Goal: Task Accomplishment & Management: Manage account settings

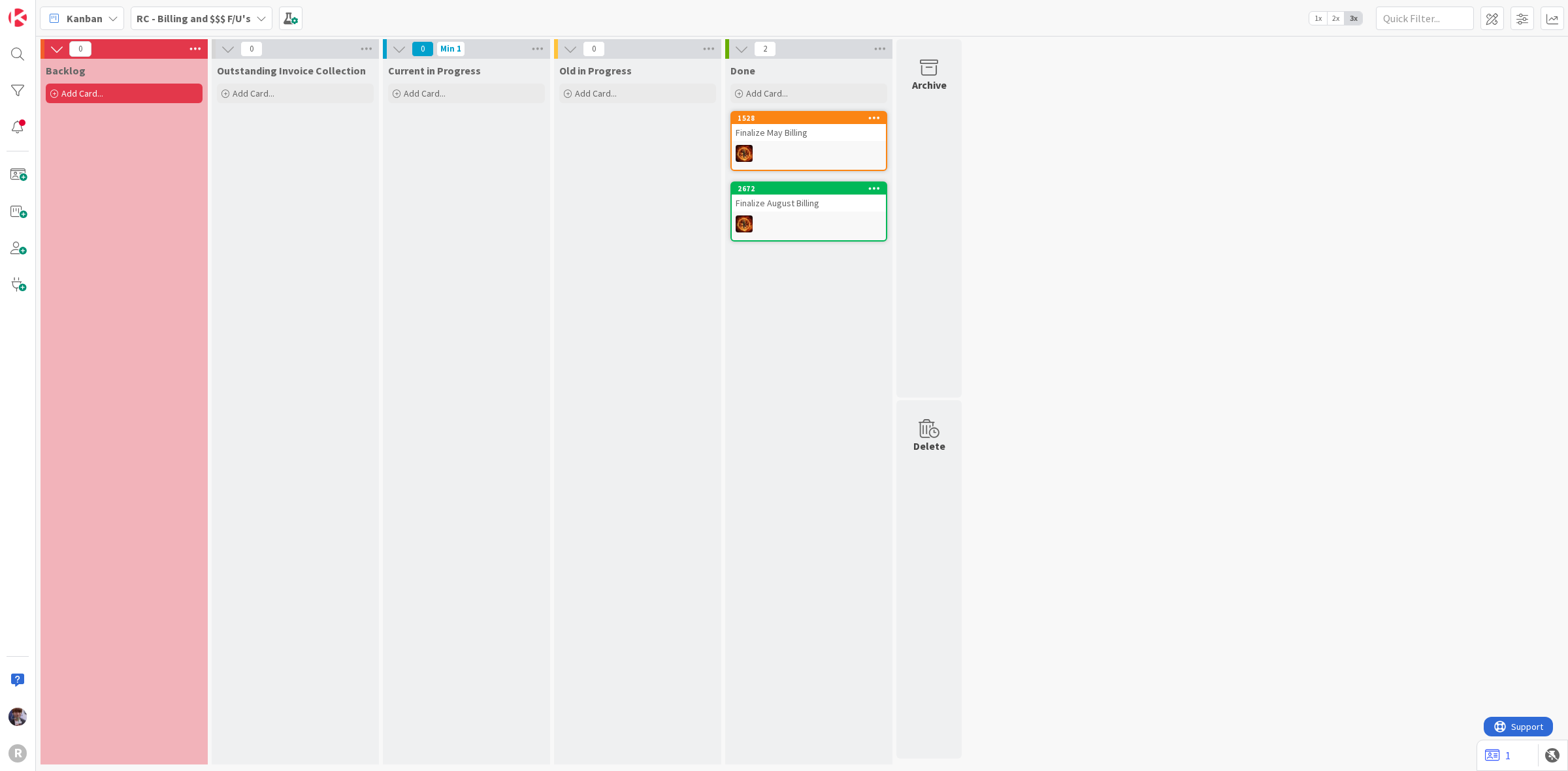
click at [229, 19] on b "RC - Billing and $$$ F/U's" at bounding box center [193, 18] width 115 height 13
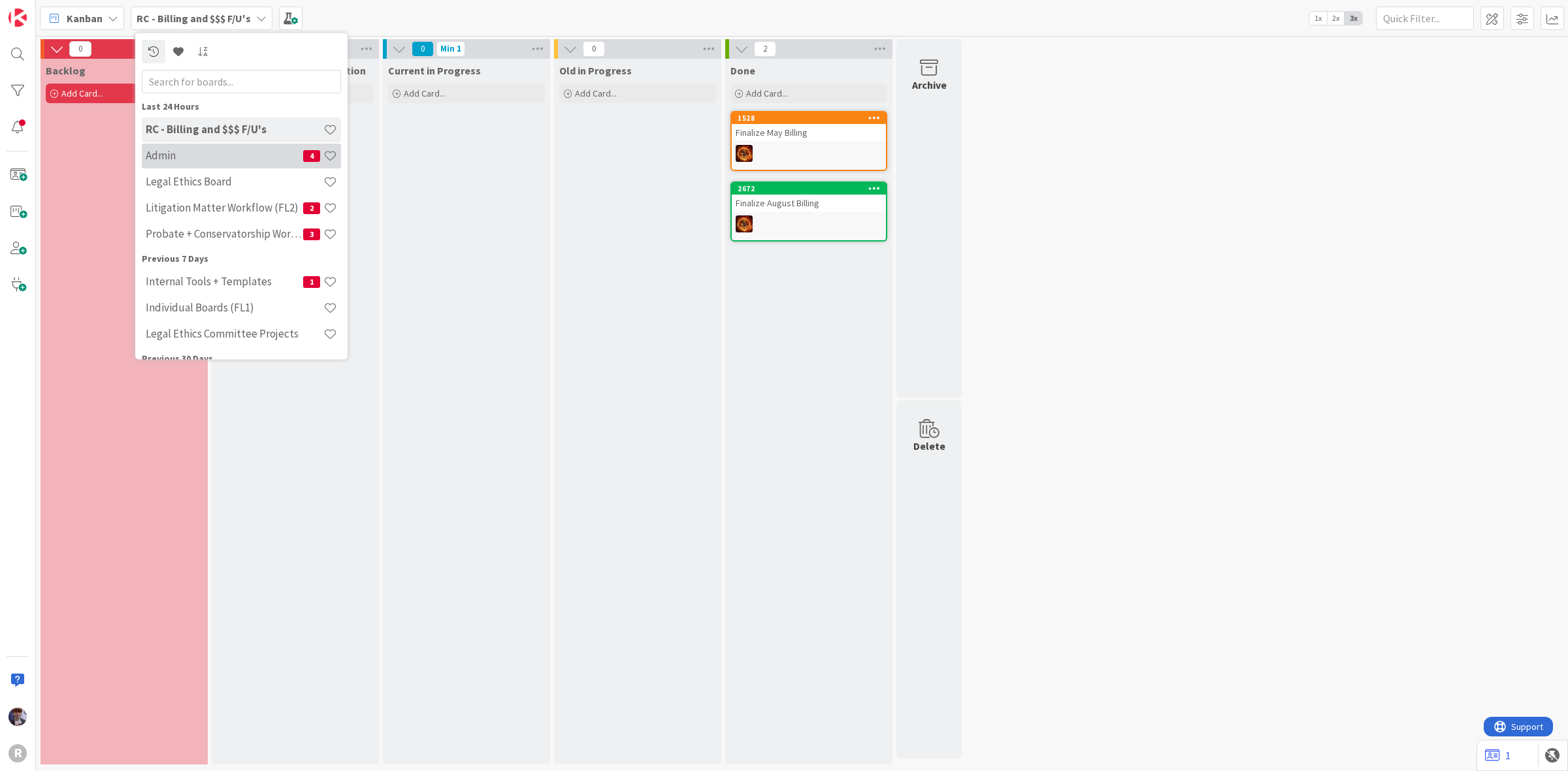
click at [190, 153] on h4 "Admin" at bounding box center [224, 156] width 157 height 13
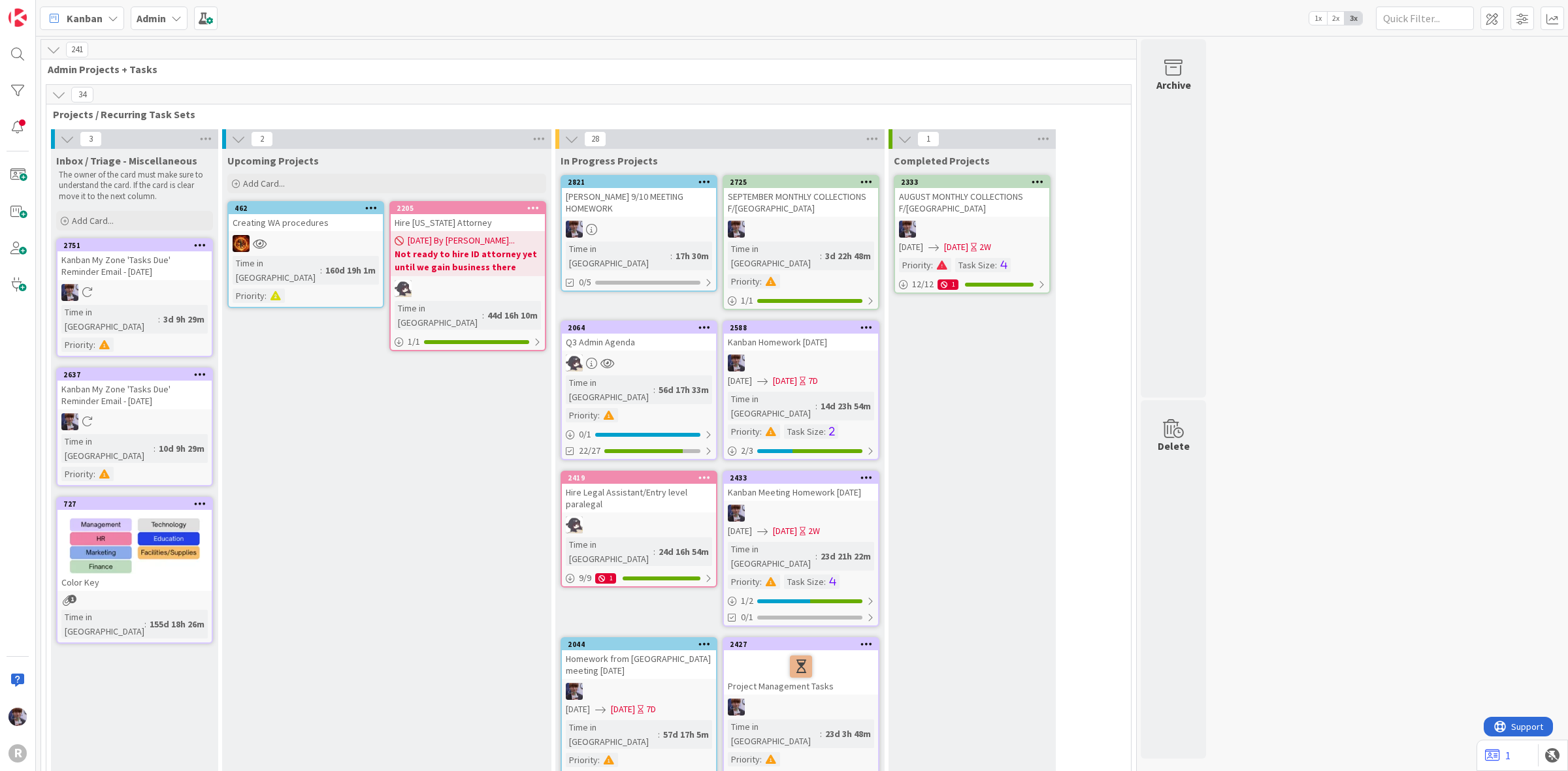
click at [634, 199] on div "[PERSON_NAME] 9/10 MEETING HOMEWORK" at bounding box center [639, 202] width 154 height 29
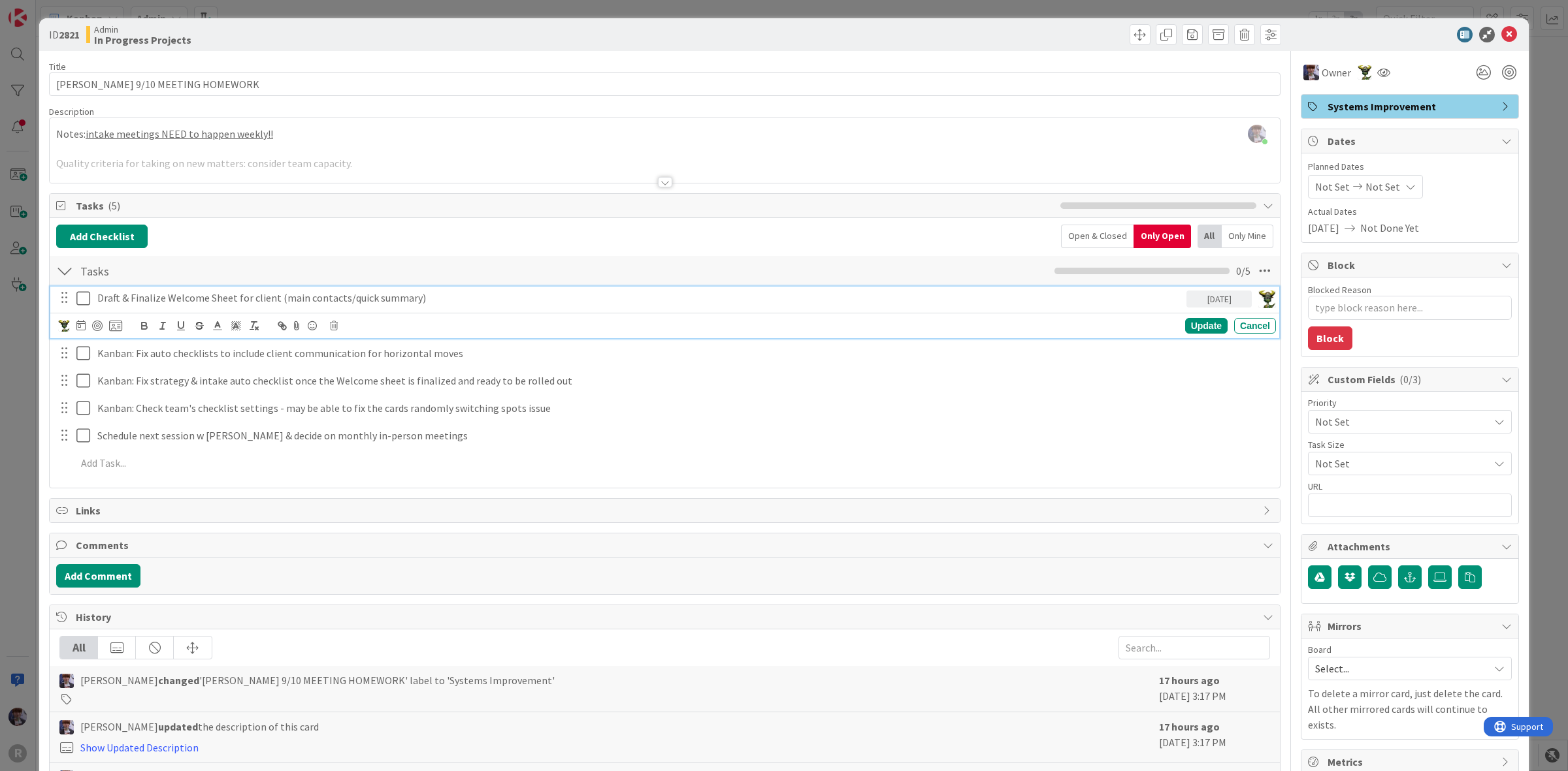
click at [177, 300] on p "Draft & Finalize Welcome Sheet for client (main contacts/quick summary)" at bounding box center [639, 298] width 1084 height 15
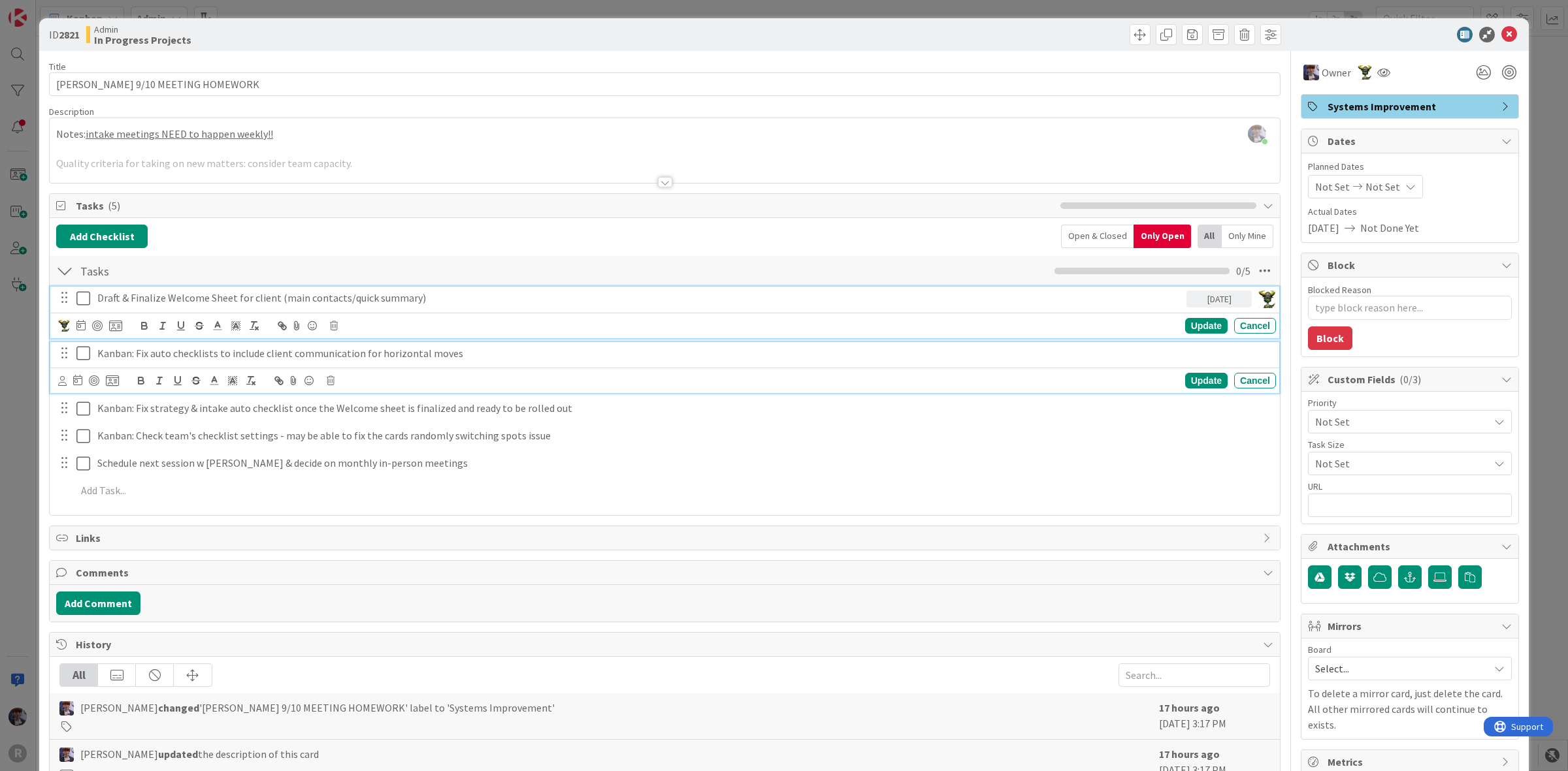
click at [108, 357] on p "Kanban: Fix auto checklists to include client communication for horizontal moves" at bounding box center [684, 353] width 1174 height 15
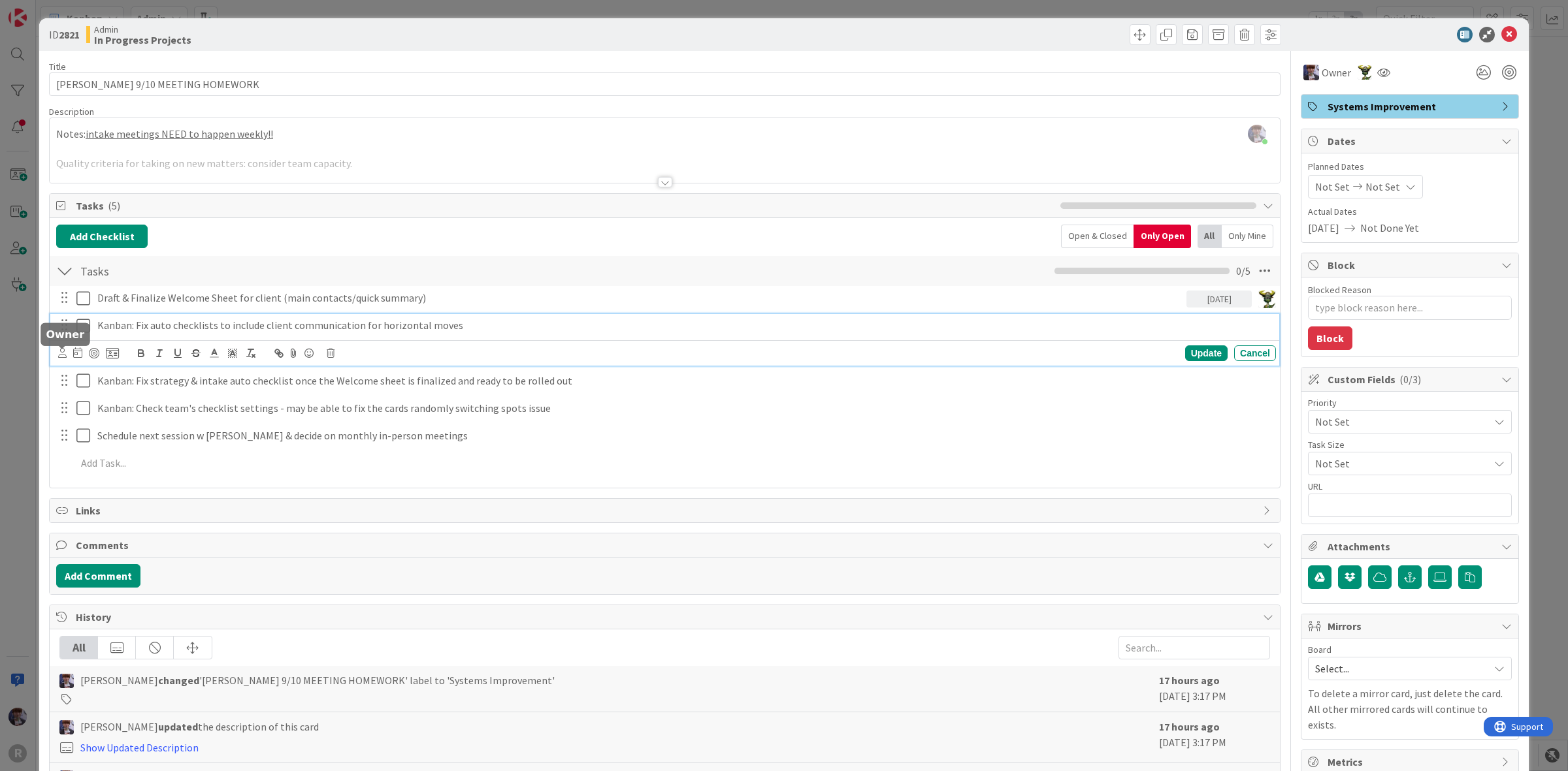
click at [66, 354] on icon at bounding box center [63, 353] width 9 height 10
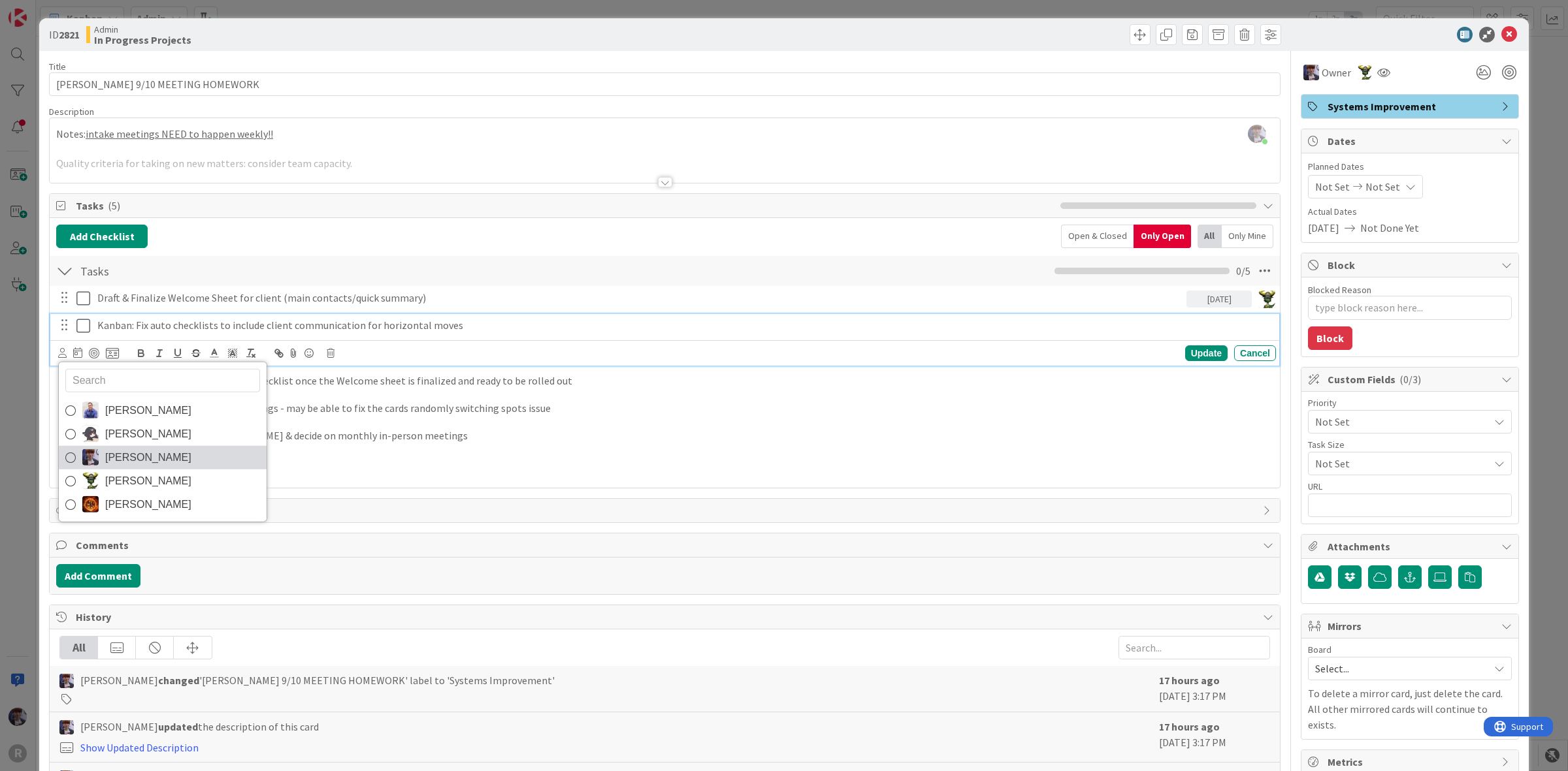
click at [111, 458] on span "[PERSON_NAME]" at bounding box center [149, 457] width 87 height 19
type textarea "x"
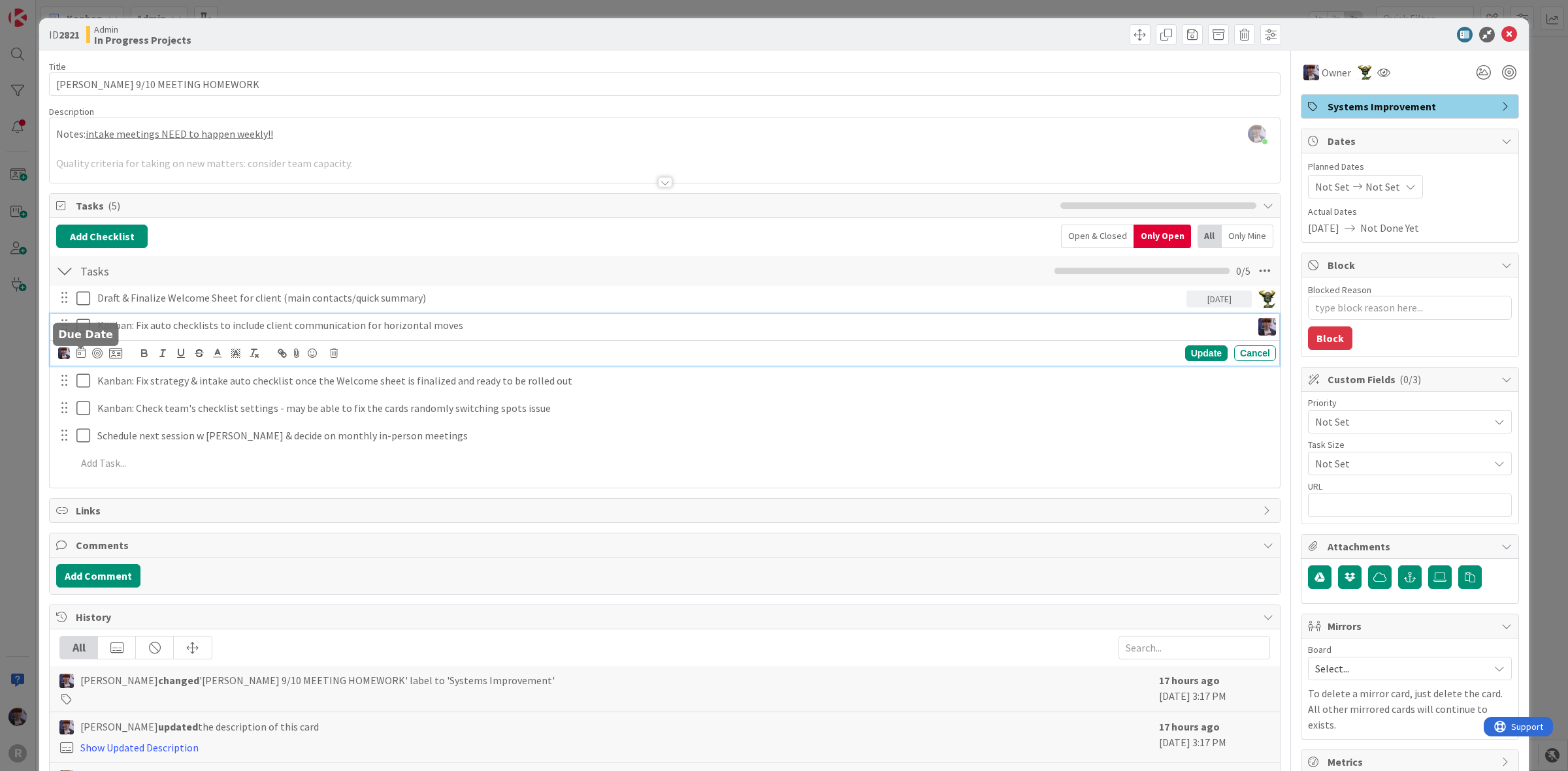
click at [83, 358] on icon at bounding box center [81, 352] width 9 height 11
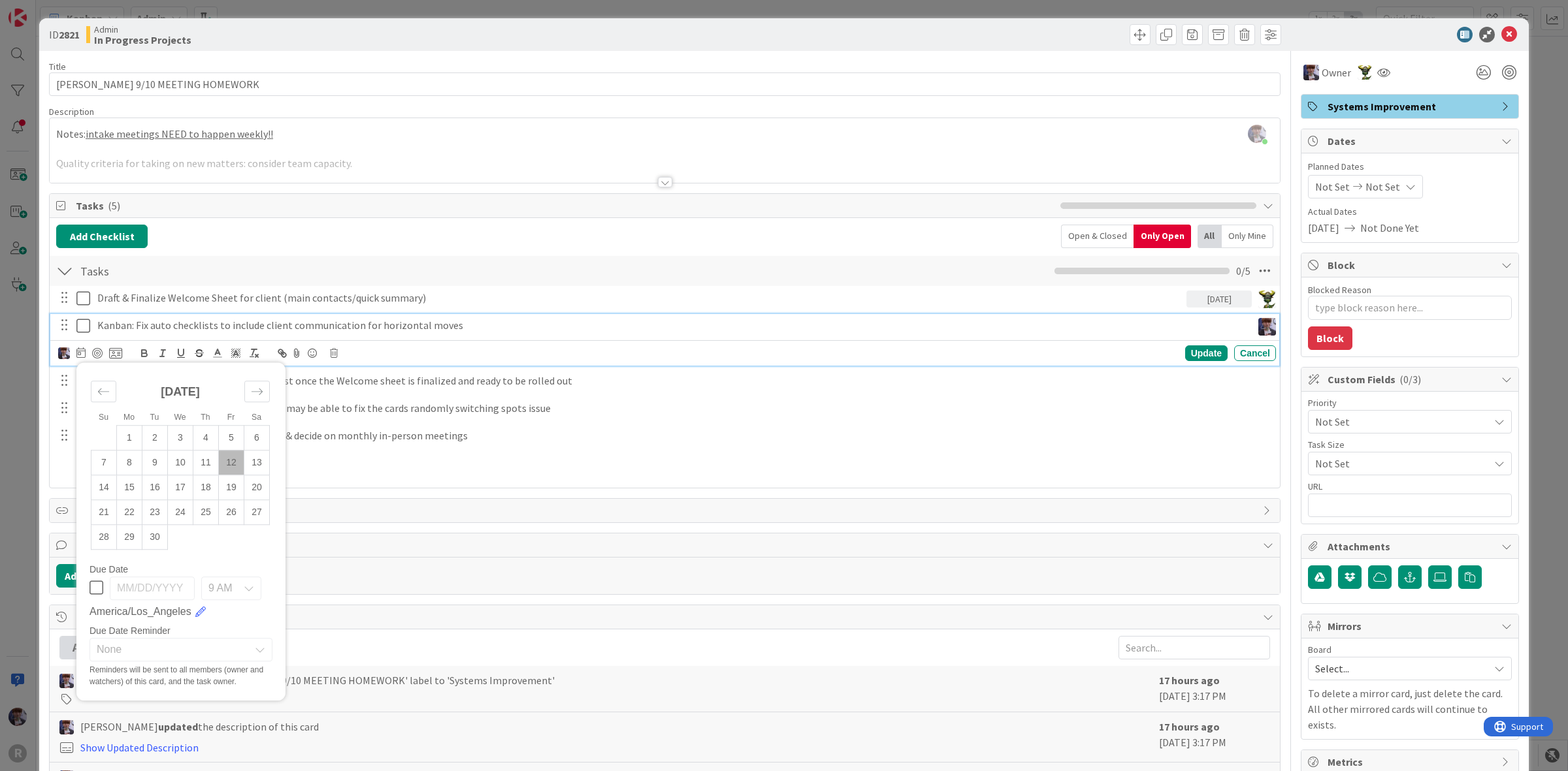
click at [231, 461] on td "12" at bounding box center [231, 462] width 25 height 24
type input "[DATE]"
click at [116, 354] on icon at bounding box center [115, 353] width 13 height 12
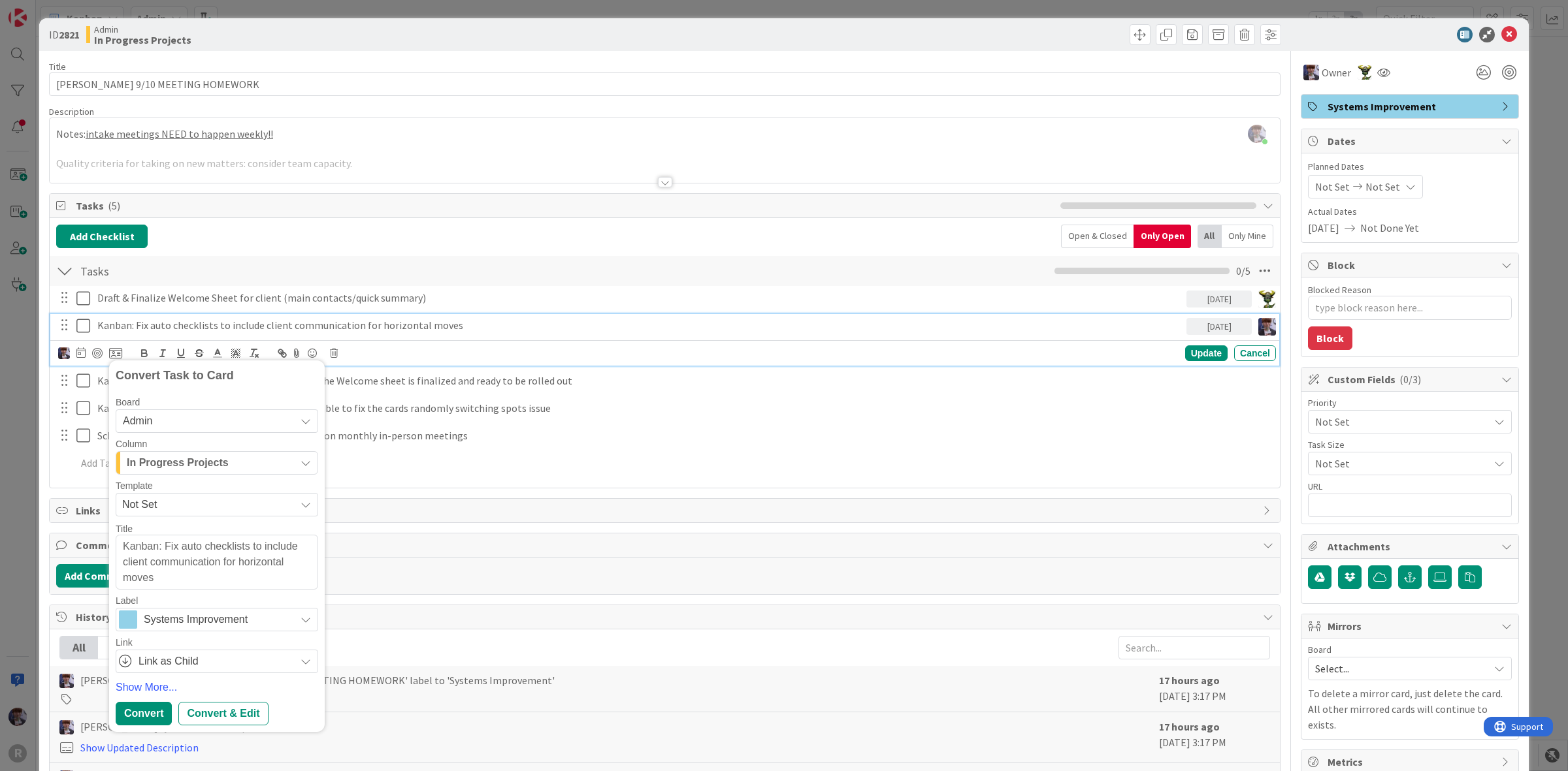
click at [187, 465] on span "In Progress Projects" at bounding box center [177, 463] width 102 height 17
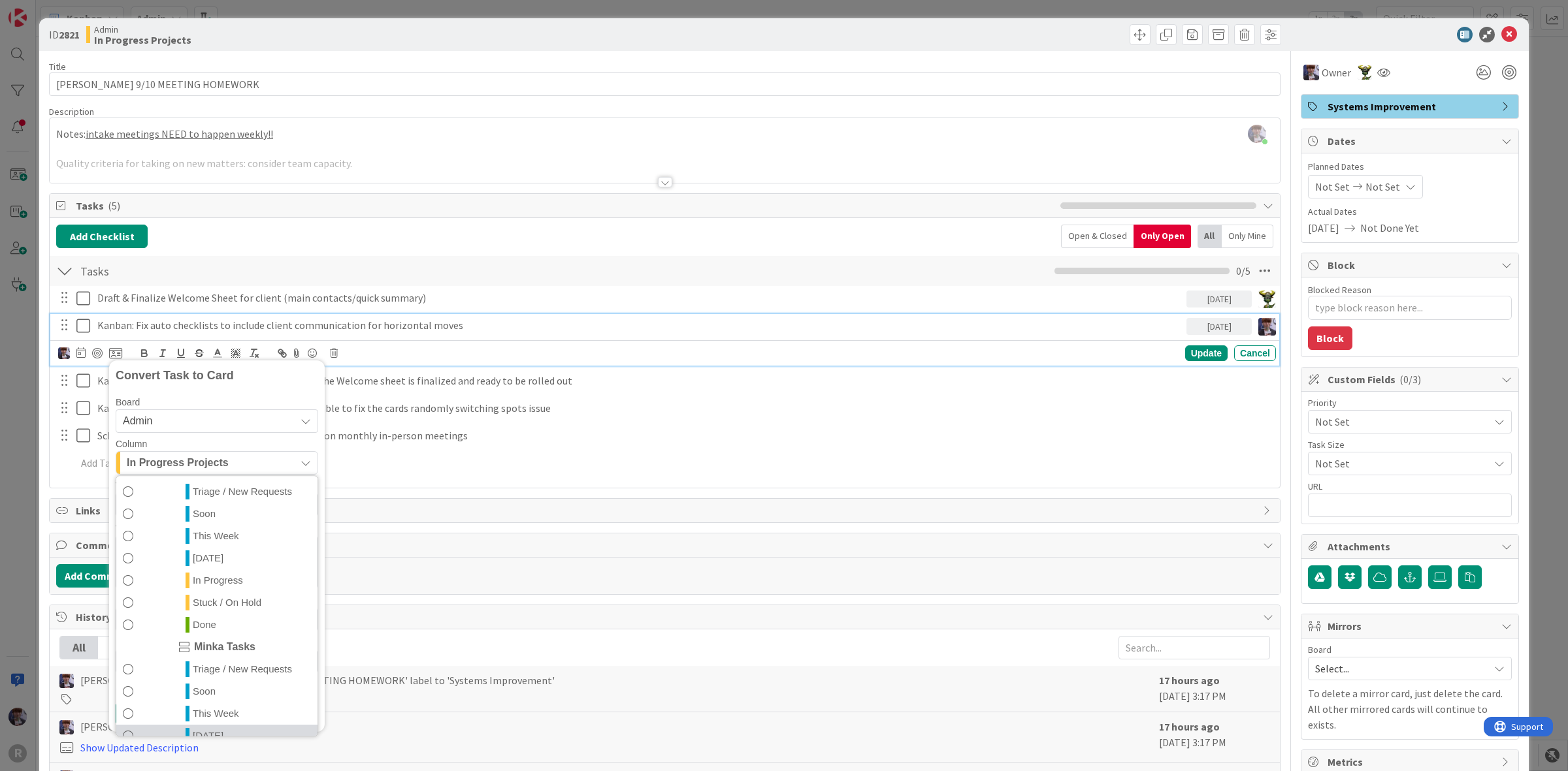
scroll to position [284, 0]
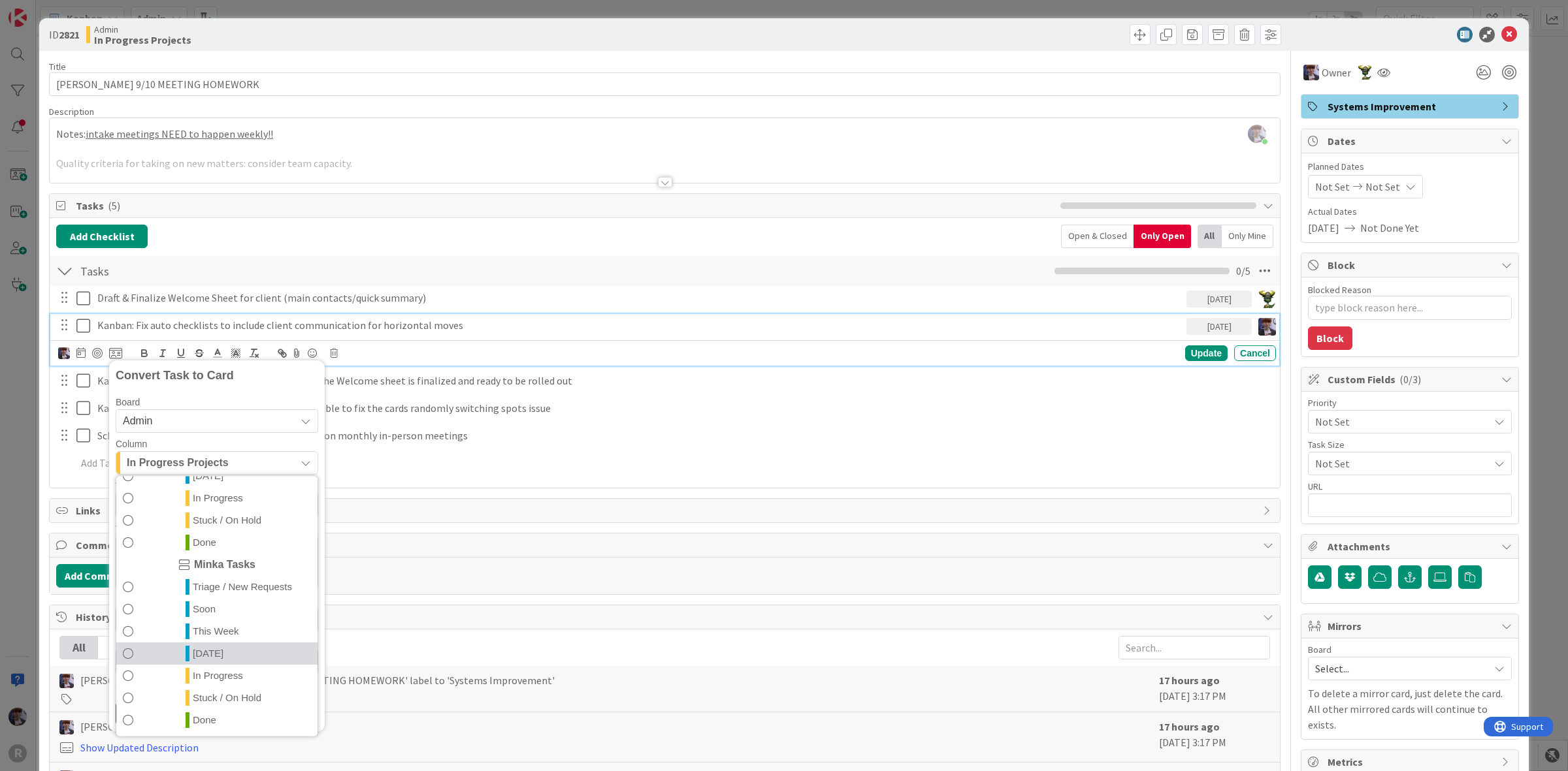
click at [220, 654] on link "[DATE]" at bounding box center [216, 653] width 201 height 22
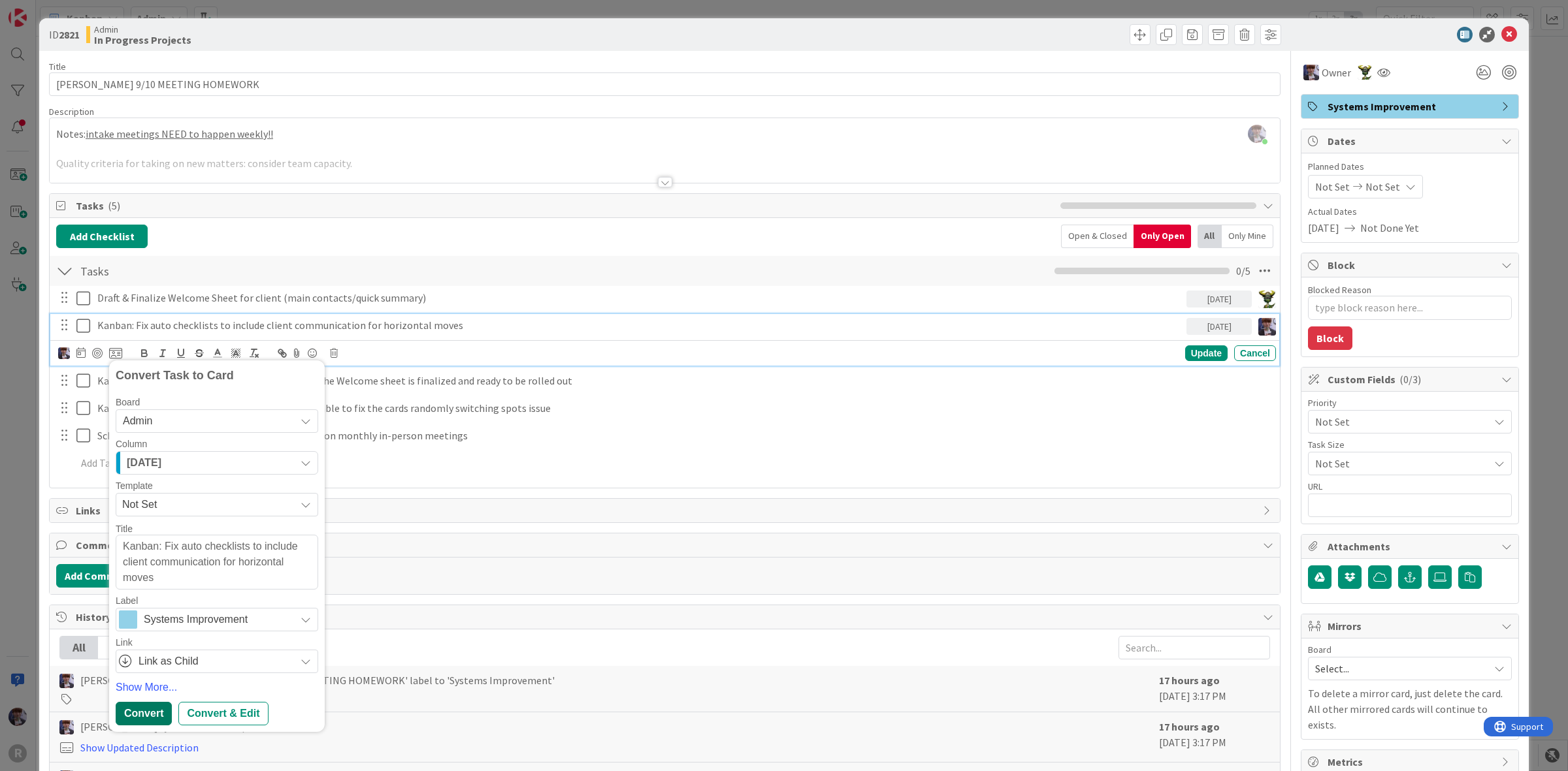
click at [159, 710] on div "Convert" at bounding box center [143, 713] width 56 height 24
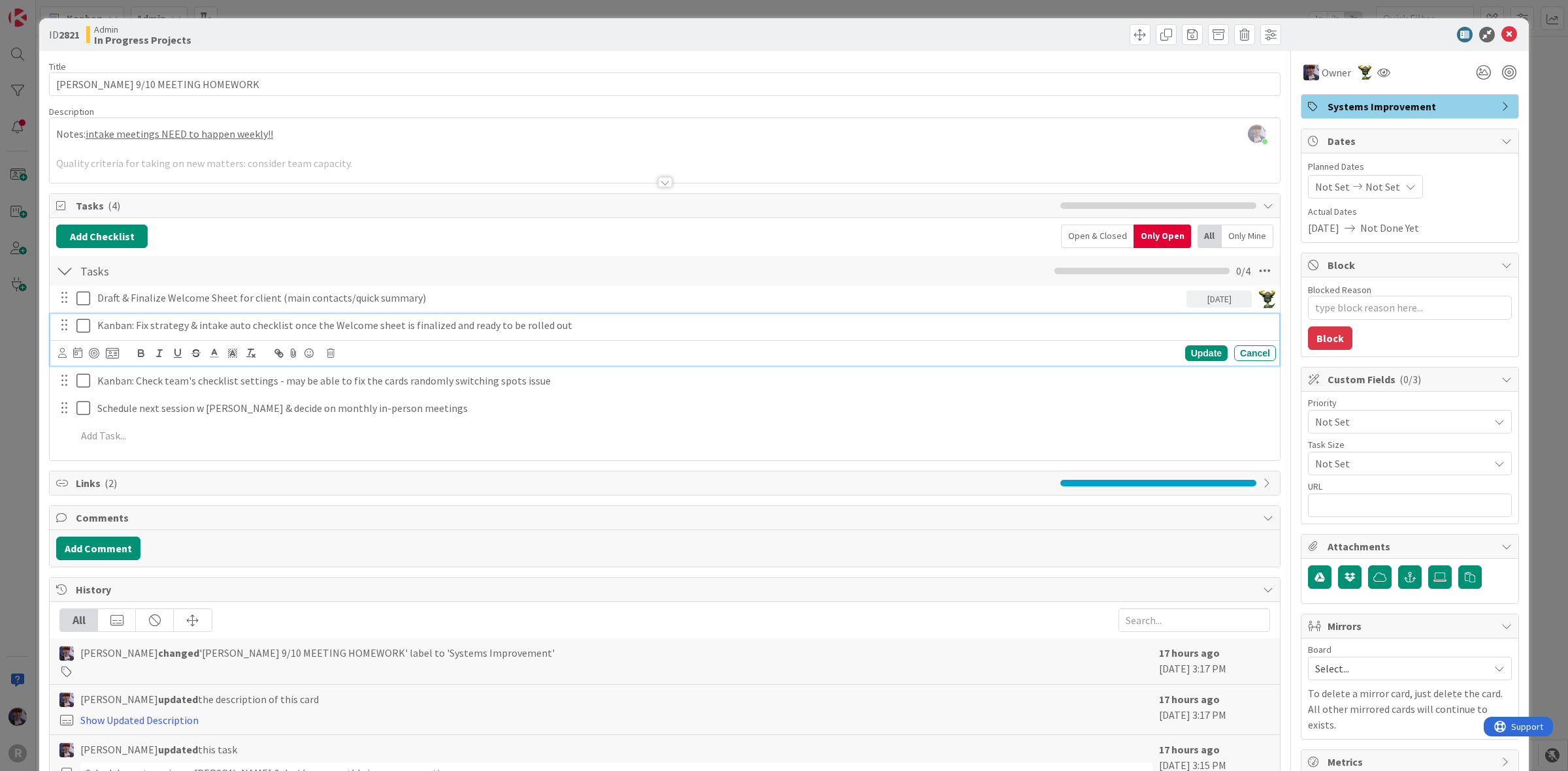
click at [187, 334] on div "Kanban: Fix strategy & intake auto checklist once the Welcome sheet is finalize…" at bounding box center [684, 326] width 1184 height 23
click at [61, 356] on icon at bounding box center [63, 353] width 9 height 10
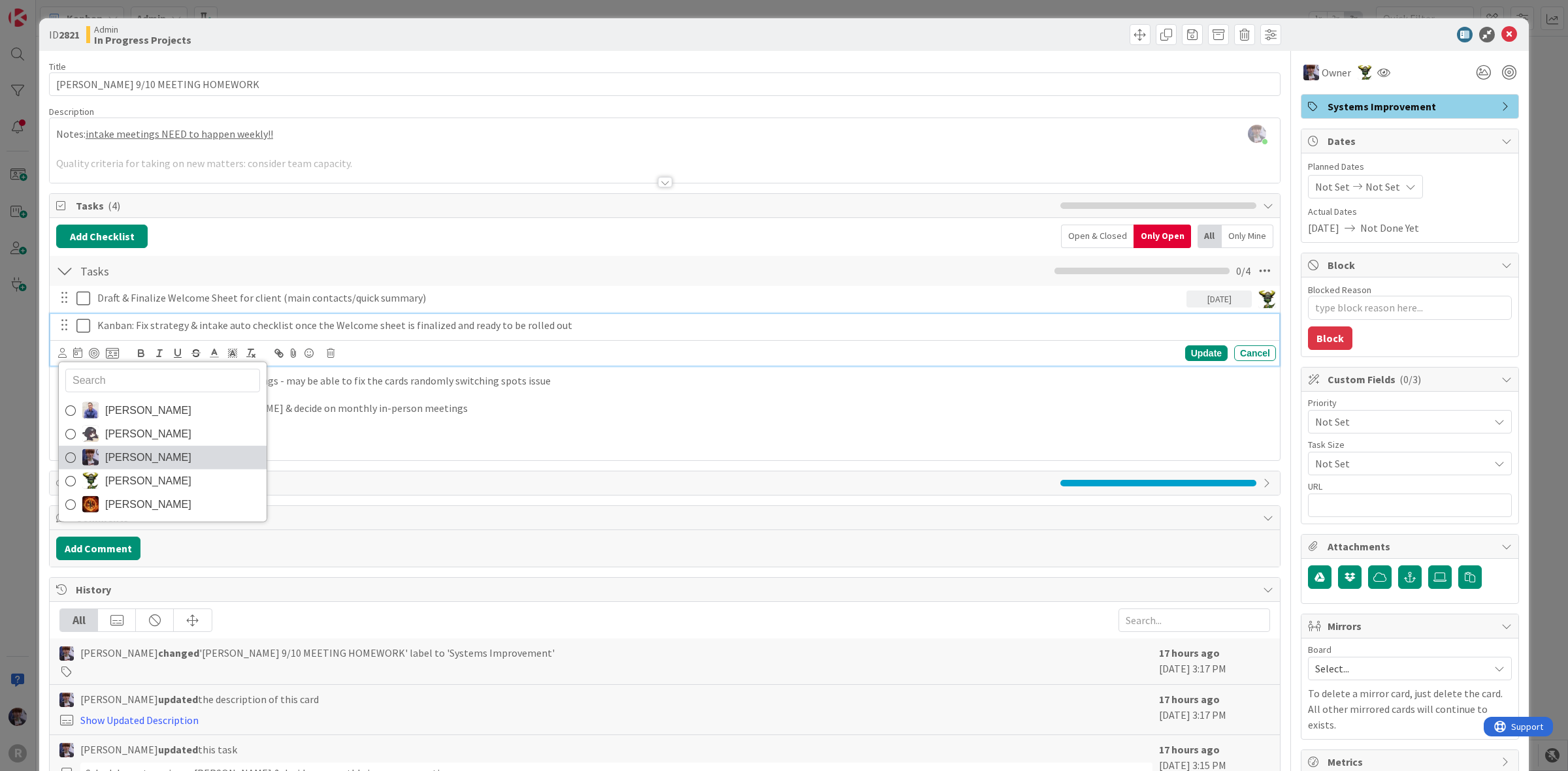
click at [125, 452] on span "[PERSON_NAME]" at bounding box center [149, 457] width 87 height 19
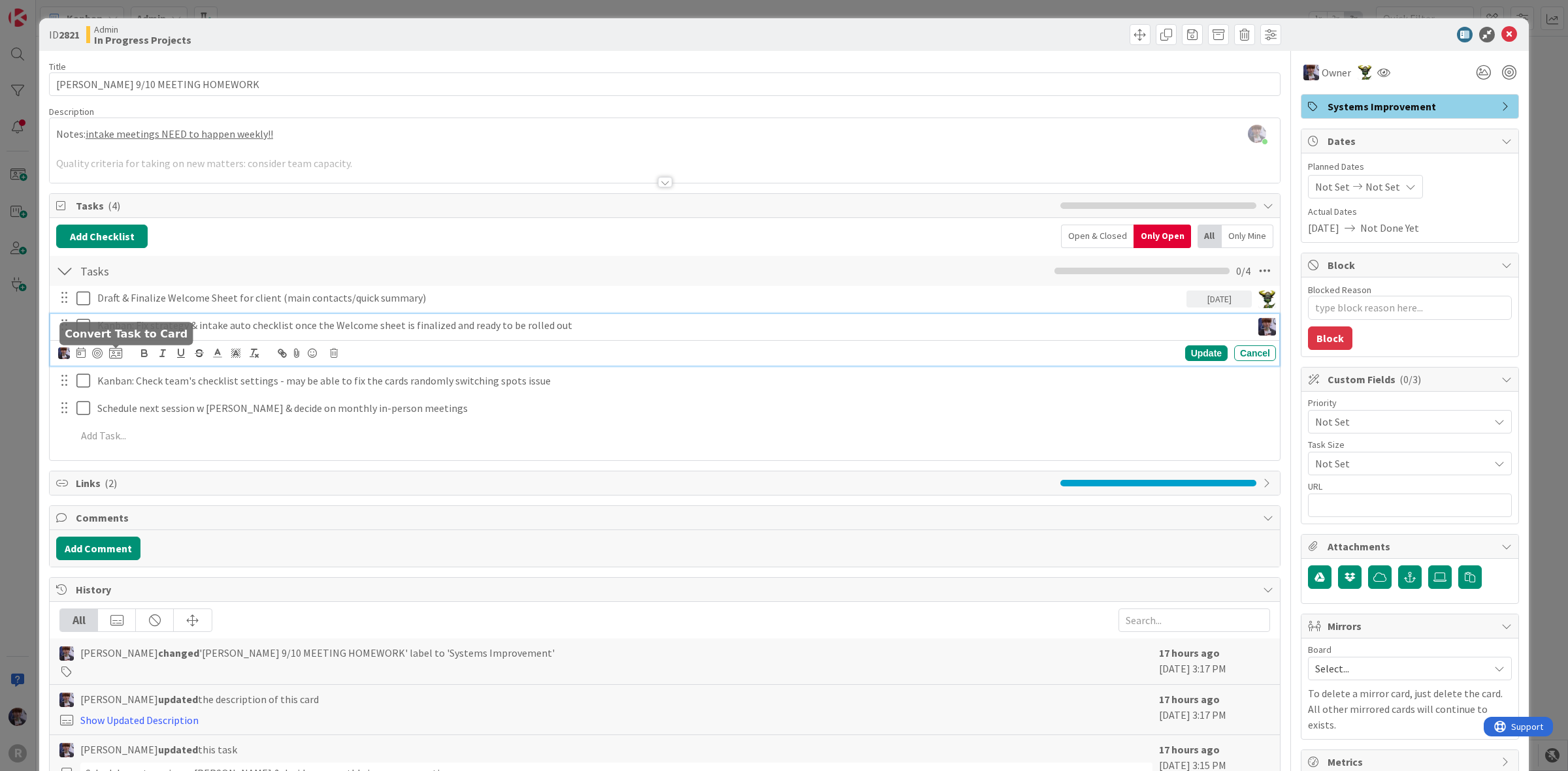
click at [115, 355] on icon at bounding box center [115, 353] width 13 height 12
type textarea "x"
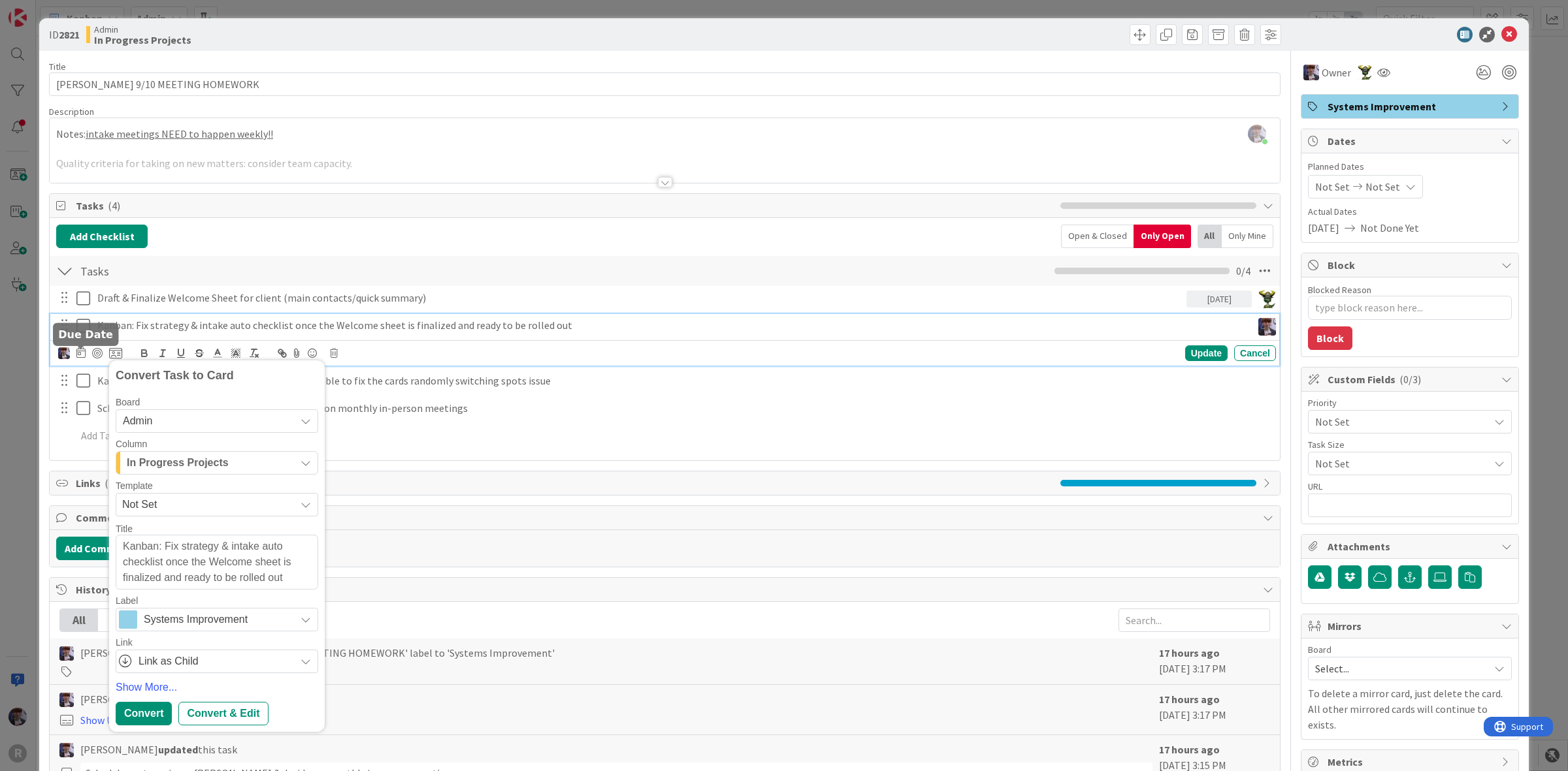
click at [85, 357] on icon at bounding box center [81, 352] width 9 height 11
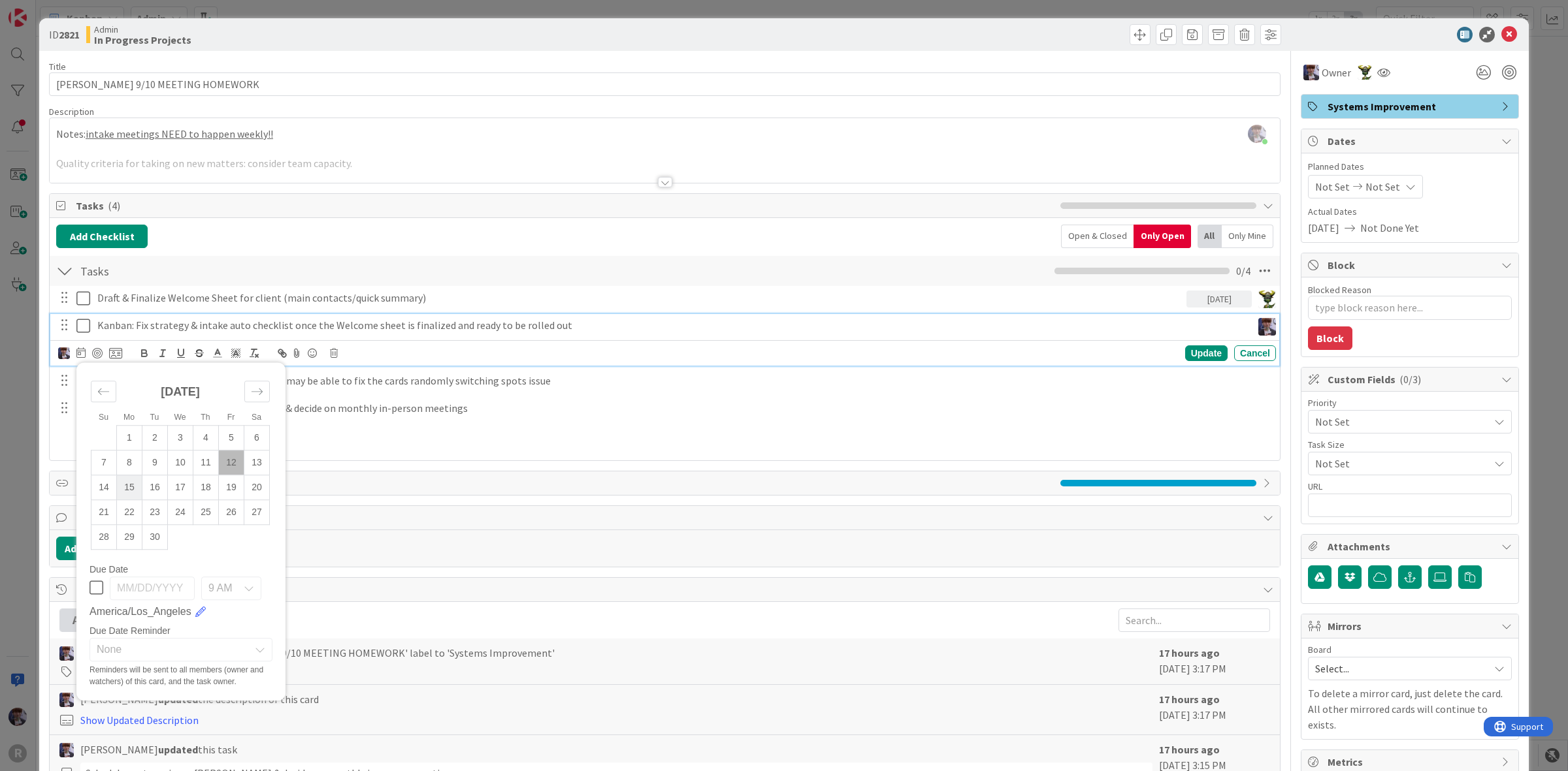
click at [129, 484] on td "15" at bounding box center [129, 487] width 25 height 24
type input "[DATE]"
click at [112, 358] on icon at bounding box center [115, 353] width 13 height 12
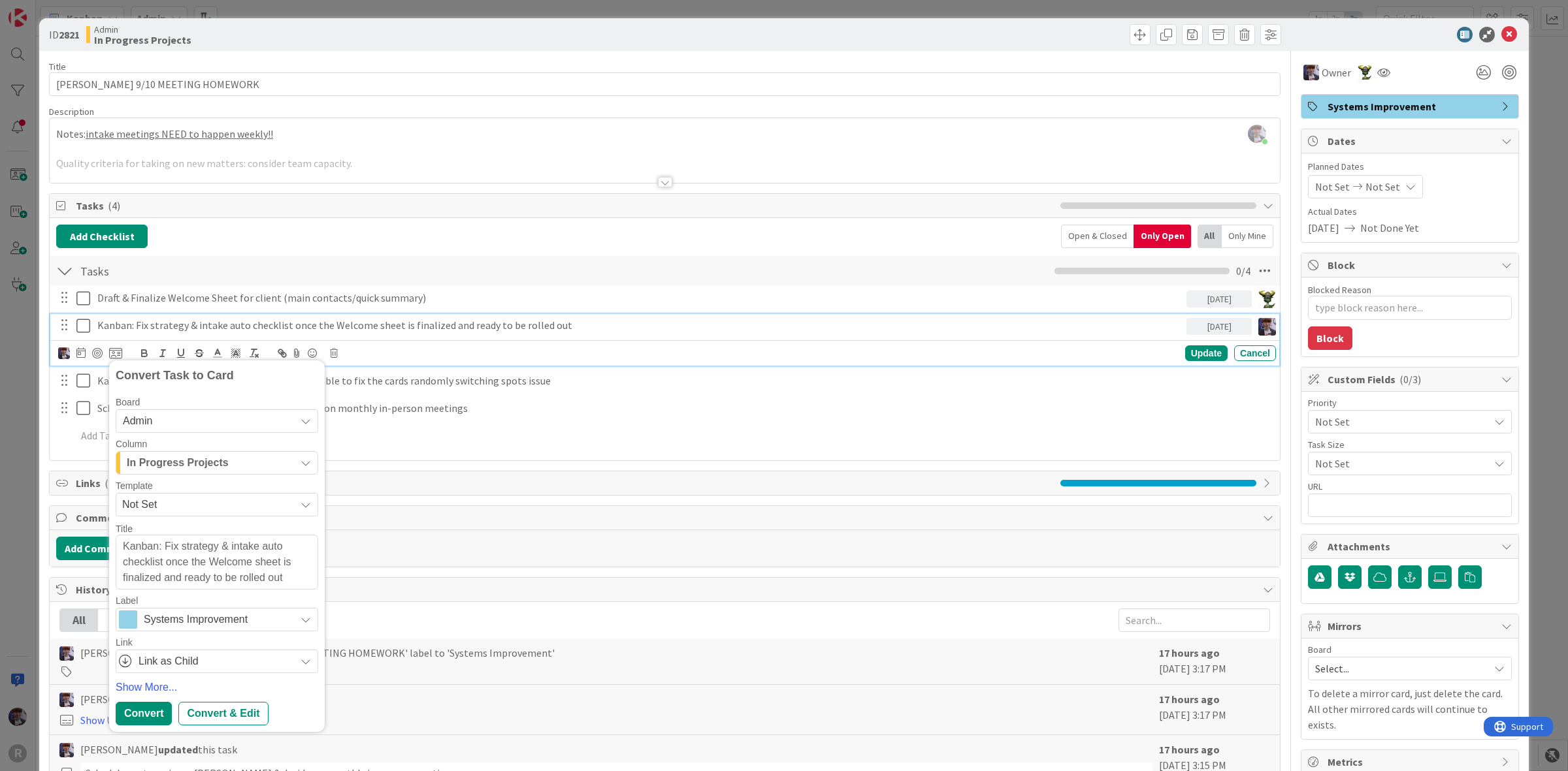
click at [227, 475] on button "In Progress Projects" at bounding box center [216, 463] width 203 height 24
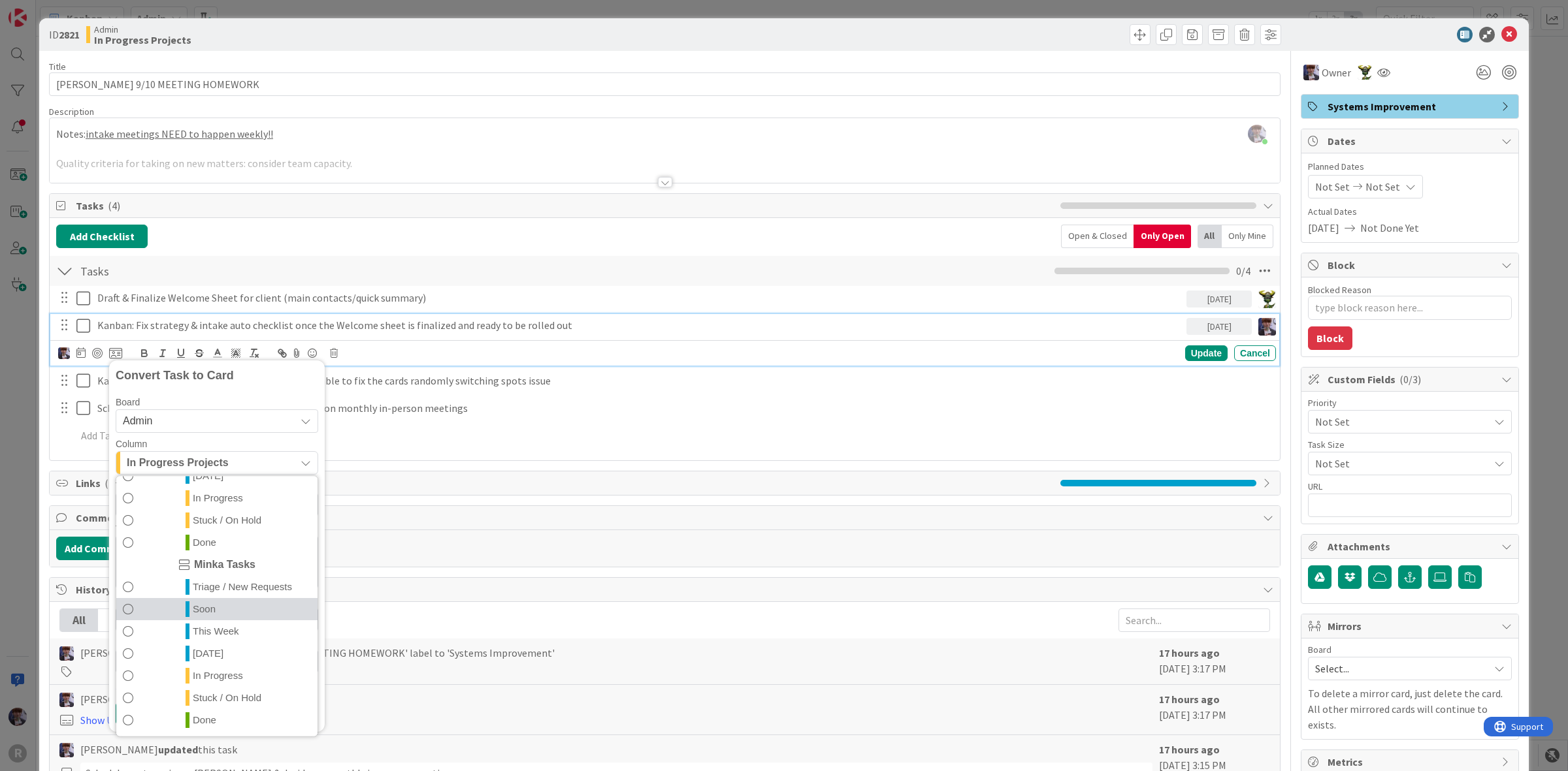
click at [242, 610] on link "Soon" at bounding box center [216, 608] width 201 height 22
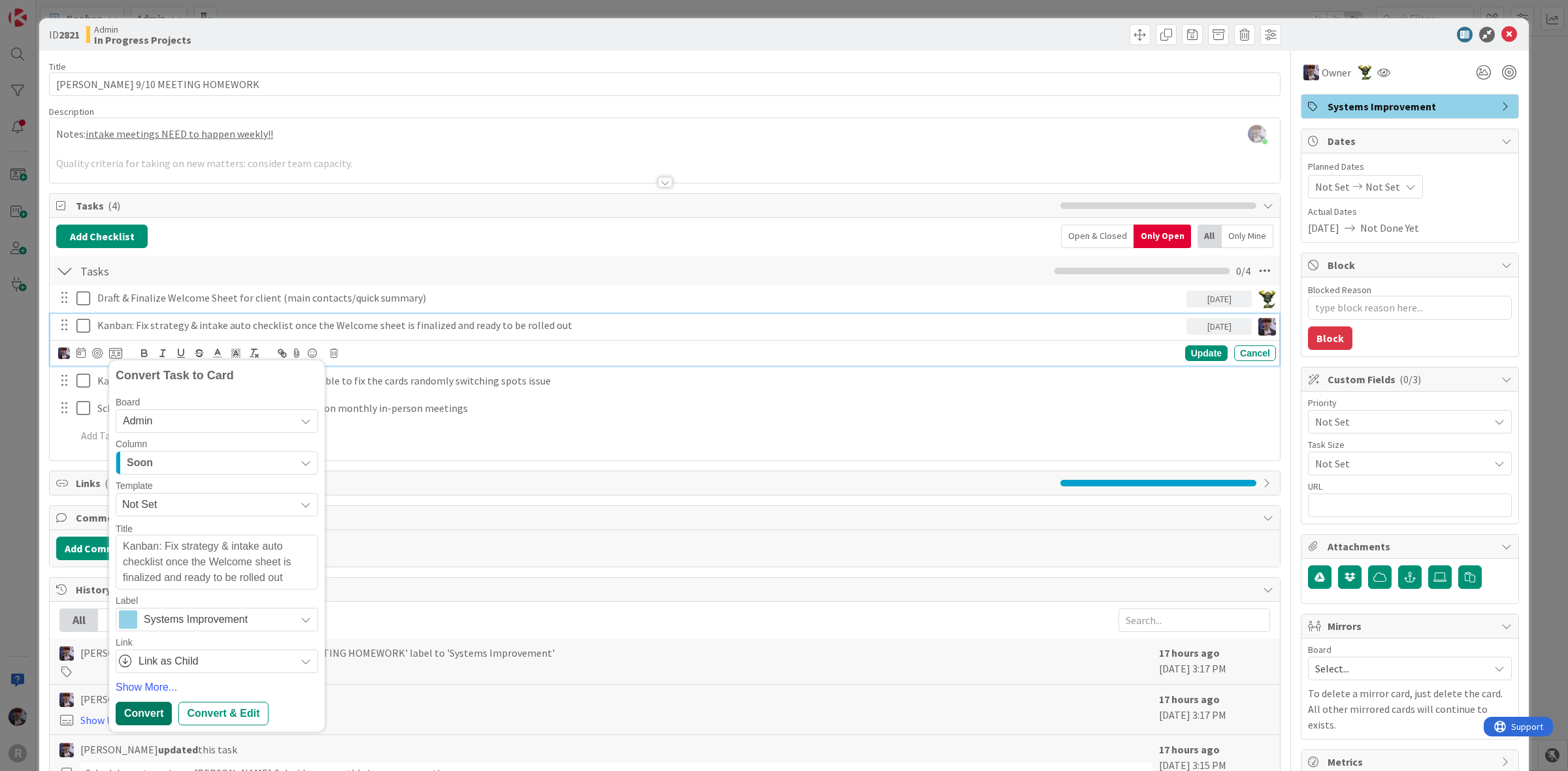
click at [148, 710] on div "Convert" at bounding box center [143, 713] width 56 height 24
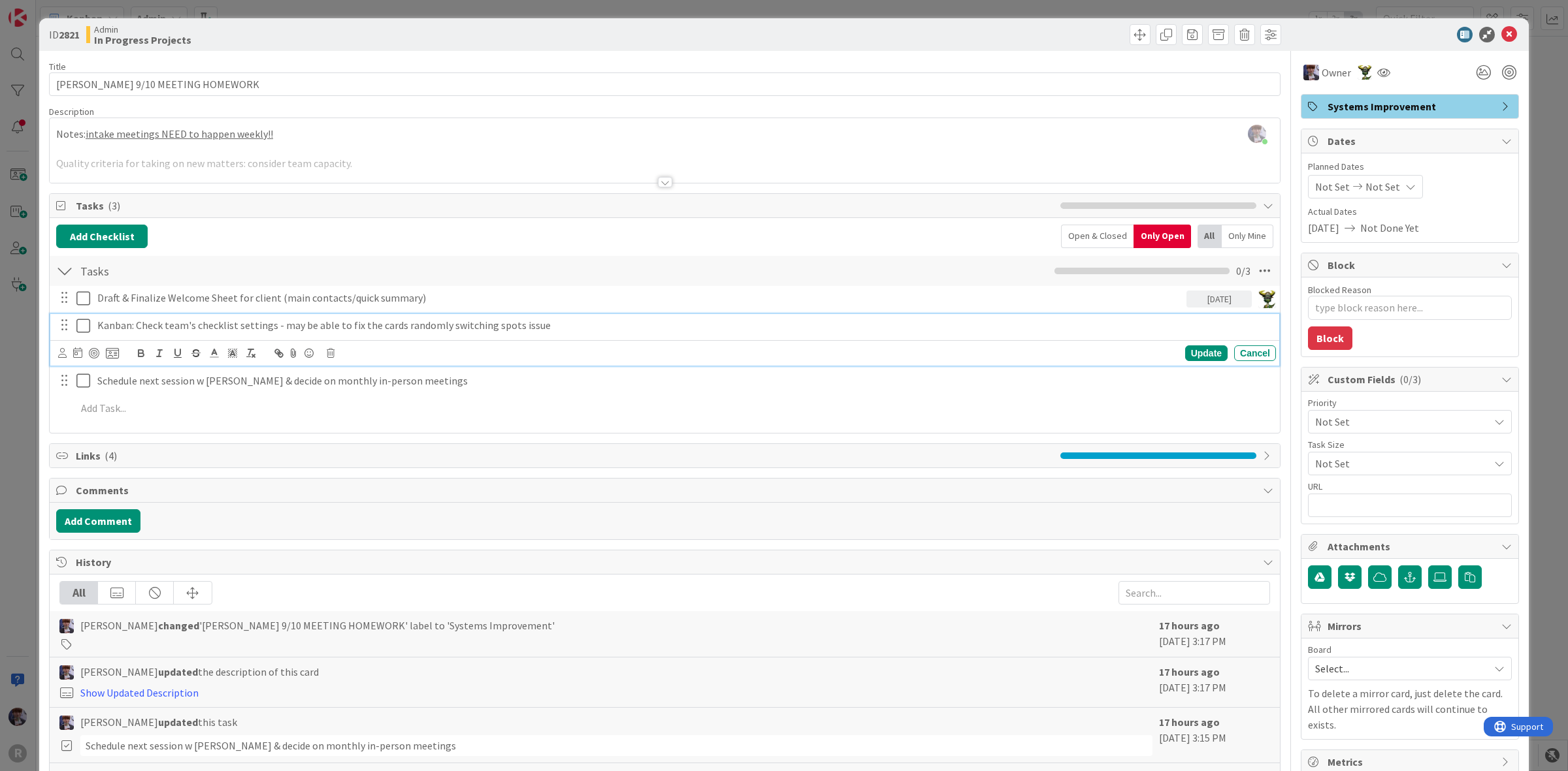
click at [210, 324] on p "Kanban: Check team's checklist settings - may be able to fix the cards randomly…" at bounding box center [684, 325] width 1174 height 15
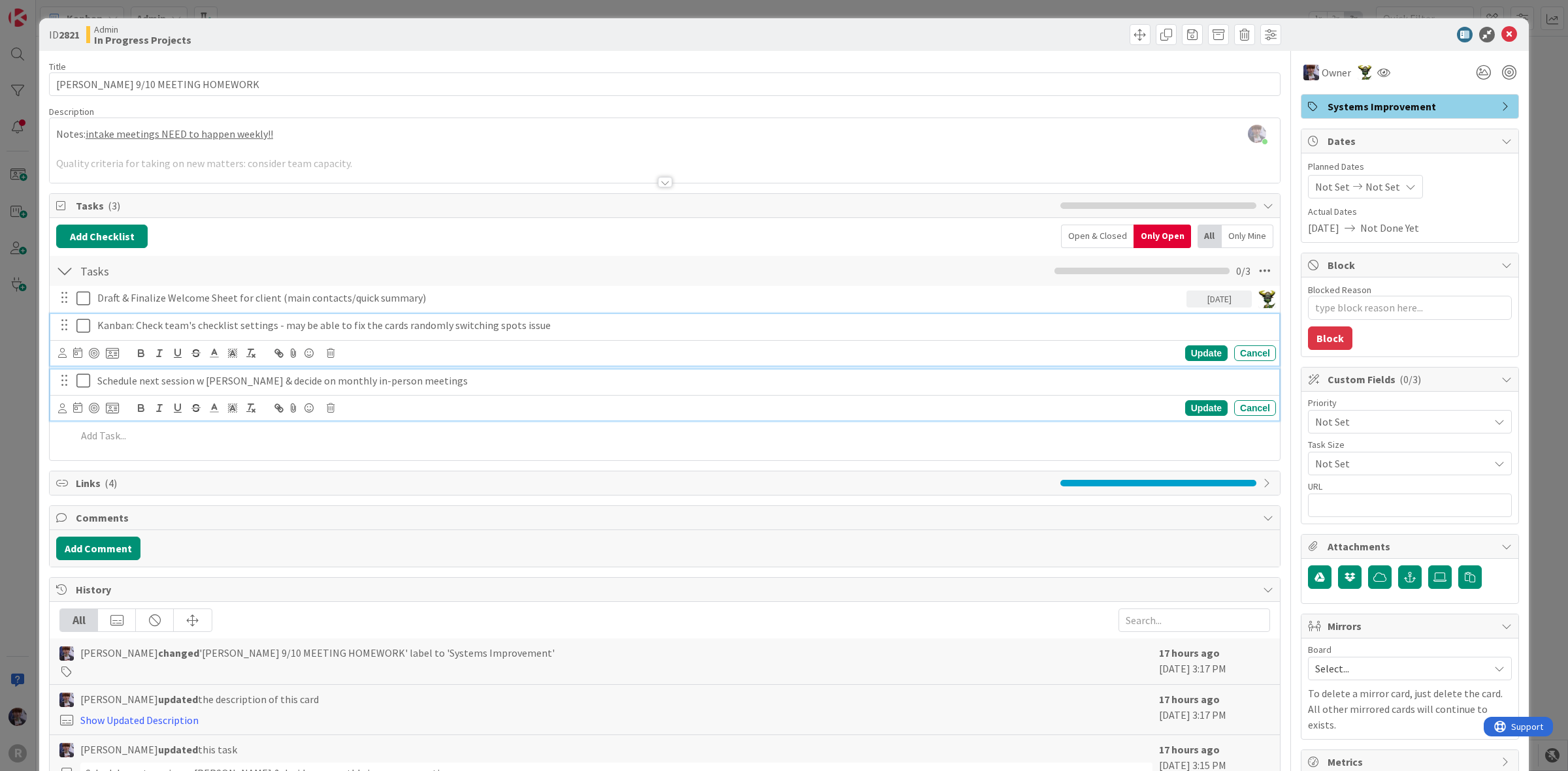
click at [158, 387] on p "Schedule next session w [PERSON_NAME] & decide on monthly in-person meetings" at bounding box center [684, 380] width 1174 height 15
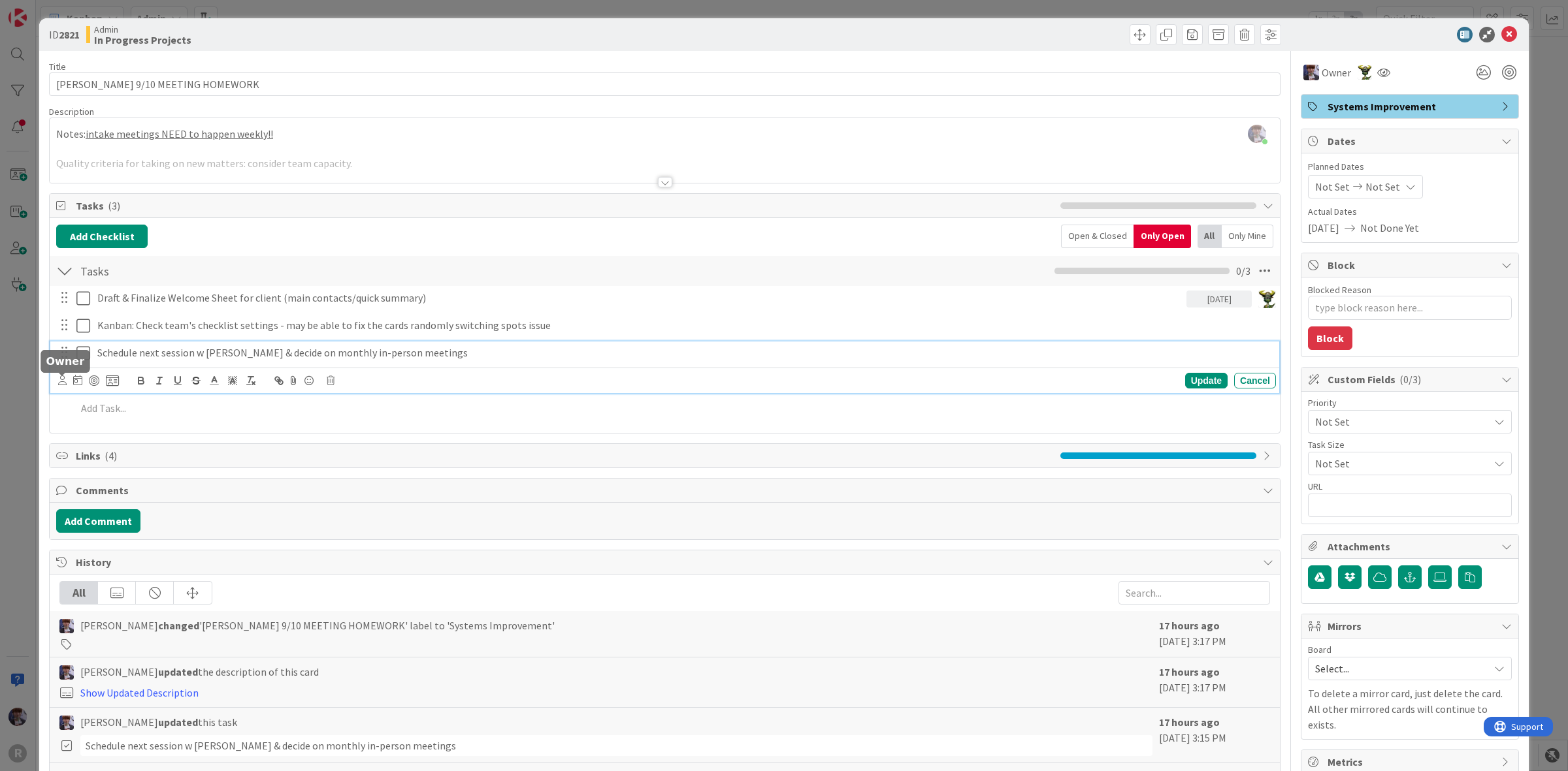
click at [64, 380] on icon at bounding box center [63, 380] width 9 height 10
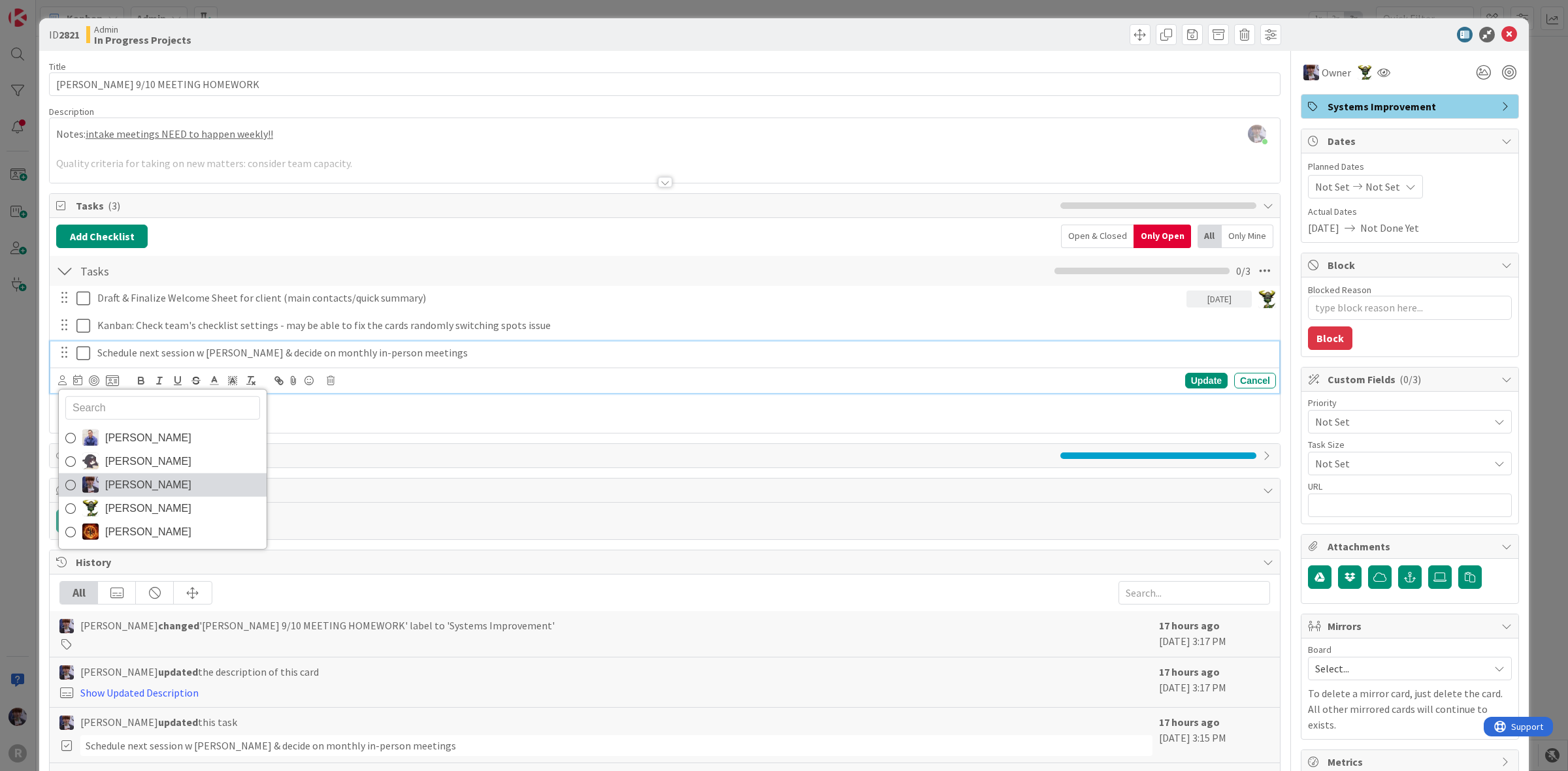
click at [124, 487] on span "[PERSON_NAME]" at bounding box center [149, 484] width 87 height 19
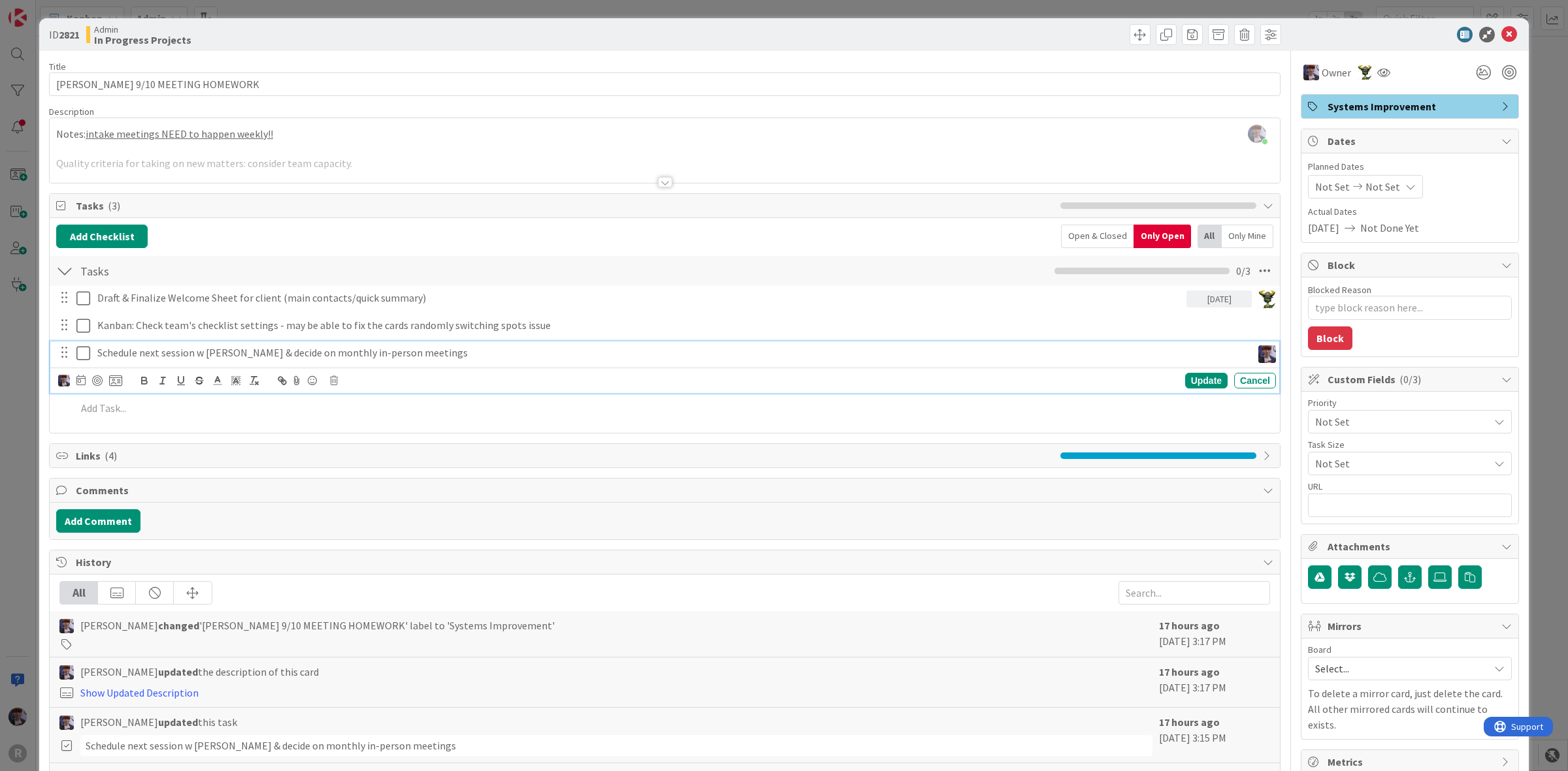
type textarea "x"
click at [80, 386] on icon at bounding box center [81, 380] width 9 height 11
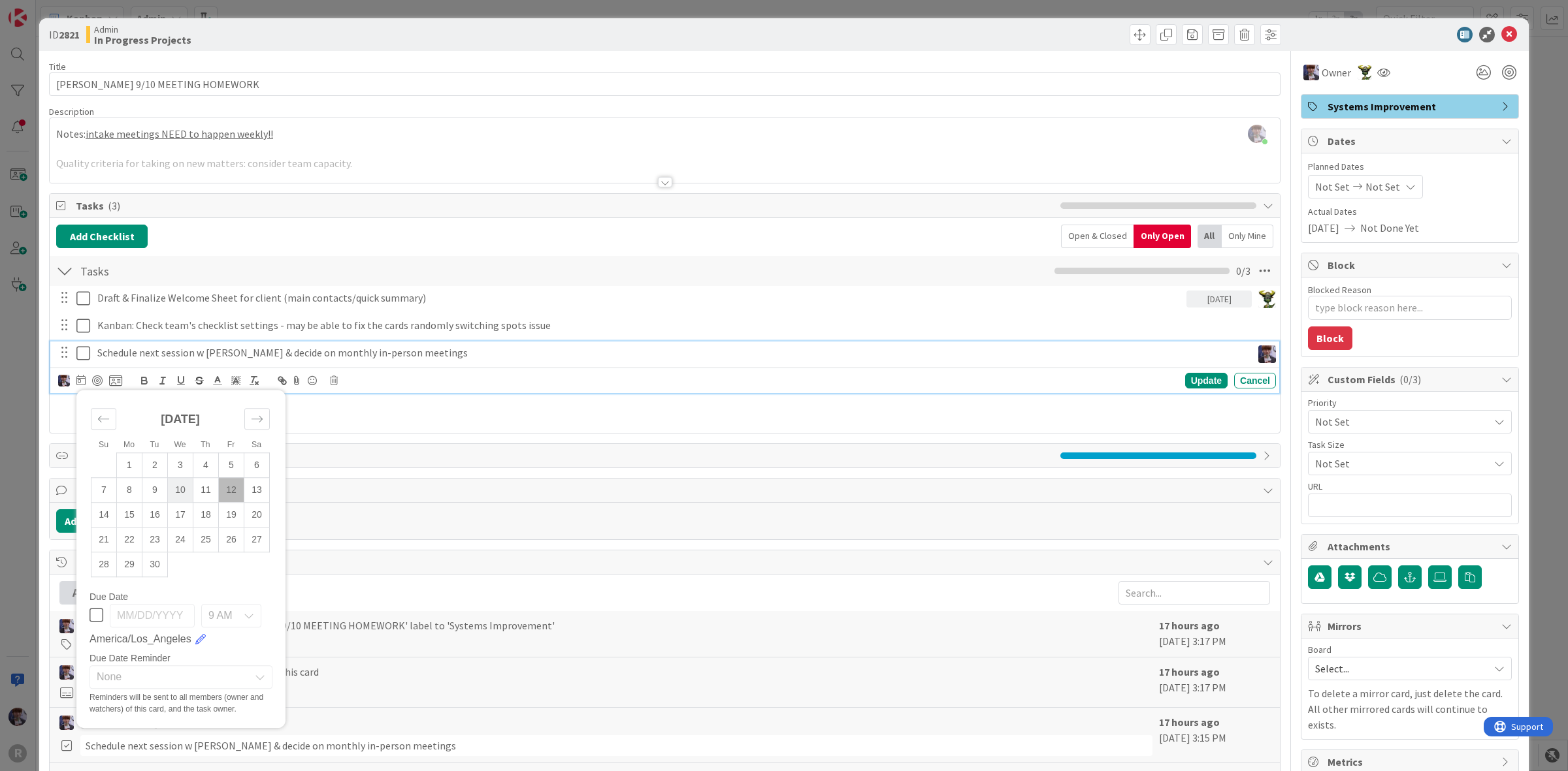
click at [180, 491] on td "10" at bounding box center [180, 490] width 25 height 24
type input "[DATE]"
click at [120, 380] on icon at bounding box center [115, 380] width 13 height 12
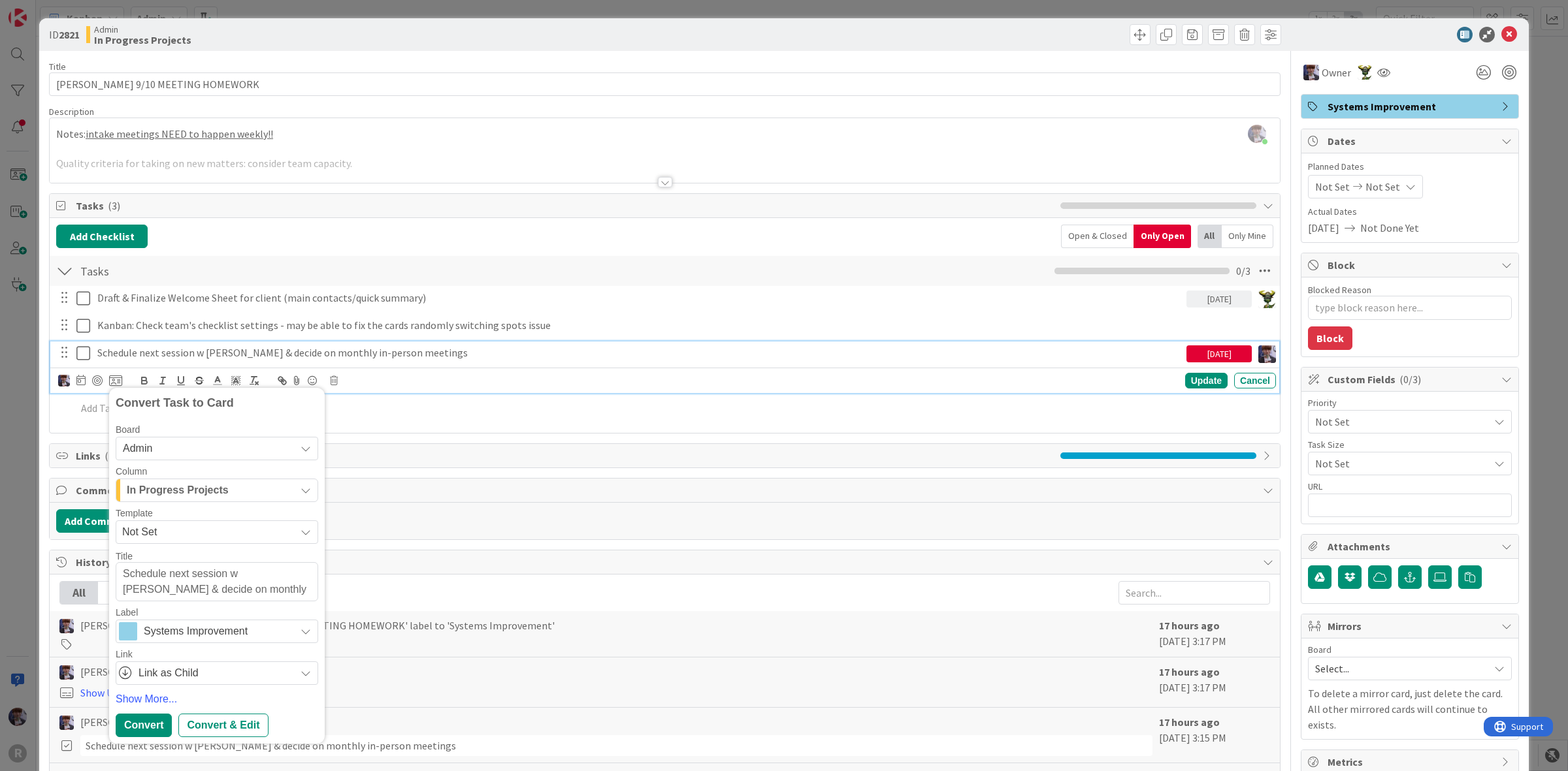
click at [209, 501] on div "In Progress Projects" at bounding box center [209, 490] width 172 height 21
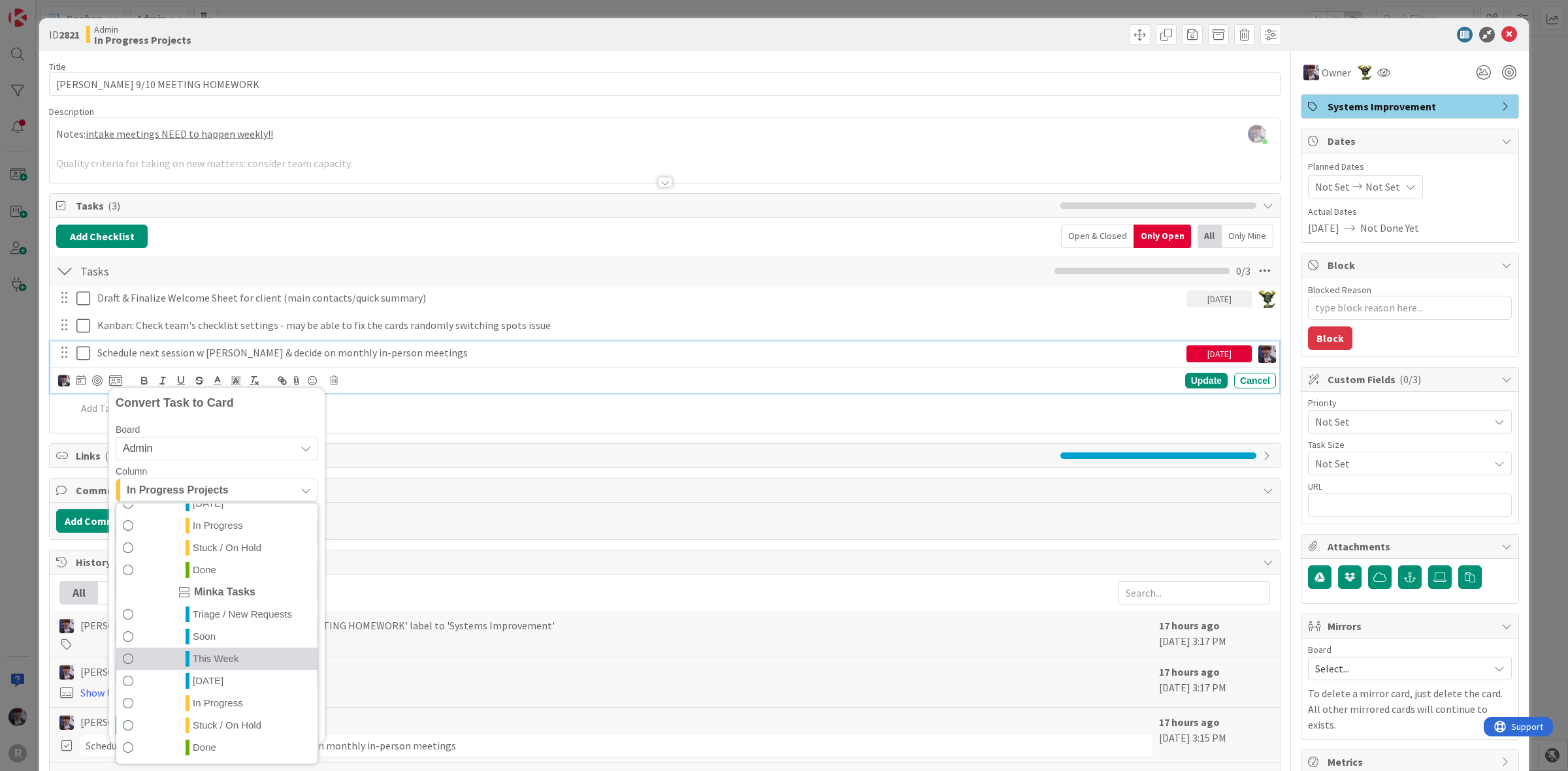
scroll to position [81, 0]
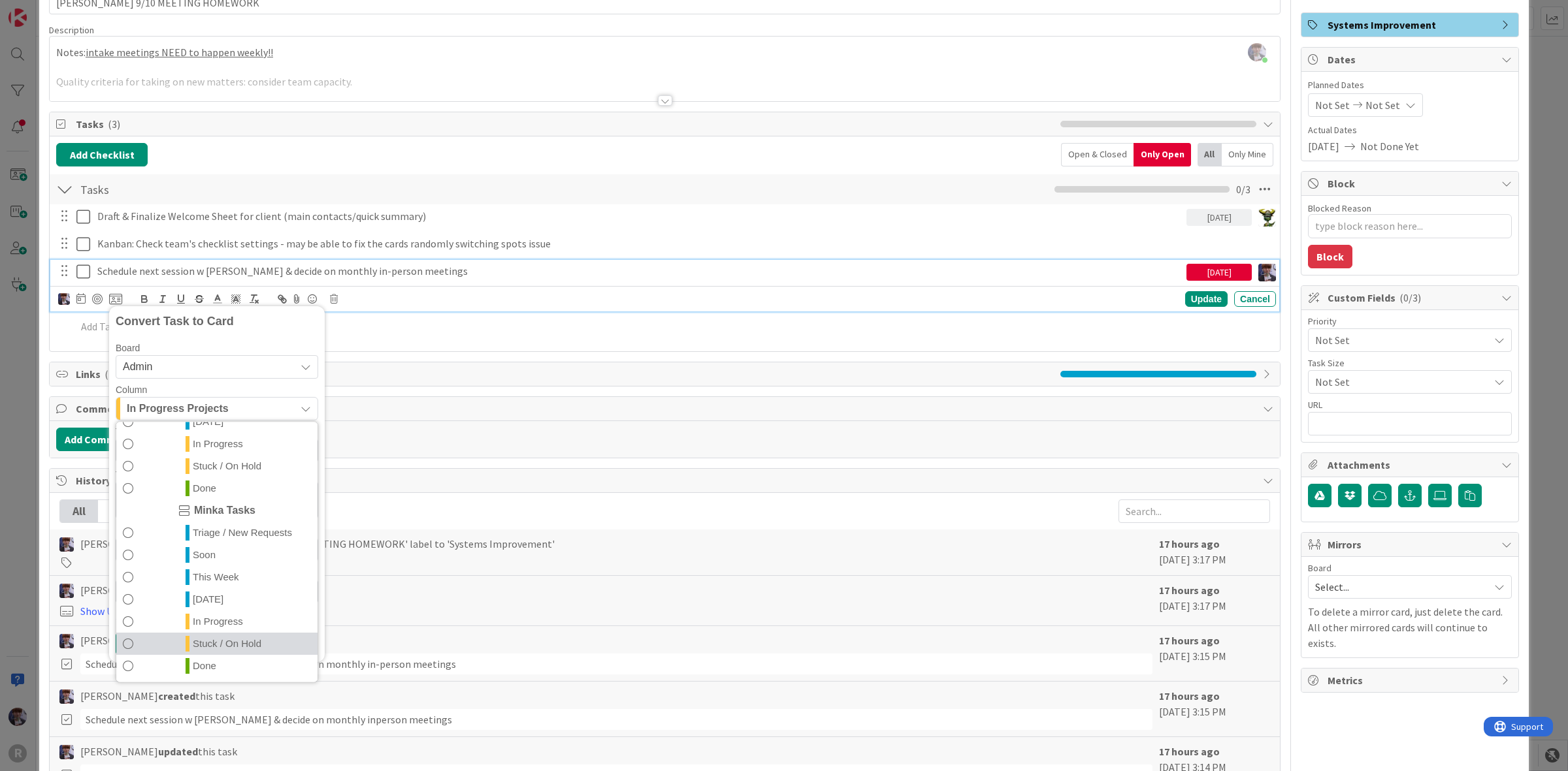
click at [222, 643] on span "Stuck / On Hold" at bounding box center [226, 643] width 68 height 16
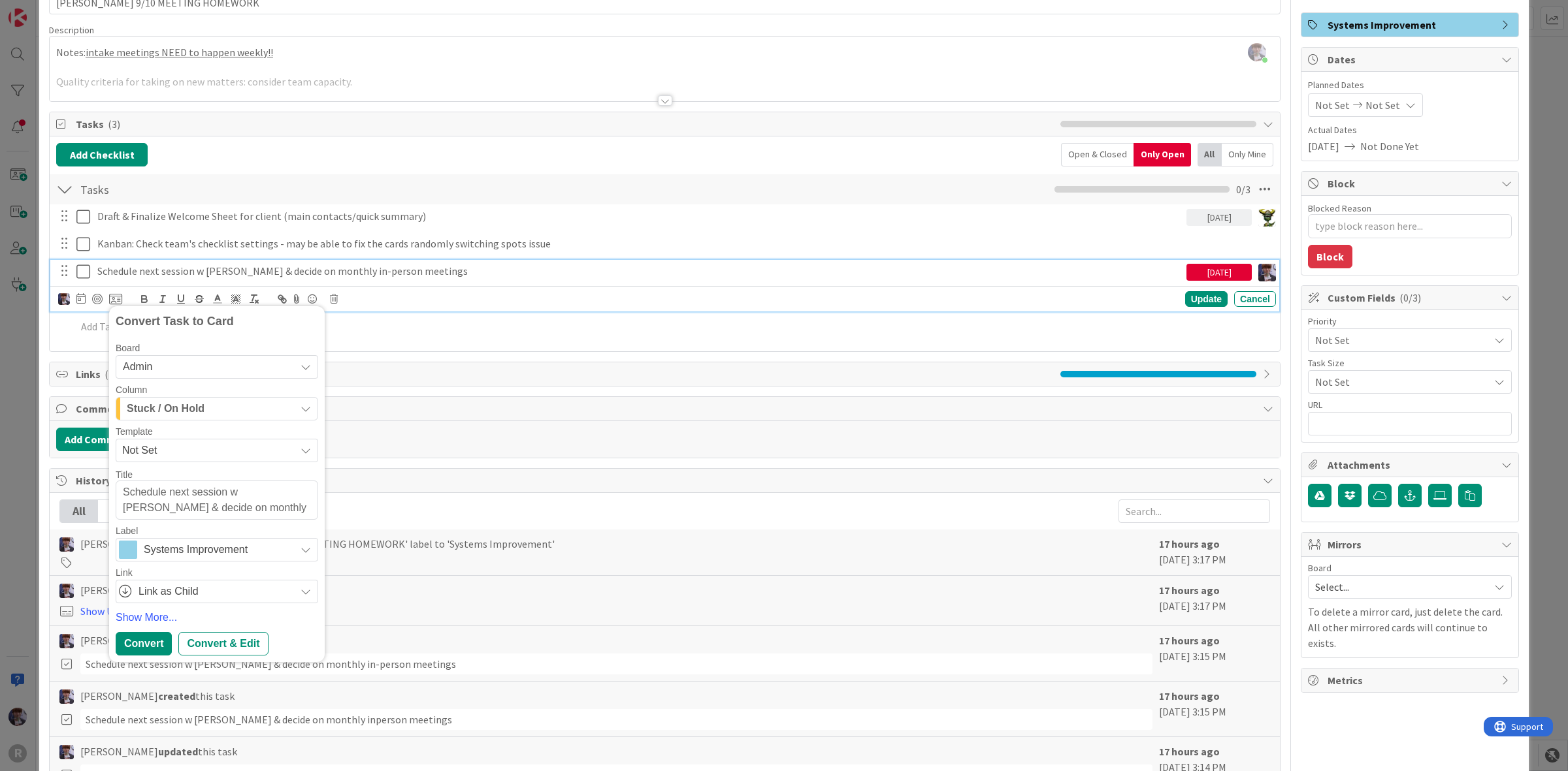
click at [133, 649] on div "Convert" at bounding box center [143, 643] width 56 height 24
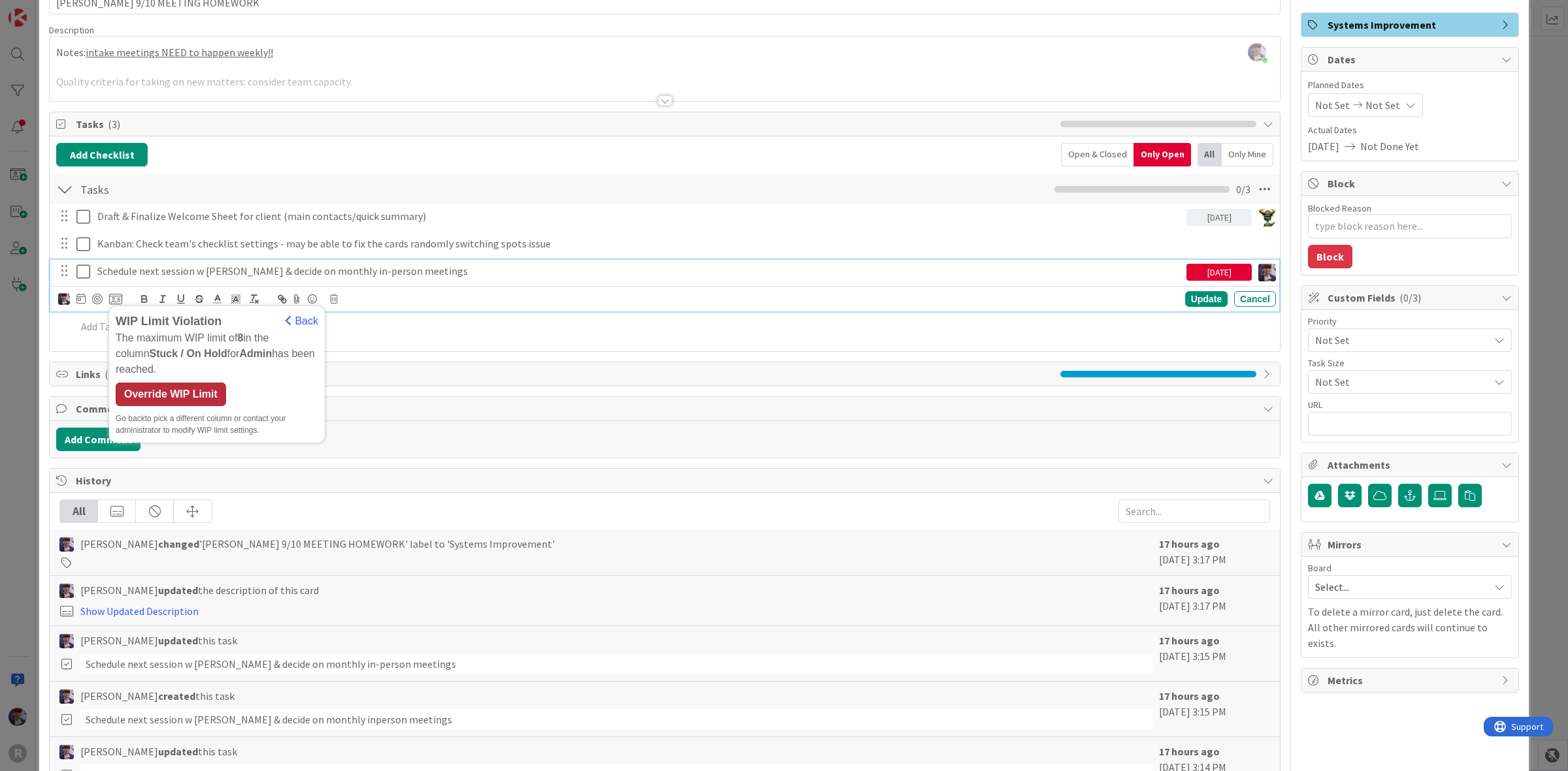
click at [156, 397] on div "Override WIP Limit" at bounding box center [170, 394] width 110 height 24
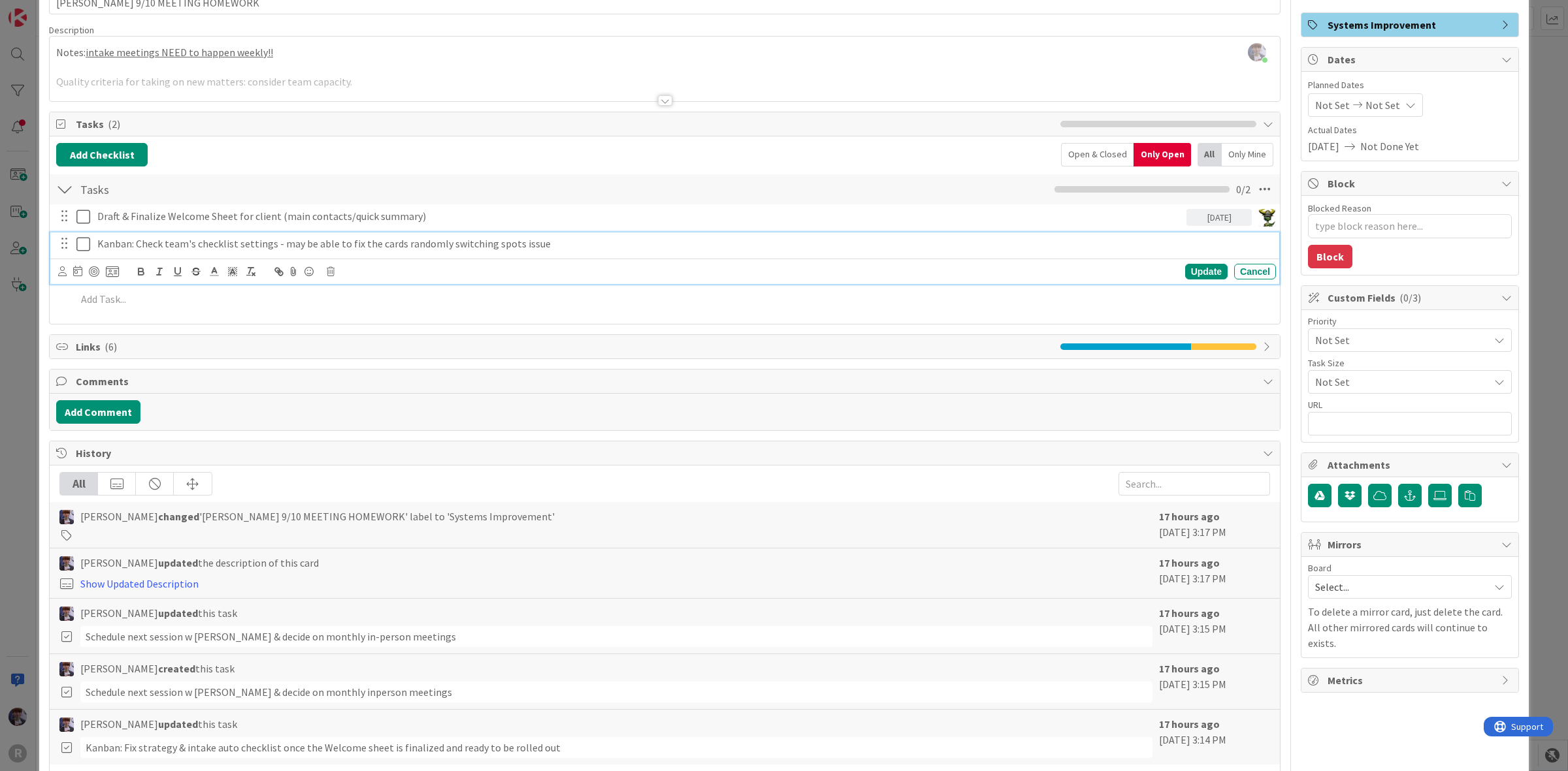
click at [149, 247] on p "Kanban: Check team's checklist settings - may be able to fix the cards randomly…" at bounding box center [684, 244] width 1174 height 15
click at [57, 272] on div "Update Cancel" at bounding box center [665, 271] width 1229 height 25
click at [64, 269] on icon at bounding box center [63, 272] width 9 height 10
click at [145, 371] on span "[PERSON_NAME]" at bounding box center [149, 375] width 87 height 19
click at [115, 269] on icon at bounding box center [115, 272] width 13 height 12
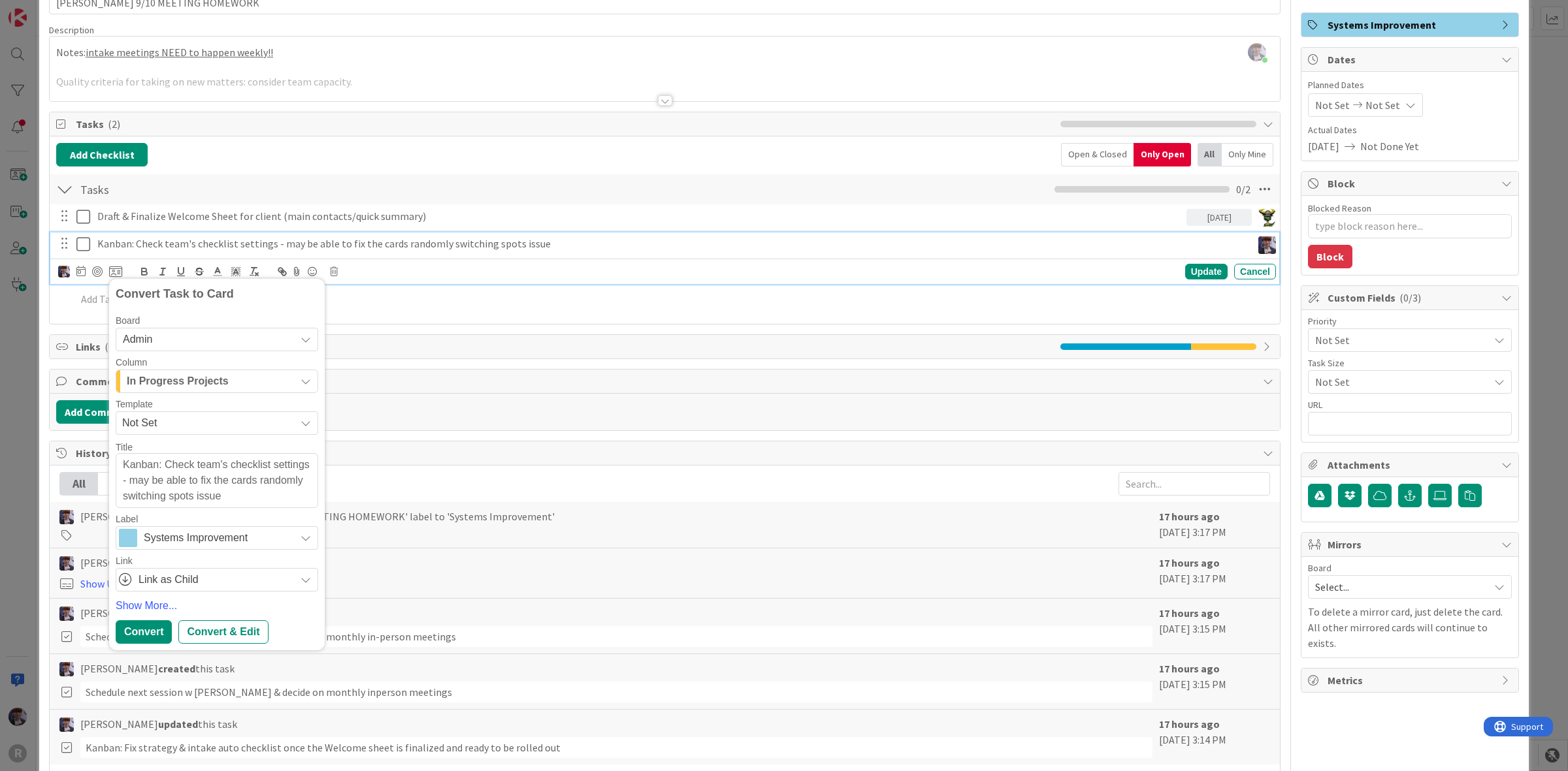
click at [223, 380] on span "In Progress Projects" at bounding box center [177, 382] width 102 height 17
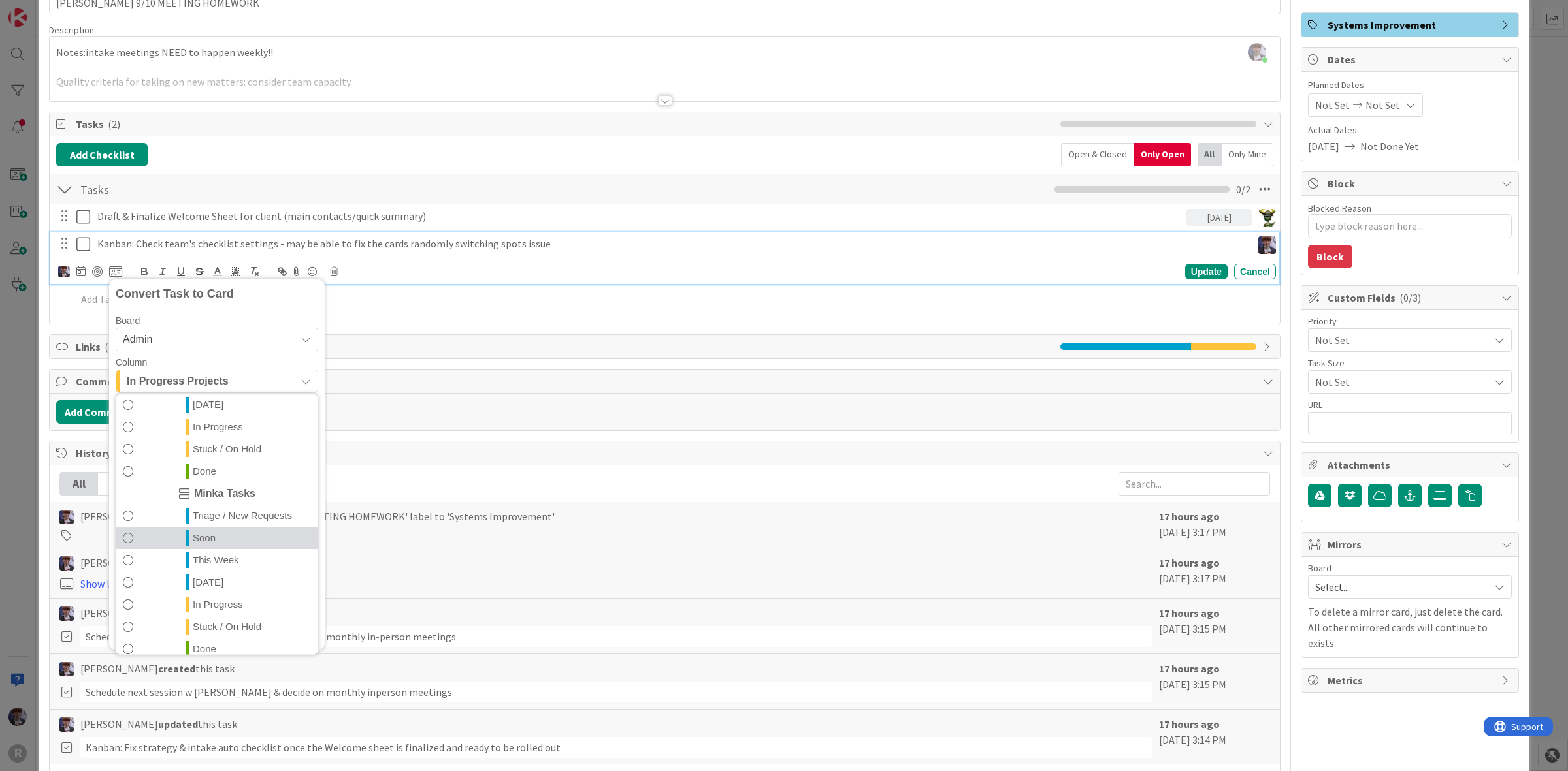
scroll to position [284, 0]
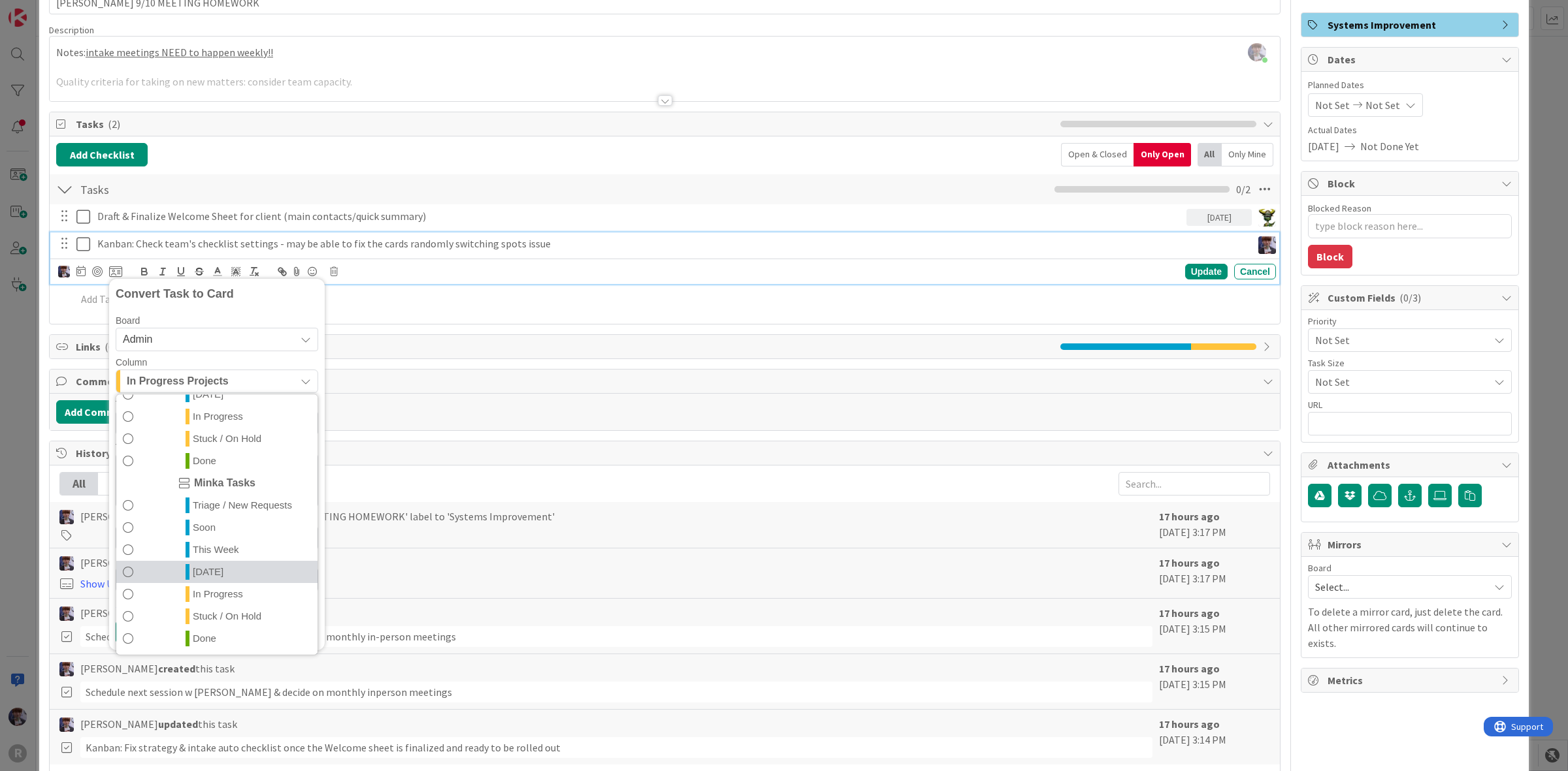
click at [206, 566] on span "[DATE]" at bounding box center [208, 571] width 31 height 16
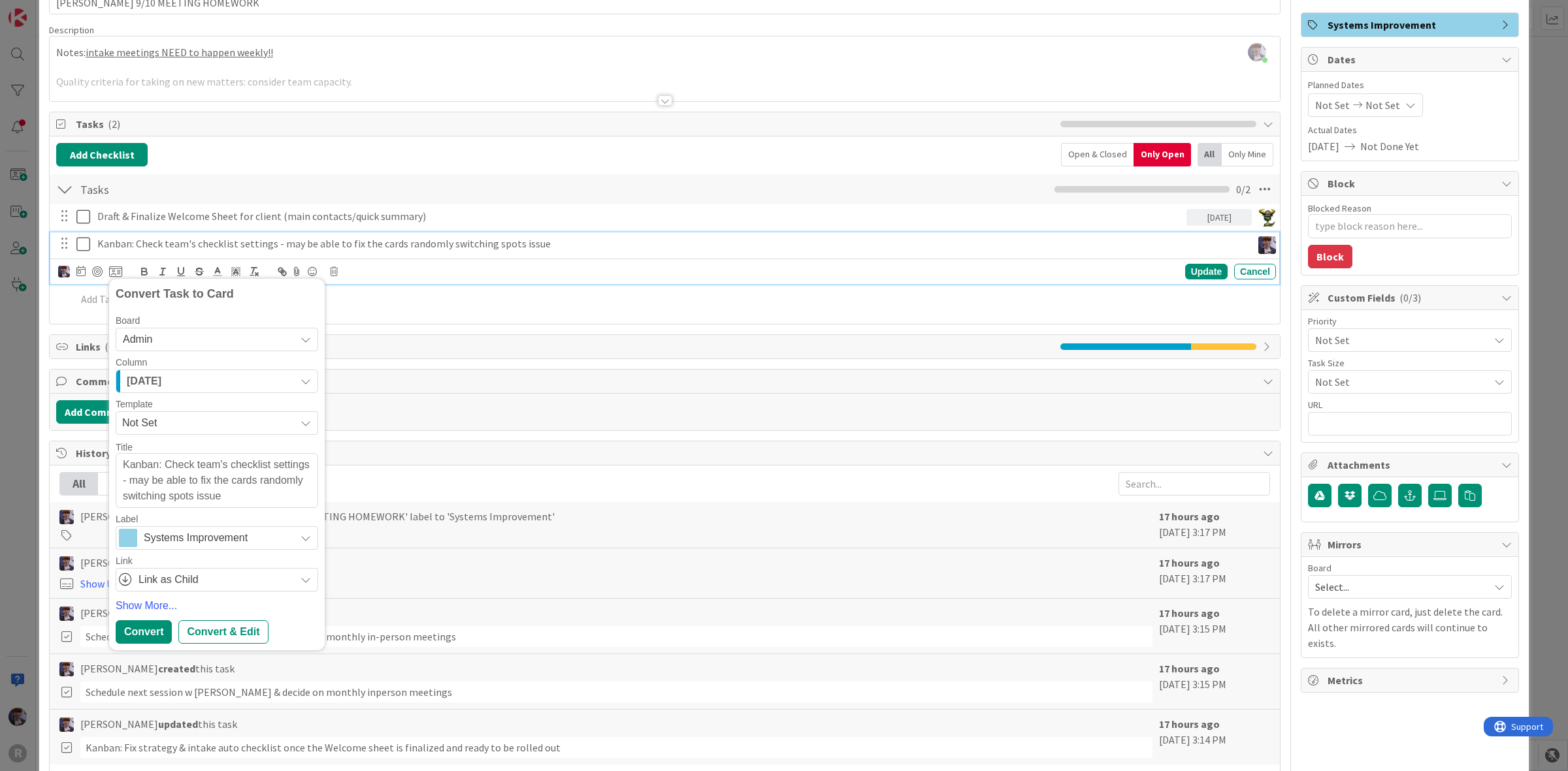
click at [154, 539] on span "Systems Improvement" at bounding box center [216, 538] width 145 height 18
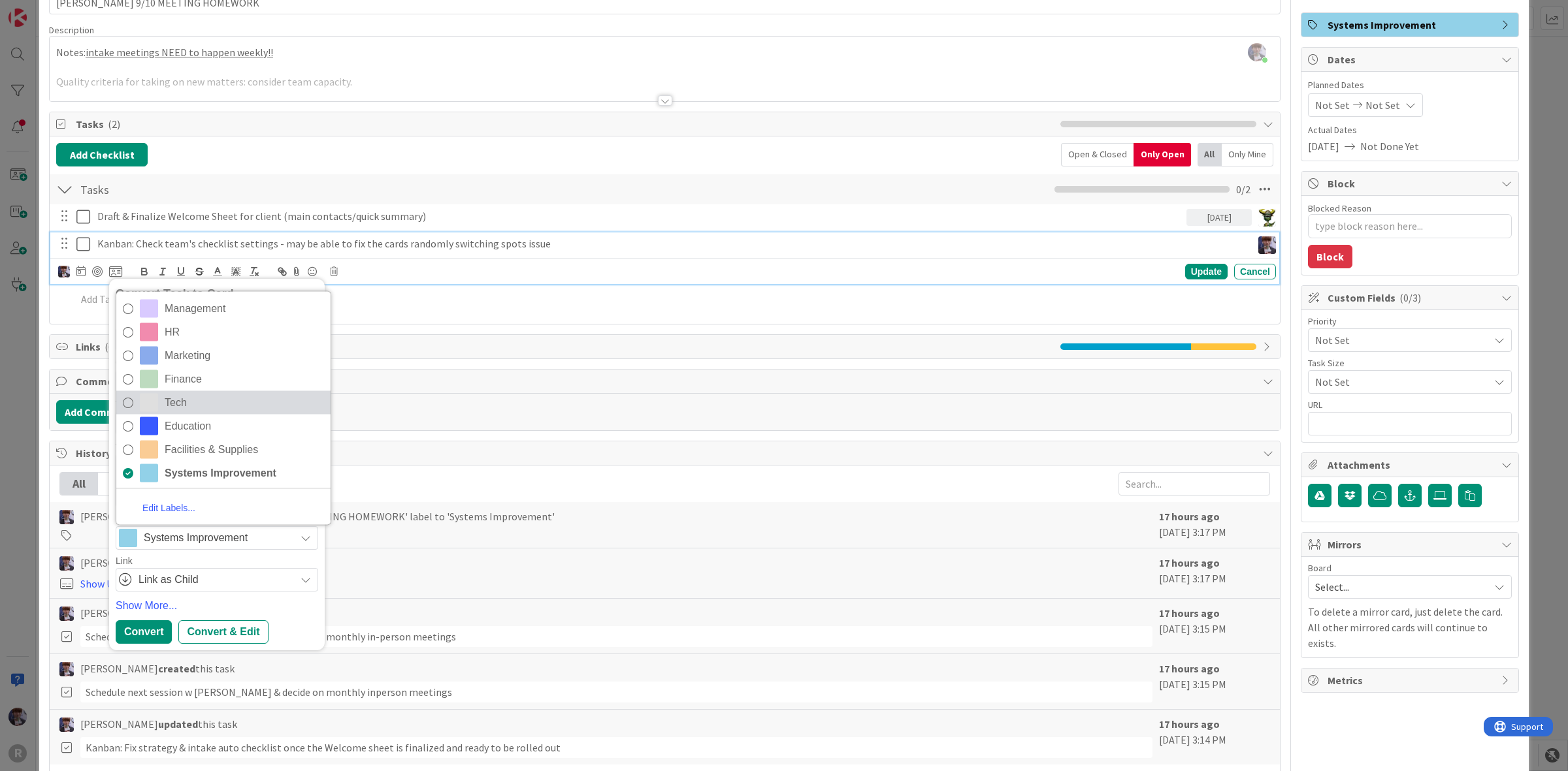
click at [192, 411] on span "Tech" at bounding box center [244, 403] width 159 height 19
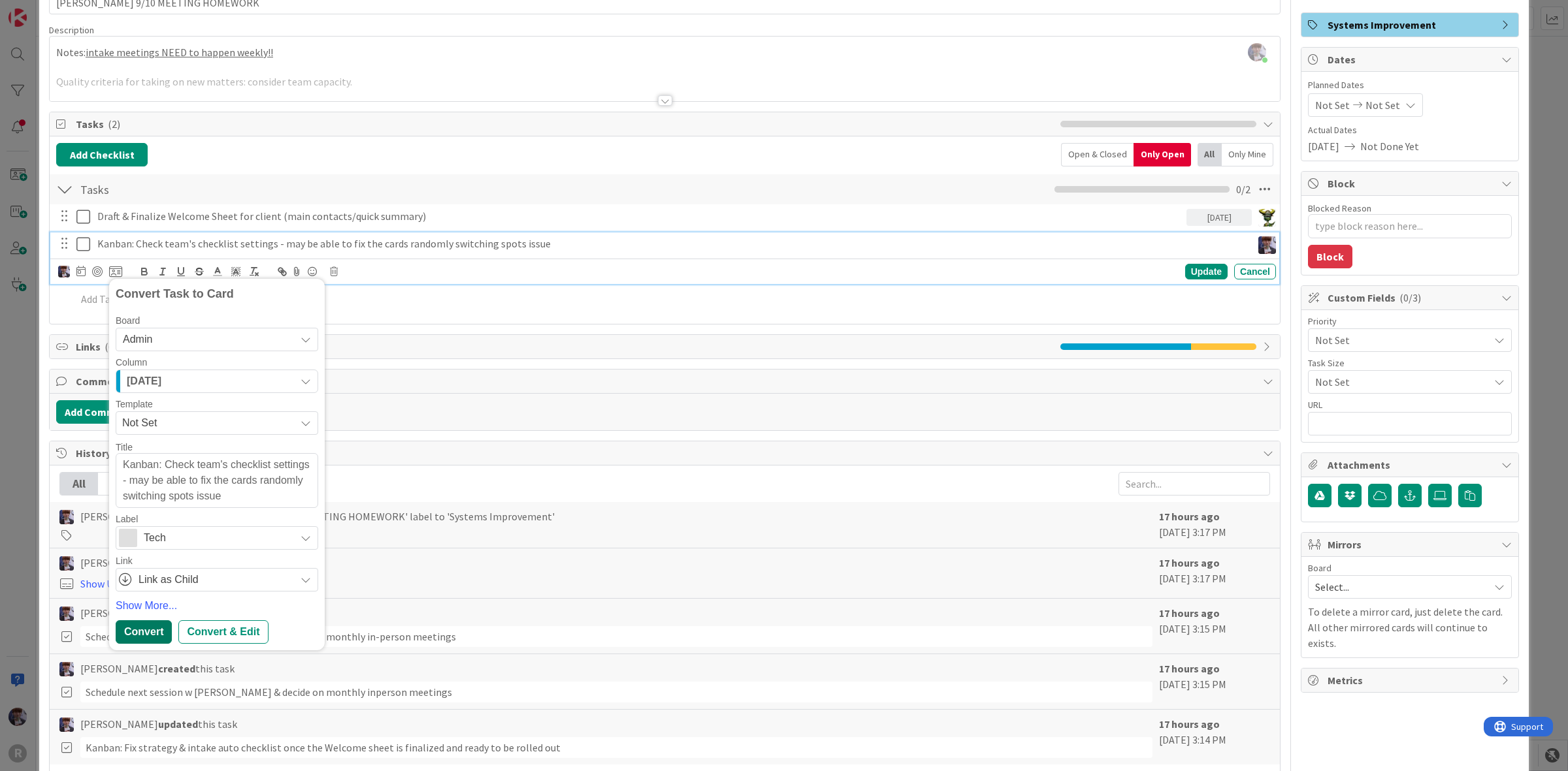
click at [145, 630] on div "Convert" at bounding box center [143, 632] width 56 height 24
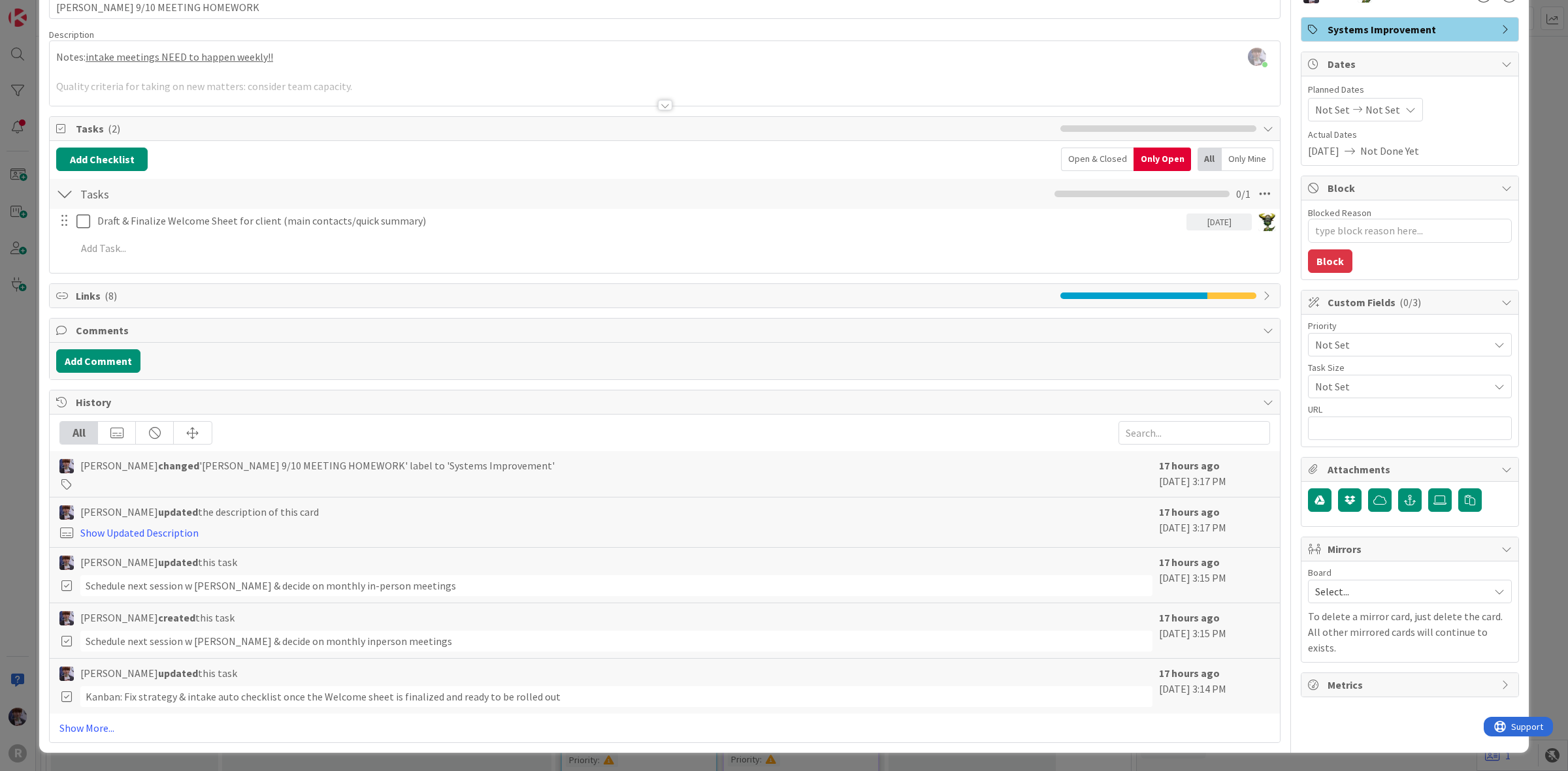
scroll to position [80, 0]
click at [24, 308] on div "ID 2821 Admin In Progress Projects Title 26 / 128 [PERSON_NAME] 9/10 MEETING HO…" at bounding box center [784, 386] width 1568 height 771
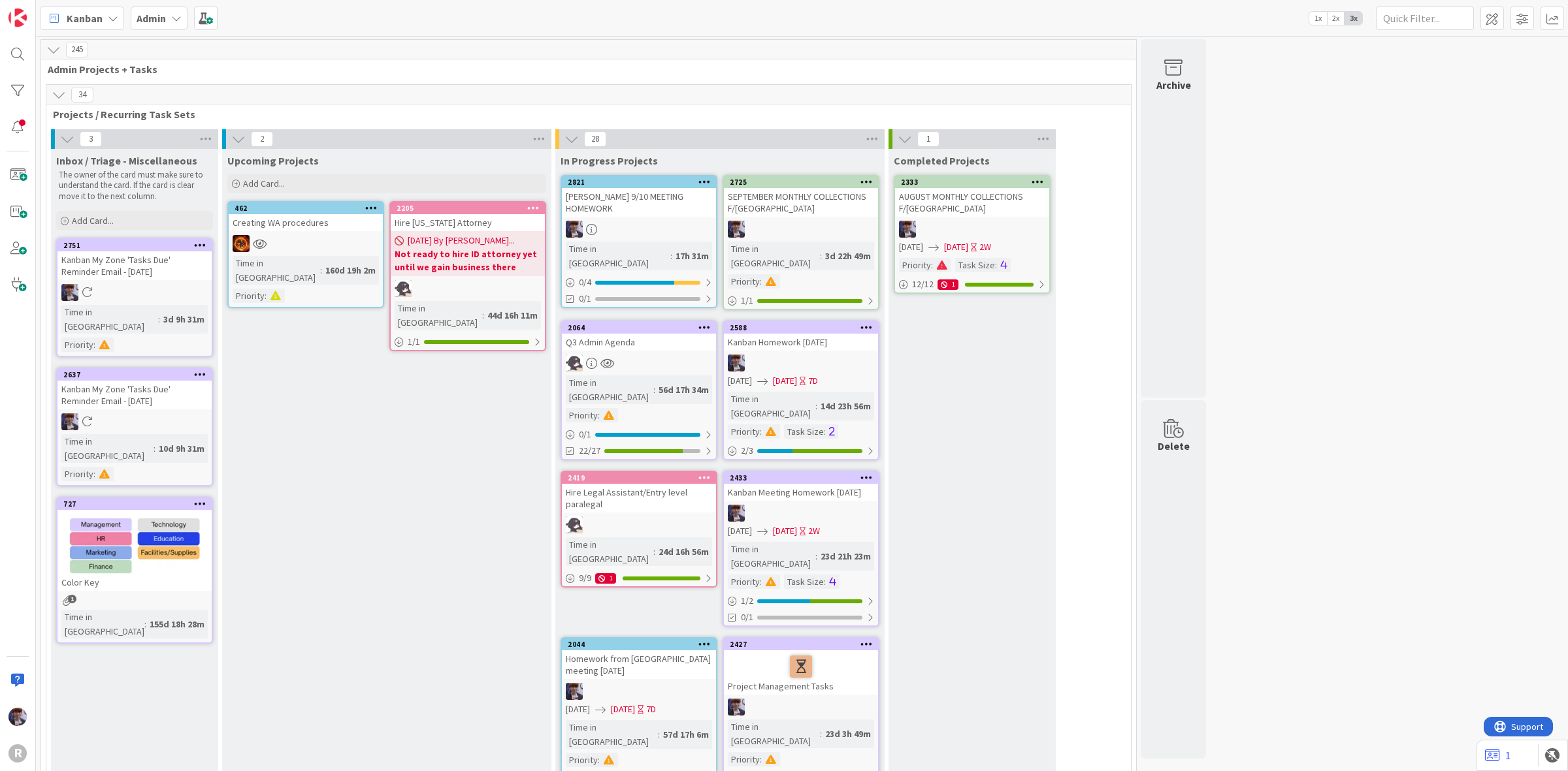
click at [802, 191] on div "SEPTEMBER MONTHLY COLLECTIONS F/[GEOGRAPHIC_DATA]" at bounding box center [801, 202] width 154 height 29
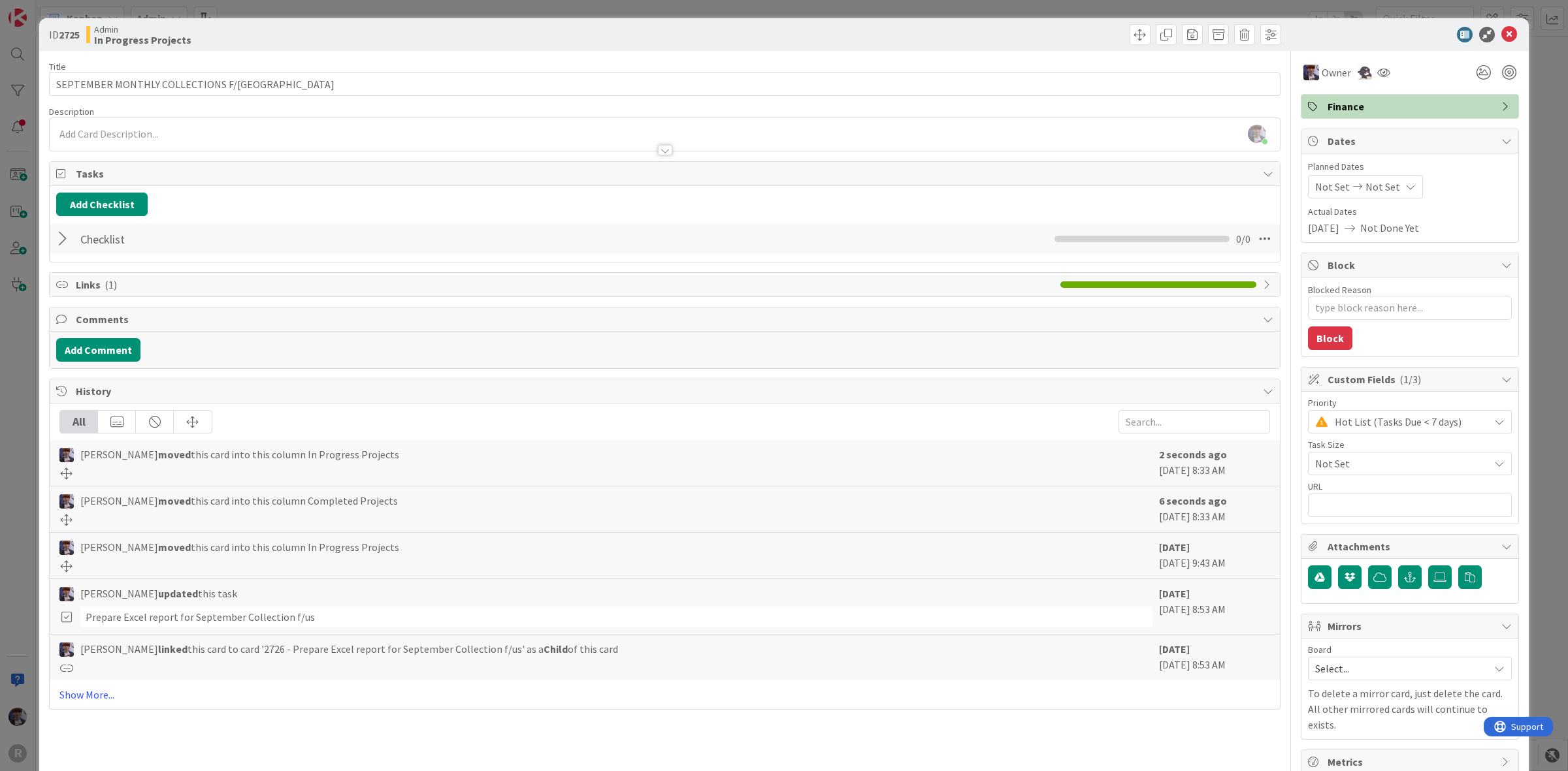
click at [54, 241] on div "Checklist Checklist Name 9 / 64 Checklist 0 / 0" at bounding box center [665, 239] width 1231 height 30
click at [64, 239] on div at bounding box center [65, 239] width 17 height 24
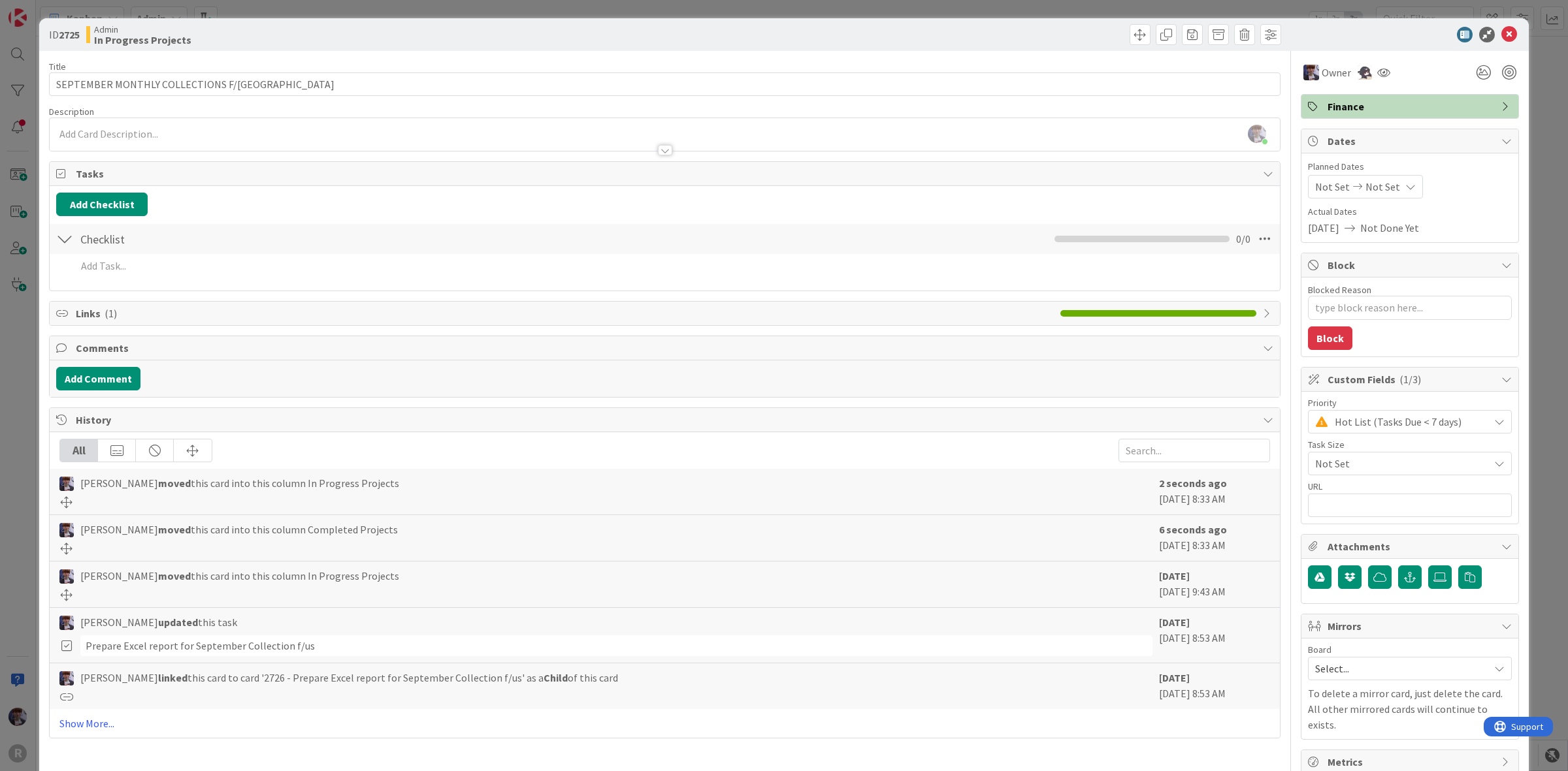
click at [198, 316] on span "Links ( 1 )" at bounding box center [564, 313] width 978 height 16
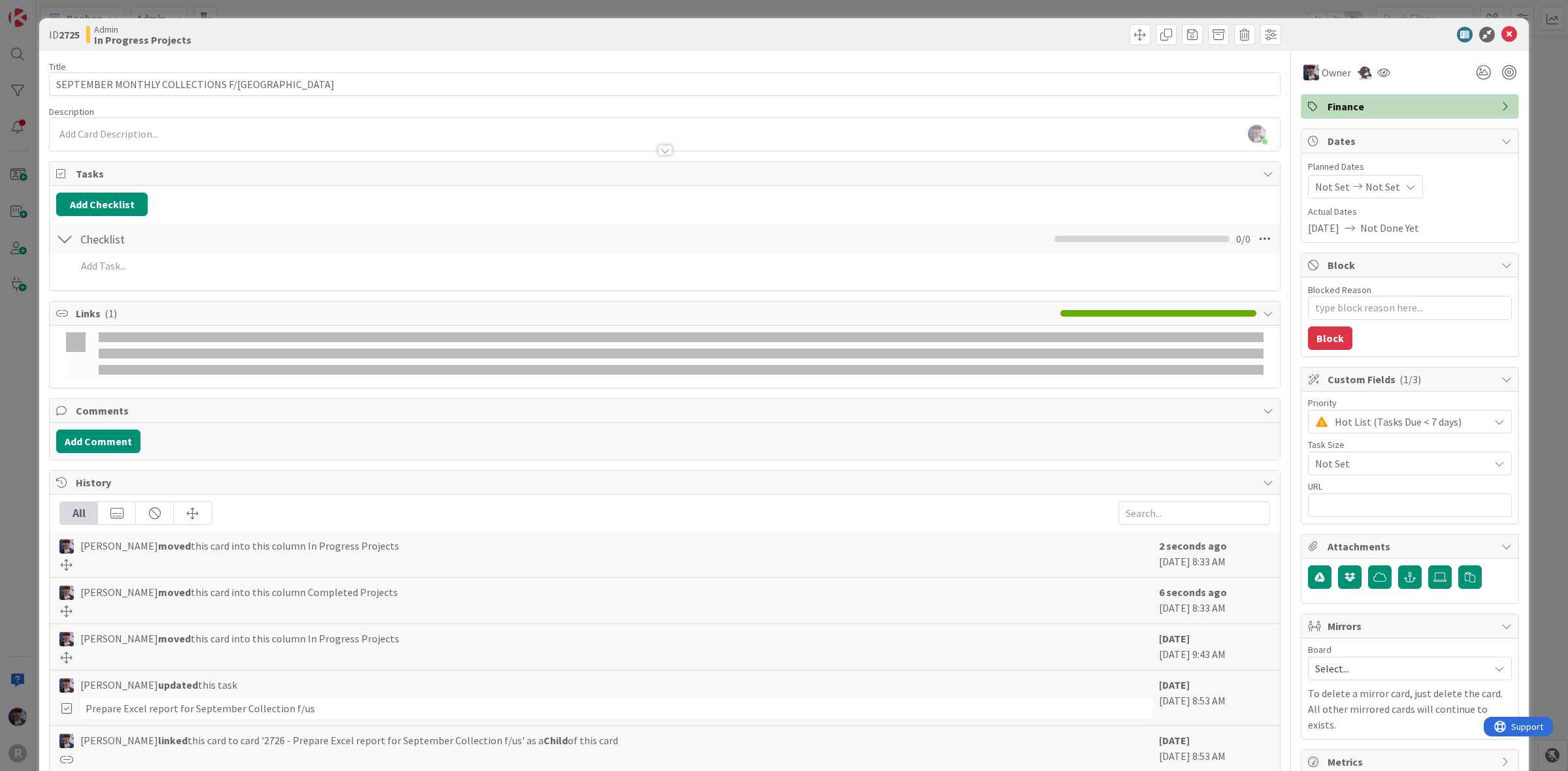
type textarea "x"
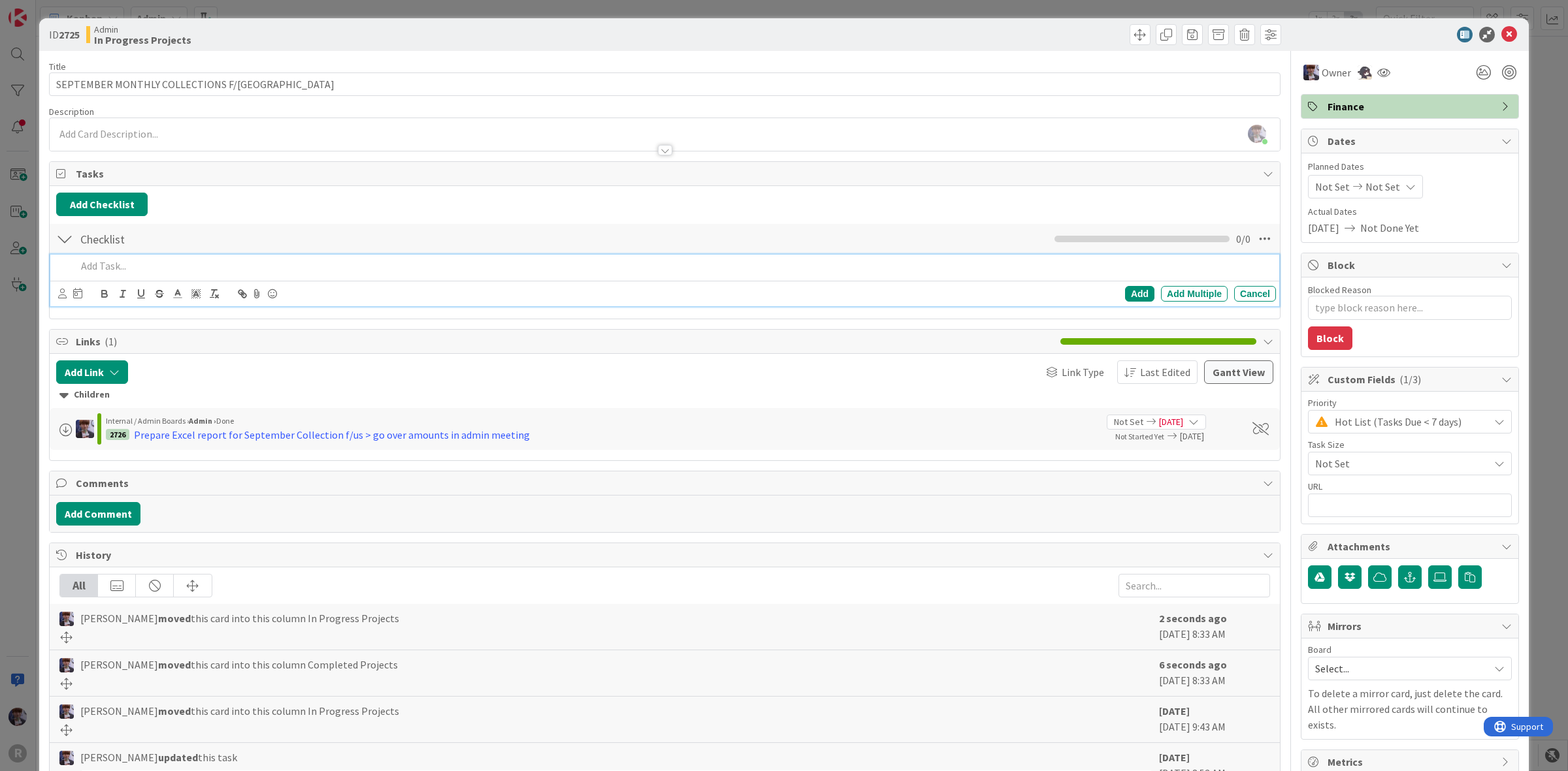
click at [102, 265] on p at bounding box center [673, 266] width 1195 height 15
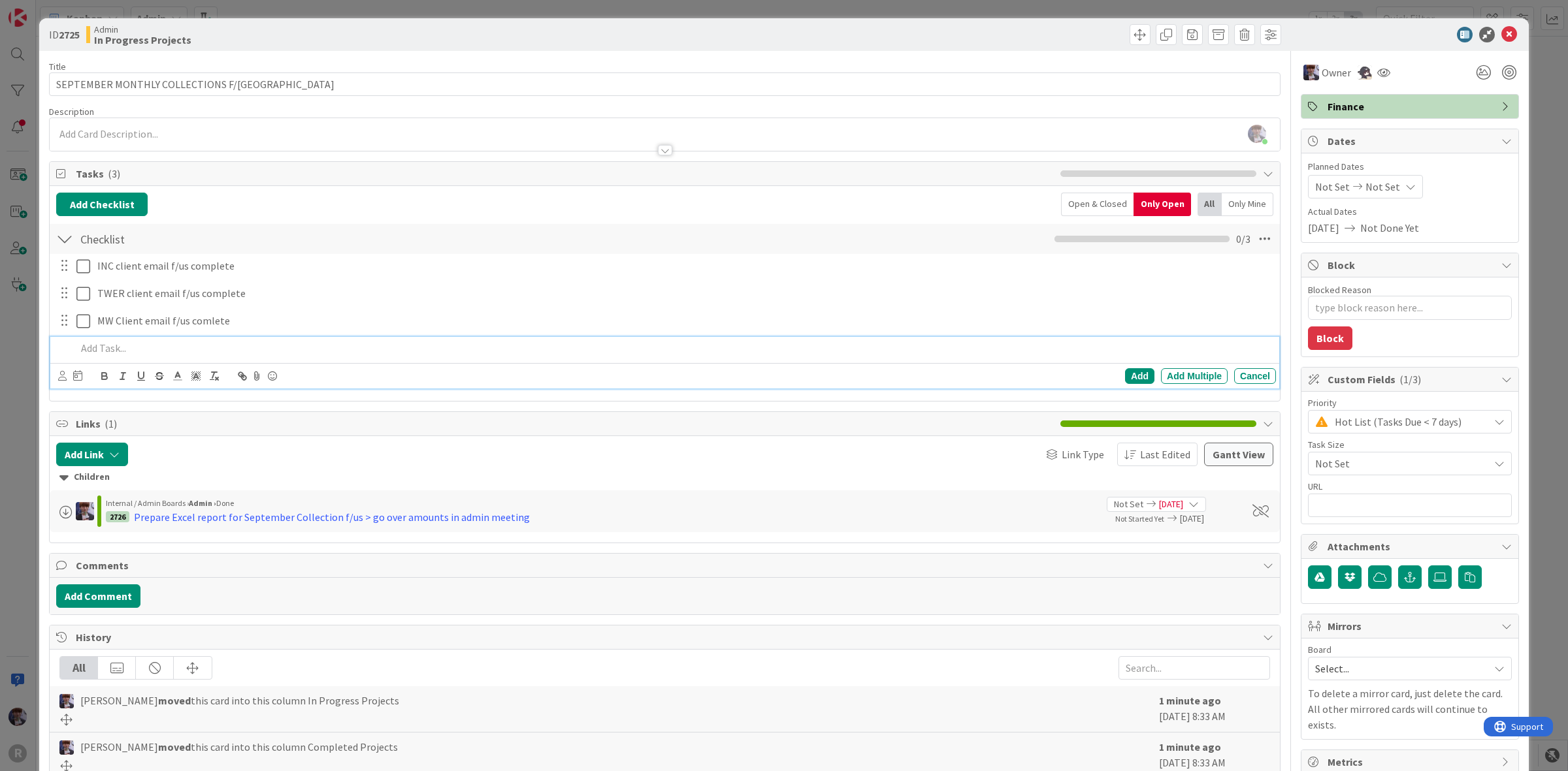
type textarea "x"
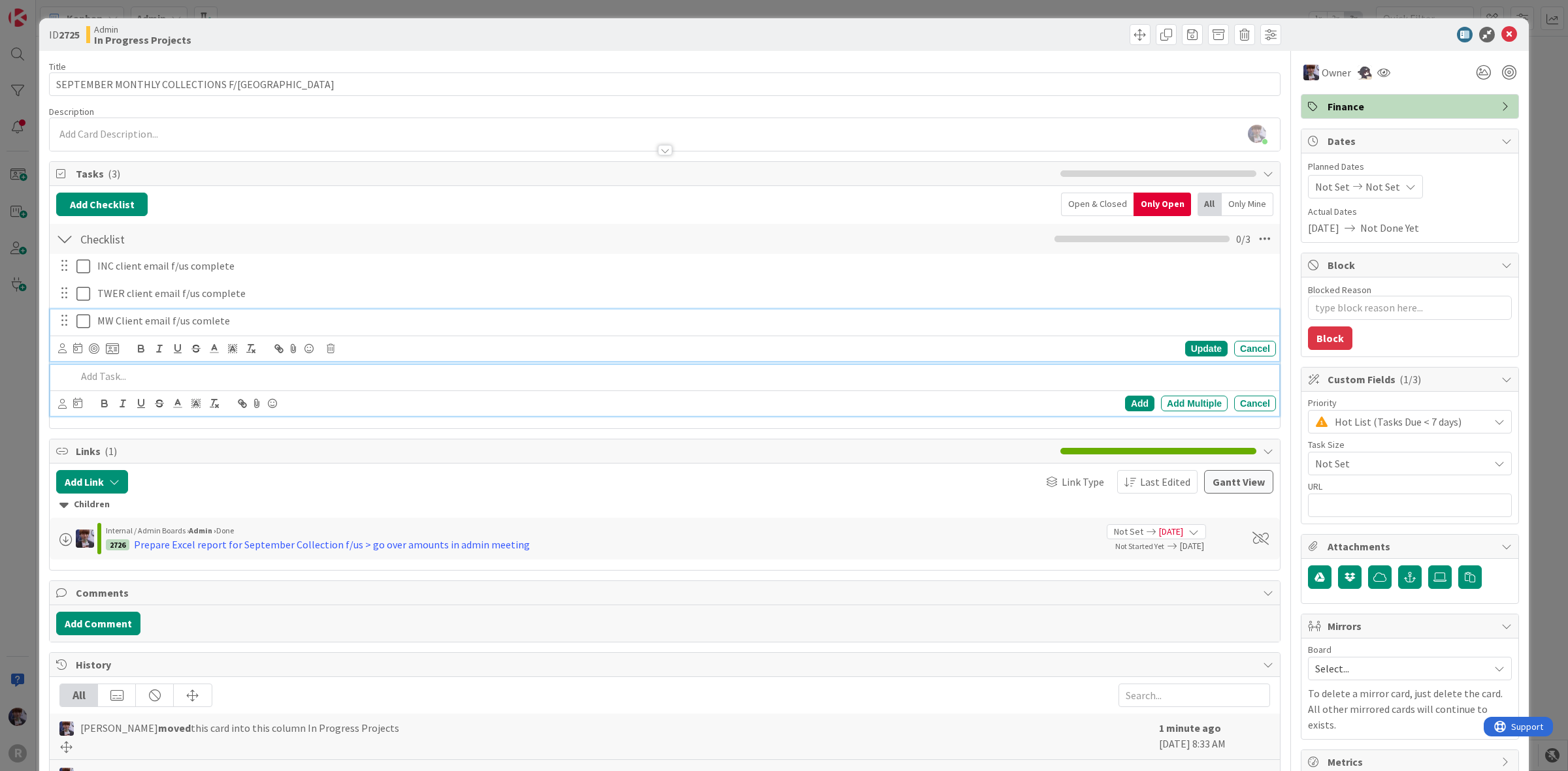
click at [209, 312] on div "MW Client email f/us comlete" at bounding box center [684, 321] width 1184 height 23
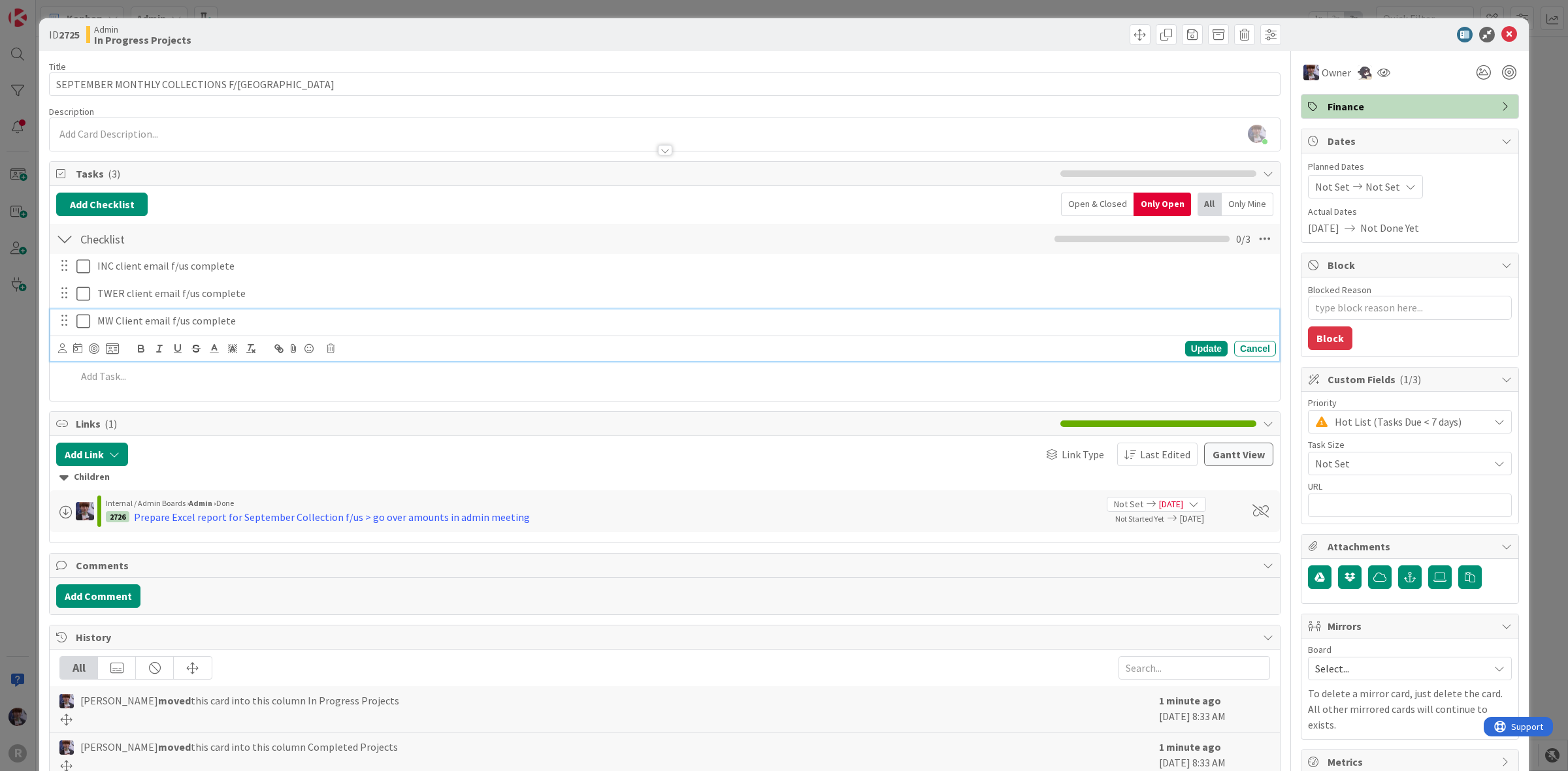
click at [229, 391] on div "INC client email f/us complete Update Cancel TWER client email f/us complete Up…" at bounding box center [665, 324] width 1218 height 139
click at [208, 347] on p at bounding box center [673, 348] width 1195 height 15
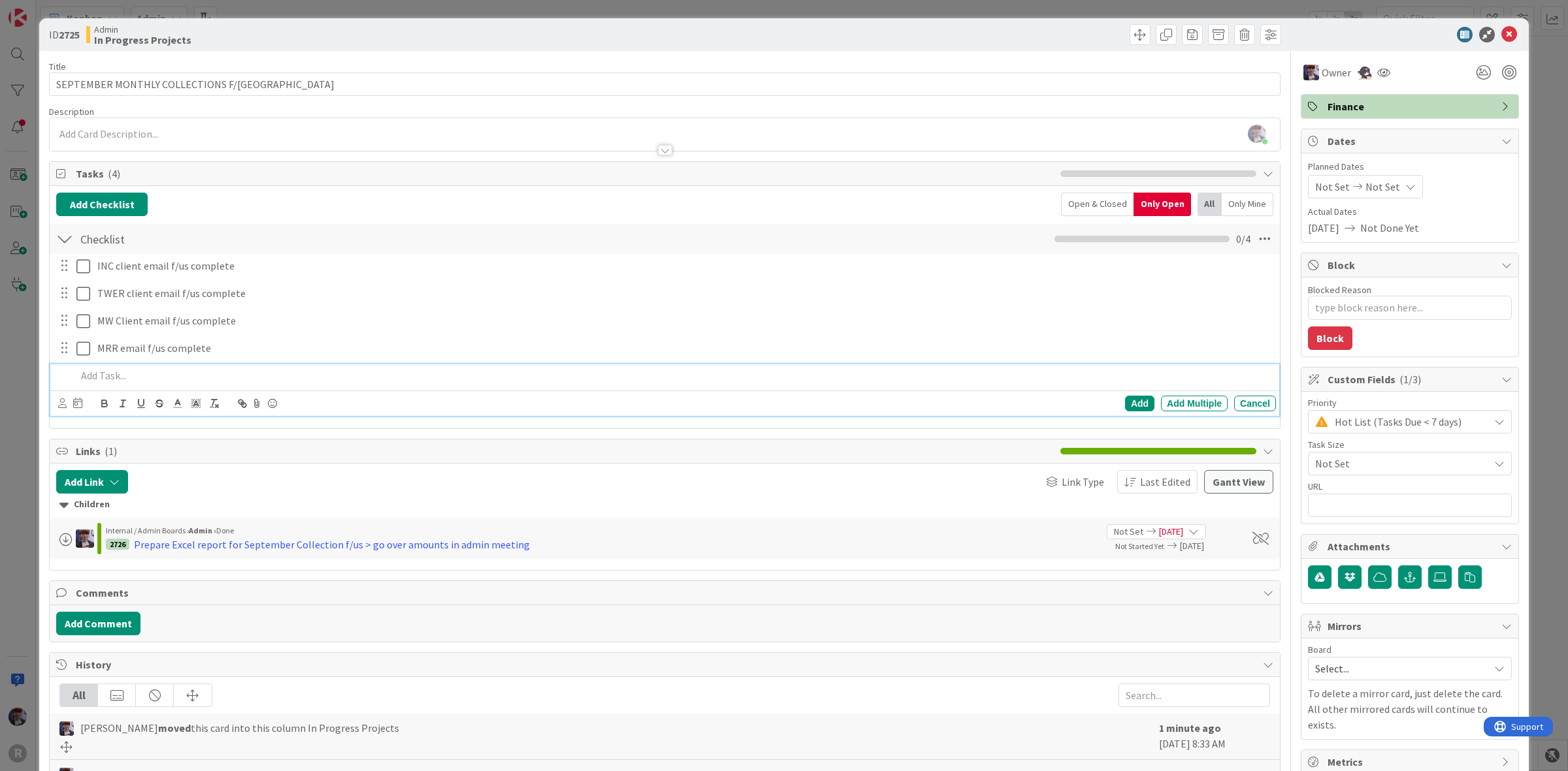
click at [1, 384] on div "ID 2725 Admin In Progress Projects Title 34 / 128 SEPTEMBER MONTHLY COLLECTIONS…" at bounding box center [784, 386] width 1568 height 771
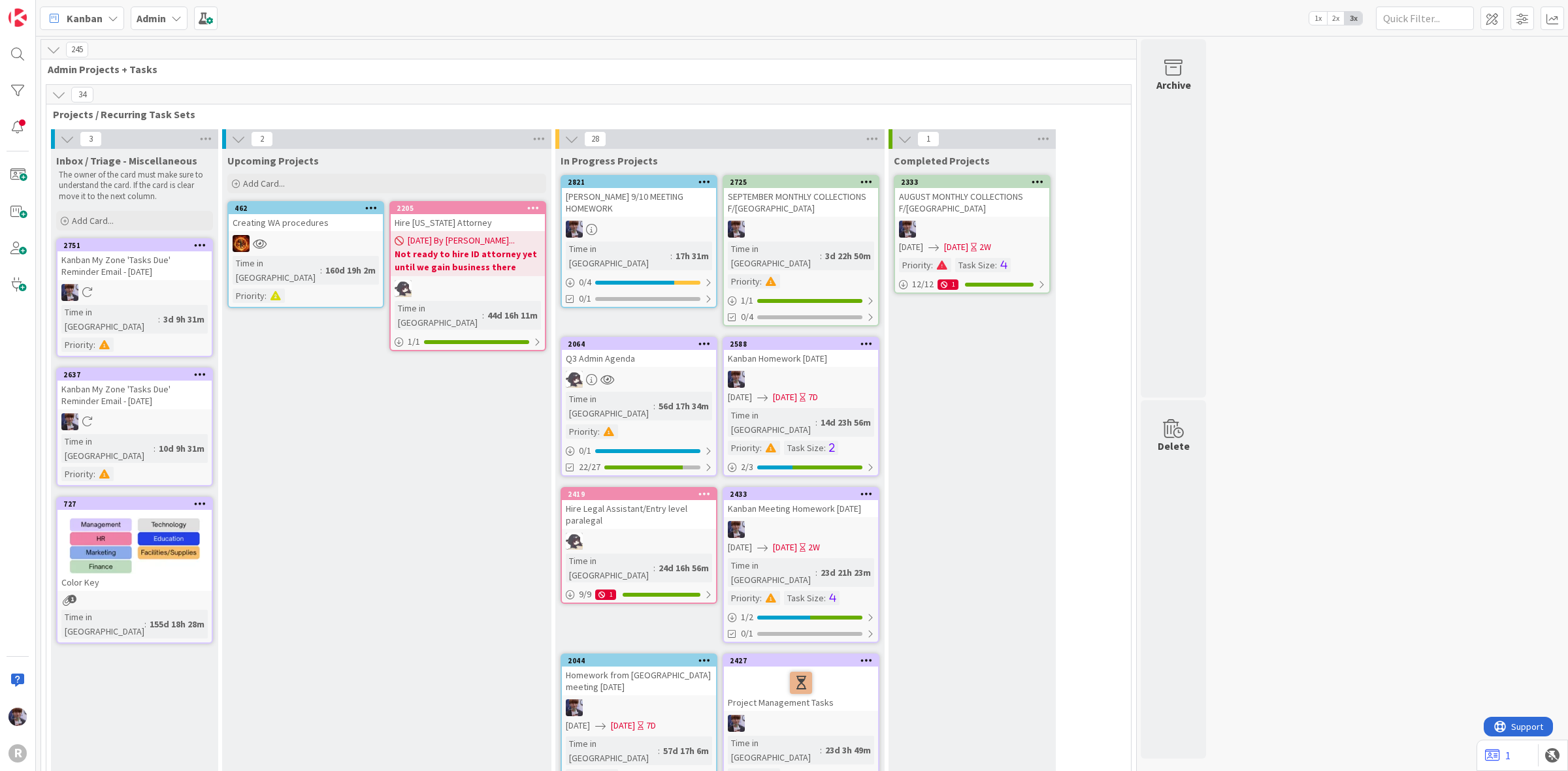
click at [201, 370] on icon at bounding box center [200, 374] width 12 height 9
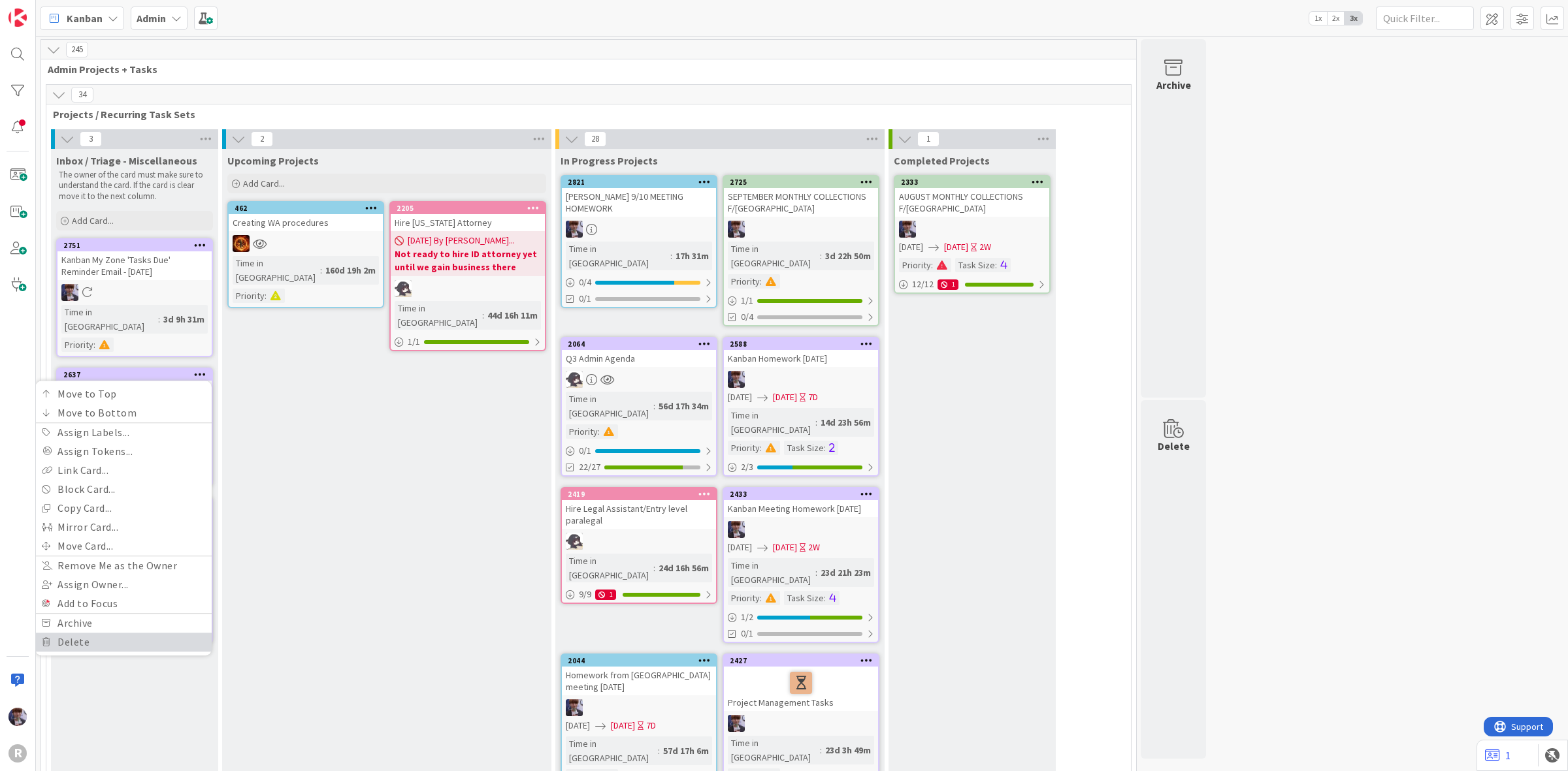
click at [108, 633] on link "Delete" at bounding box center [123, 642] width 177 height 19
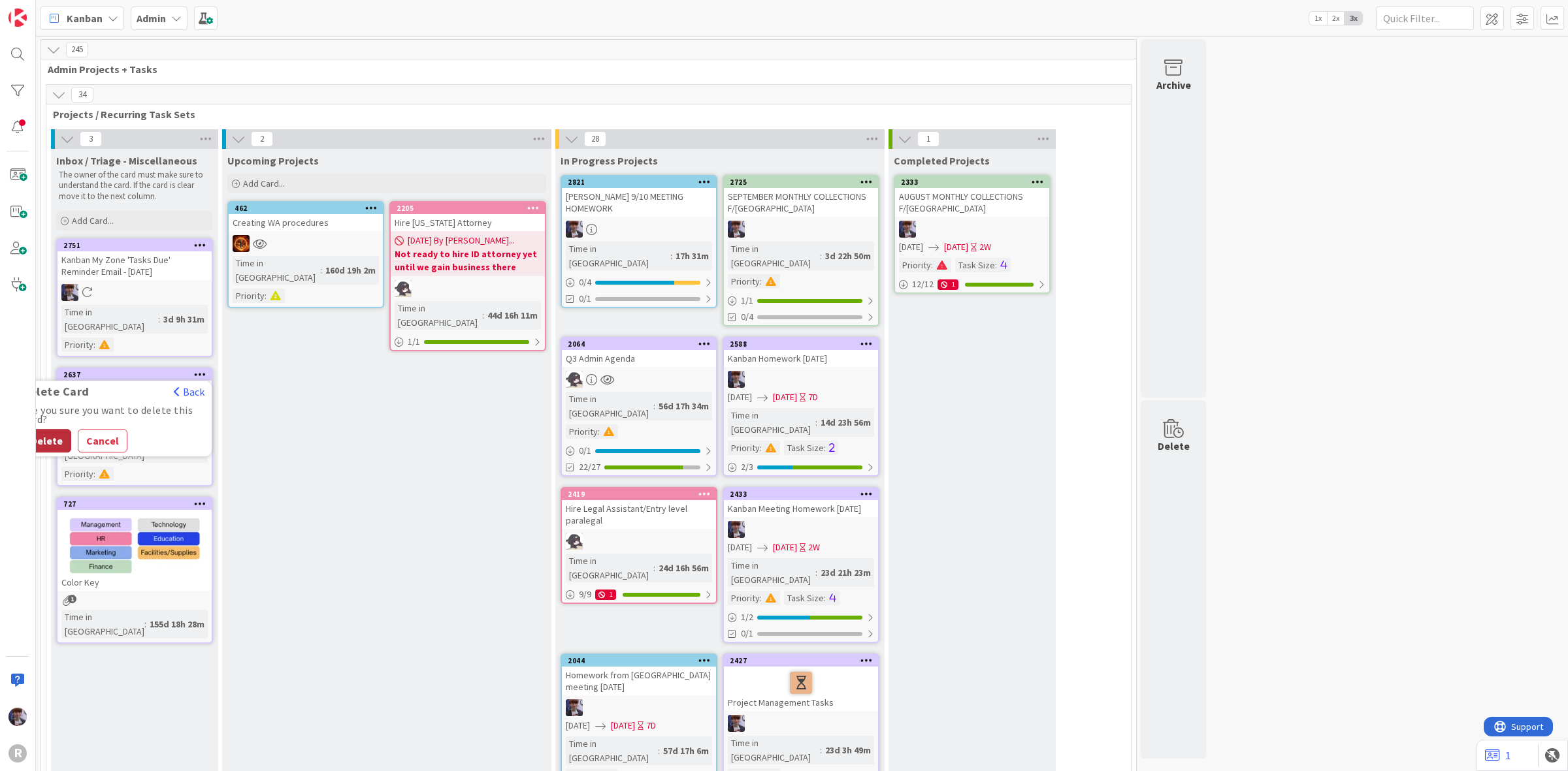
click at [51, 429] on button "Delete" at bounding box center [47, 440] width 49 height 24
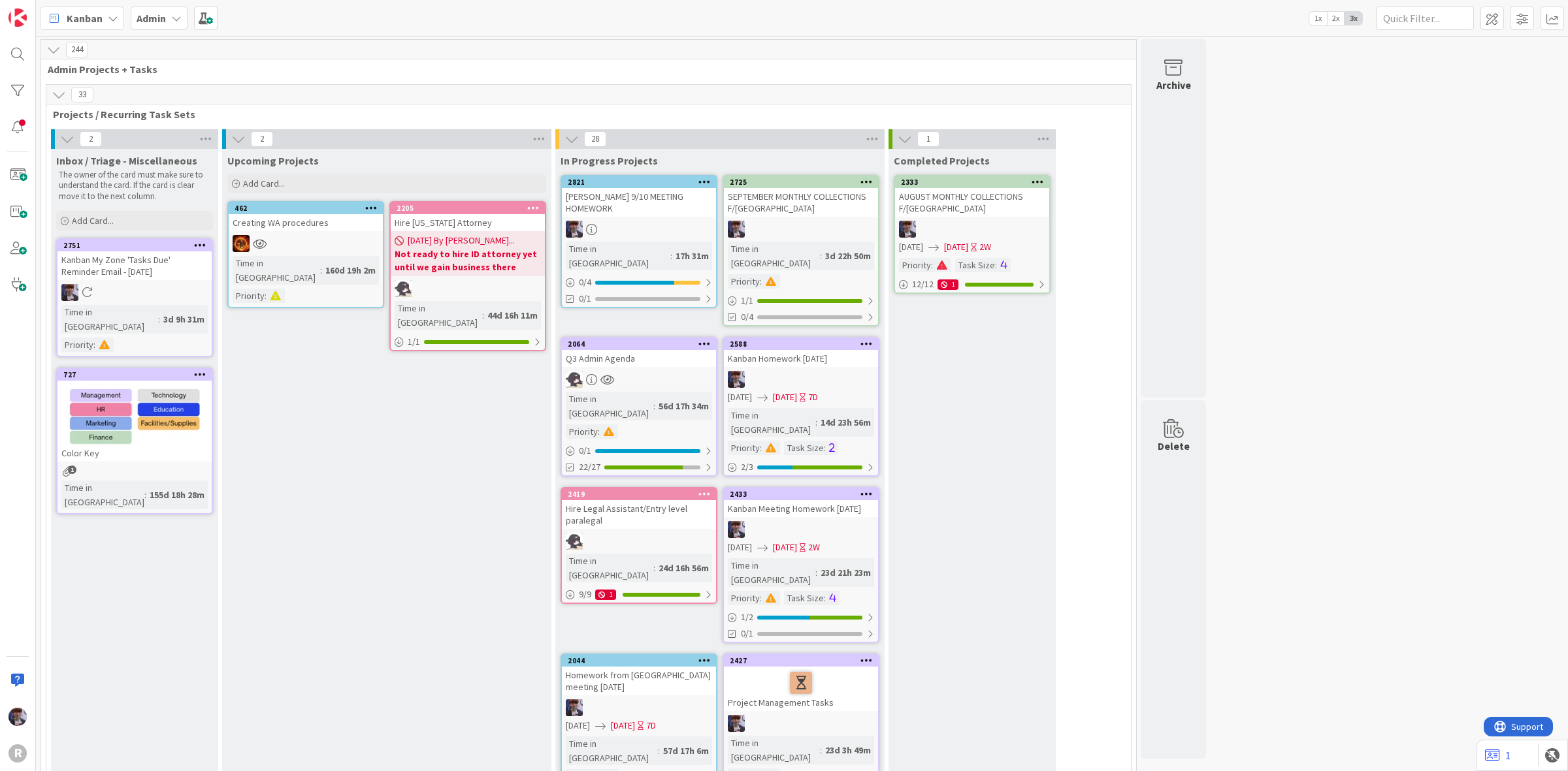
click at [205, 243] on icon at bounding box center [200, 245] width 12 height 9
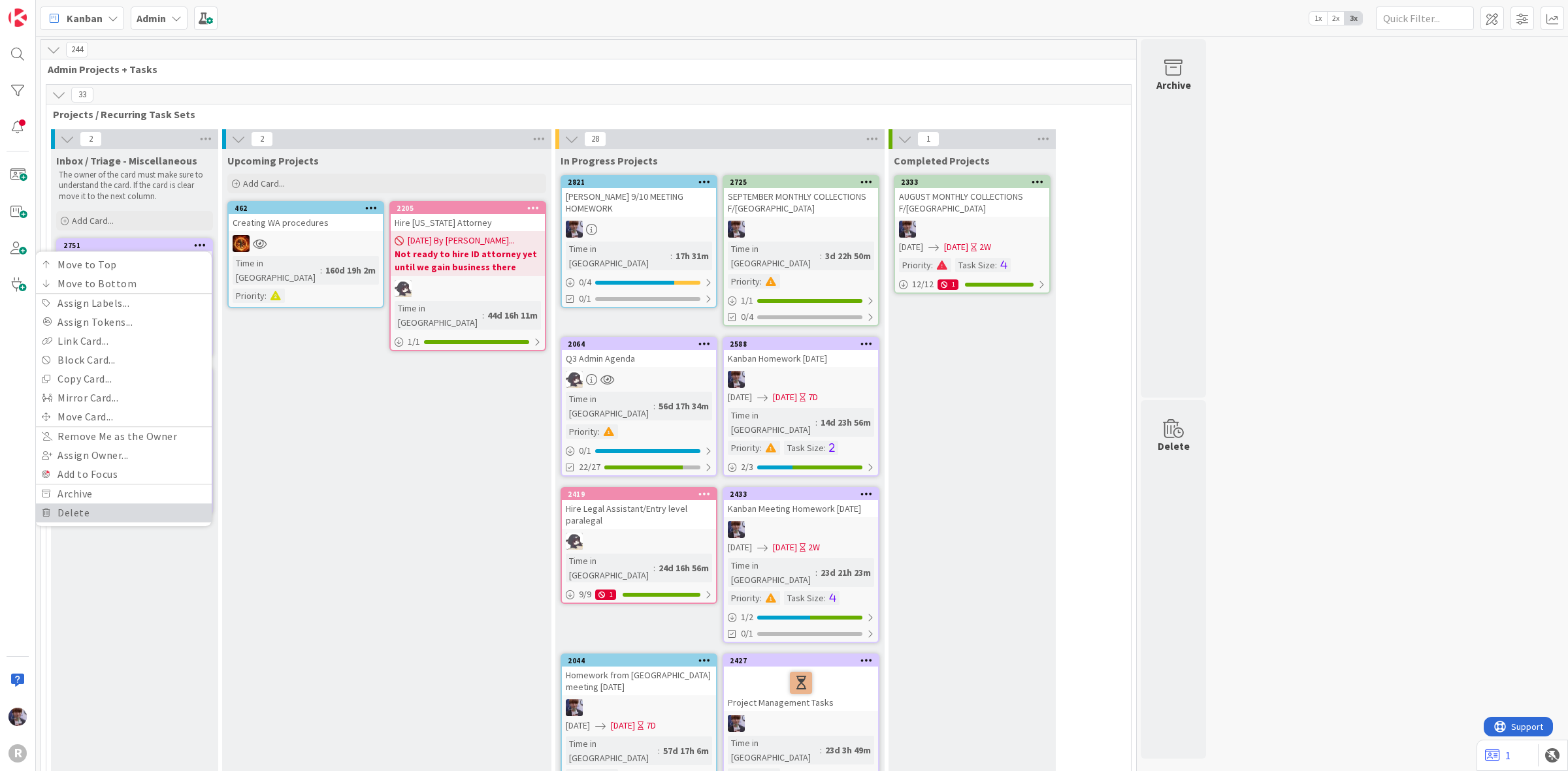
click at [113, 507] on link "Delete" at bounding box center [123, 513] width 177 height 19
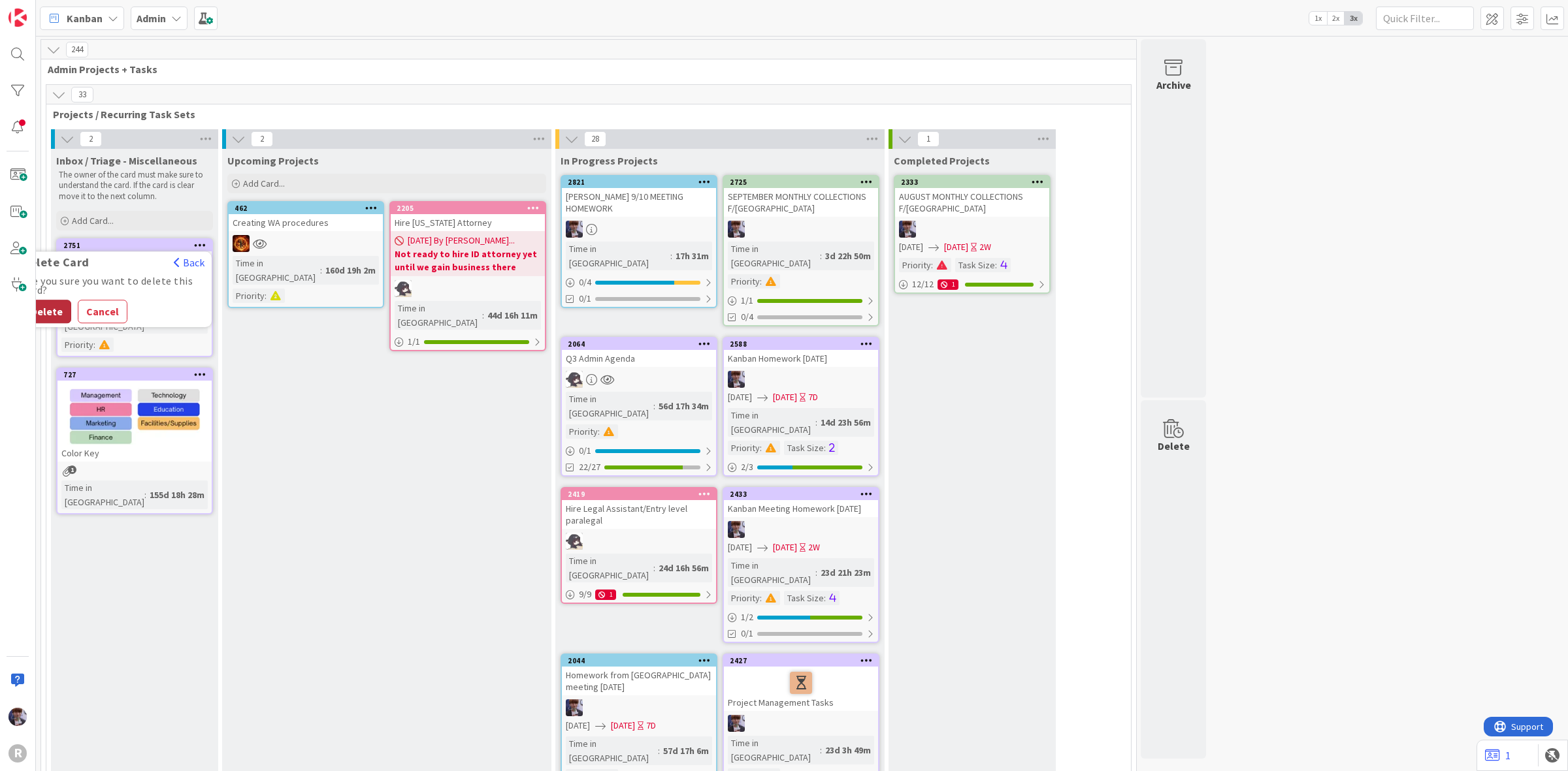
click at [44, 308] on button "Delete" at bounding box center [47, 311] width 49 height 24
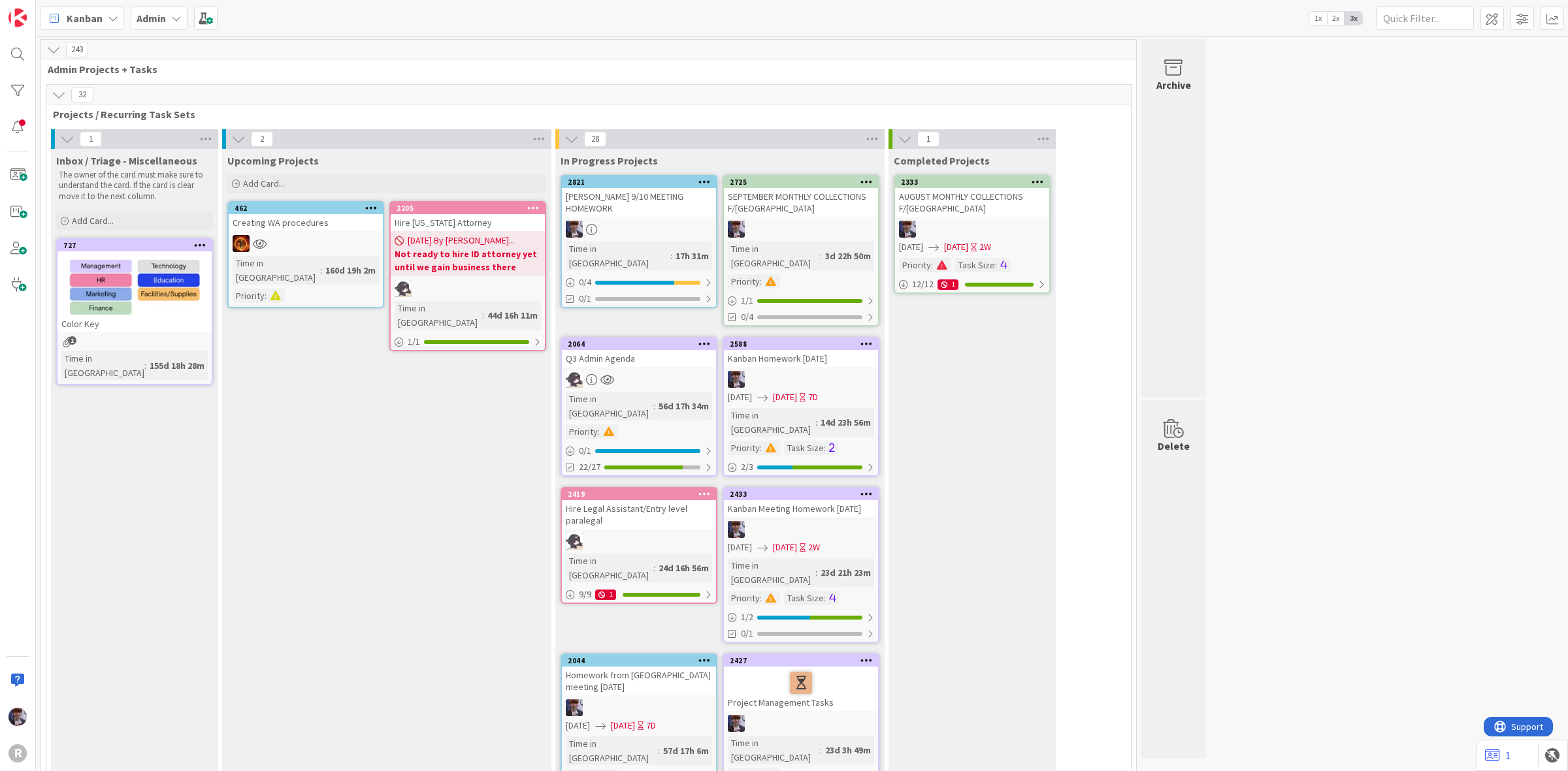
click at [738, 204] on div "SEPTEMBER MONTHLY COLLECTIONS F/[GEOGRAPHIC_DATA]" at bounding box center [801, 202] width 154 height 29
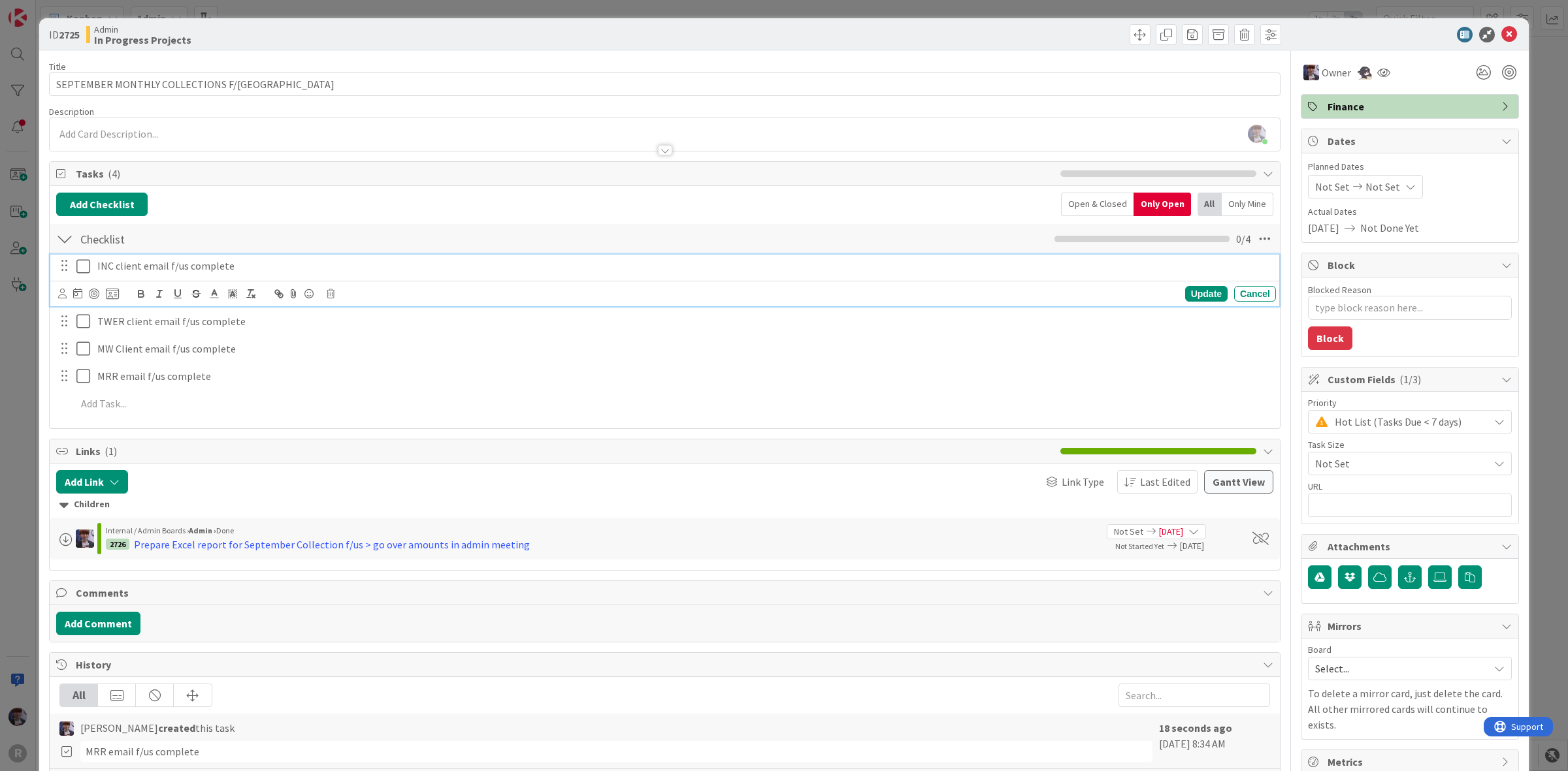
click at [211, 259] on p "INC client email f/us complete" at bounding box center [684, 266] width 1174 height 15
click at [59, 292] on icon at bounding box center [63, 294] width 9 height 10
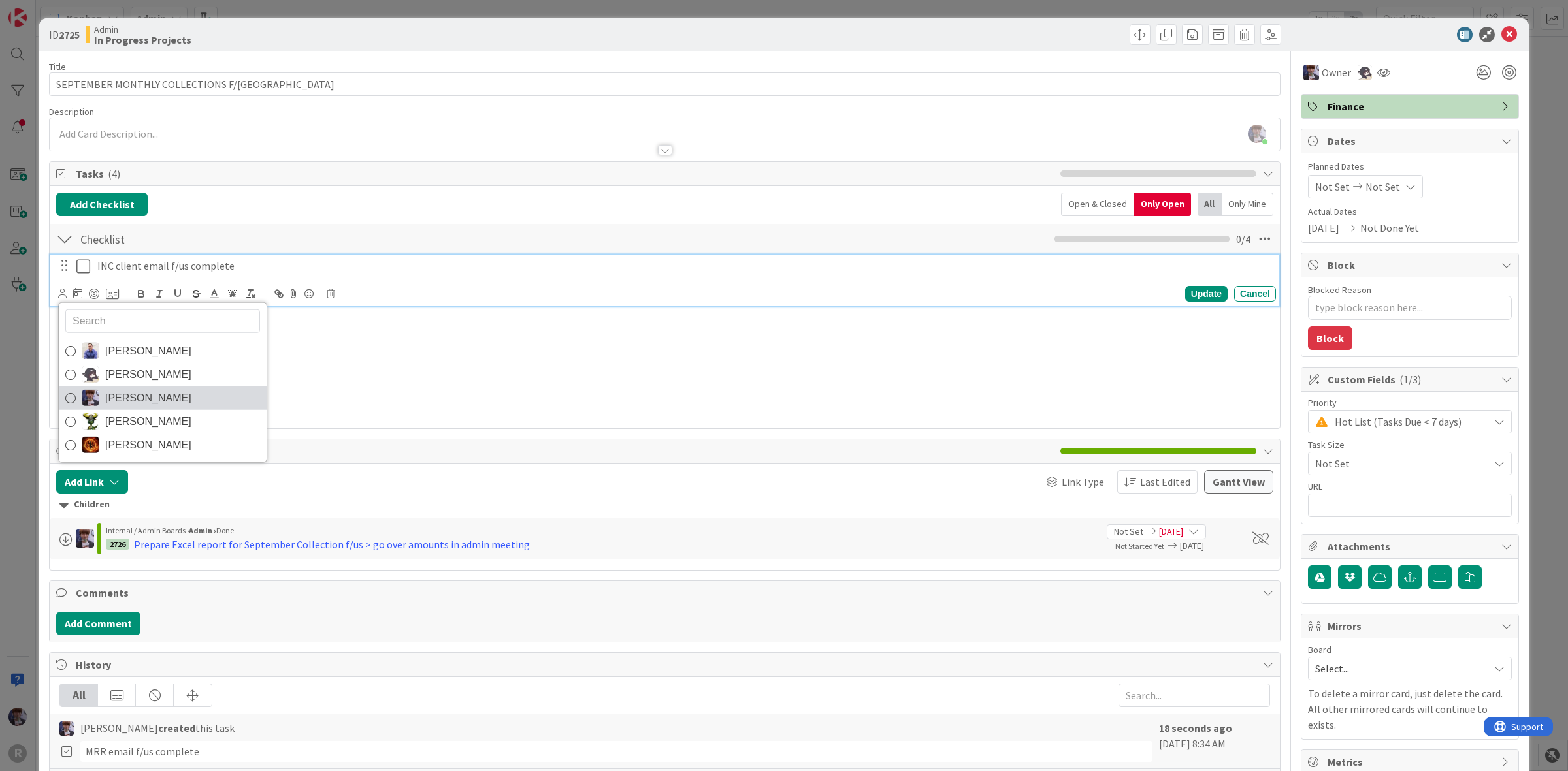
drag, startPoint x: 95, startPoint y: 404, endPoint x: 89, endPoint y: 403, distance: 6.1
click at [89, 403] on img at bounding box center [90, 398] width 17 height 17
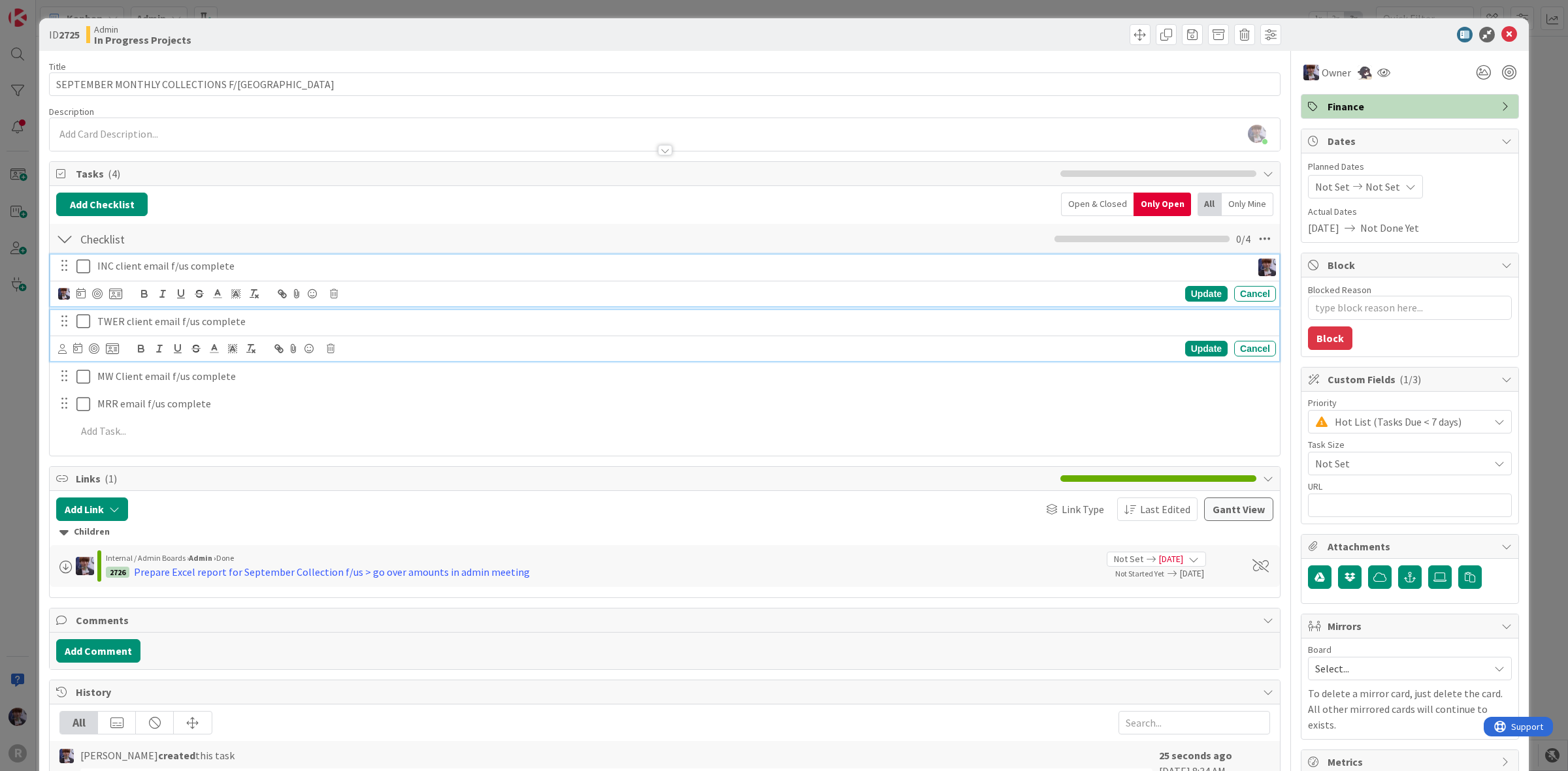
click at [120, 315] on p "TWER client email f/us complete" at bounding box center [684, 321] width 1174 height 15
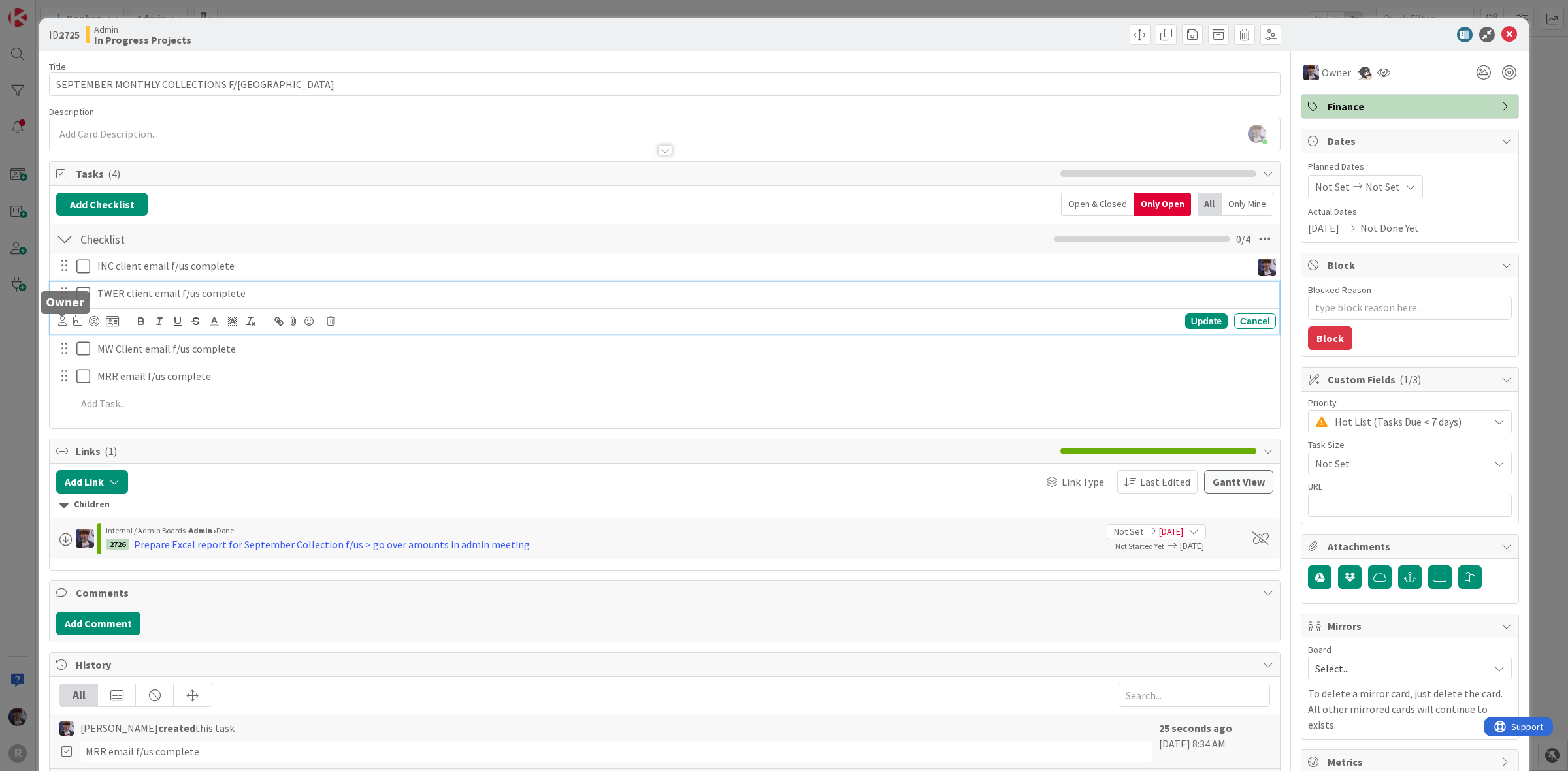
click at [61, 322] on icon at bounding box center [63, 321] width 9 height 10
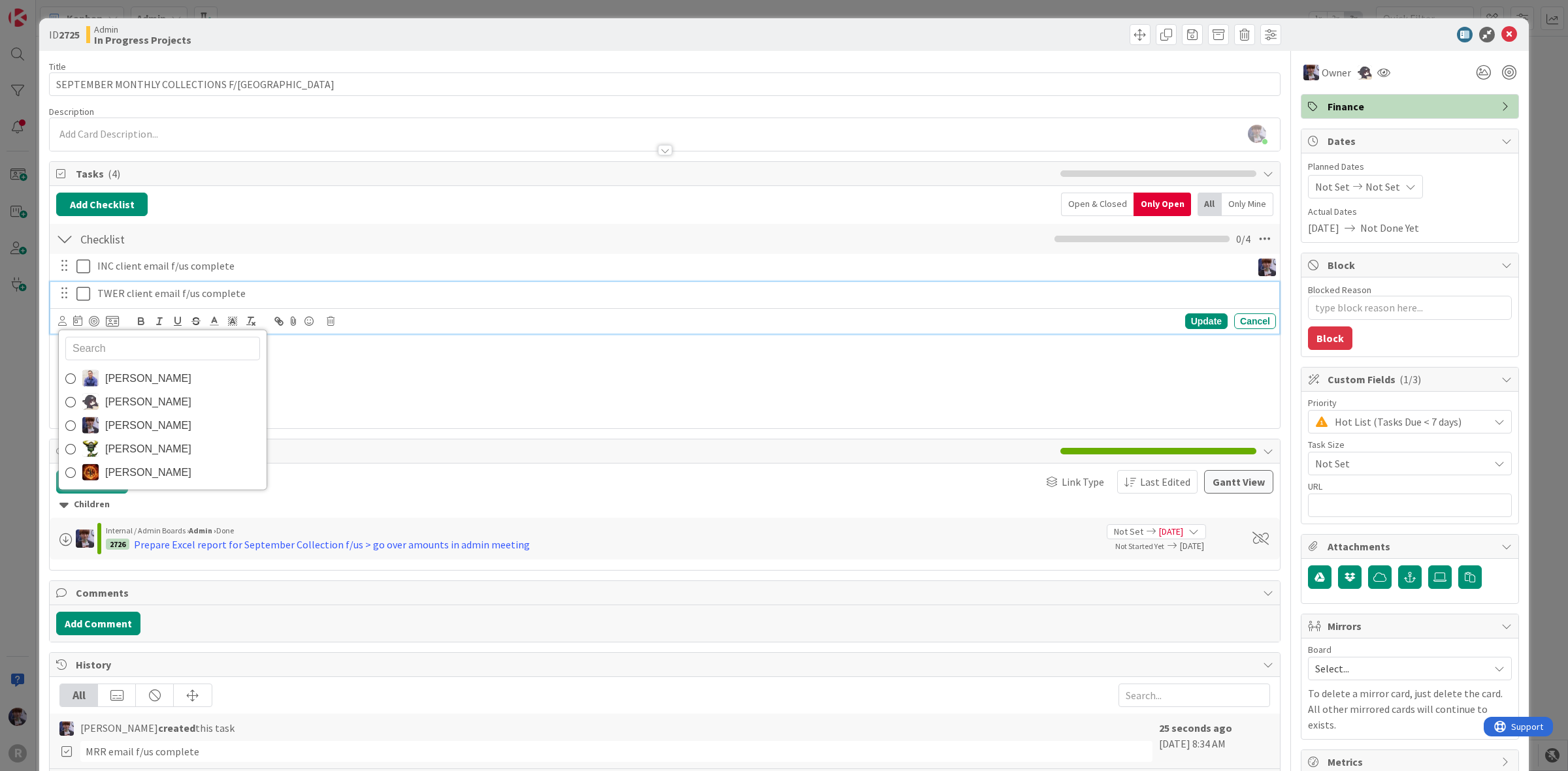
click at [128, 419] on span "[PERSON_NAME]" at bounding box center [149, 424] width 87 height 19
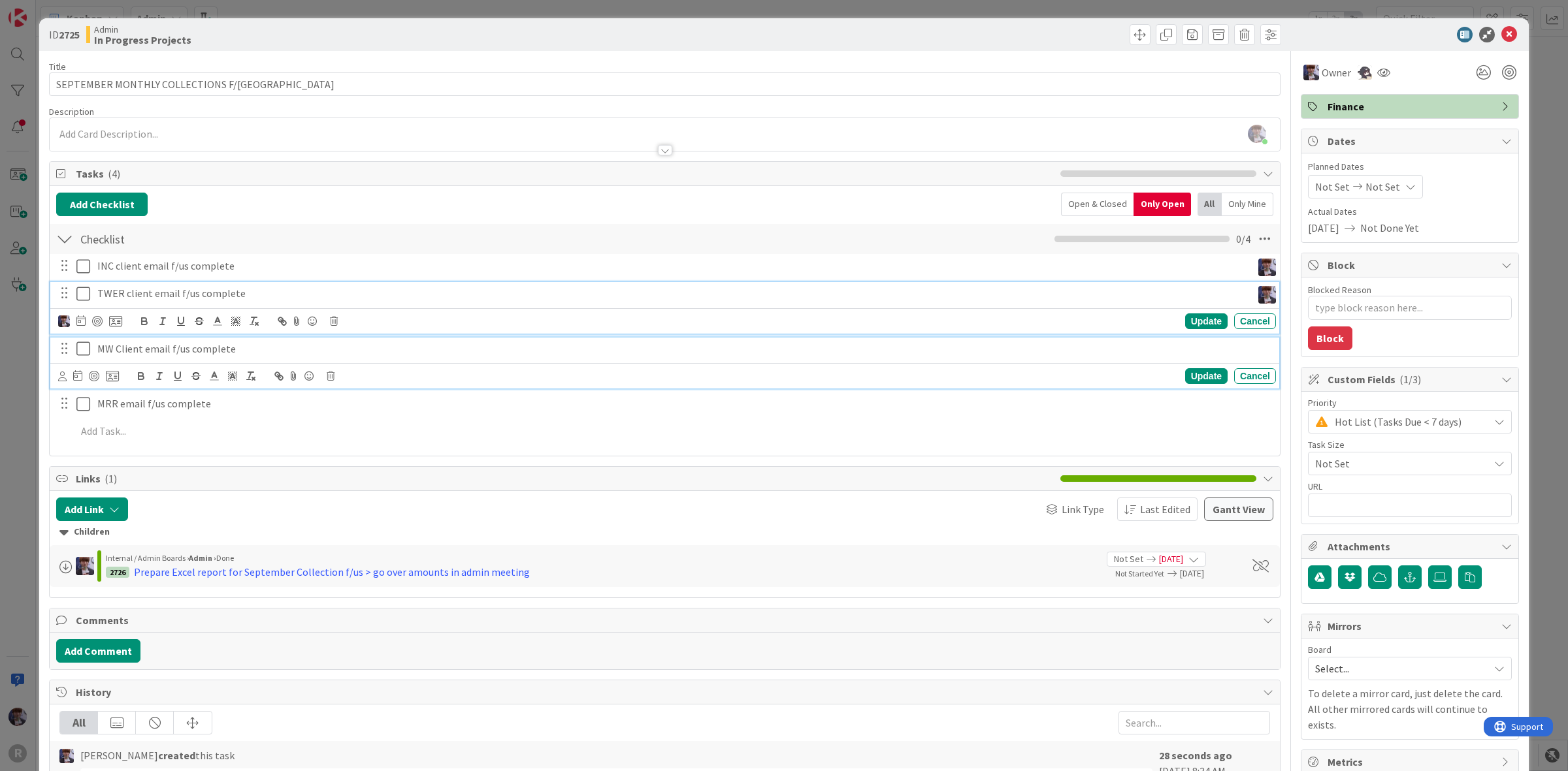
click at [110, 343] on p "MW Client email f/us complete" at bounding box center [684, 349] width 1174 height 15
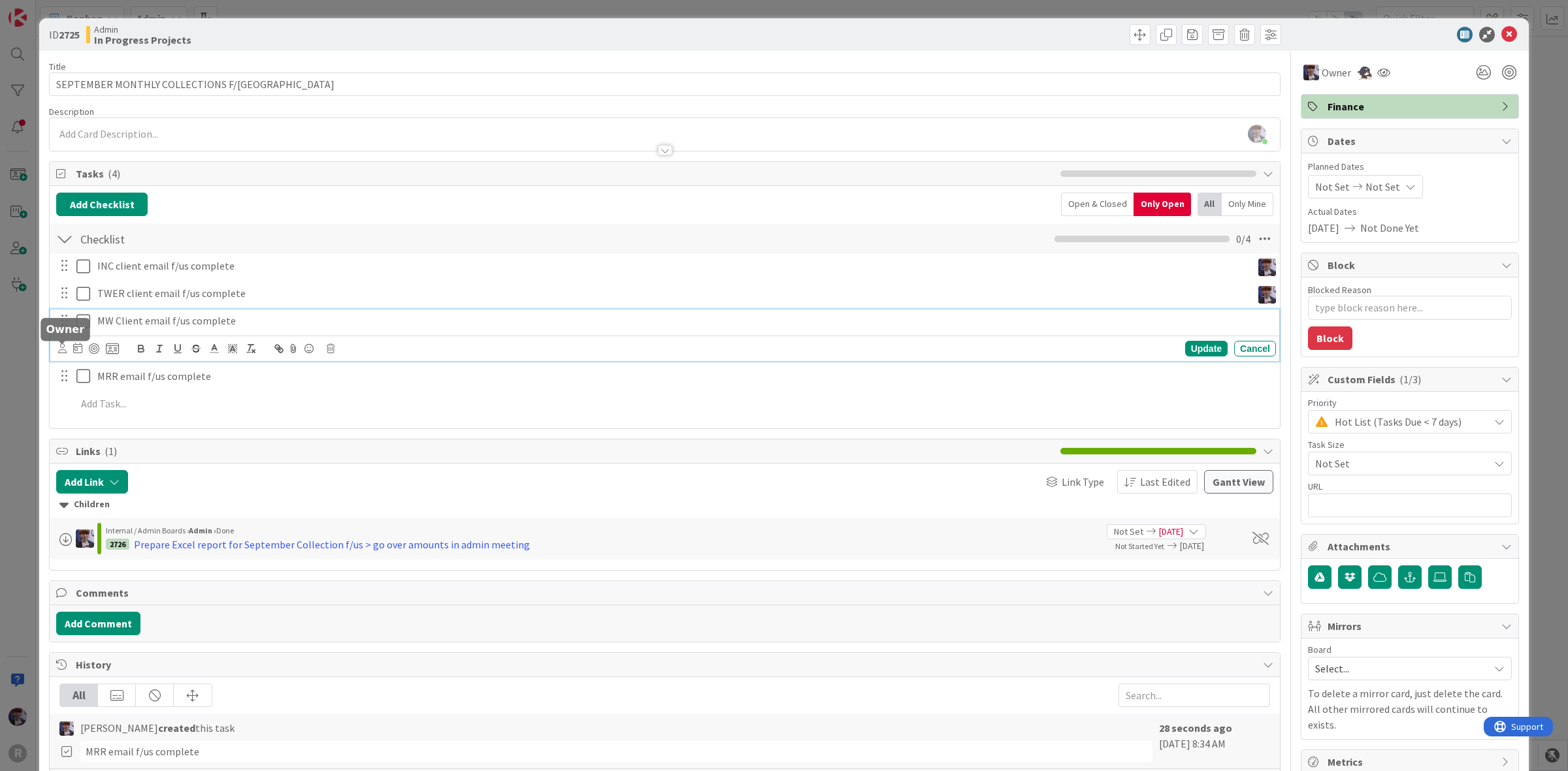
click at [66, 345] on body "R Kanban Admin 1x 2x 3x 243 Admin Projects + Tasks 32 Projects / Recurring Task…" at bounding box center [784, 386] width 1568 height 771
click at [110, 320] on p "MW Client email f/us complete" at bounding box center [684, 321] width 1174 height 15
click at [63, 356] on div at bounding box center [63, 349] width 9 height 14
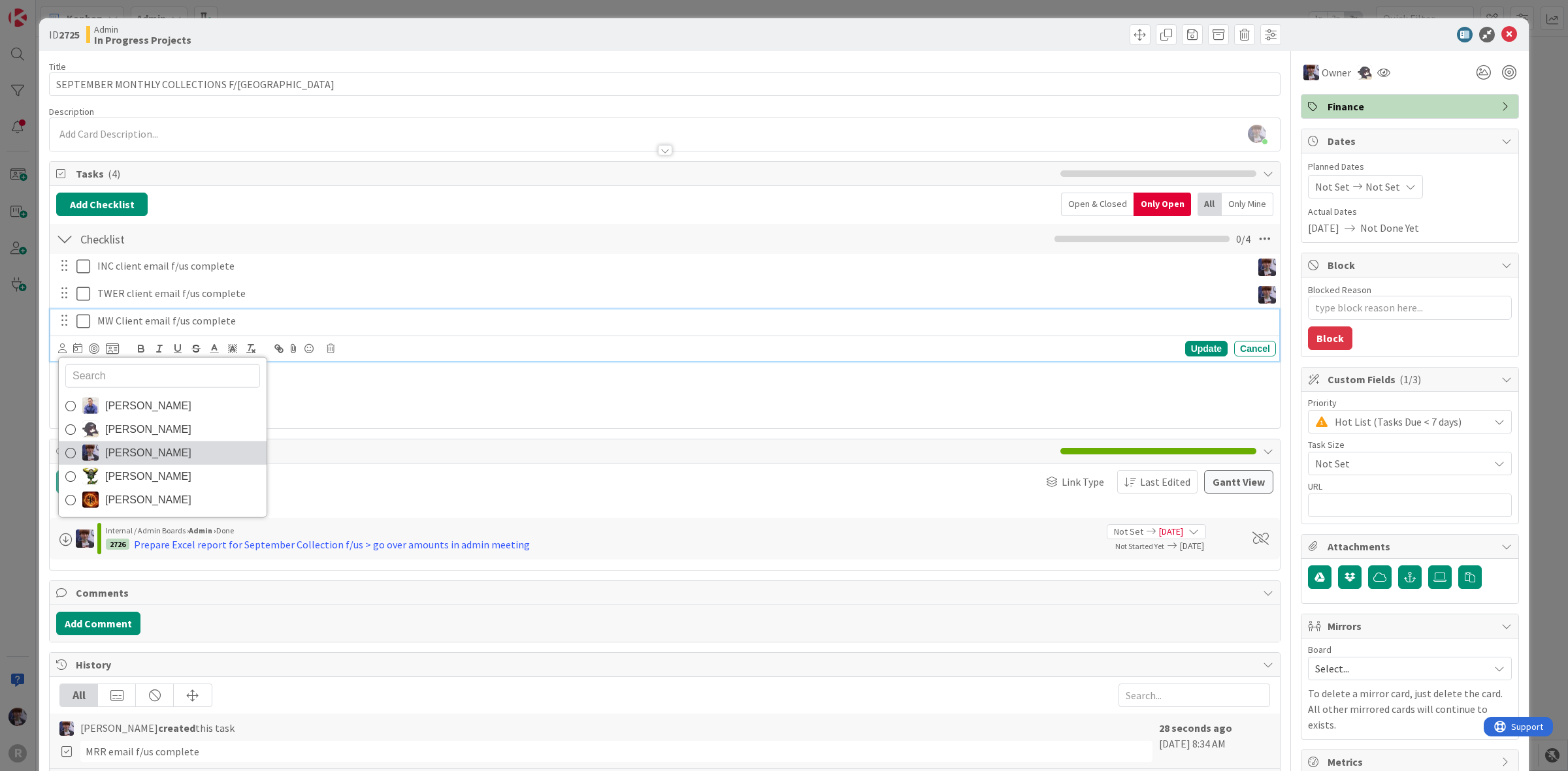
click at [133, 450] on span "[PERSON_NAME]" at bounding box center [149, 453] width 87 height 19
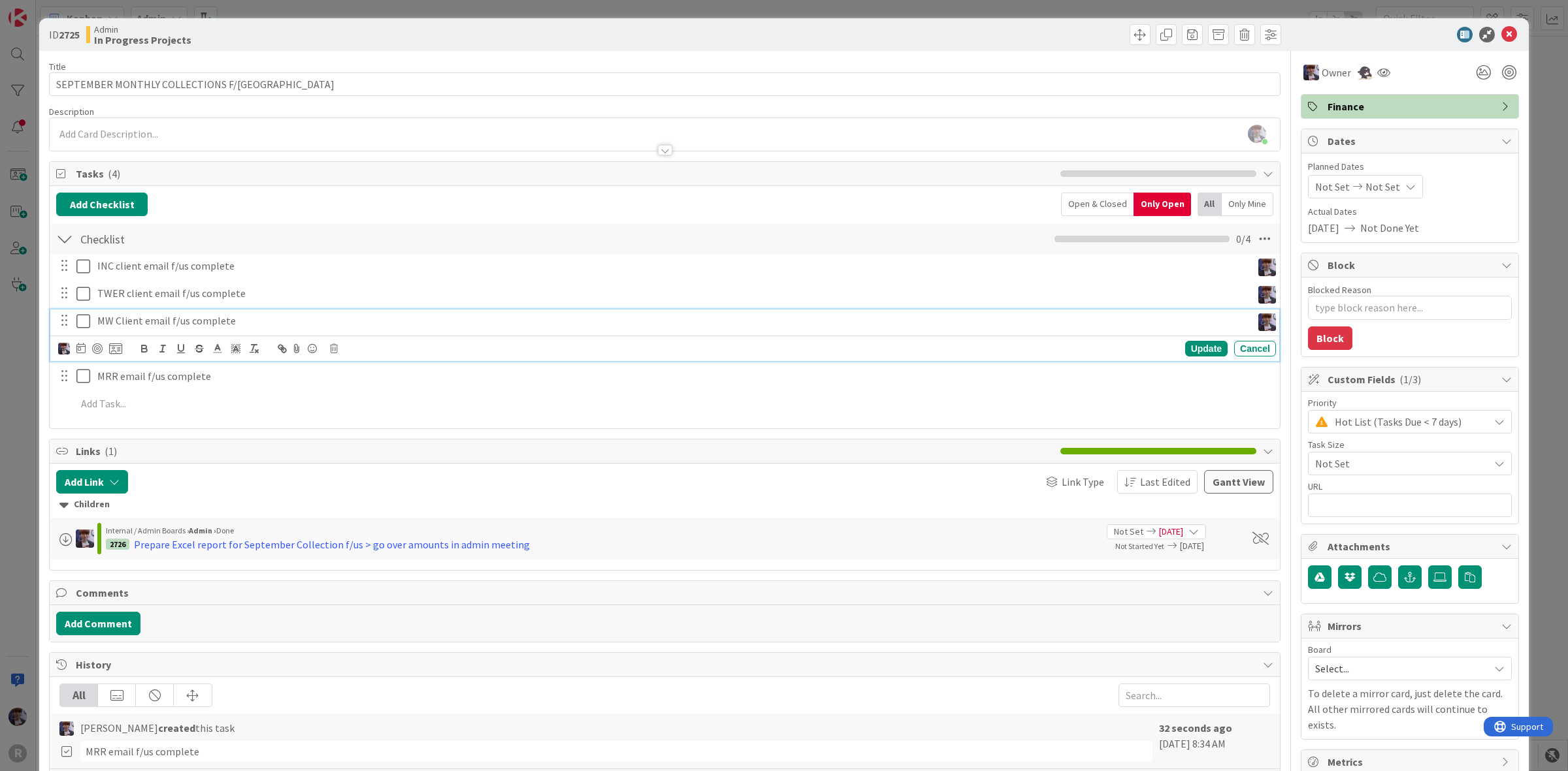
click at [64, 383] on div at bounding box center [64, 375] width 17 height 19
click at [128, 354] on p "MRR email f/us complete" at bounding box center [684, 348] width 1174 height 15
click at [61, 379] on icon at bounding box center [63, 376] width 9 height 10
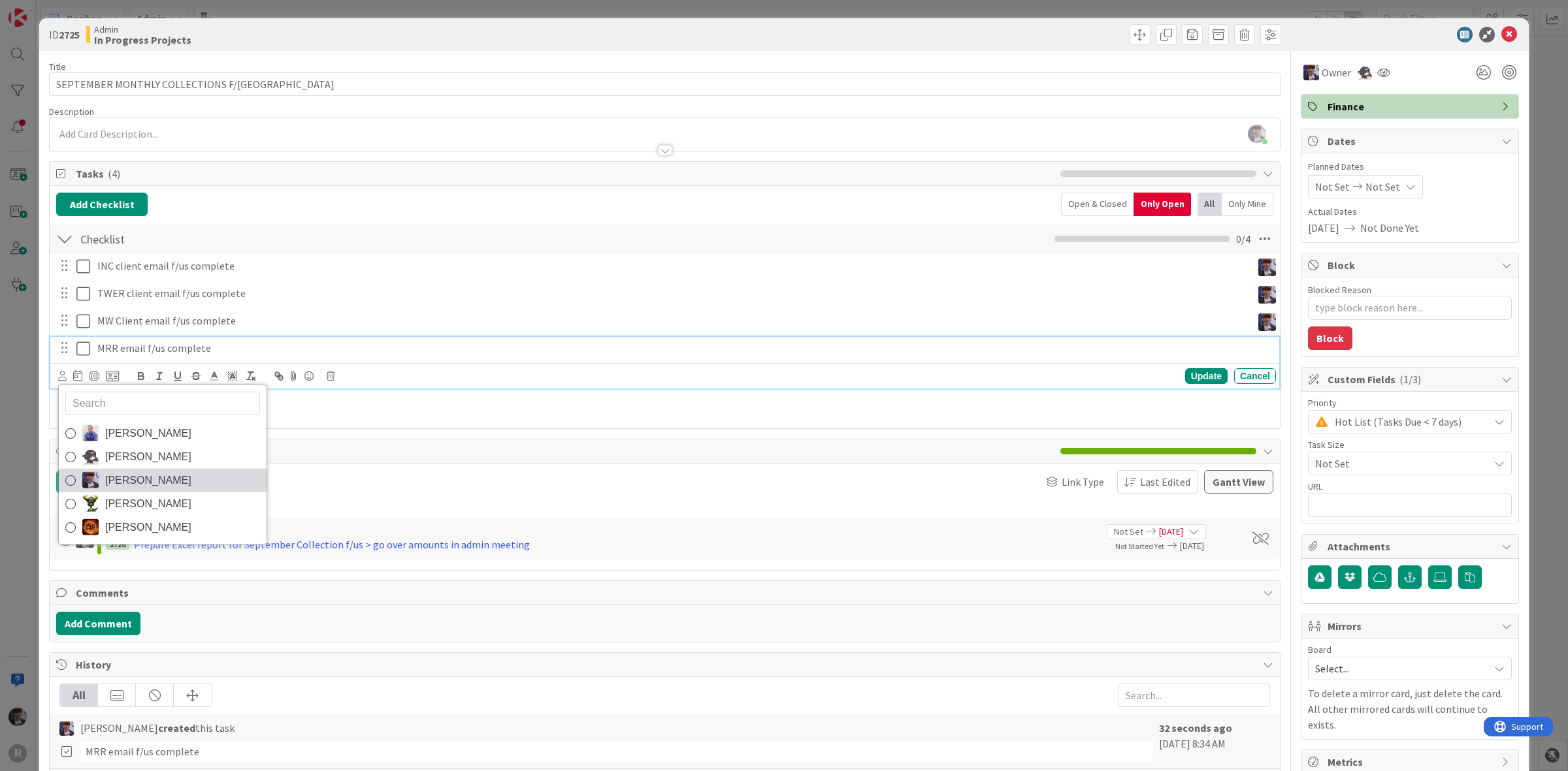
click at [129, 480] on span "[PERSON_NAME]" at bounding box center [149, 480] width 87 height 19
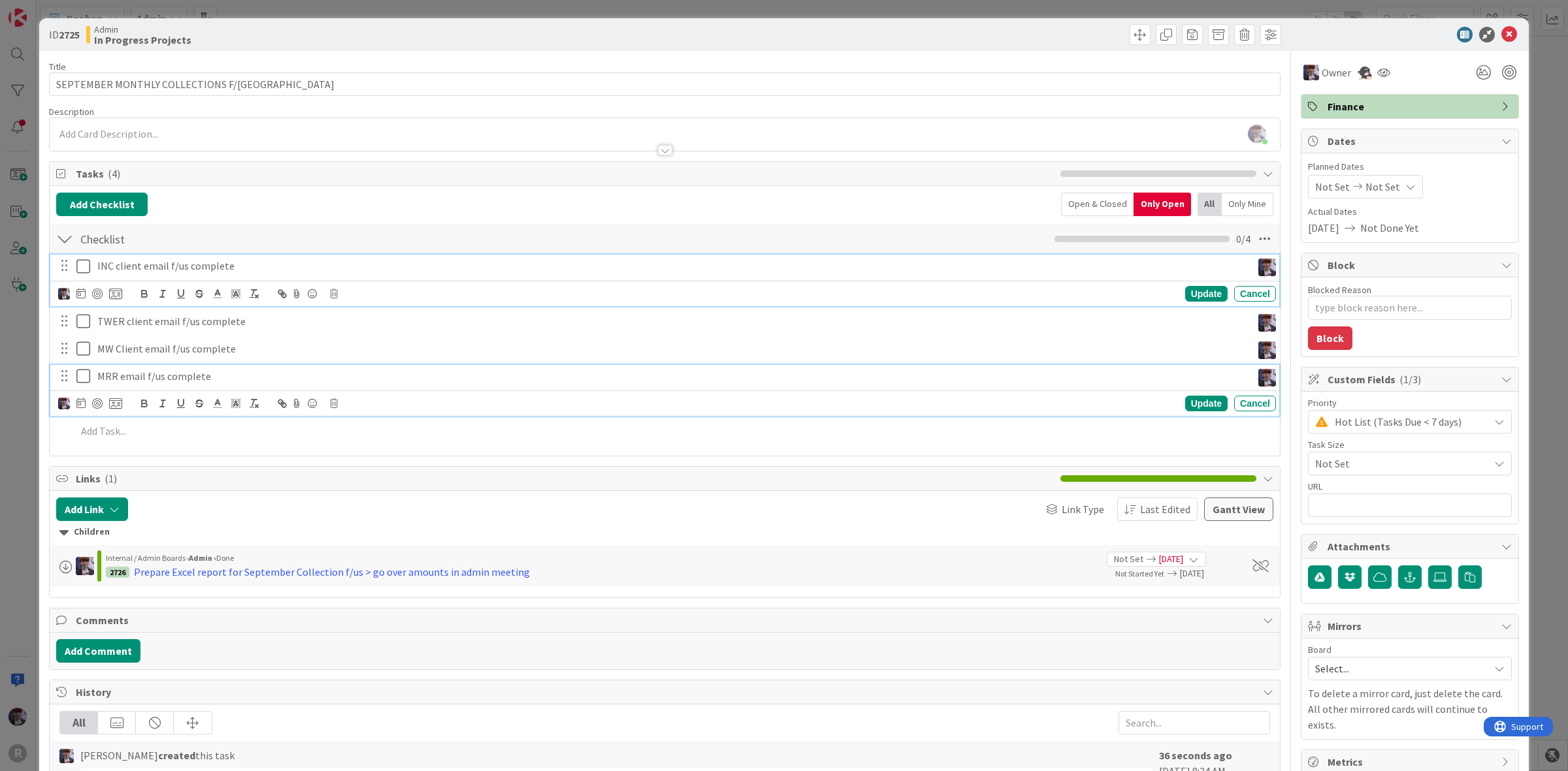
click at [149, 262] on p "INC client email f/us complete" at bounding box center [672, 266] width 1149 height 15
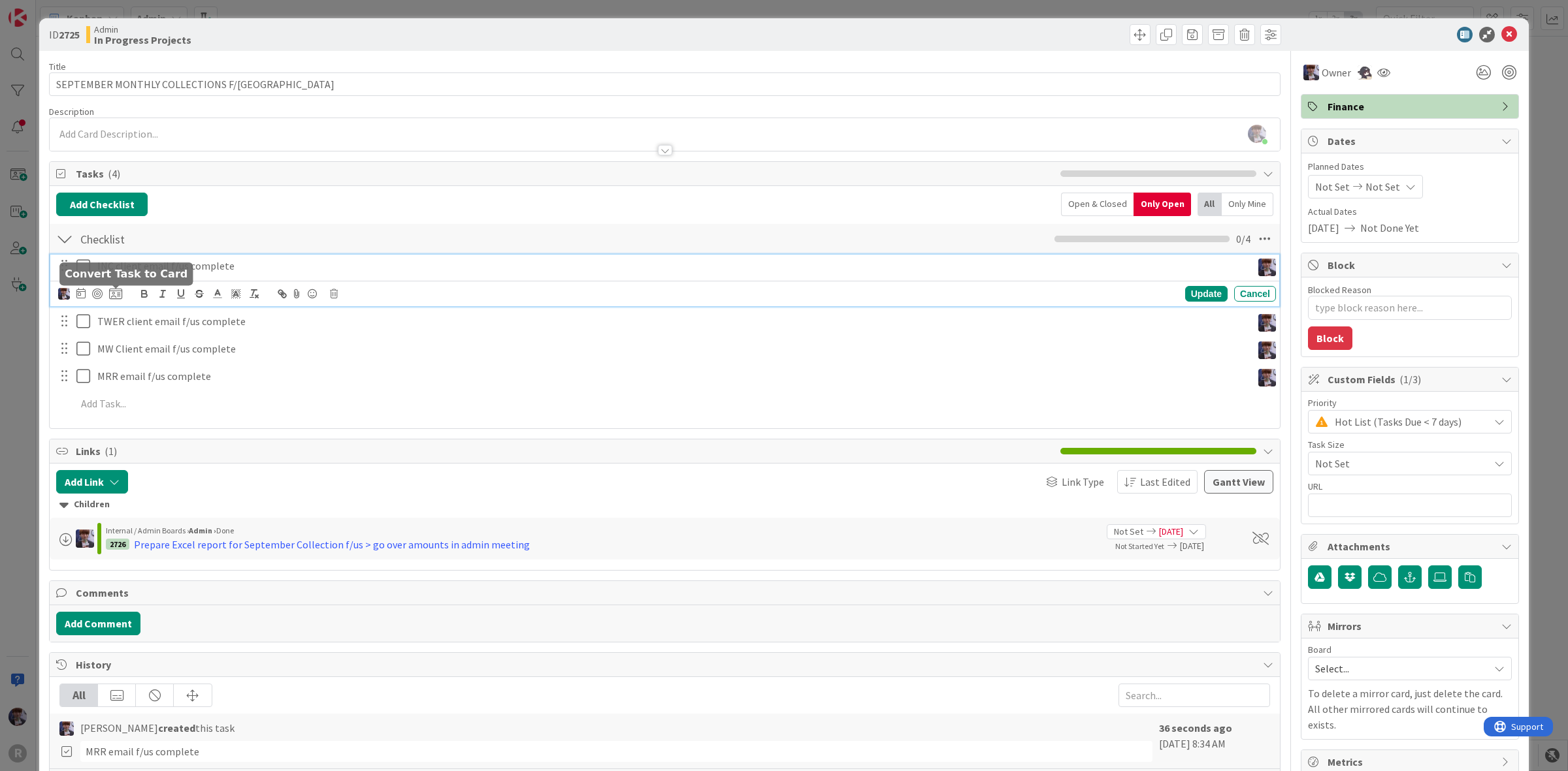
click at [110, 295] on icon at bounding box center [115, 294] width 13 height 12
type textarea "x"
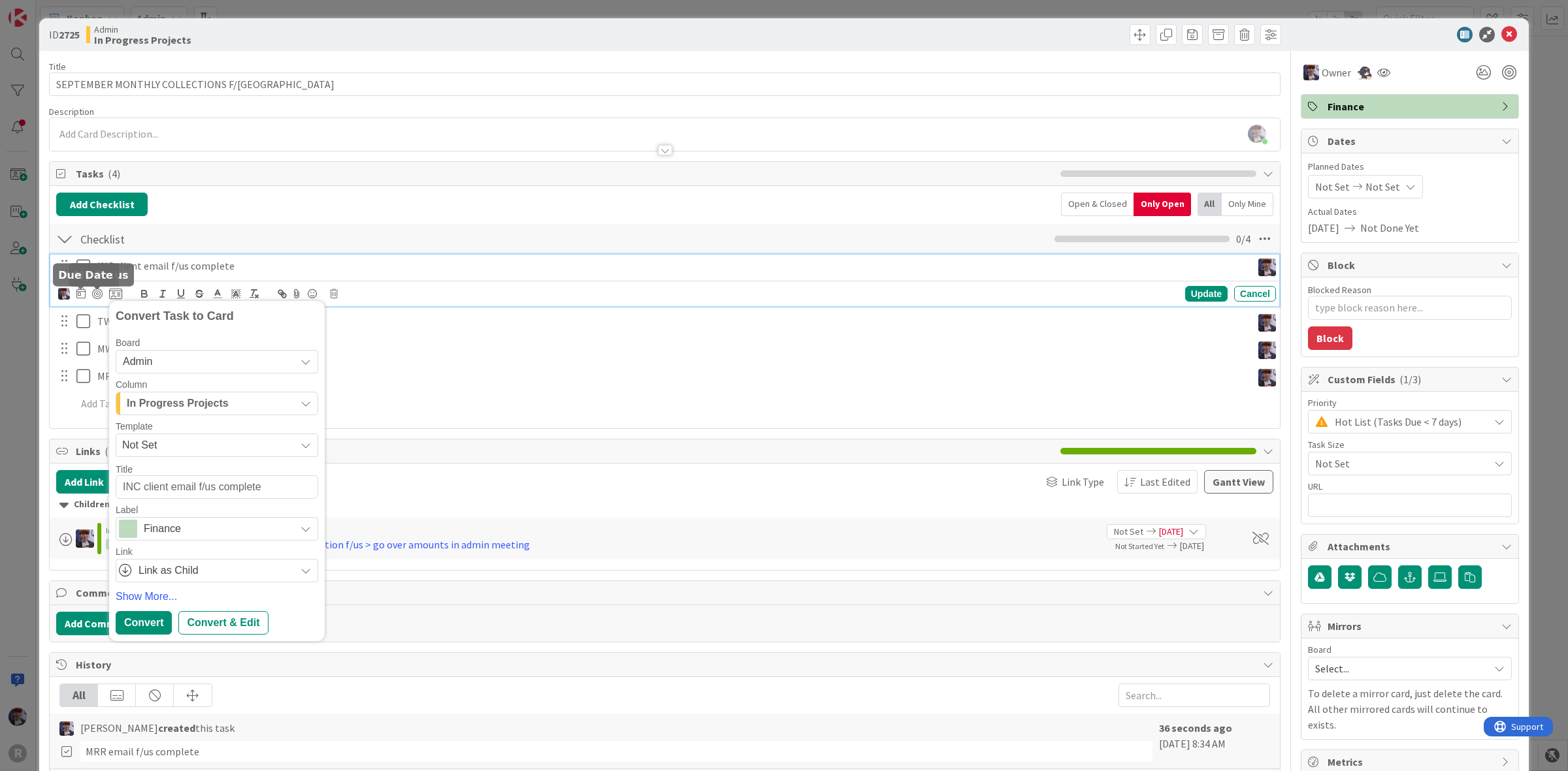
click at [79, 295] on icon at bounding box center [81, 293] width 9 height 11
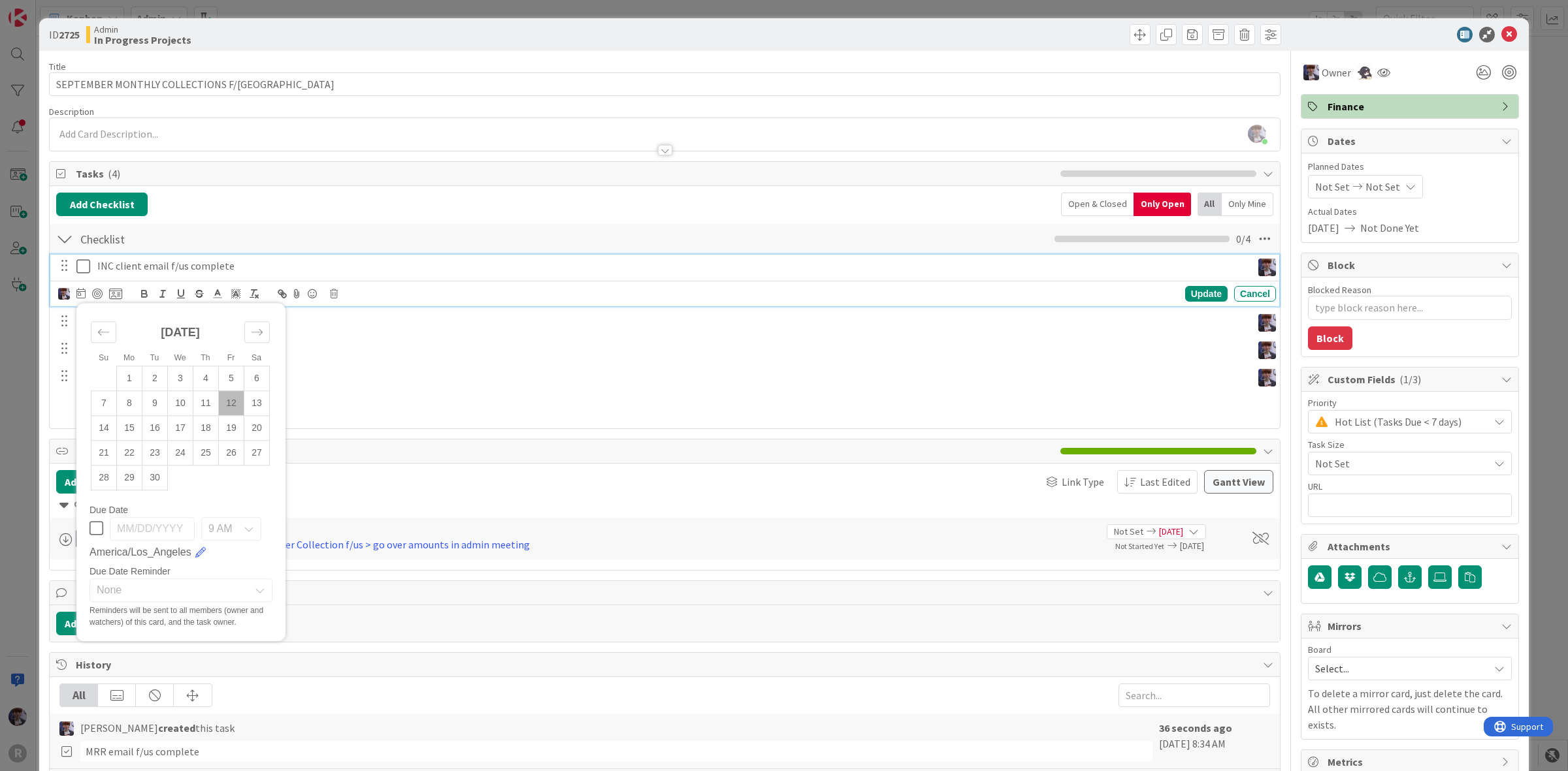
click at [227, 406] on td "12" at bounding box center [231, 403] width 25 height 24
type input "[DATE]"
type textarea "x"
click at [129, 429] on td "15" at bounding box center [129, 427] width 25 height 24
type input "[DATE]"
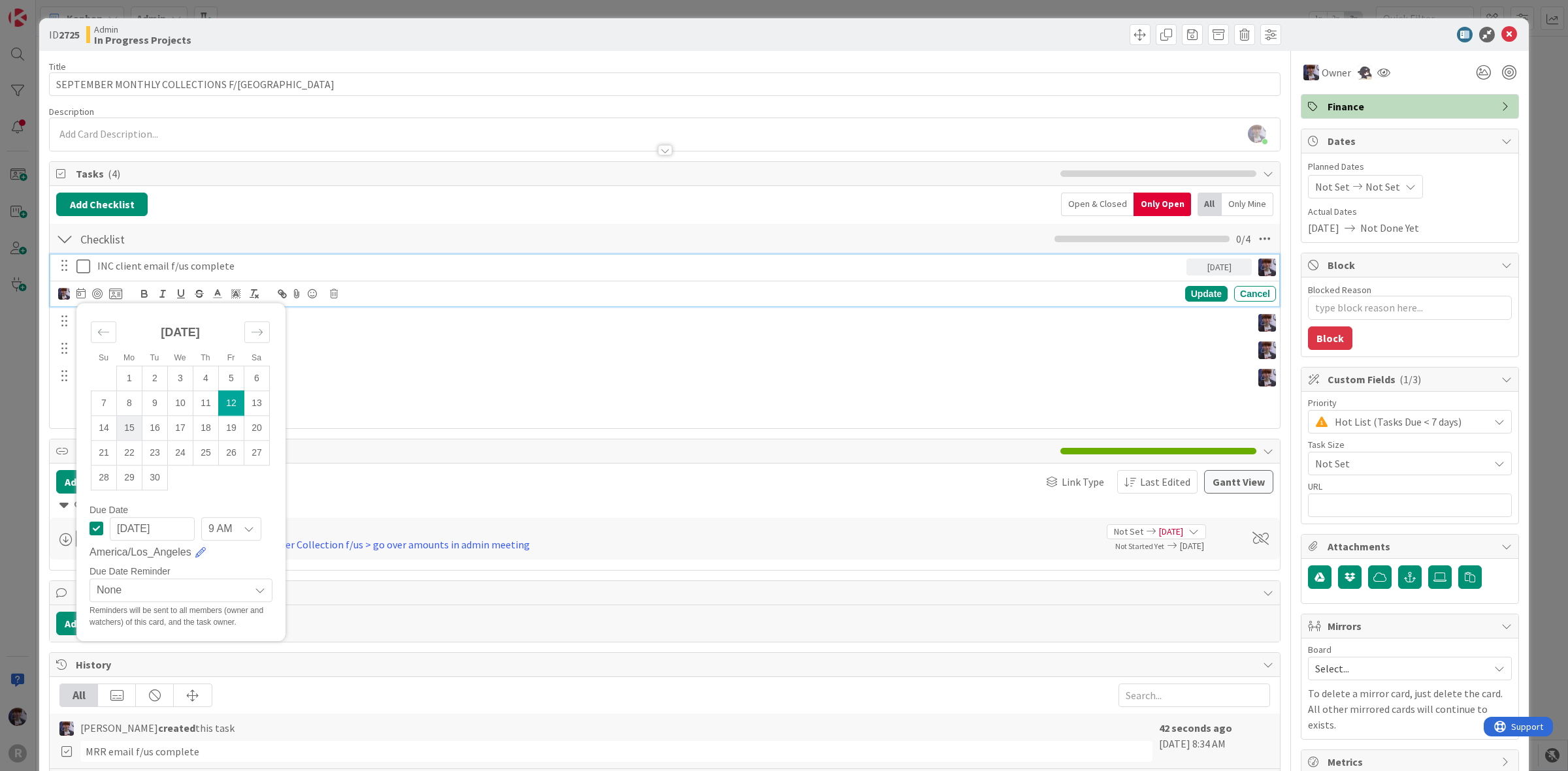
type textarea "x"
click at [1190, 297] on div "Update" at bounding box center [1206, 294] width 43 height 16
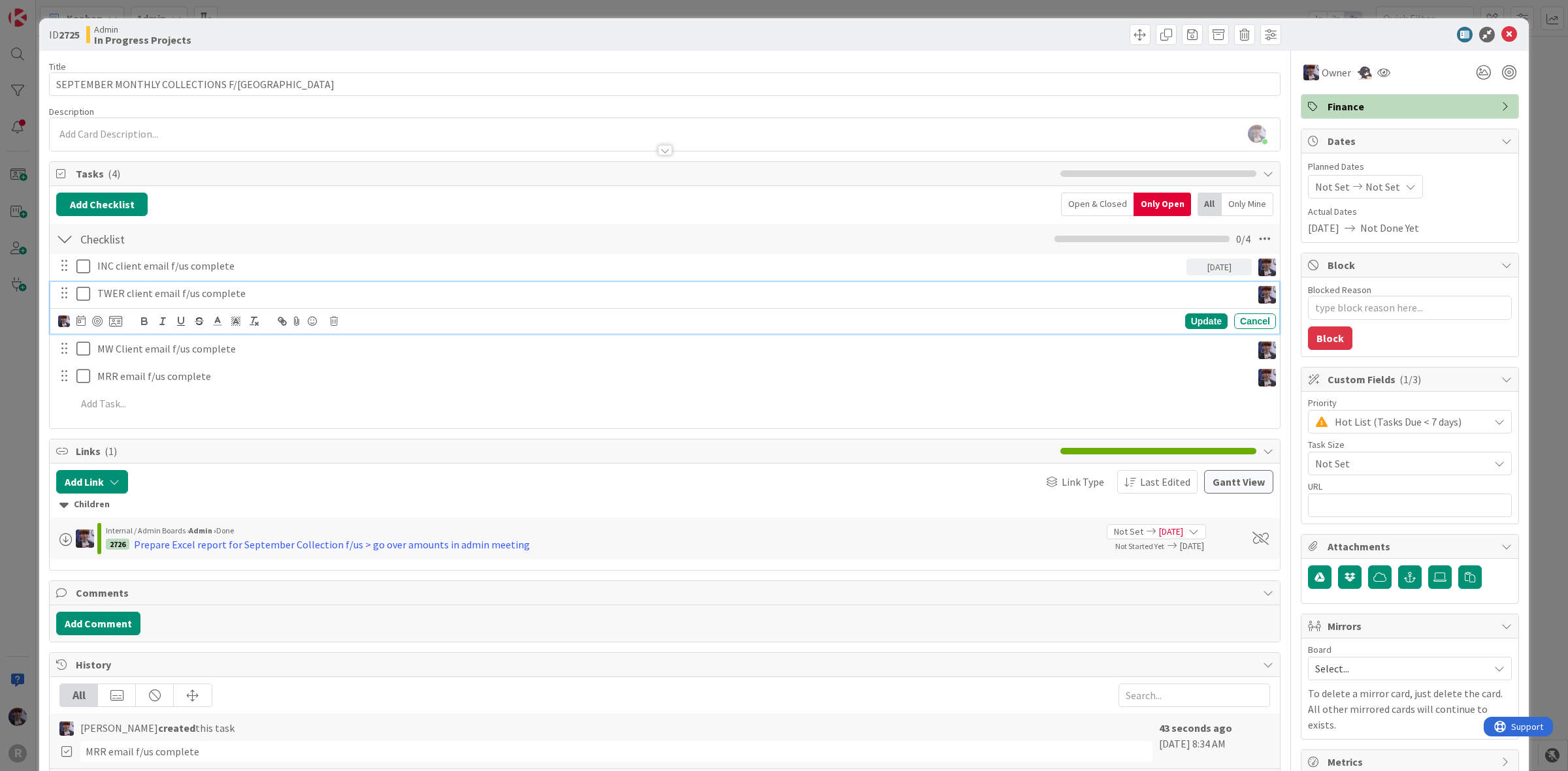
click at [314, 301] on p "TWER client email f/us complete" at bounding box center [672, 293] width 1149 height 15
click at [80, 324] on icon at bounding box center [81, 321] width 9 height 11
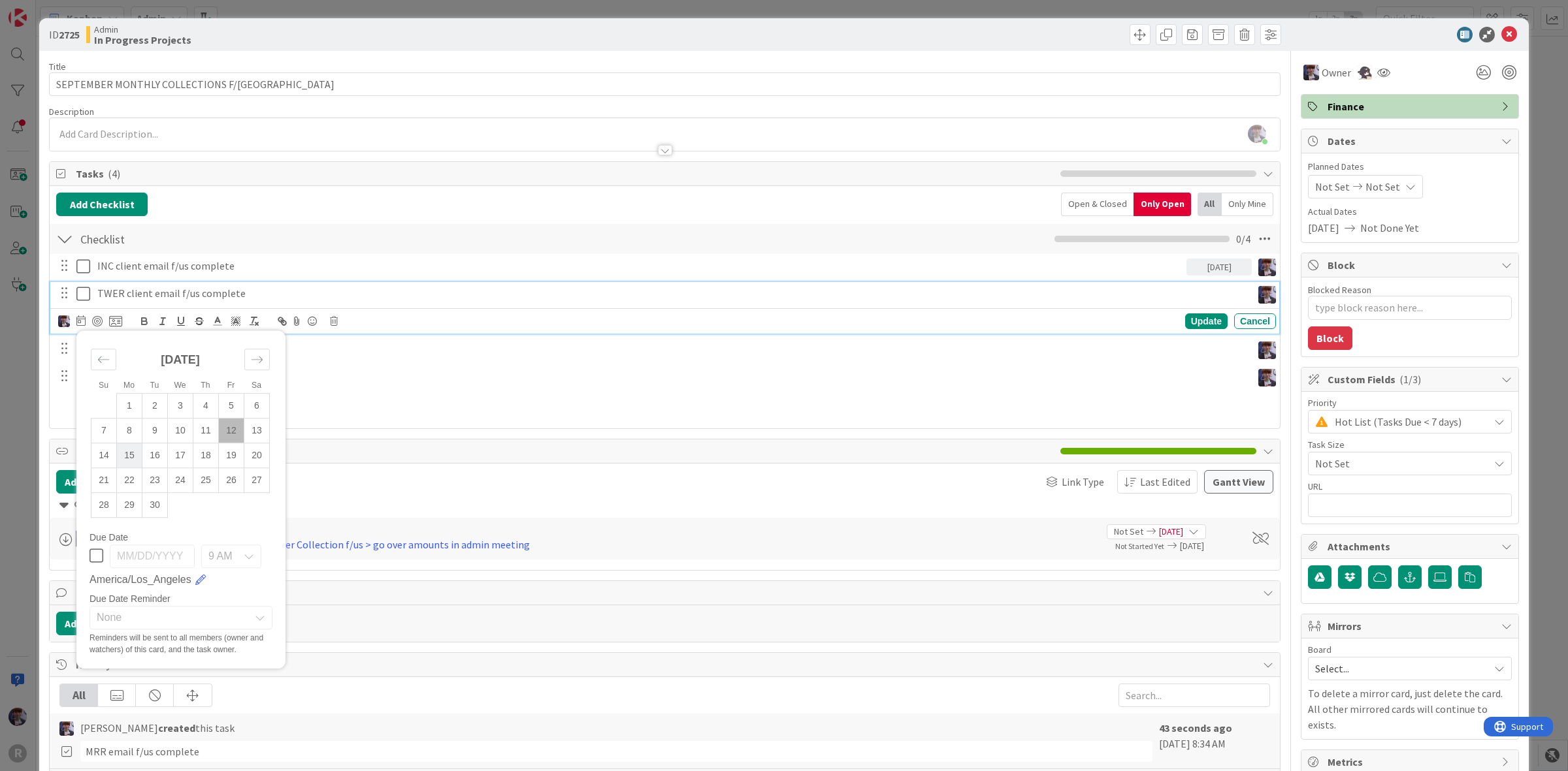
click at [133, 456] on td "15" at bounding box center [129, 455] width 25 height 24
type input "[DATE]"
type textarea "x"
click at [297, 337] on div "INC client email f/us complete [DATE] [PERSON_NAME] [PERSON_NAME] Minka [PERSON…" at bounding box center [665, 337] width 1218 height 166
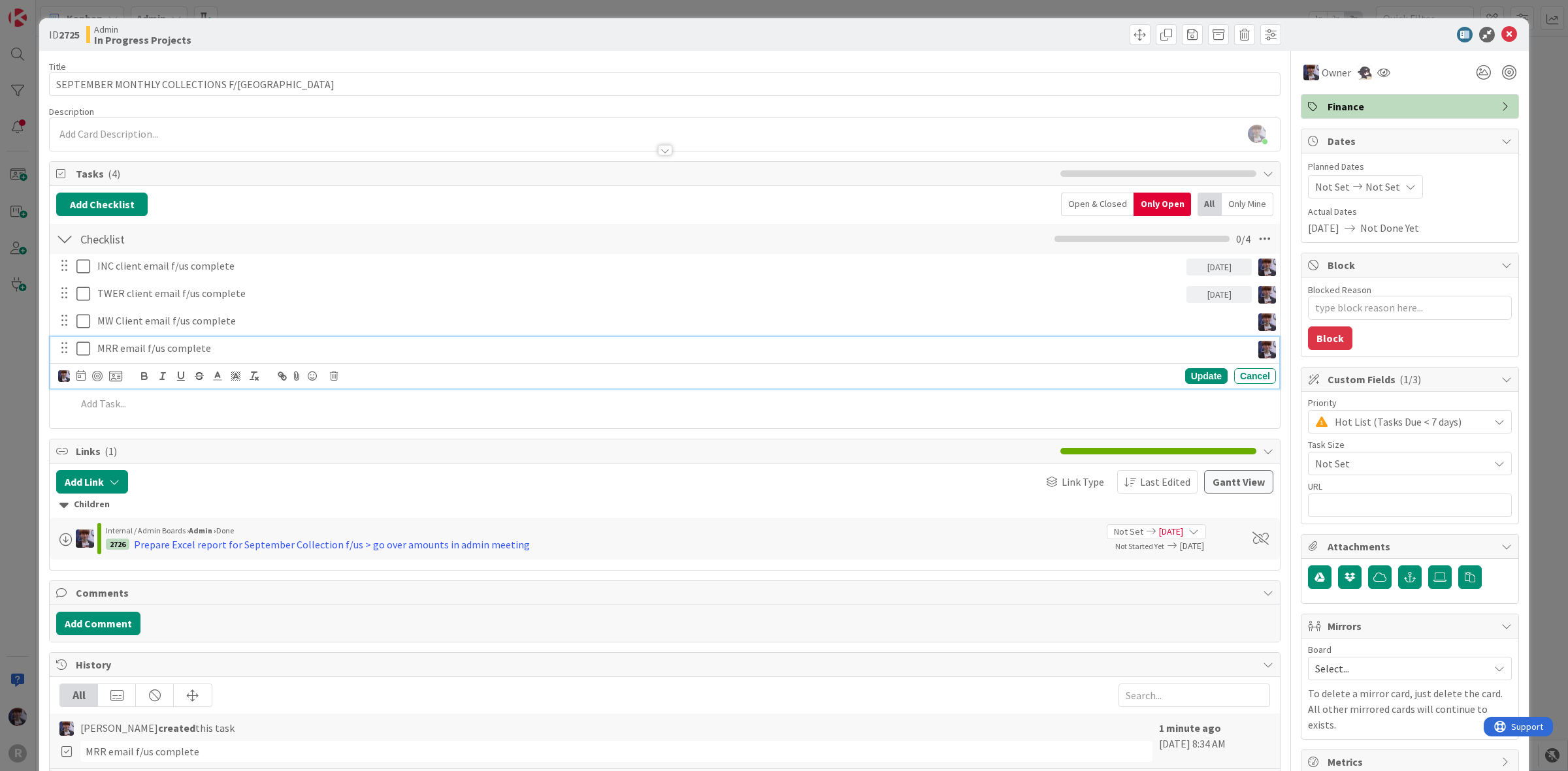
click at [309, 349] on p "MRR email f/us complete" at bounding box center [672, 348] width 1149 height 15
click at [79, 380] on icon at bounding box center [81, 375] width 9 height 11
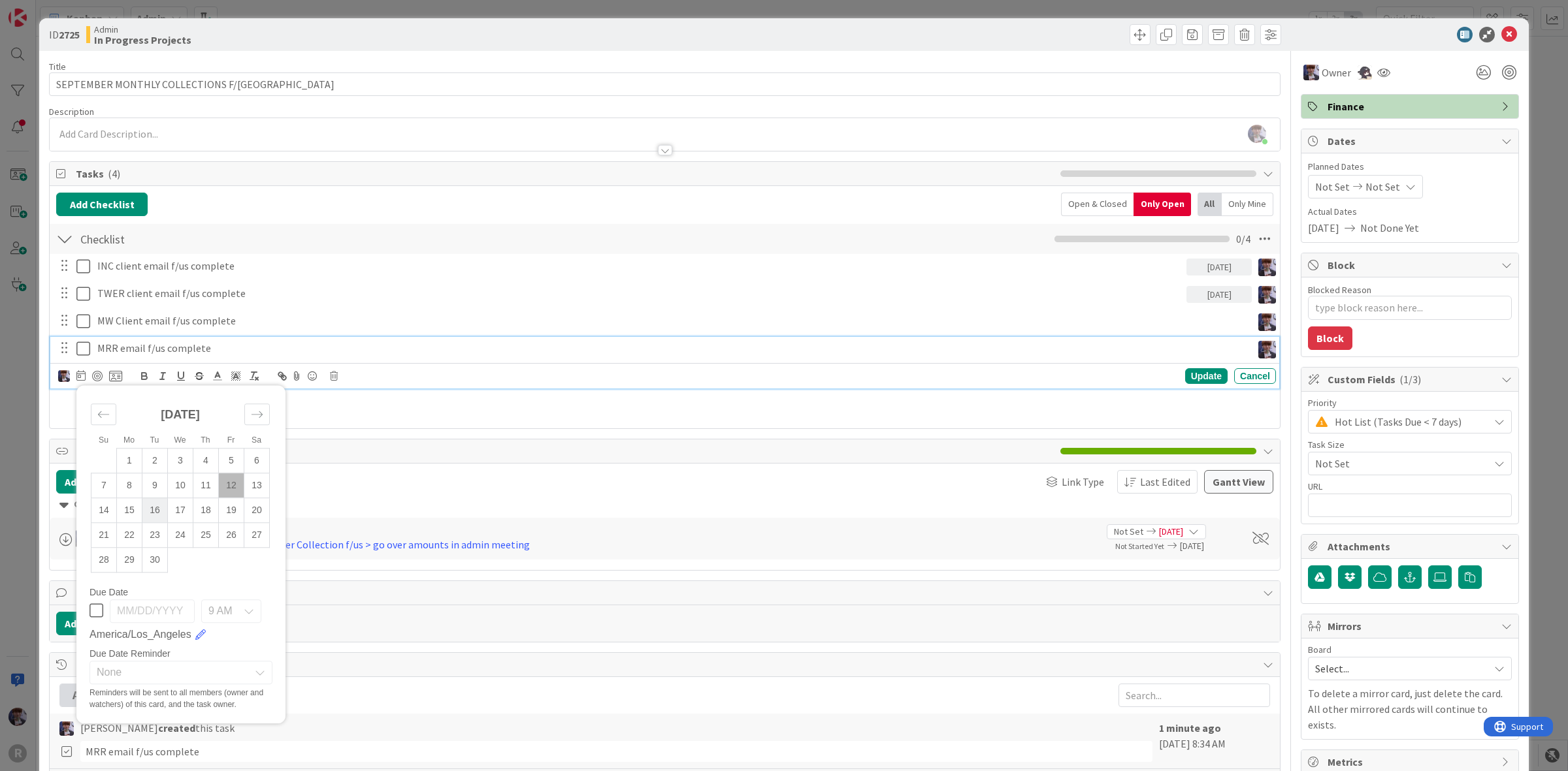
click at [159, 517] on td "16" at bounding box center [155, 510] width 25 height 24
type input "[DATE]"
type textarea "x"
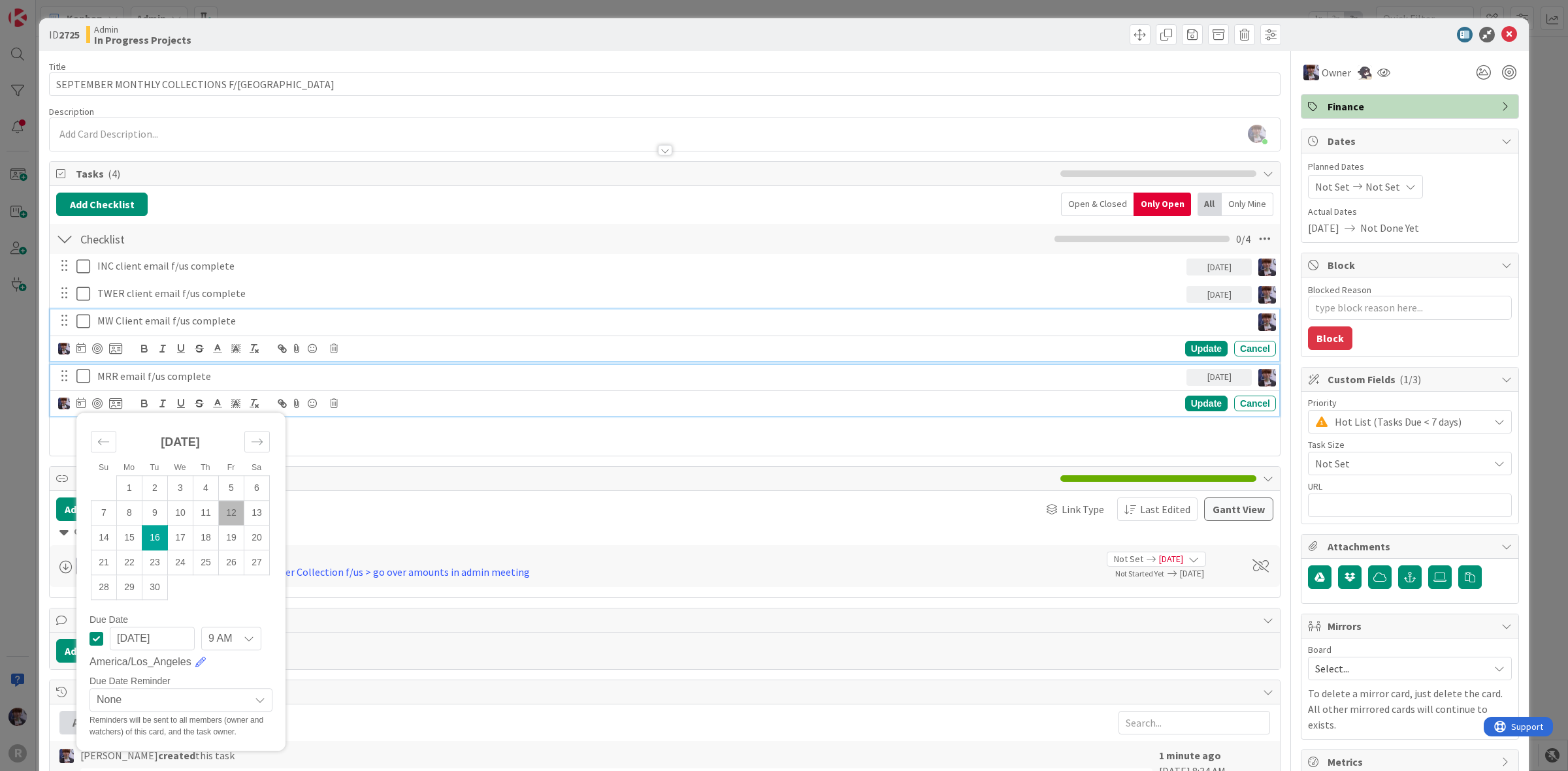
click at [171, 325] on p "MW Client email f/us complete" at bounding box center [672, 321] width 1149 height 15
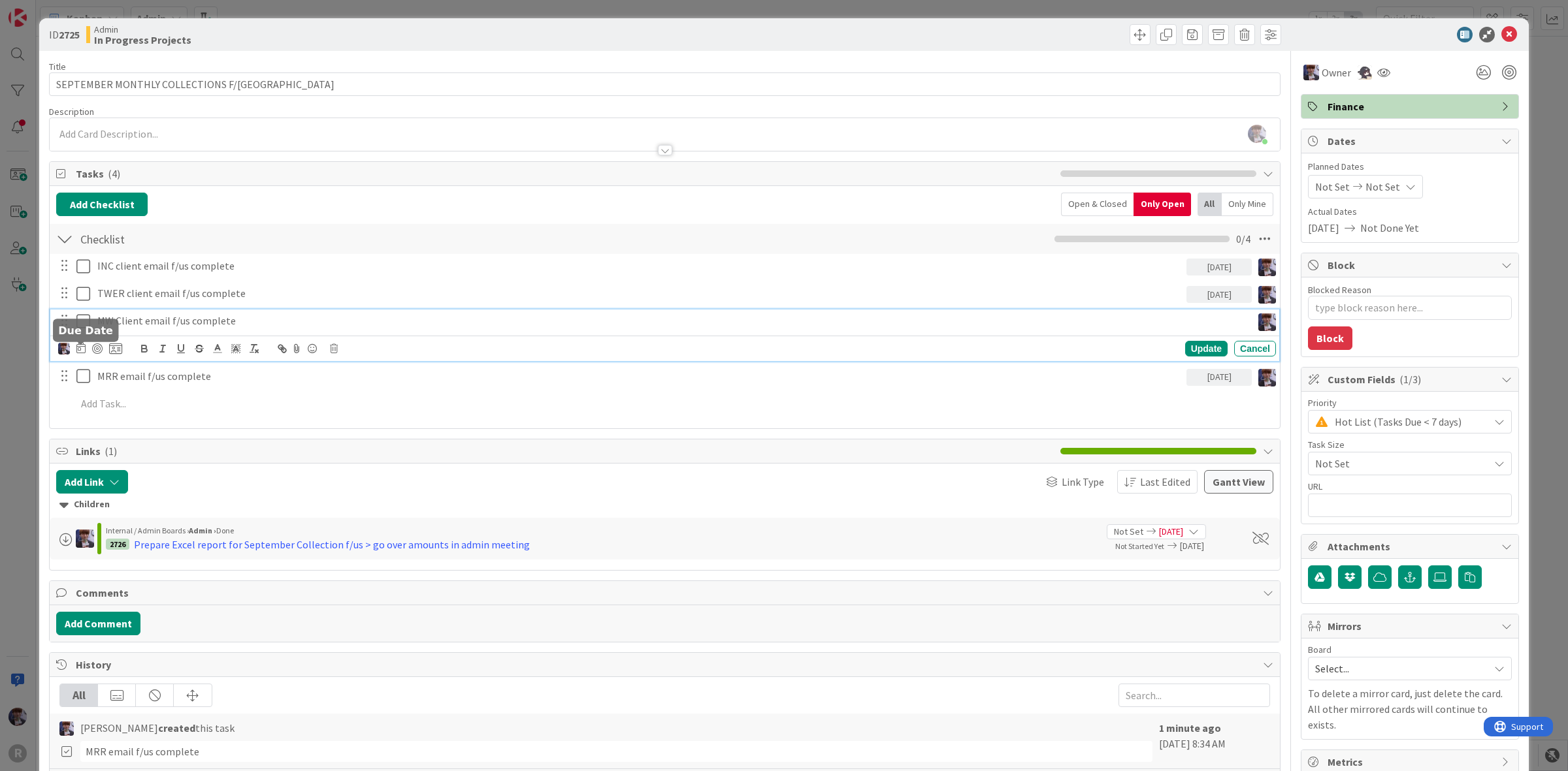
click at [82, 348] on icon at bounding box center [81, 348] width 9 height 11
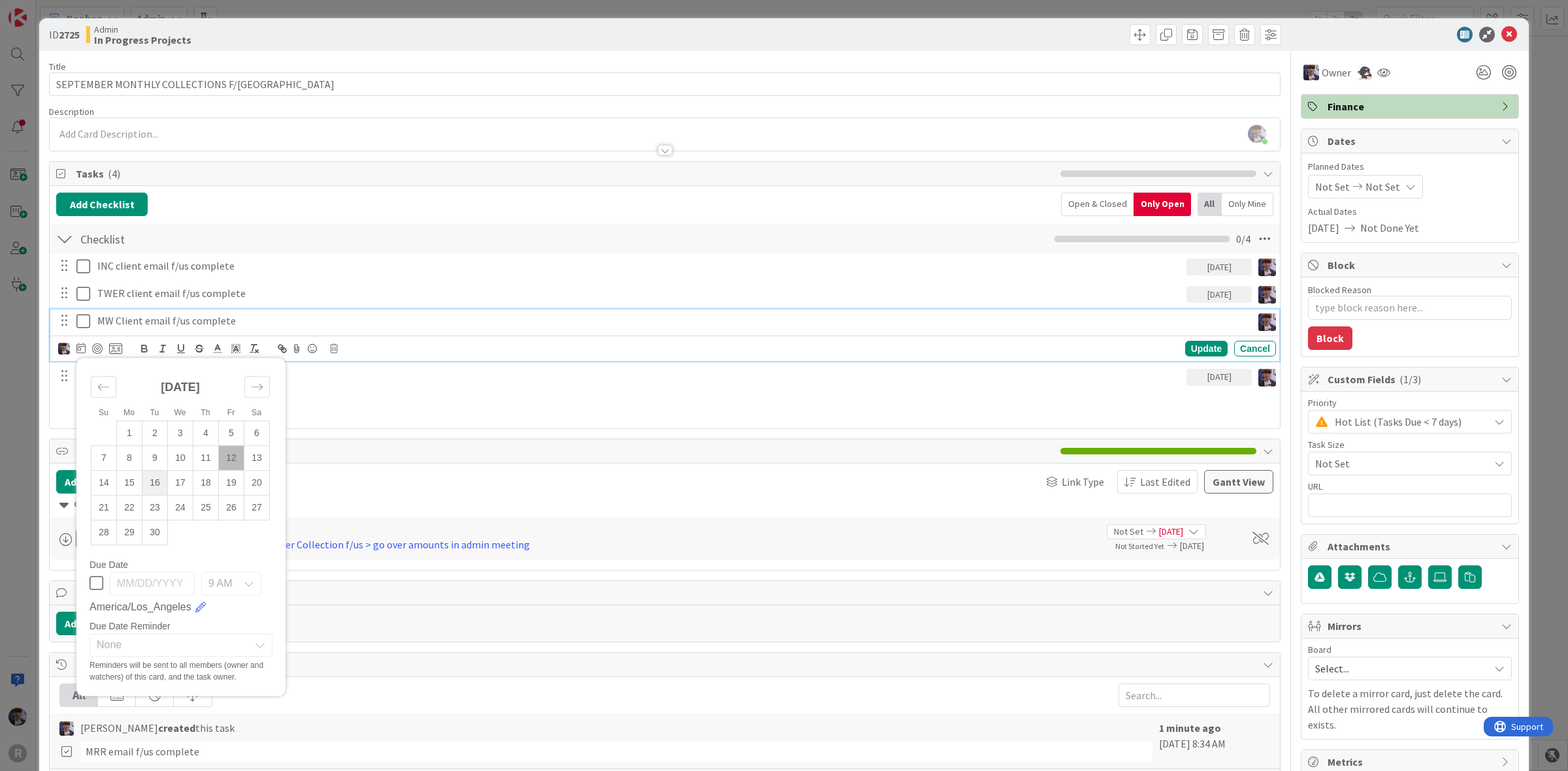
click at [154, 490] on td "16" at bounding box center [155, 483] width 25 height 24
type input "[DATE]"
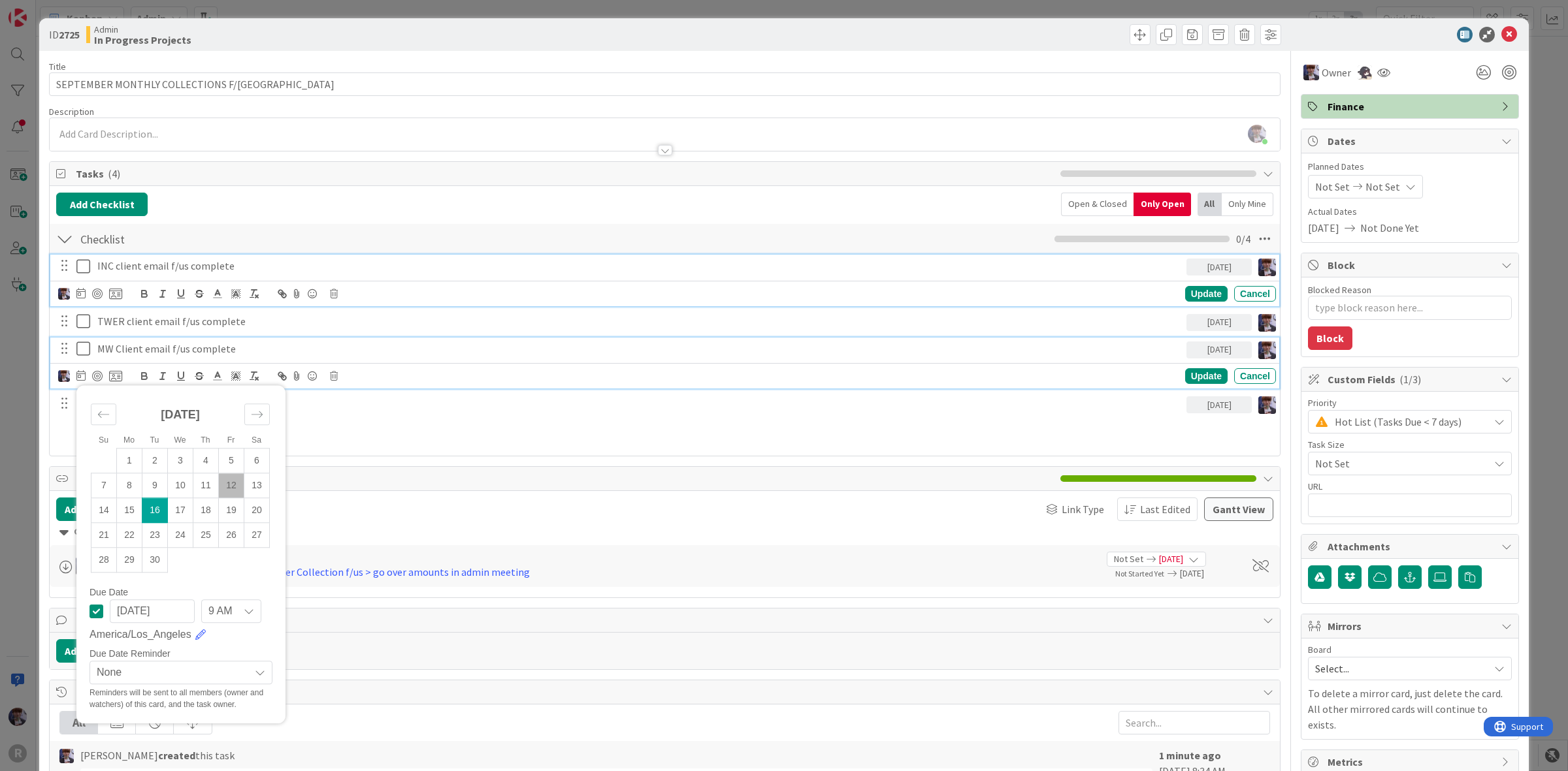
click at [164, 272] on p "INC client email f/us complete" at bounding box center [639, 266] width 1084 height 15
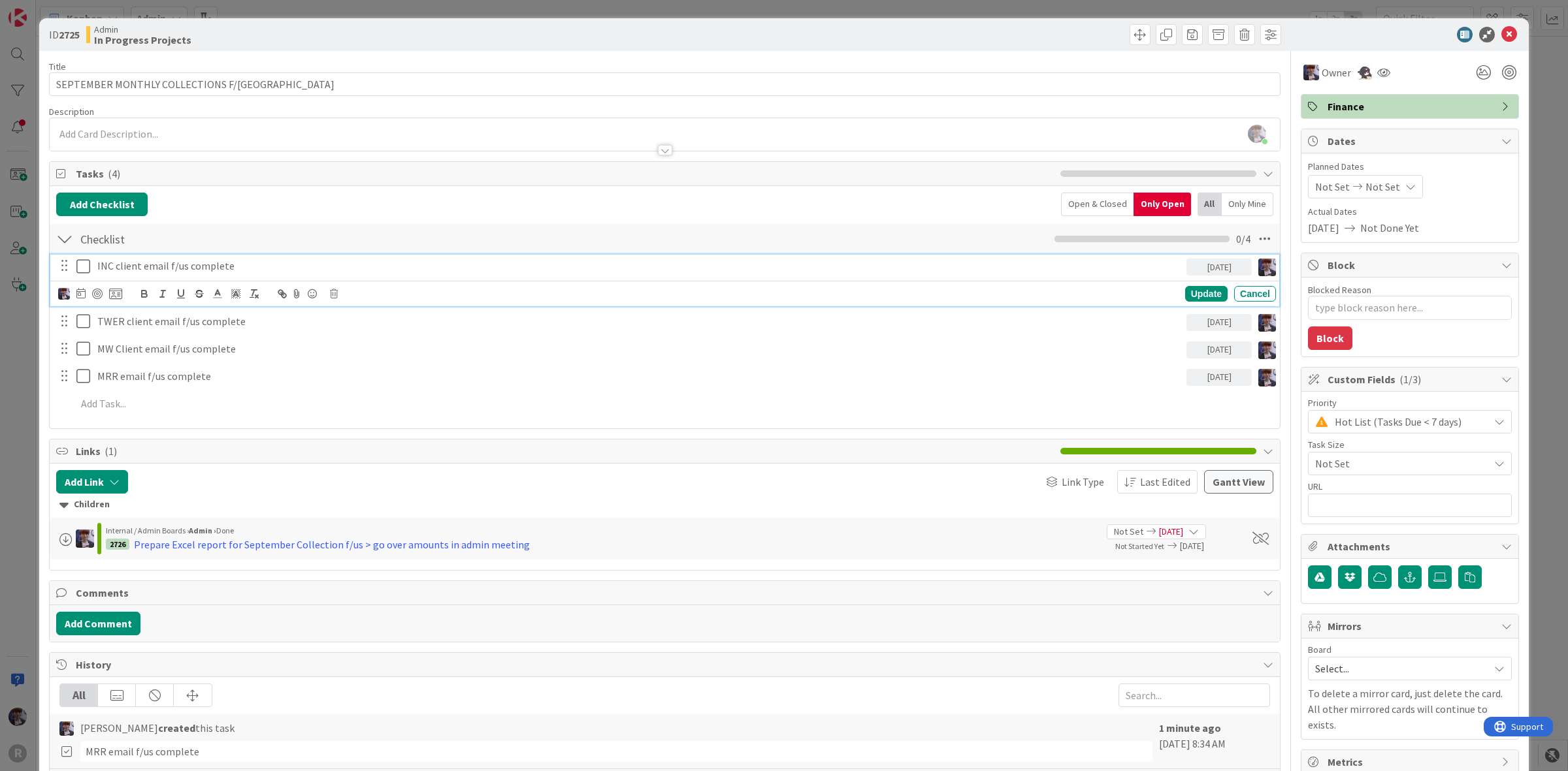
click at [112, 294] on icon at bounding box center [115, 294] width 13 height 12
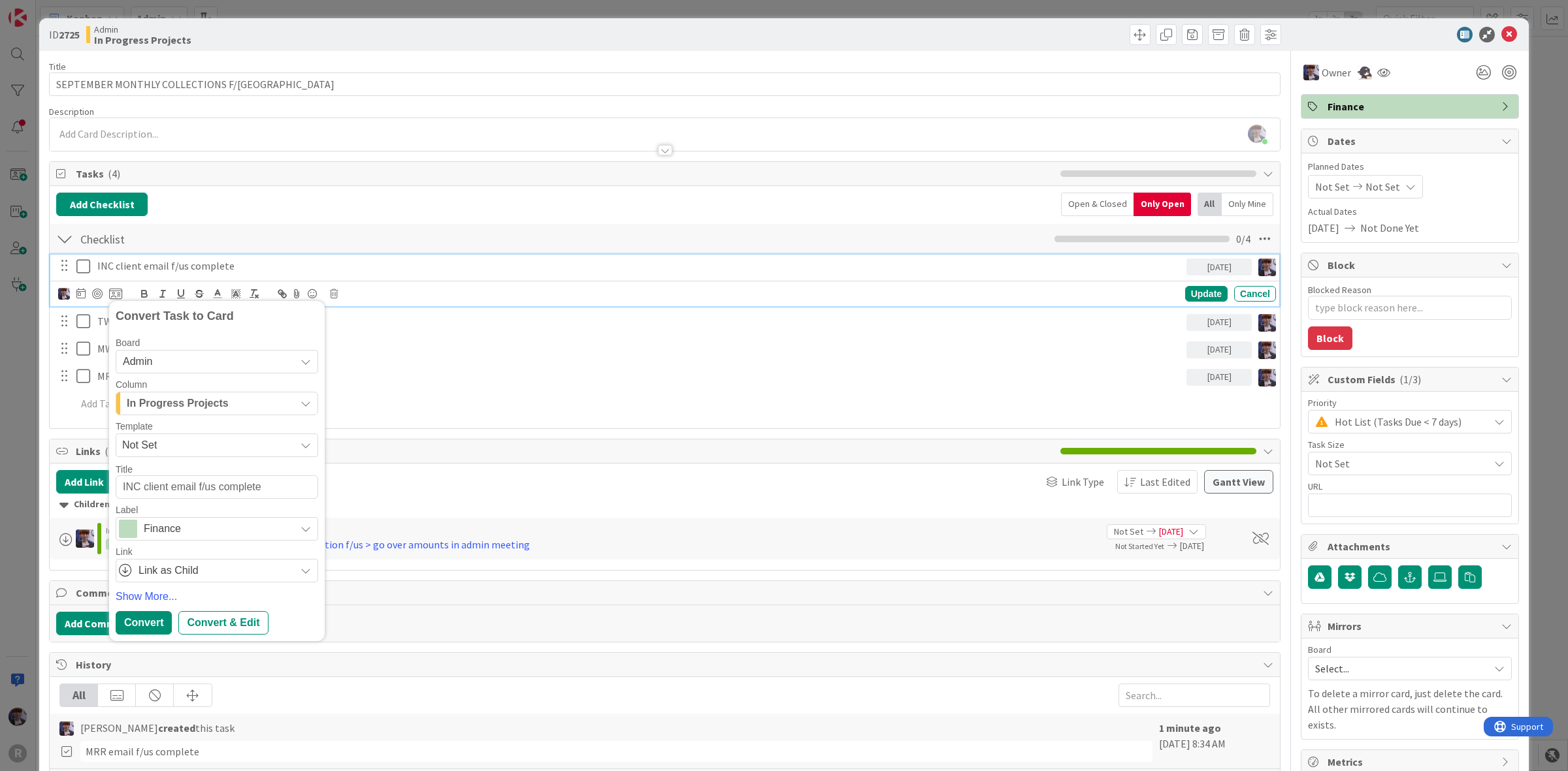
click at [214, 405] on span "In Progress Projects" at bounding box center [177, 404] width 102 height 17
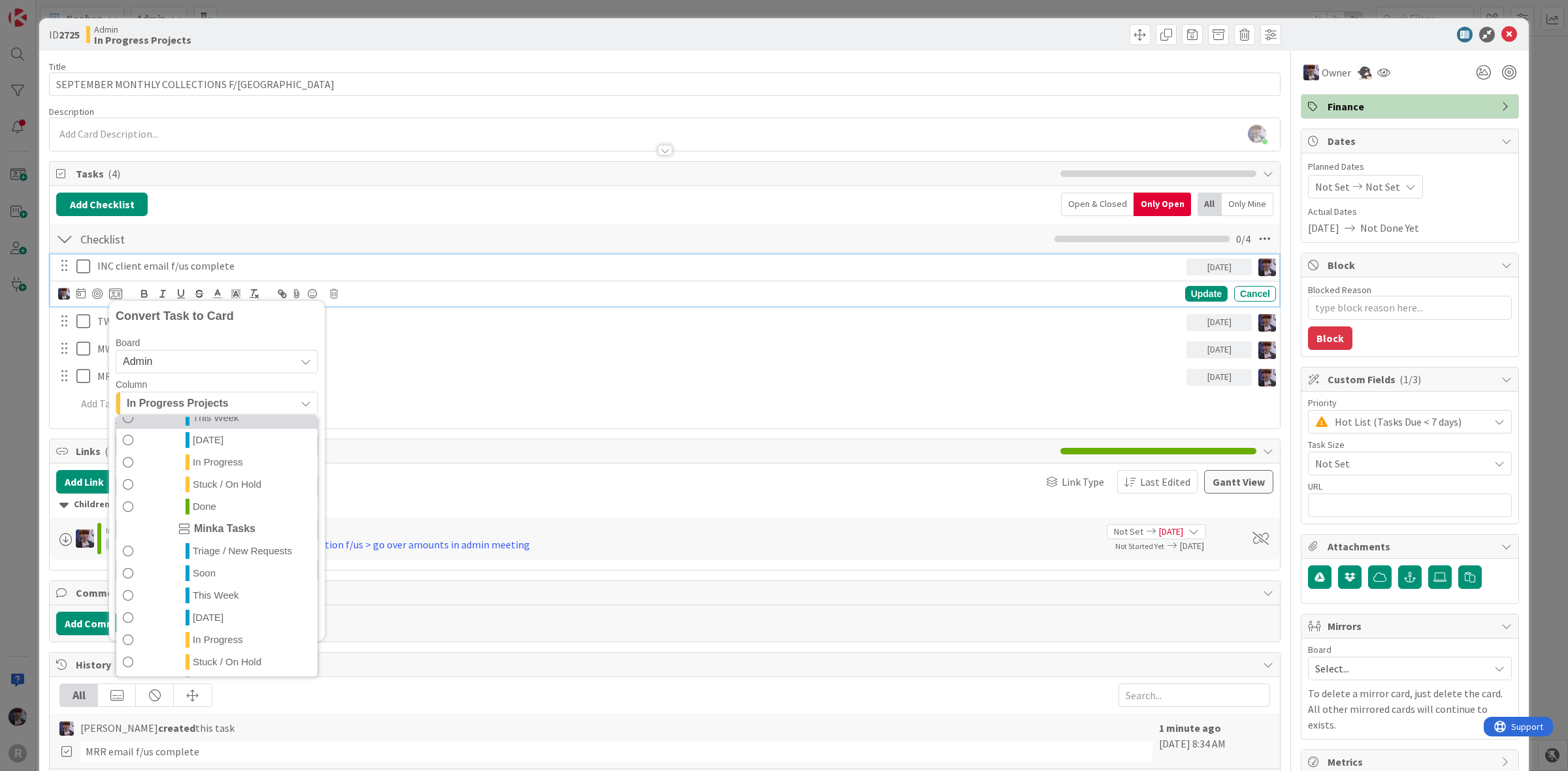
scroll to position [282, 0]
click at [213, 586] on link "[DATE]" at bounding box center [216, 594] width 201 height 22
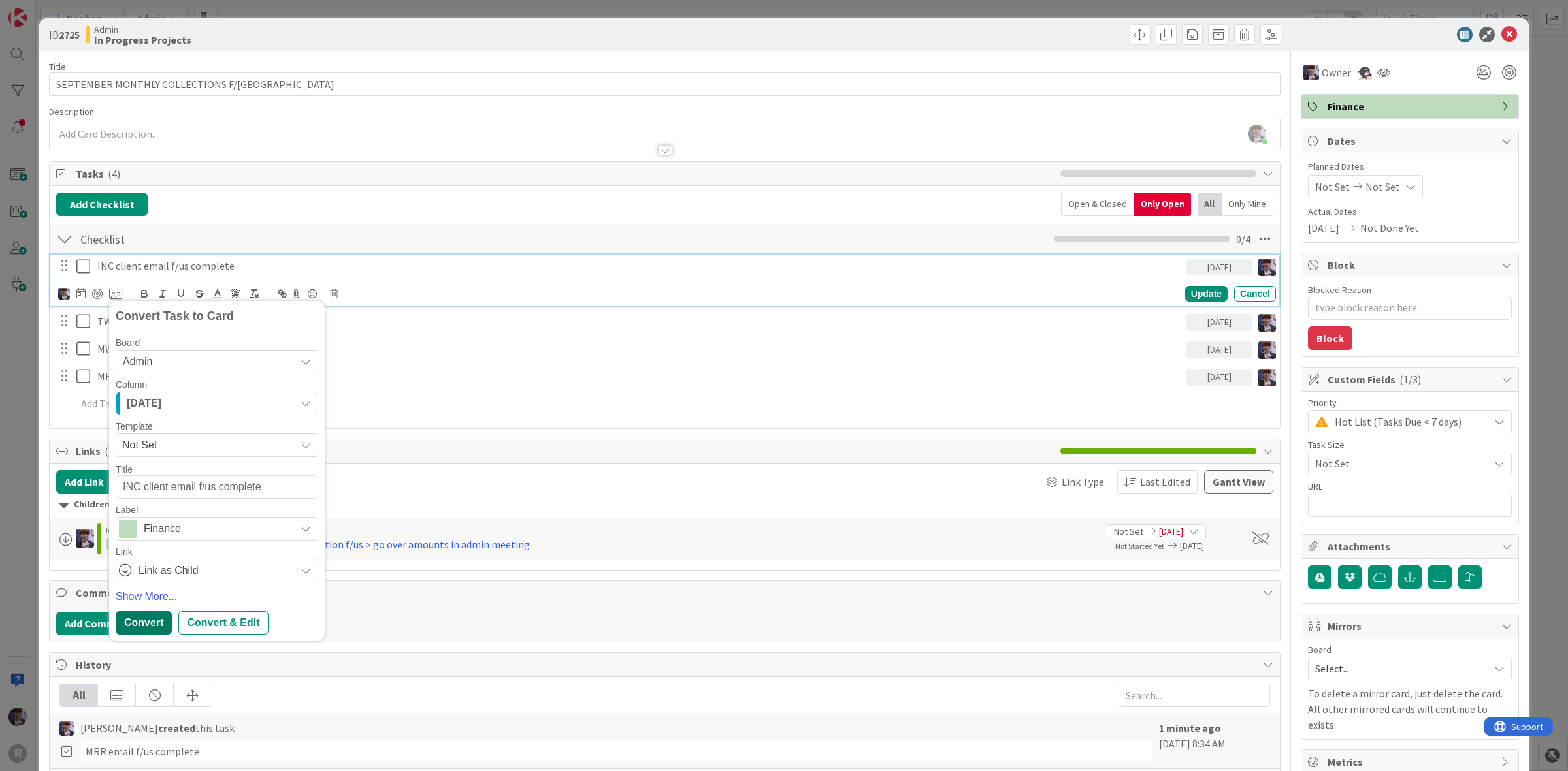
click at [141, 630] on div "Convert" at bounding box center [143, 623] width 56 height 24
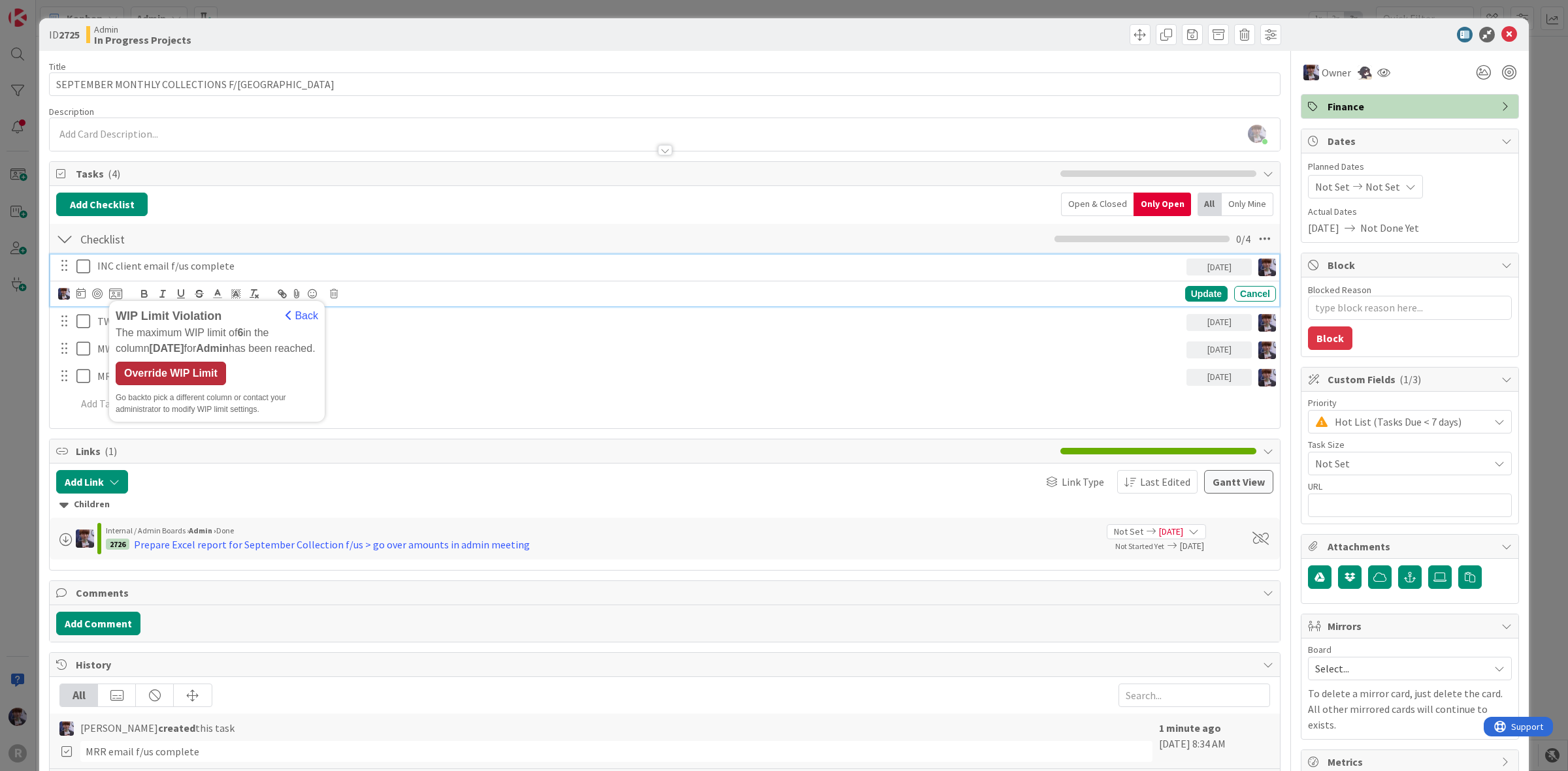
click at [171, 370] on div "Override WIP Limit" at bounding box center [170, 373] width 110 height 24
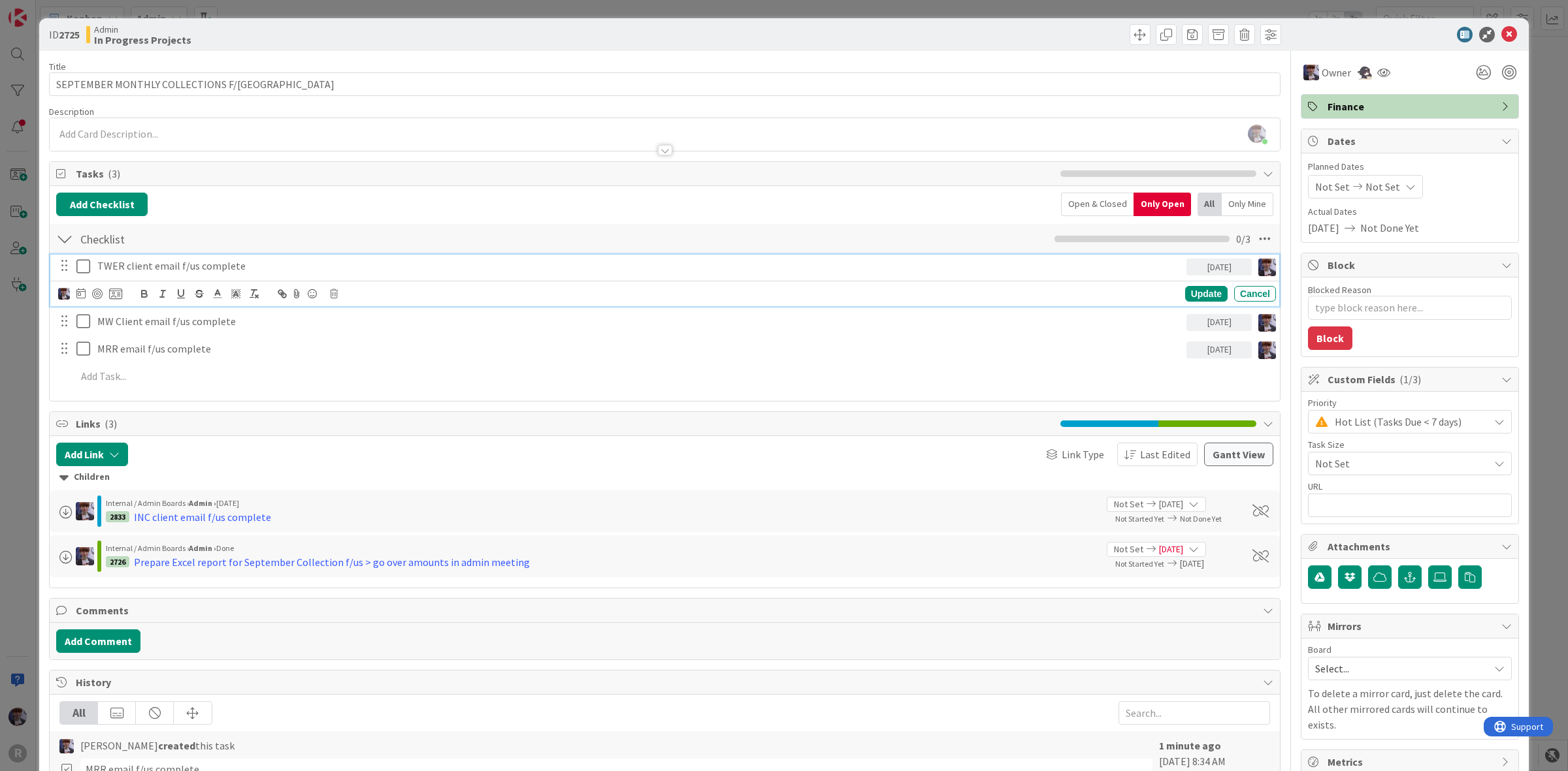
click at [174, 277] on div "TWER client email f/us complete" at bounding box center [639, 266] width 1094 height 23
click at [111, 297] on icon at bounding box center [115, 294] width 13 height 12
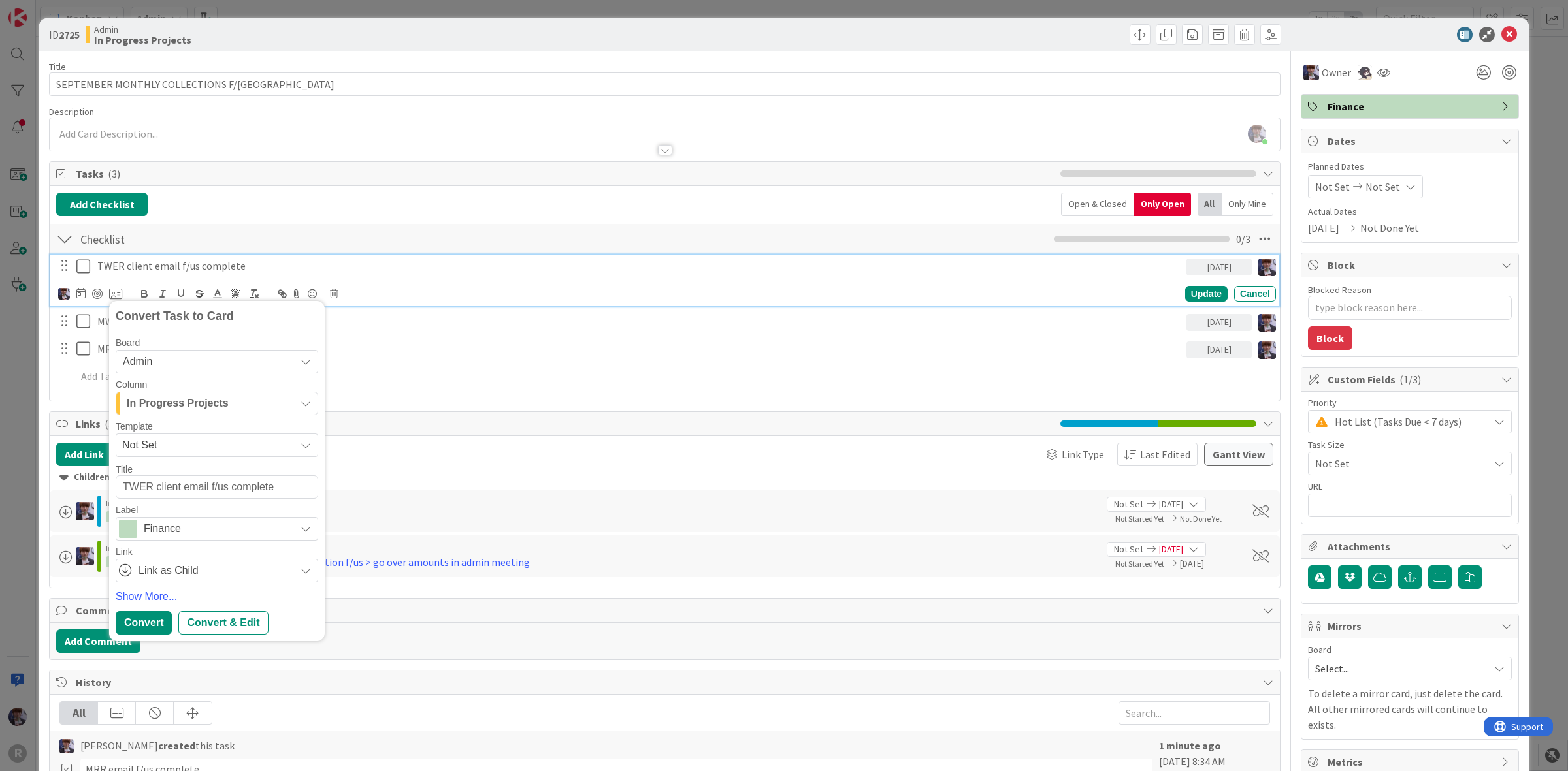
click at [177, 411] on span "In Progress Projects" at bounding box center [177, 404] width 102 height 17
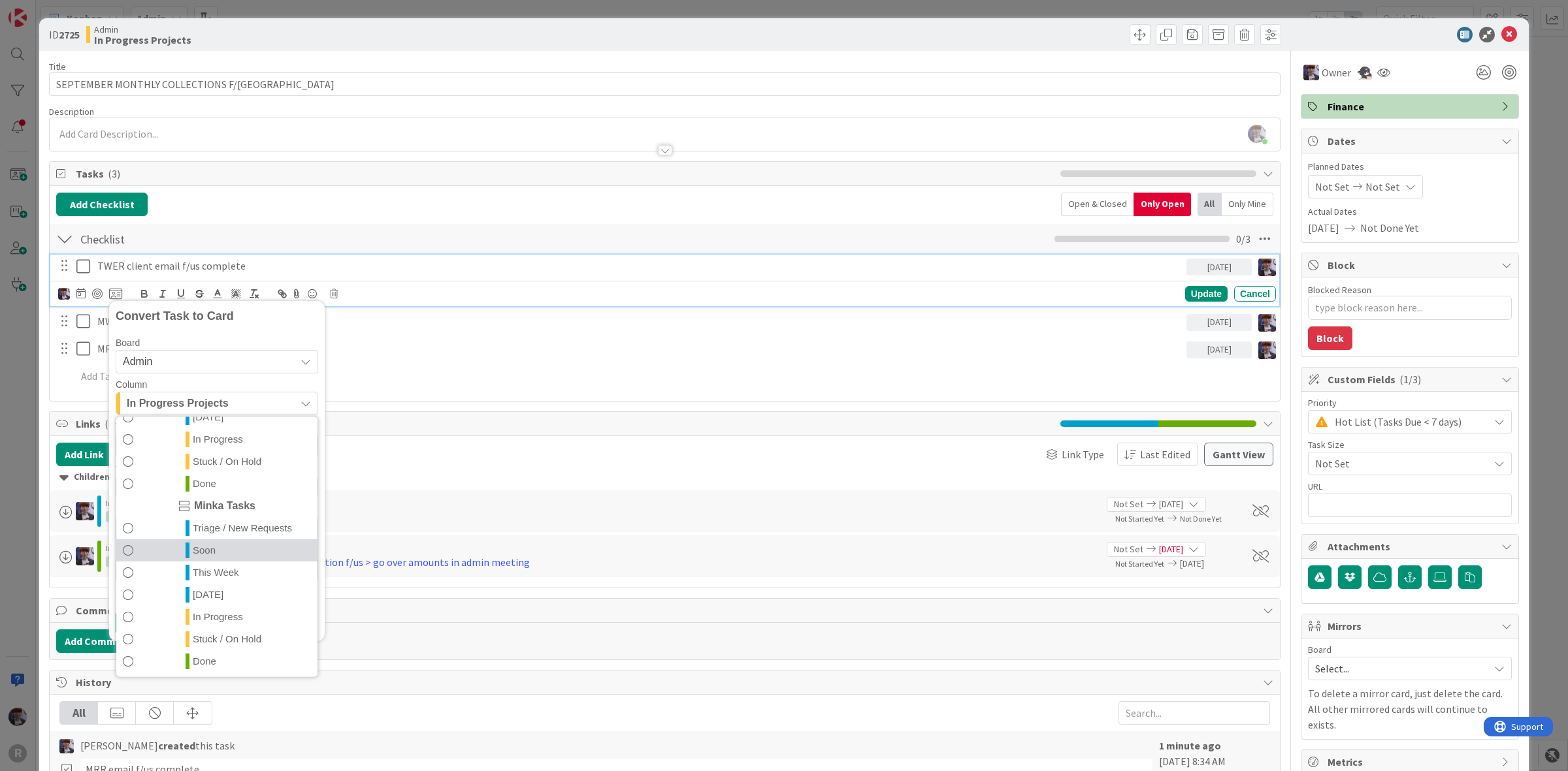
click at [190, 555] on icon at bounding box center [187, 550] width 4 height 16
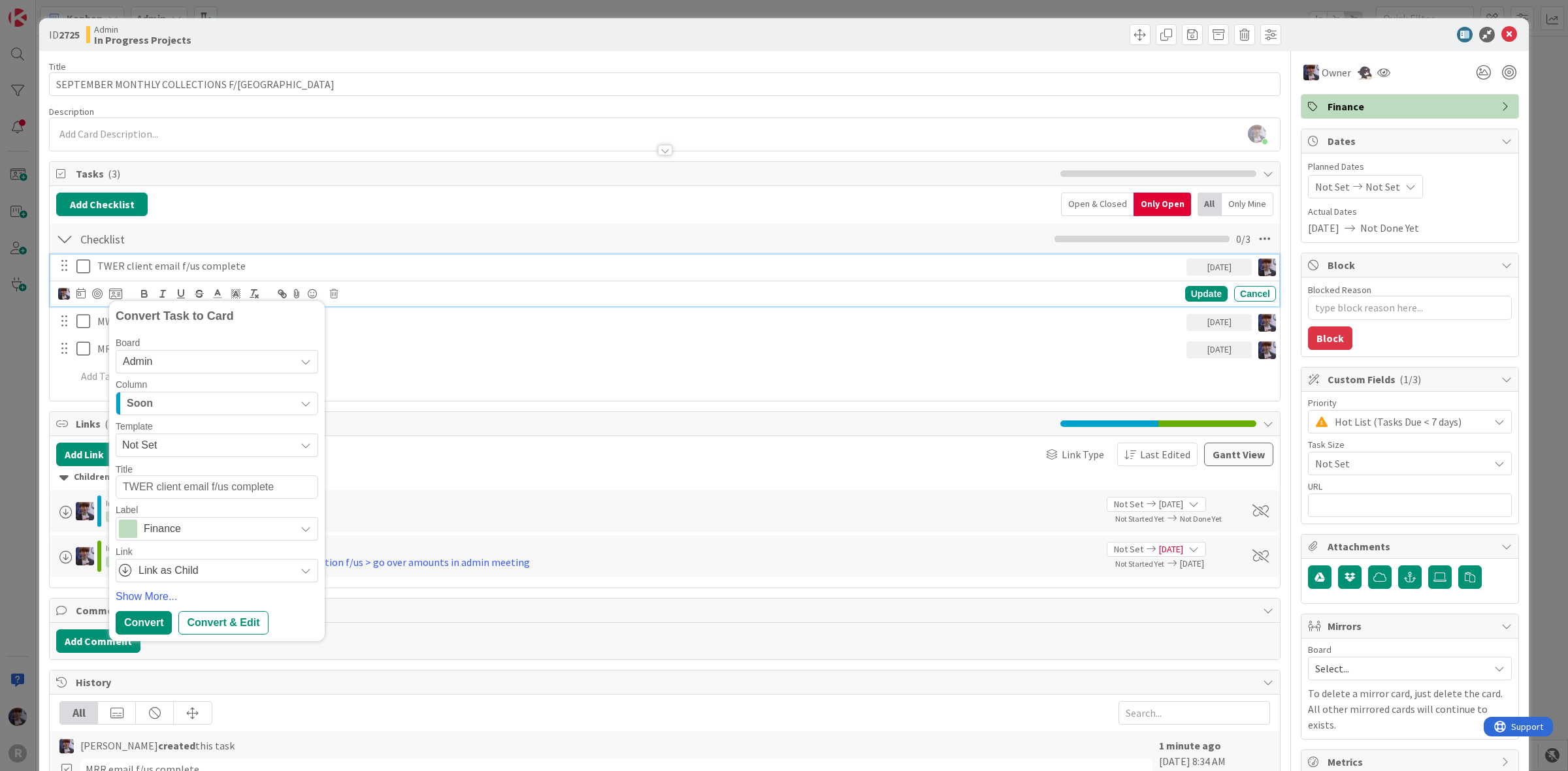
click at [194, 409] on div "Soon" at bounding box center [209, 404] width 172 height 21
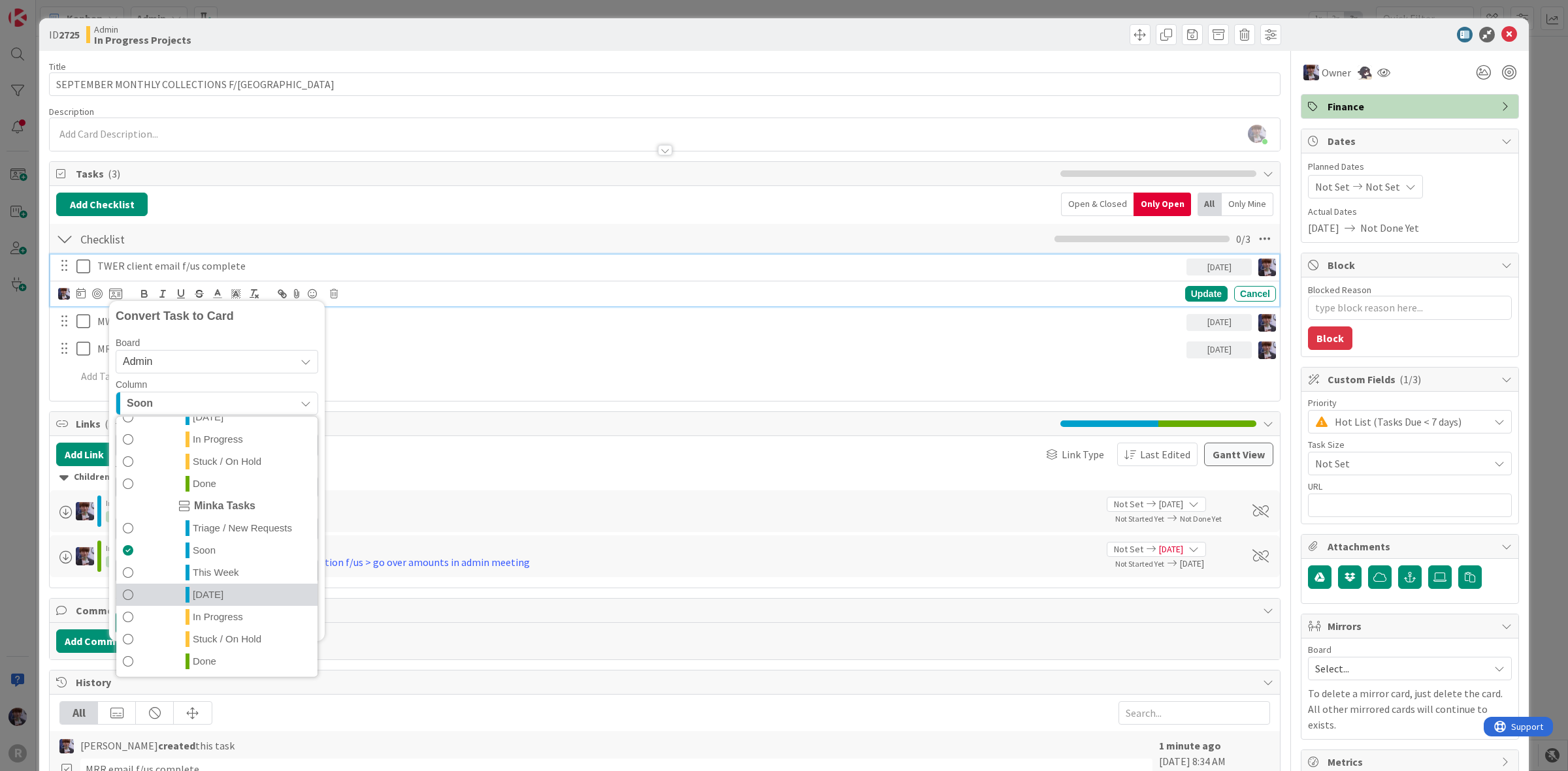
click at [197, 589] on span "[DATE]" at bounding box center [208, 594] width 31 height 16
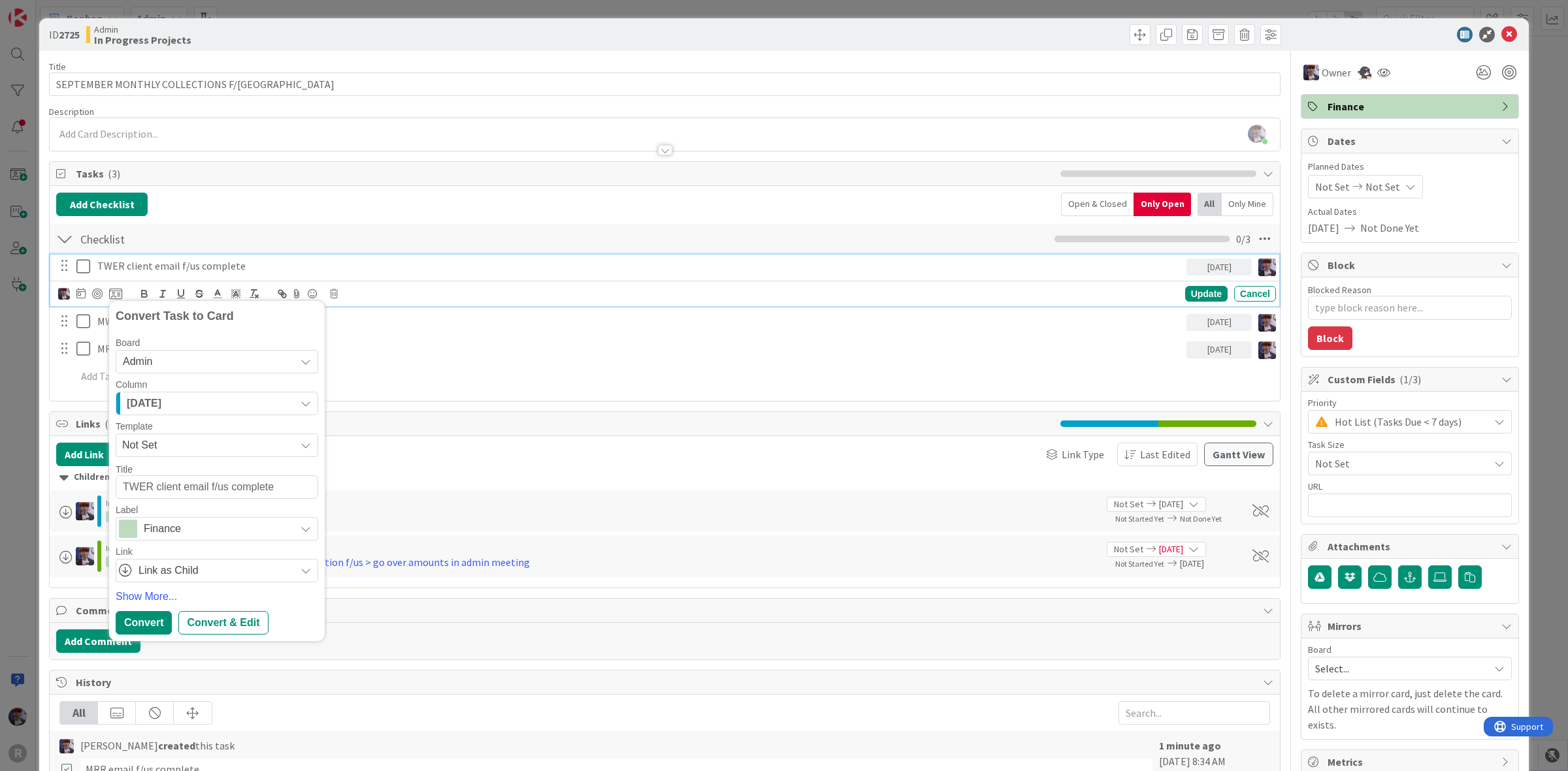
click at [150, 486] on textarea "TWER client email f/us complete" at bounding box center [216, 488] width 203 height 24
type textarea "x"
type textarea "TWE client email f/us complete"
type textarea "x"
type textarea "TW client email f/us complete"
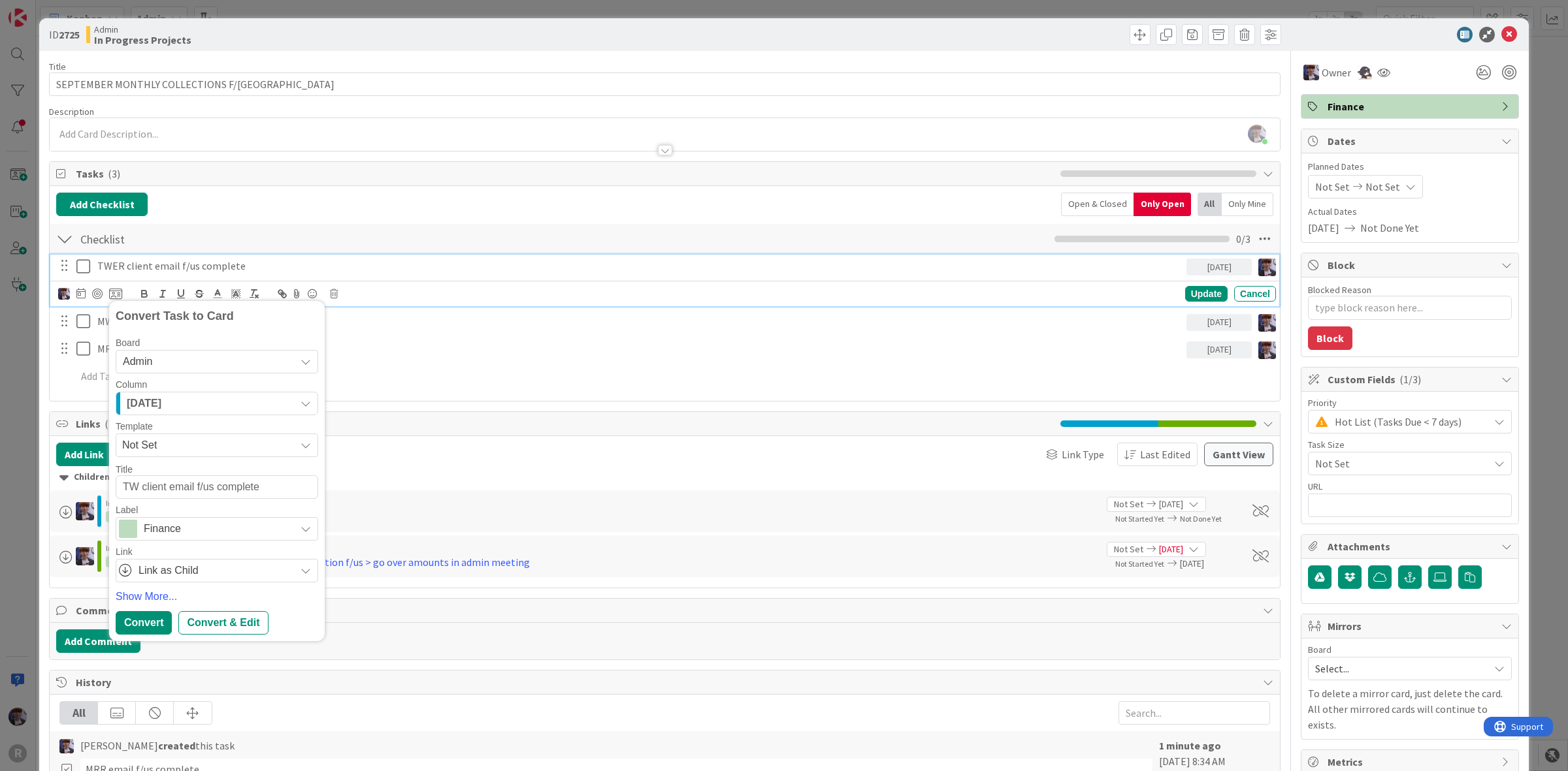
type textarea "x"
type textarea "TWR client email f/us complete"
click at [141, 618] on div "Convert" at bounding box center [143, 623] width 56 height 24
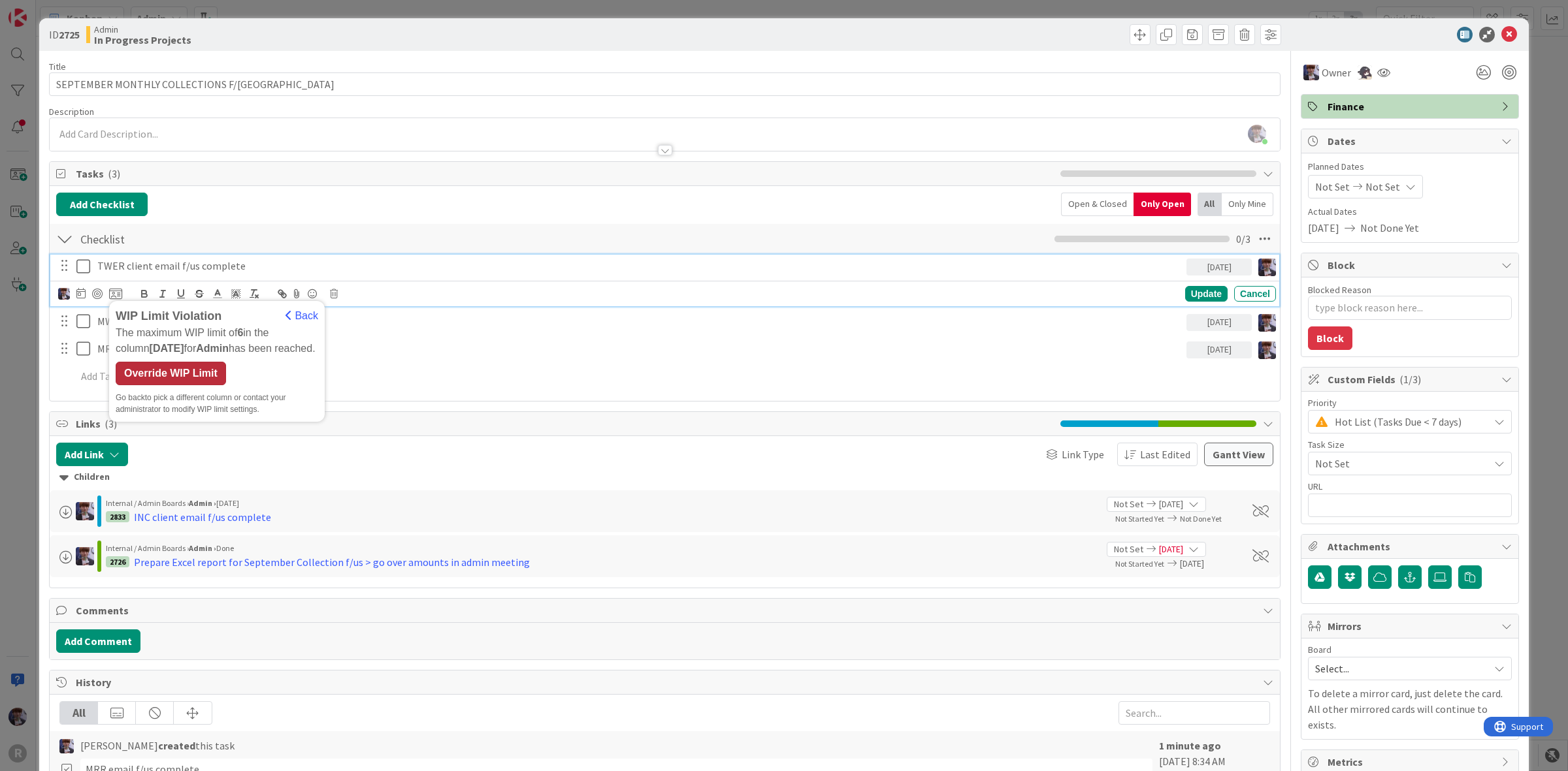
click at [190, 378] on div "Override WIP Limit" at bounding box center [170, 373] width 110 height 24
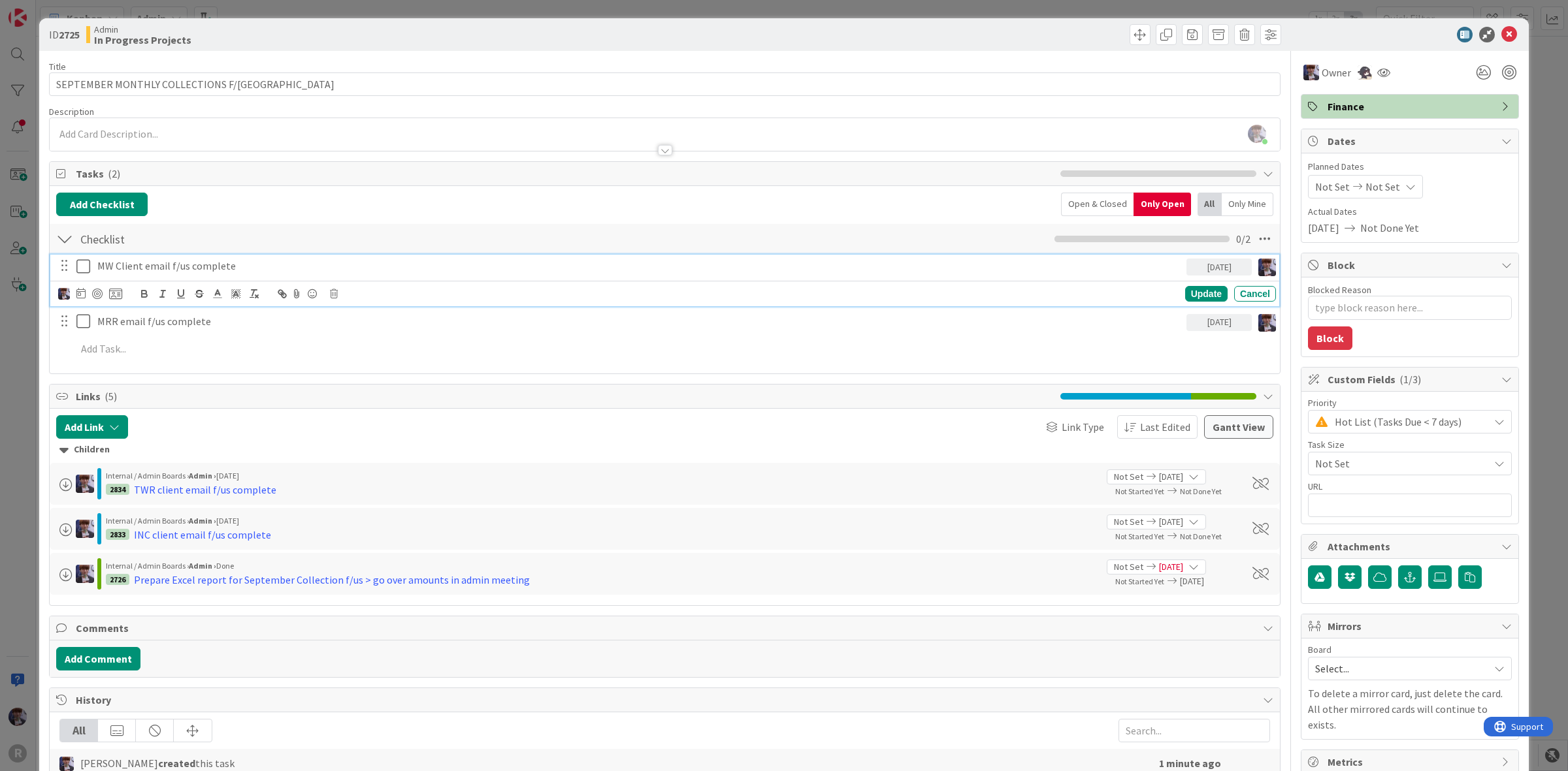
click at [131, 272] on p "MW Client email f/us complete" at bounding box center [639, 266] width 1084 height 15
click at [118, 302] on div "[PERSON_NAME] [PERSON_NAME] Minka [PERSON_NAME] Nic [PERSON_NAME] [PERSON_NAME]…" at bounding box center [90, 294] width 64 height 16
click at [113, 297] on icon at bounding box center [115, 294] width 13 height 12
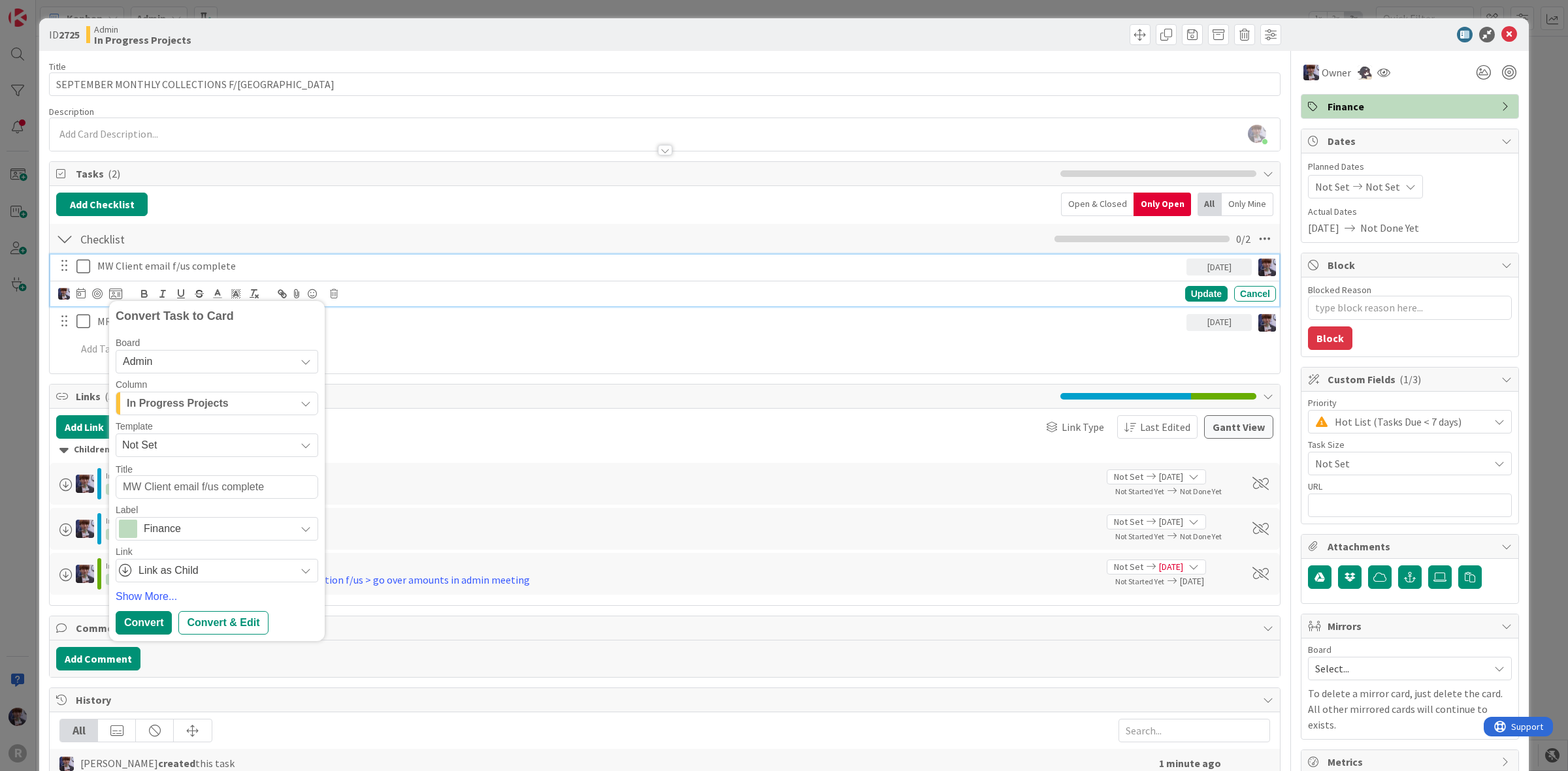
click at [221, 446] on span "Not Set" at bounding box center [203, 445] width 164 height 17
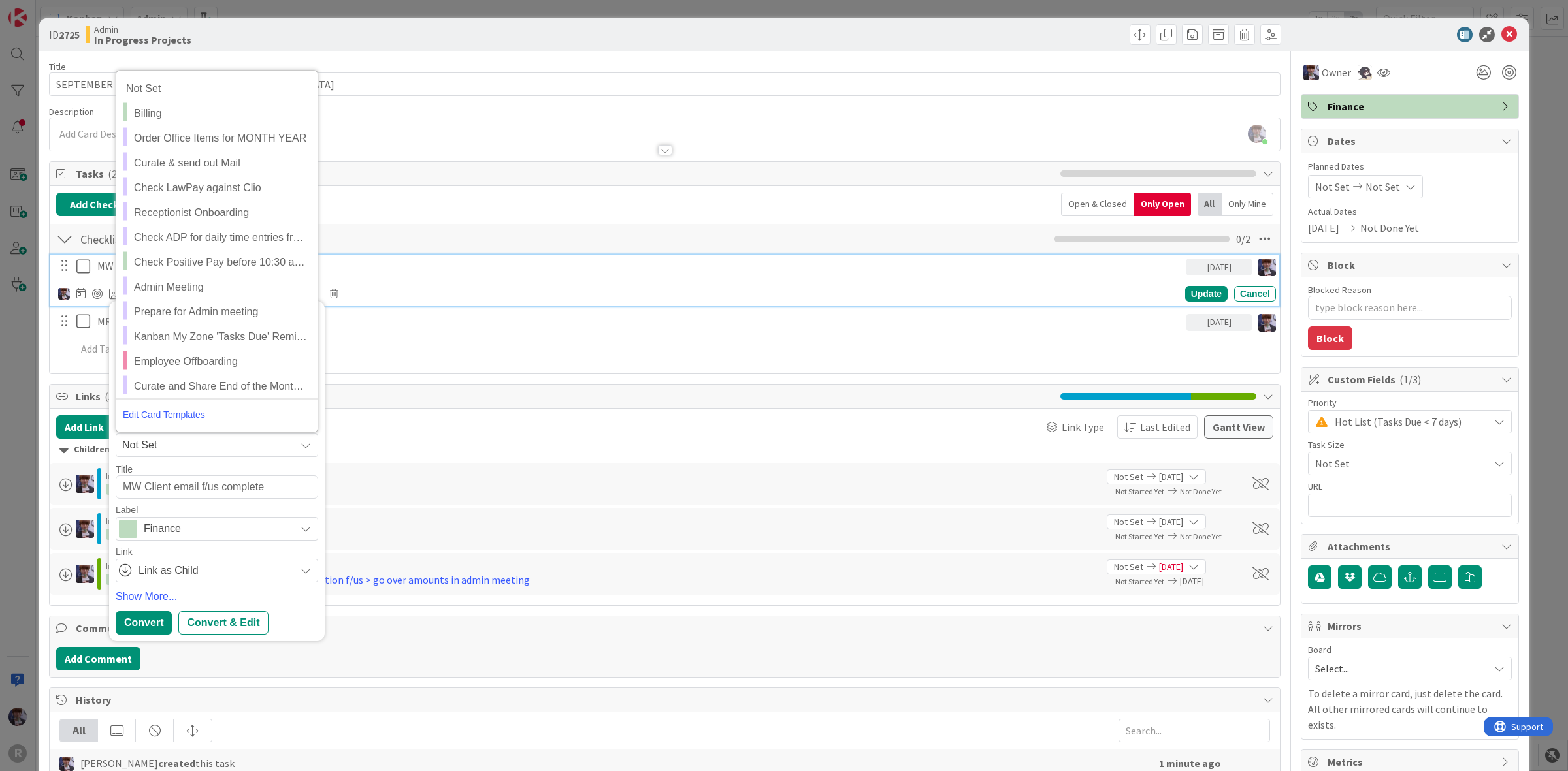
click at [213, 560] on div "Link as Child" at bounding box center [216, 571] width 203 height 24
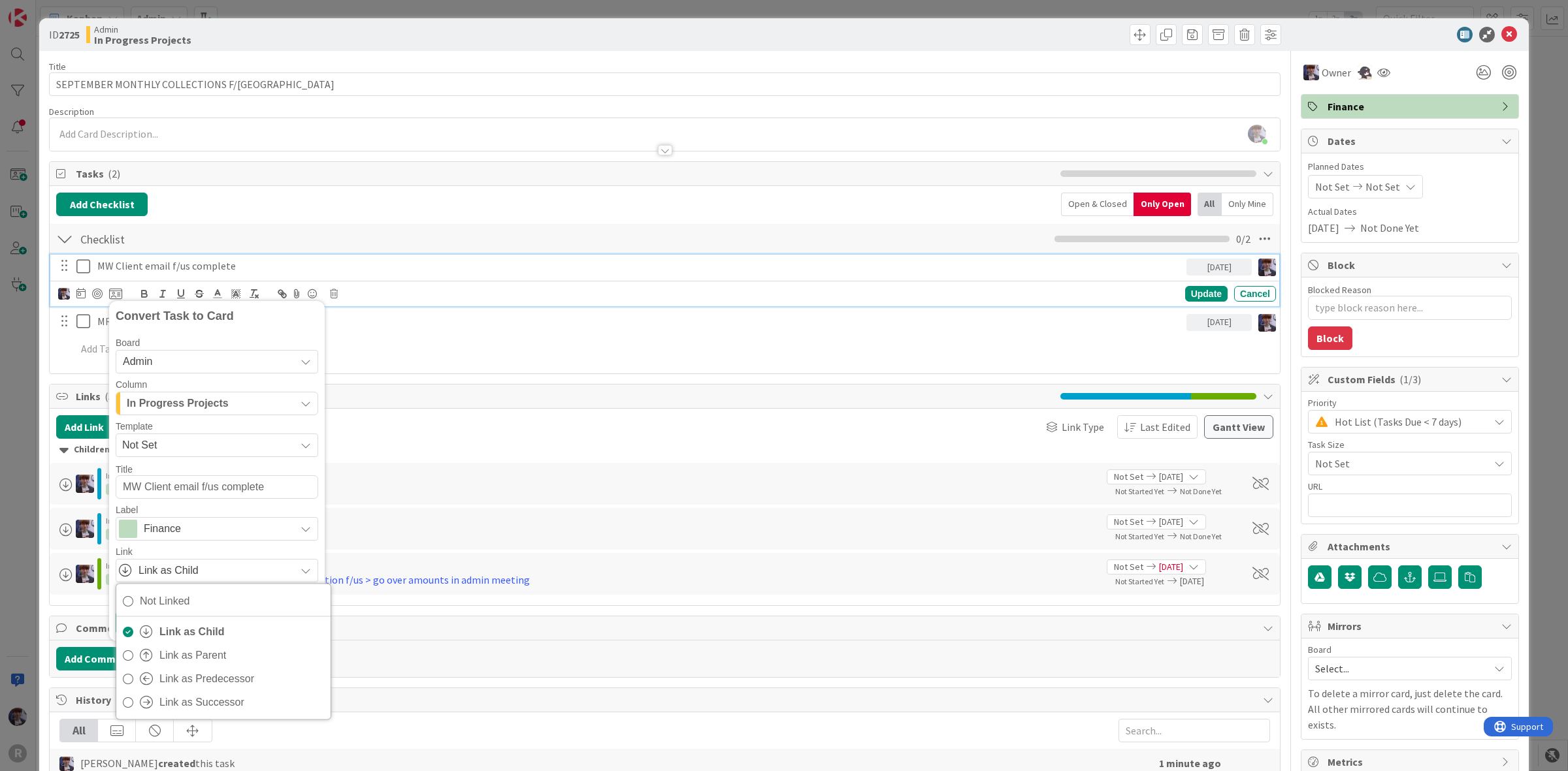
click at [223, 409] on span "In Progress Projects" at bounding box center [177, 404] width 102 height 17
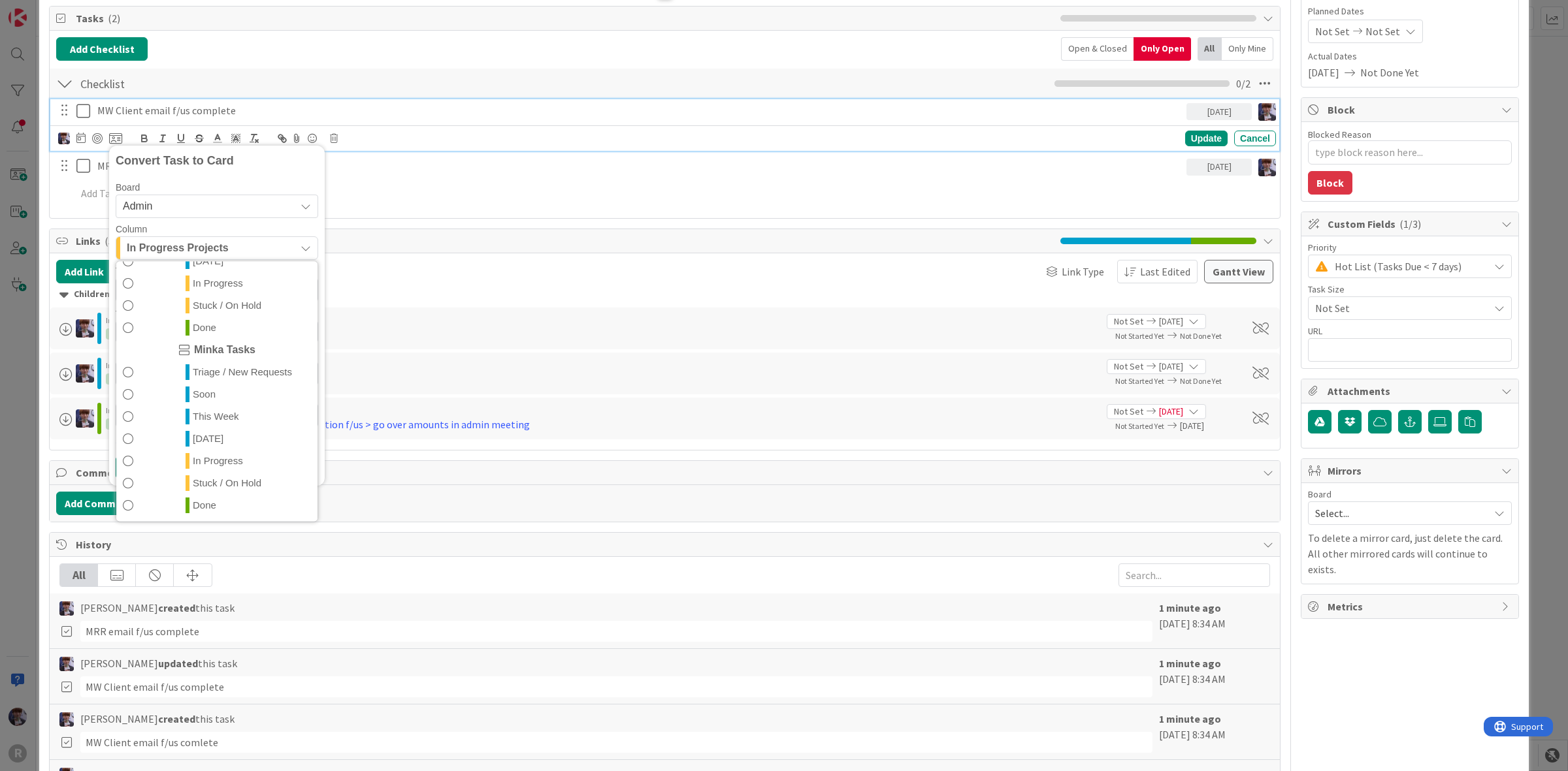
scroll to position [164, 0]
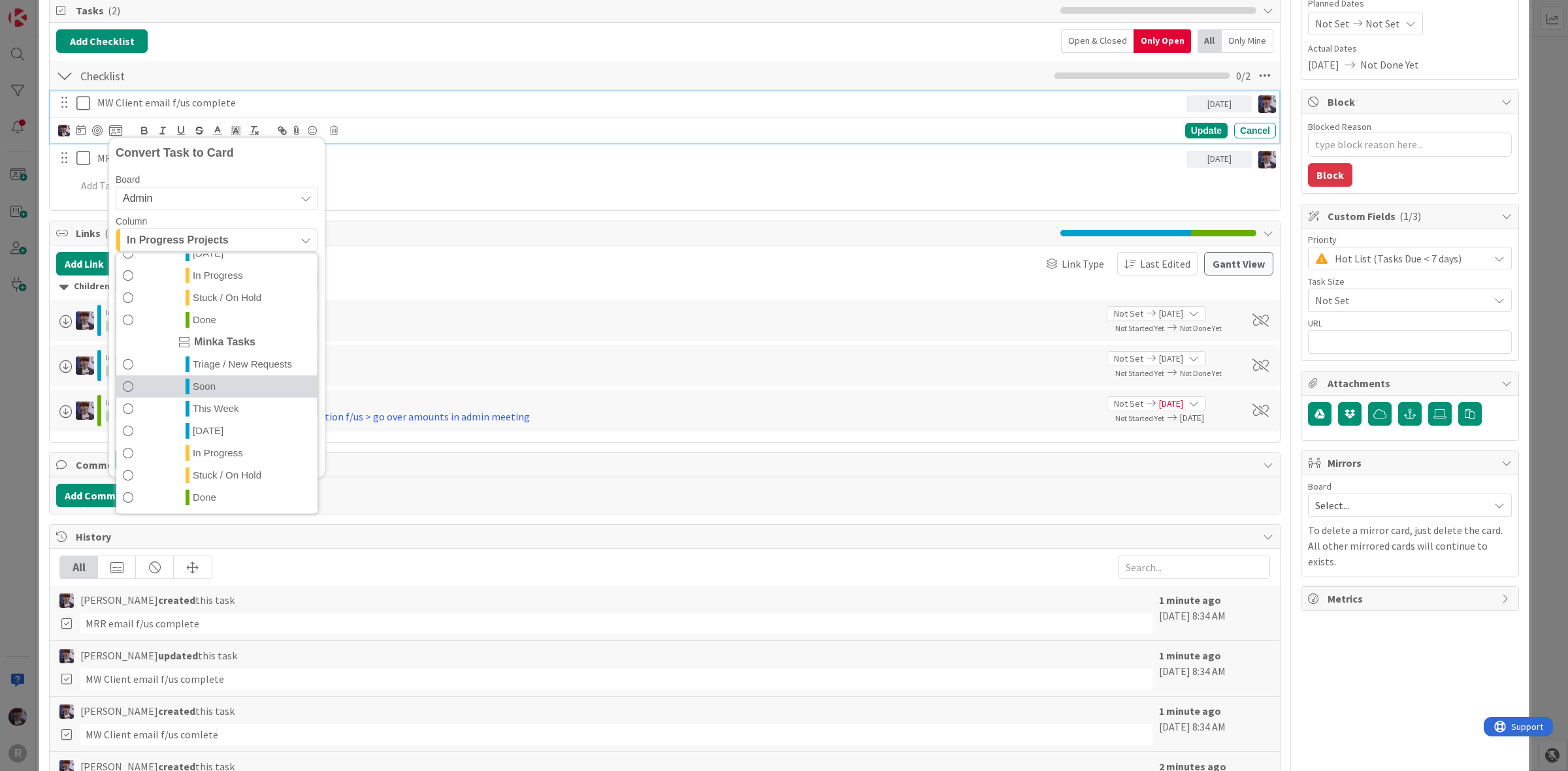
click at [217, 397] on link "Soon" at bounding box center [216, 386] width 201 height 22
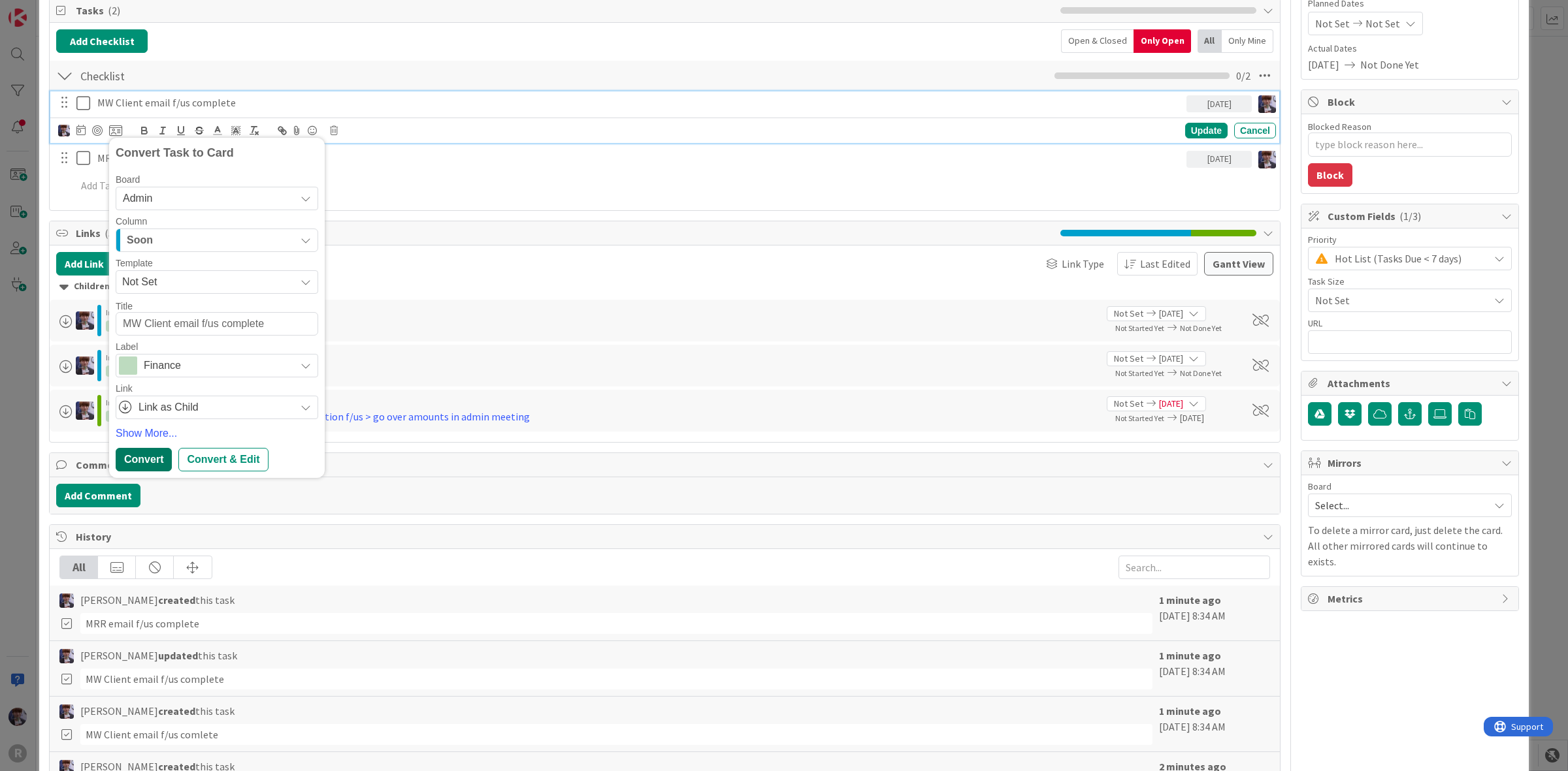
click at [143, 459] on div "Convert" at bounding box center [143, 460] width 56 height 24
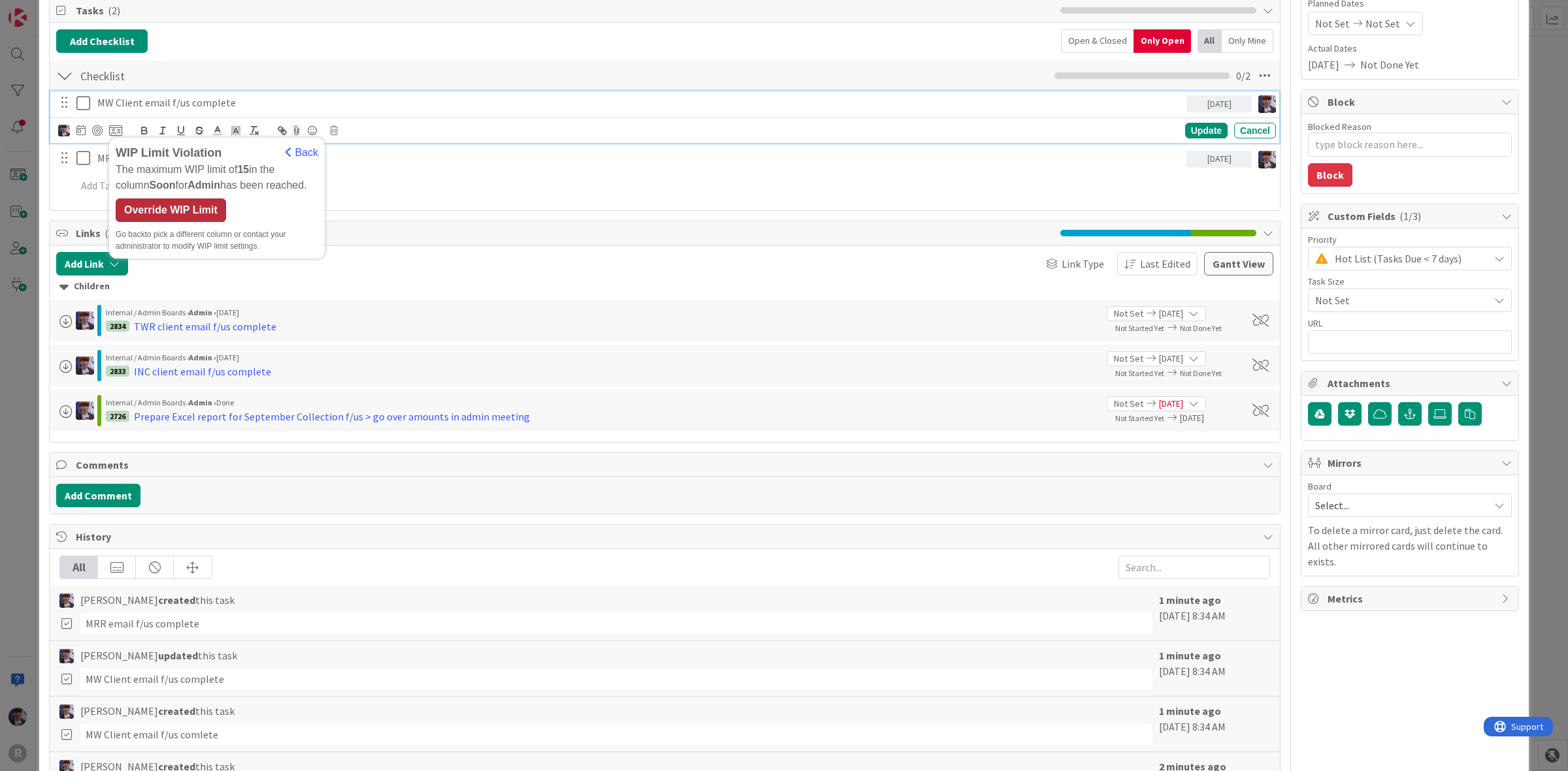
click at [177, 214] on div "Override WIP Limit" at bounding box center [170, 210] width 110 height 24
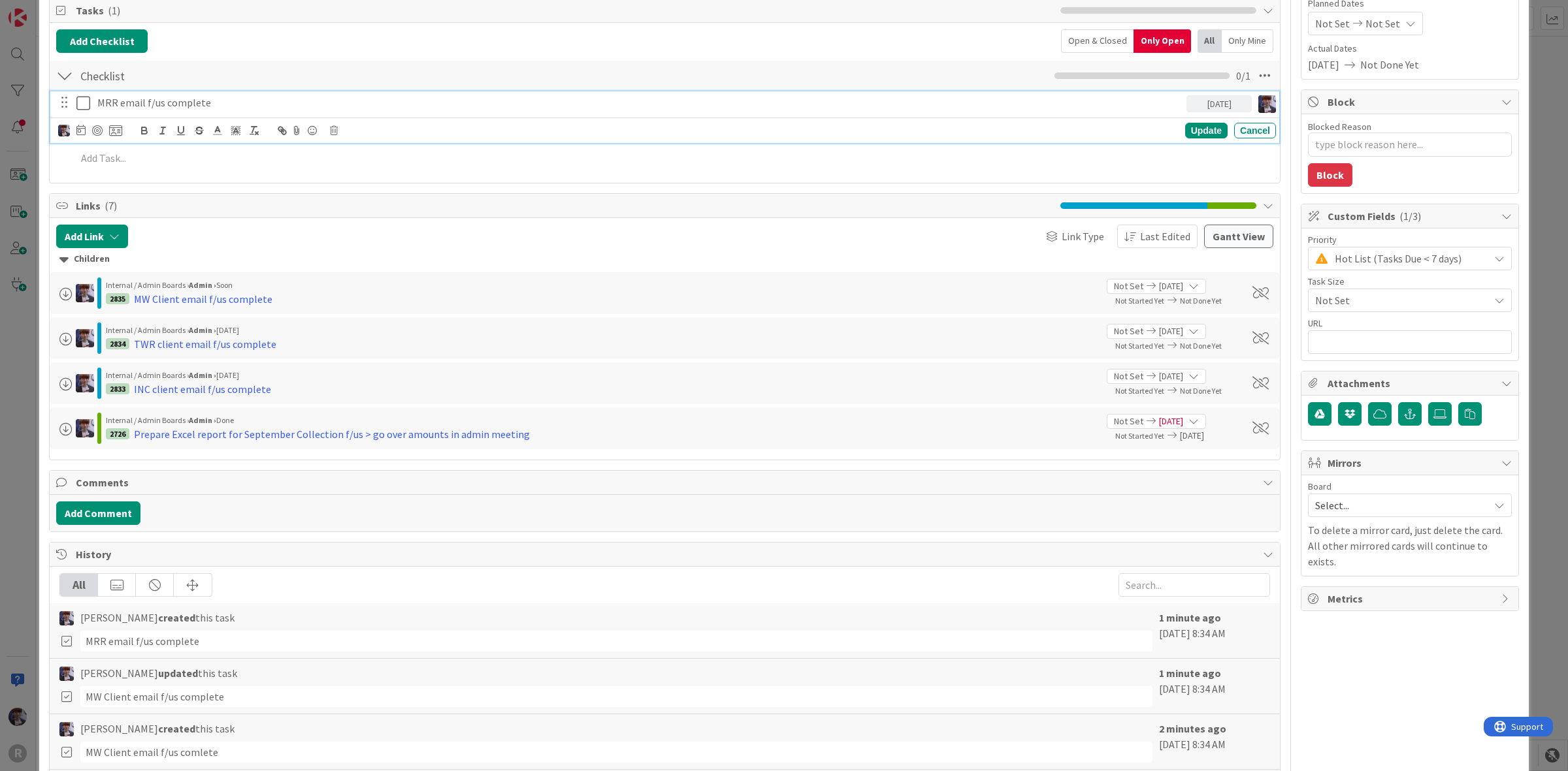
click at [203, 106] on p "MRR email f/us complete" at bounding box center [639, 102] width 1084 height 15
click at [115, 129] on icon at bounding box center [115, 130] width 13 height 12
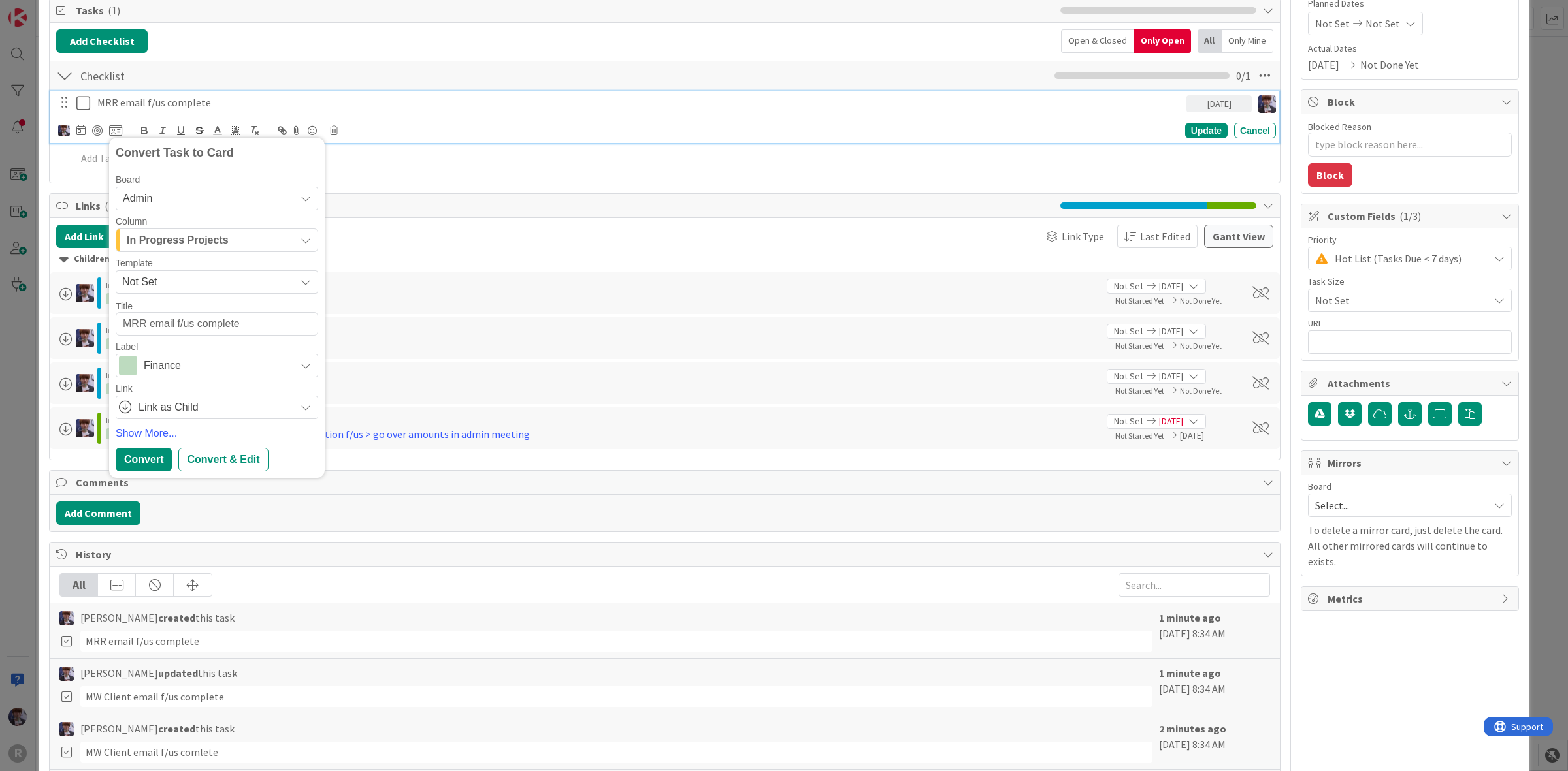
click at [221, 282] on span "Not Set" at bounding box center [203, 282] width 164 height 17
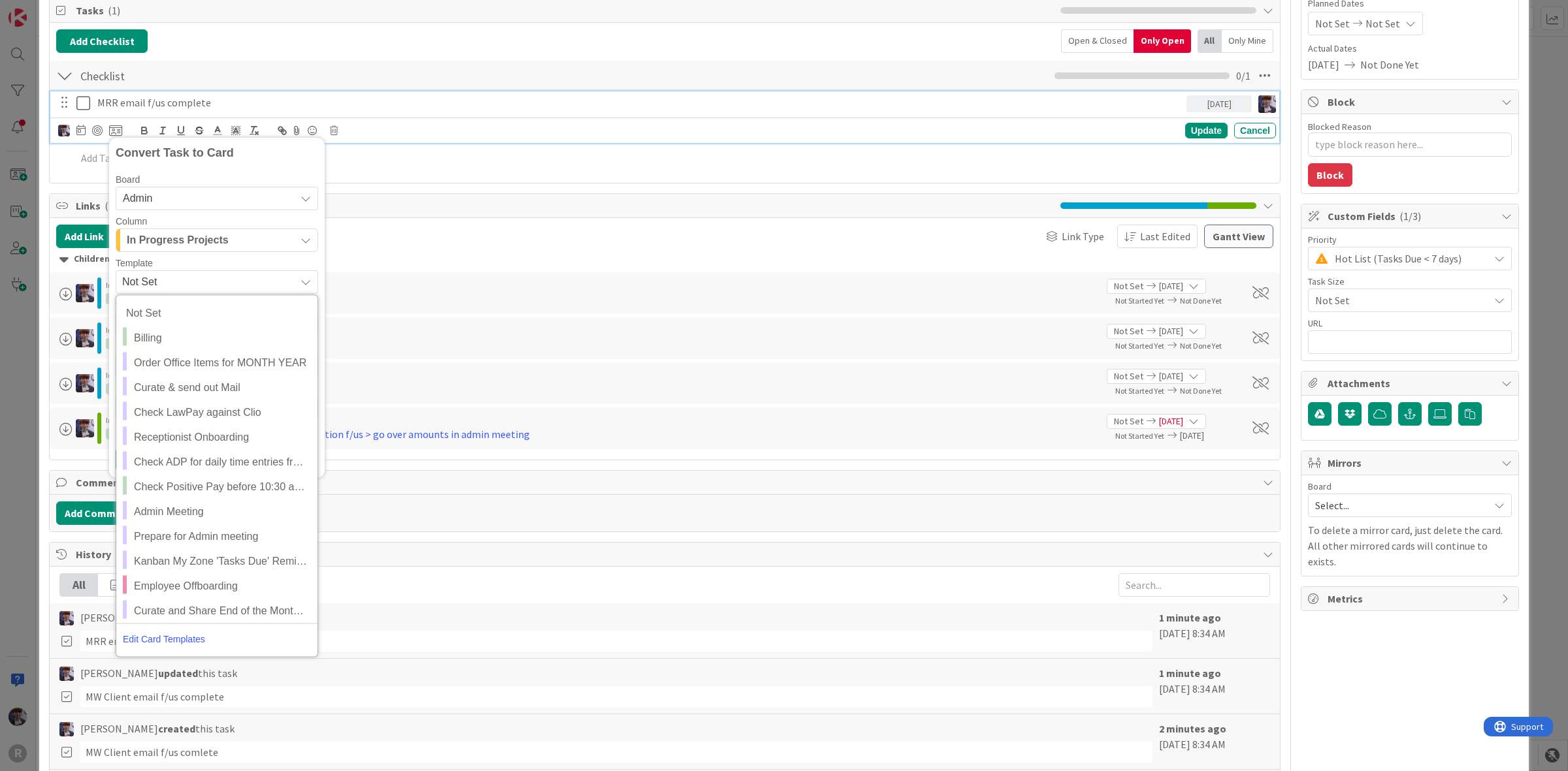
click at [223, 243] on span "In Progress Projects" at bounding box center [177, 241] width 102 height 17
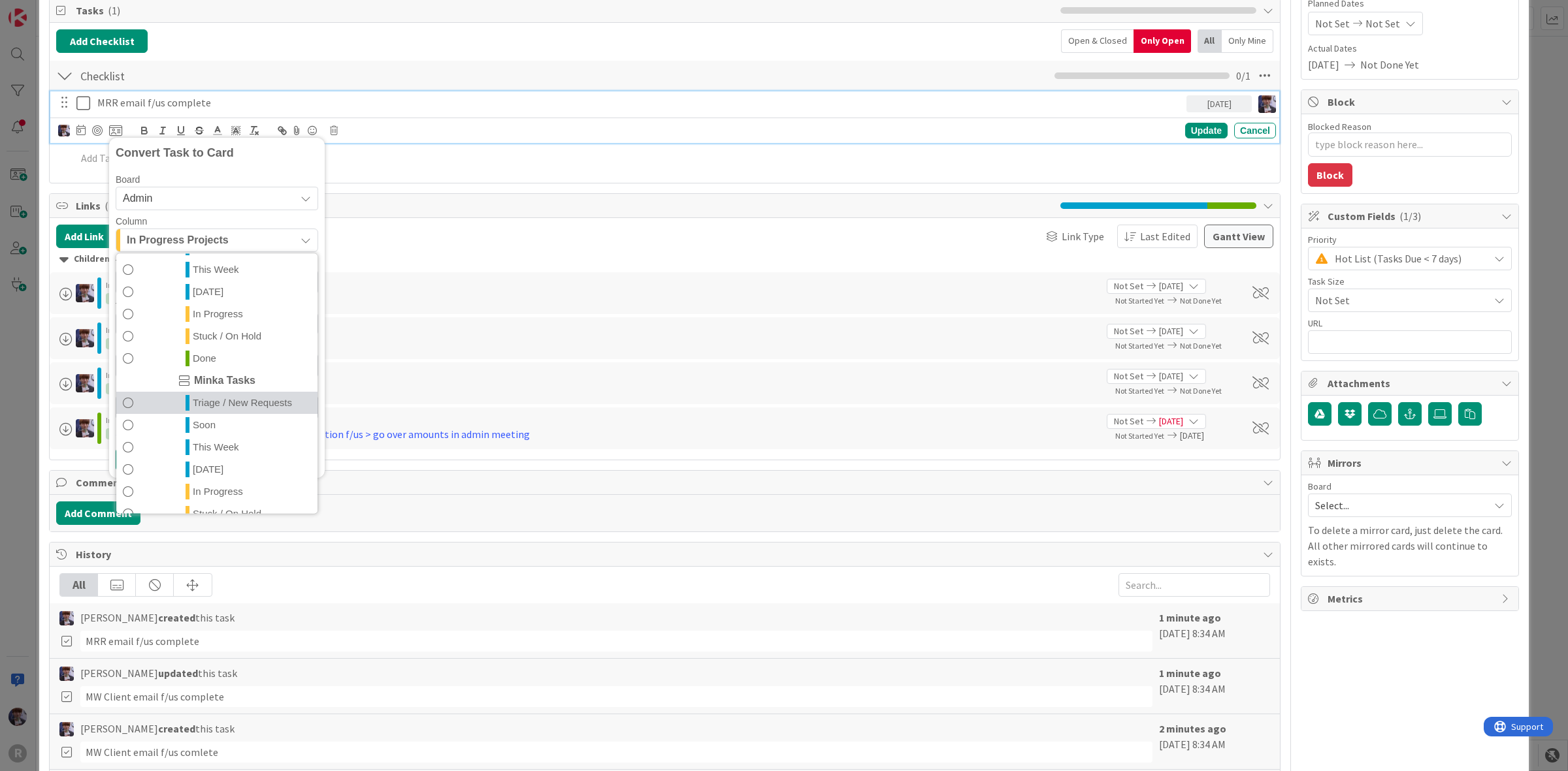
scroll to position [282, 0]
click at [213, 394] on span "Soon" at bounding box center [204, 387] width 23 height 16
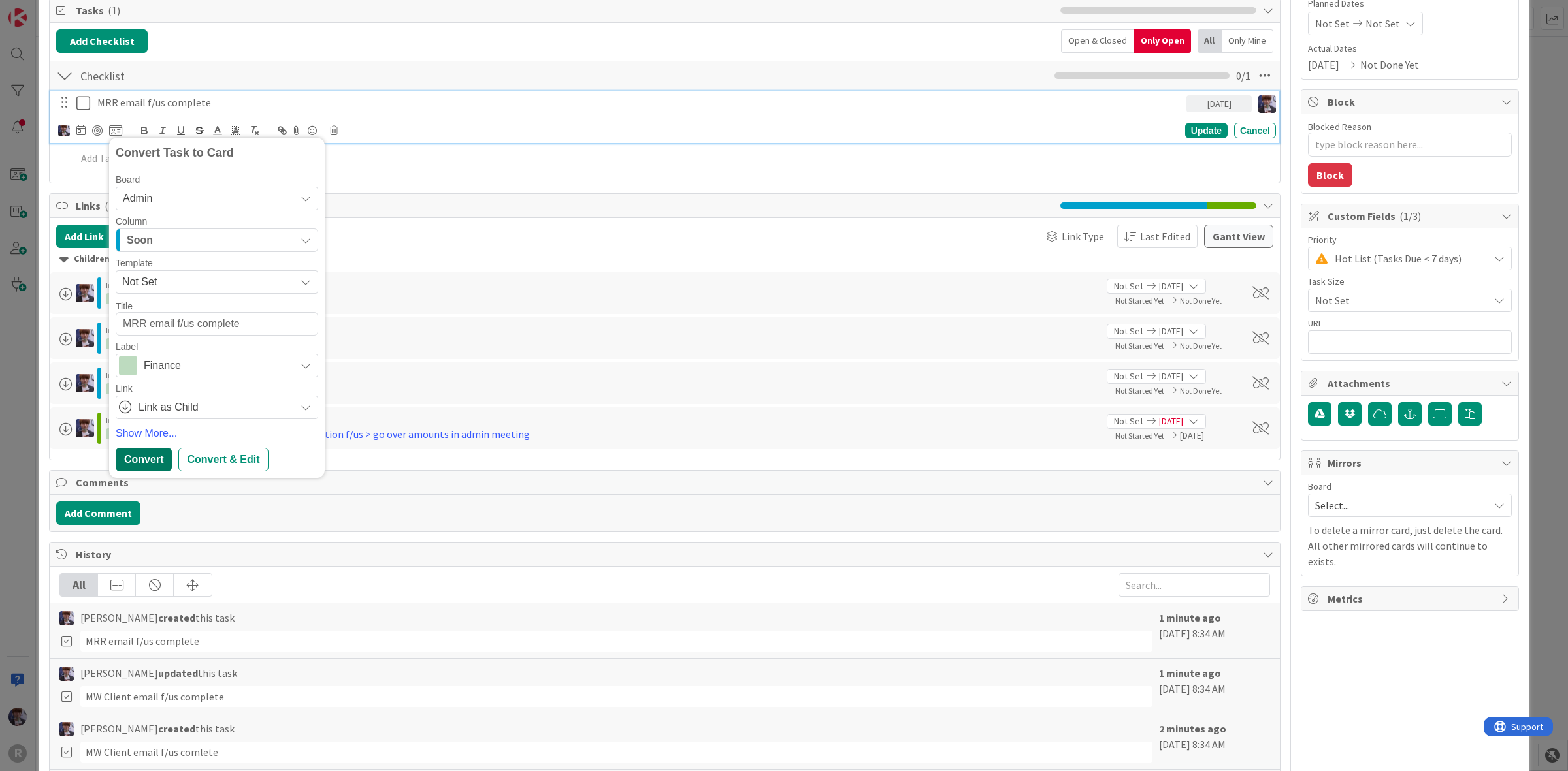
click at [152, 468] on div "Convert" at bounding box center [143, 460] width 56 height 24
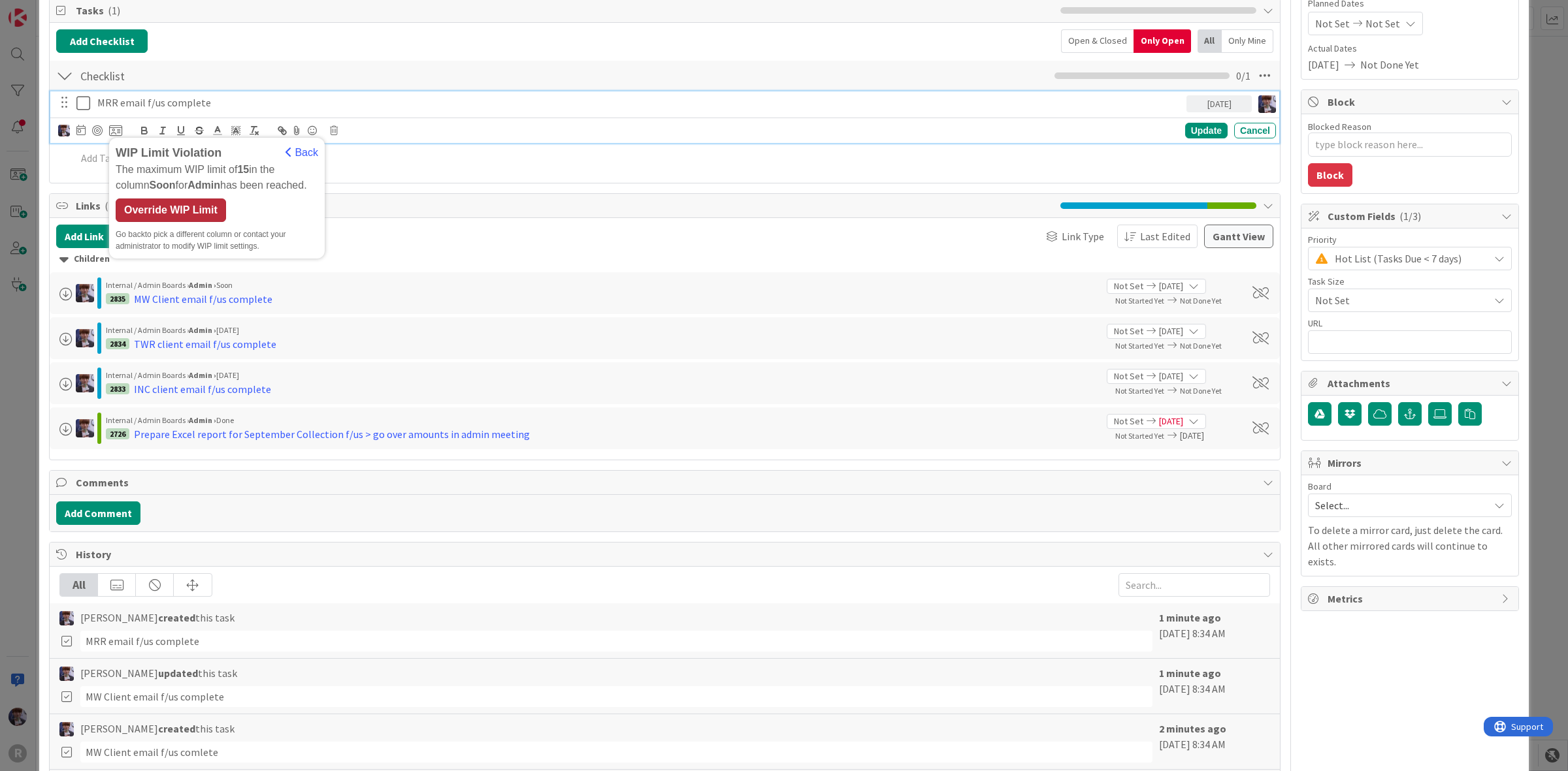
click at [203, 200] on div "Override WIP Limit" at bounding box center [170, 210] width 110 height 24
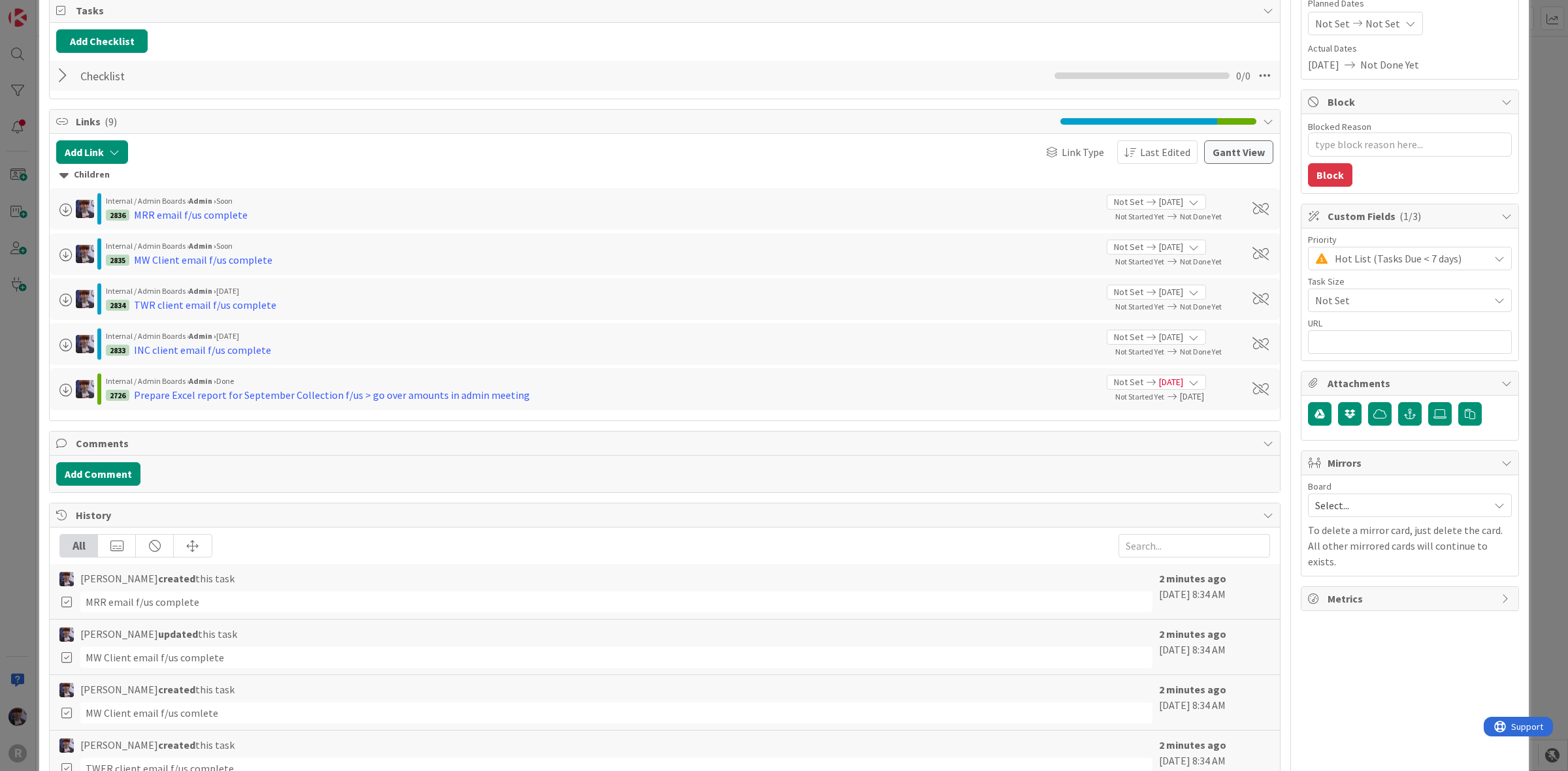
click at [32, 396] on div "ID 2725 Admin In Progress Projects Title 34 / 128 SEPTEMBER MONTHLY COLLECTIONS…" at bounding box center [784, 386] width 1568 height 771
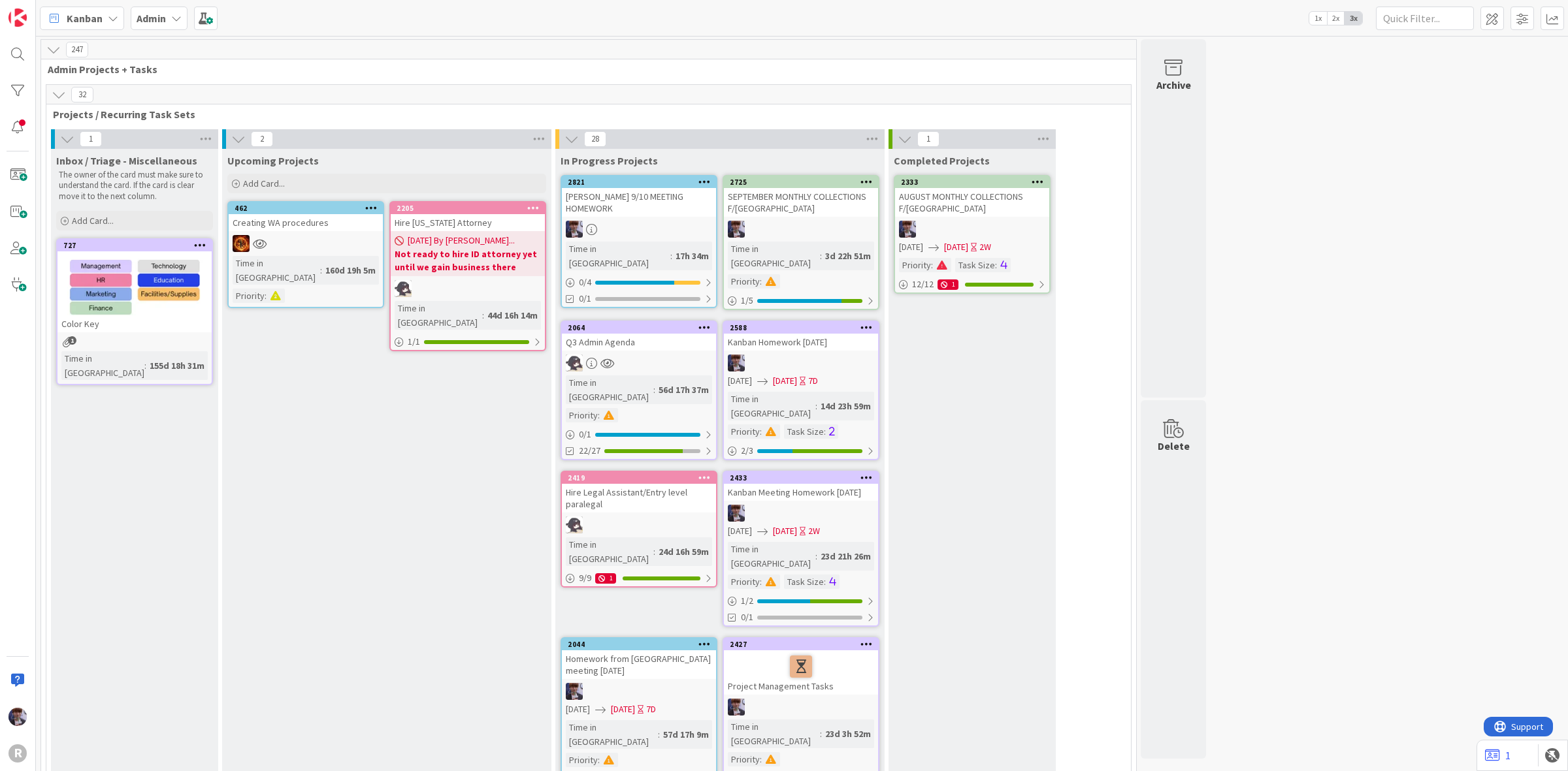
click at [799, 227] on div at bounding box center [801, 229] width 154 height 17
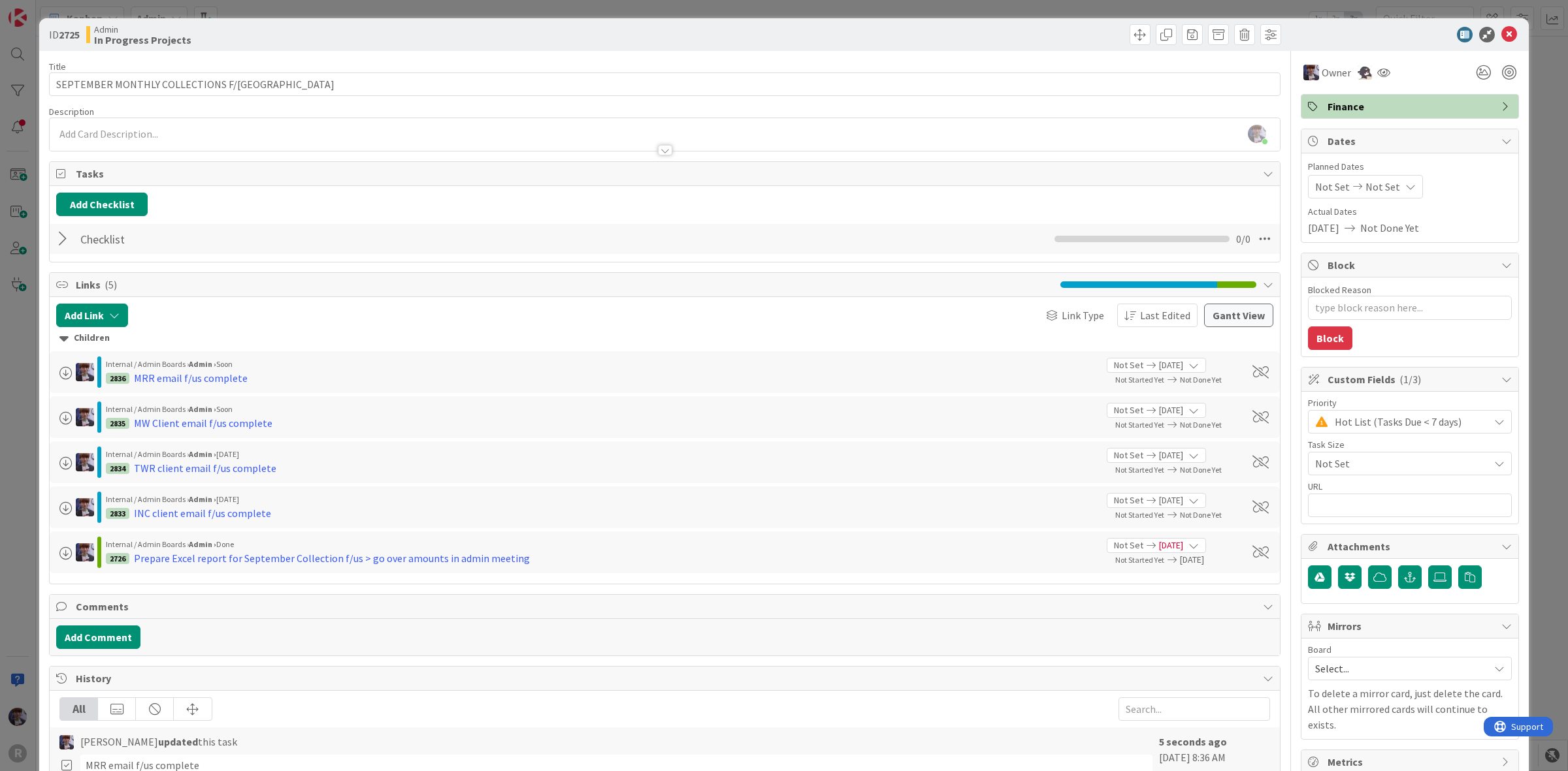
click at [1376, 424] on span "Hot List (Tasks Due < 7 days)" at bounding box center [1409, 422] width 148 height 18
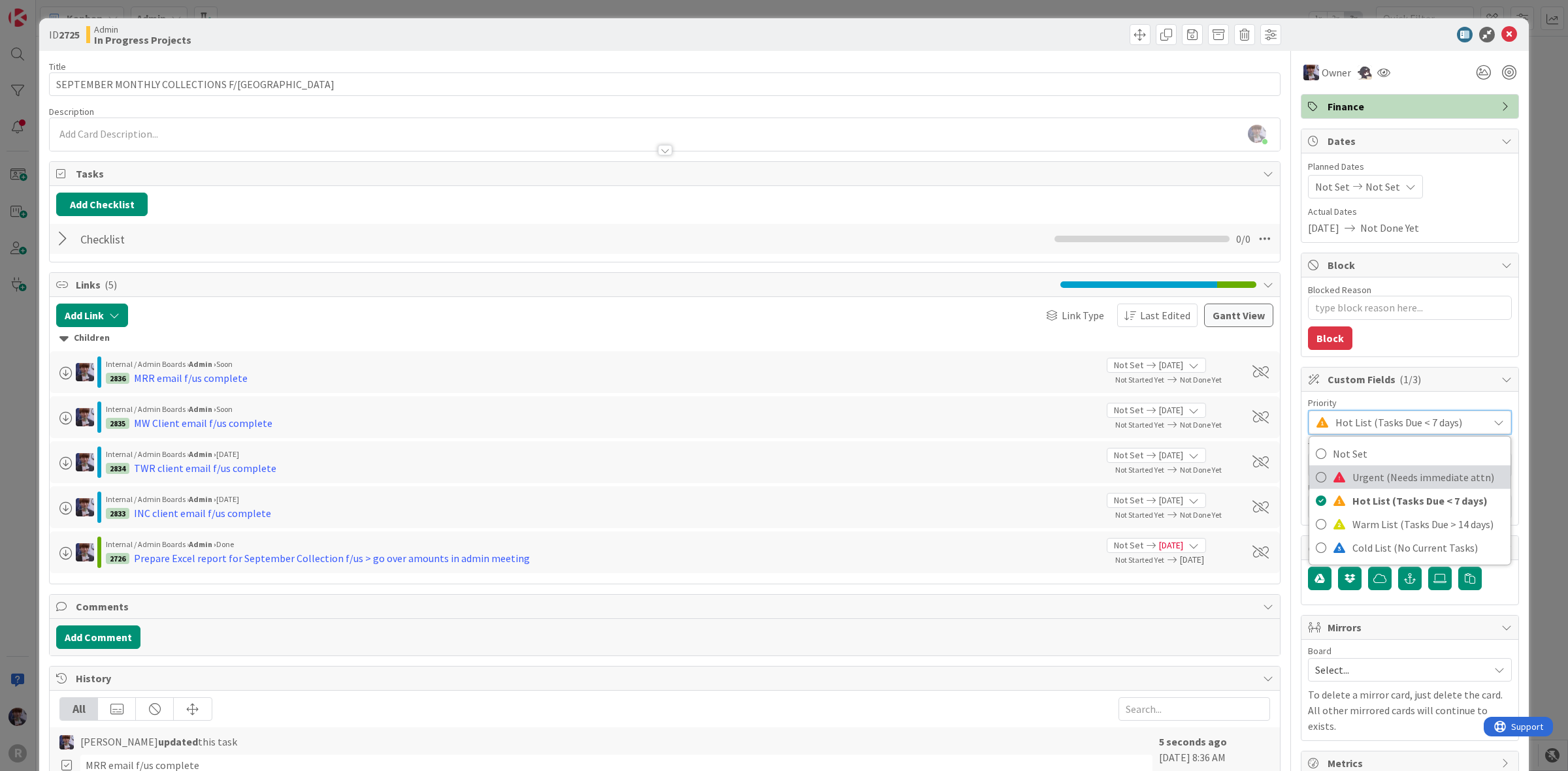
click at [1352, 481] on span "Urgent (Needs immediate attn)" at bounding box center [1428, 476] width 151 height 19
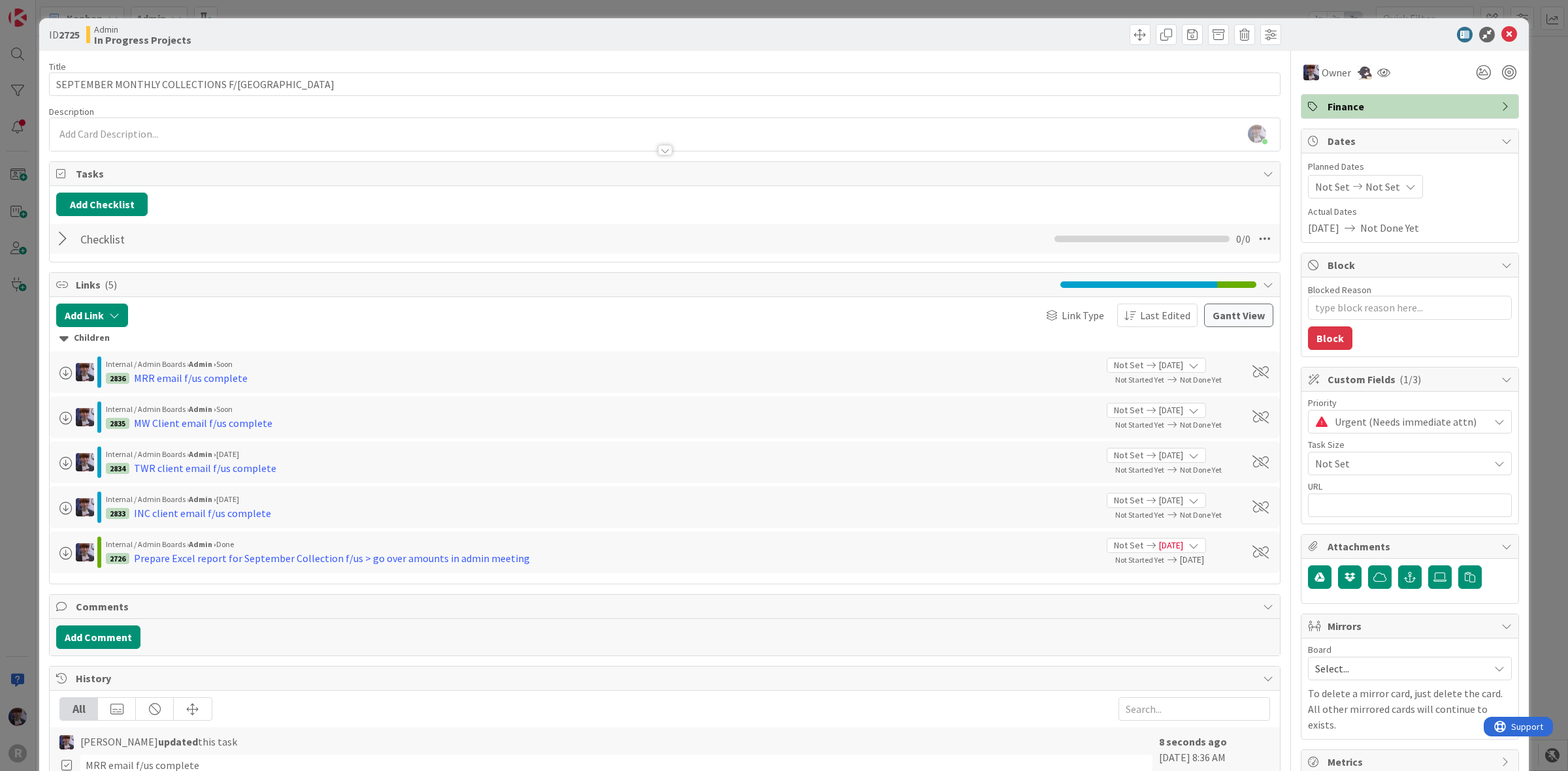
click at [1524, 326] on div "ID 2725 Admin In Progress Projects Title 34 / 128 SEPTEMBER MONTHLY COLLECTIONS…" at bounding box center [784, 386] width 1568 height 771
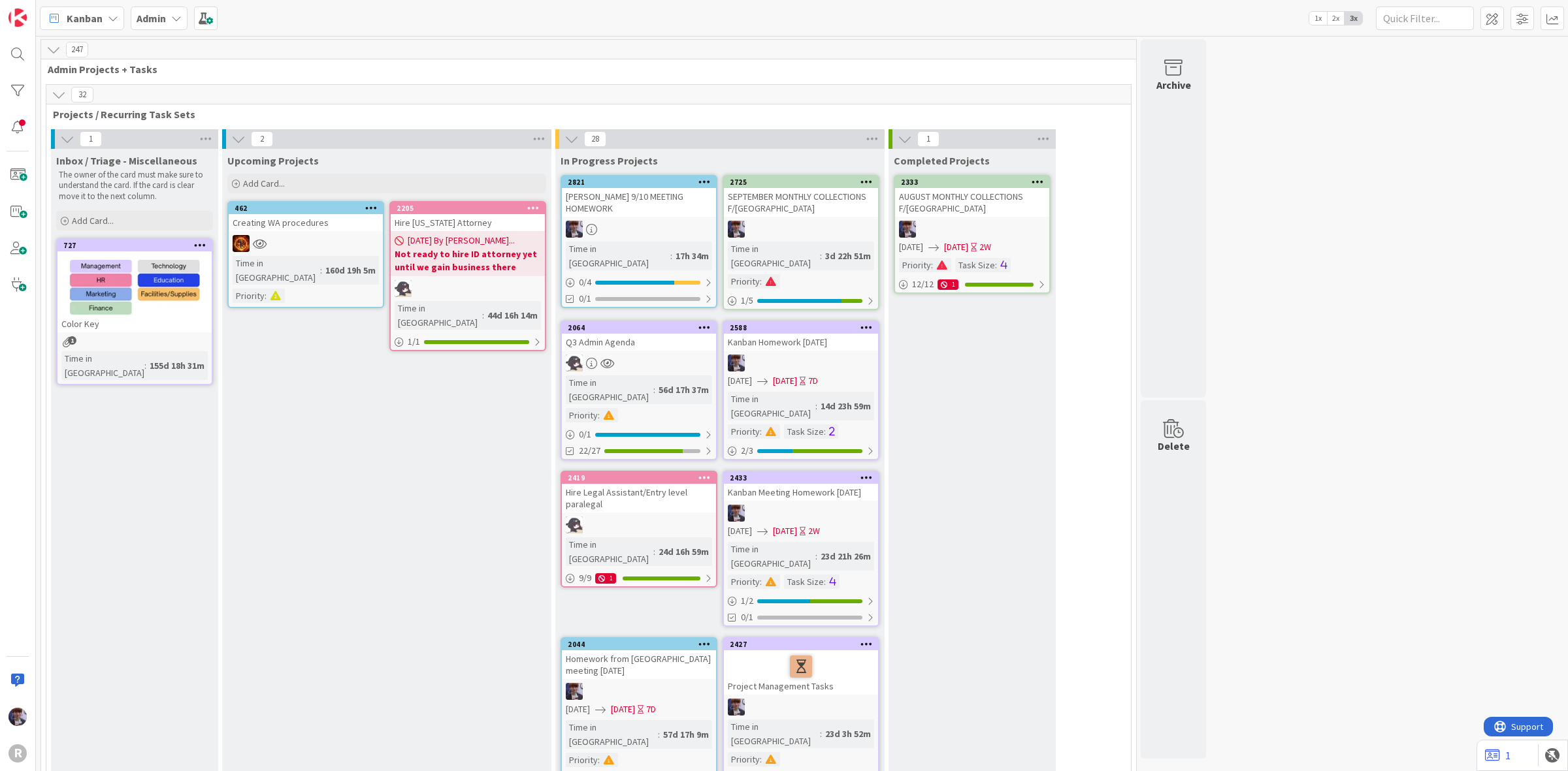
click at [681, 241] on div "Time in [GEOGRAPHIC_DATA] : 17h 34m" at bounding box center [639, 256] width 146 height 29
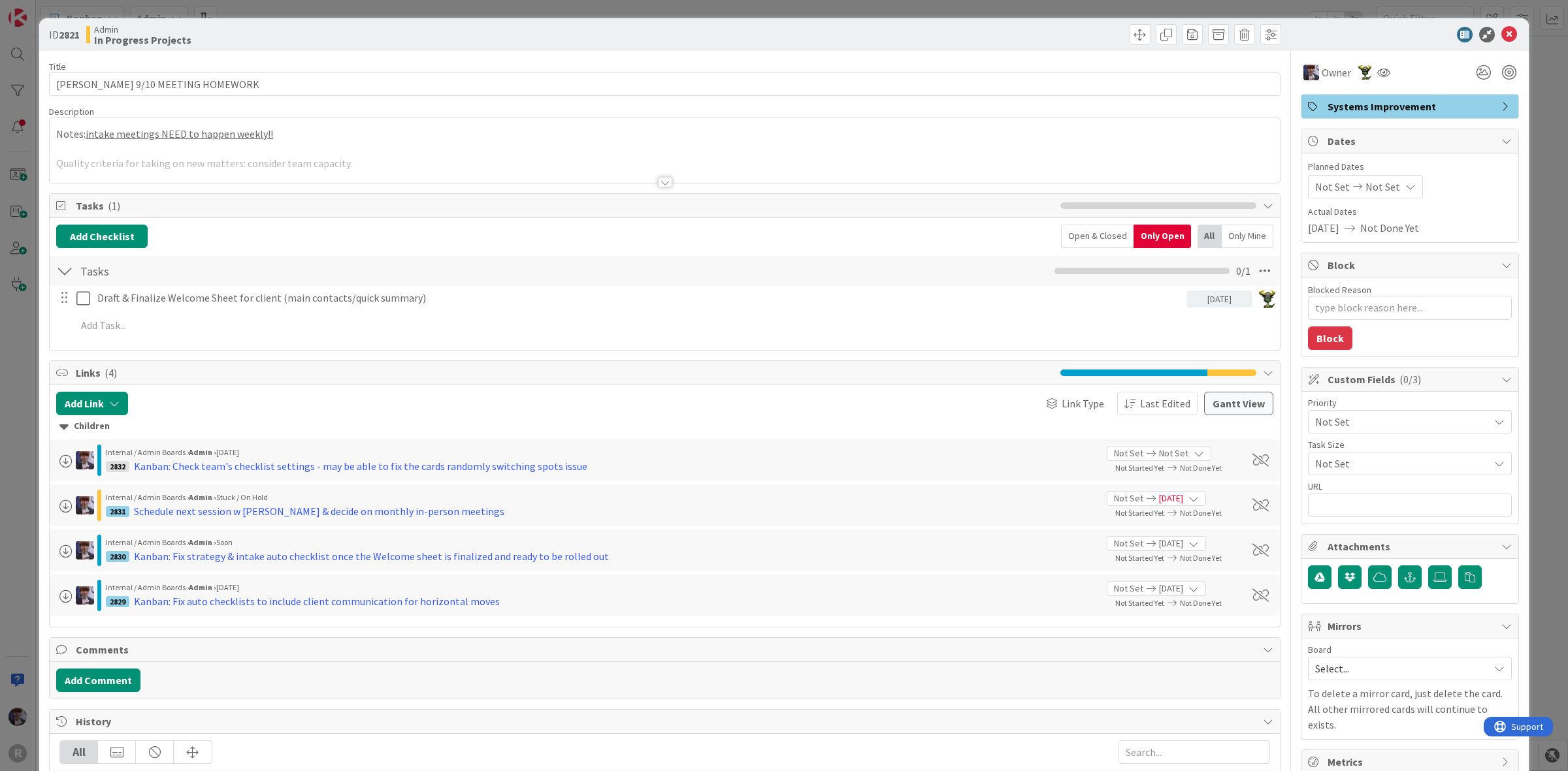
click at [1405, 429] on span "Not Set" at bounding box center [1399, 422] width 167 height 18
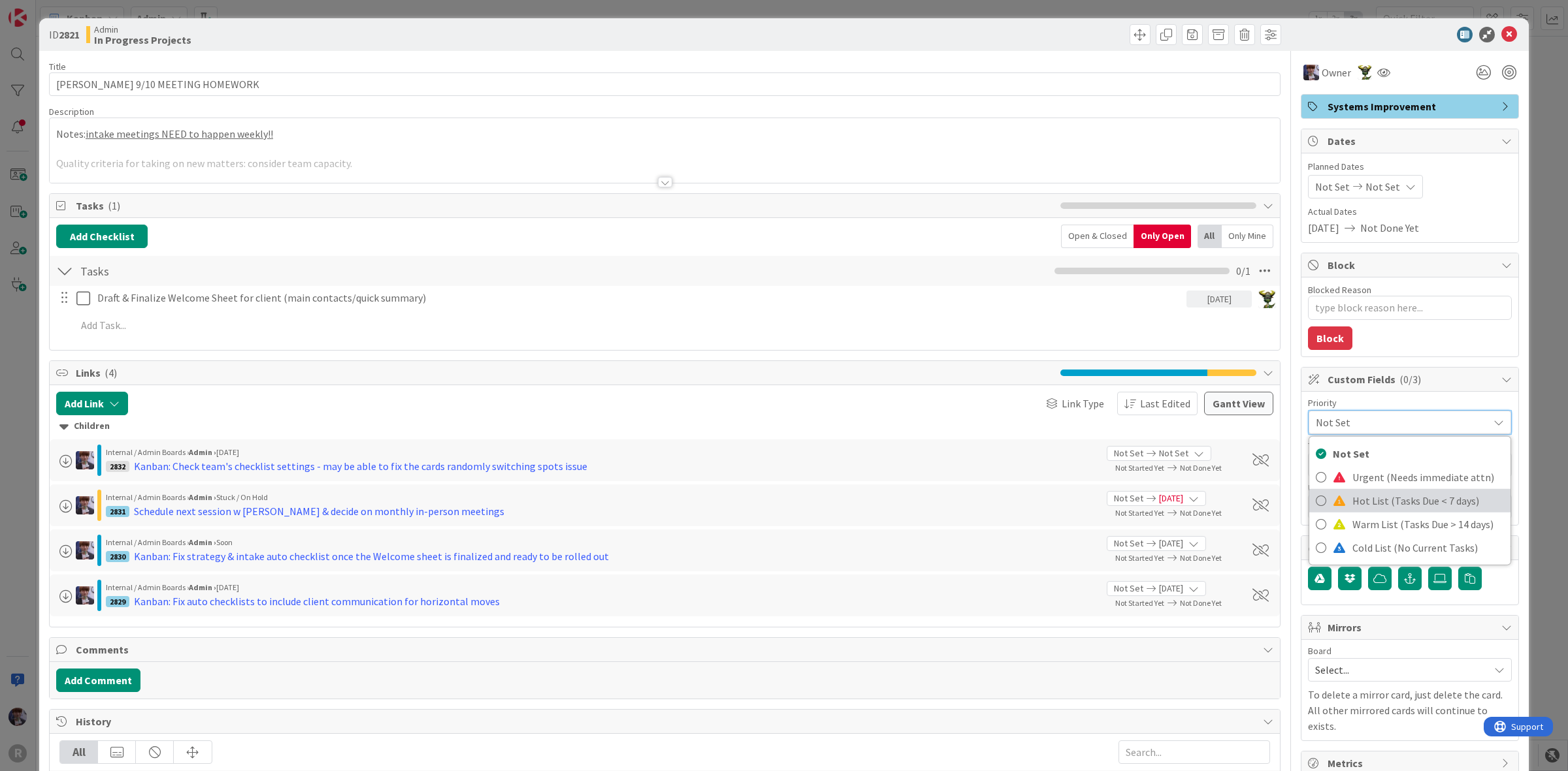
click at [1374, 494] on span "Hot List (Tasks Due < 7 days)" at bounding box center [1428, 500] width 151 height 19
click at [1374, 495] on input "text" at bounding box center [1409, 507] width 204 height 24
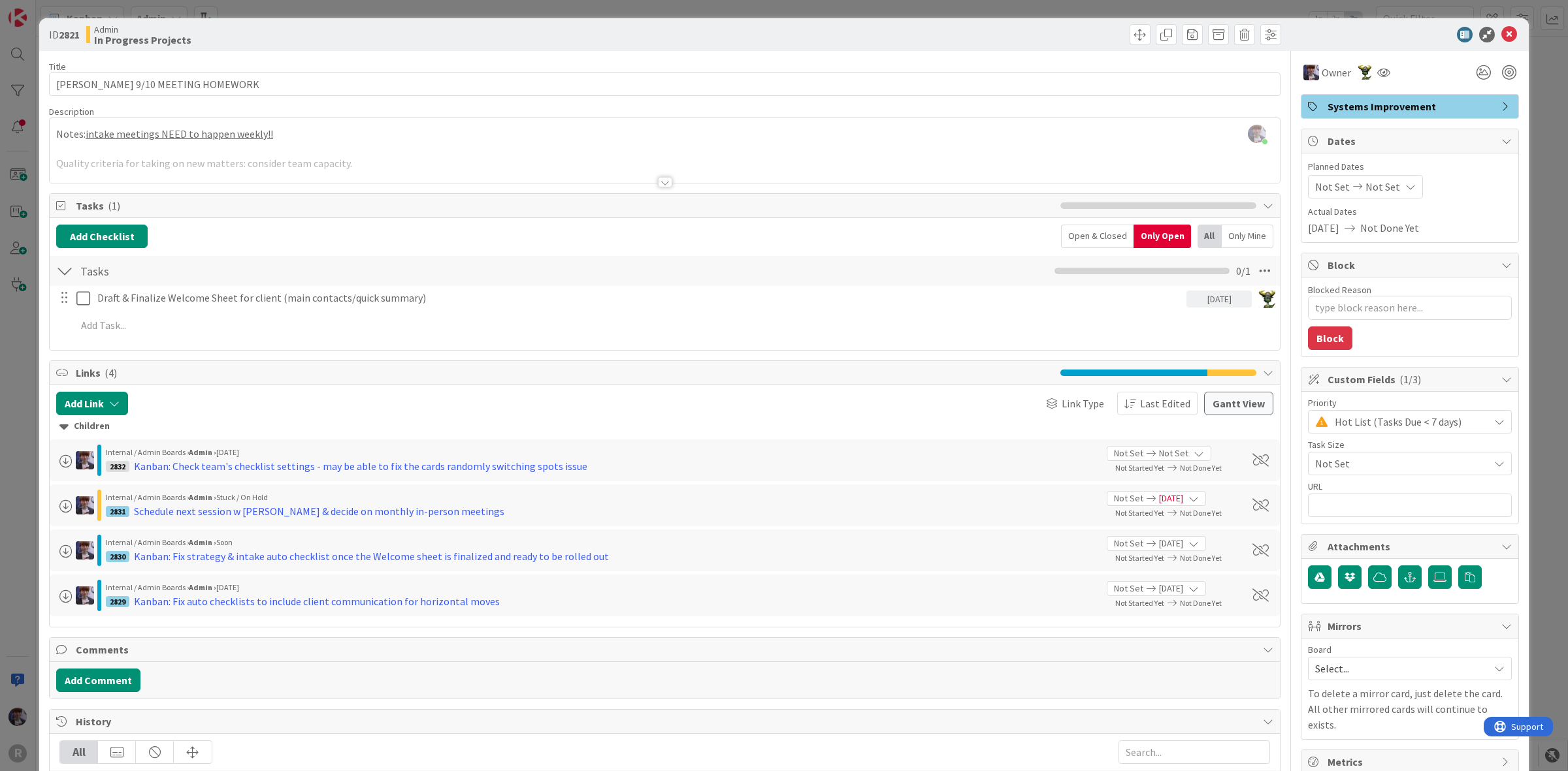
click at [1544, 306] on div "ID 2821 Admin In Progress Projects Title 26 / 128 [PERSON_NAME] 9/10 MEETING HO…" at bounding box center [784, 386] width 1568 height 771
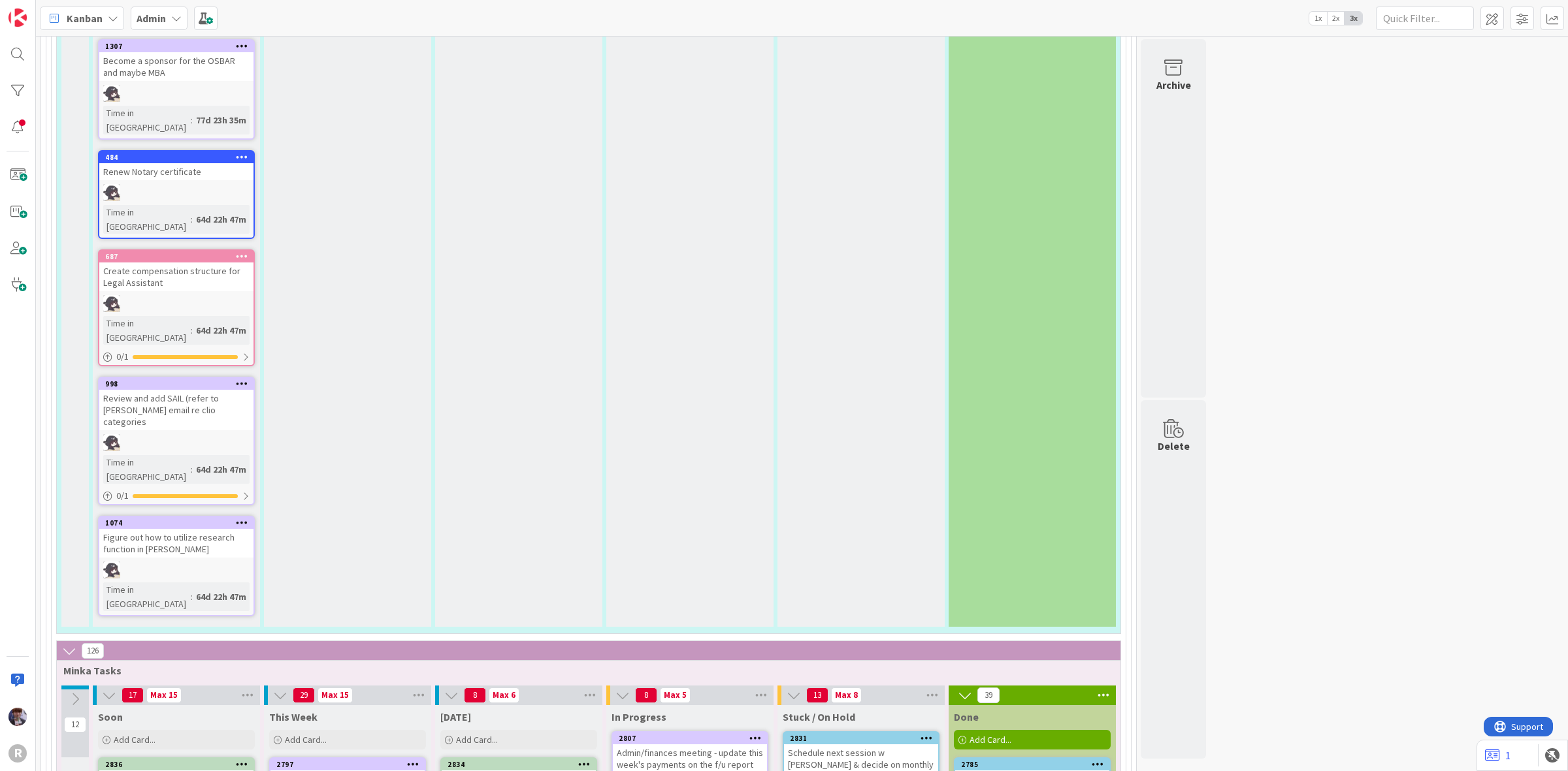
scroll to position [4245, 0]
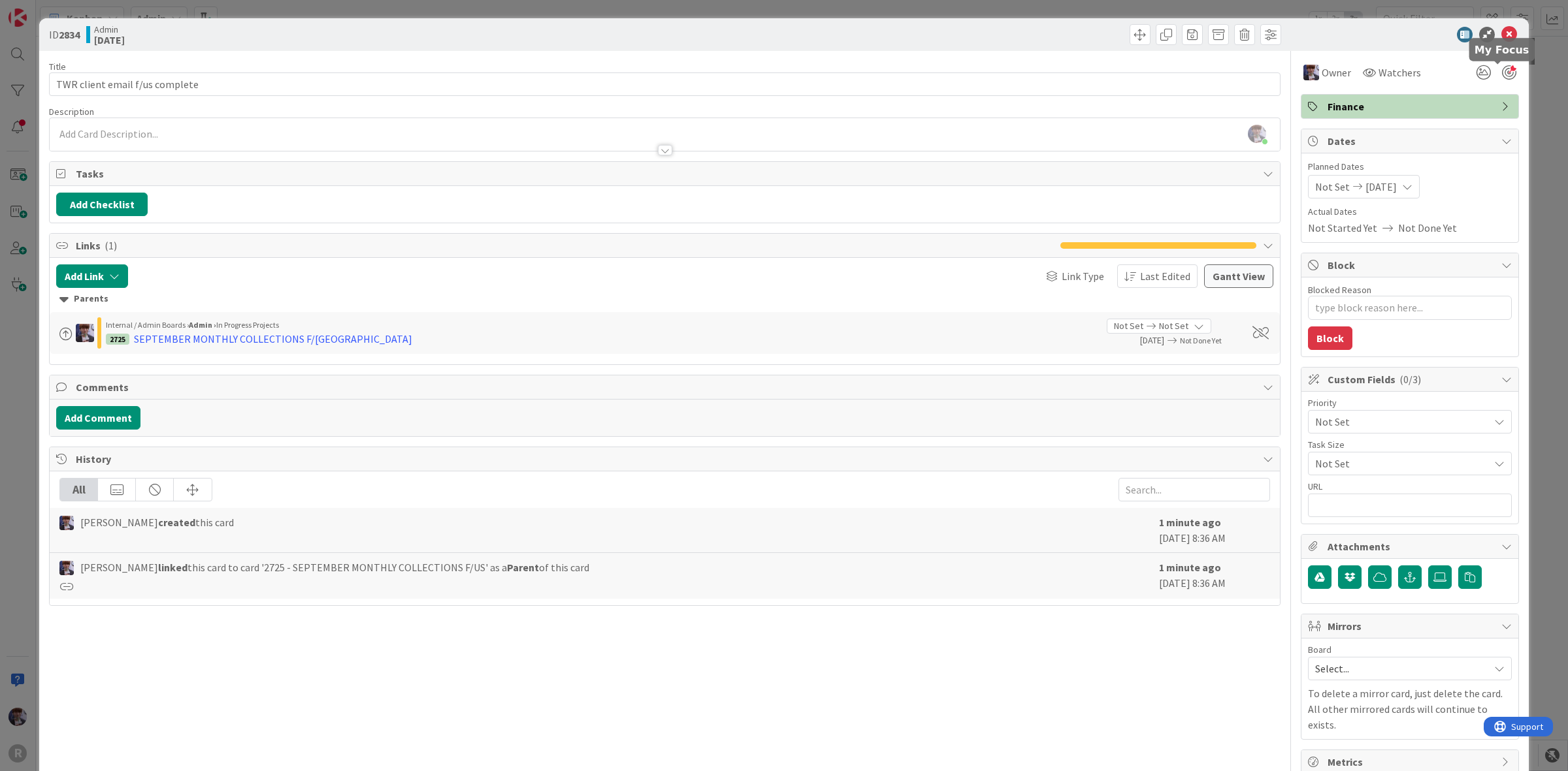
click at [1503, 71] on div at bounding box center [1510, 73] width 14 height 14
click at [1544, 131] on div "ID 2834 Admin [DATE] Title 30 / 128 TWR client email f/us complete Description …" at bounding box center [784, 386] width 1568 height 771
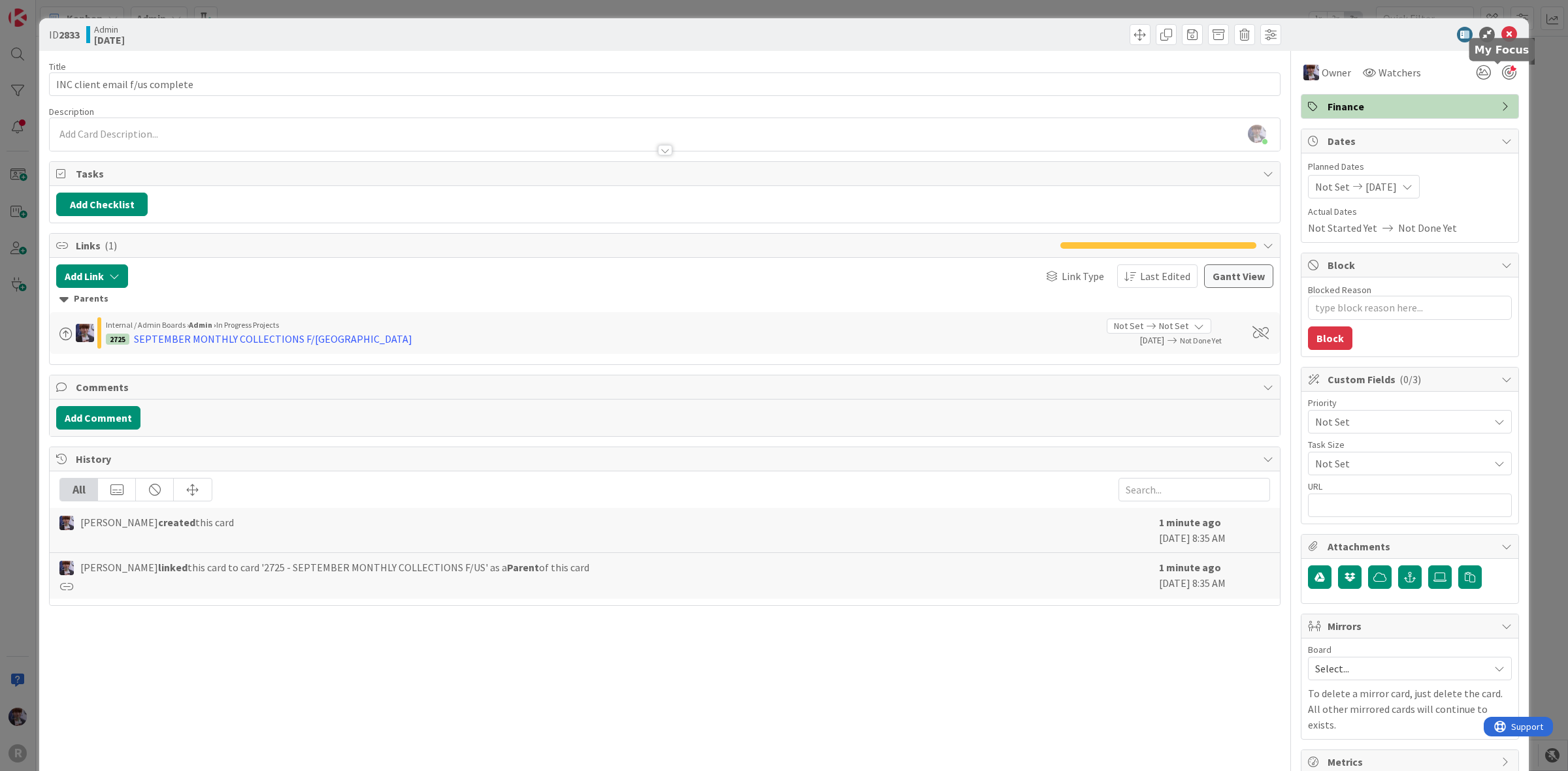
click at [1502, 70] on div at bounding box center [1510, 73] width 14 height 14
click at [1531, 108] on div "ID 2833 Admin [DATE] Title 30 / 128 INC client email f/us complete Description …" at bounding box center [784, 386] width 1568 height 771
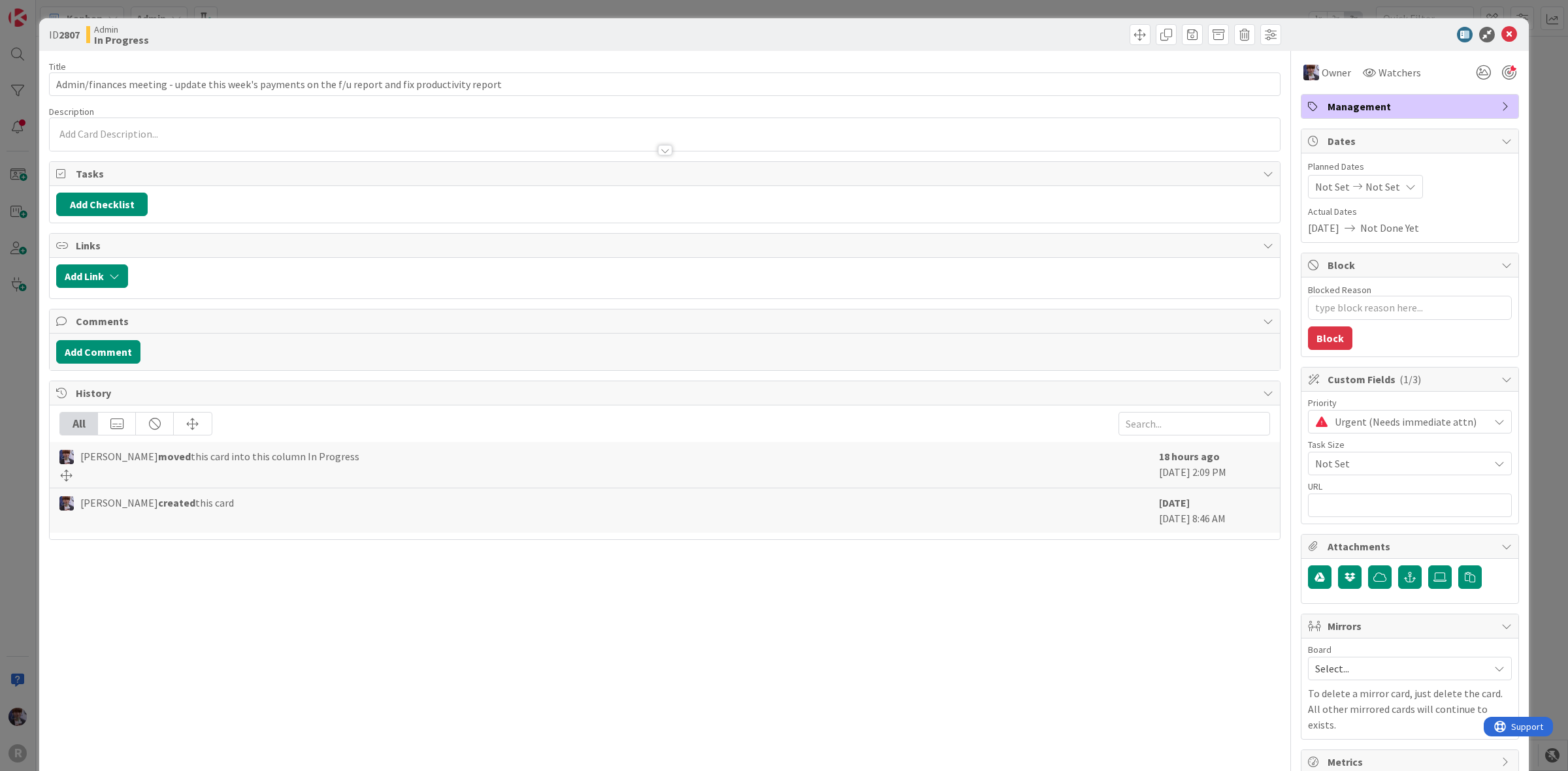
click at [1546, 188] on div "ID 2807 Admin In Progress Title 98 / 128 Admin/finances meeting - update this w…" at bounding box center [784, 386] width 1568 height 771
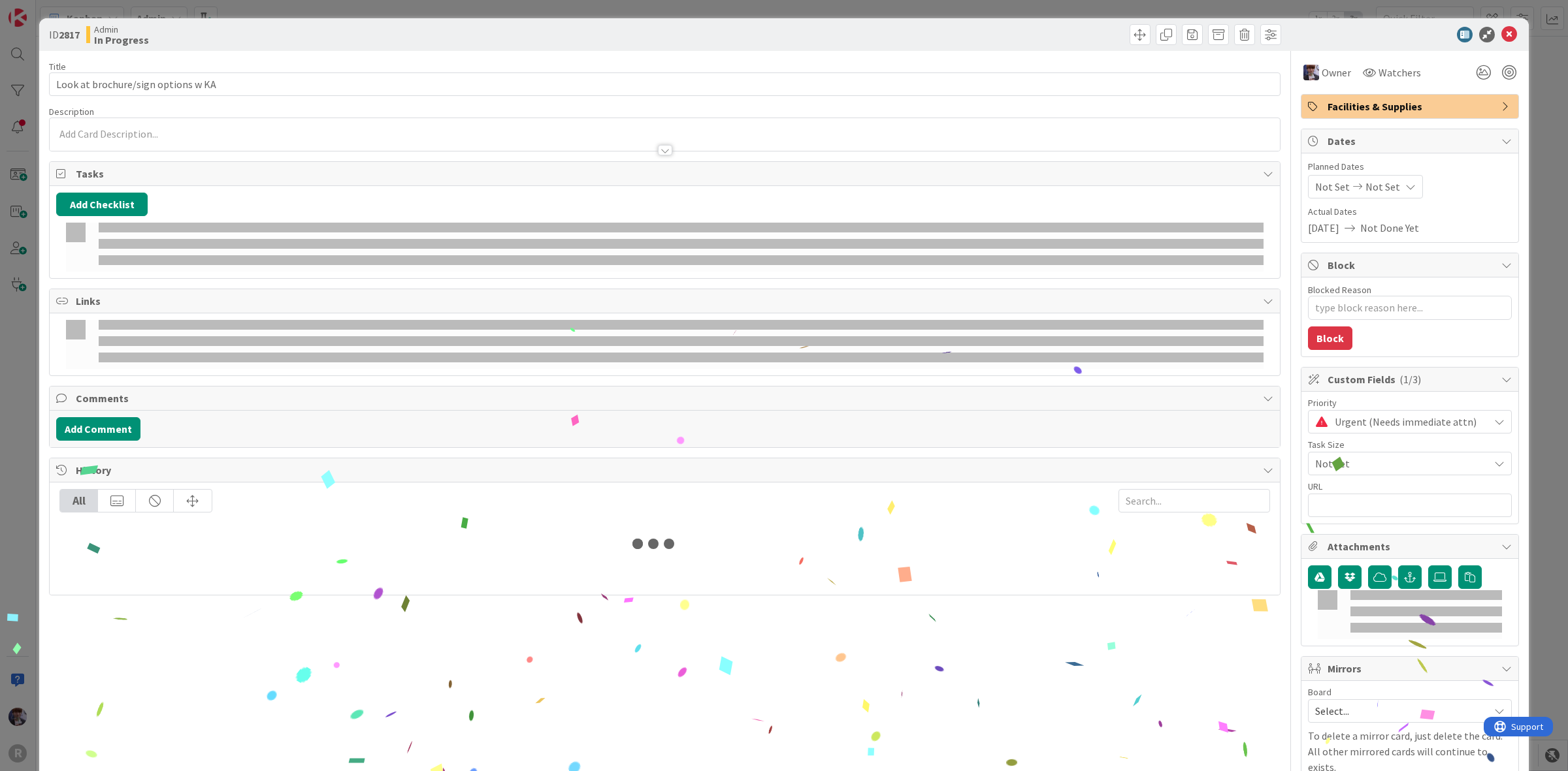
type textarea "x"
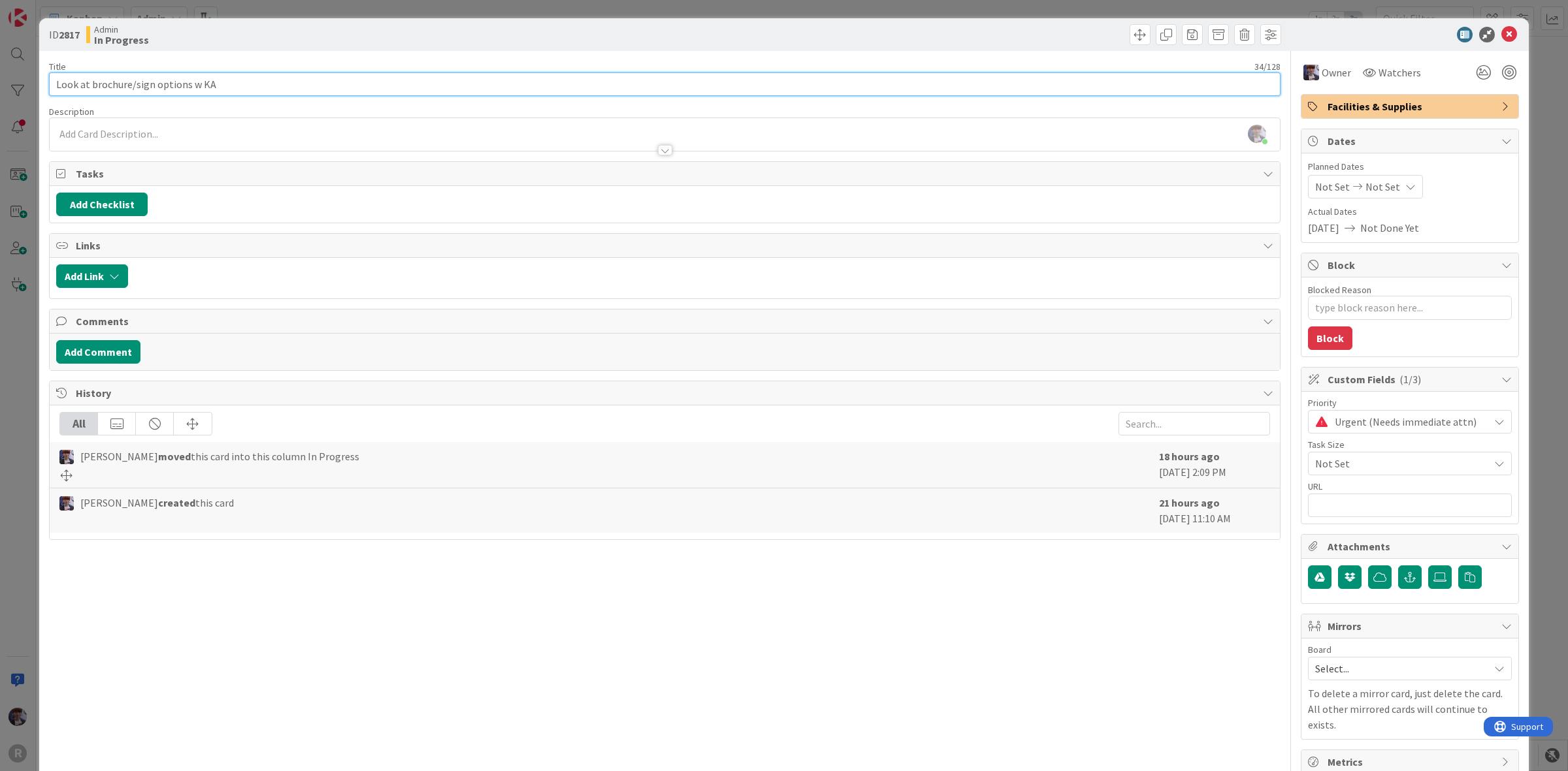
click at [89, 83] on input "Look at brochure/sign options w KA" at bounding box center [665, 84] width 1231 height 24
type input "Look at [GEOGRAPHIC_DATA] brochure/sign options w KA"
type textarea "x"
click at [94, 86] on input "Look at [GEOGRAPHIC_DATA] brochure/sign options w KA" at bounding box center [665, 84] width 1231 height 24
type input "Look at open house brochure/sign options w KA"
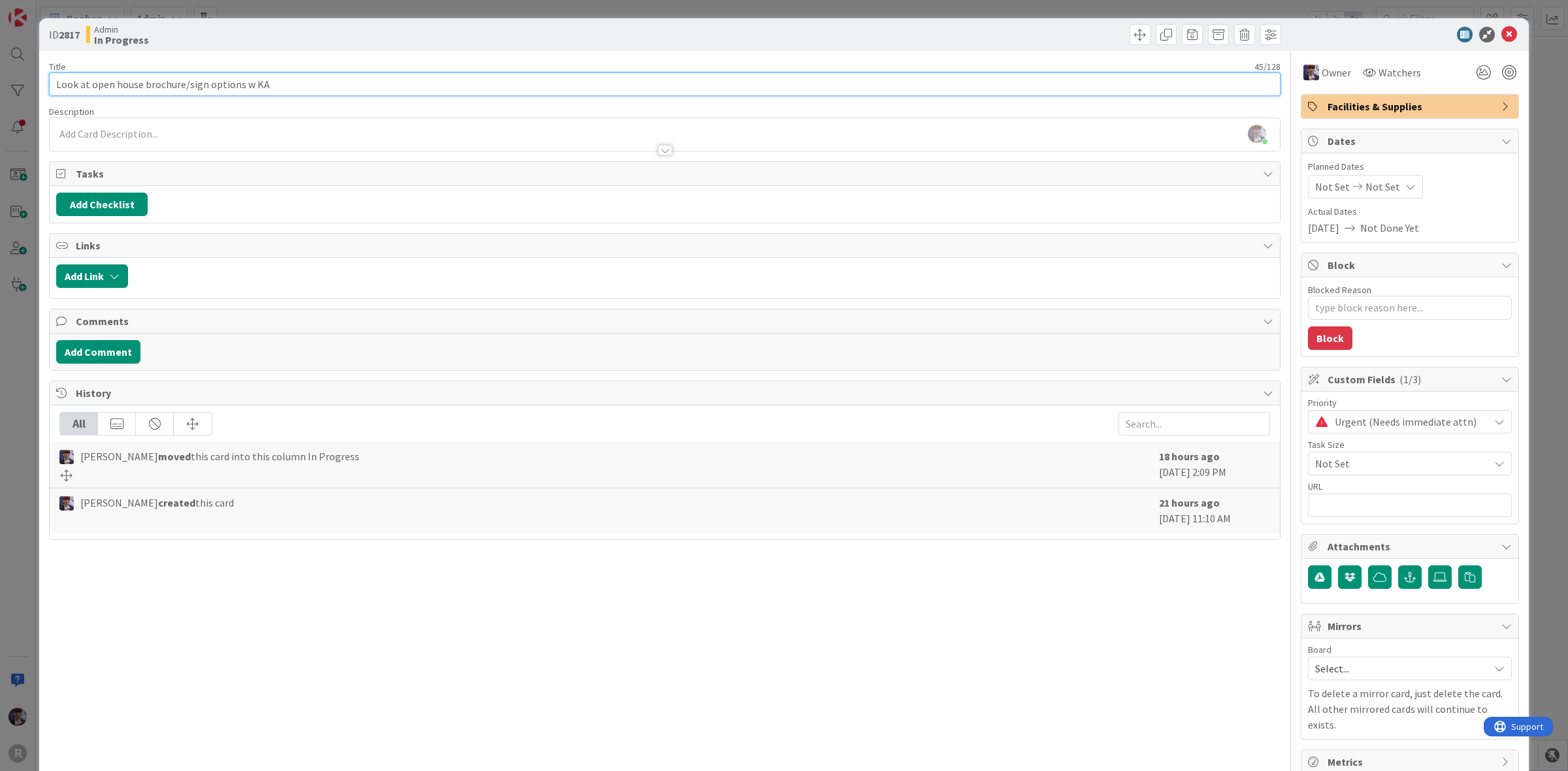
type textarea "x"
click at [142, 81] on input "Look at open house brochure/sign options w KA" at bounding box center [665, 84] width 1231 height 24
type input "Look at open house final planning: brochure/sign options w KA"
type textarea "x"
type input "Look at open house final planning: brochure/sign options w KA"
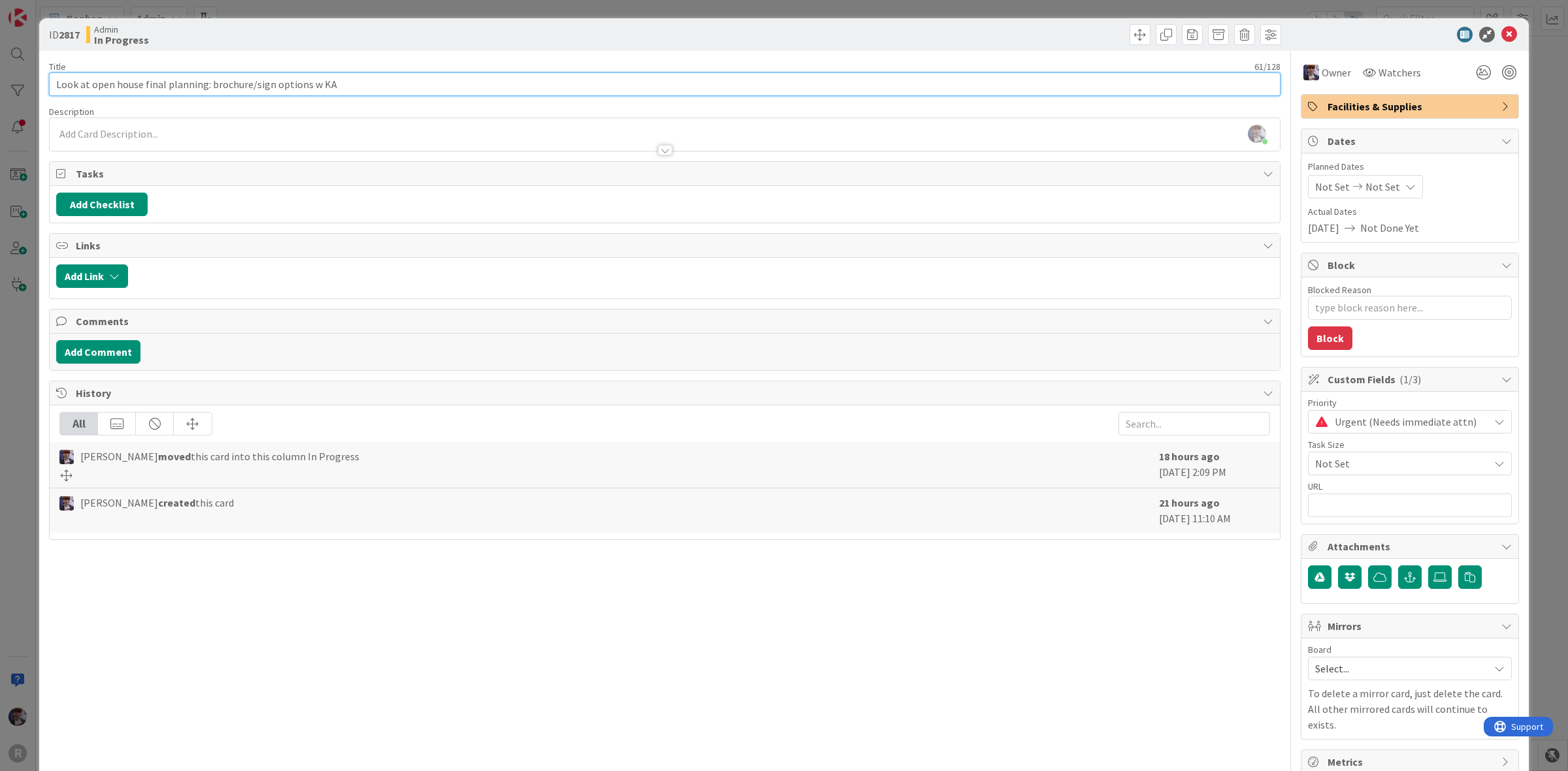
type textarea "x"
click at [40, 81] on div "ID 2817 Admin In Progress Title 61 / 128 Look at open house final planning: bro…" at bounding box center [784, 401] width 1489 height 766
drag, startPoint x: 85, startPoint y: 83, endPoint x: 34, endPoint y: 82, distance: 51.0
click at [34, 82] on div "ID 2817 Admin In Progress Title 61 / 128 Look at open house final planning: bro…" at bounding box center [784, 386] width 1568 height 771
type input "t open house final planning: brochure/sign options w KA"
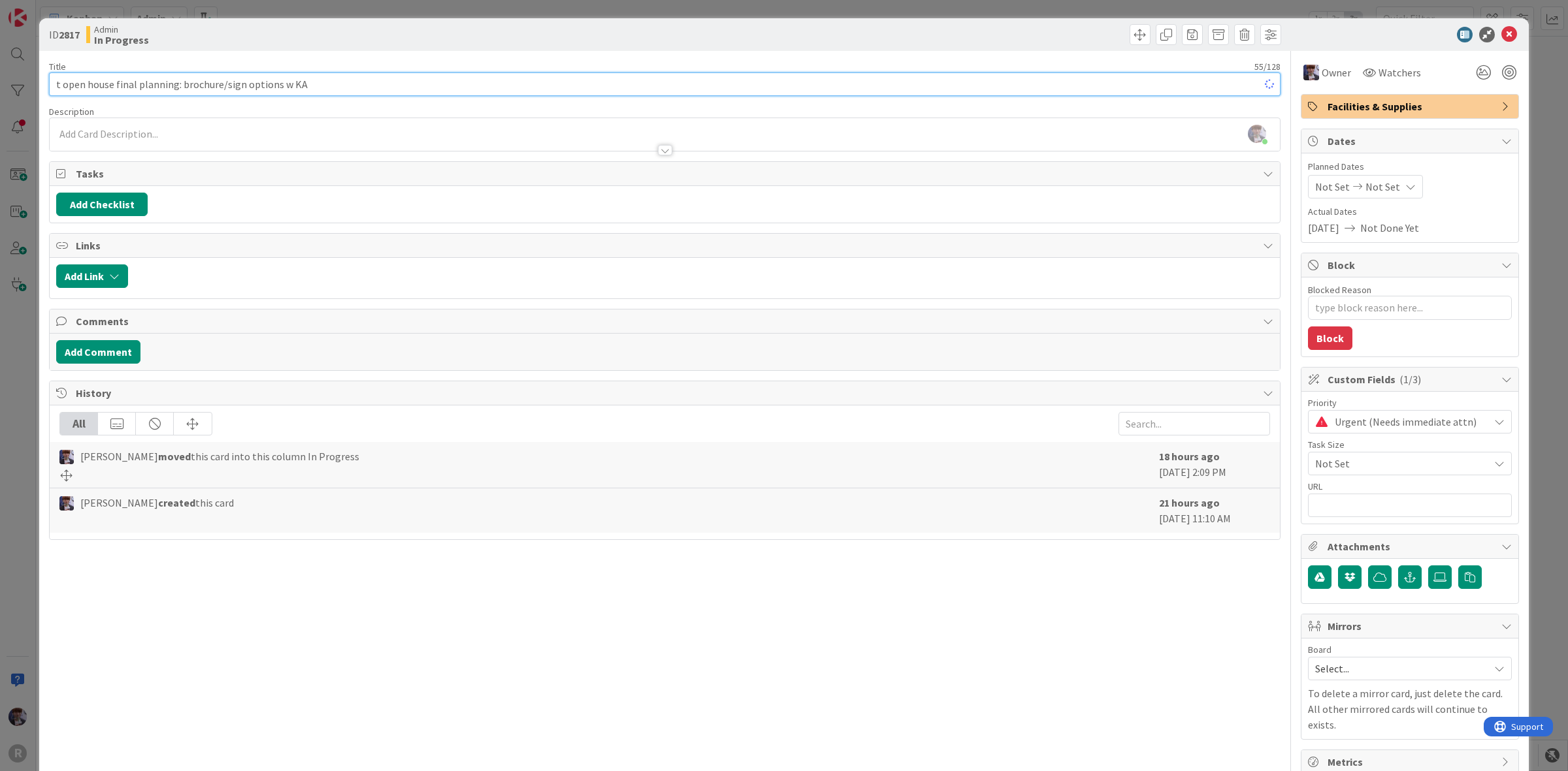
type textarea "x"
type input "pen house final planning: brochure/sign options w KA"
type textarea "x"
type input "Open house final planning: brochure/sign options w KA"
type textarea "x"
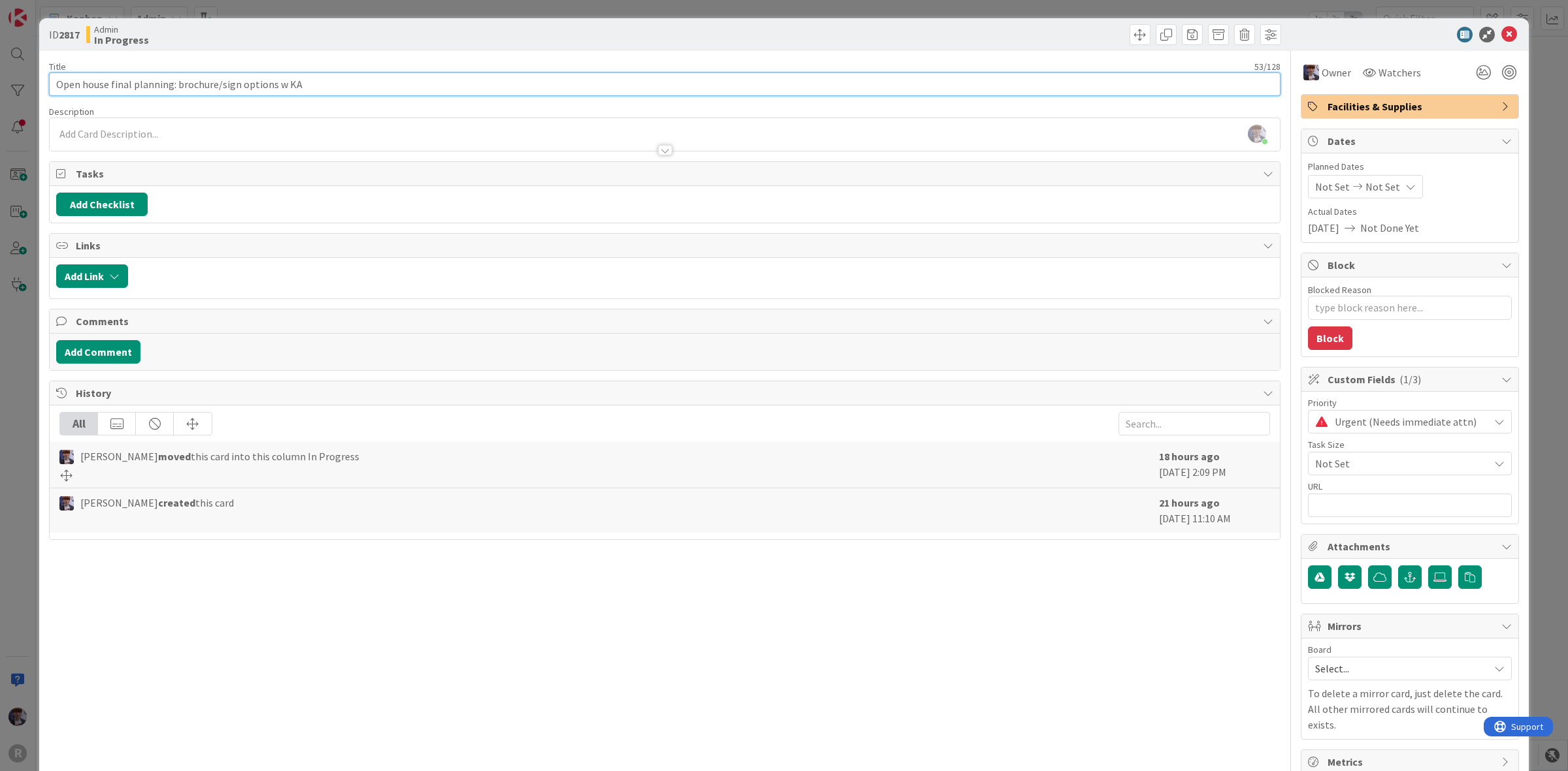
click at [210, 79] on input "Open house final planning: brochure/sign options w KA" at bounding box center [665, 84] width 1231 height 24
click at [308, 82] on input "Open house final planning: brochure/sign options w KA" at bounding box center [665, 84] width 1231 height 24
drag, startPoint x: 301, startPoint y: 82, endPoint x: 273, endPoint y: 81, distance: 28.0
click at [273, 81] on input "Open house final planning: brochure/sign options w KA" at bounding box center [665, 84] width 1231 height 24
click at [306, 81] on input "Open house final planning: brochure/sign options w KA" at bounding box center [665, 84] width 1231 height 24
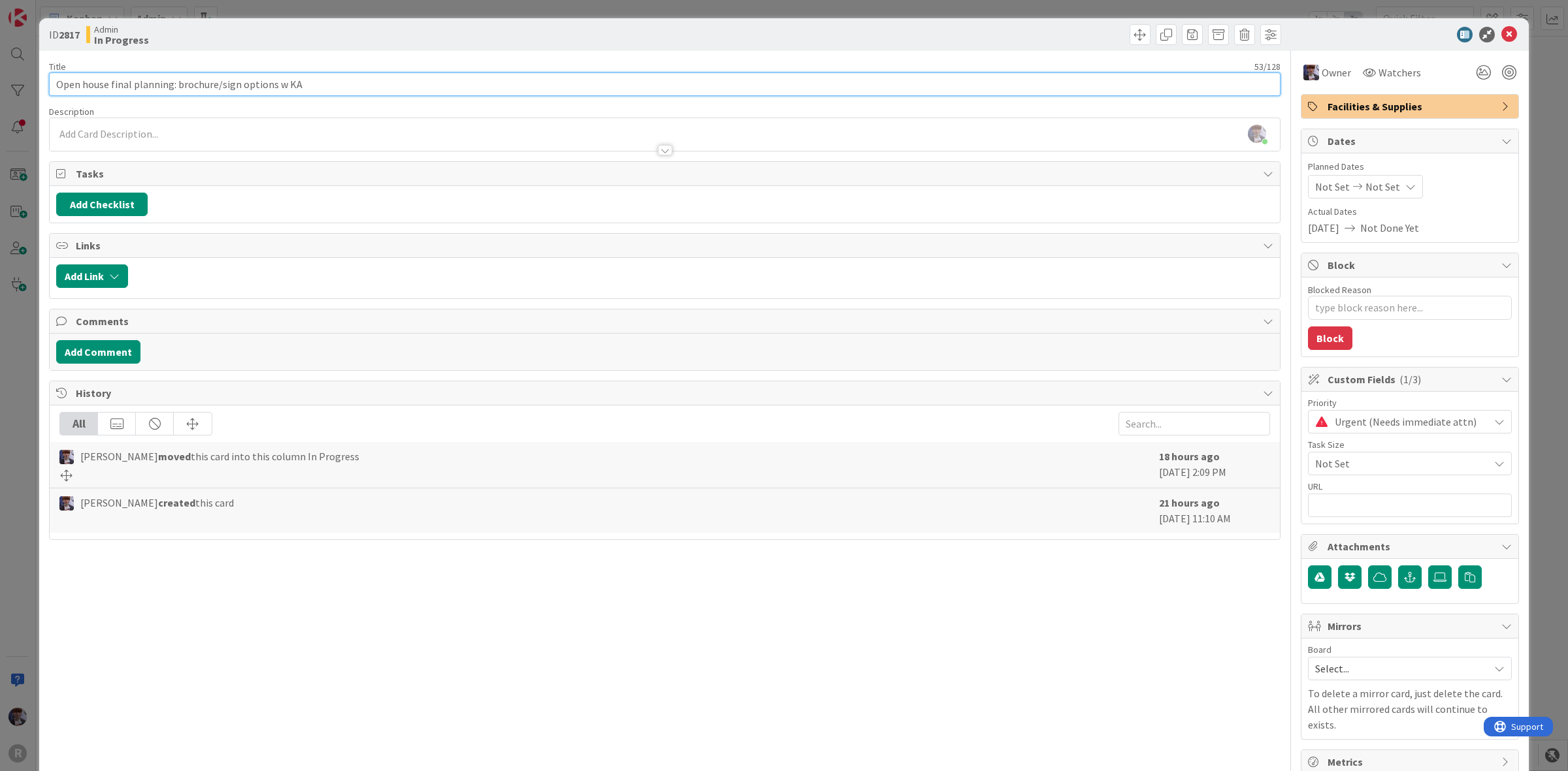
click at [269, 82] on input "Open house final planning: brochure/sign options w KA" at bounding box center [665, 84] width 1231 height 24
type input "Open house final planning: brochure/sign options etc. w KA"
type textarea "x"
type input "Open house final planning: brochure/sign options etc. w KA"
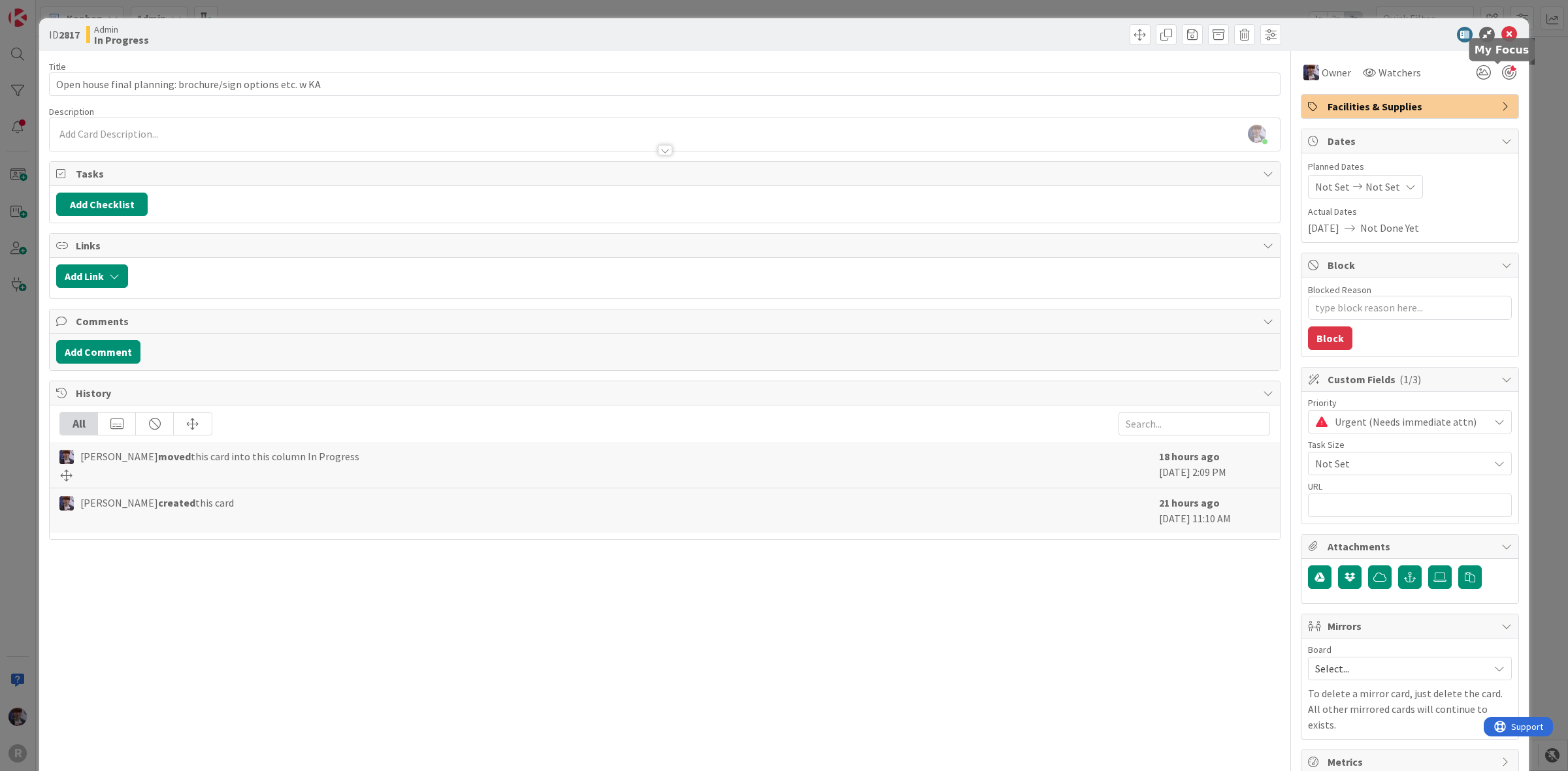
click at [1502, 66] on div at bounding box center [1510, 73] width 14 height 14
click at [1519, 89] on div "ID 2817 Admin In Progress Title 58 / 128 Open house final planning: brochure/si…" at bounding box center [784, 386] width 1568 height 771
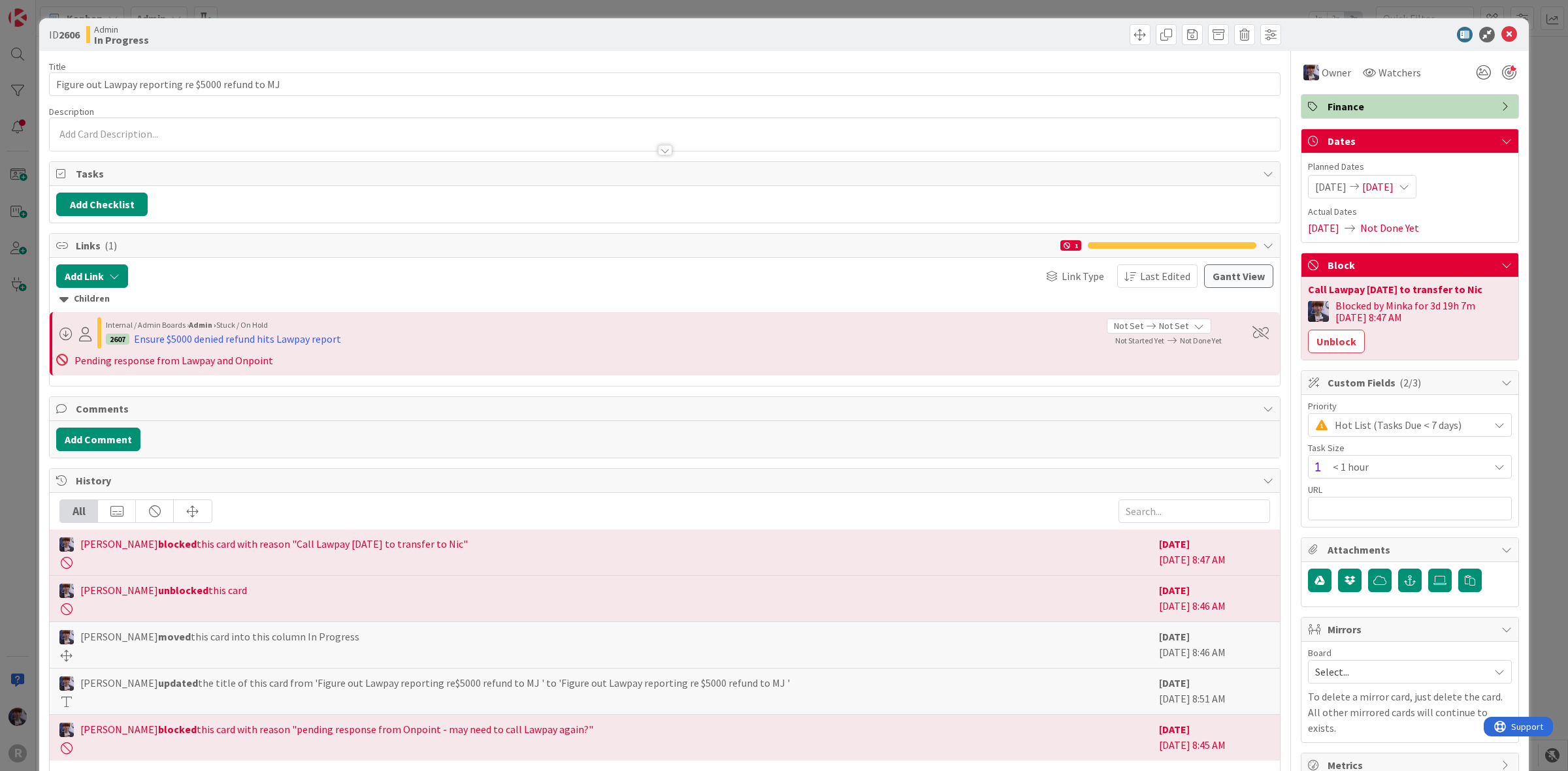
click at [1315, 329] on div "Blocked by [PERSON_NAME] for 3d 19h 7m [DATE] 8:47 AM Unblock" at bounding box center [1409, 326] width 204 height 53
click at [1328, 341] on button "Unblock" at bounding box center [1336, 342] width 57 height 24
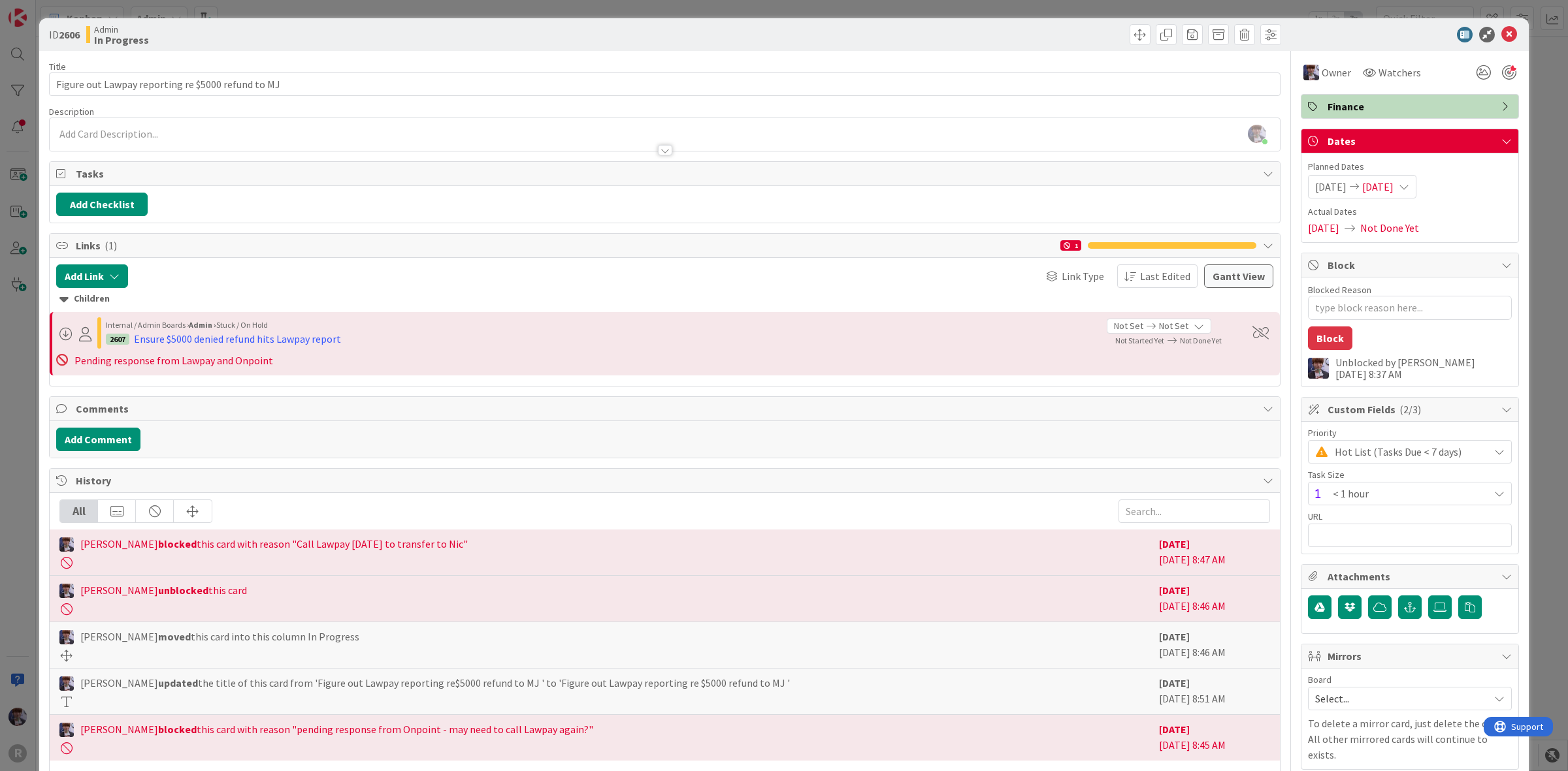
click at [1531, 179] on div "ID 2606 Admin In Progress Title 50 / 128 Figure out Lawpay reporting re $5000 r…" at bounding box center [784, 386] width 1568 height 771
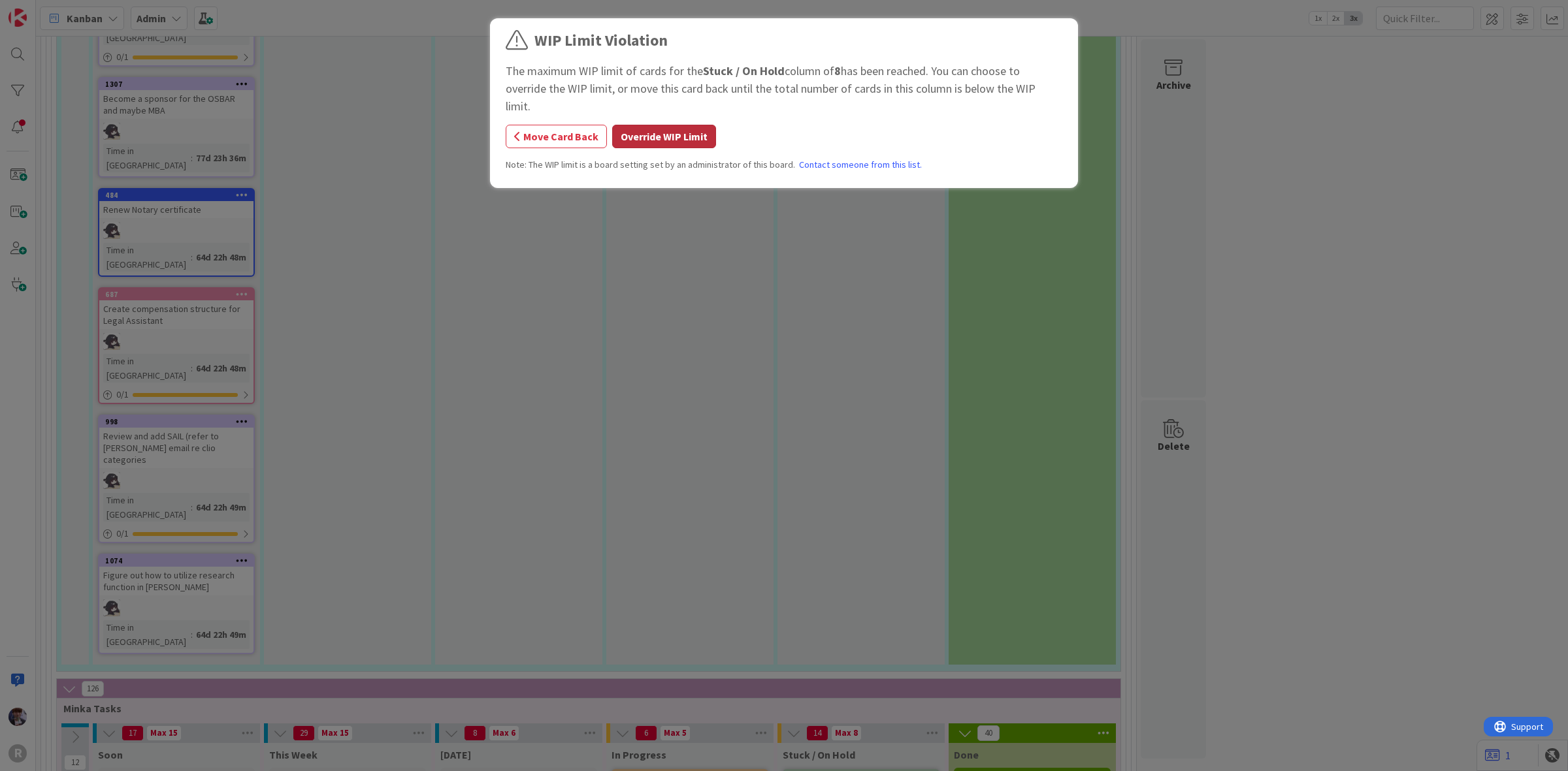
click at [644, 125] on button "Override WIP Limit" at bounding box center [664, 136] width 104 height 24
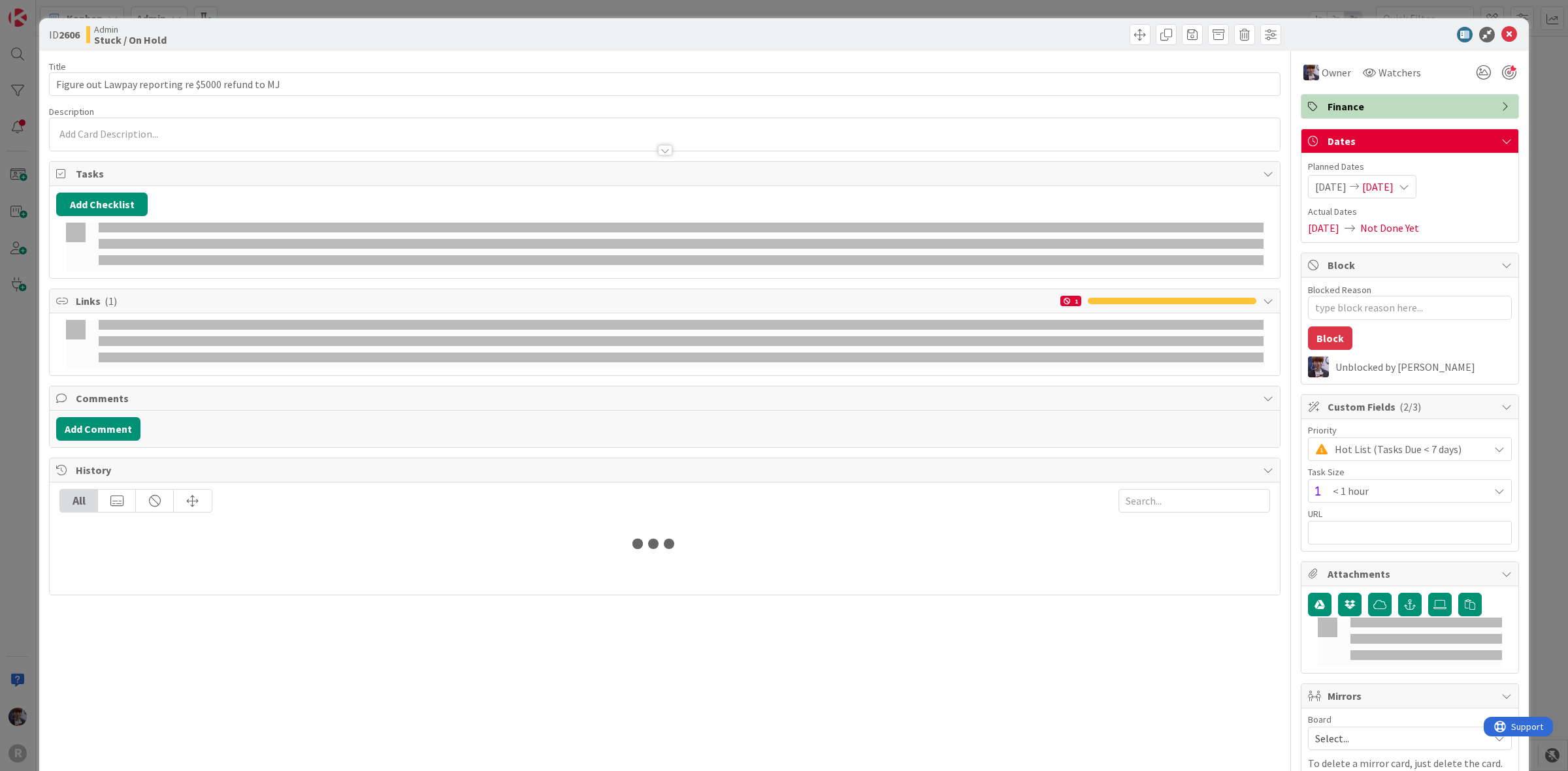
type textarea "x"
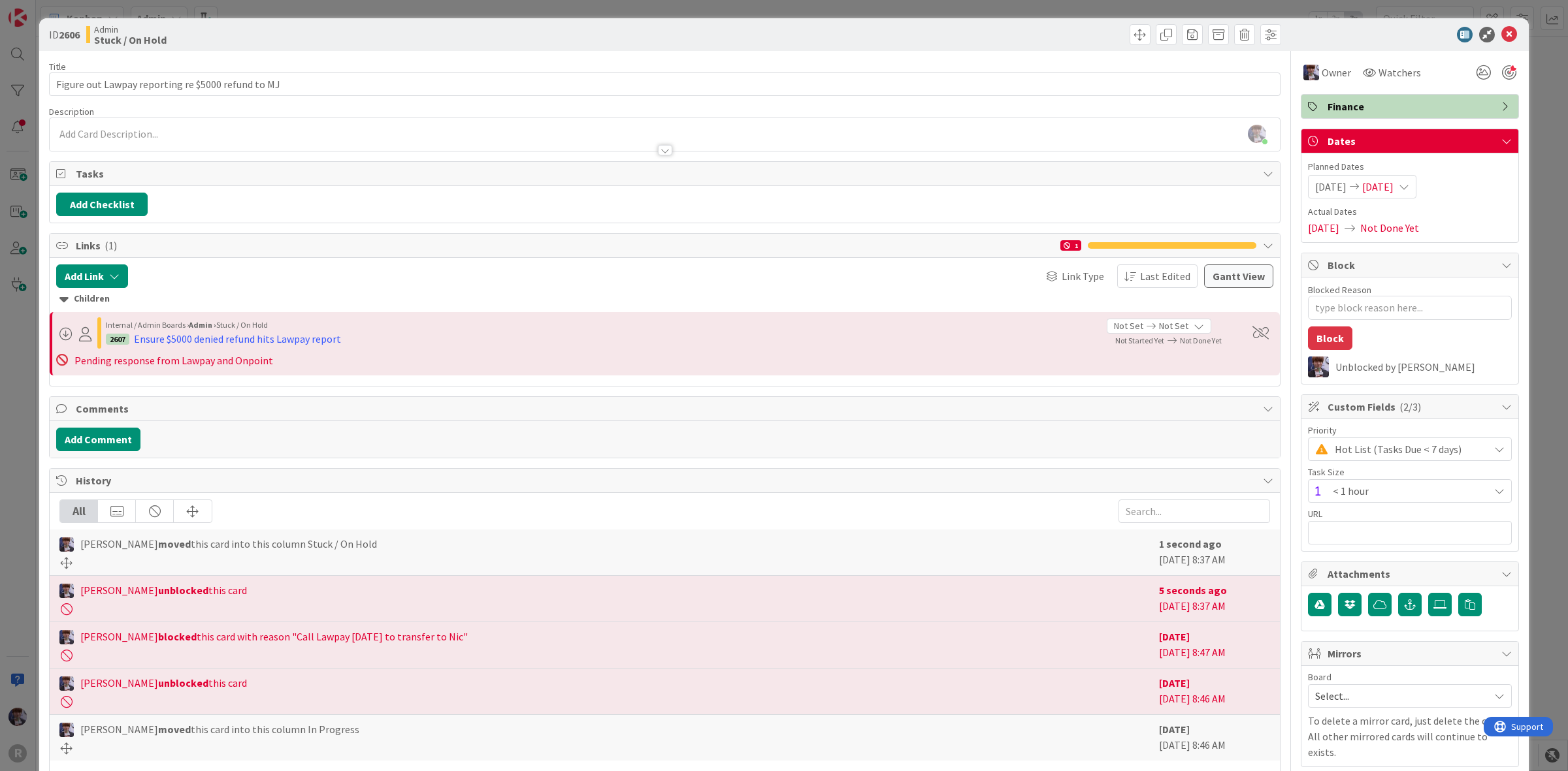
click at [1394, 180] on span "[DATE]" at bounding box center [1378, 187] width 32 height 16
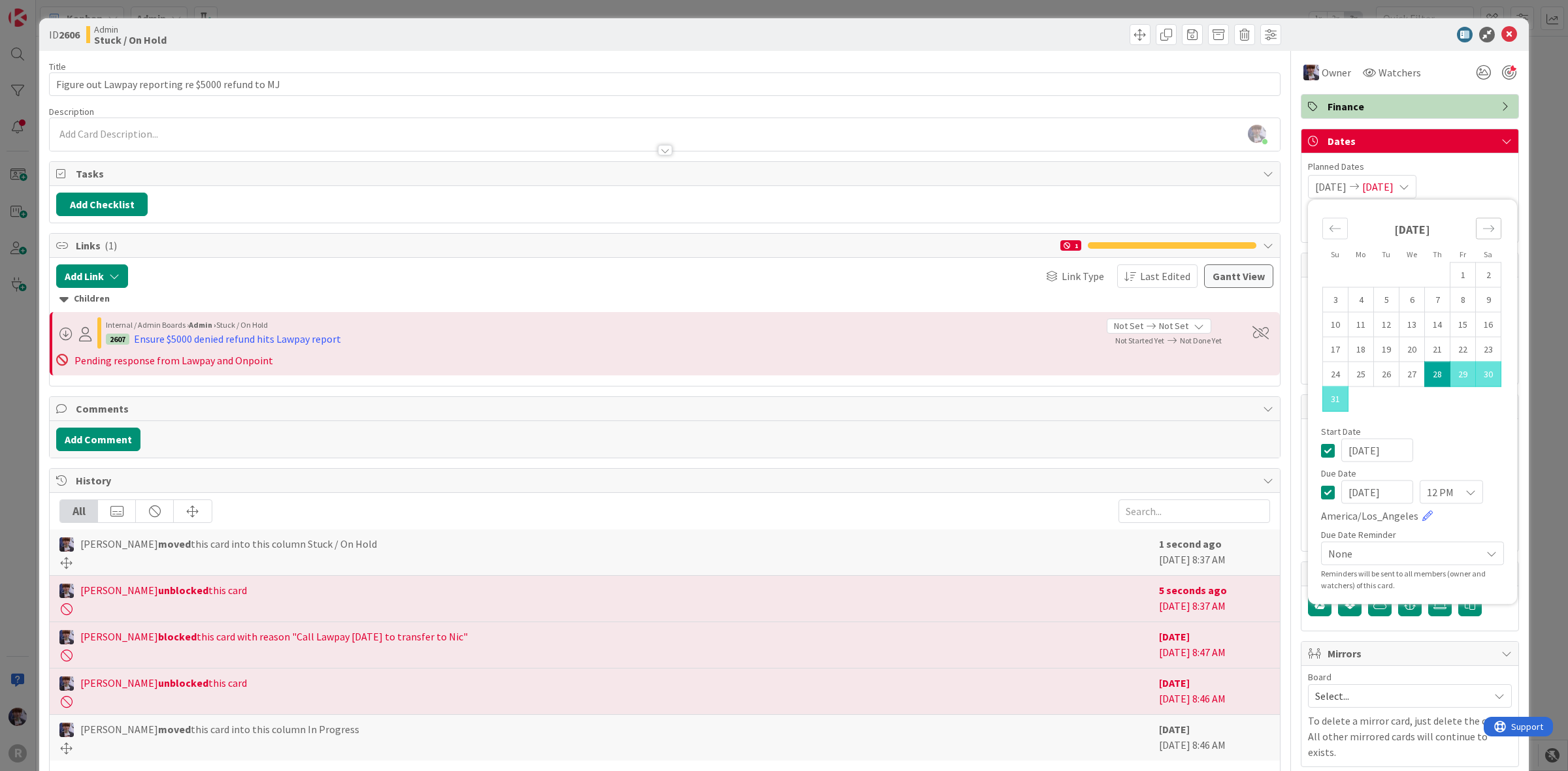
click at [1476, 236] on div "Move forward to switch to the next month." at bounding box center [1488, 229] width 25 height 22
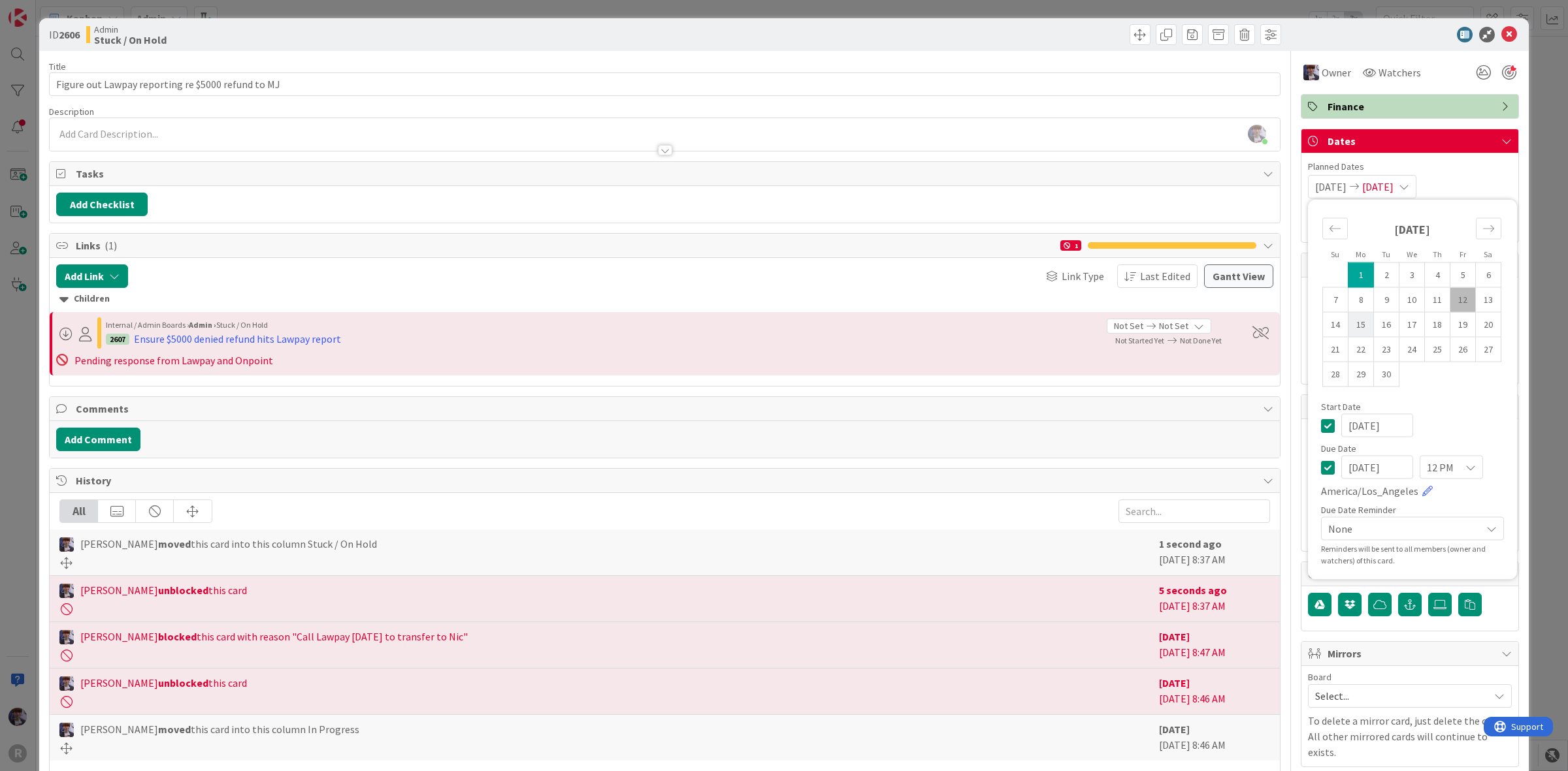
click at [1350, 327] on td "15" at bounding box center [1361, 324] width 25 height 24
type input "[DATE]"
type textarea "x"
click at [1350, 275] on td "1" at bounding box center [1361, 275] width 25 height 24
type input "[DATE]"
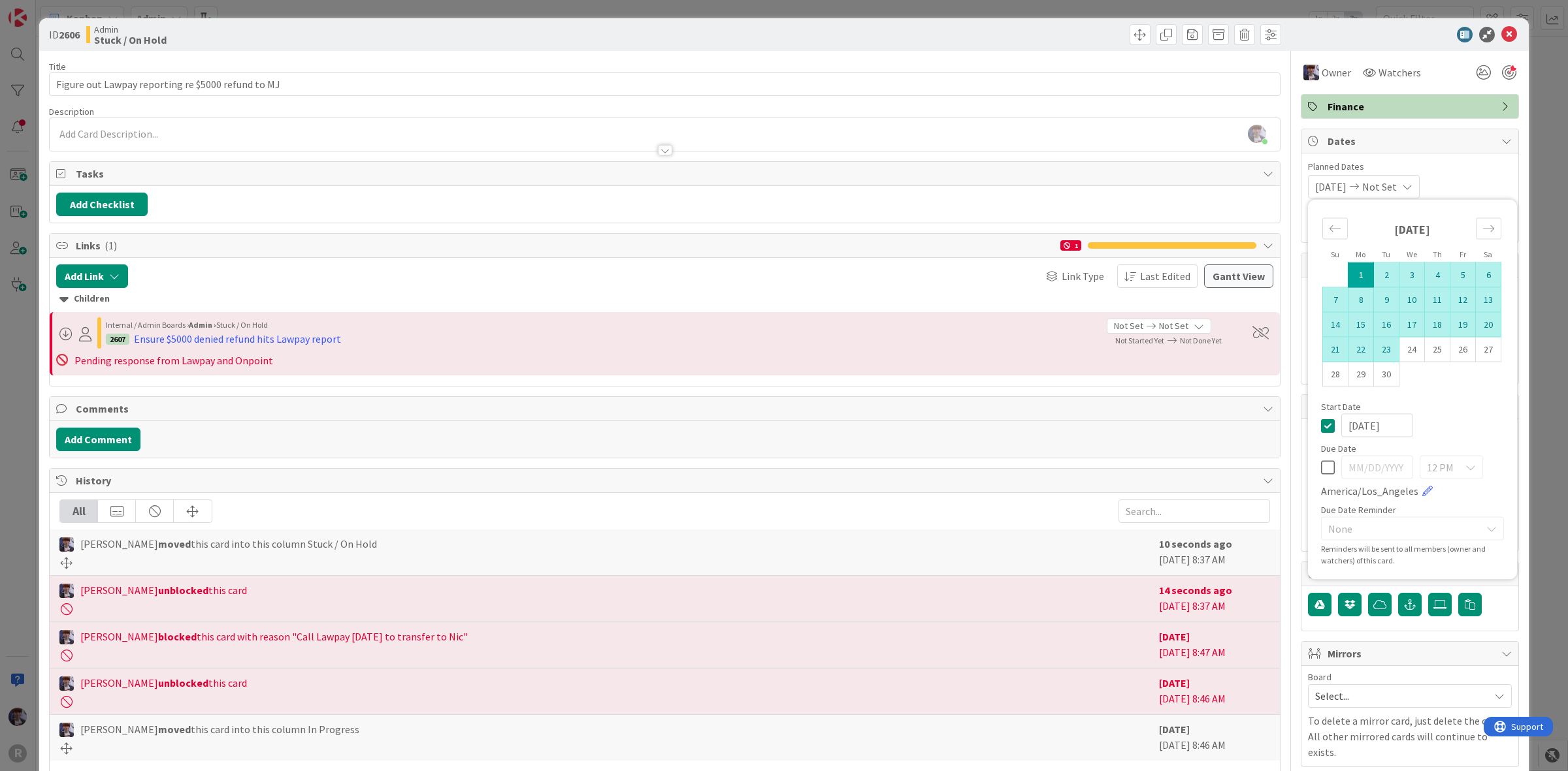
type textarea "x"
click at [1357, 327] on td "15" at bounding box center [1361, 324] width 25 height 24
type input "[DATE]"
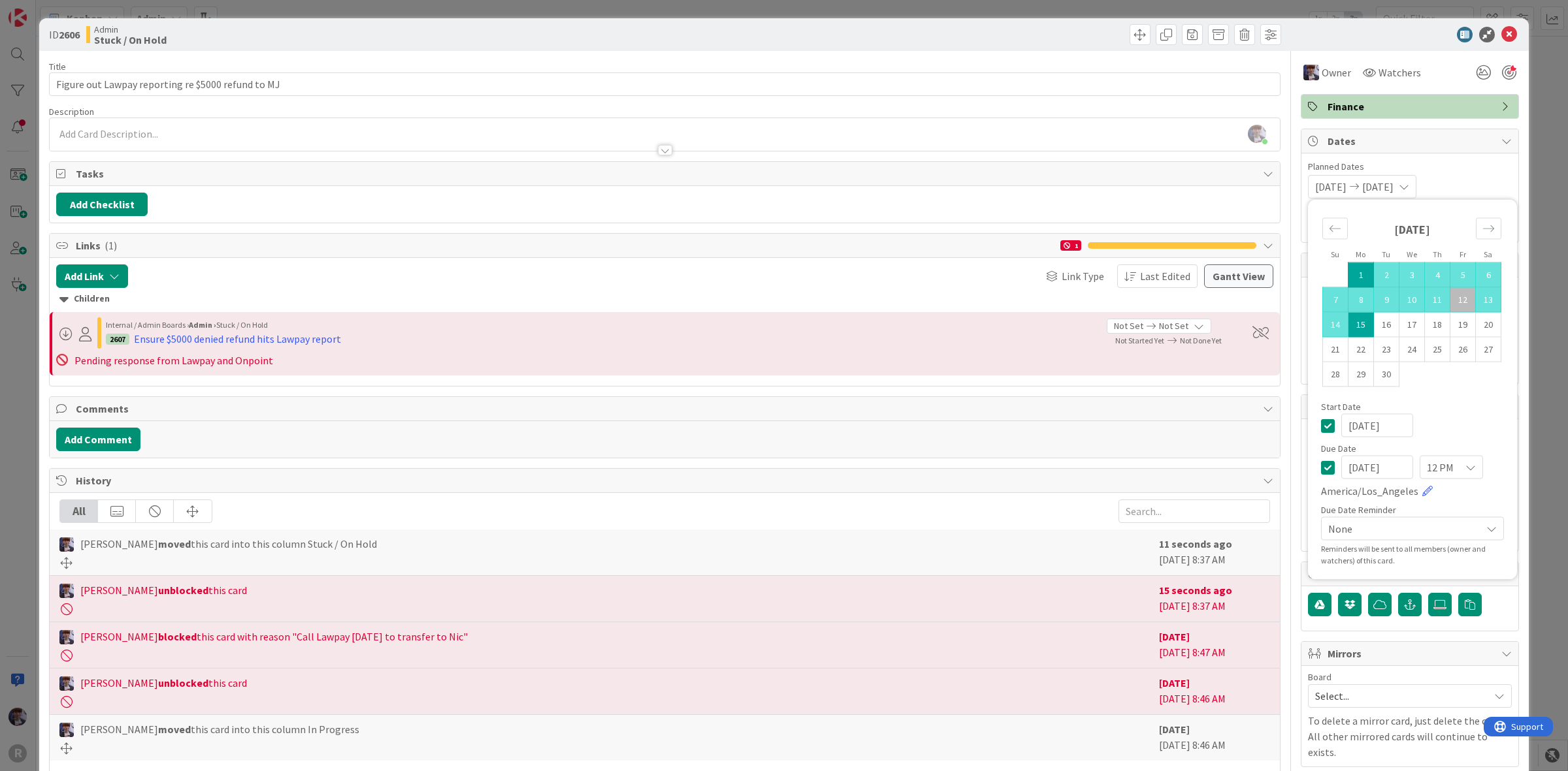
click at [1494, 178] on div "[DATE] [DATE] Su Mo Tu We Th Fr Sa [DATE] 1 2 3 4 5 6 7 8 9 10 11 12 13 14 15 1…" at bounding box center [1409, 187] width 204 height 24
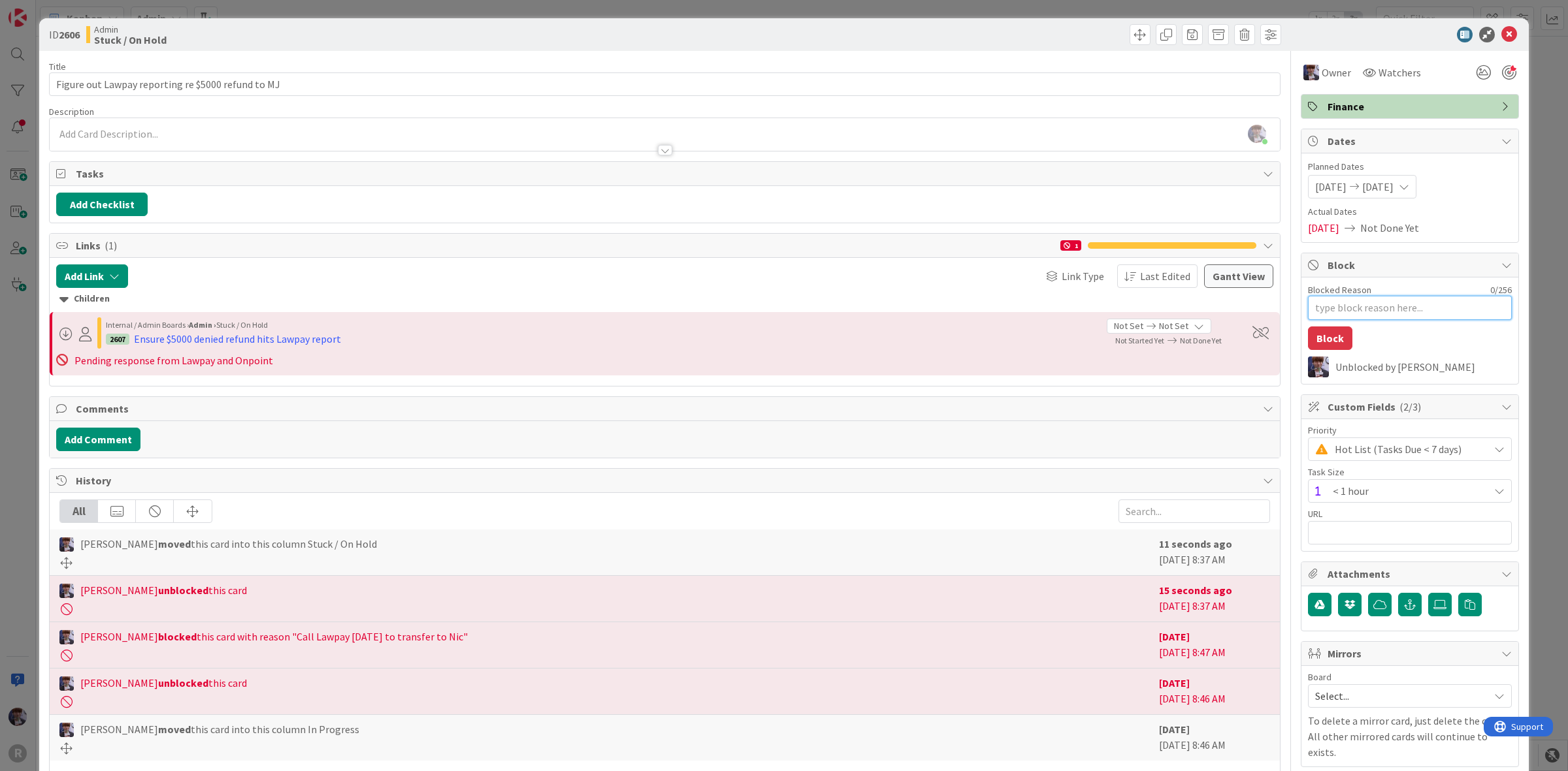
click at [1409, 309] on textarea "Blocked Reason" at bounding box center [1409, 308] width 204 height 24
type textarea "x"
type textarea "w"
type textarea "x"
type textarea "wa"
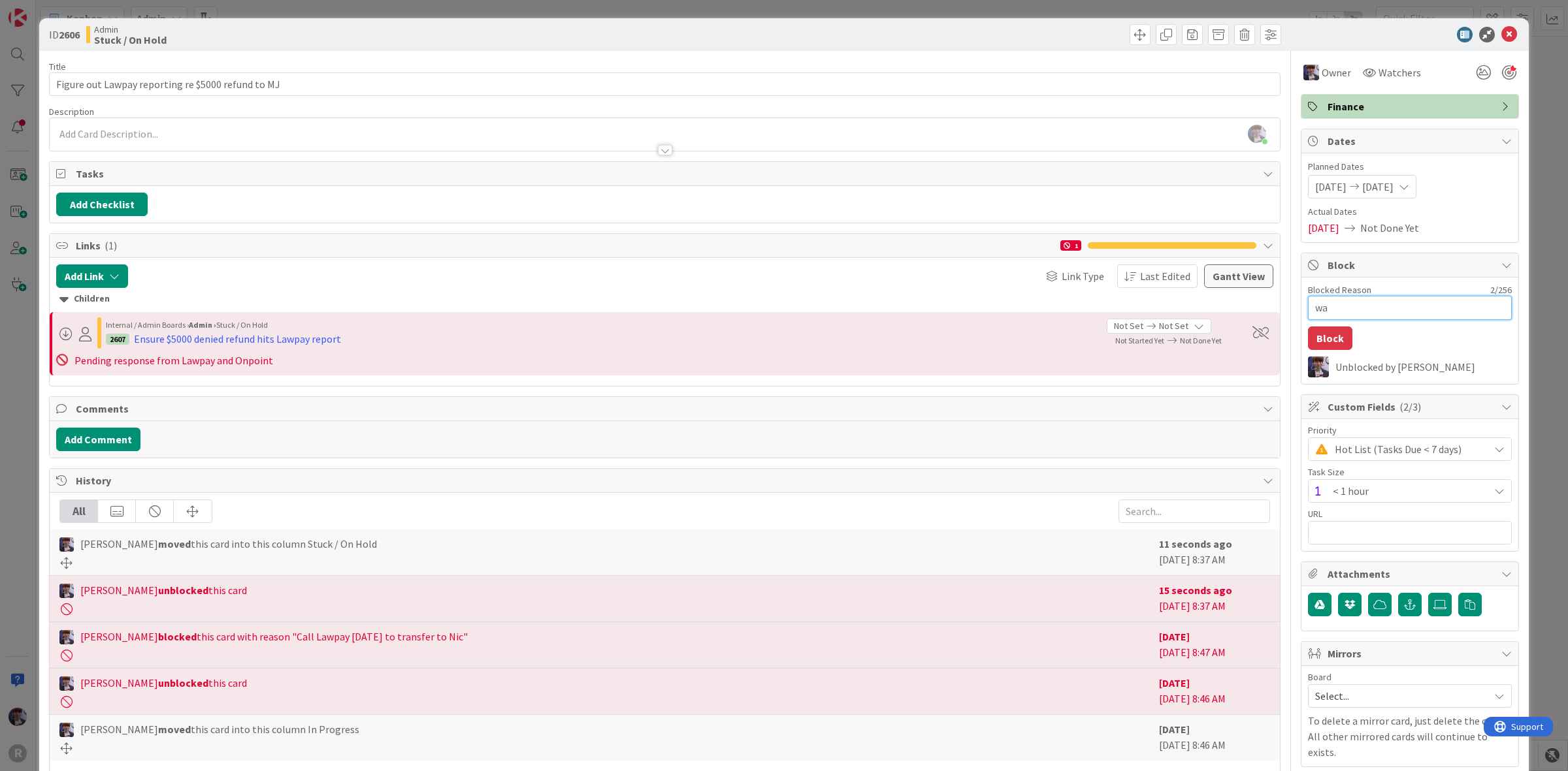
type textarea "x"
type textarea "wai"
type textarea "x"
type textarea "wait"
type textarea "x"
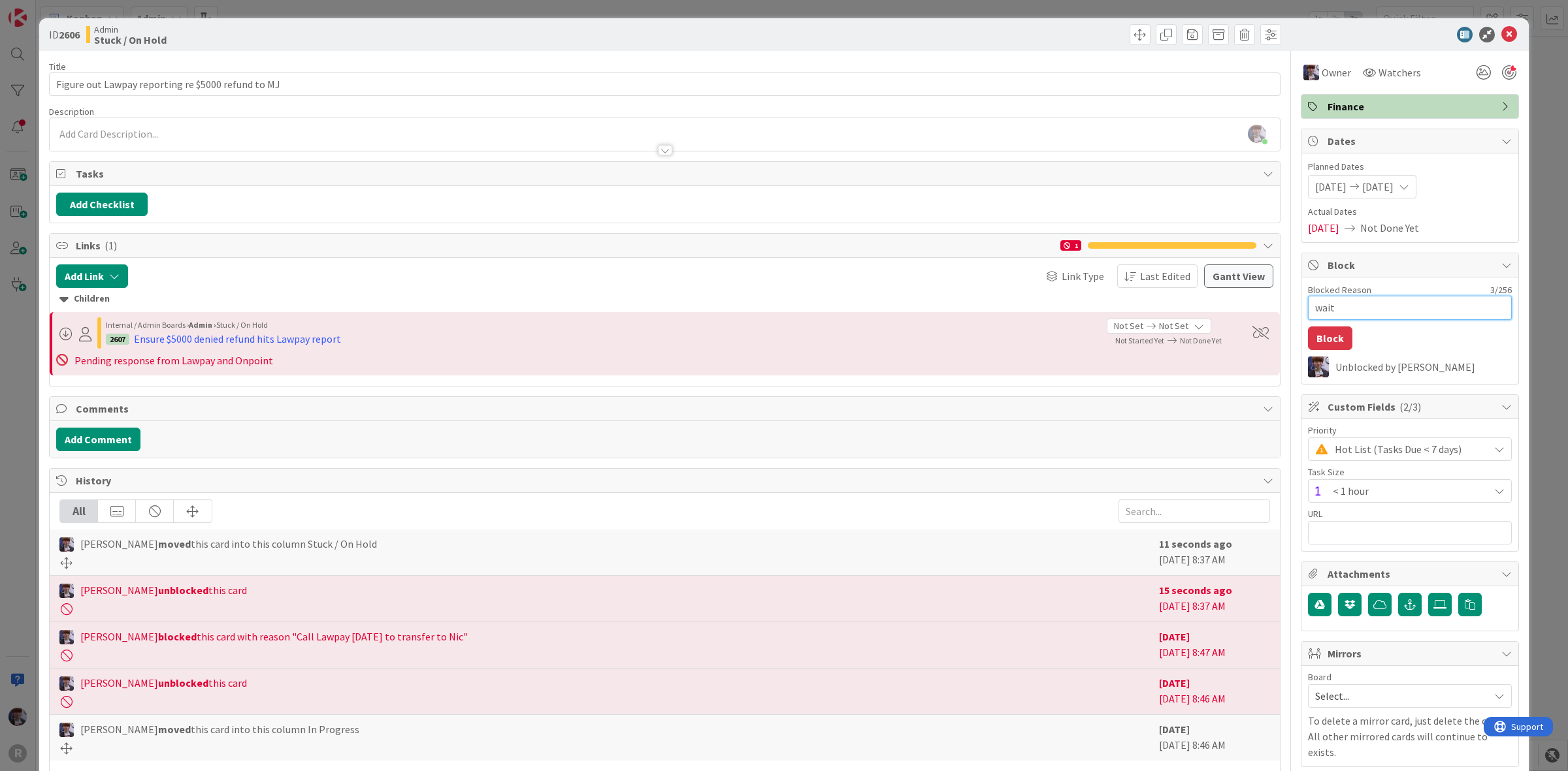
type textarea "waiti"
type textarea "x"
type textarea "waitin"
type textarea "x"
type textarea "waiting"
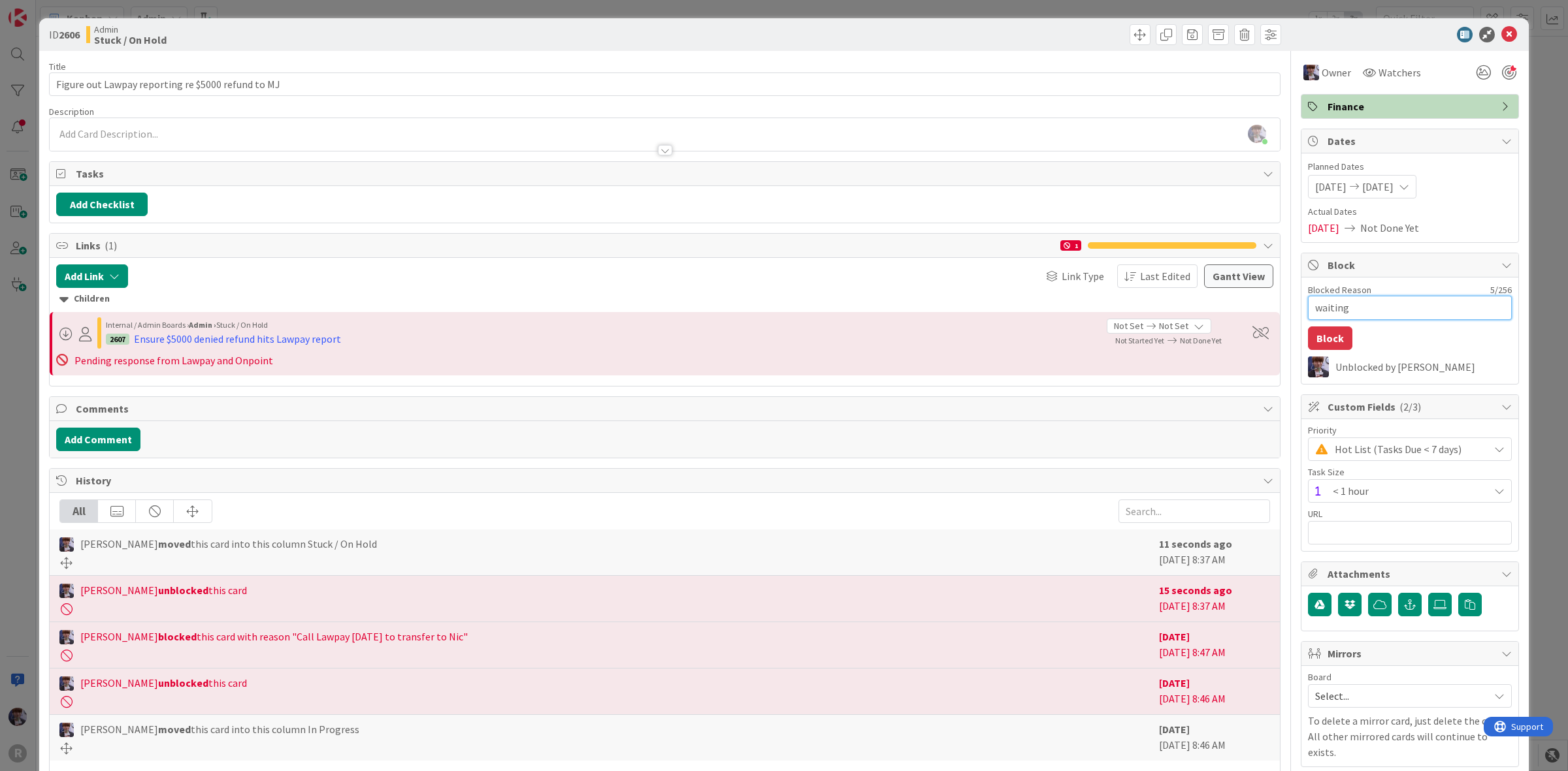
type textarea "x"
type textarea "waiting"
type textarea "x"
type textarea "waiting f"
type textarea "x"
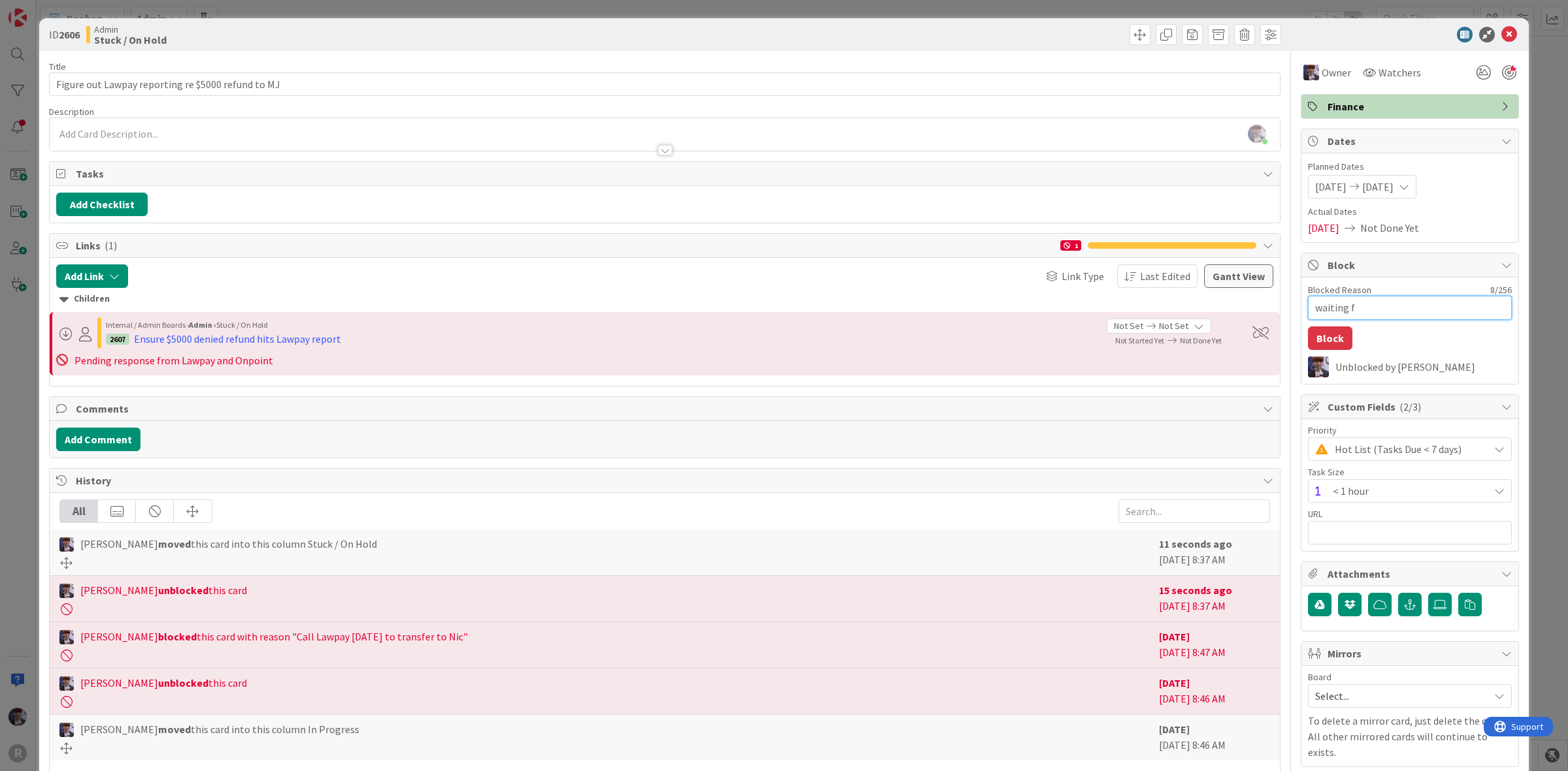
type textarea "waiting fo"
type textarea "x"
type textarea "waiting for"
type textarea "x"
type textarea "waiting for"
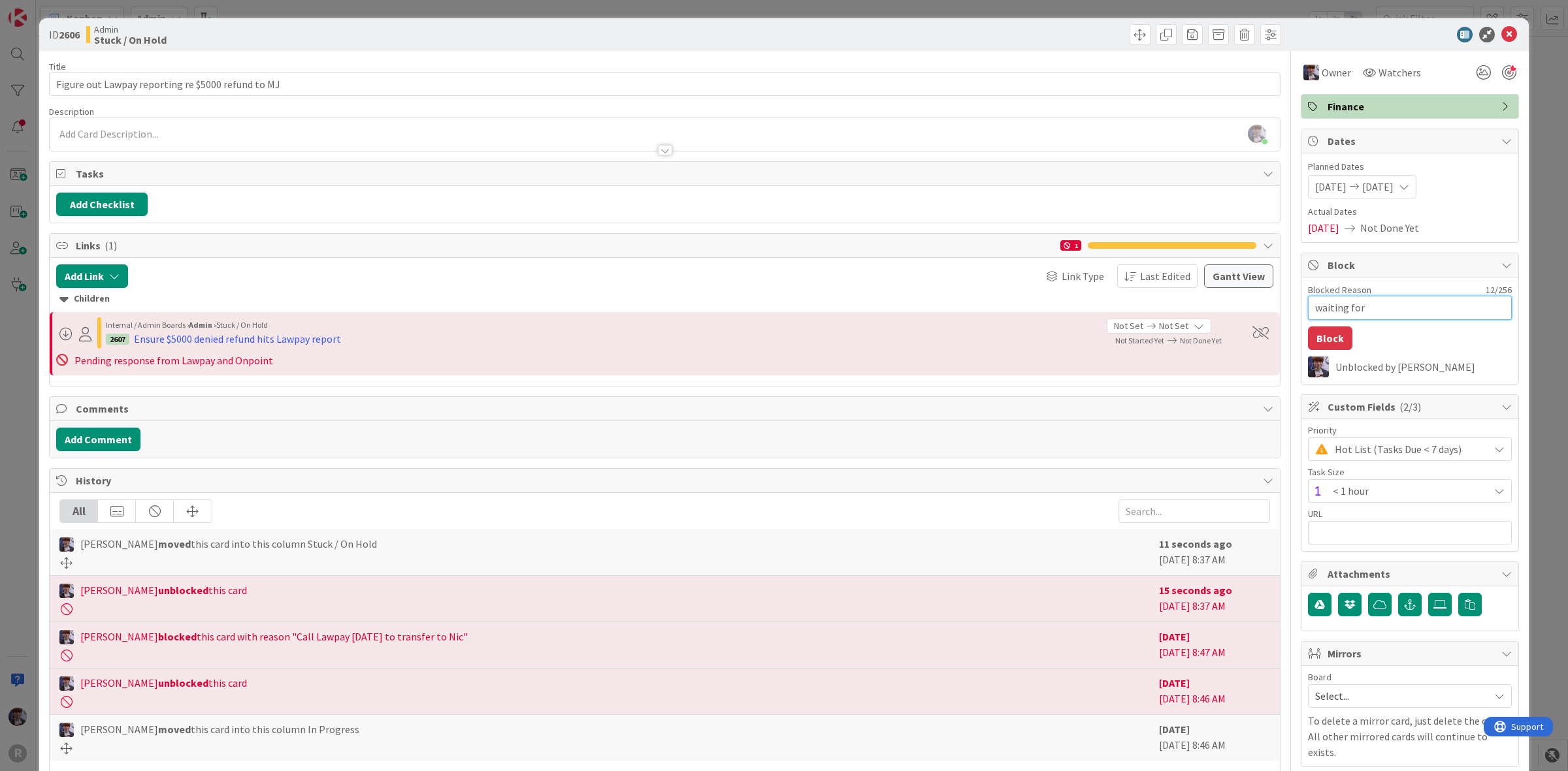
type textarea "x"
type textarea "waiting for L"
type textarea "x"
type textarea "waiting for La"
type textarea "x"
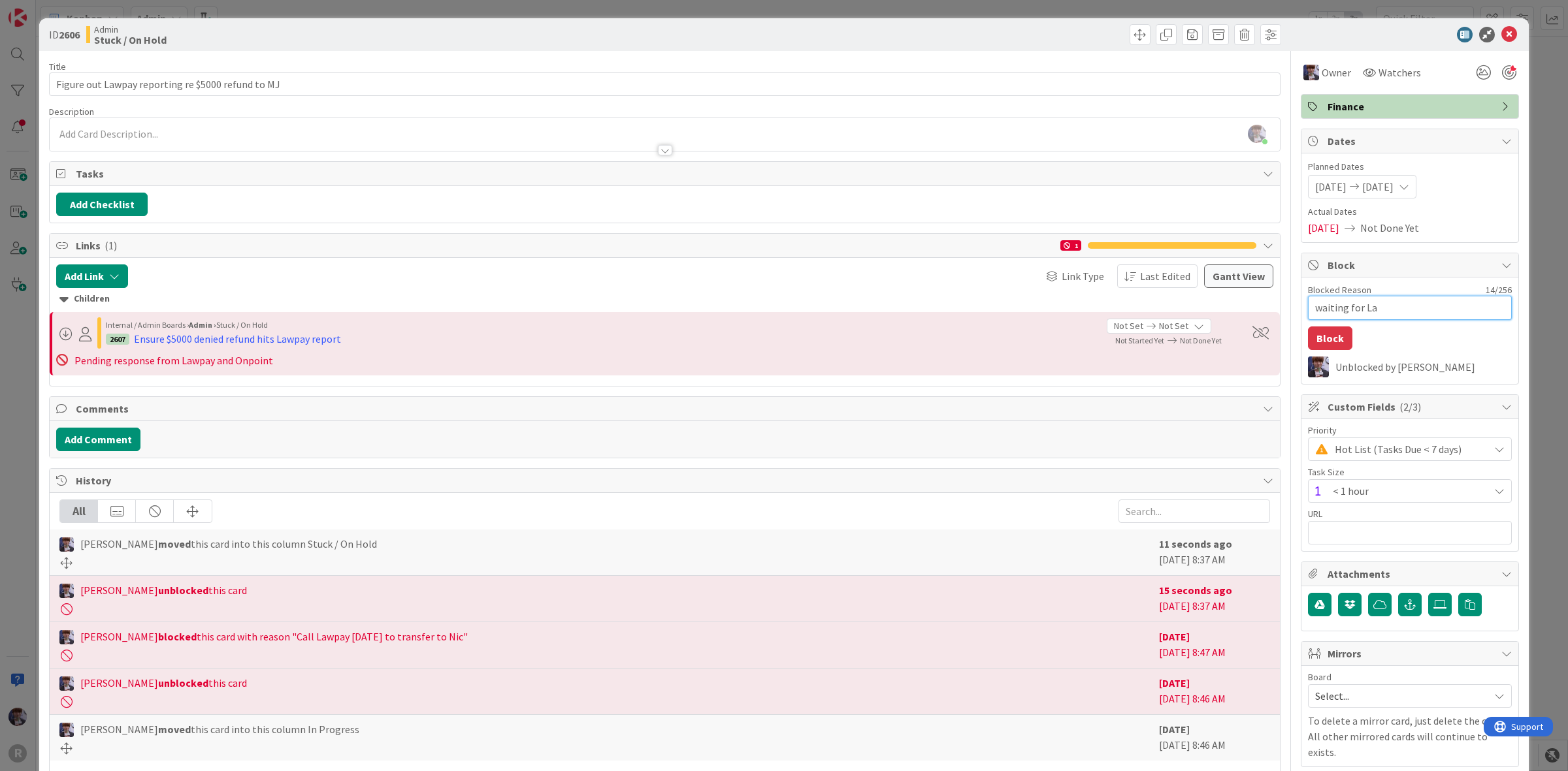
type textarea "waiting for Law"
type textarea "x"
type textarea "waiting for LawP"
type textarea "x"
type textarea "waiting for LawPa"
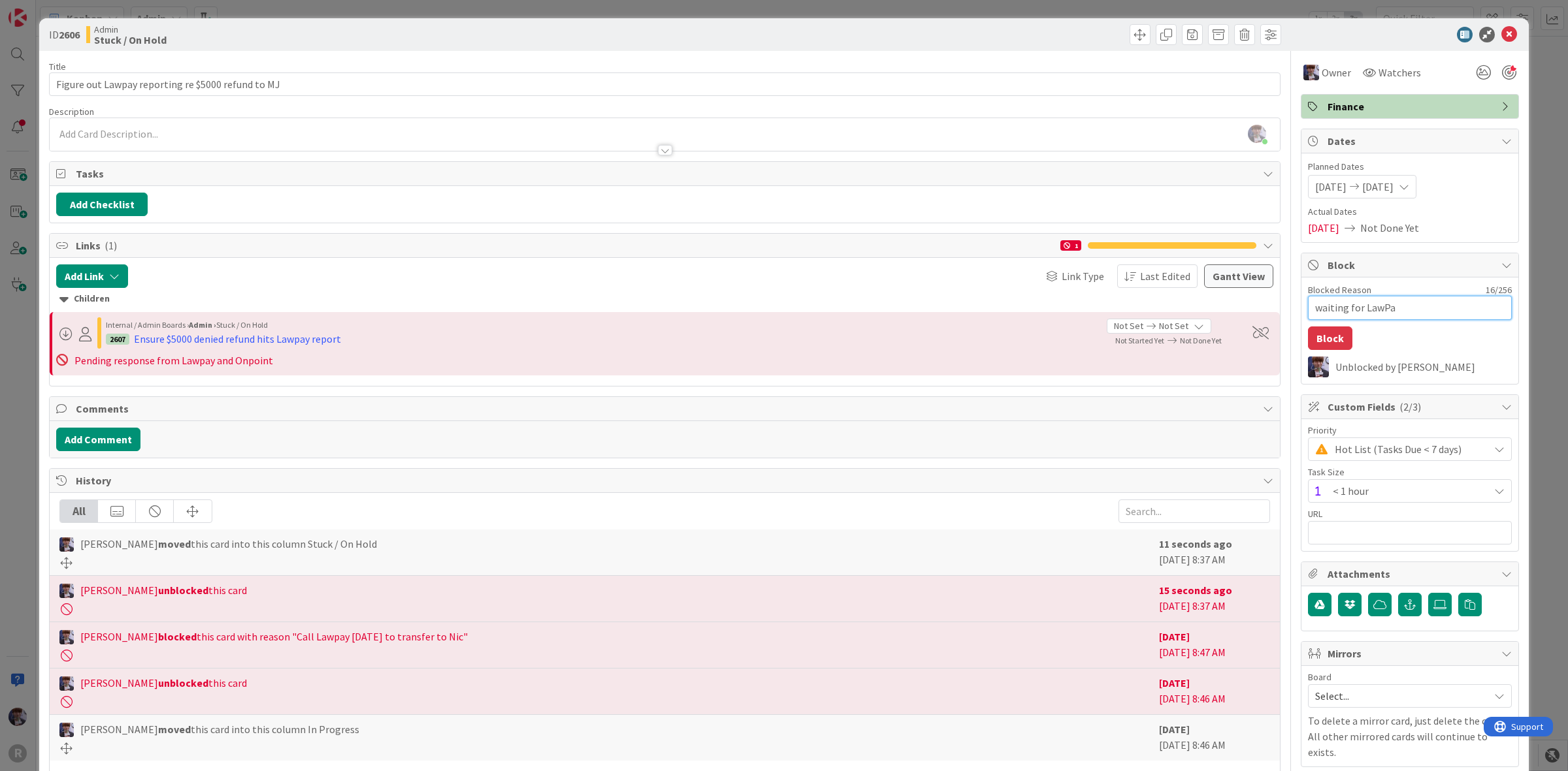
type textarea "x"
type textarea "waiting for LawPay"
type textarea "x"
type textarea "waiting for LawPay"
type textarea "x"
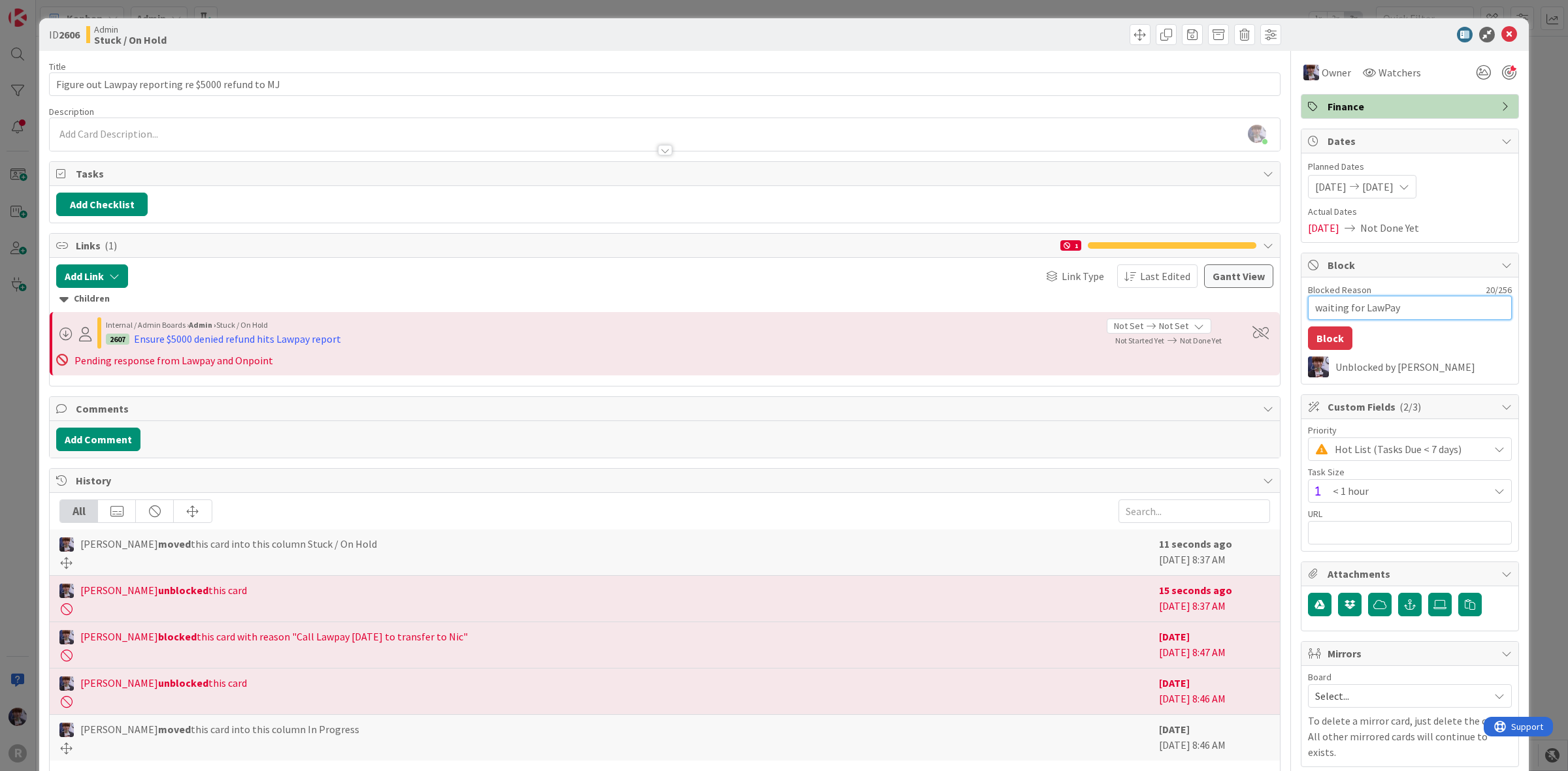
type textarea "waiting for LawPay r"
type textarea "x"
type textarea "waiting for LawPay re"
type textarea "x"
type textarea "waiting for LawPay res"
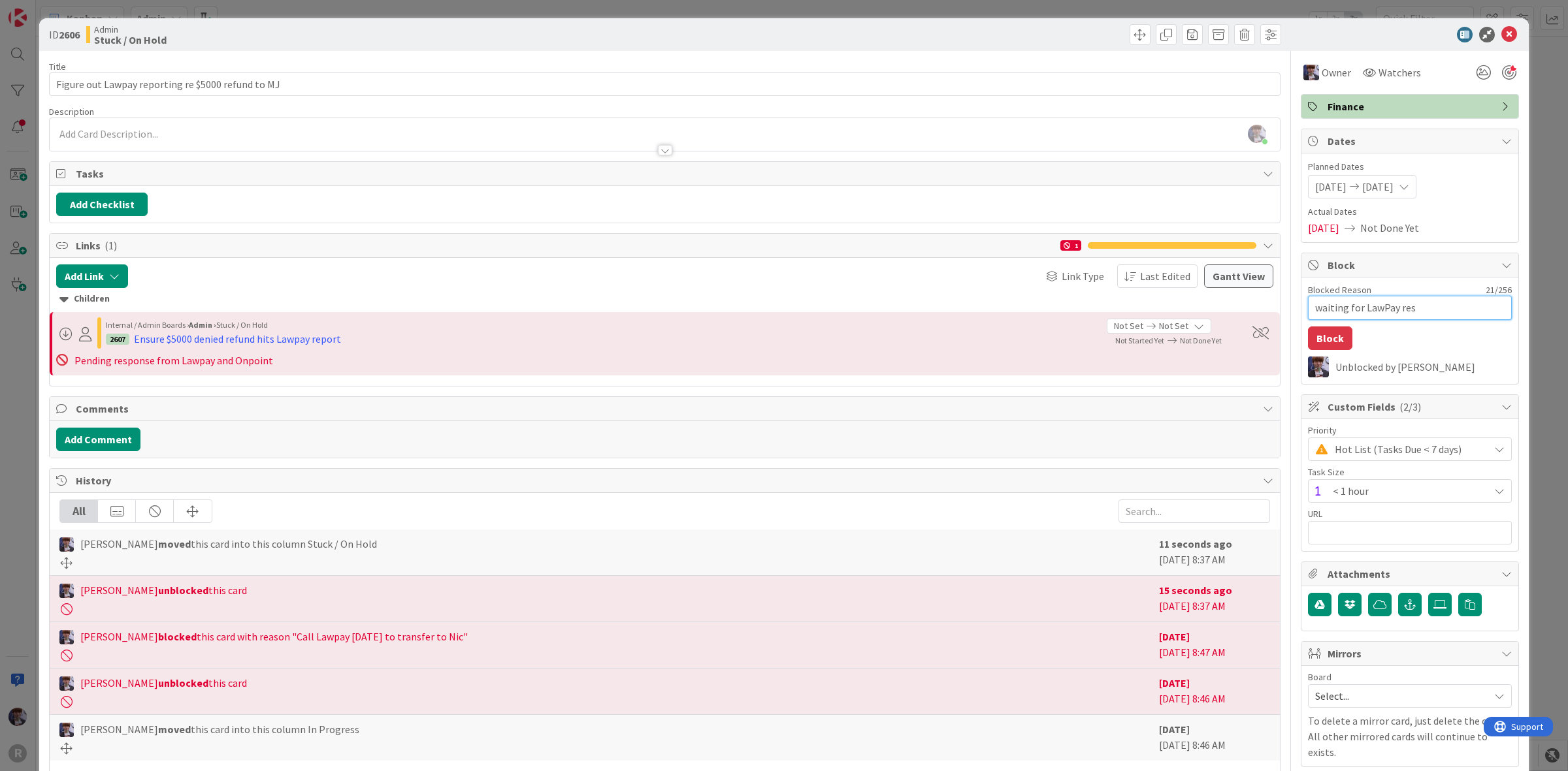
type textarea "x"
type textarea "waiting for LawPay resp"
type textarea "x"
type textarea "waiting for LawPay respo"
type textarea "x"
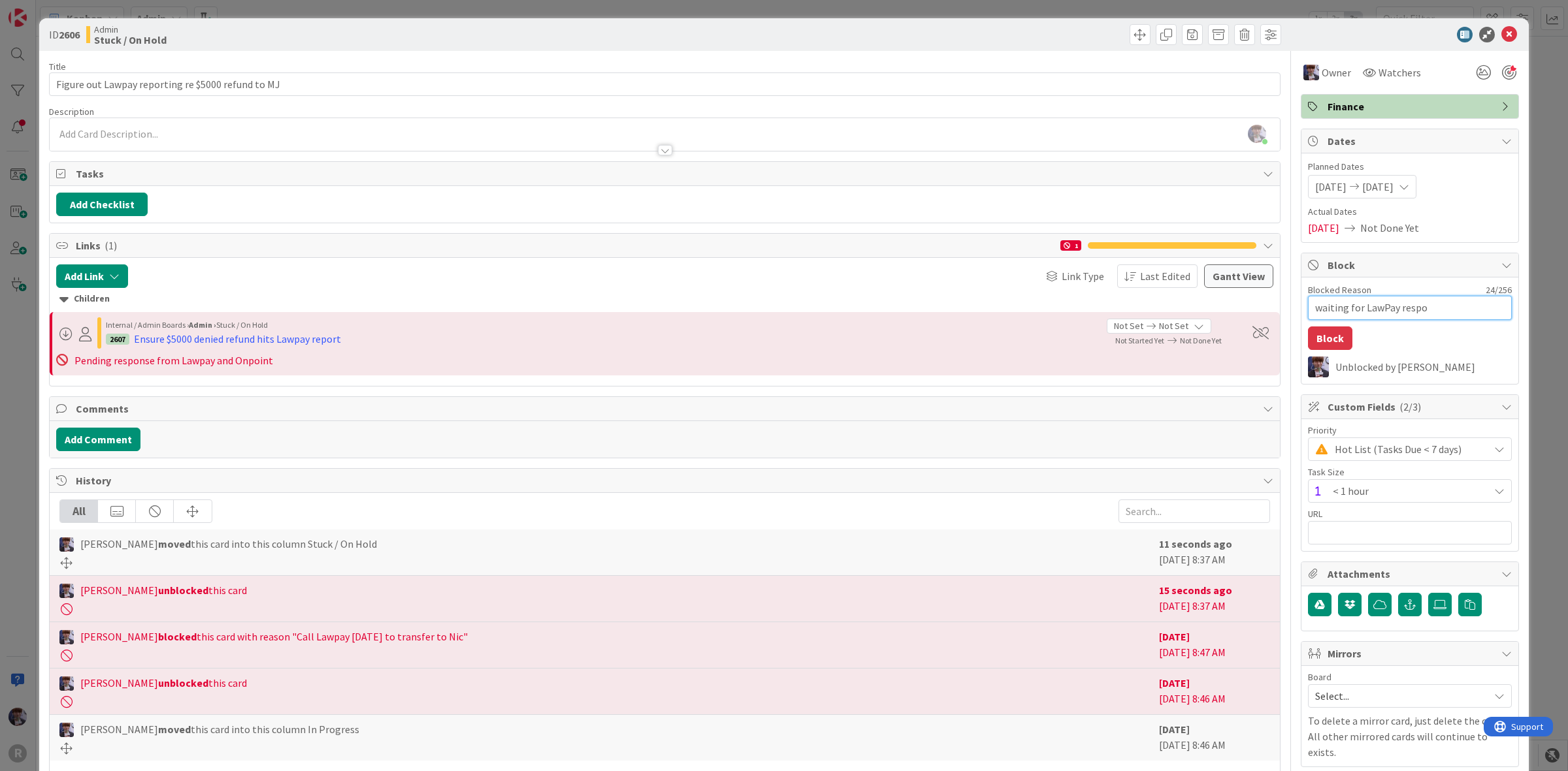
type textarea "waiting for LawPay respon"
type textarea "x"
type textarea "waiting for LawPay respons"
type textarea "x"
type textarea "waiting for LawPay response"
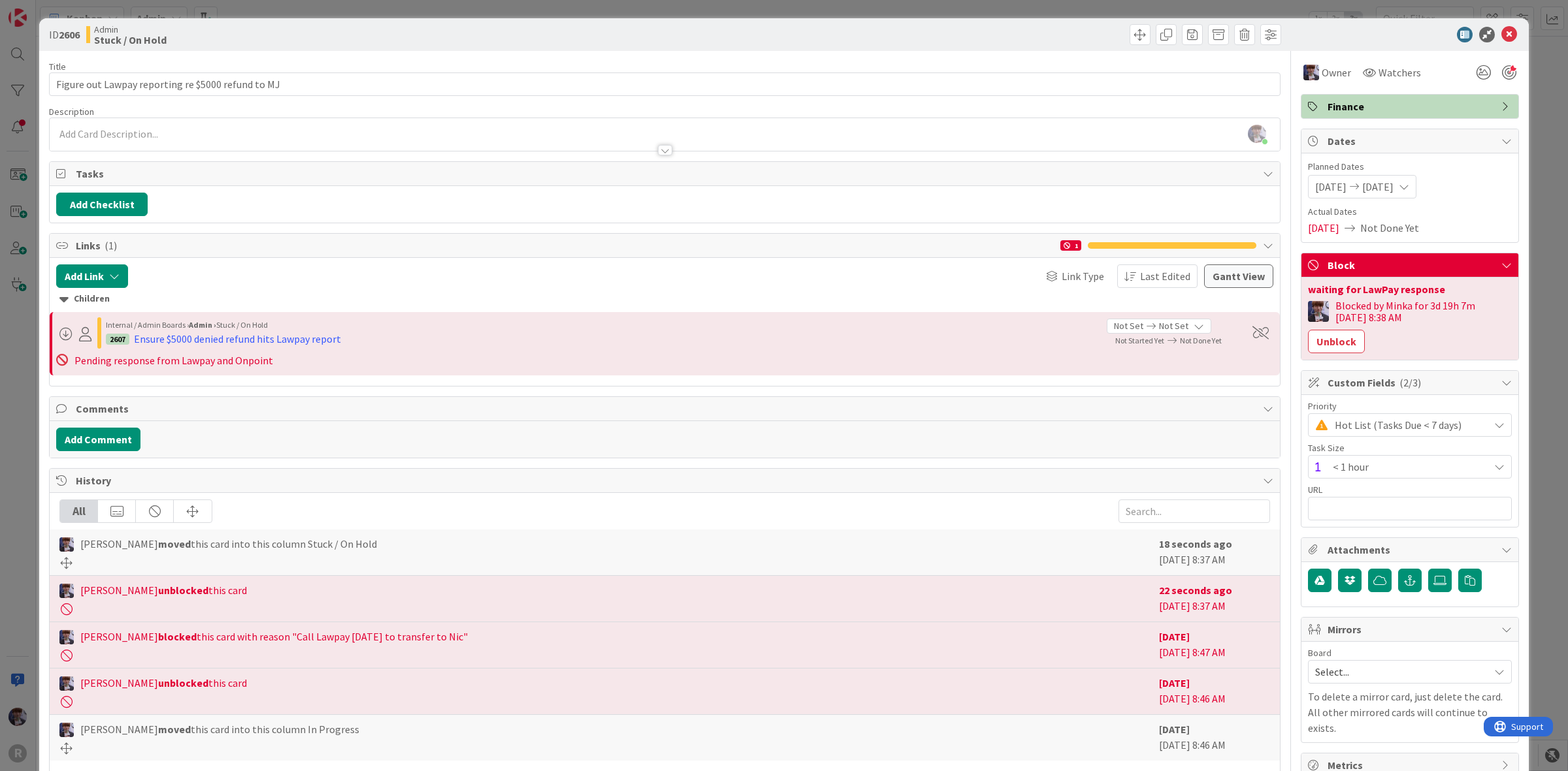
click at [1531, 146] on div "ID 2606 Admin Stuck / On Hold Title 50 / 128 Figure out Lawpay reporting re $50…" at bounding box center [784, 386] width 1568 height 771
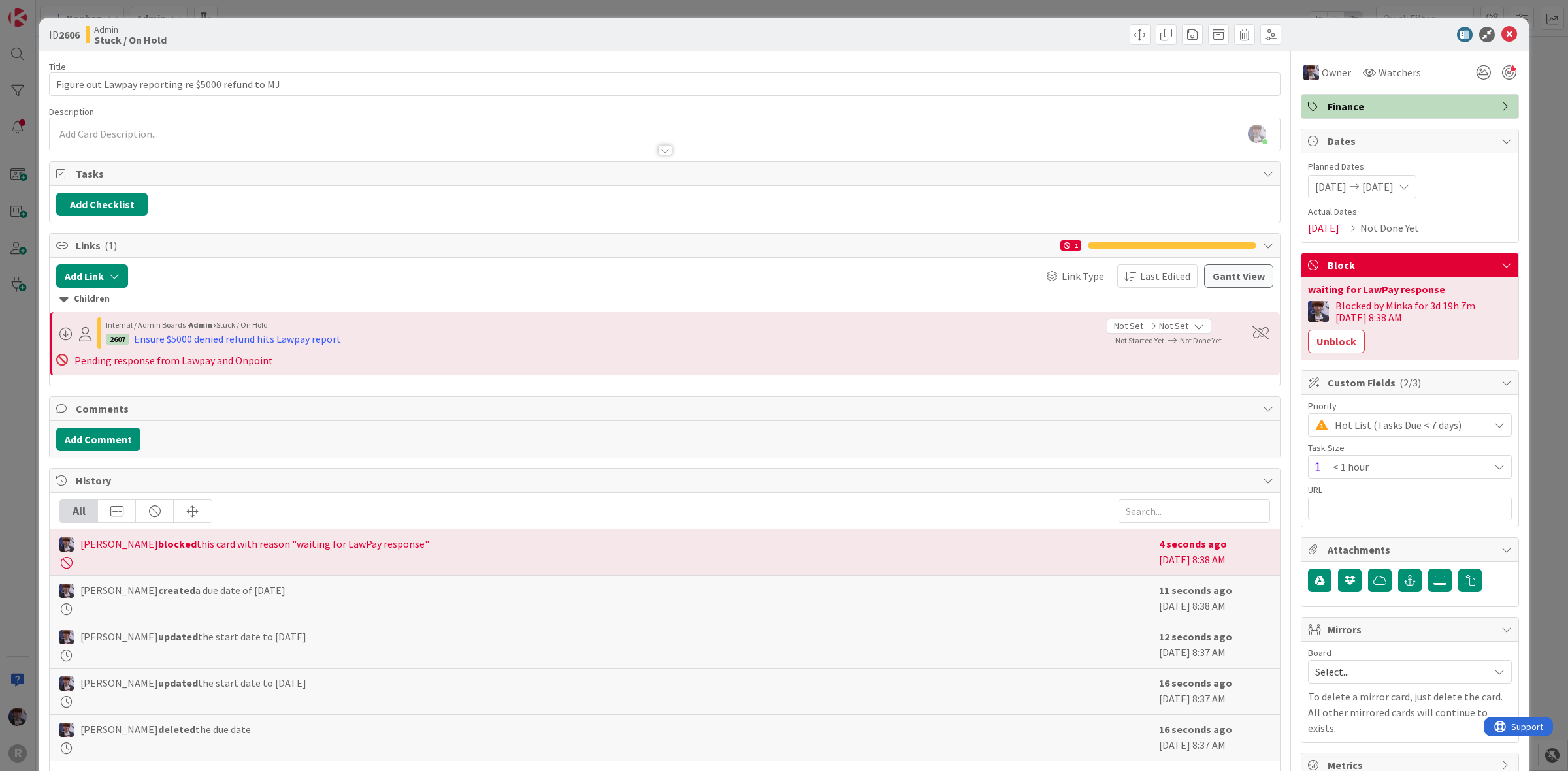
click at [1376, 469] on span "< 1 hour" at bounding box center [1408, 466] width 150 height 18
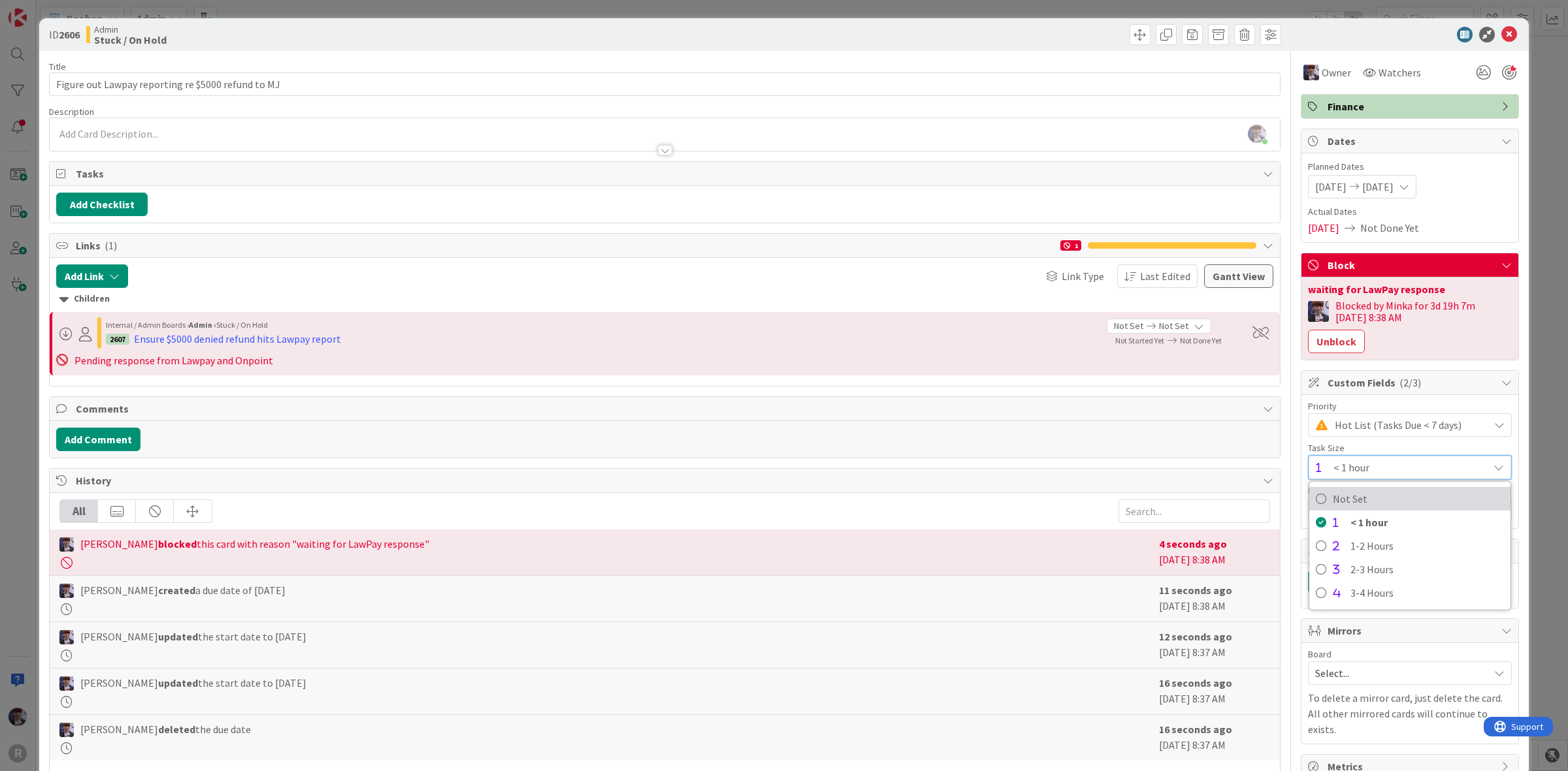
click at [1376, 502] on span "Not Set" at bounding box center [1418, 499] width 171 height 19
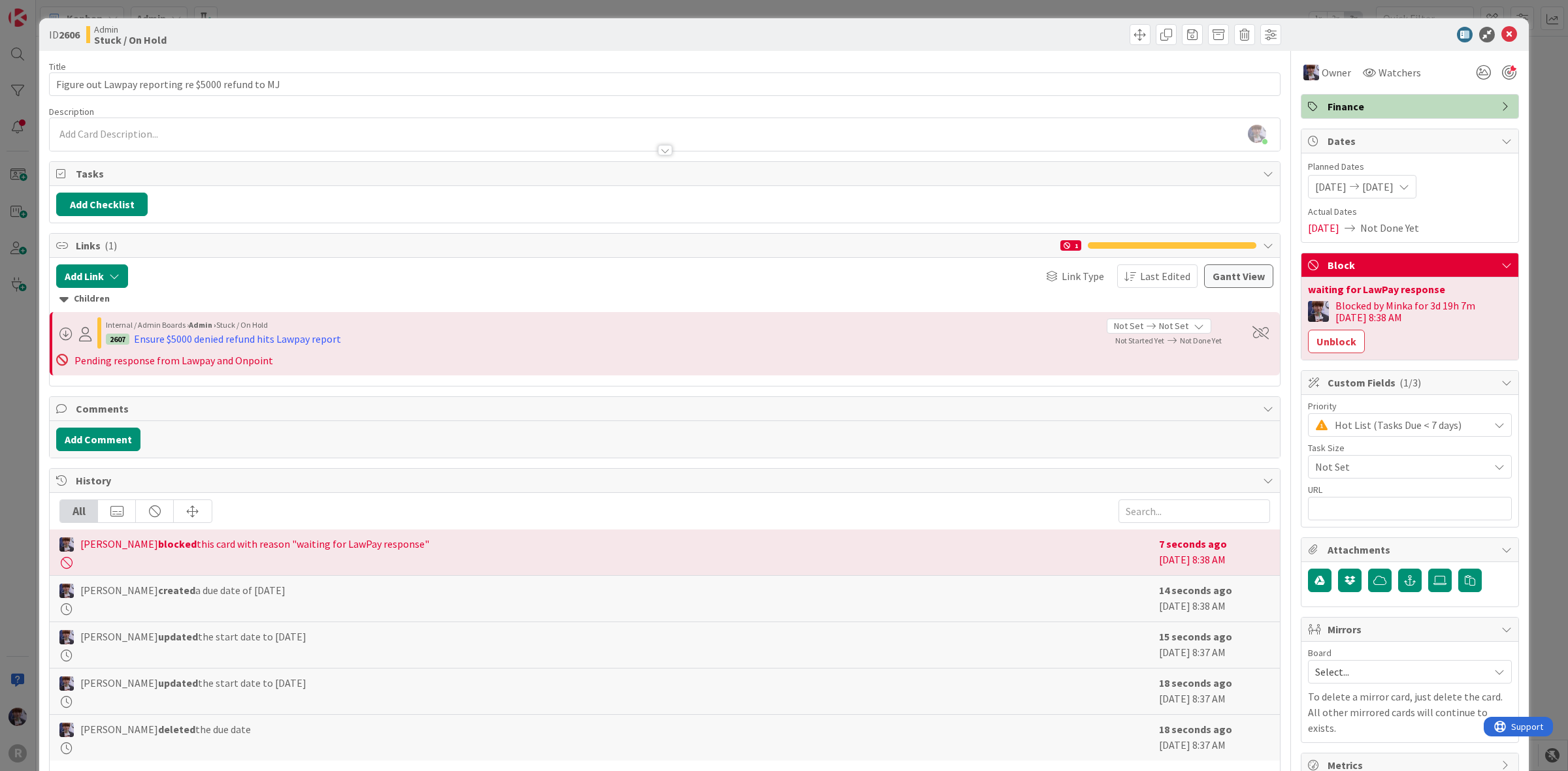
click at [1540, 373] on div "ID 2606 Admin Stuck / On Hold Title 50 / 128 Figure out Lawpay reporting re $50…" at bounding box center [784, 386] width 1568 height 771
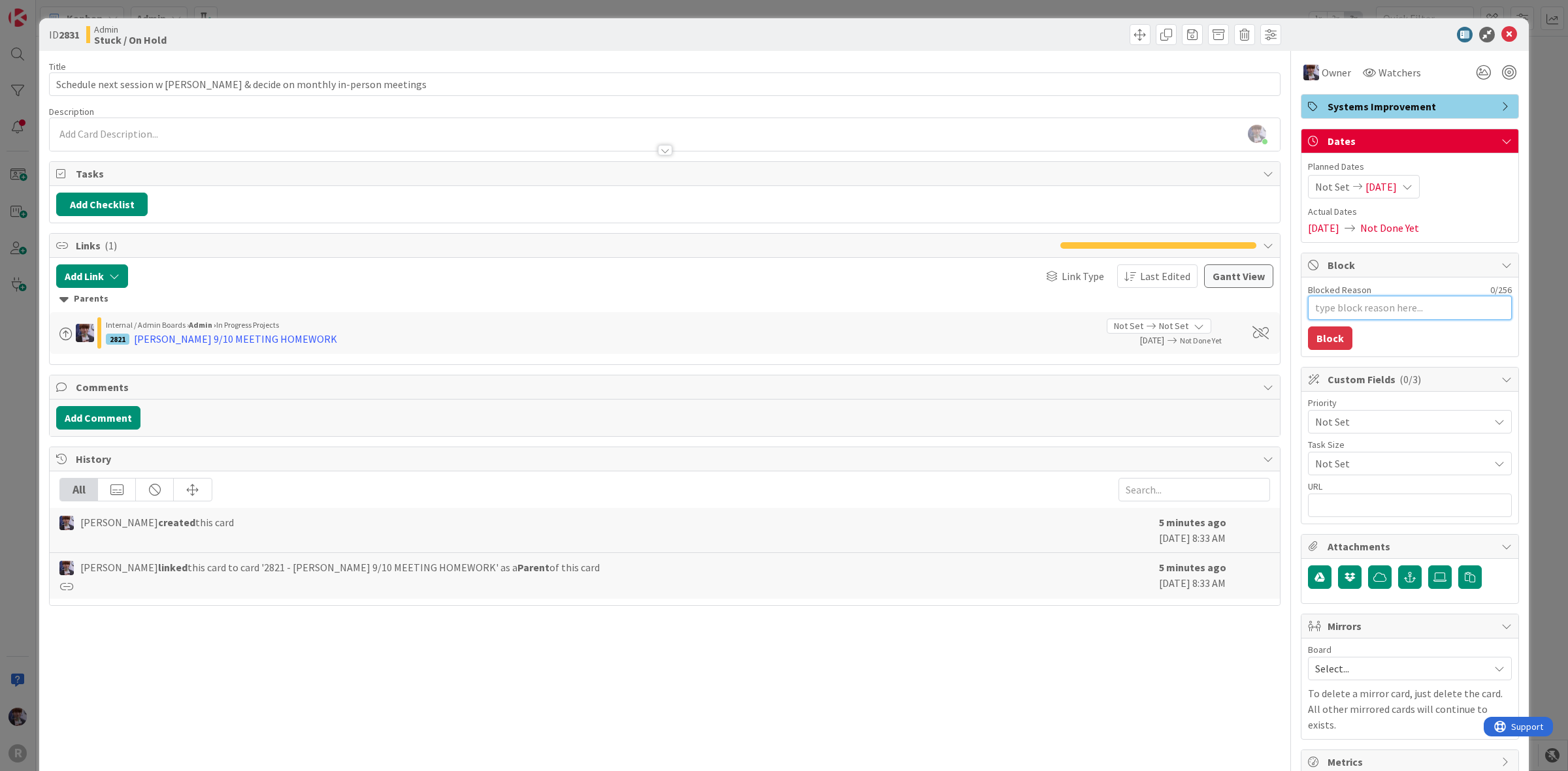
click at [1443, 307] on textarea "Blocked Reason" at bounding box center [1409, 308] width 204 height 24
type textarea "x"
type textarea "w"
type textarea "x"
type textarea "wa"
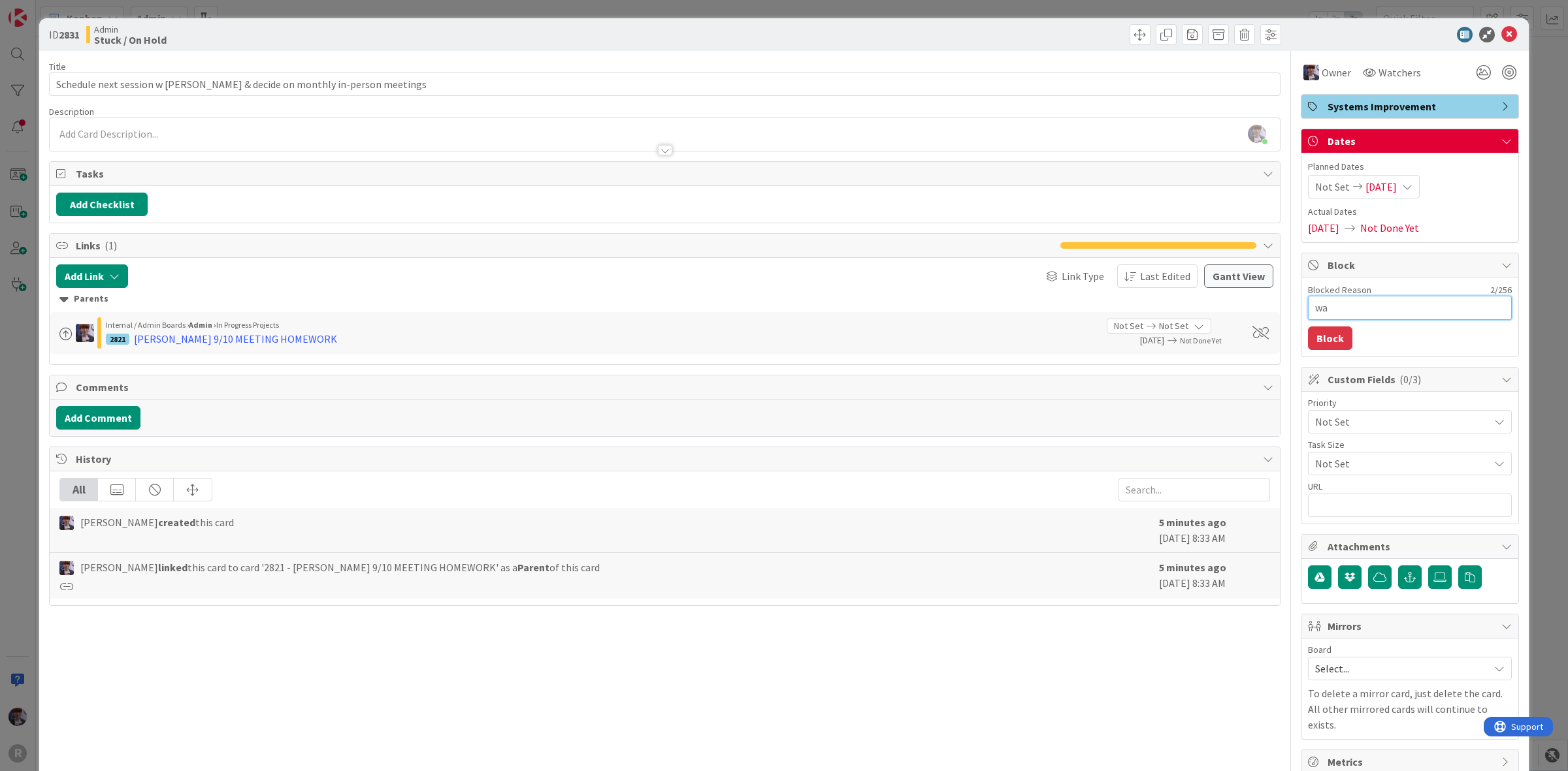
type textarea "x"
type textarea "wait"
type textarea "x"
type textarea "waiti"
type textarea "x"
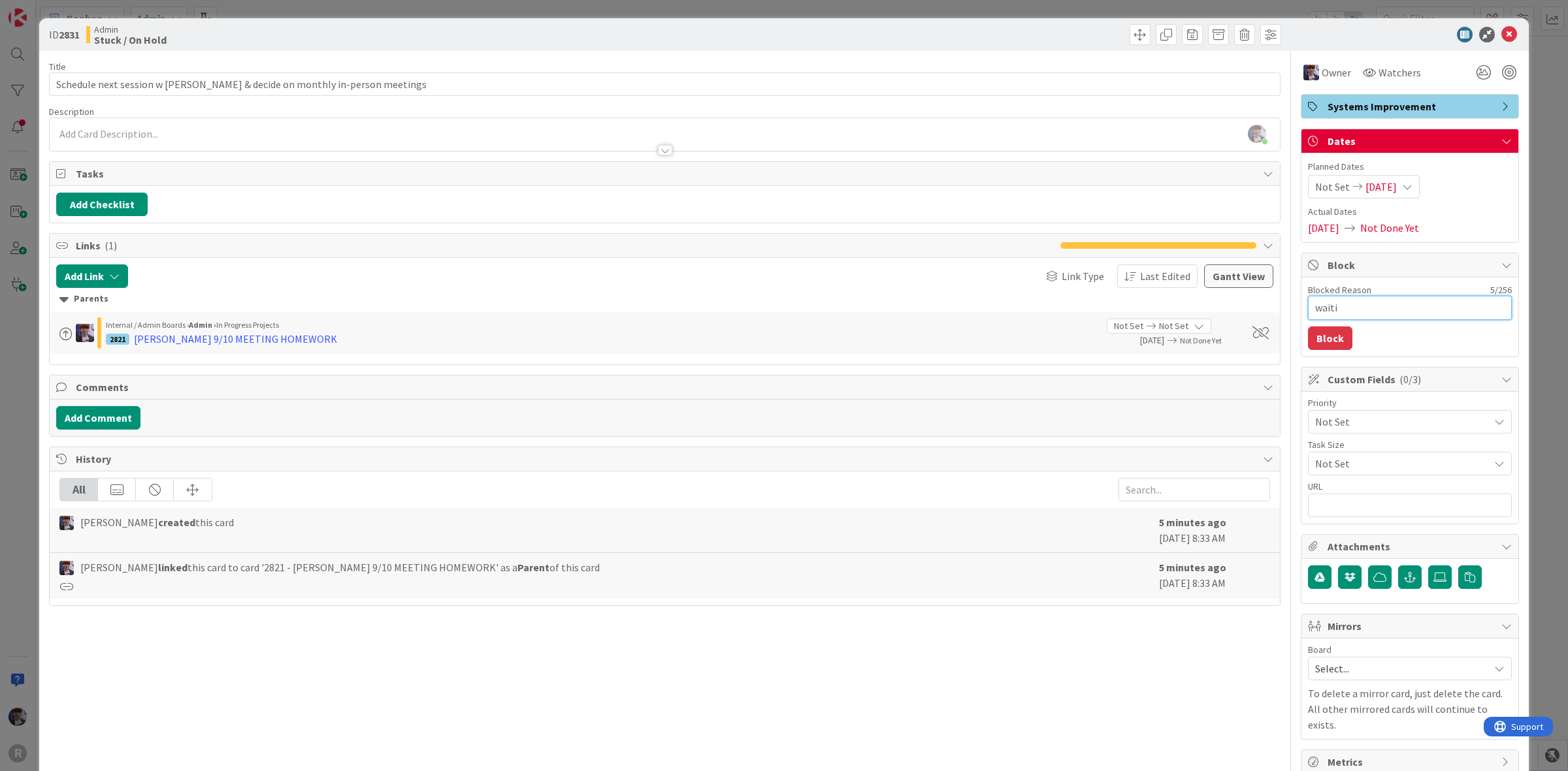
type textarea "waitin"
type textarea "x"
type textarea "waiting"
type textarea "x"
type textarea "waiting"
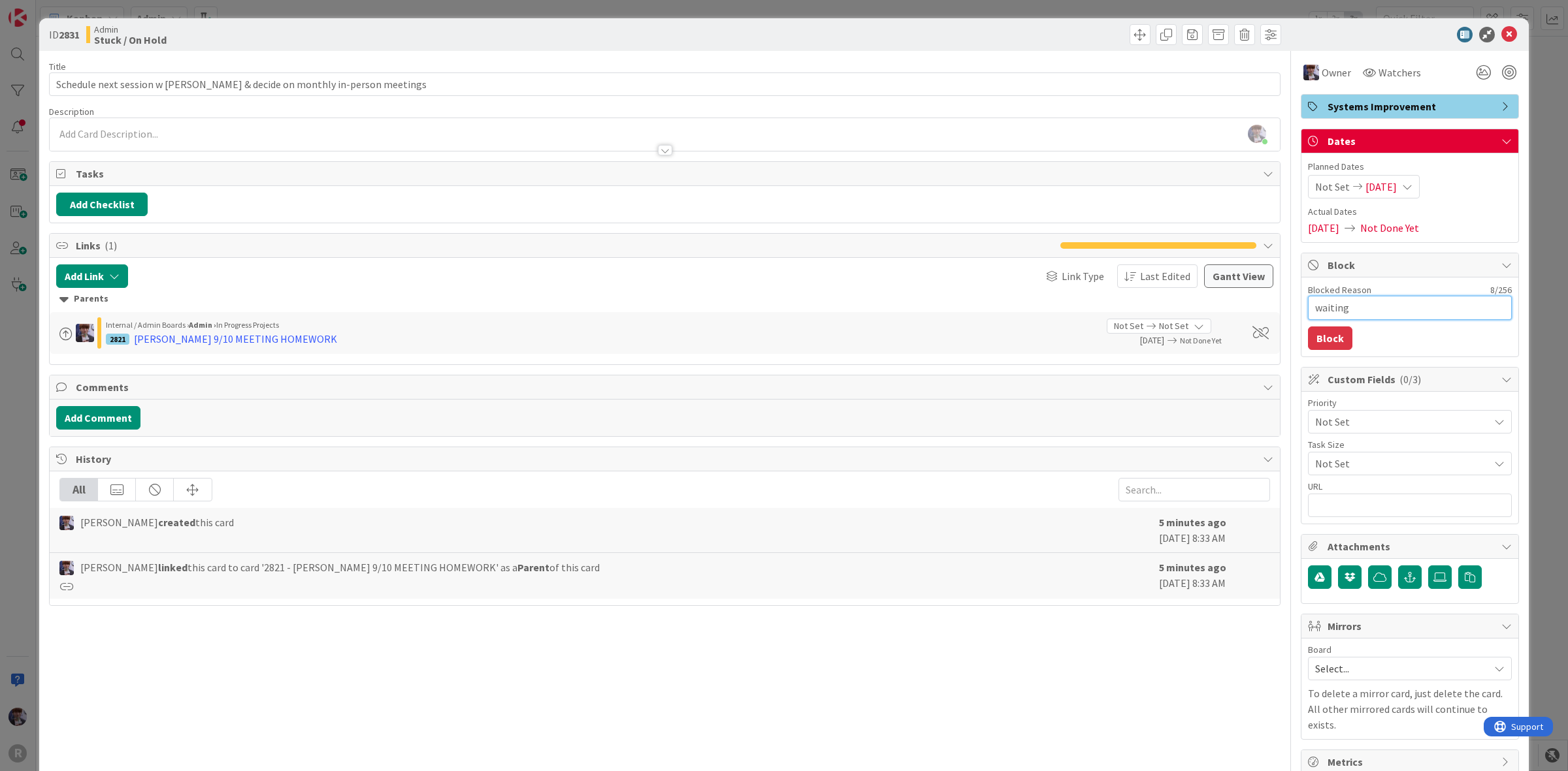
type textarea "x"
type textarea "waiting f"
type textarea "x"
type textarea "waiting fo"
type textarea "x"
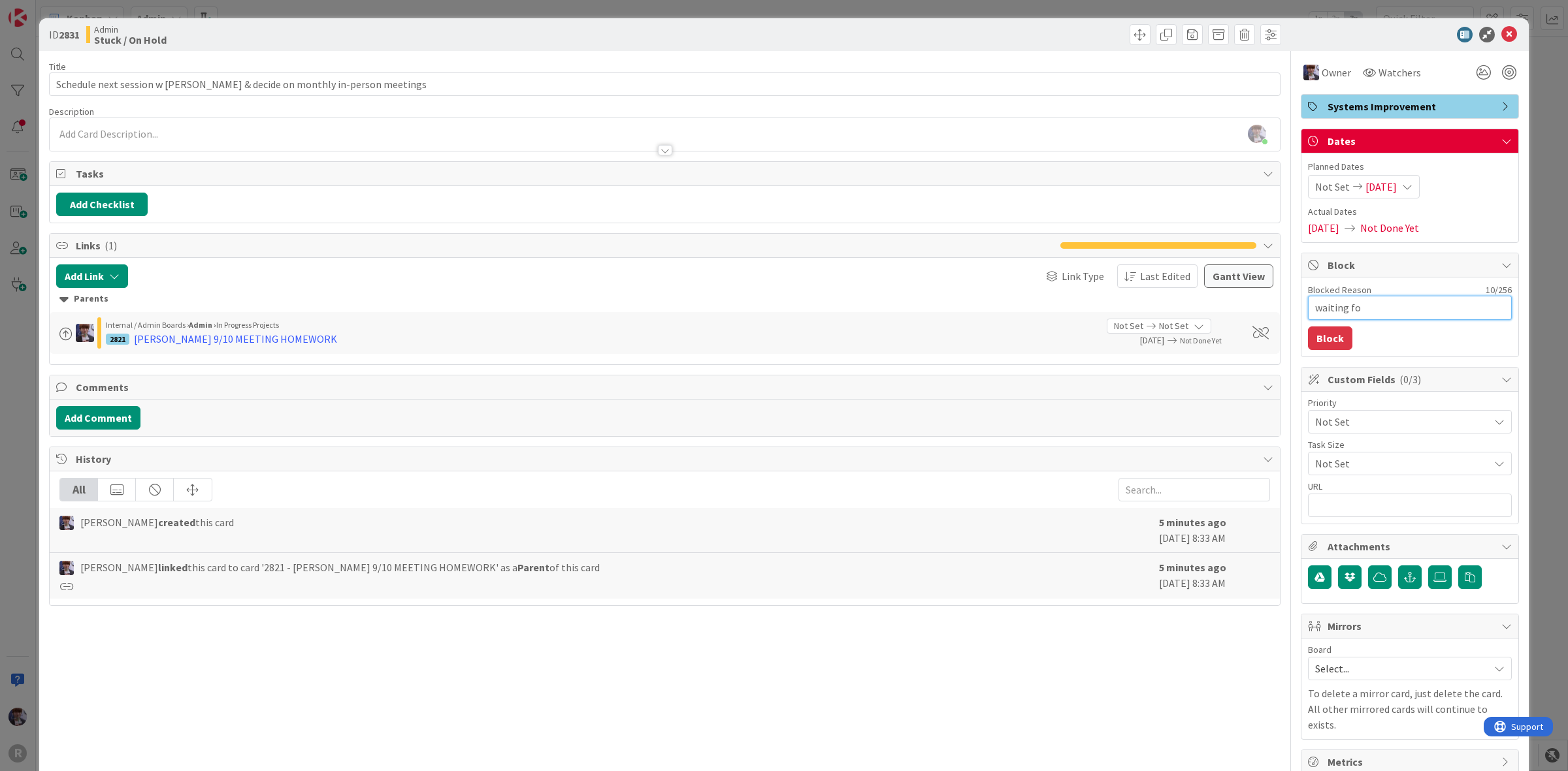
type textarea "waiting for"
type textarea "x"
type textarea "waiting for"
type textarea "x"
type textarea "waiting for J"
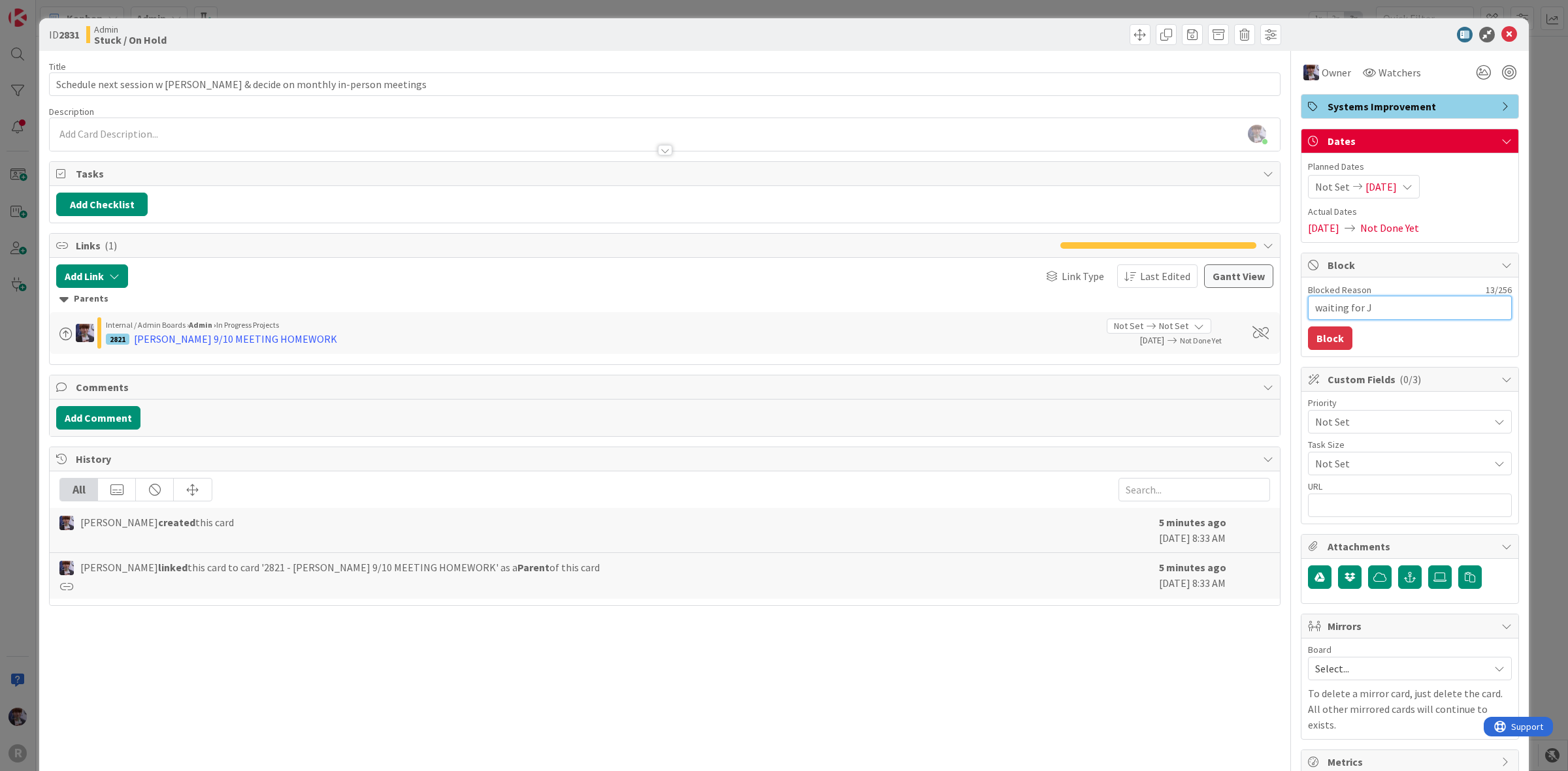
type textarea "x"
type textarea "waiting for [PERSON_NAME]"
type textarea "x"
type textarea "waiting for [PERSON_NAME]"
type textarea "x"
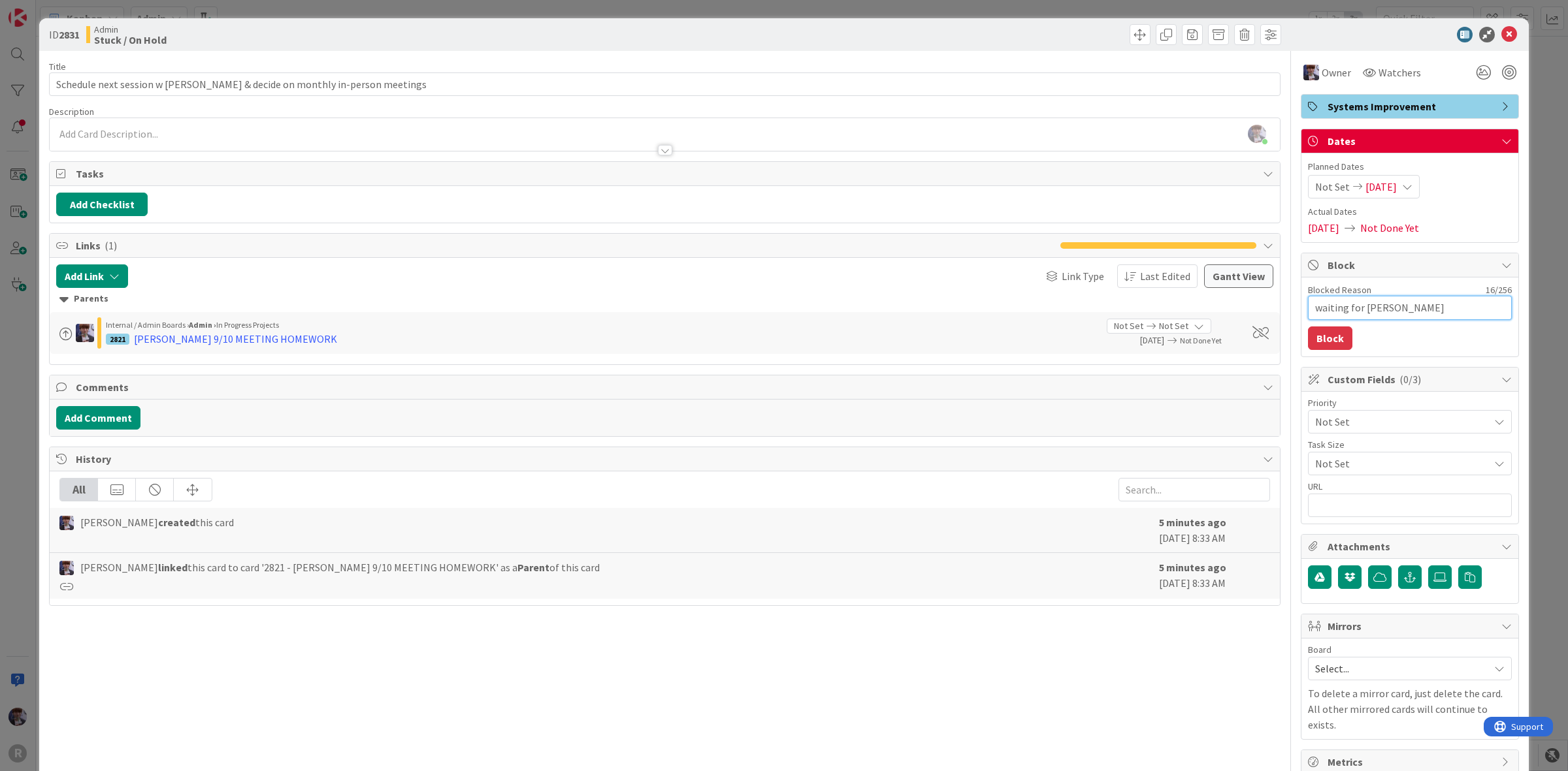
type textarea "waiting for [PERSON_NAME]'"
type textarea "x"
type textarea "waiting for [PERSON_NAME]'s"
type textarea "x"
type textarea "waiting for [PERSON_NAME]'s"
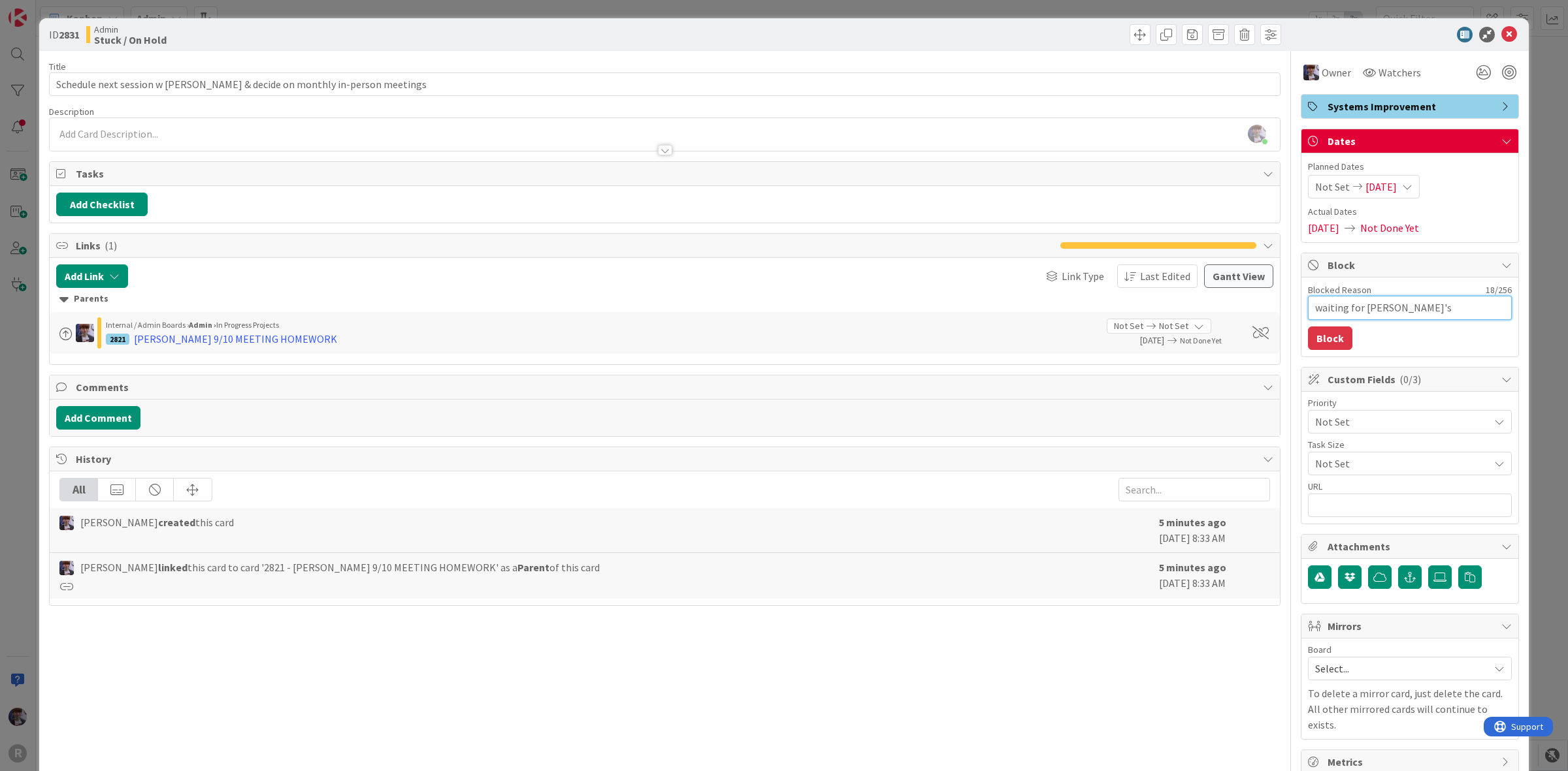
type textarea "x"
type textarea "waiting for [PERSON_NAME]'s r"
type textarea "x"
type textarea "waiting for [PERSON_NAME]'s re"
type textarea "x"
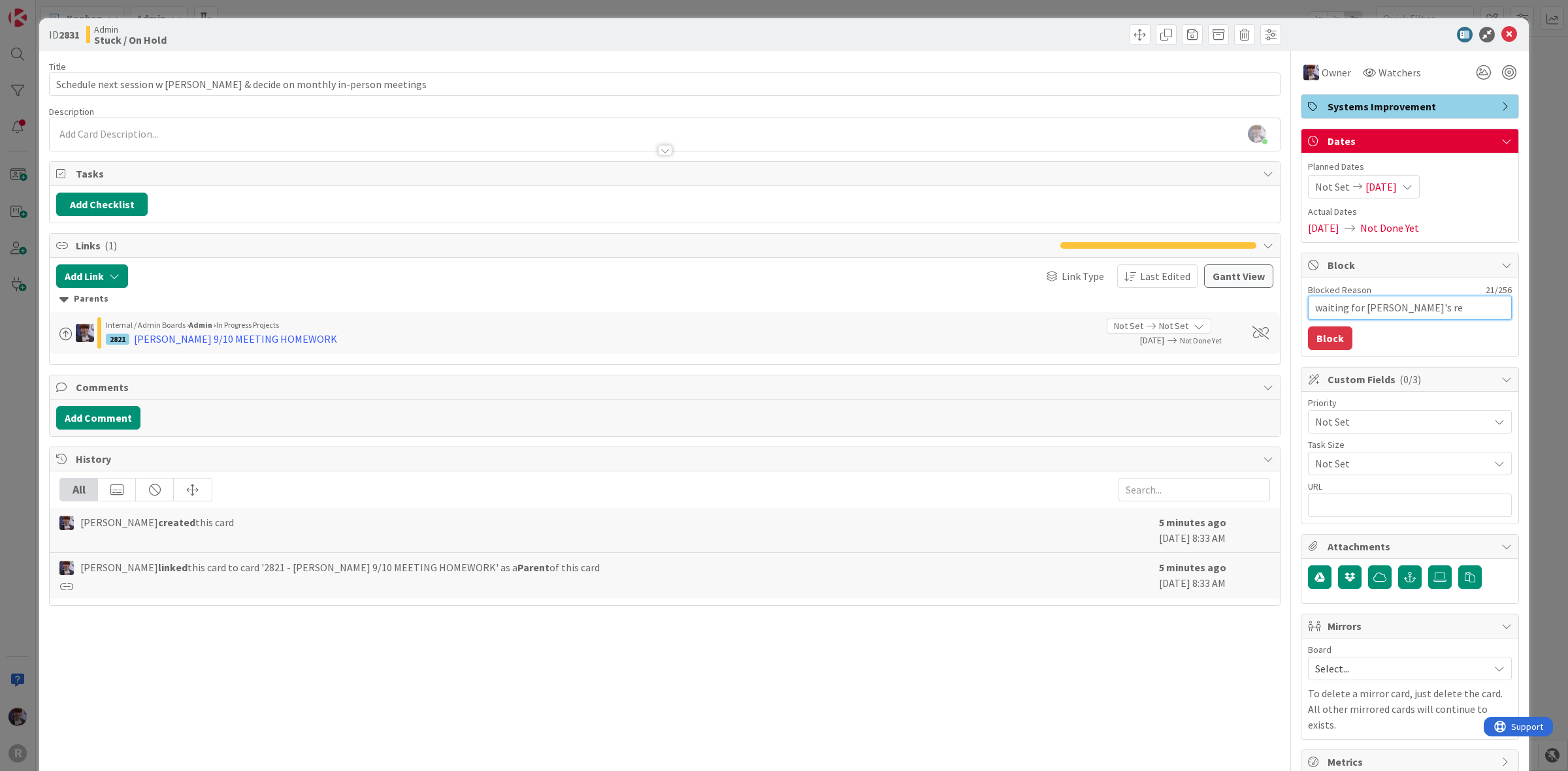
type textarea "waiting for [PERSON_NAME]'s res"
type textarea "x"
type textarea "waiting for [PERSON_NAME]'s resp"
type textarea "x"
type textarea "waiting for [PERSON_NAME]'s respo"
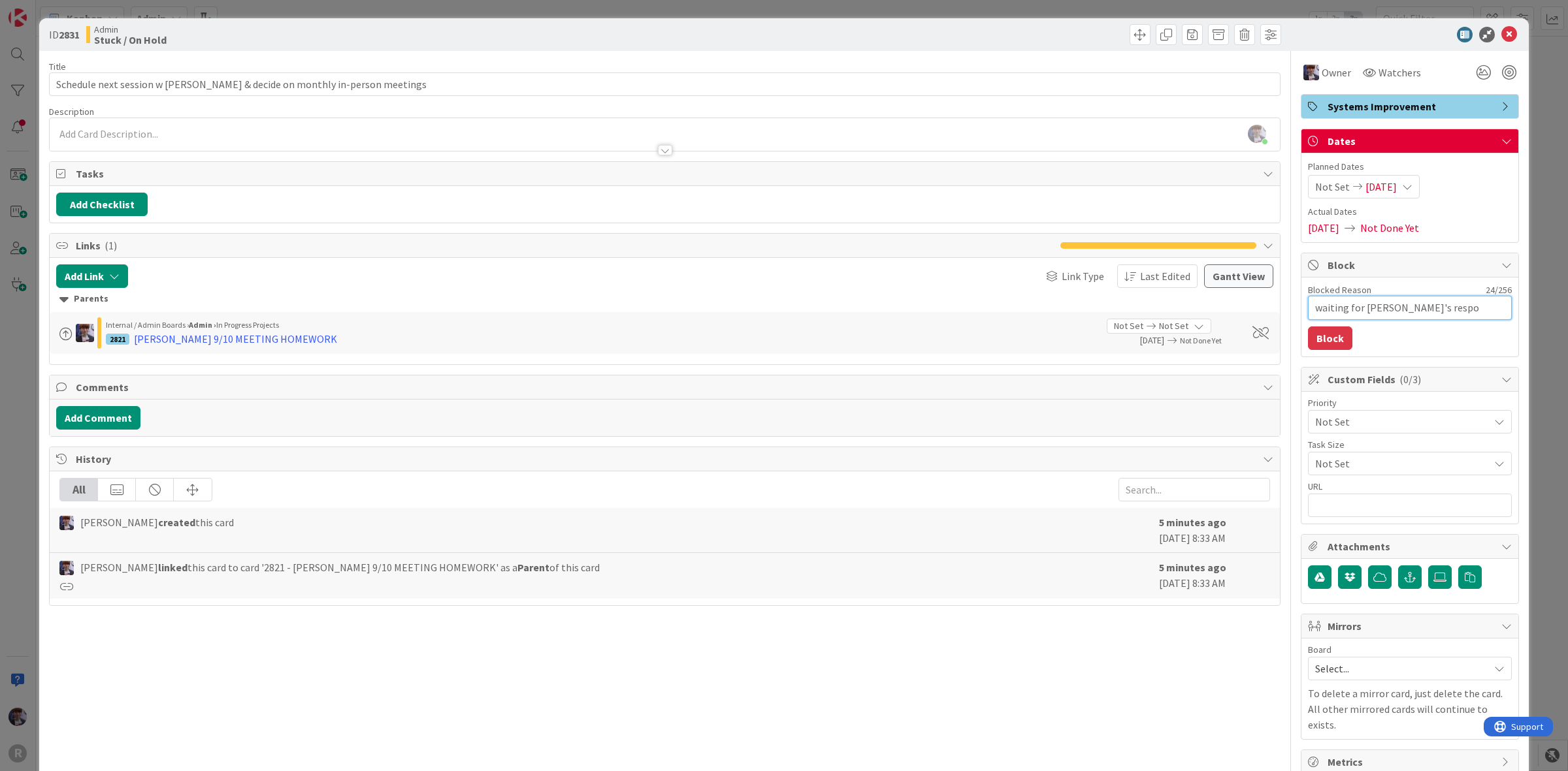
type textarea "x"
type textarea "waiting for [PERSON_NAME]'s respon"
type textarea "x"
type textarea "waiting for [PERSON_NAME]'s respons"
type textarea "x"
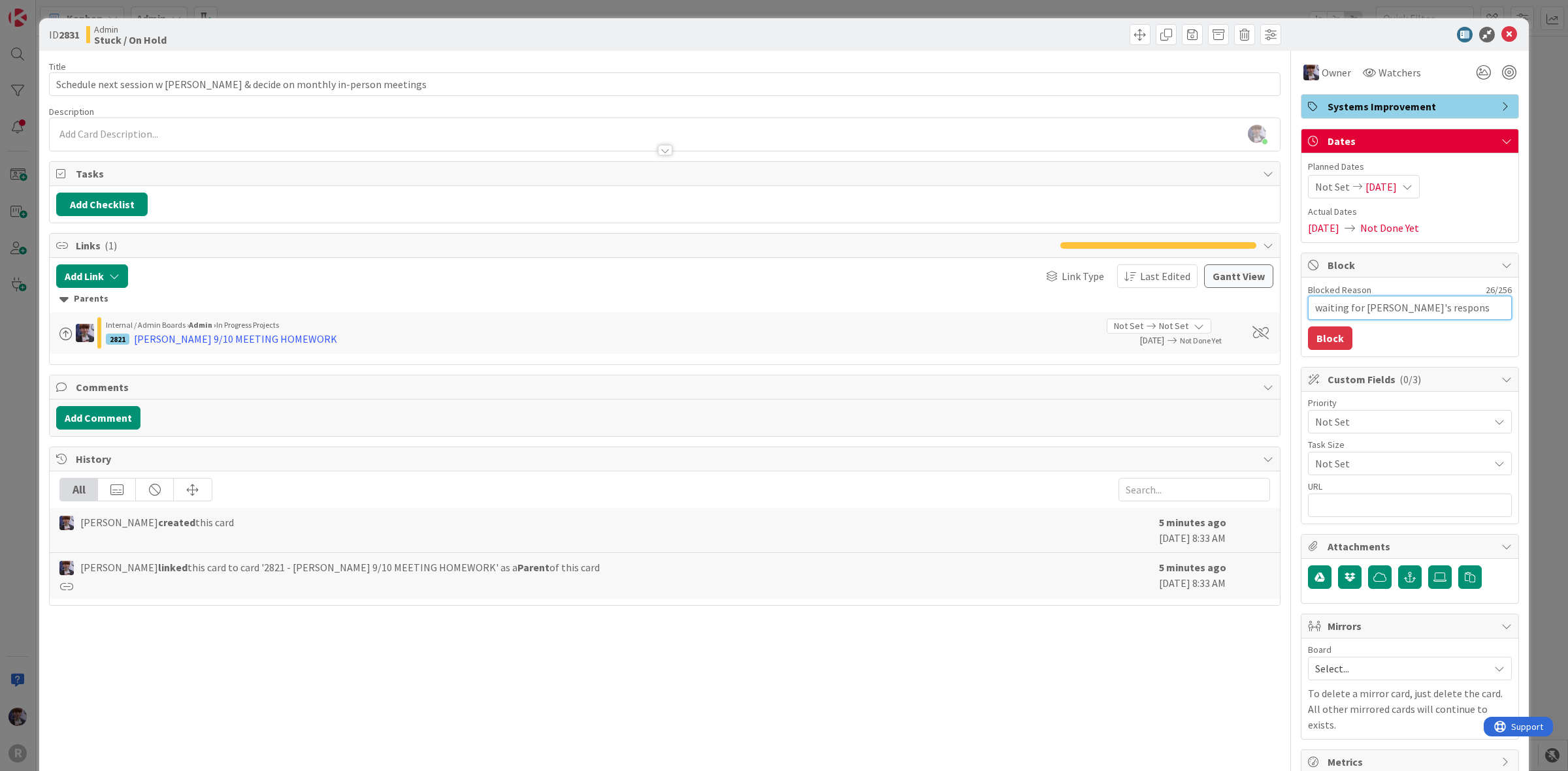
type textarea "waiting for [PERSON_NAME]'s response"
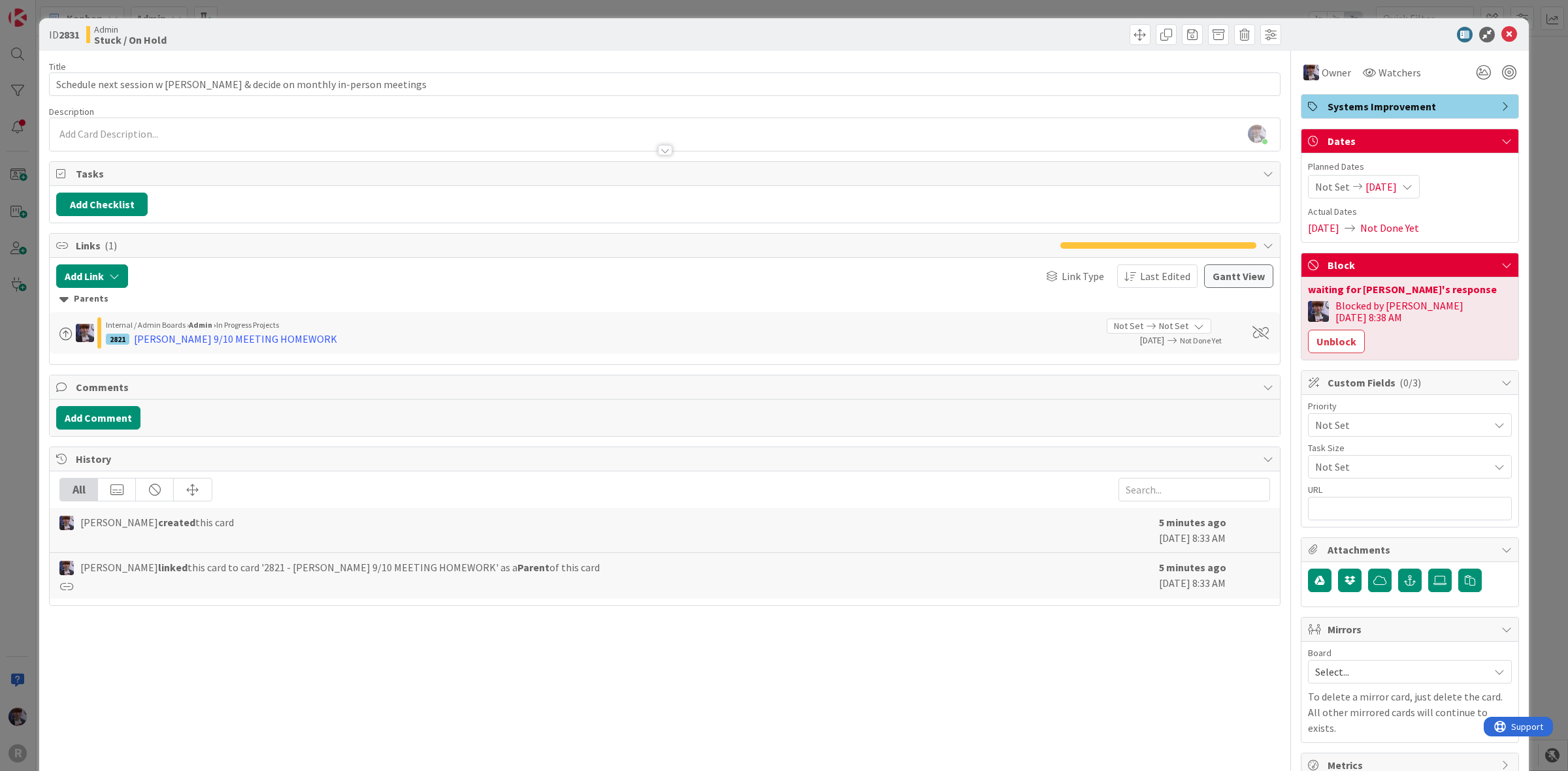
click at [1549, 206] on div "ID 2831 Admin Stuck / On Hold Title 67 / 128 Schedule next session w [PERSON_NA…" at bounding box center [784, 386] width 1568 height 771
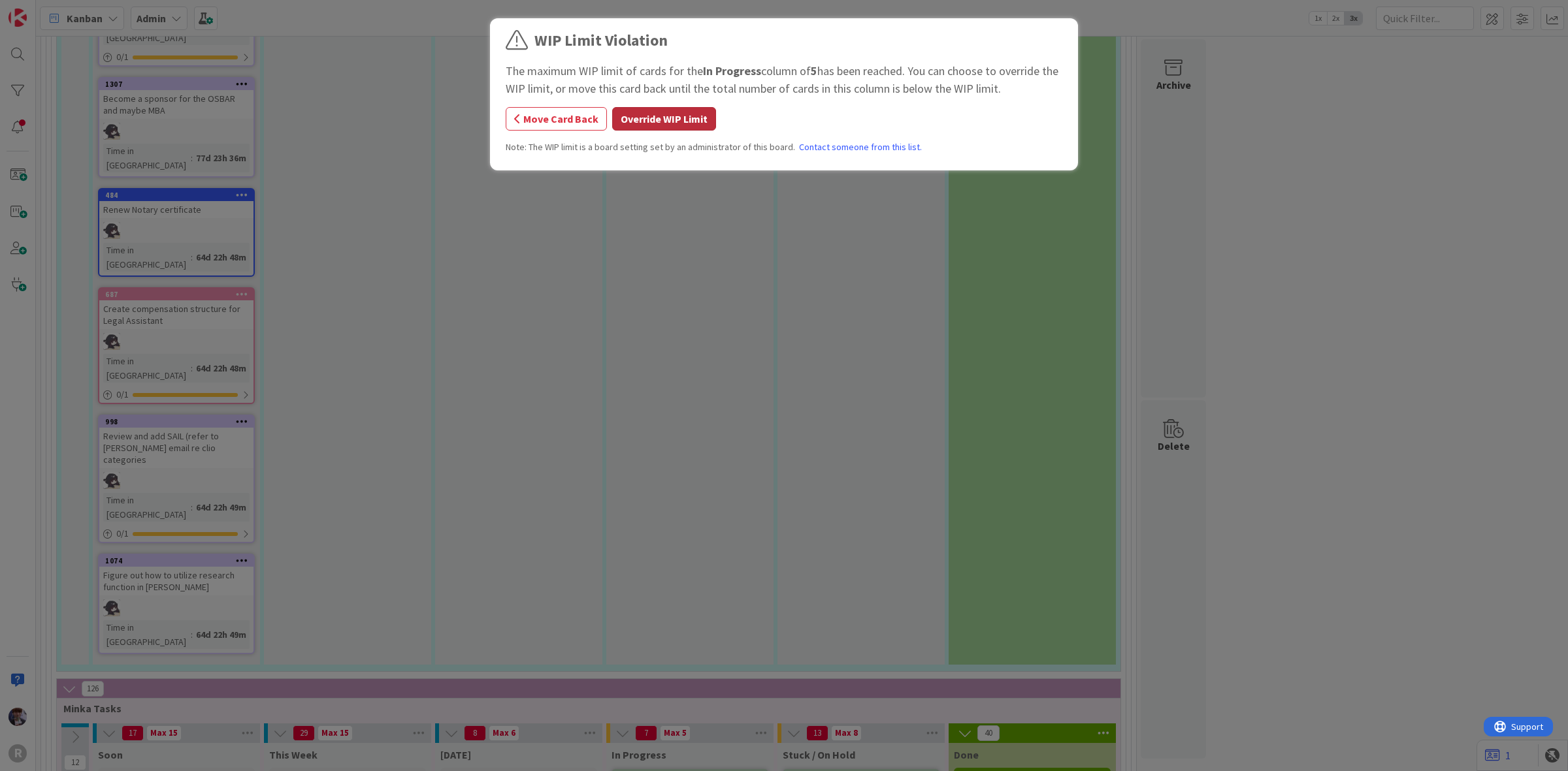
click at [673, 128] on button "Override WIP Limit" at bounding box center [664, 119] width 104 height 24
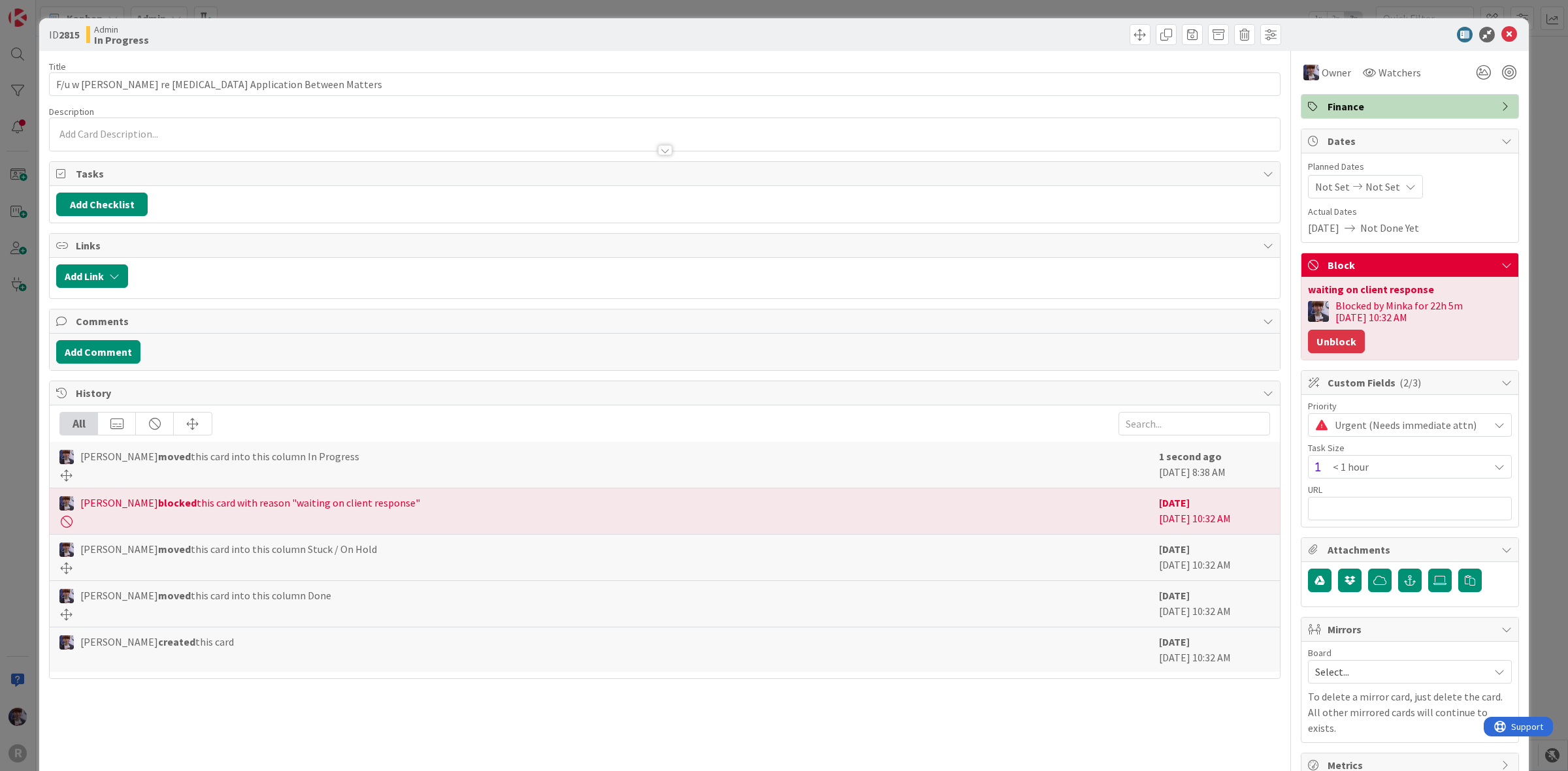
click at [1334, 349] on button "Unblock" at bounding box center [1336, 342] width 57 height 24
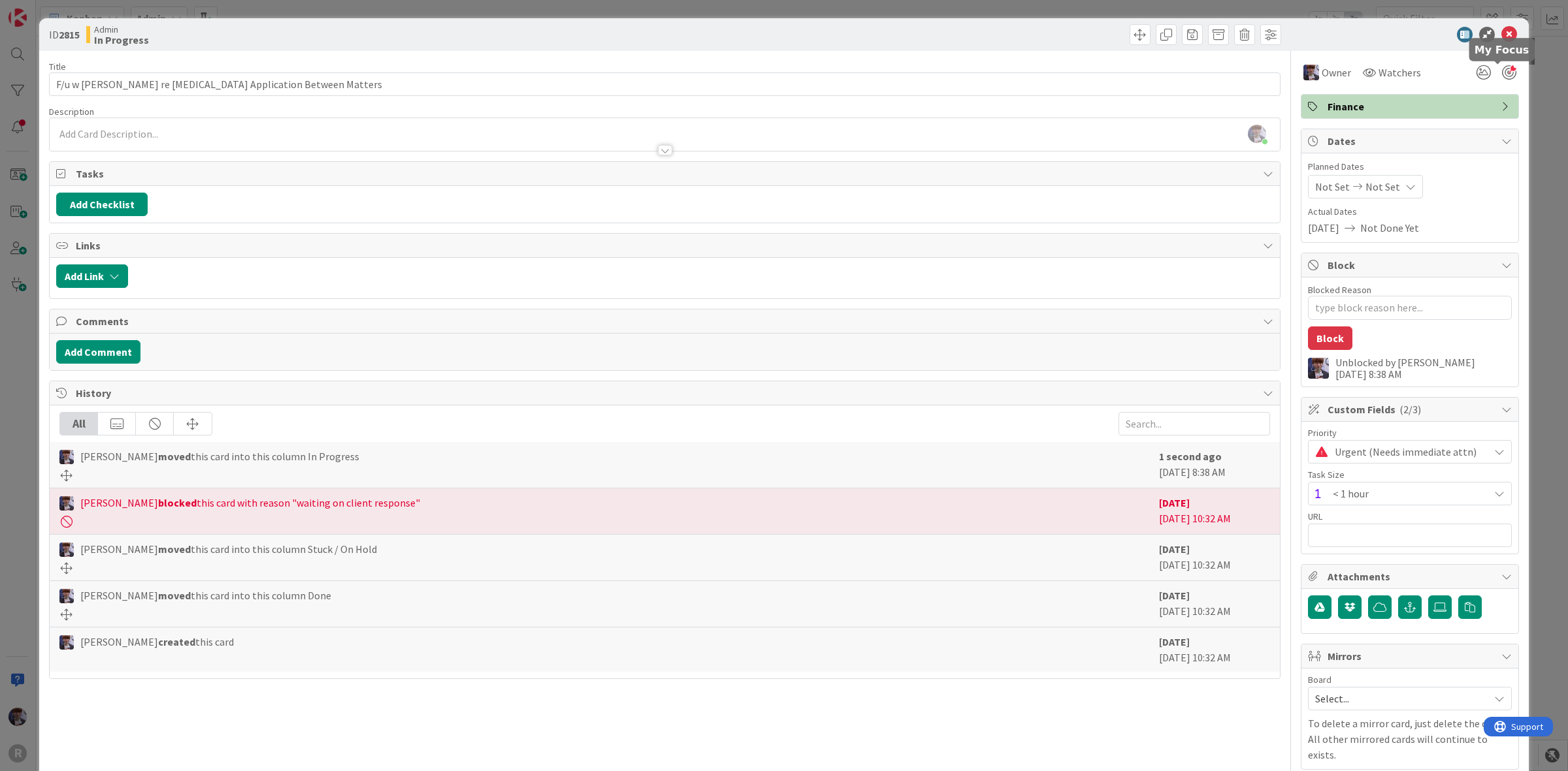
click at [1502, 76] on div at bounding box center [1510, 73] width 14 height 14
click at [1546, 148] on div "ID 2815 Admin In Progress Title 52 / 128 F/u w [PERSON_NAME] re [MEDICAL_DATA] …" at bounding box center [784, 386] width 1568 height 771
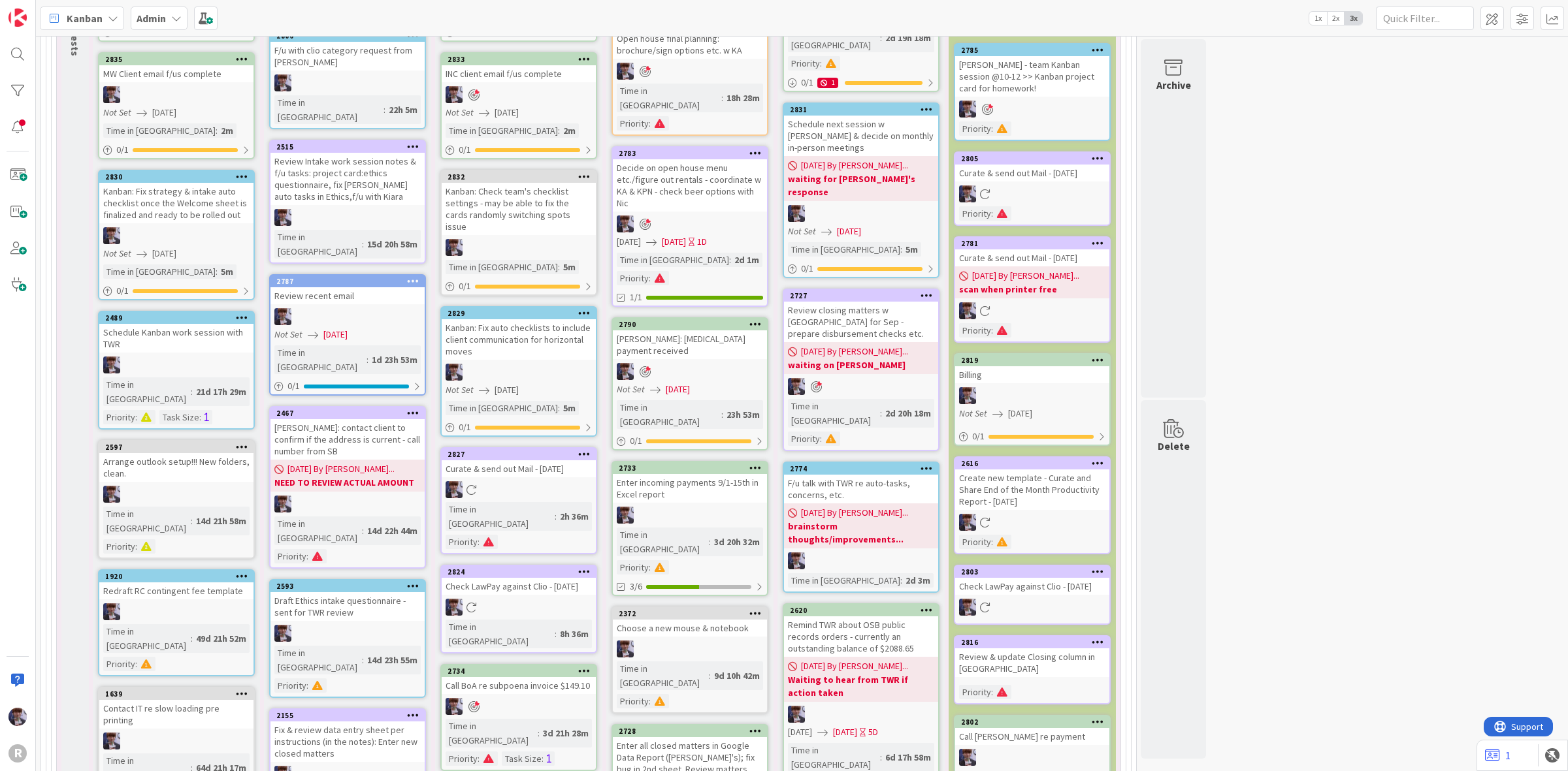
scroll to position [5143, 0]
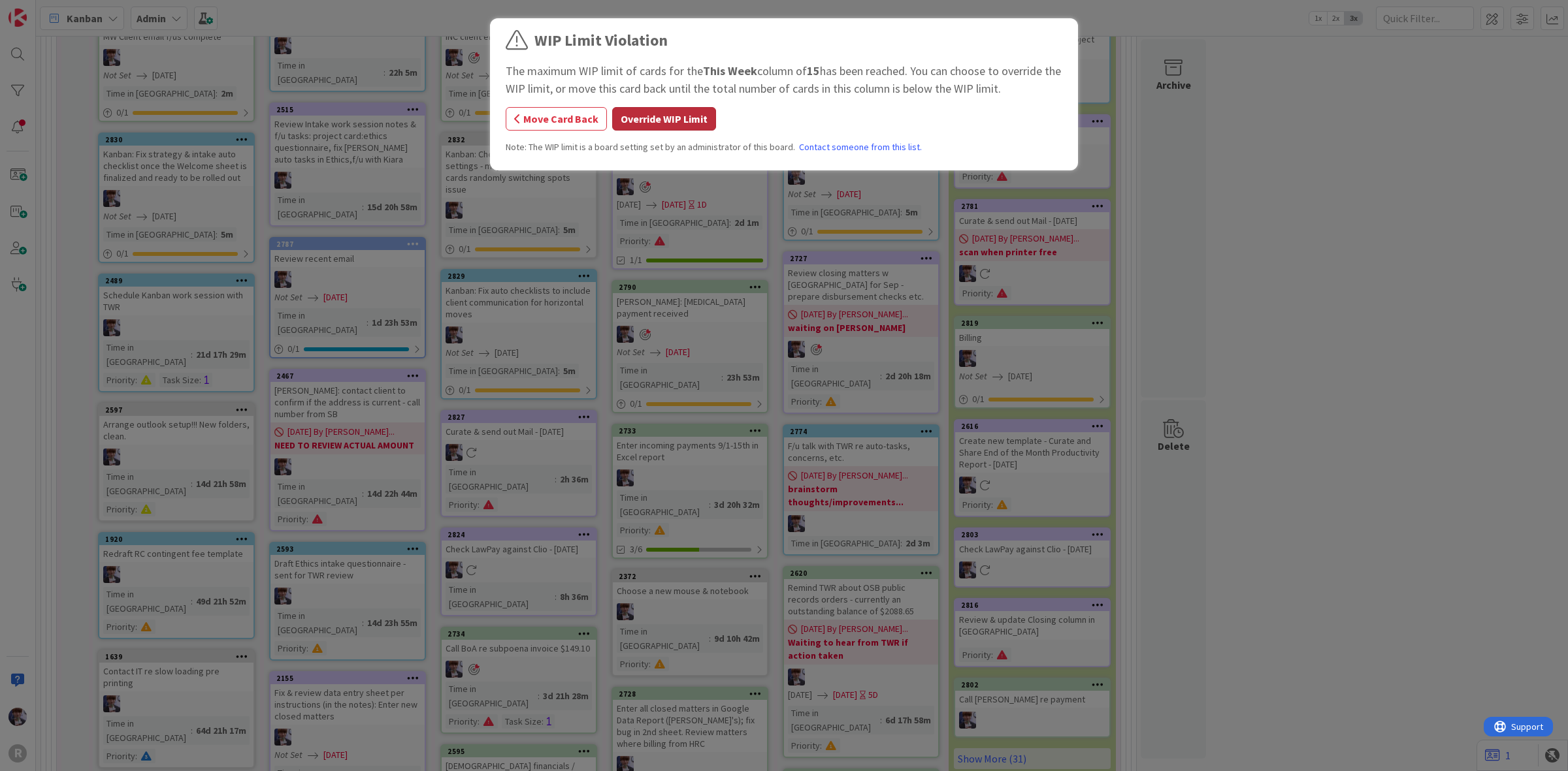
click at [657, 115] on button "Override WIP Limit" at bounding box center [664, 119] width 104 height 24
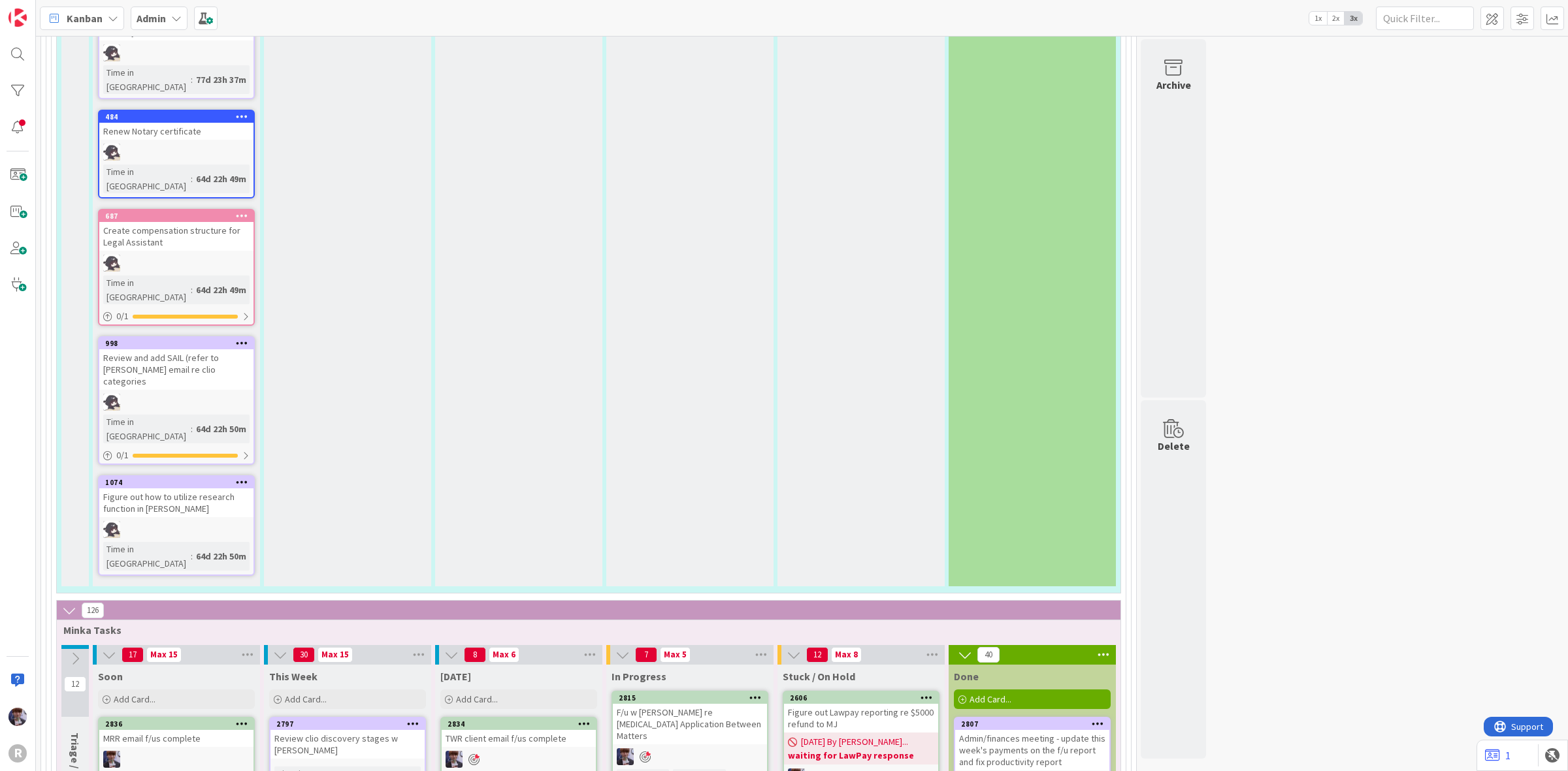
scroll to position [4327, 0]
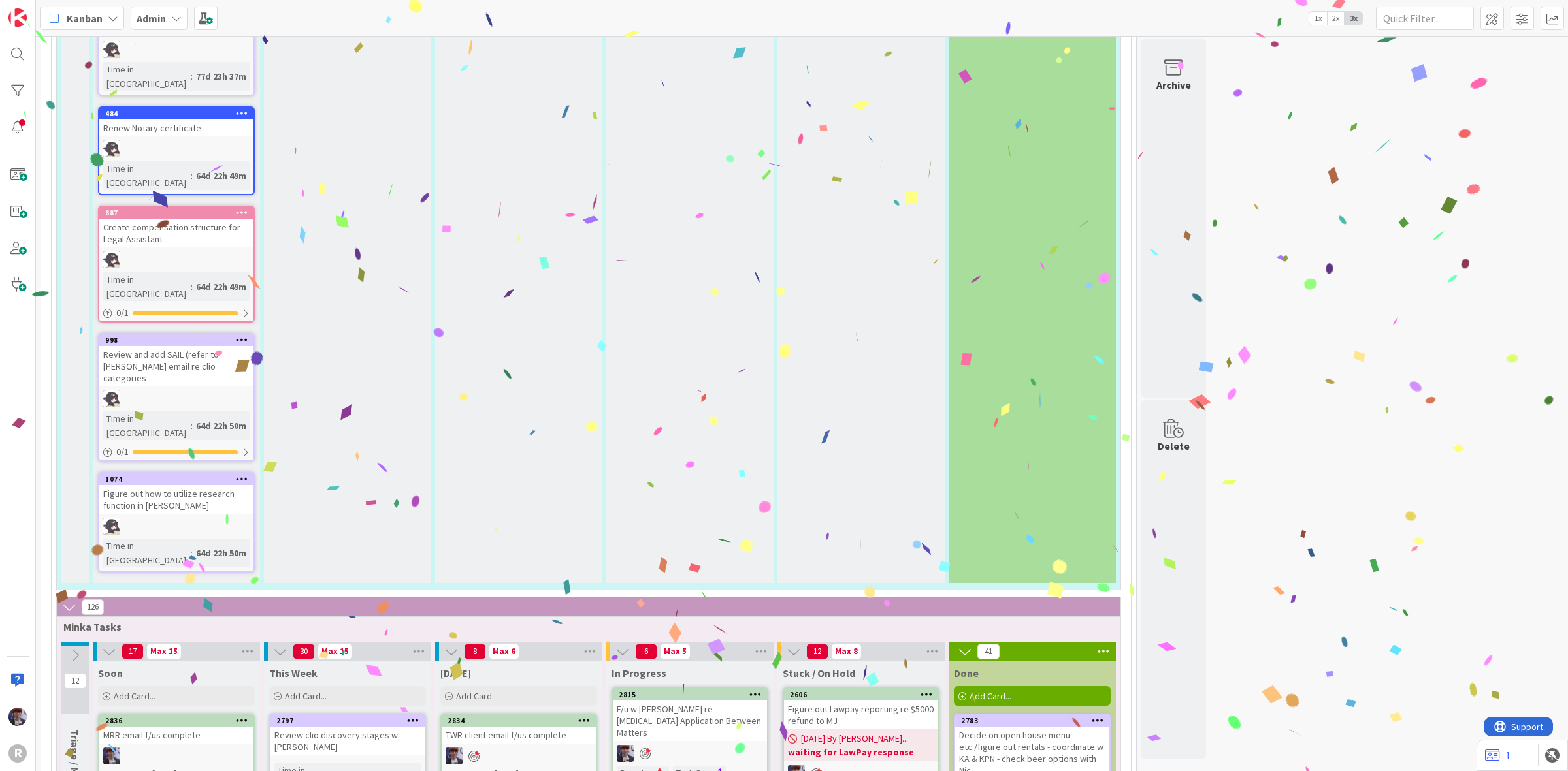
click at [1032, 727] on div "Decide on open house menu etc./figure out rentals - coordinate w KA & KPN - che…" at bounding box center [1032, 753] width 154 height 53
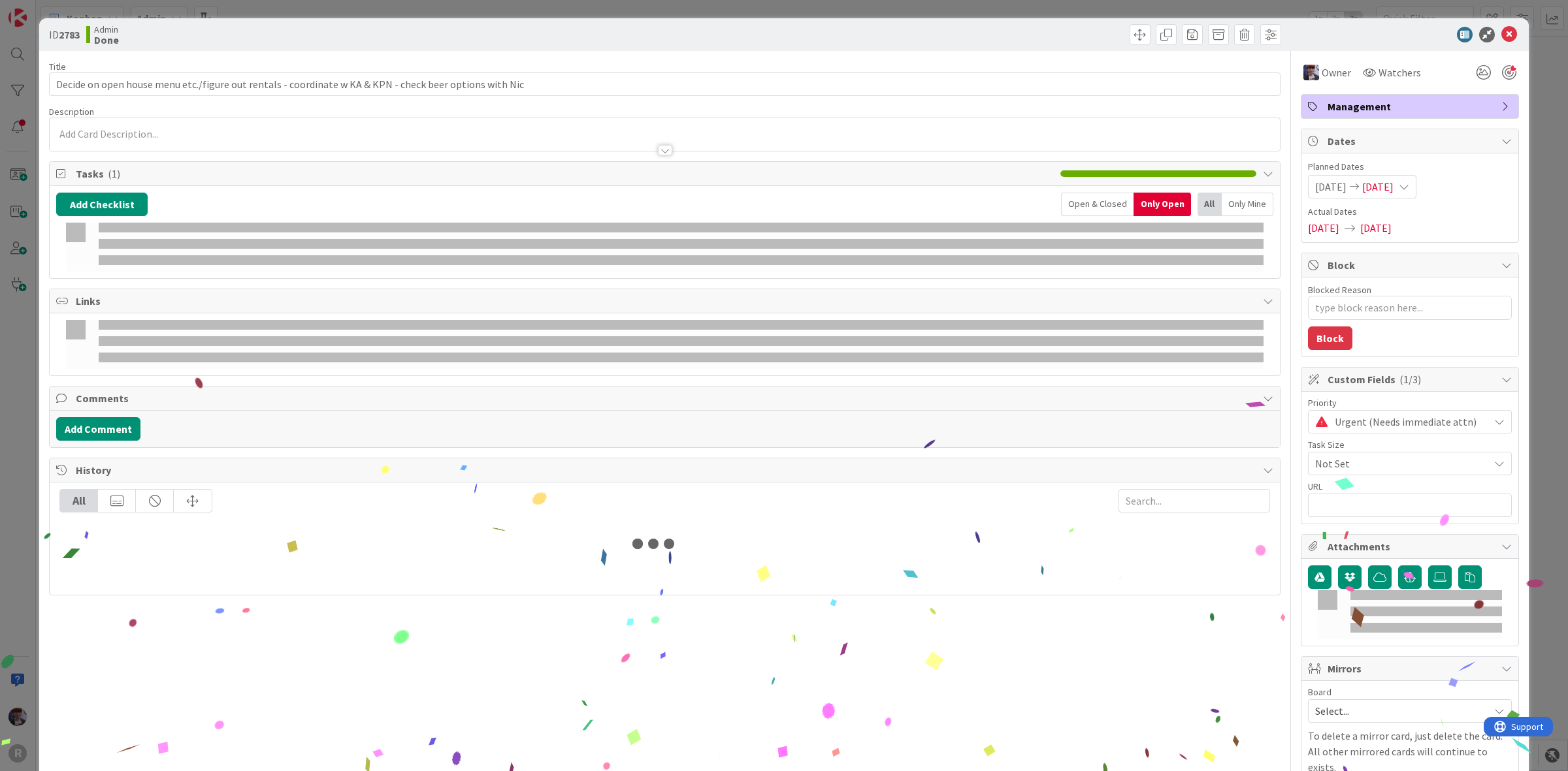
type textarea "x"
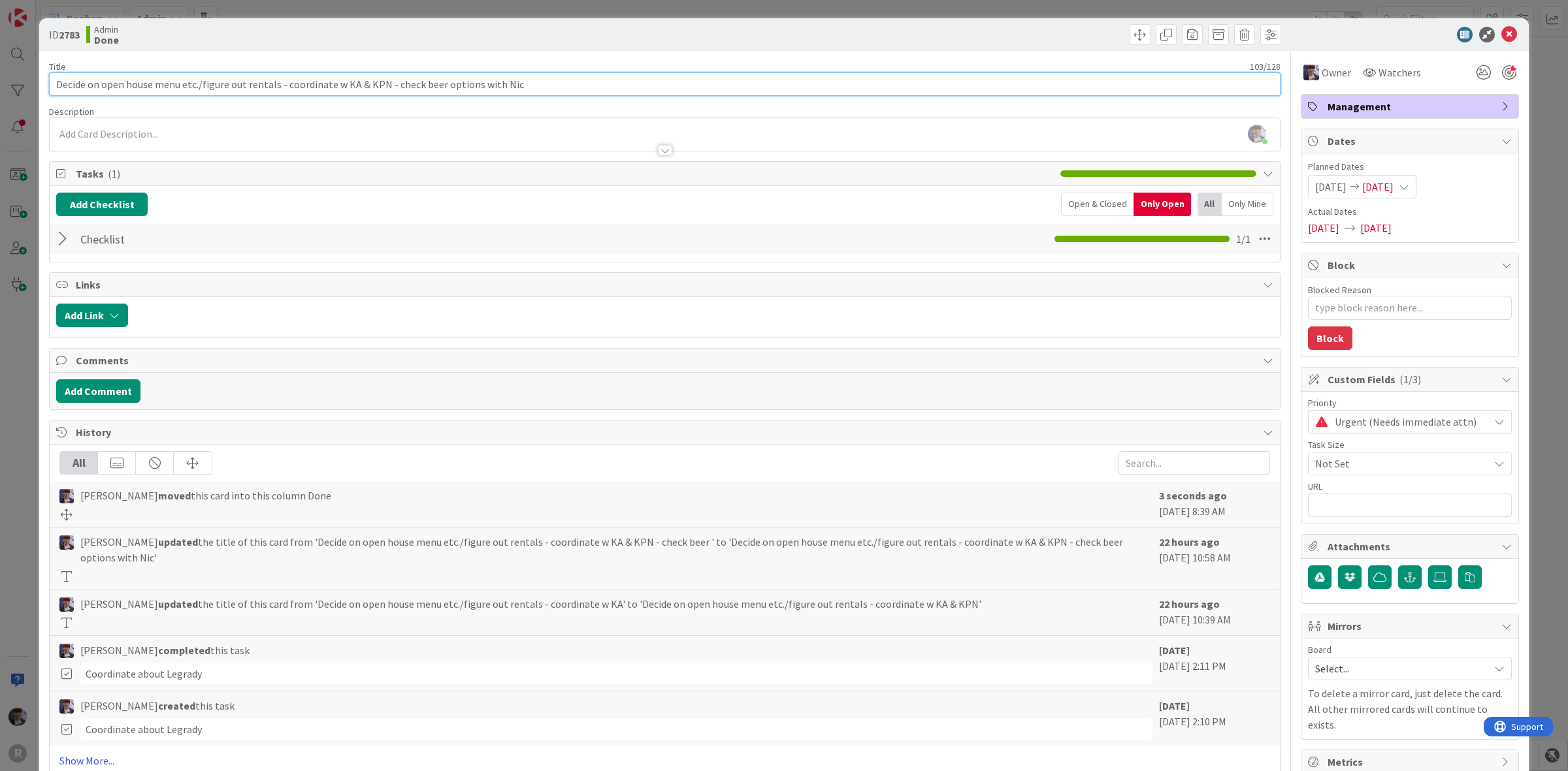
drag, startPoint x: 427, startPoint y: 89, endPoint x: 387, endPoint y: 94, distance: 40.3
click at [387, 94] on input "Decide on open house menu etc./figure out rentals - coordinate w KA & KPN - che…" at bounding box center [665, 84] width 1231 height 24
type input "Decide on open house menu etc./figure out rentals - coordinate w KA & KPN"
type textarea "x"
type input "Decide on open house menu etc./figure out rentals - coordinate w KA & KPN"
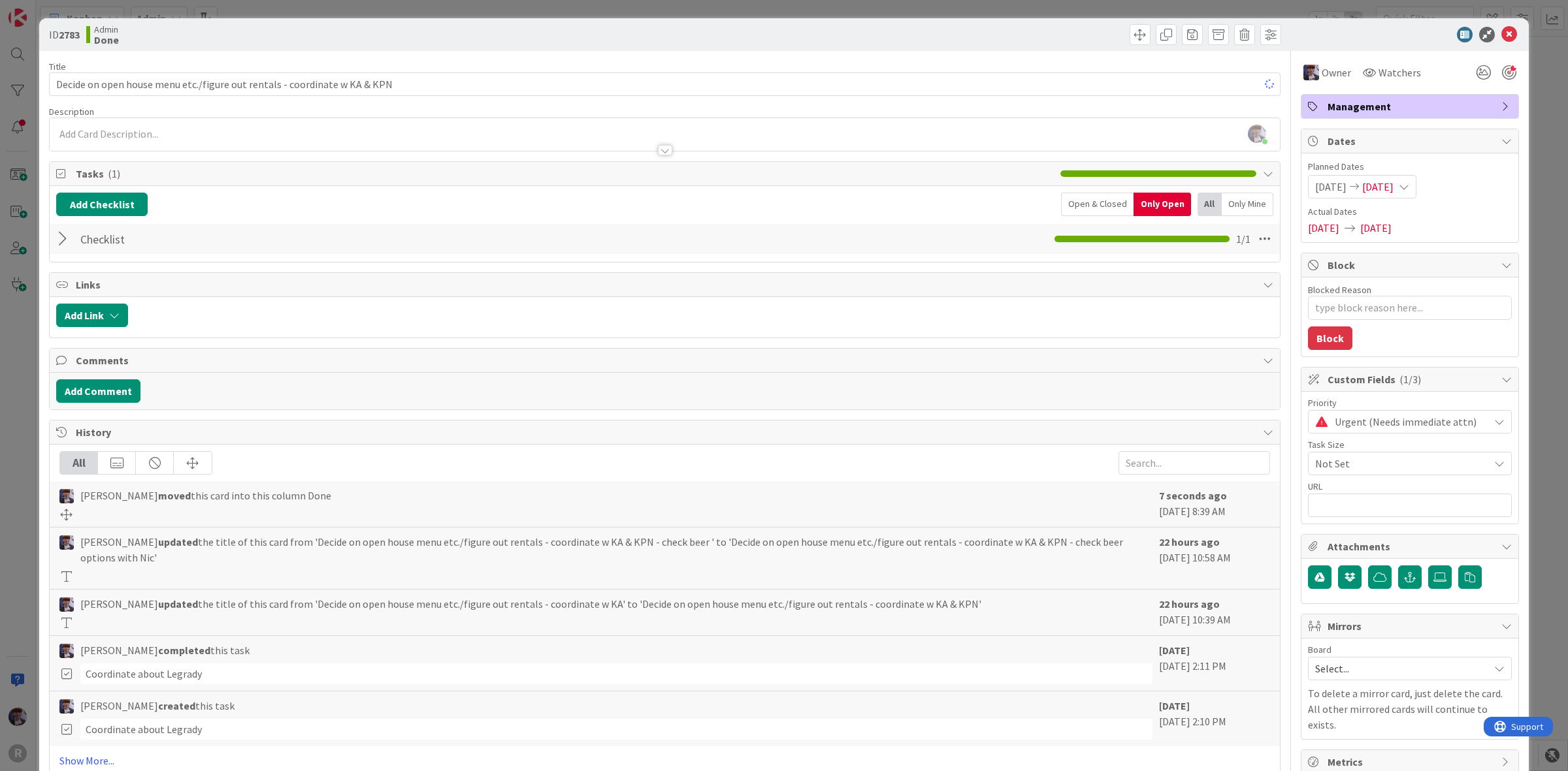
click at [30, 357] on div "ID 2783 Admin Done Title 74 / 128 Decide on open house menu etc./figure out ren…" at bounding box center [784, 386] width 1568 height 771
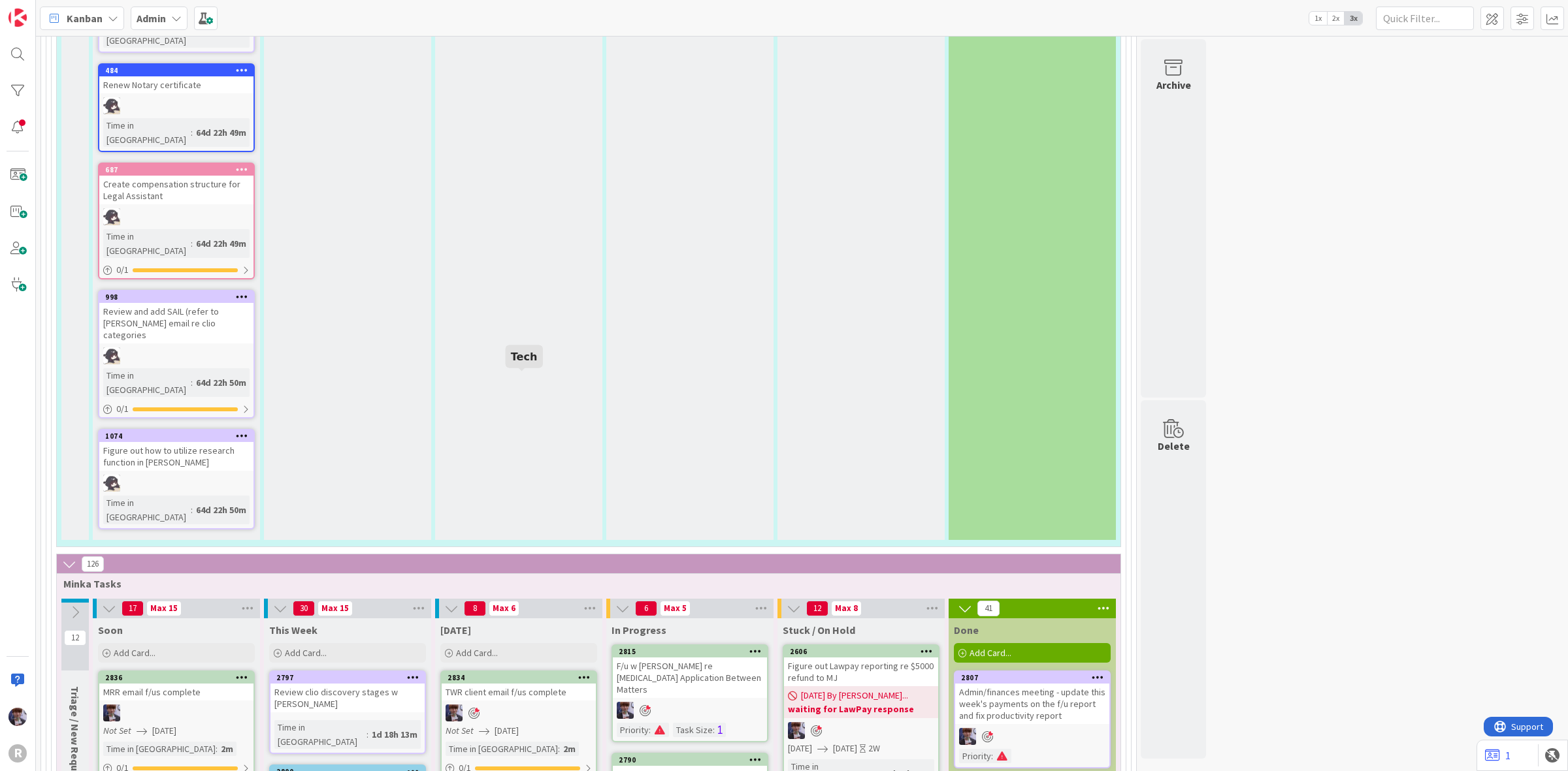
scroll to position [4408, 0]
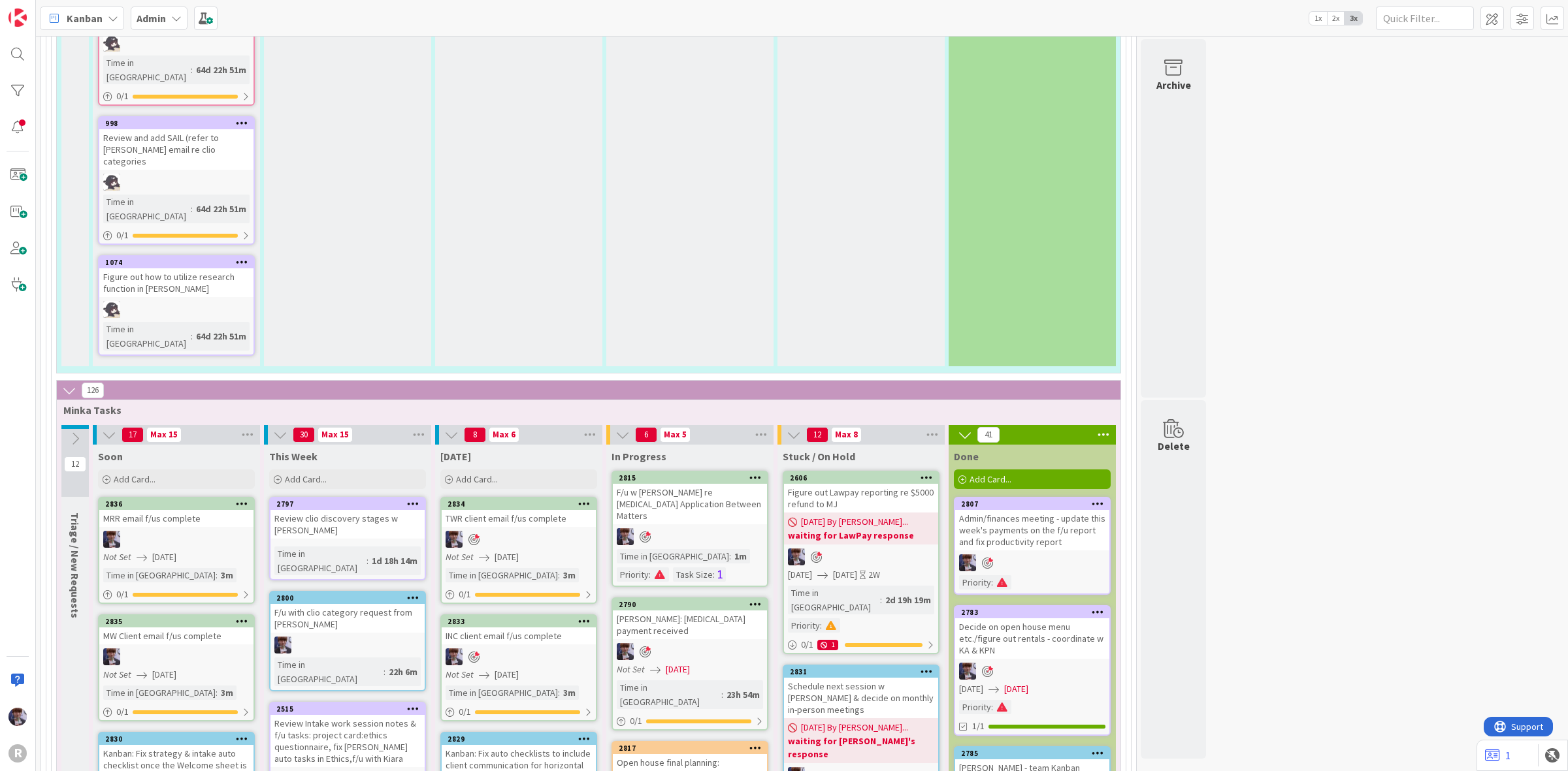
scroll to position [4625, 0]
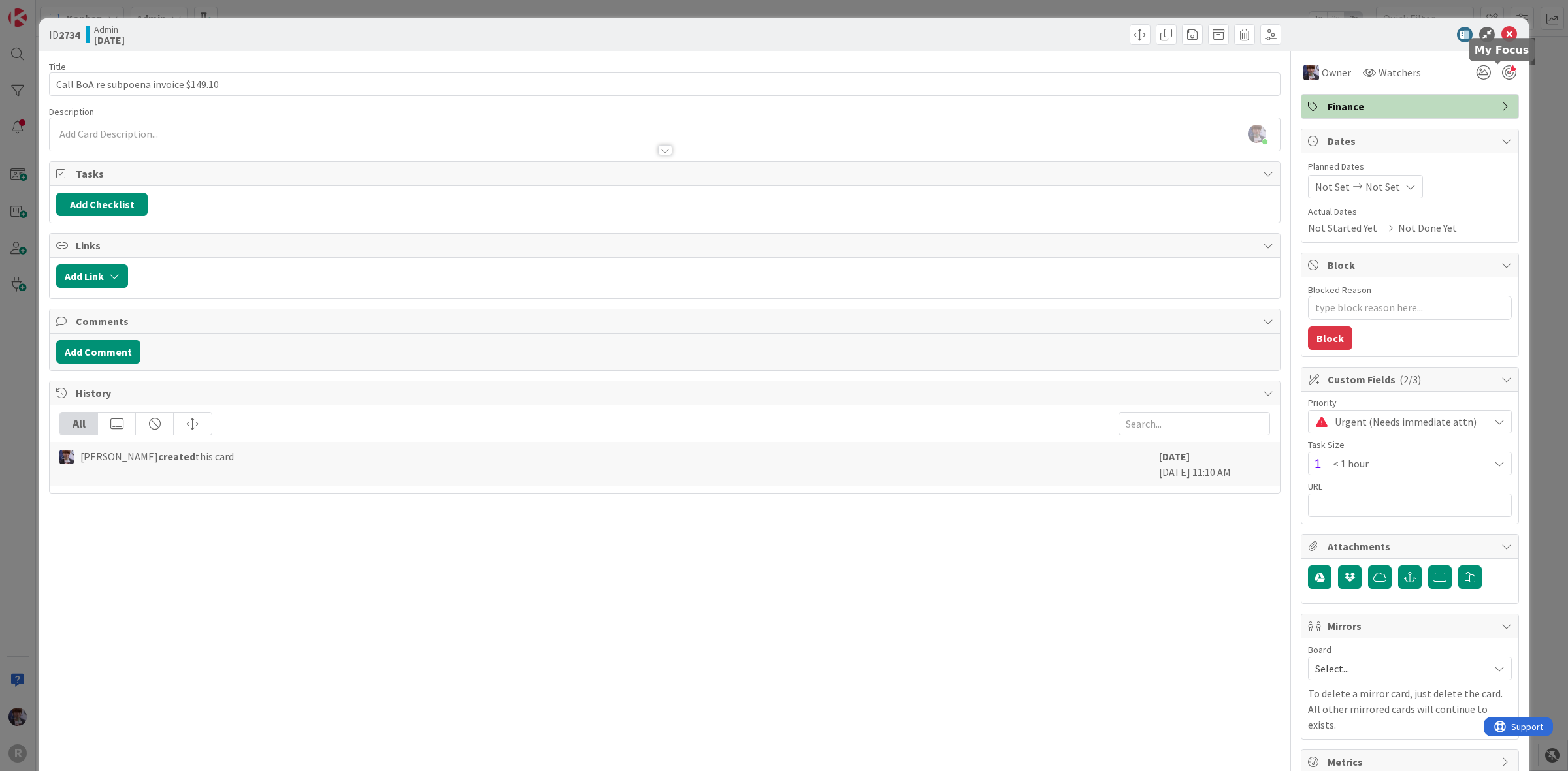
click at [1502, 73] on div at bounding box center [1510, 73] width 14 height 14
click at [1515, 121] on div "ID 2734 Admin [DATE] Title 36 / 128 Call BoA re subpoena invoice $149.10 Descri…" at bounding box center [784, 401] width 1489 height 766
click at [1526, 122] on div "ID 2734 Admin [DATE] Title 36 / 128 Call BoA re subpoena invoice $149.10 Descri…" at bounding box center [784, 386] width 1568 height 771
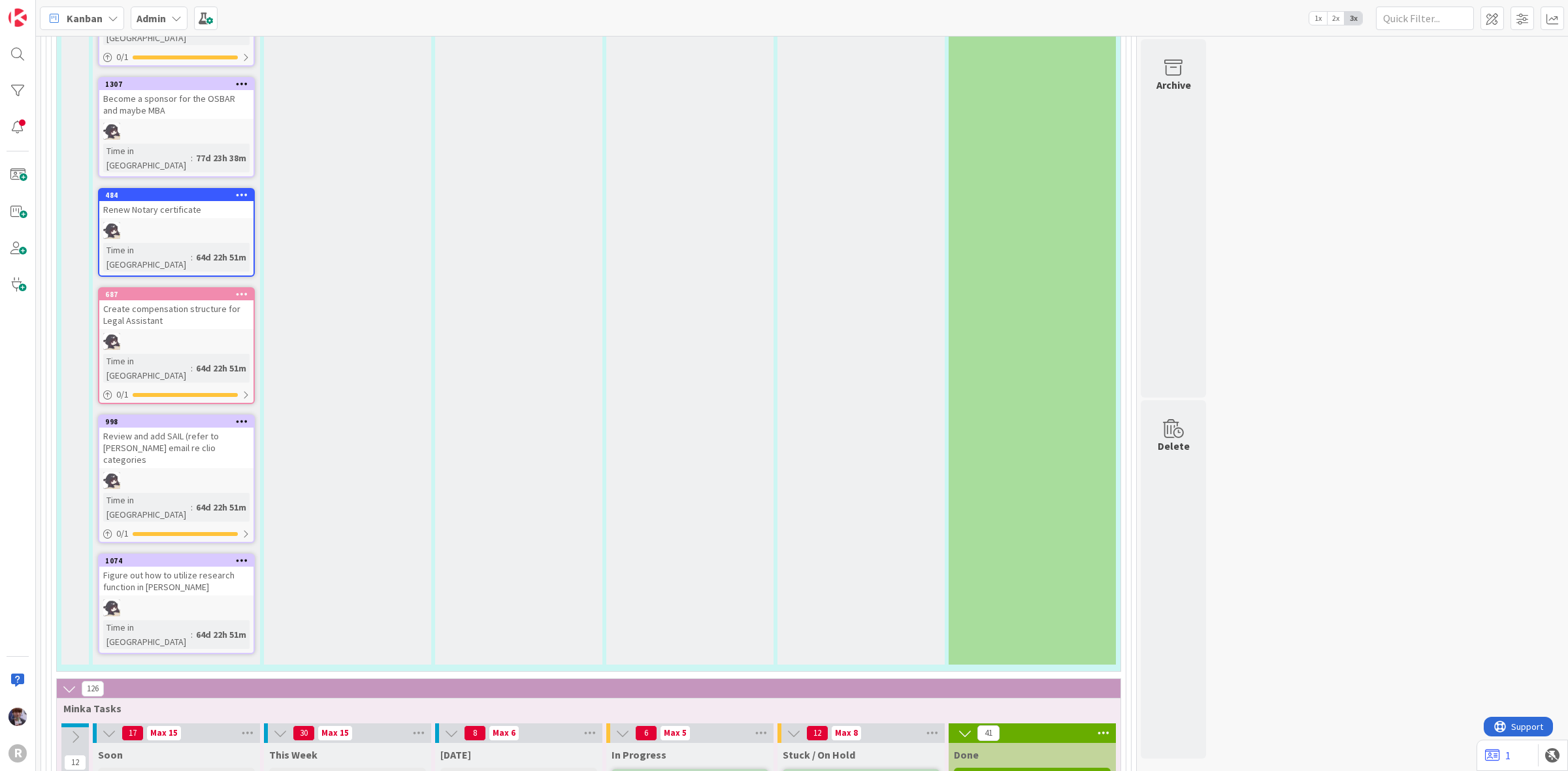
scroll to position [4217, 0]
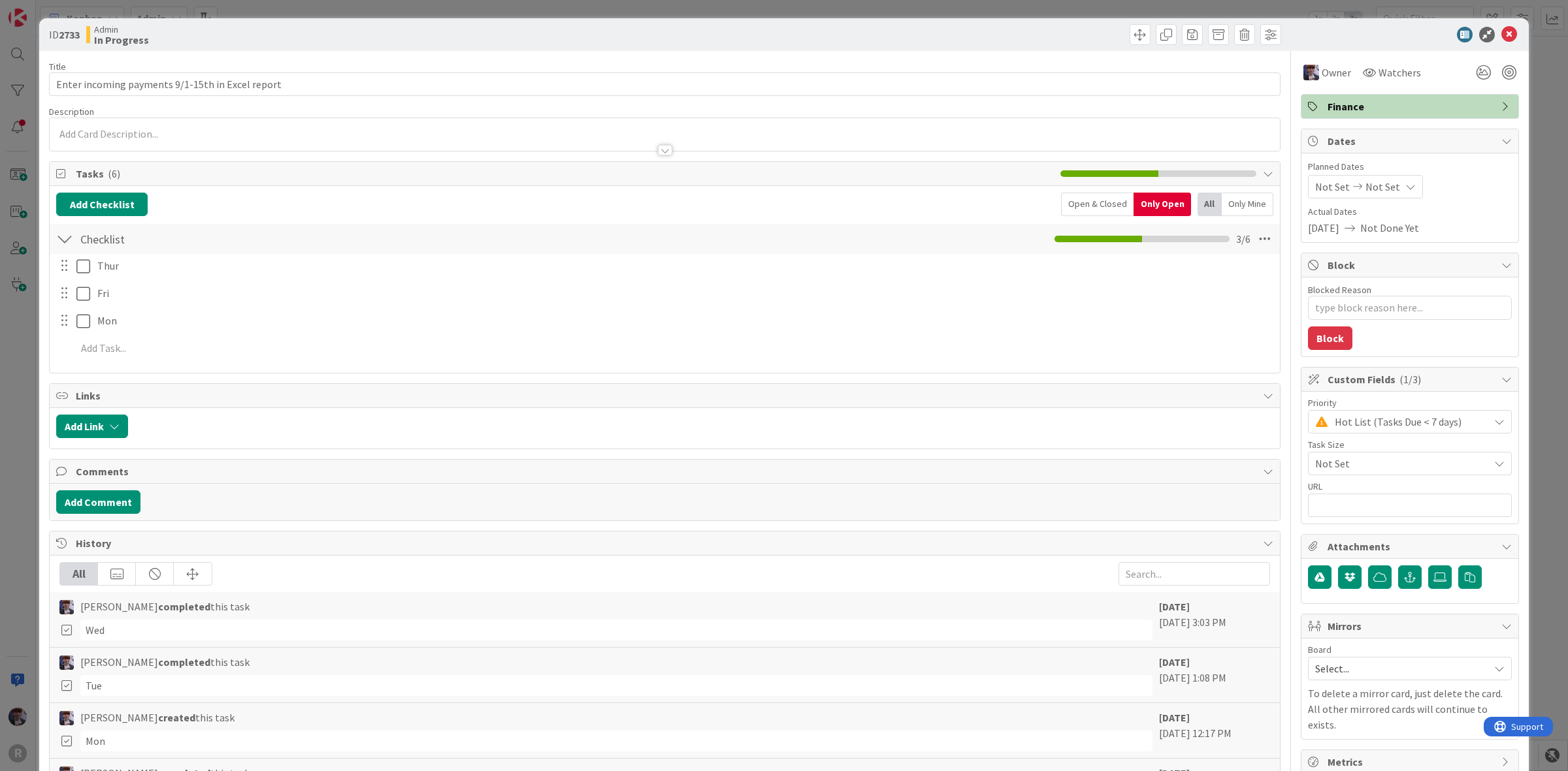
click at [1523, 200] on div "ID 2733 Admin In Progress Title 48 / 128 Enter incoming payments 9/1-15th in Ex…" at bounding box center [784, 386] width 1568 height 771
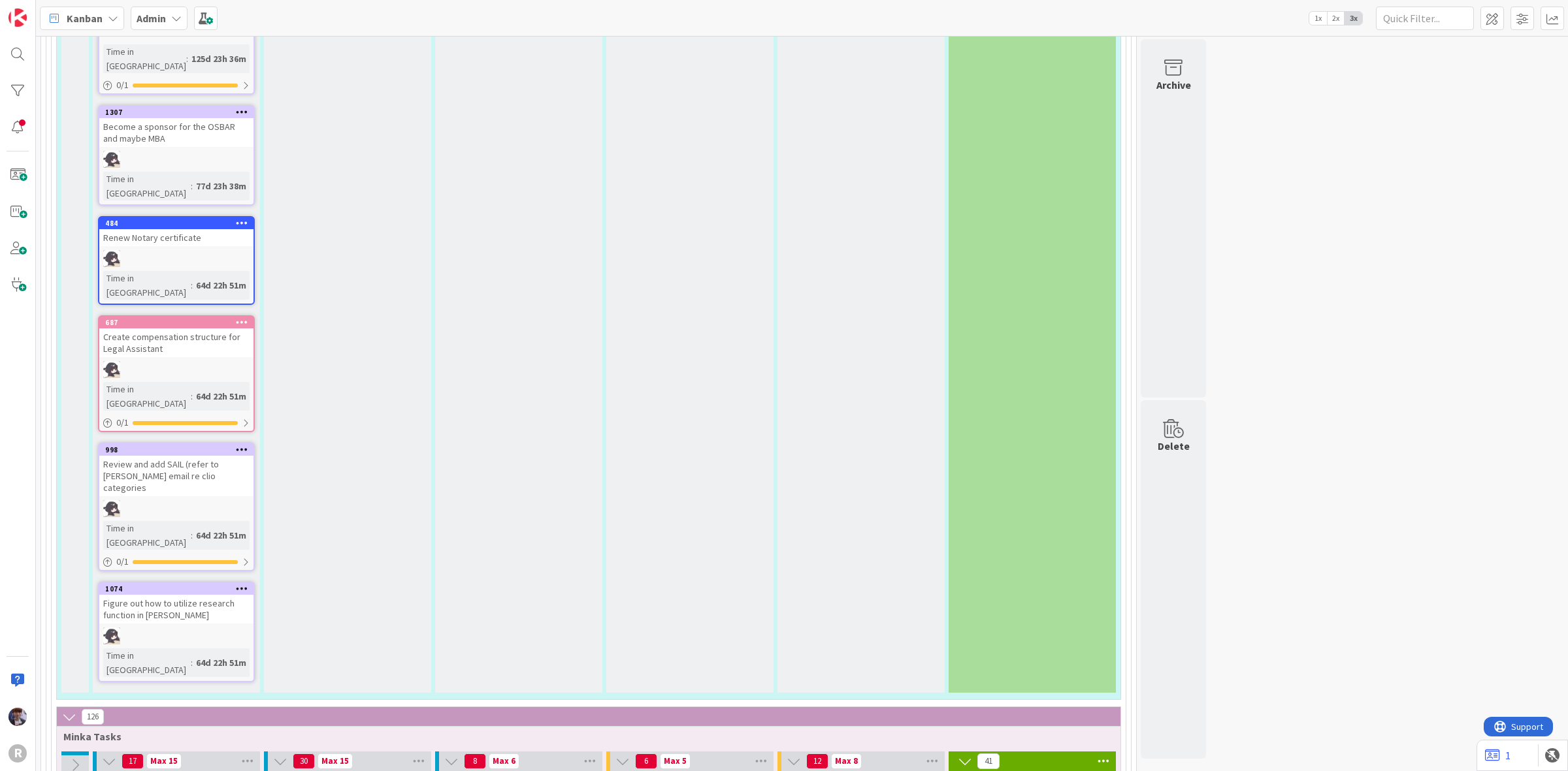
click at [181, 11] on div "Admin" at bounding box center [159, 18] width 57 height 24
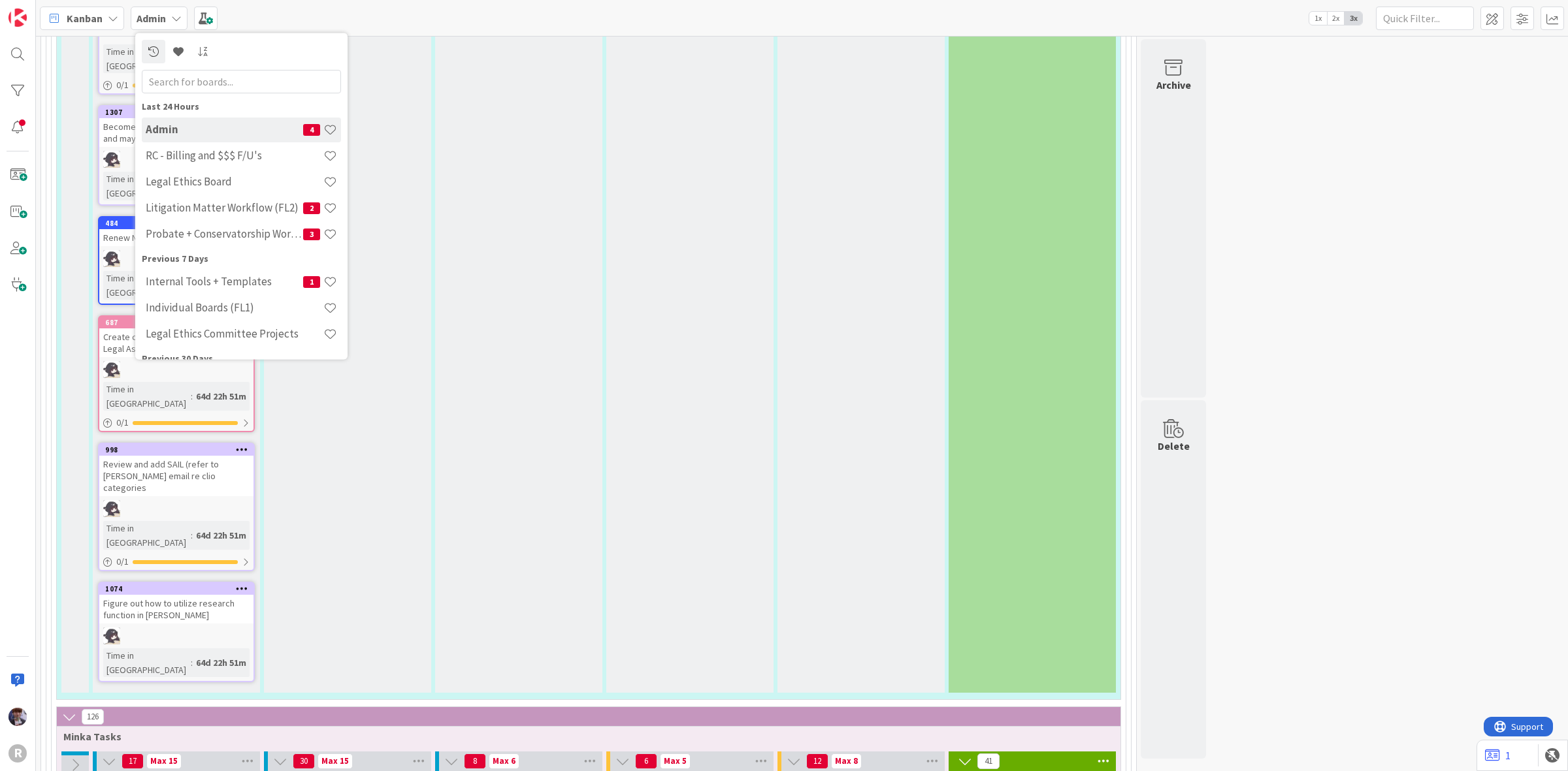
click at [102, 6] on div "Kanban" at bounding box center [81, 18] width 84 height 24
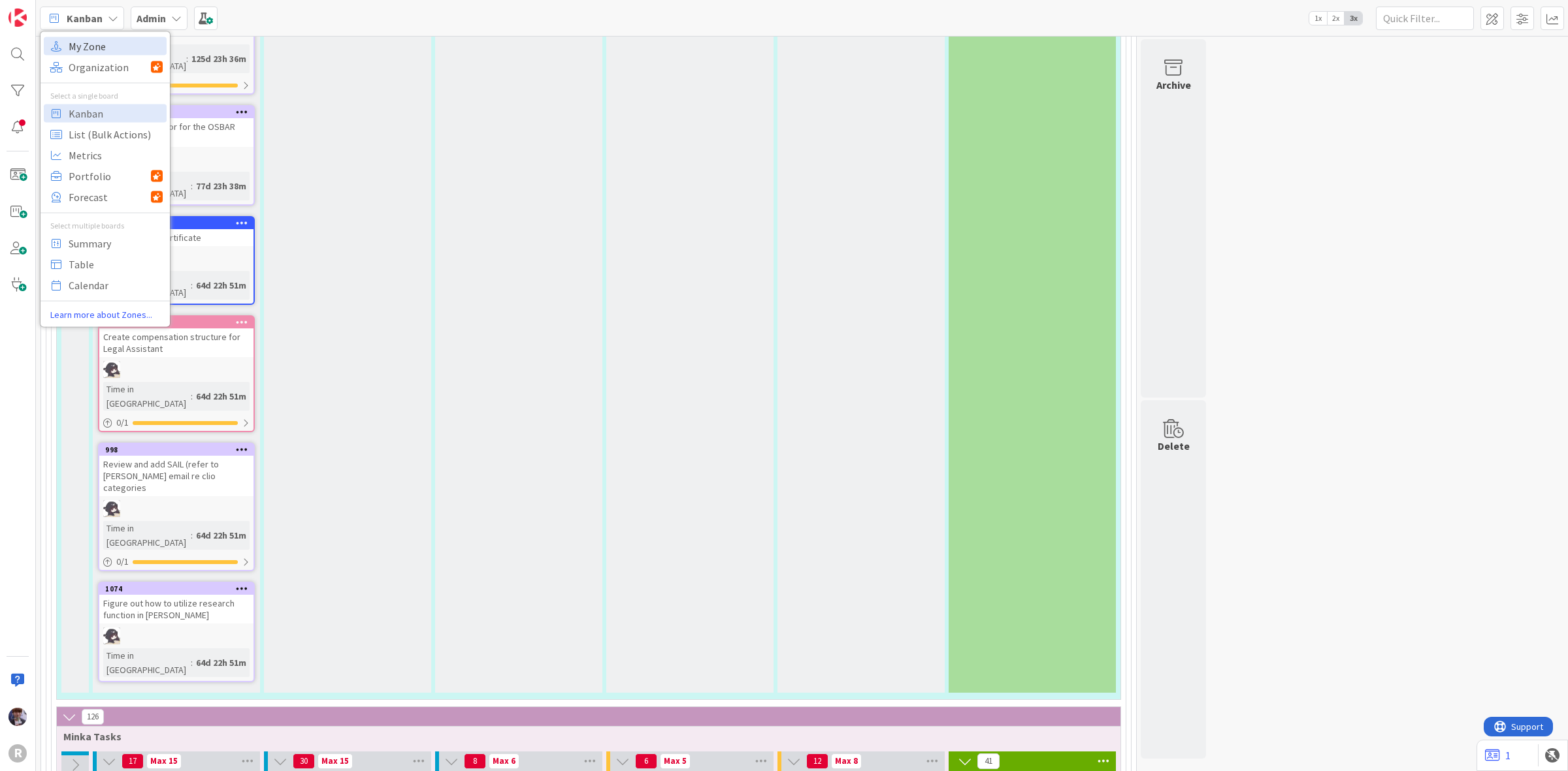
click at [115, 43] on span "My Zone" at bounding box center [115, 45] width 94 height 19
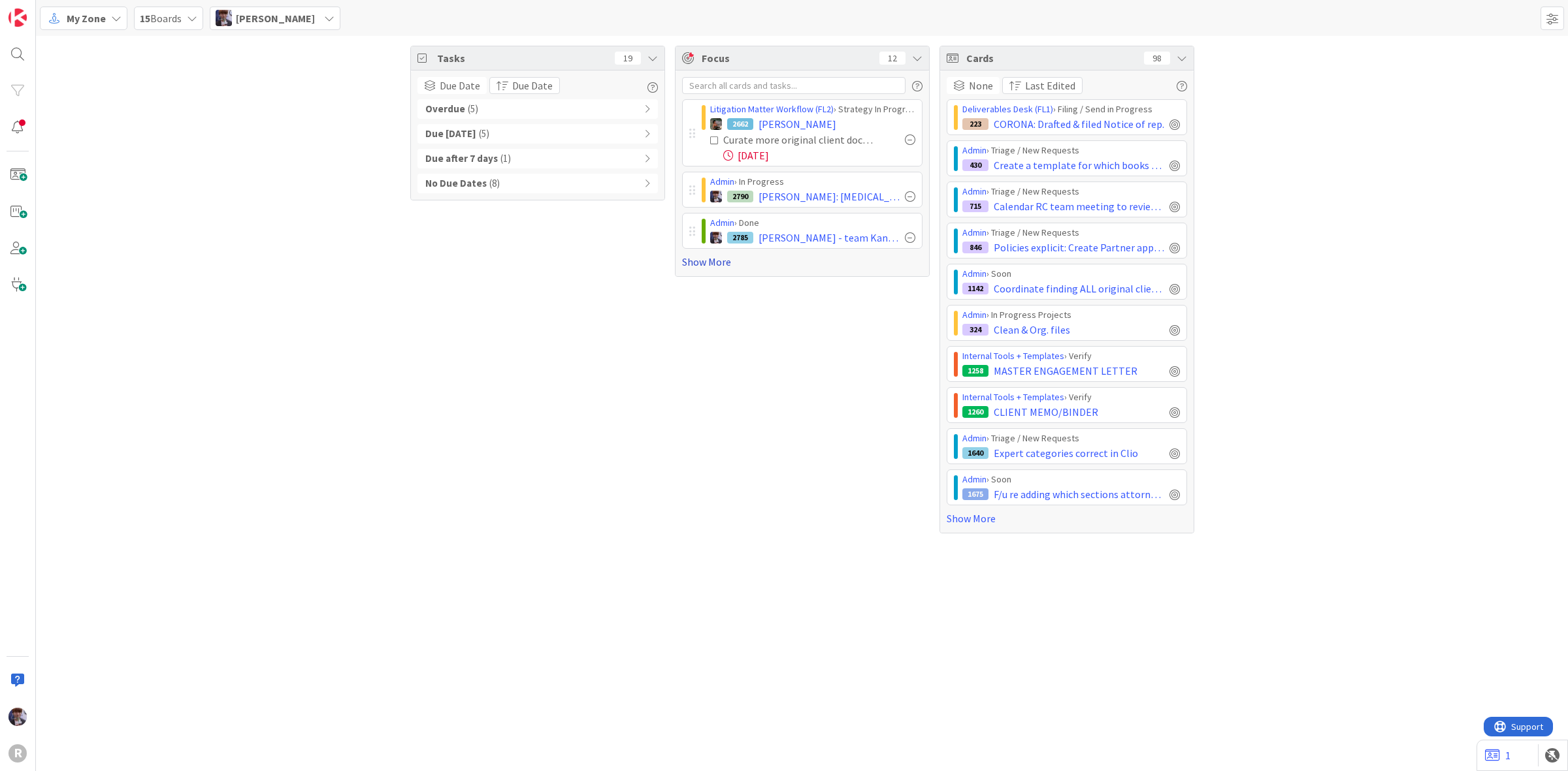
click at [704, 267] on link "Show More" at bounding box center [802, 262] width 241 height 16
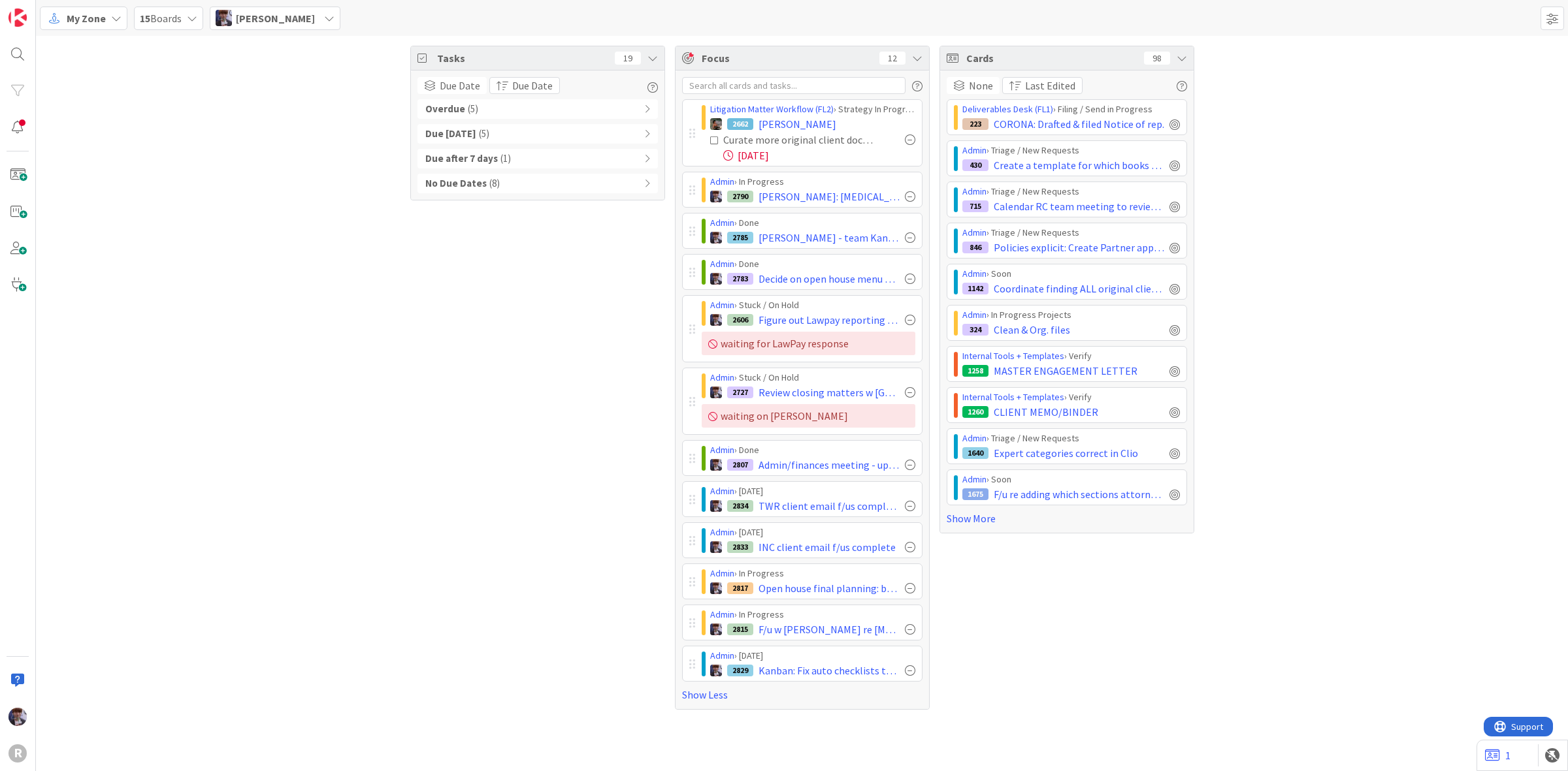
click at [1180, 58] on icon at bounding box center [1182, 58] width 11 height 11
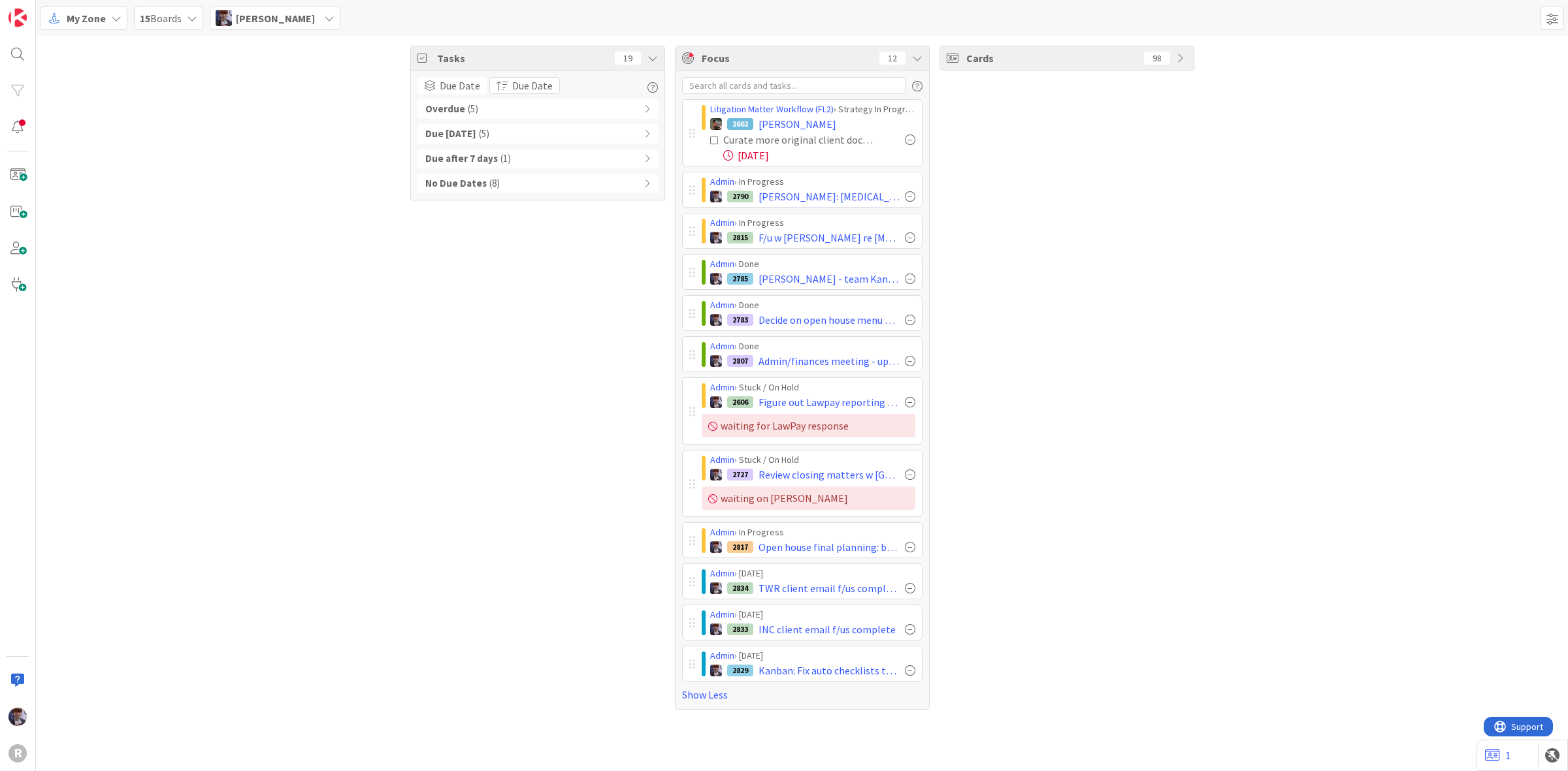
click at [967, 458] on div "Cards 98" at bounding box center [1066, 378] width 254 height 664
click at [239, 15] on span "[PERSON_NAME]" at bounding box center [275, 19] width 79 height 16
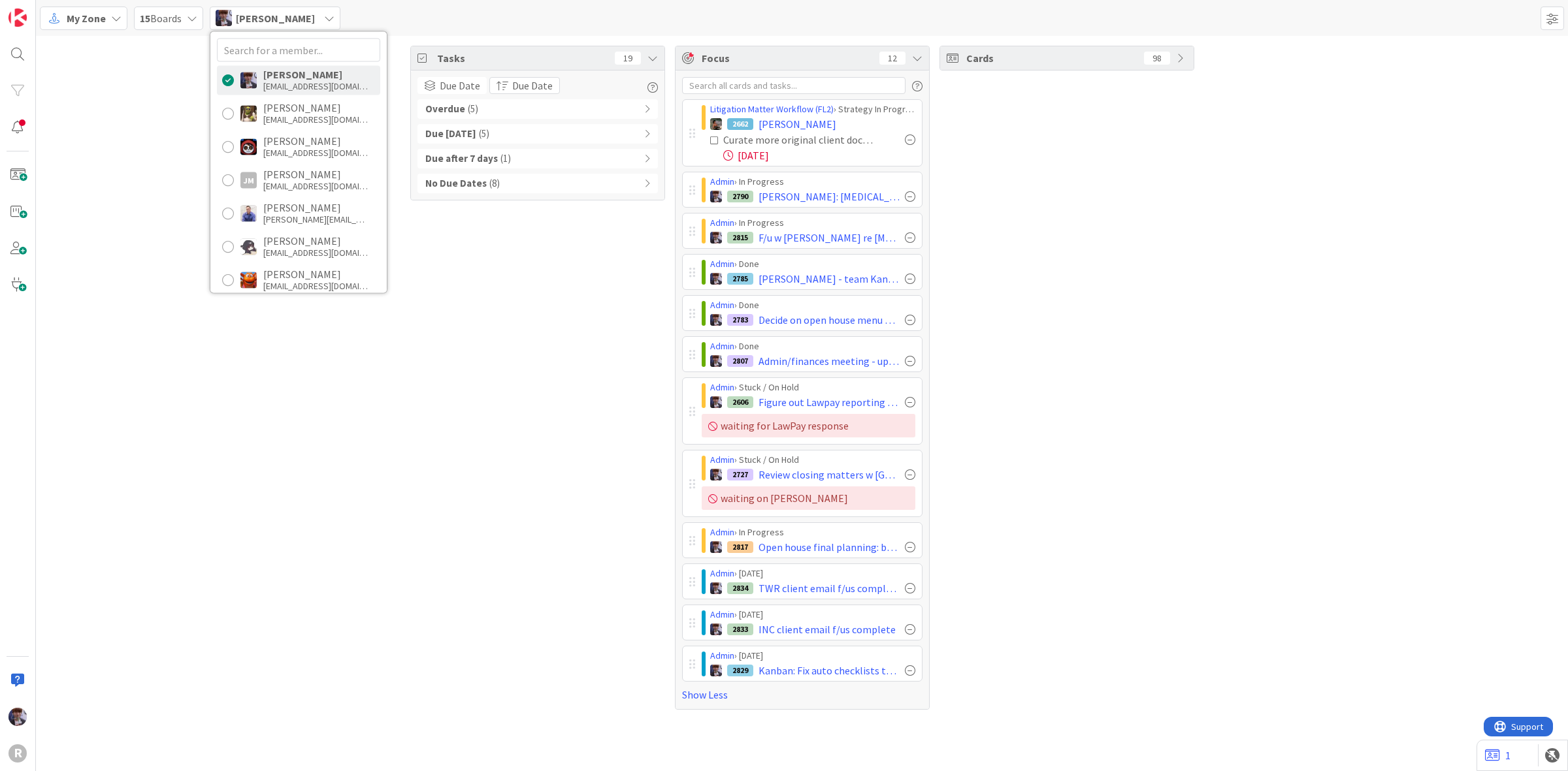
click at [96, 22] on span "My Zone" at bounding box center [86, 19] width 39 height 16
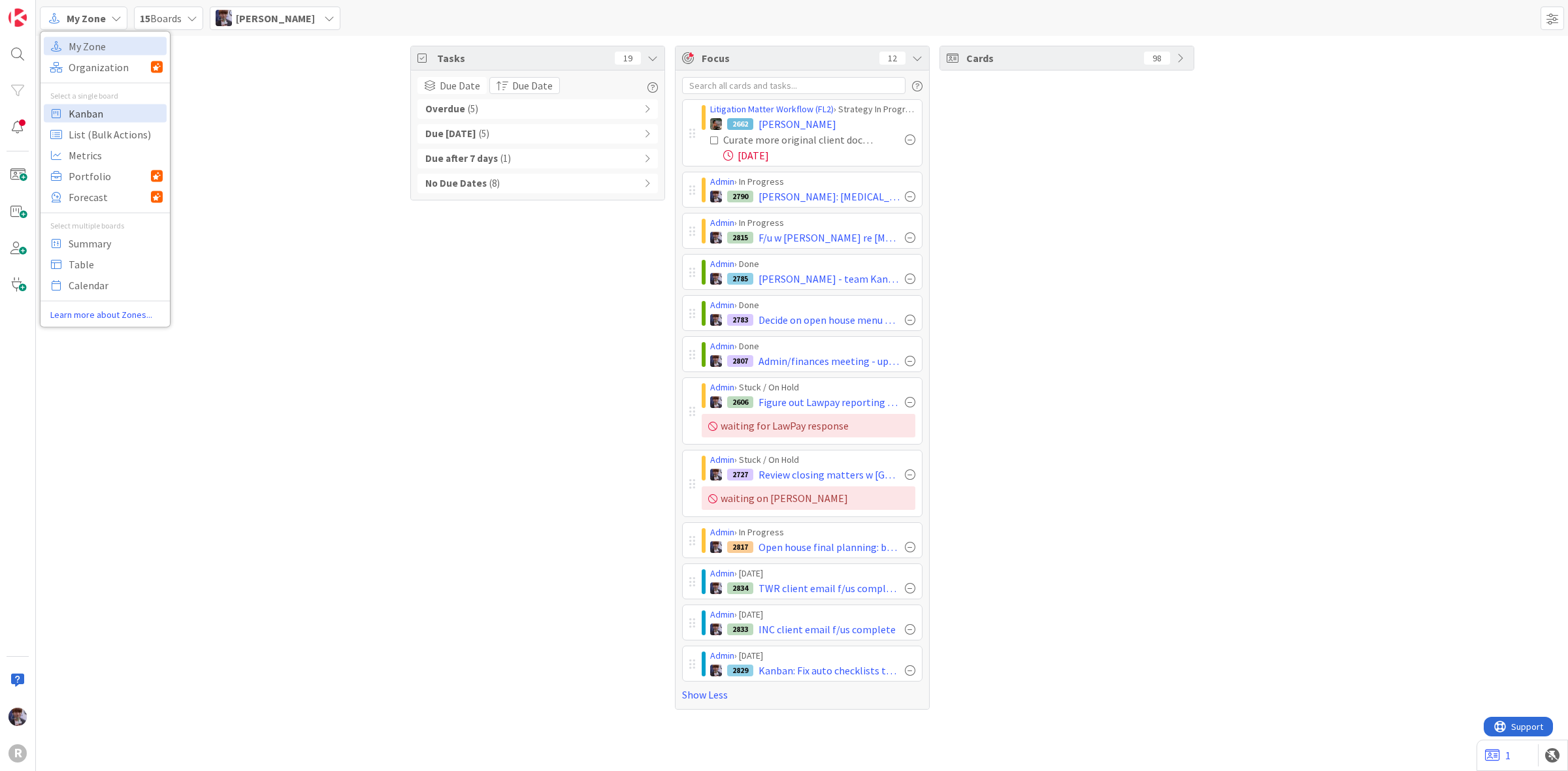
click at [98, 115] on span "Kanban" at bounding box center [115, 112] width 94 height 19
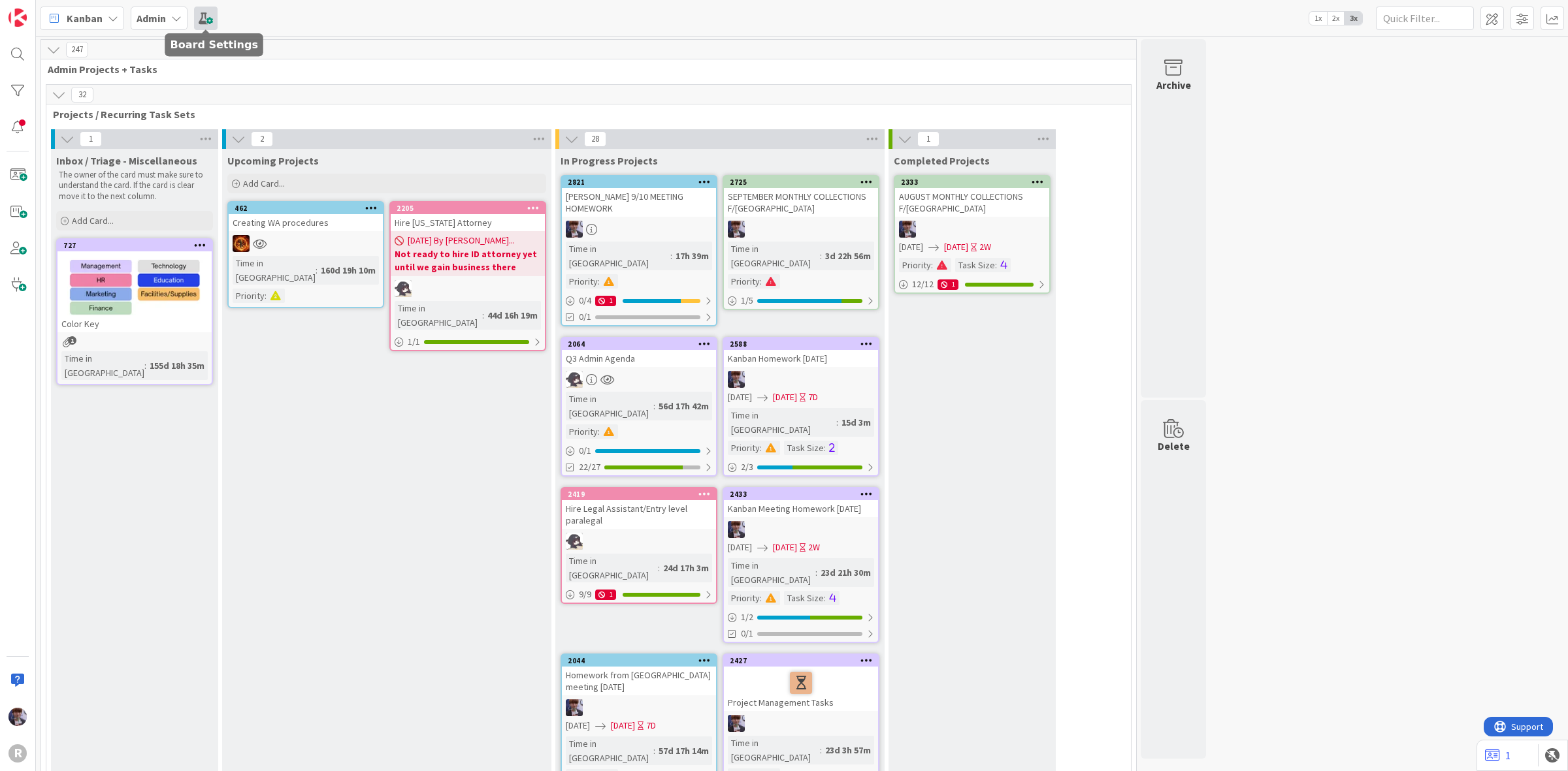
click at [210, 17] on span at bounding box center [205, 18] width 24 height 24
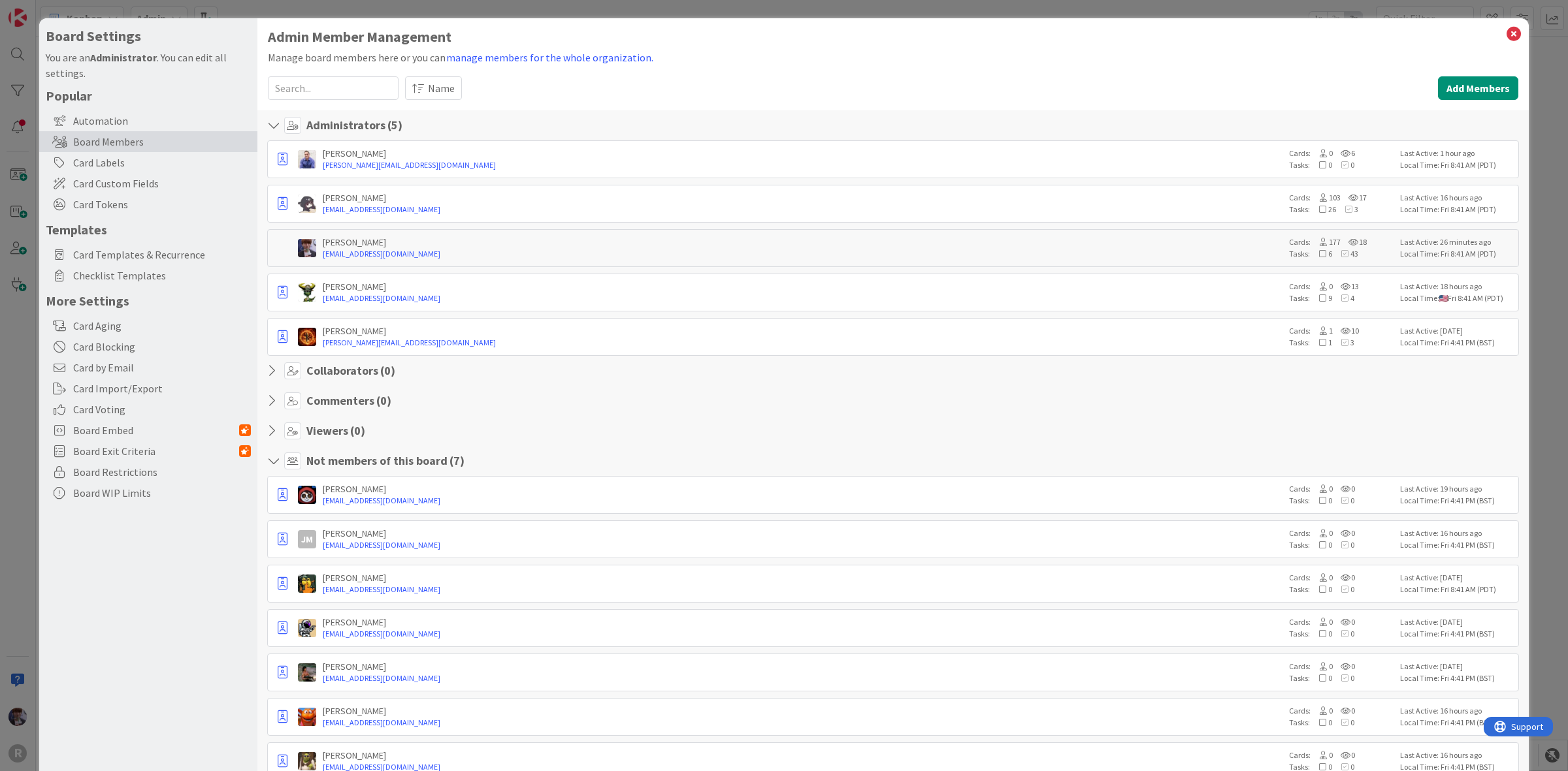
click at [247, 13] on div "Board Settings You are an Administrator . You can edit all settings. Popular Au…" at bounding box center [784, 386] width 1568 height 771
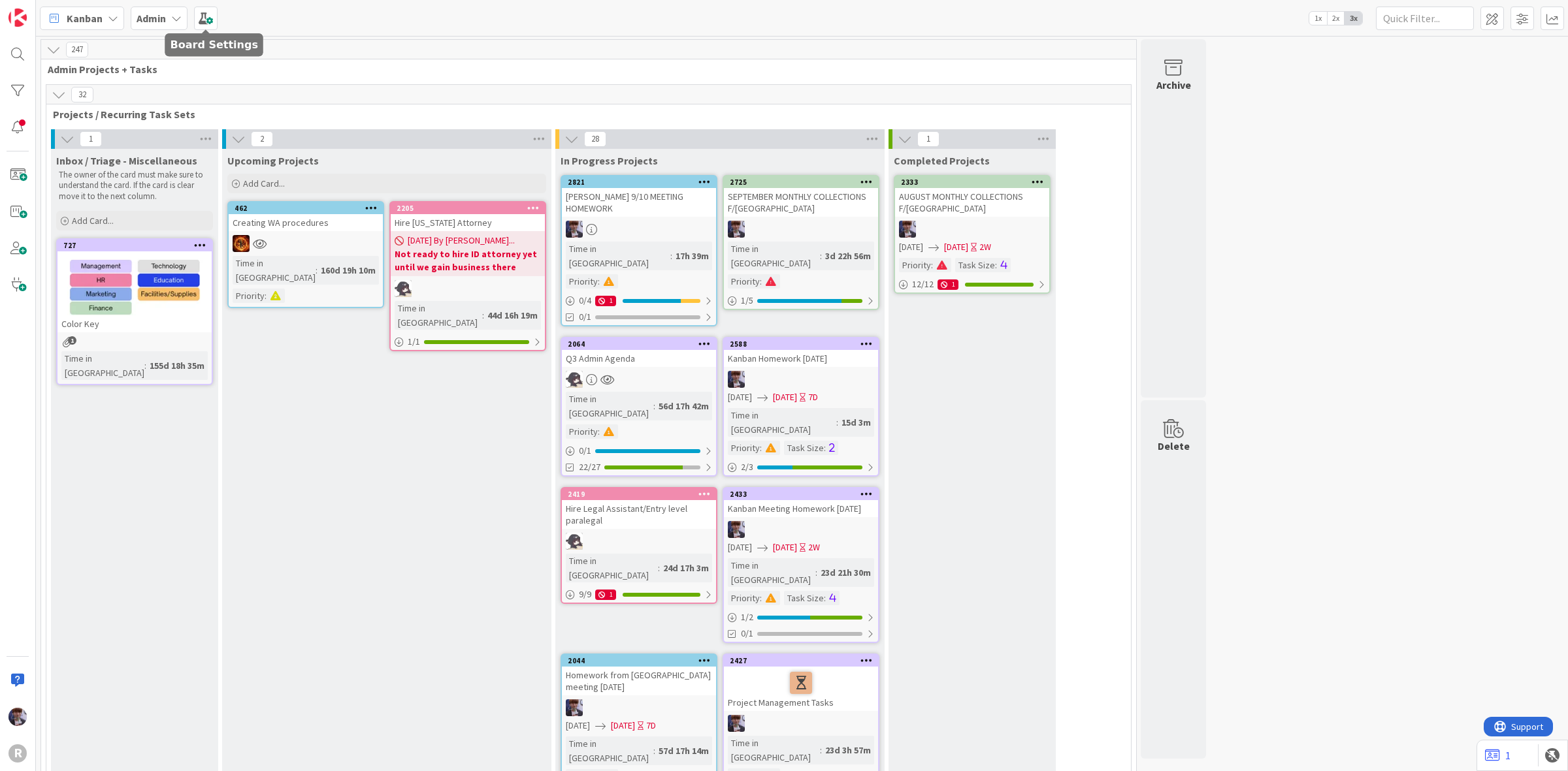
click at [178, 17] on icon at bounding box center [176, 18] width 11 height 11
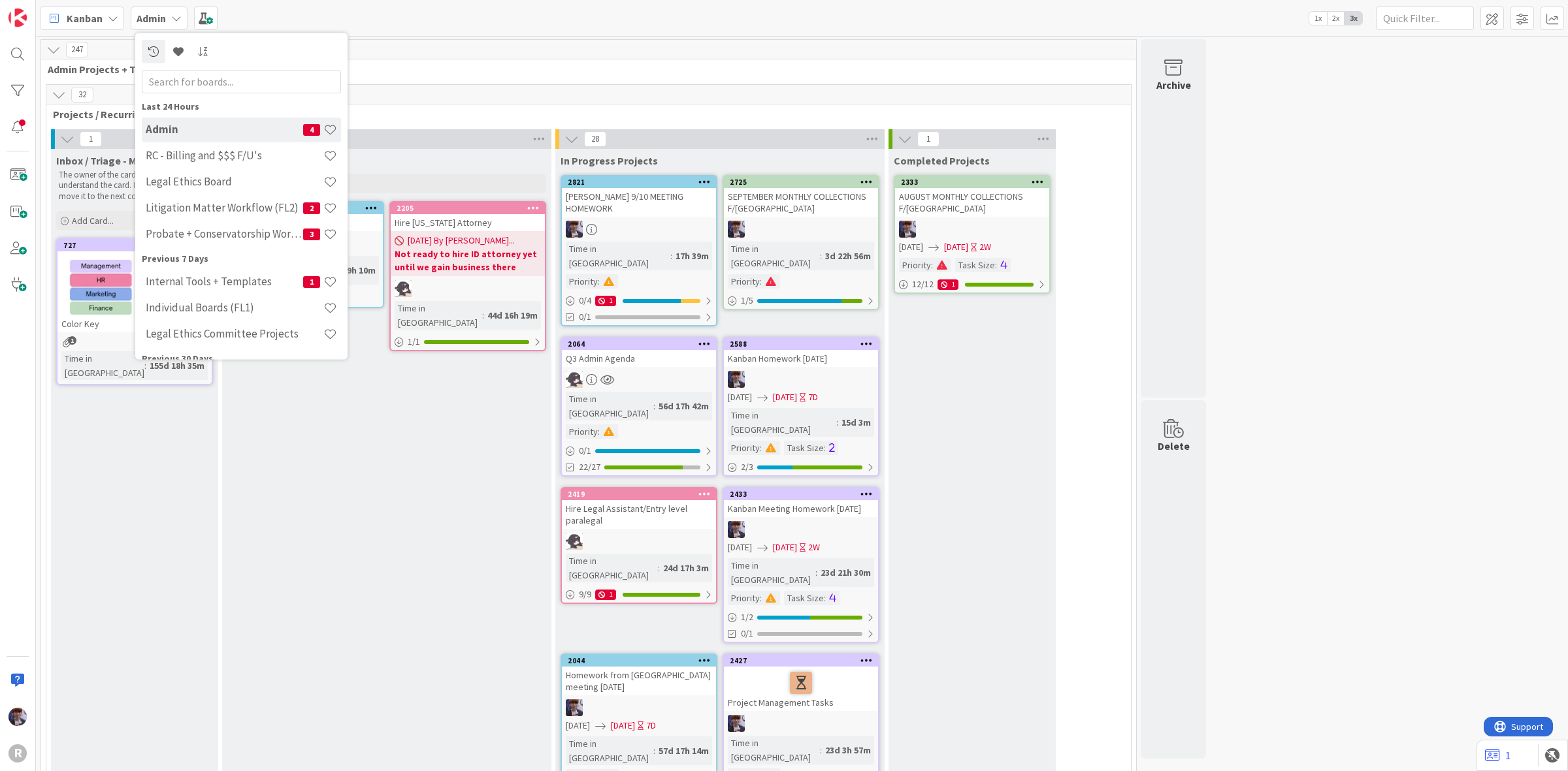
click at [196, 208] on h4 "Litigation Matter Workflow (FL2)" at bounding box center [224, 208] width 157 height 13
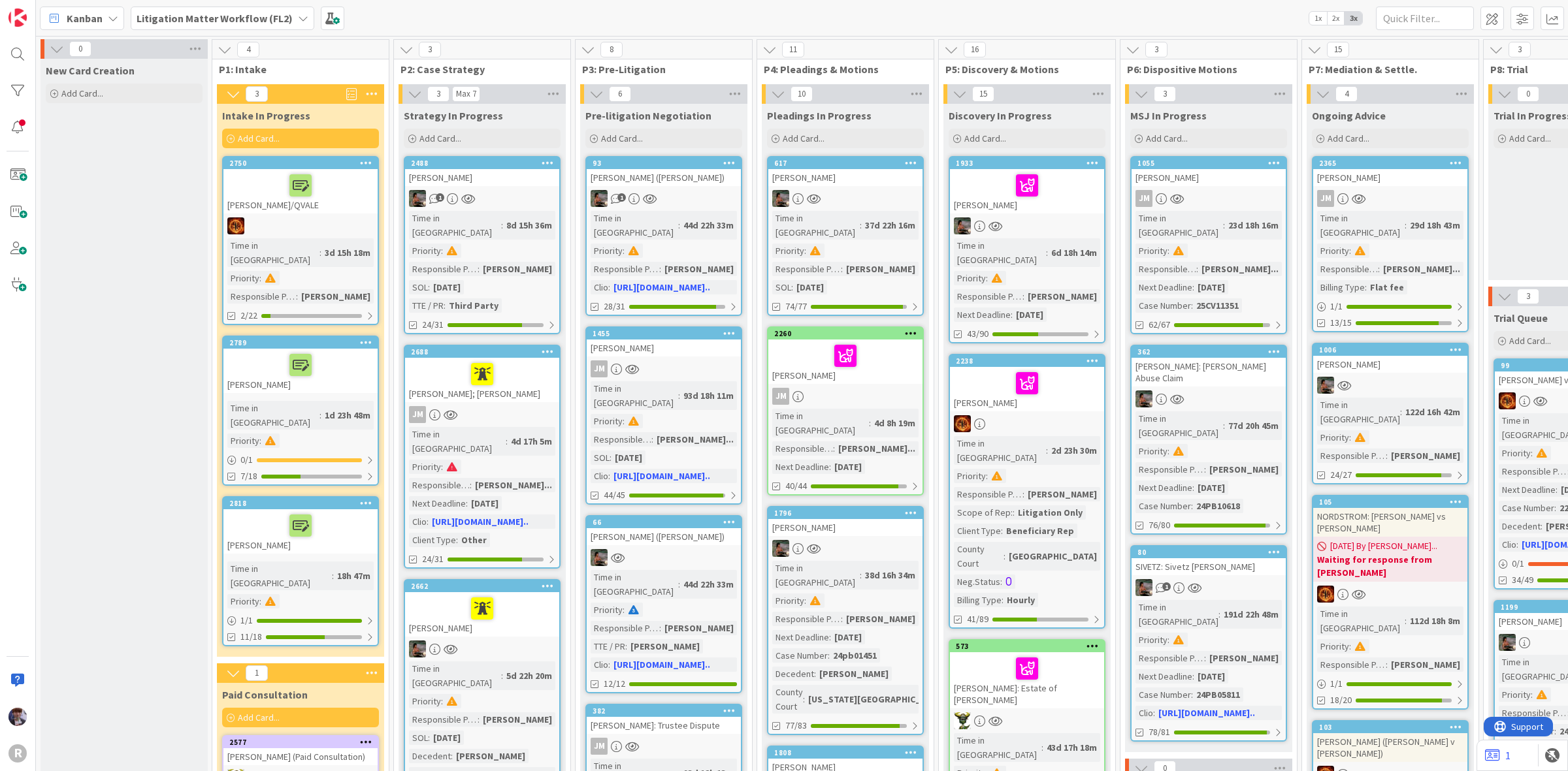
click at [356, 512] on div at bounding box center [300, 526] width 146 height 27
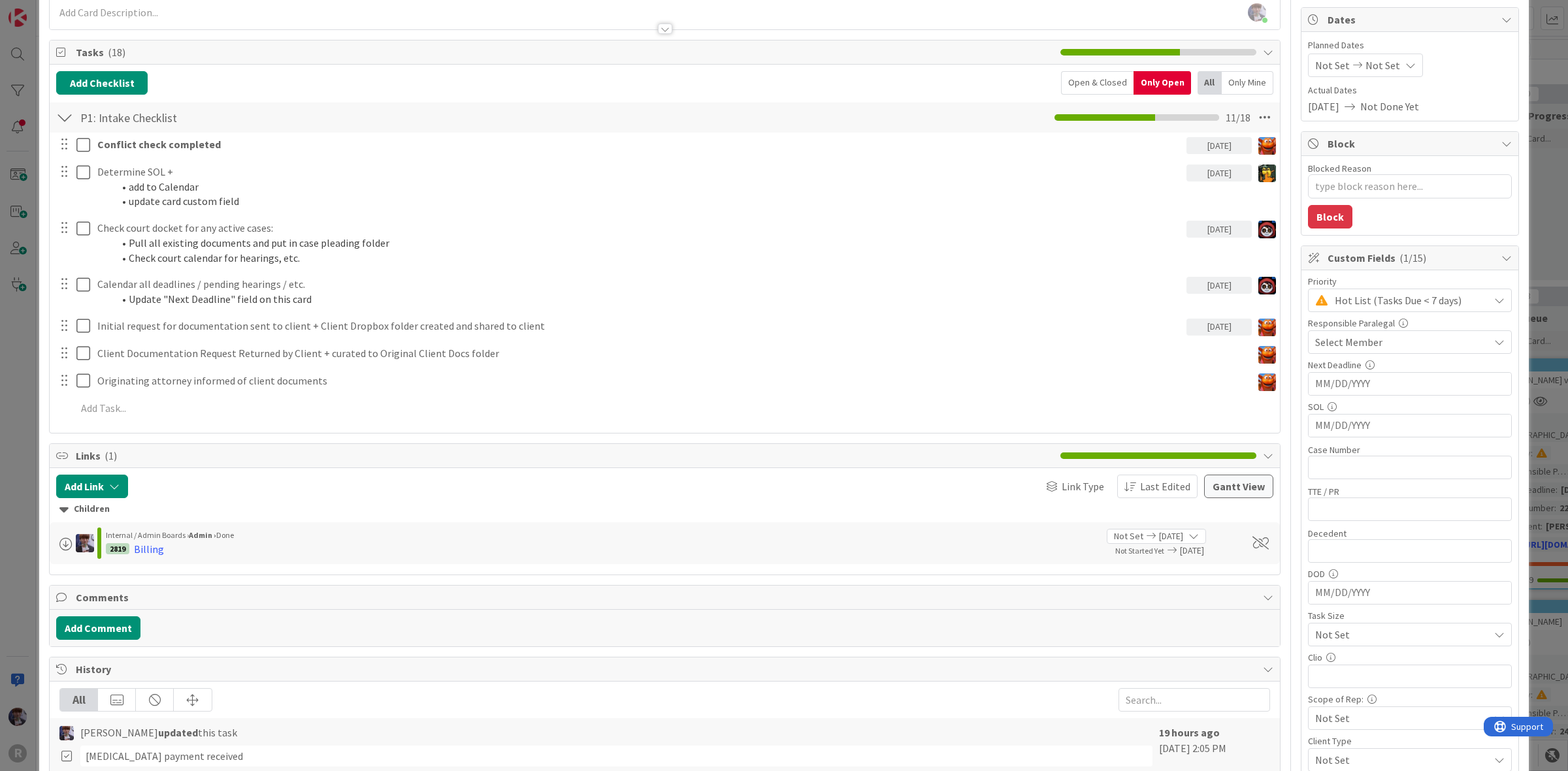
scroll to position [164, 0]
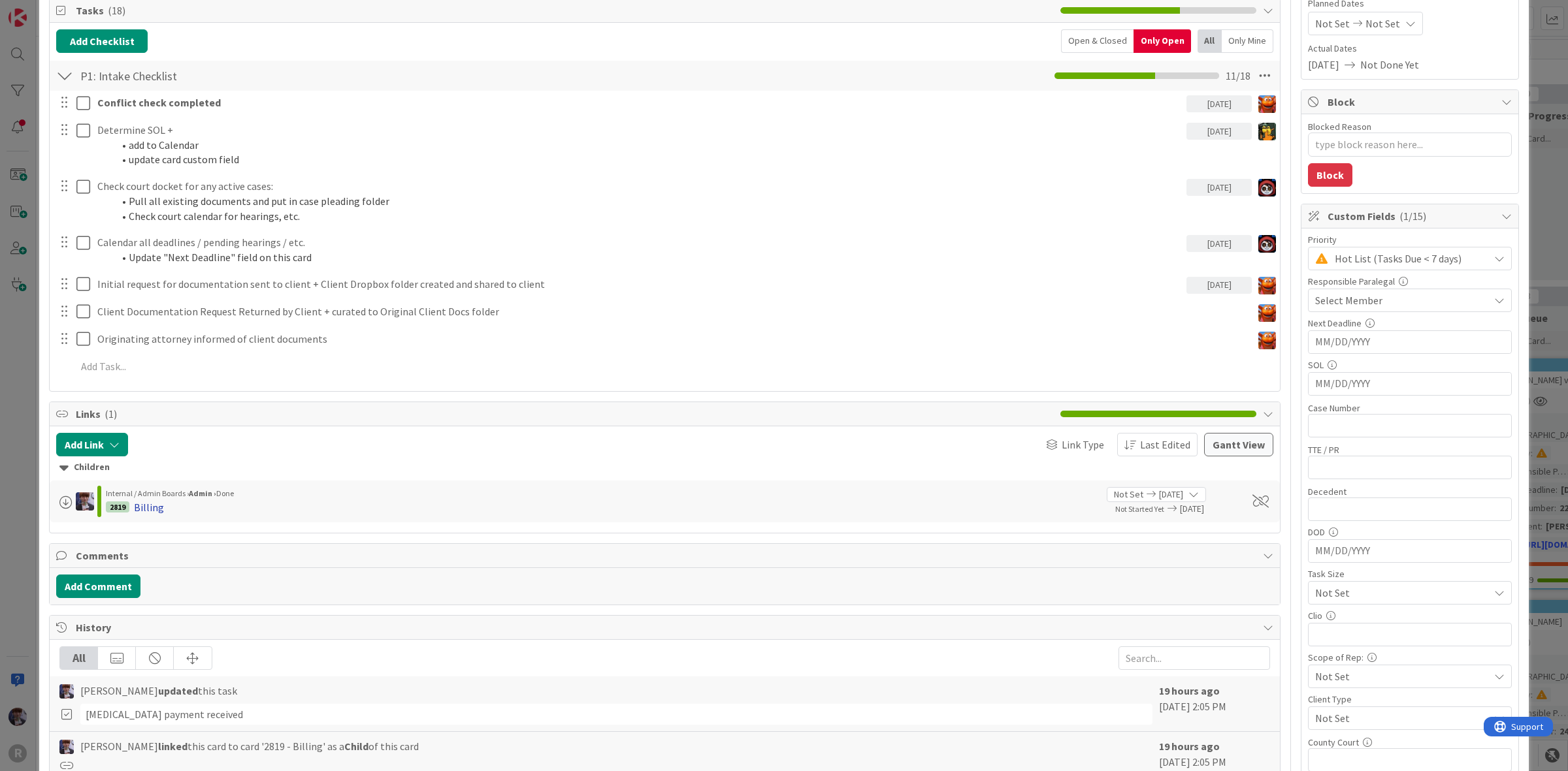
click at [152, 506] on div "Billing" at bounding box center [149, 507] width 30 height 16
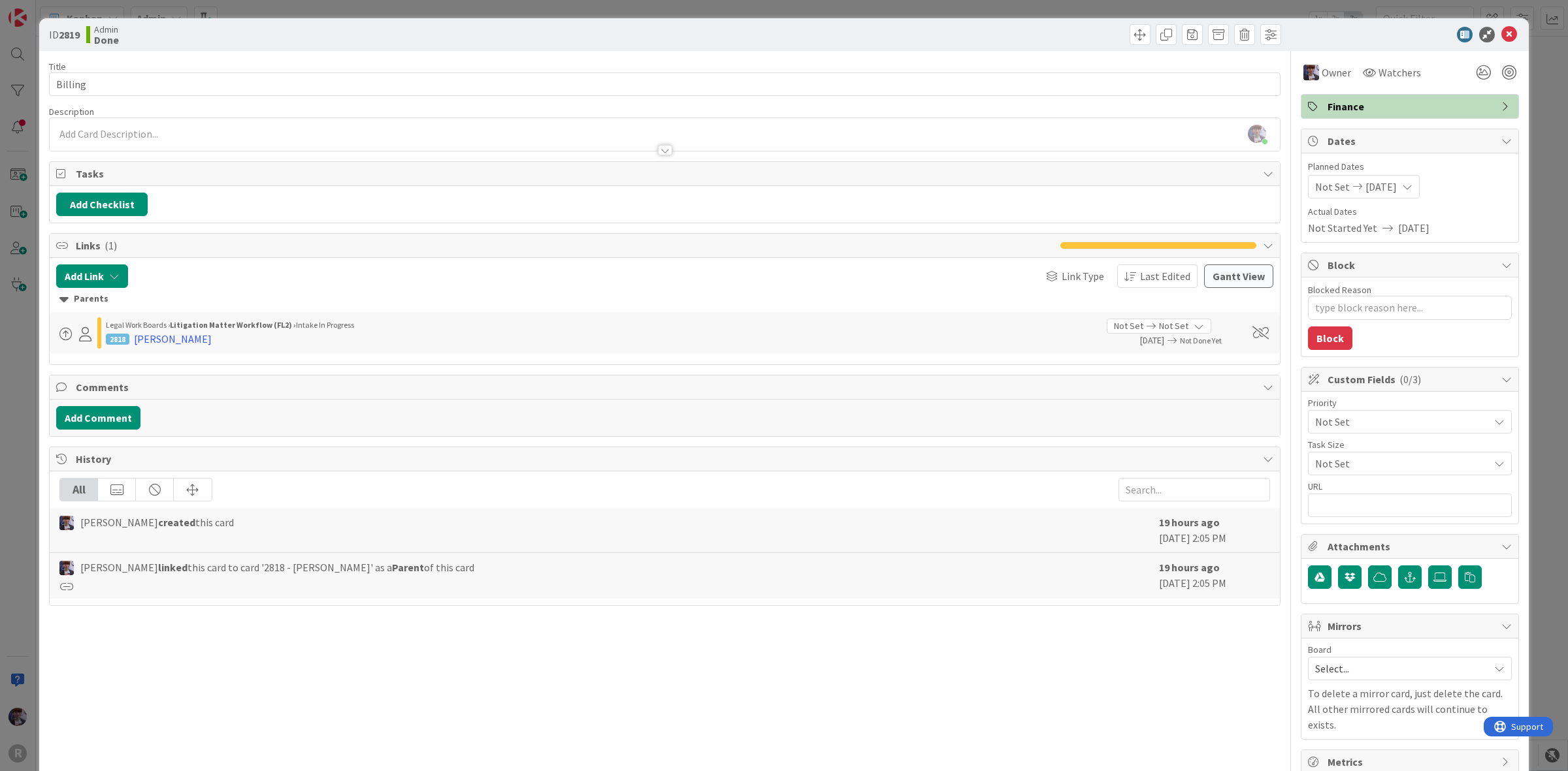
click at [75, 298] on div "Parents" at bounding box center [664, 299] width 1210 height 14
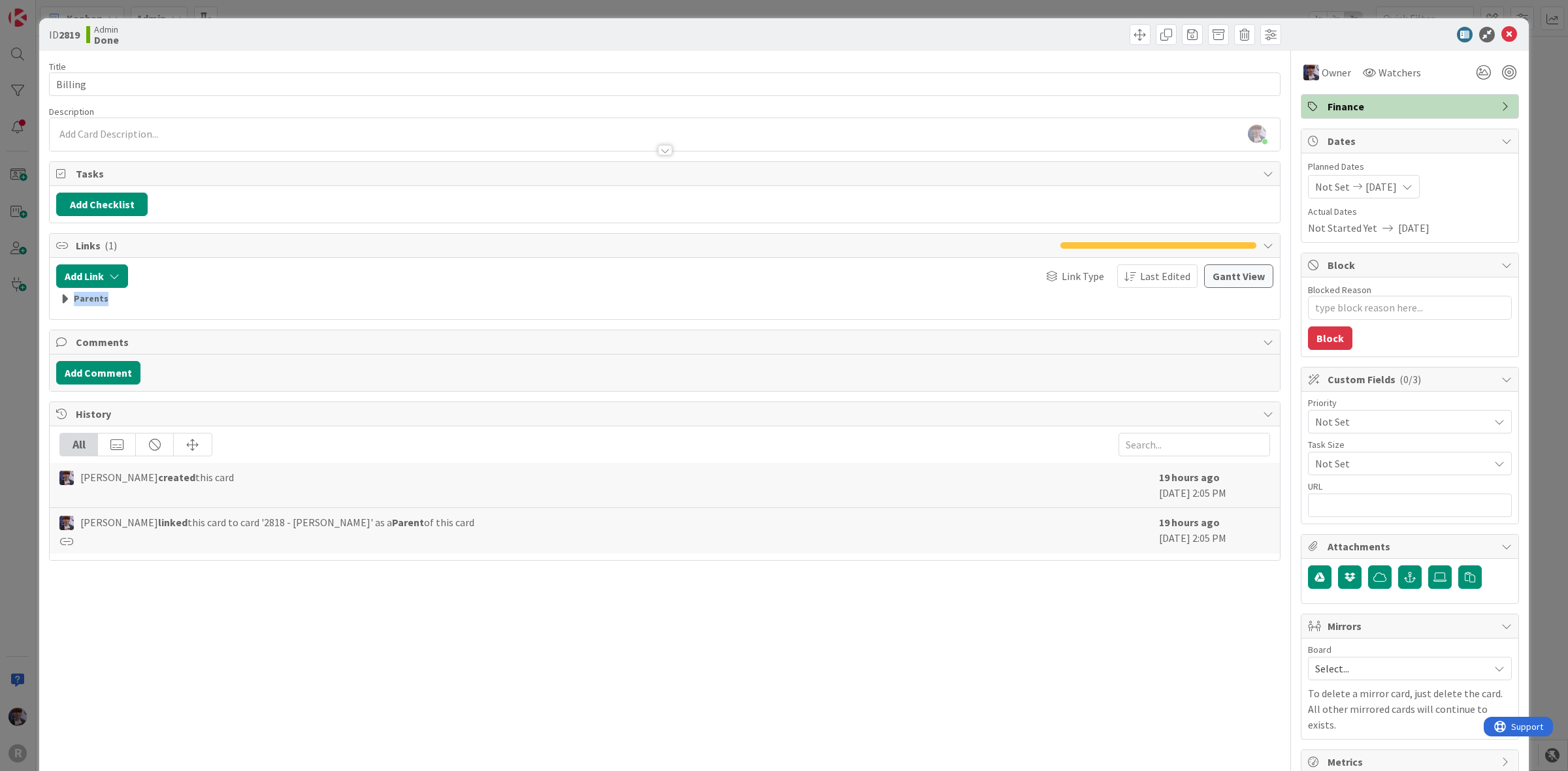
click at [75, 298] on div "Parents" at bounding box center [664, 299] width 1210 height 14
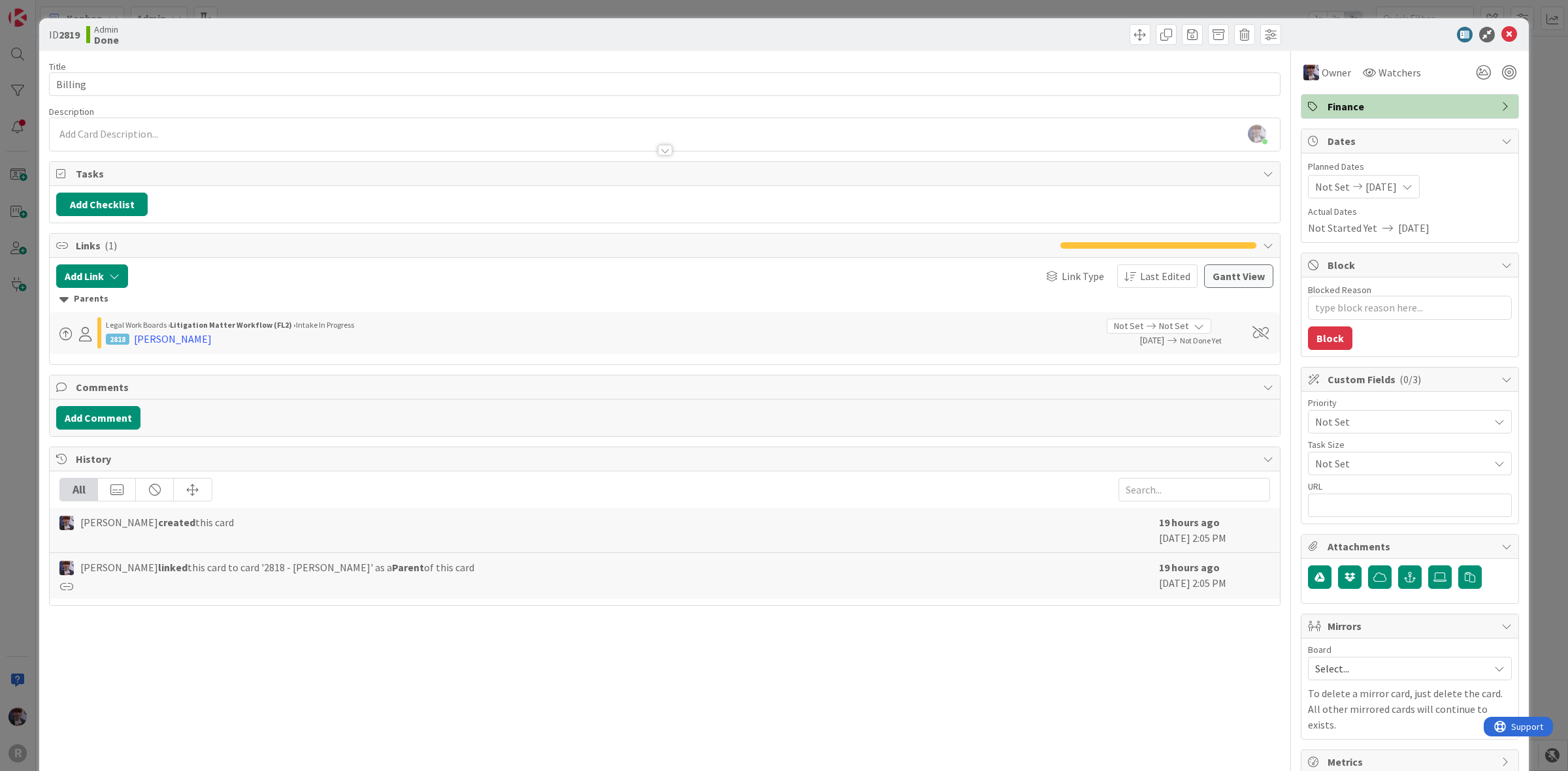
click at [1514, 89] on div "ID 2819 Admin Done Title 7 / 128 Billing Description [PERSON_NAME] just joined …" at bounding box center [784, 401] width 1489 height 766
click at [1538, 284] on div "ID 2819 Admin Done Title 7 / 128 Billing Description [PERSON_NAME] just joined …" at bounding box center [784, 386] width 1568 height 771
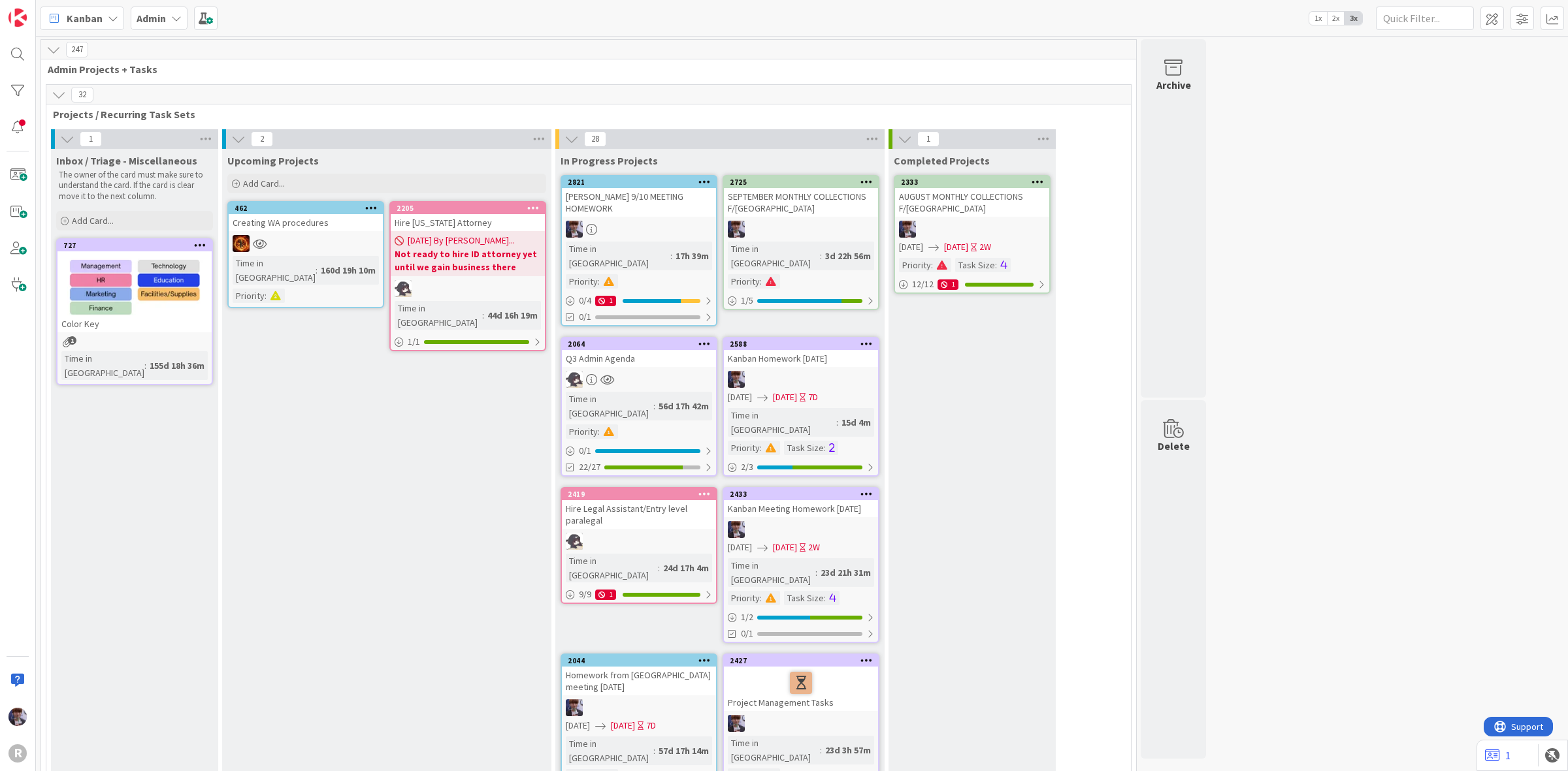
click at [89, 17] on span "Kanban" at bounding box center [84, 19] width 36 height 16
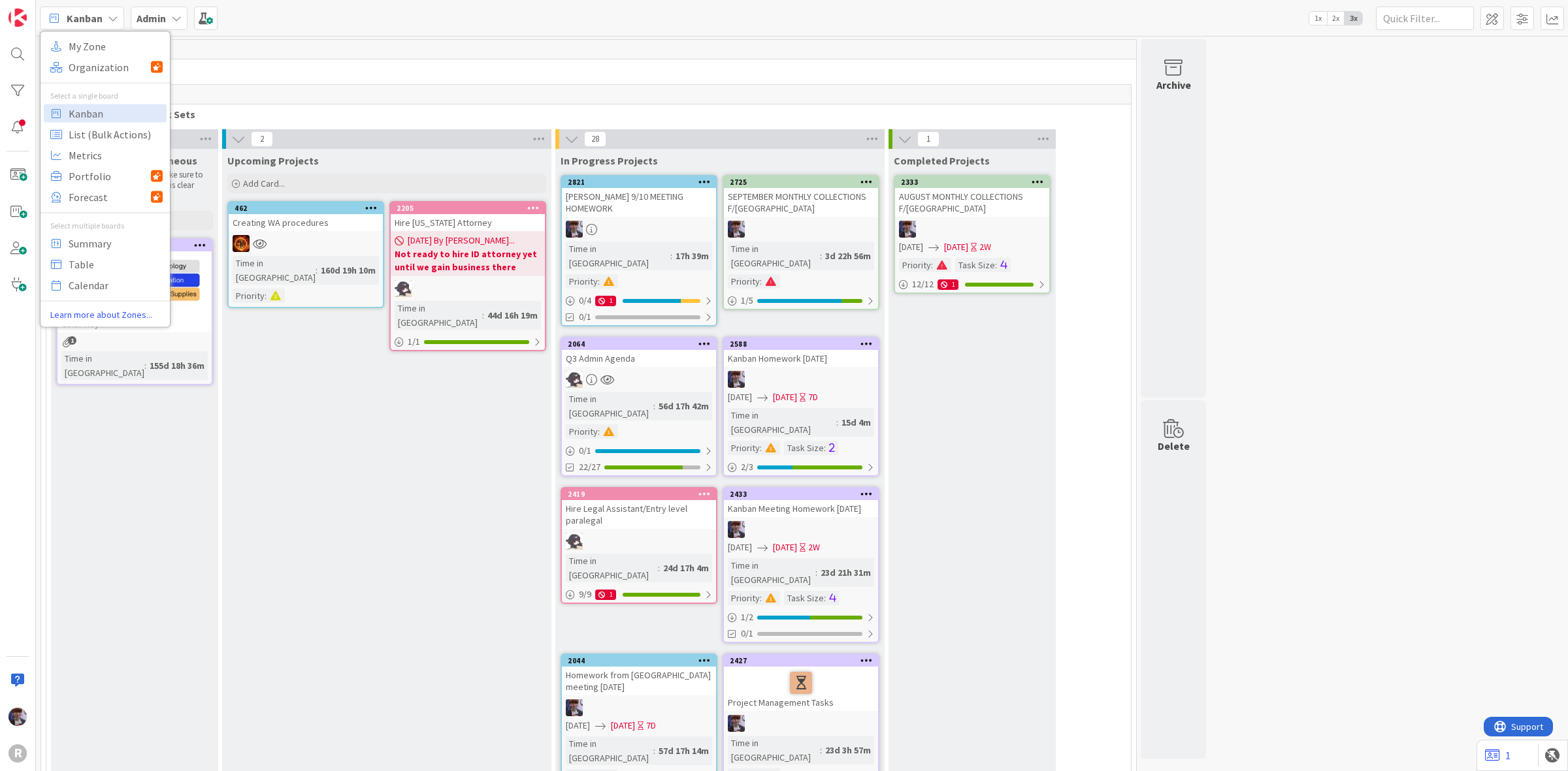
click at [181, 20] on div "Admin" at bounding box center [159, 18] width 57 height 24
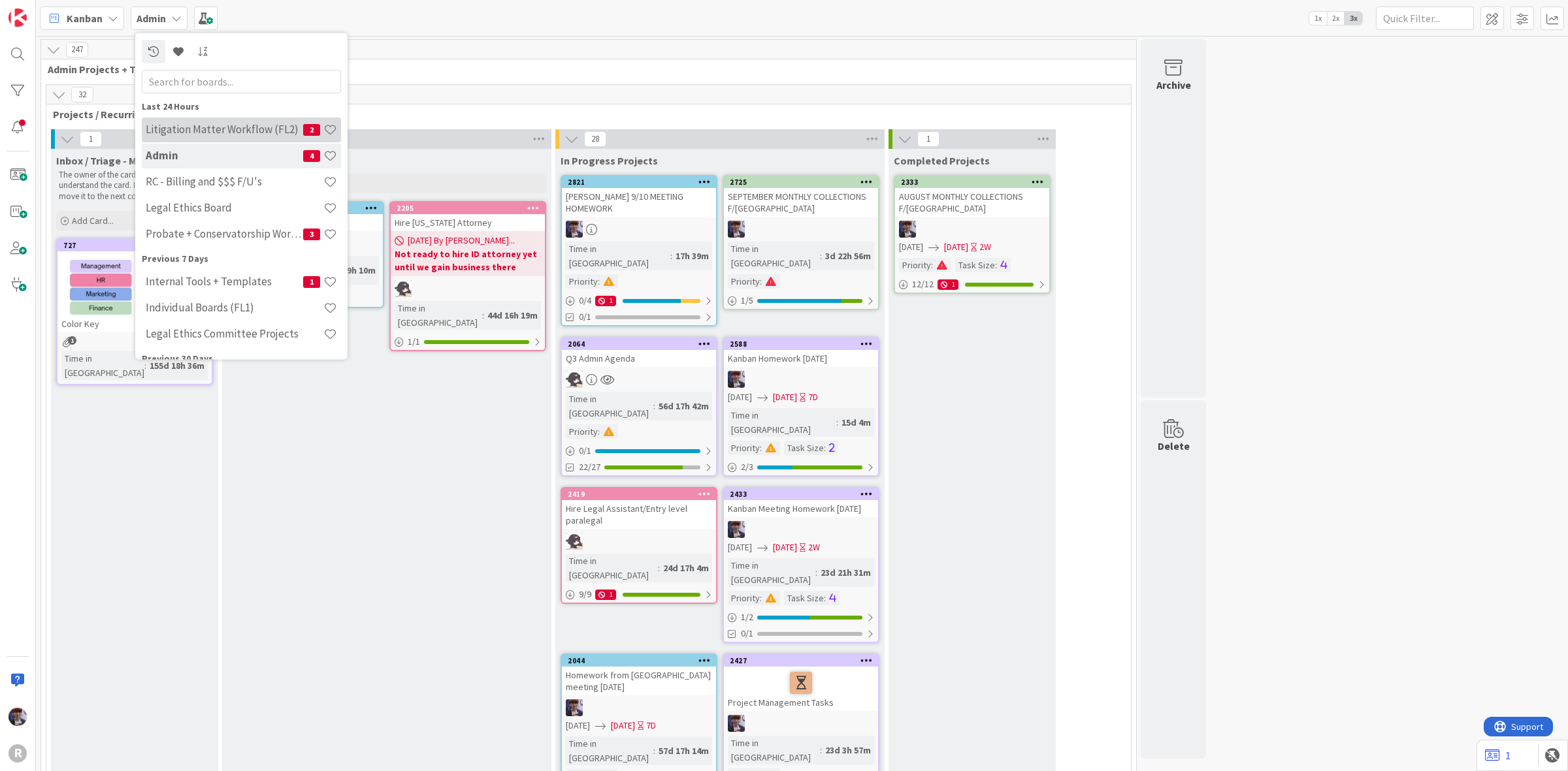
click at [211, 128] on h4 "Litigation Matter Workflow (FL2)" at bounding box center [224, 129] width 157 height 13
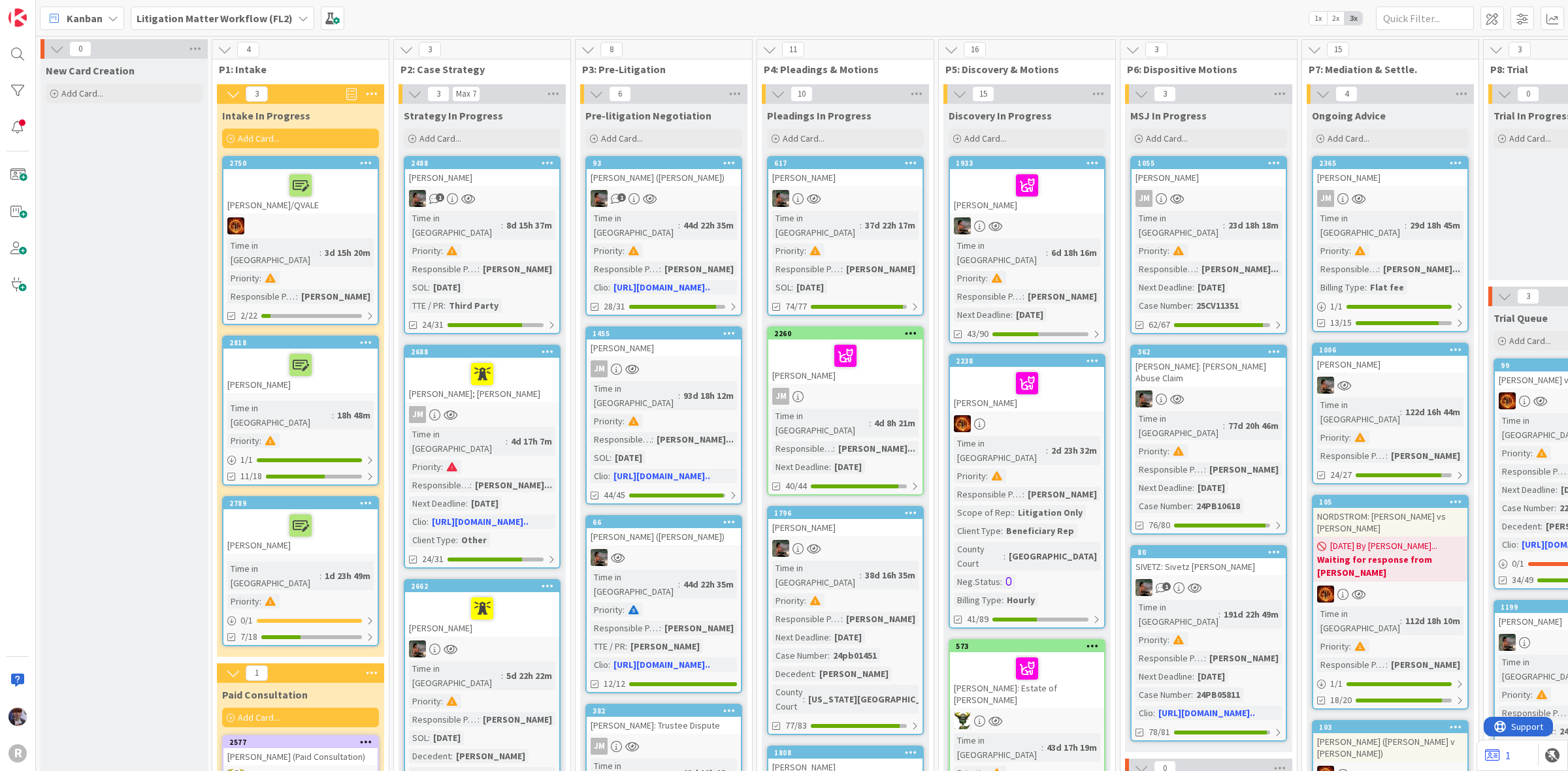
click at [348, 366] on div "[PERSON_NAME]" at bounding box center [301, 371] width 154 height 45
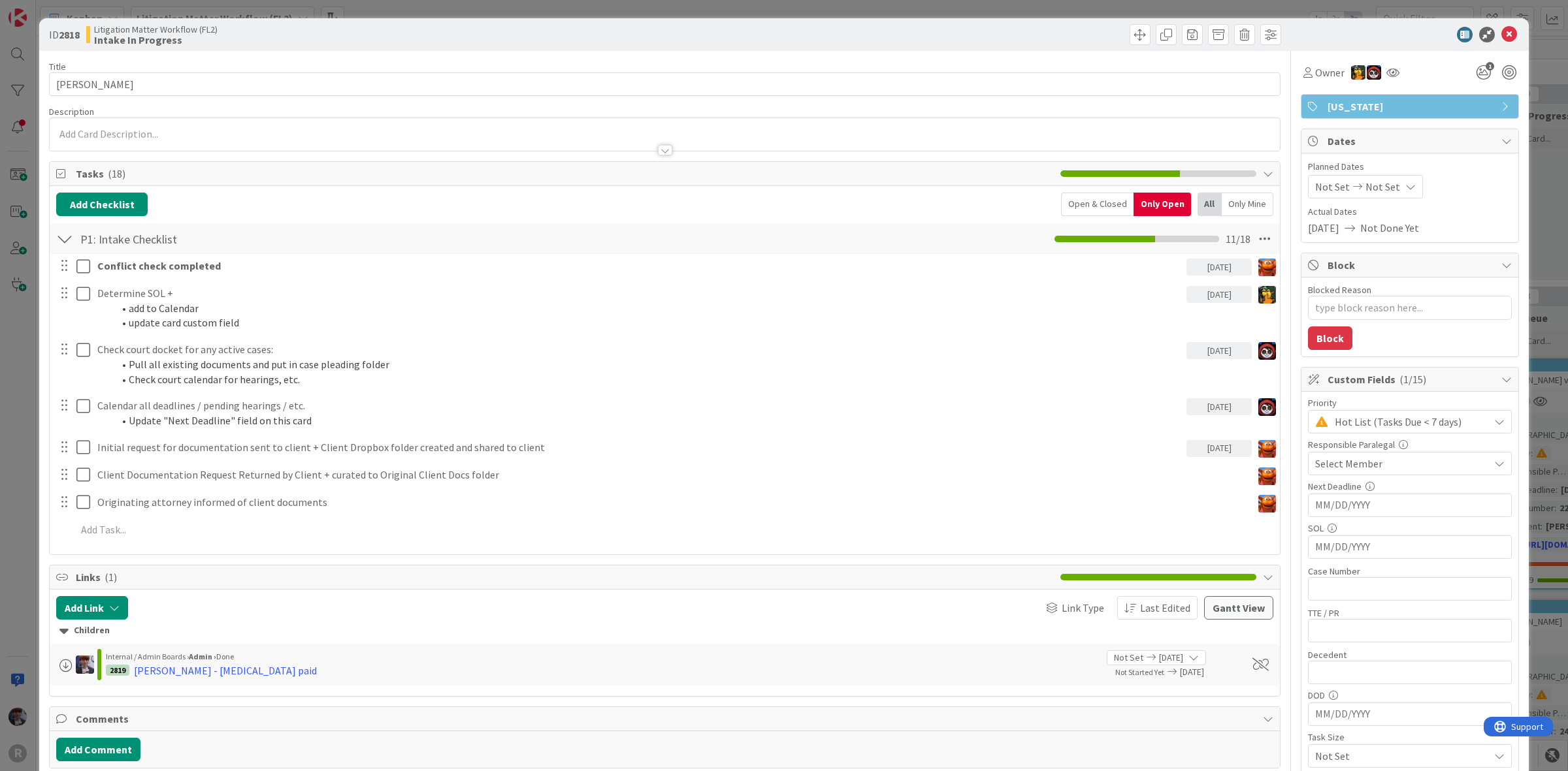
click at [30, 416] on div "ID 2818 Litigation Matter Workflow (FL2) Intake In Progress Title 15 / 128 [PER…" at bounding box center [784, 386] width 1568 height 771
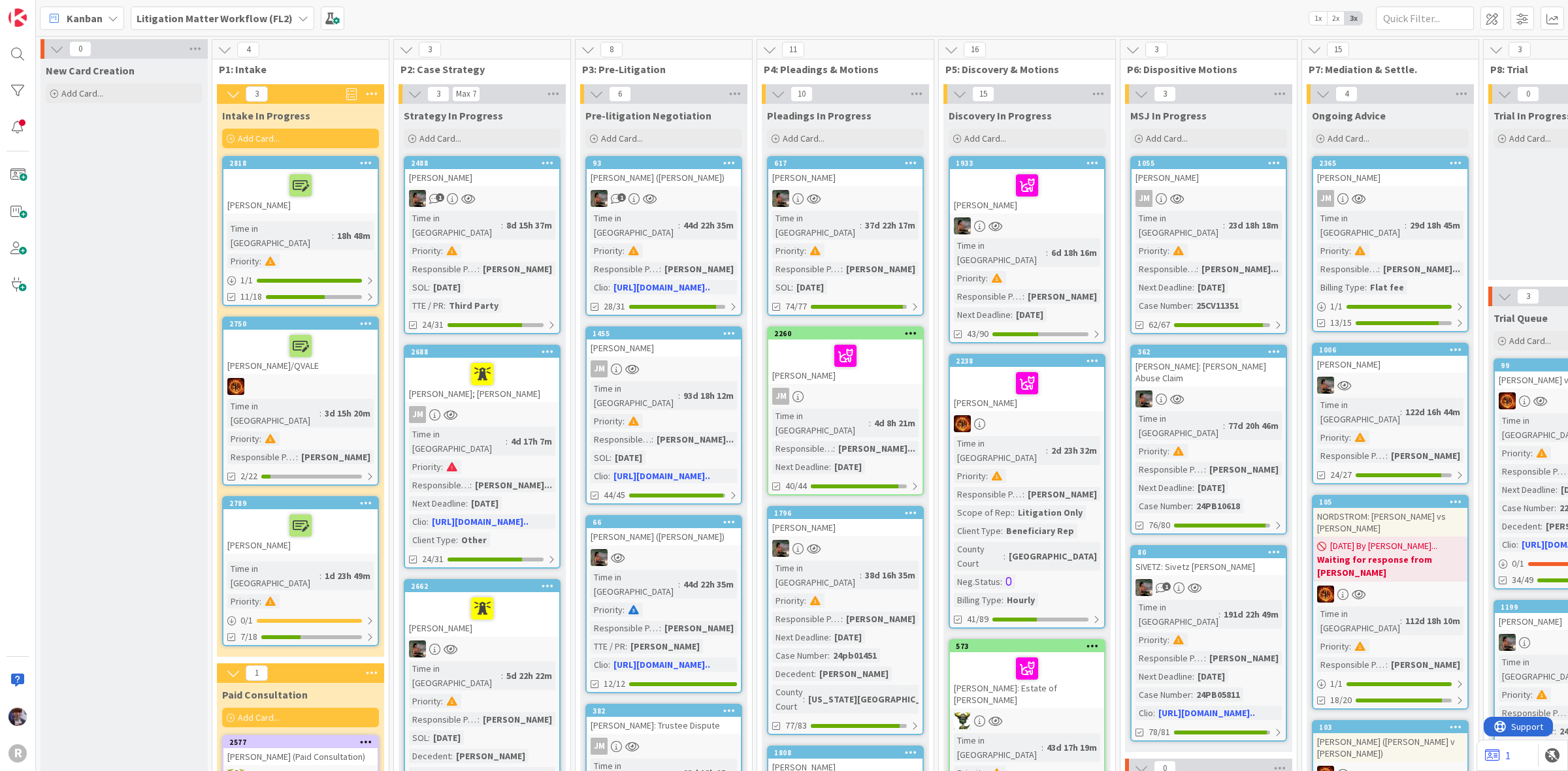
click at [335, 205] on div "[PERSON_NAME]" at bounding box center [301, 192] width 154 height 45
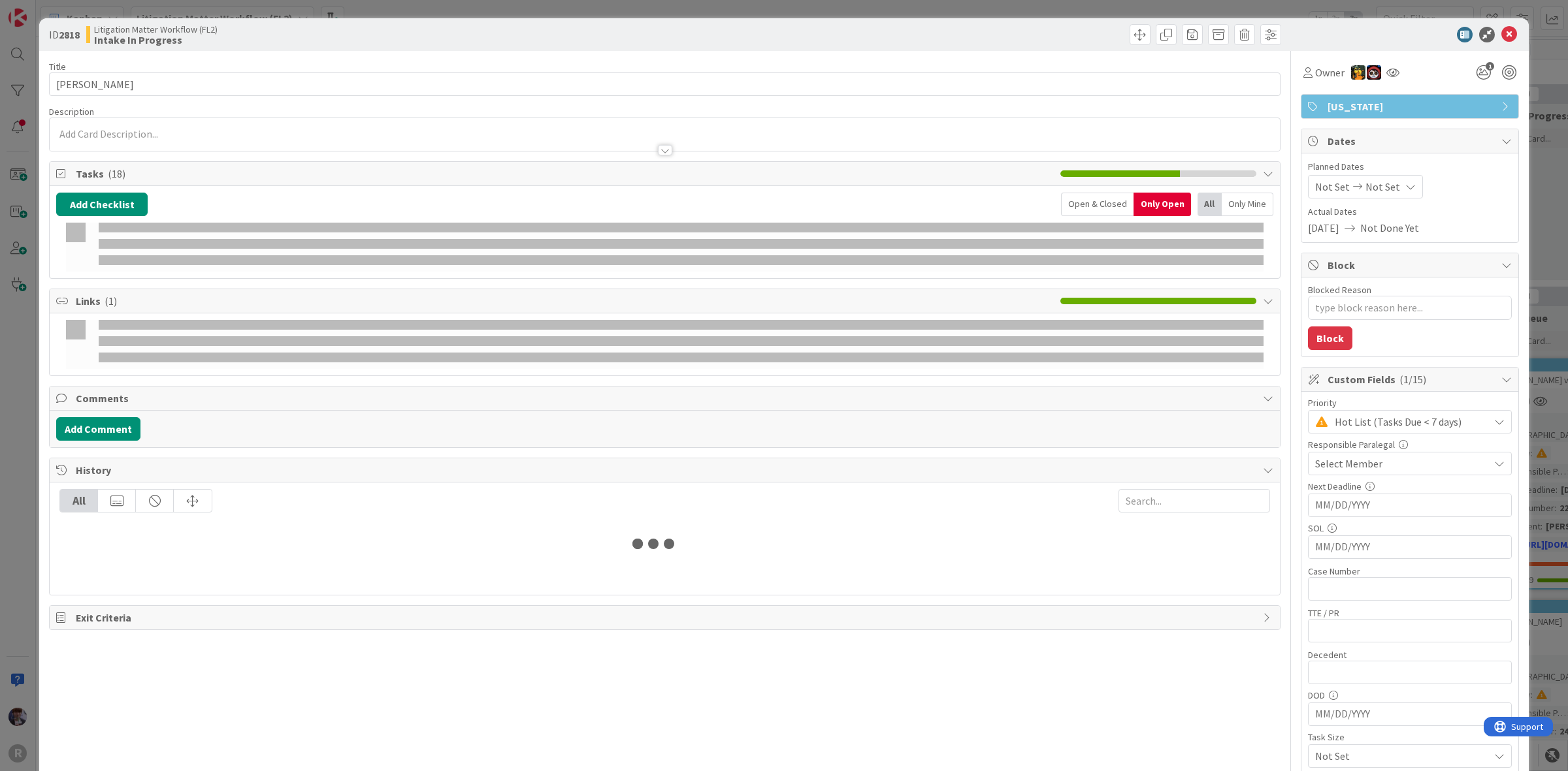
type textarea "x"
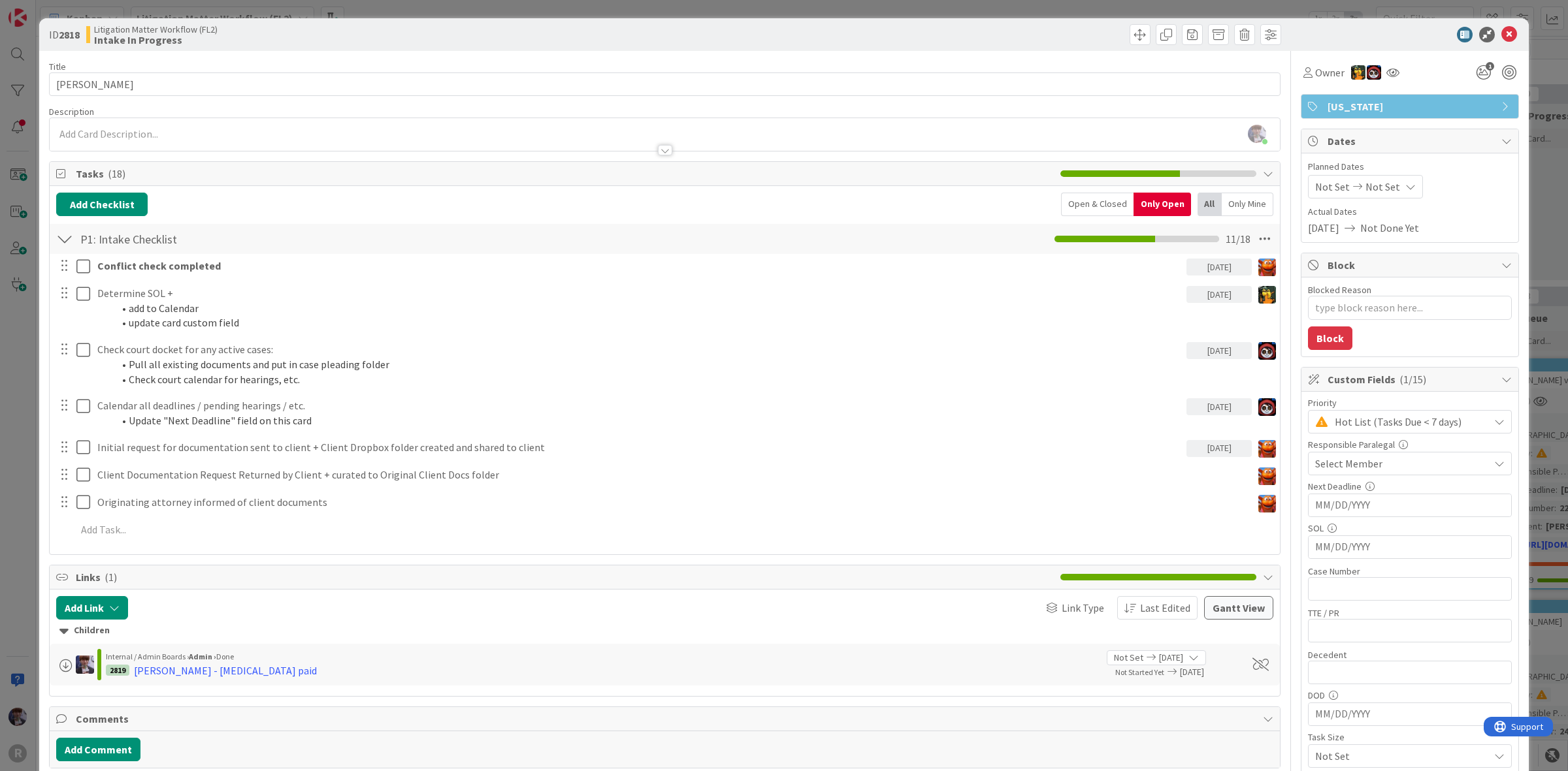
click at [23, 382] on div "ID 2818 Litigation Matter Workflow (FL2) Intake In Progress Title 15 / 128 [PER…" at bounding box center [784, 386] width 1568 height 771
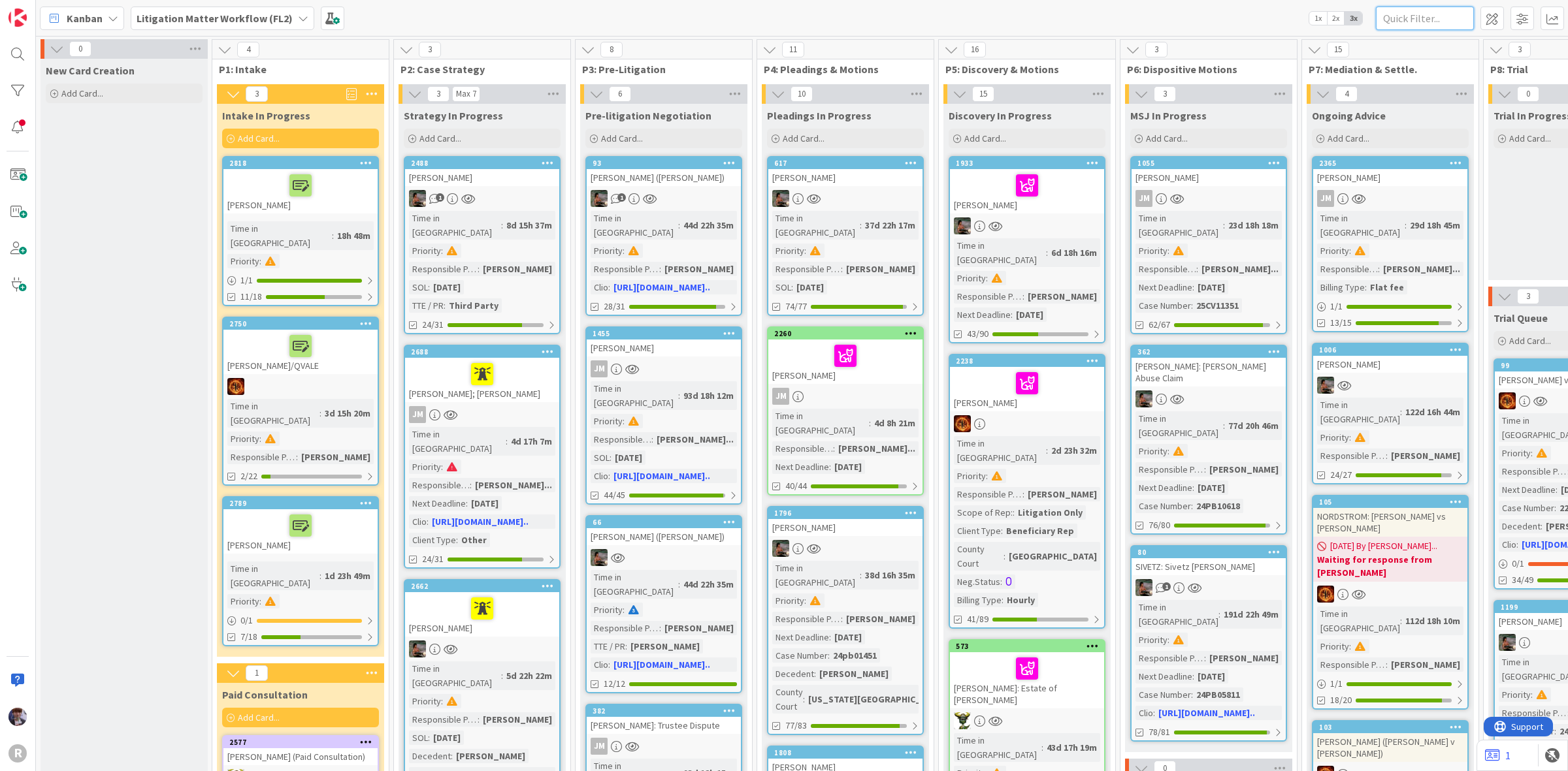
click at [1438, 17] on input "text" at bounding box center [1425, 18] width 98 height 24
type input "legrady"
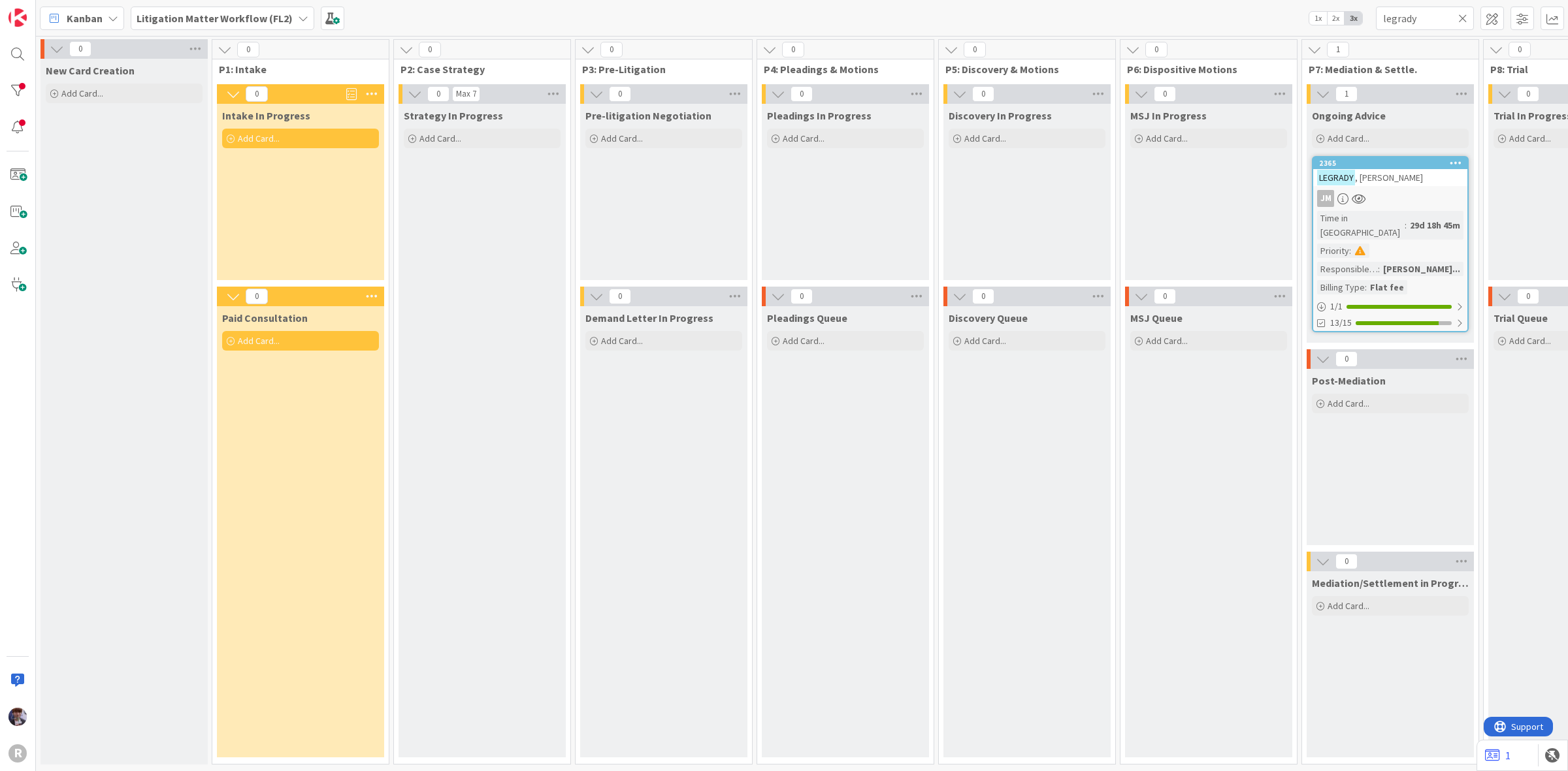
click at [1422, 208] on link "2365 [PERSON_NAME] Time in [GEOGRAPHIC_DATA] : 29d 18h 45m Priority : Responsib…" at bounding box center [1391, 244] width 157 height 177
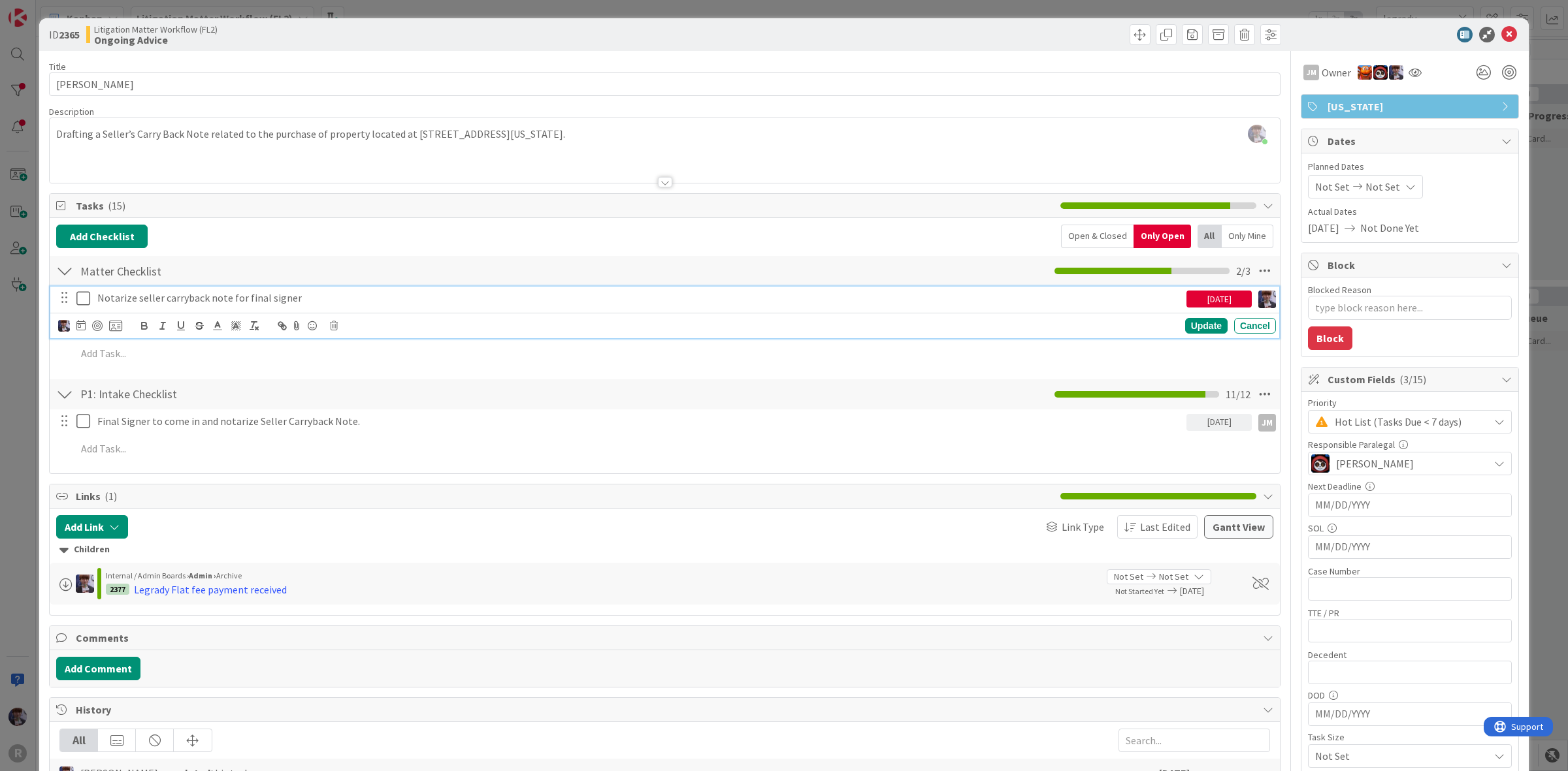
click at [234, 303] on p "Notarize seller carryback note for final signer" at bounding box center [639, 298] width 1084 height 15
click at [102, 321] on div at bounding box center [90, 326] width 64 height 16
click at [97, 324] on div at bounding box center [97, 326] width 11 height 11
click at [116, 324] on icon at bounding box center [115, 326] width 13 height 12
type textarea "x"
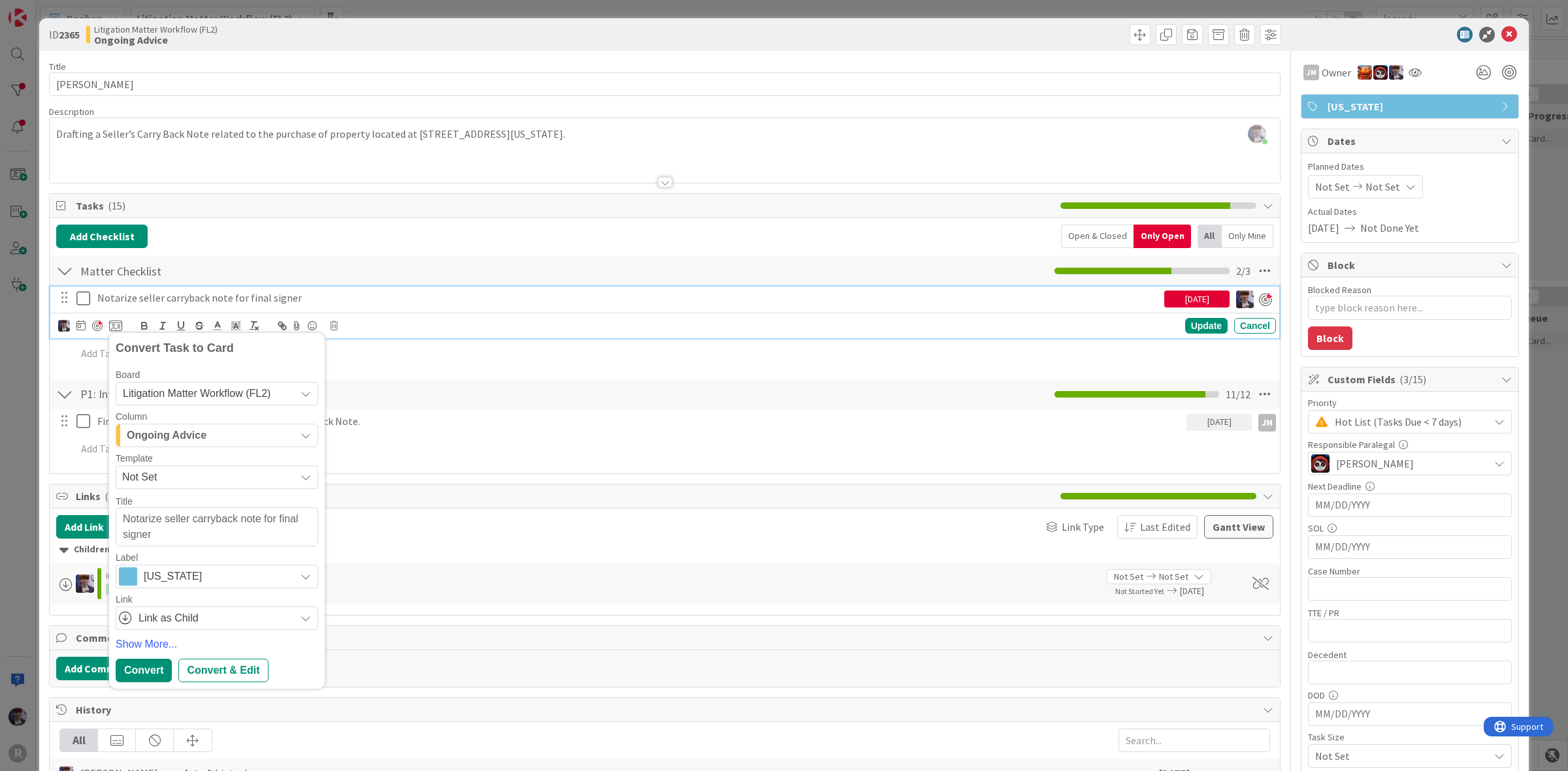
click at [87, 329] on div "Convert Task to Card Board Litigation Matter Workflow (FL2) Column Ongoing Advi…" at bounding box center [90, 326] width 64 height 16
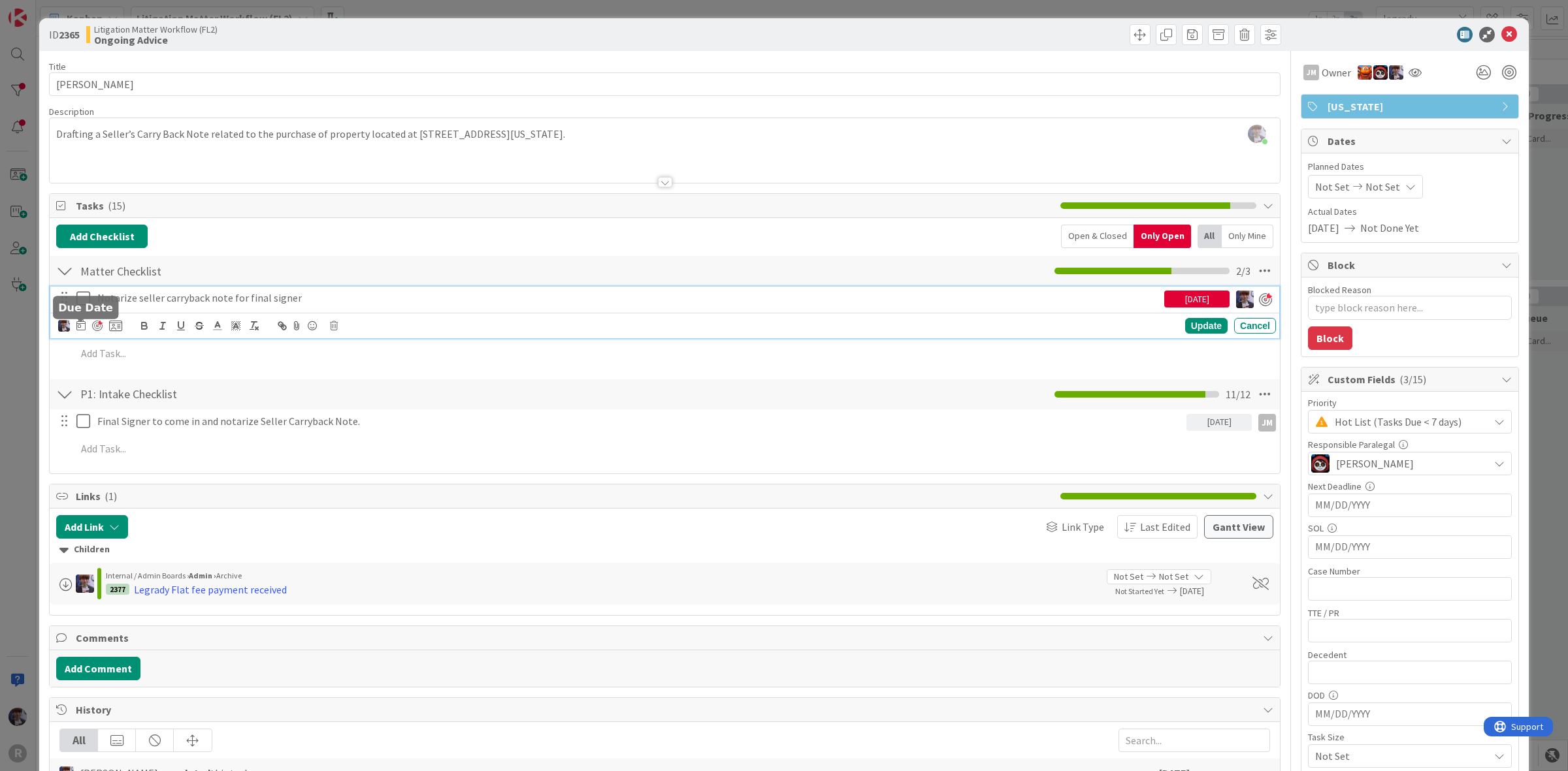
click at [79, 329] on icon at bounding box center [81, 325] width 9 height 11
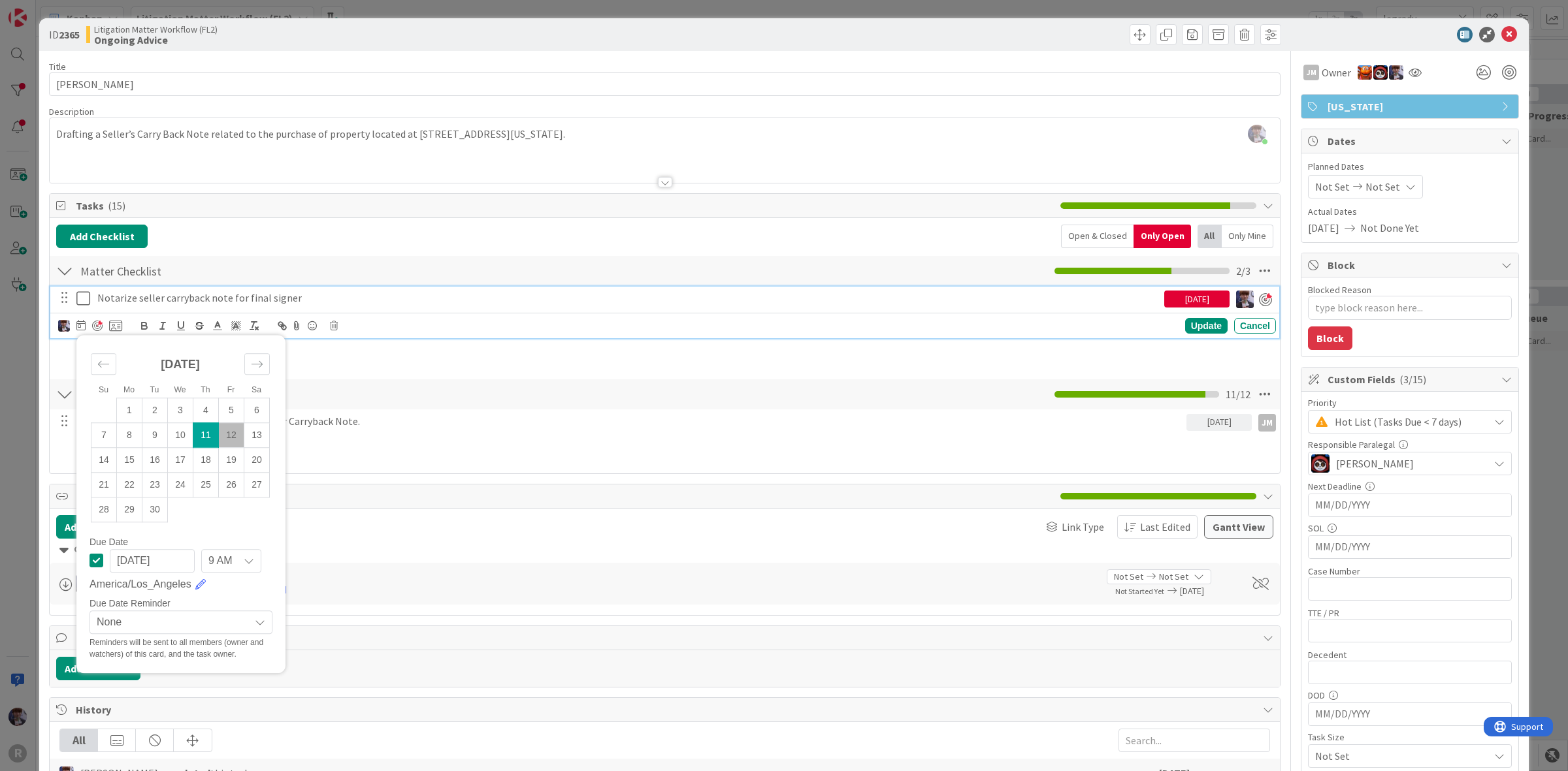
click at [224, 429] on td "12" at bounding box center [231, 434] width 25 height 24
type input "[DATE]"
click at [119, 322] on icon at bounding box center [115, 326] width 13 height 12
type textarea "x"
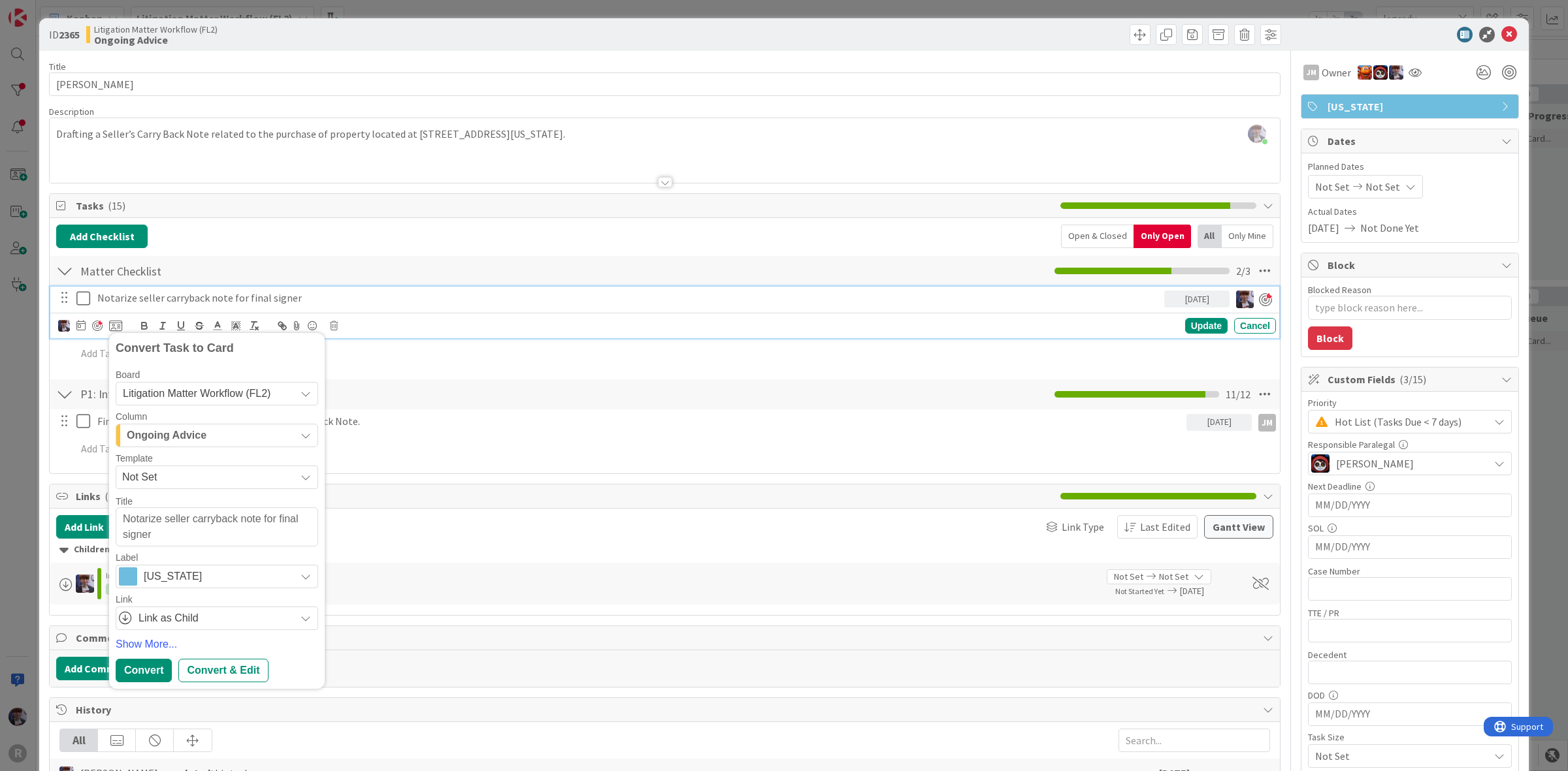
click at [291, 300] on p "Notarize seller carryback note for final signer" at bounding box center [628, 298] width 1062 height 15
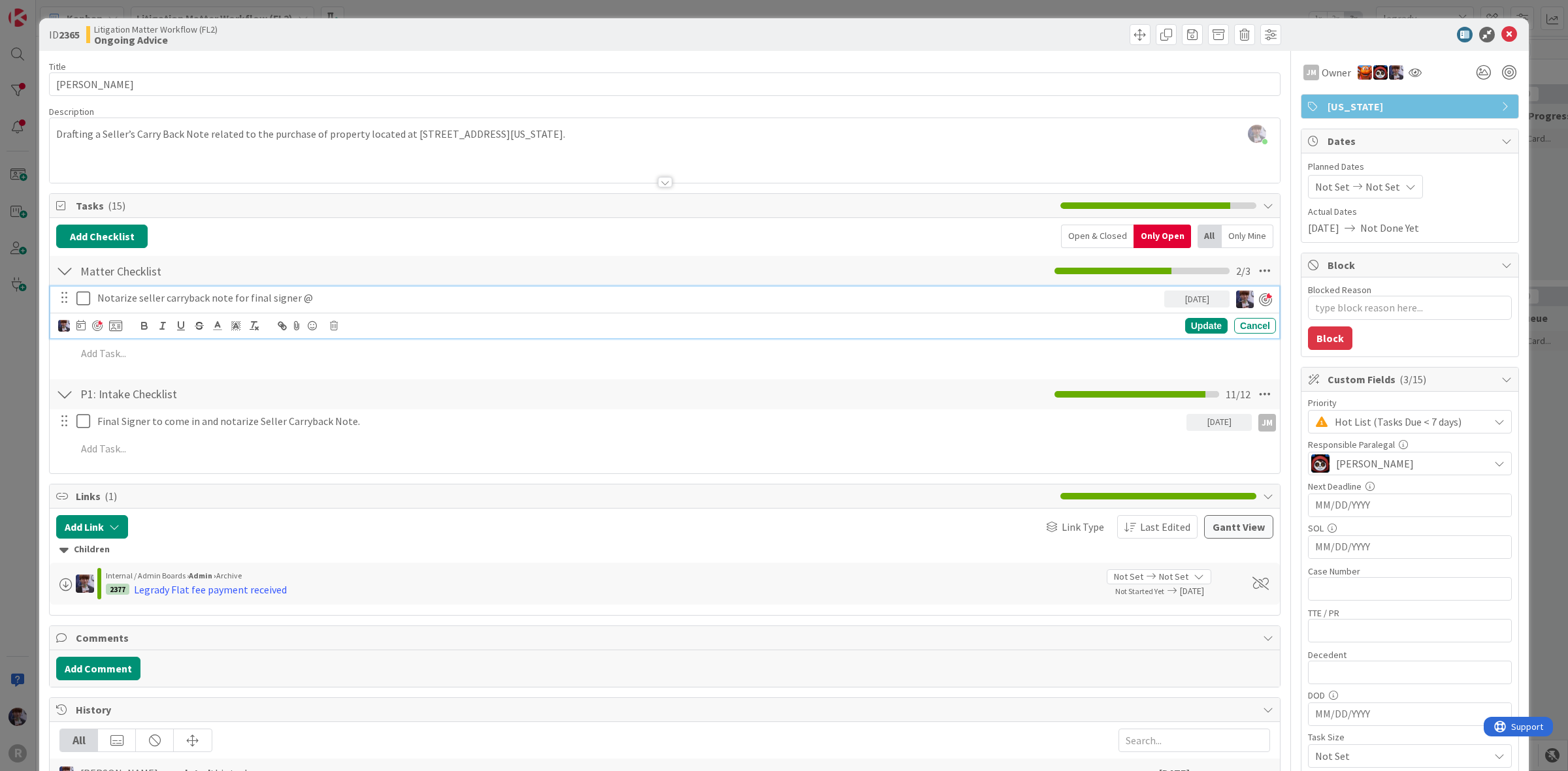
click at [337, 298] on p "Notarize seller carryback note for final signer @" at bounding box center [628, 298] width 1062 height 15
click at [1197, 324] on div "Update" at bounding box center [1206, 326] width 43 height 16
click at [521, 308] on div "Notarize seller carryback note for final signer @1pm" at bounding box center [628, 298] width 1072 height 23
click at [115, 324] on icon at bounding box center [115, 326] width 13 height 12
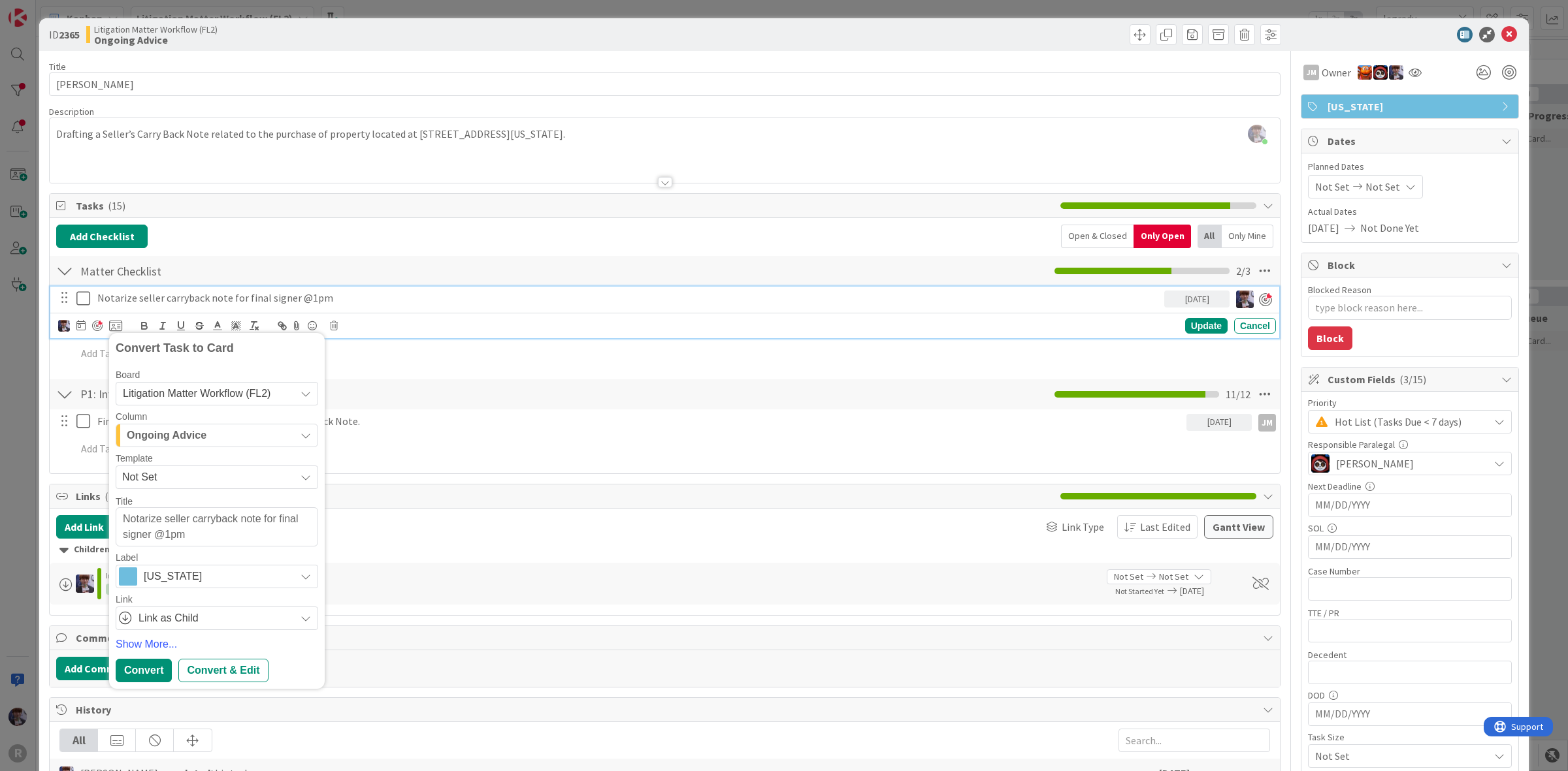
click at [180, 432] on span "Ongoing Advice" at bounding box center [167, 436] width 80 height 17
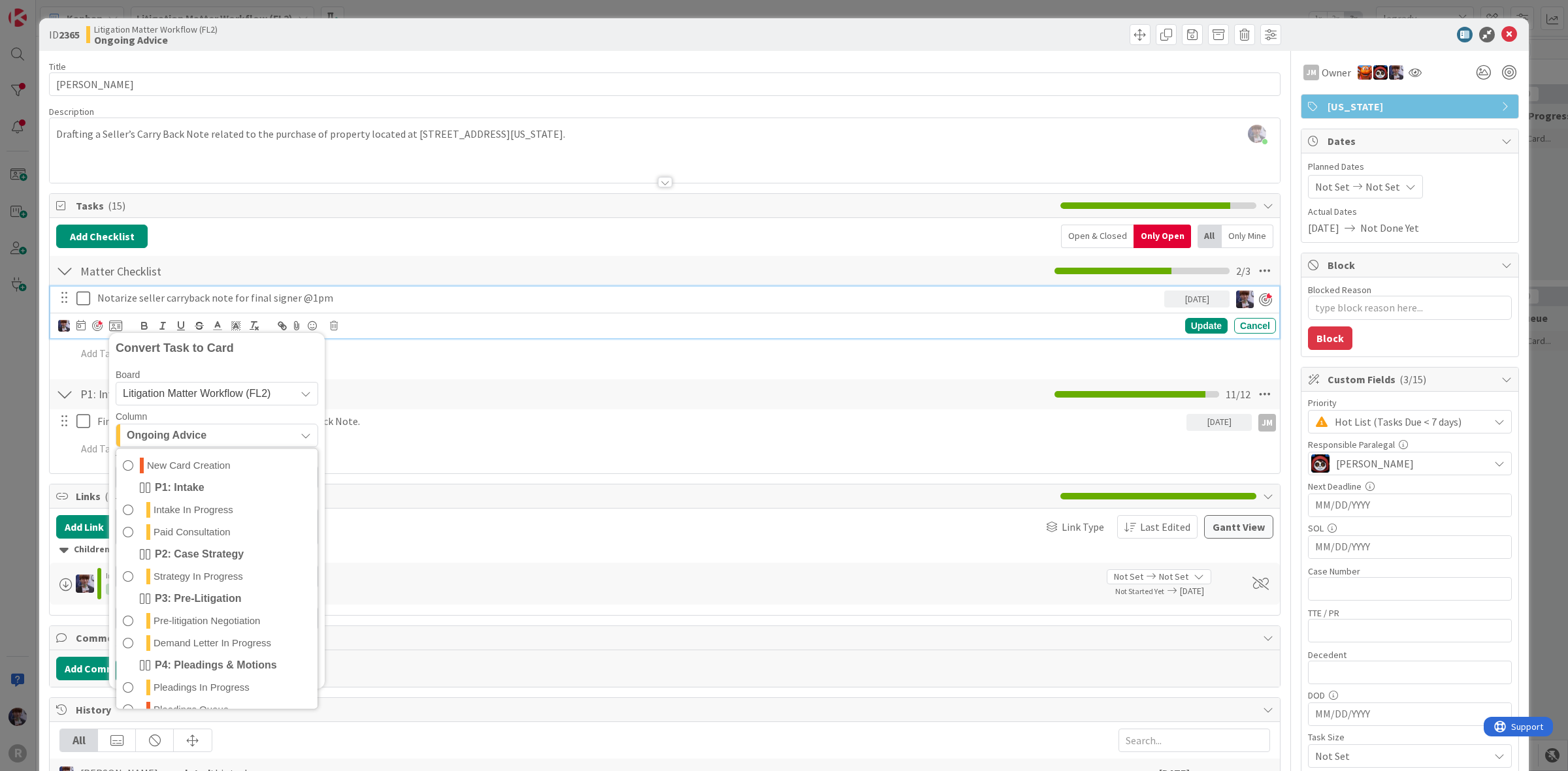
click at [185, 401] on span "Litigation Matter Workflow (FL2)" at bounding box center [205, 393] width 166 height 18
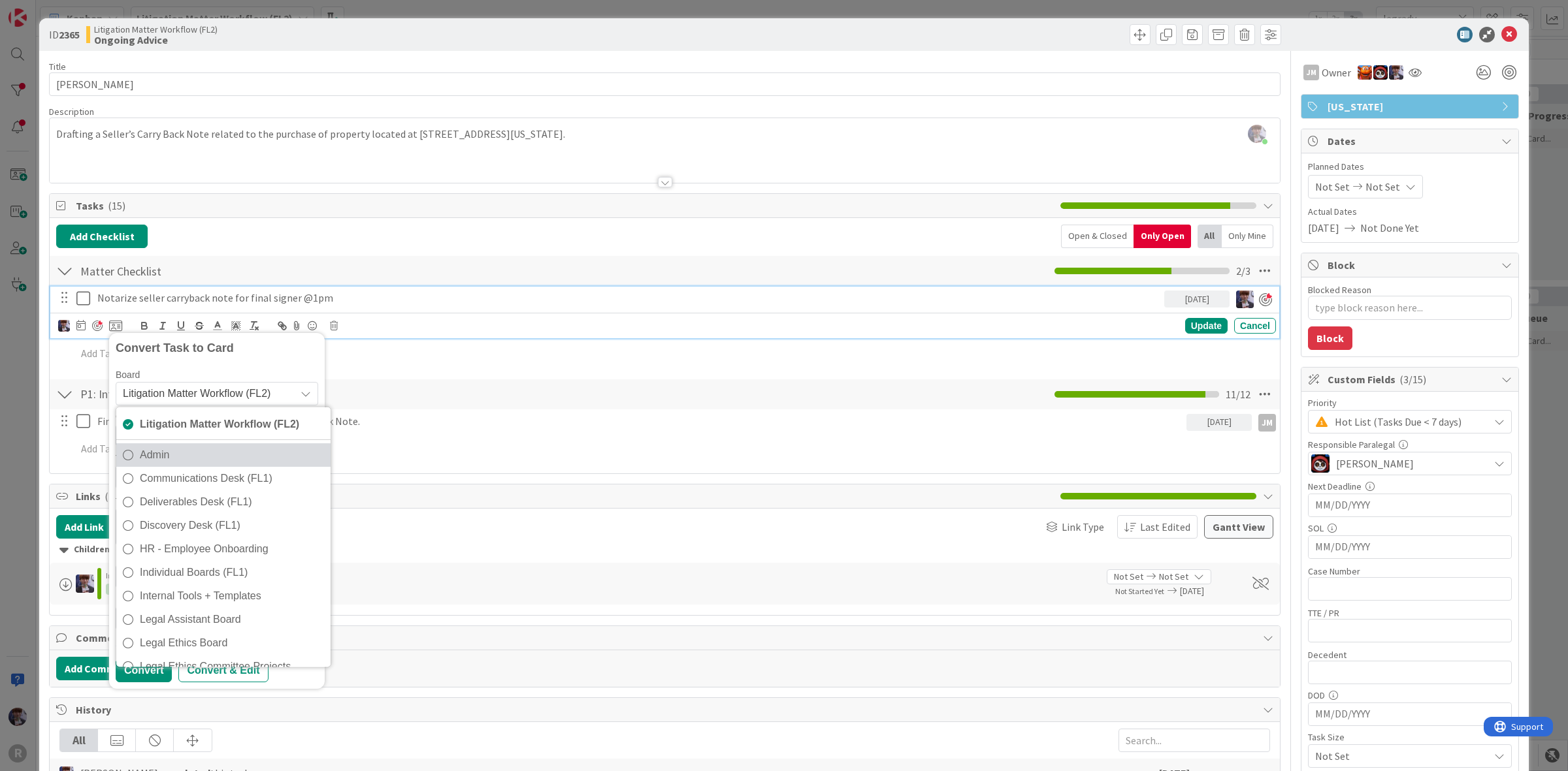
click at [175, 464] on span "Admin" at bounding box center [232, 454] width 185 height 19
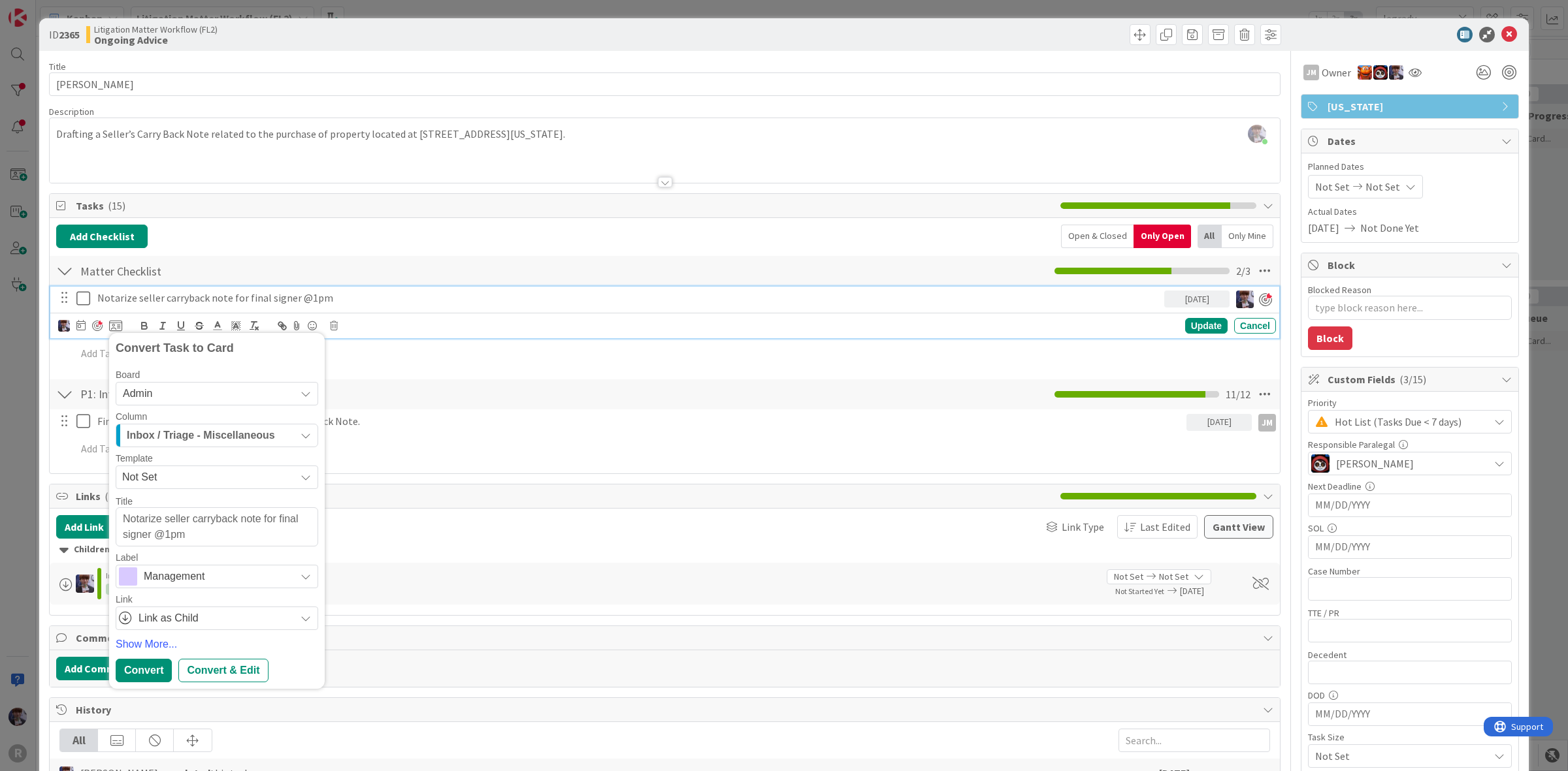
click at [183, 429] on span "Inbox / Triage - Miscellaneous" at bounding box center [201, 436] width 149 height 17
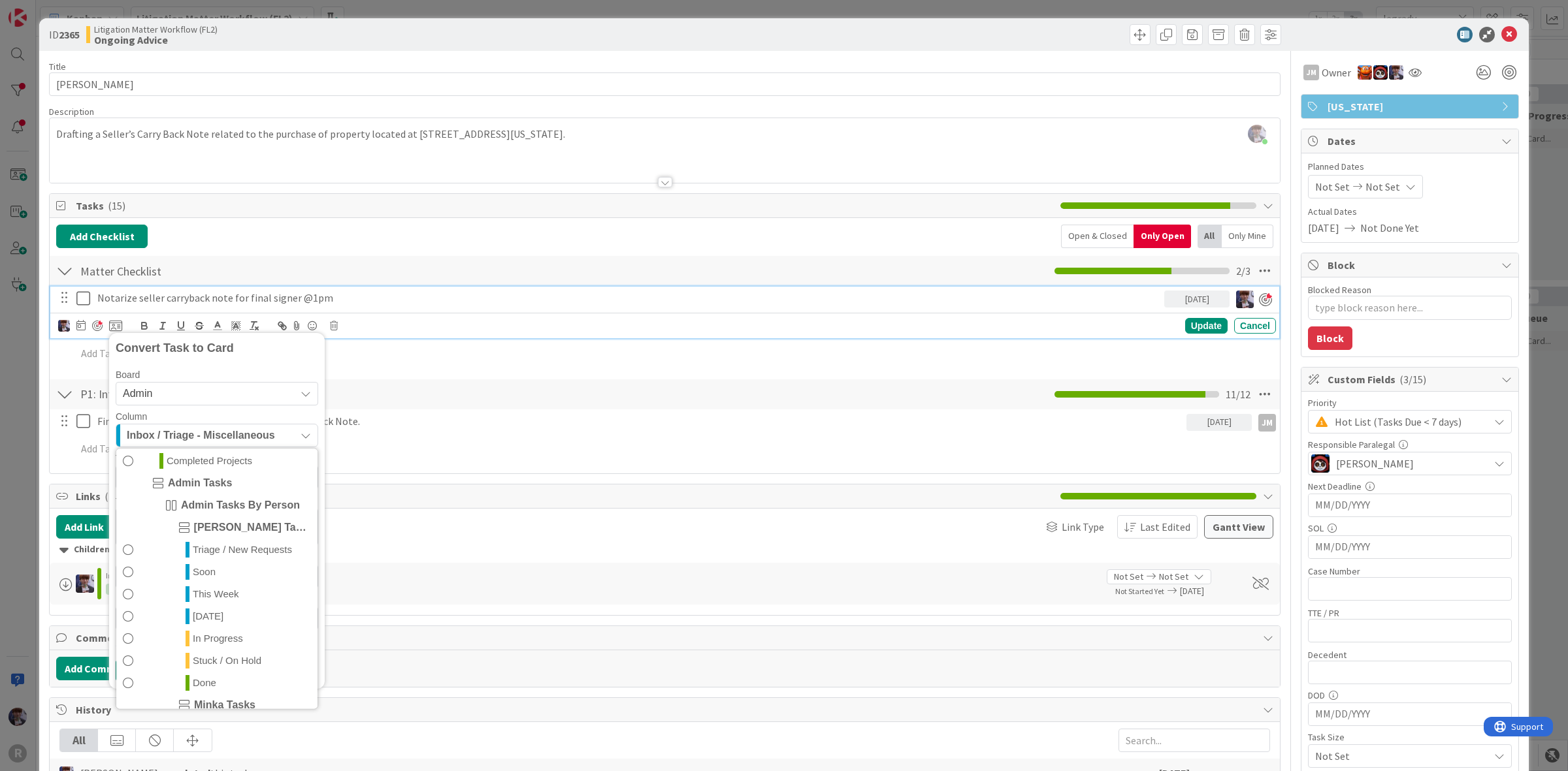
scroll to position [282, 0]
click at [213, 620] on span "[DATE]" at bounding box center [208, 626] width 31 height 16
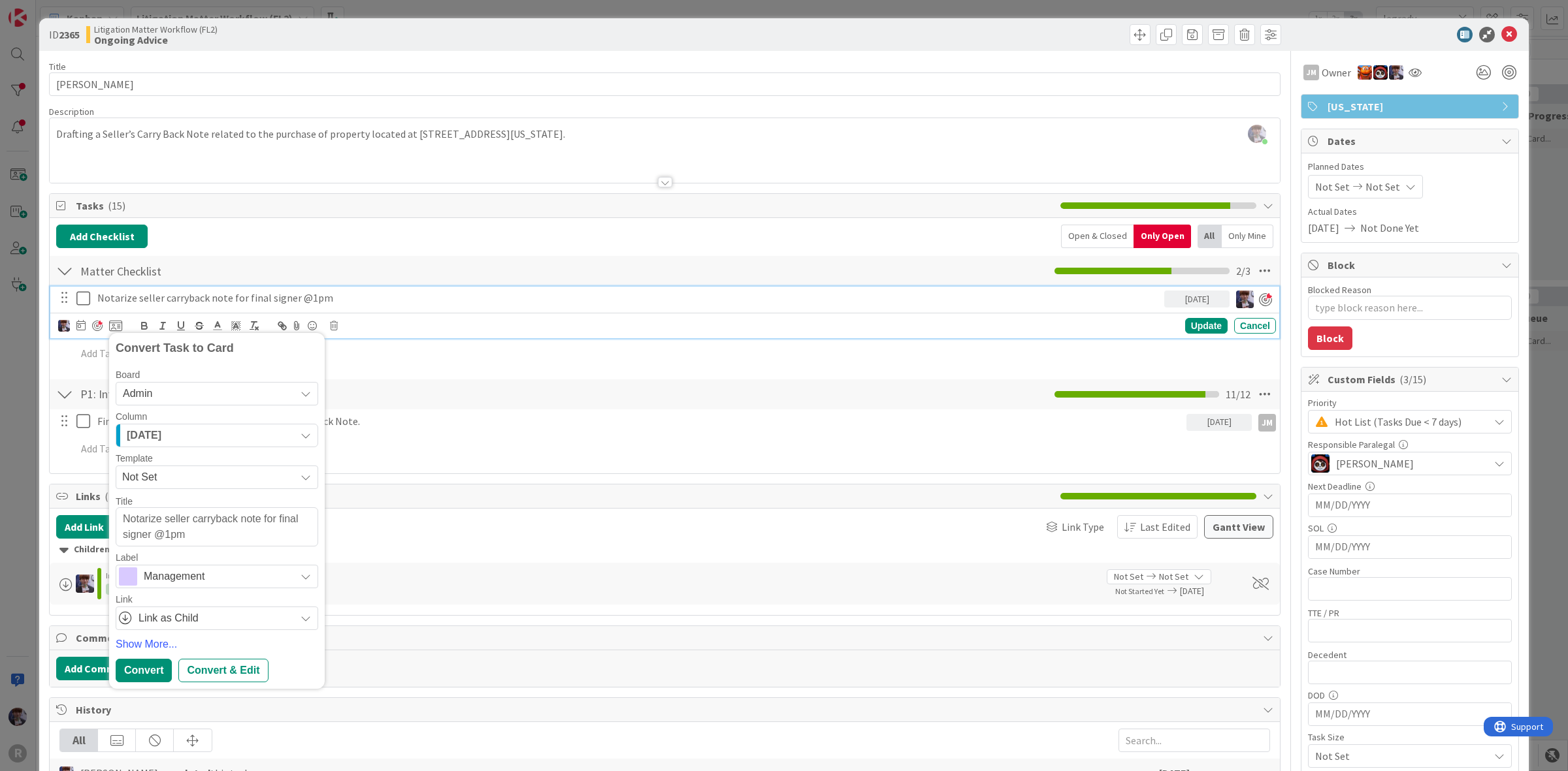
click at [195, 574] on span "Management" at bounding box center [216, 576] width 145 height 18
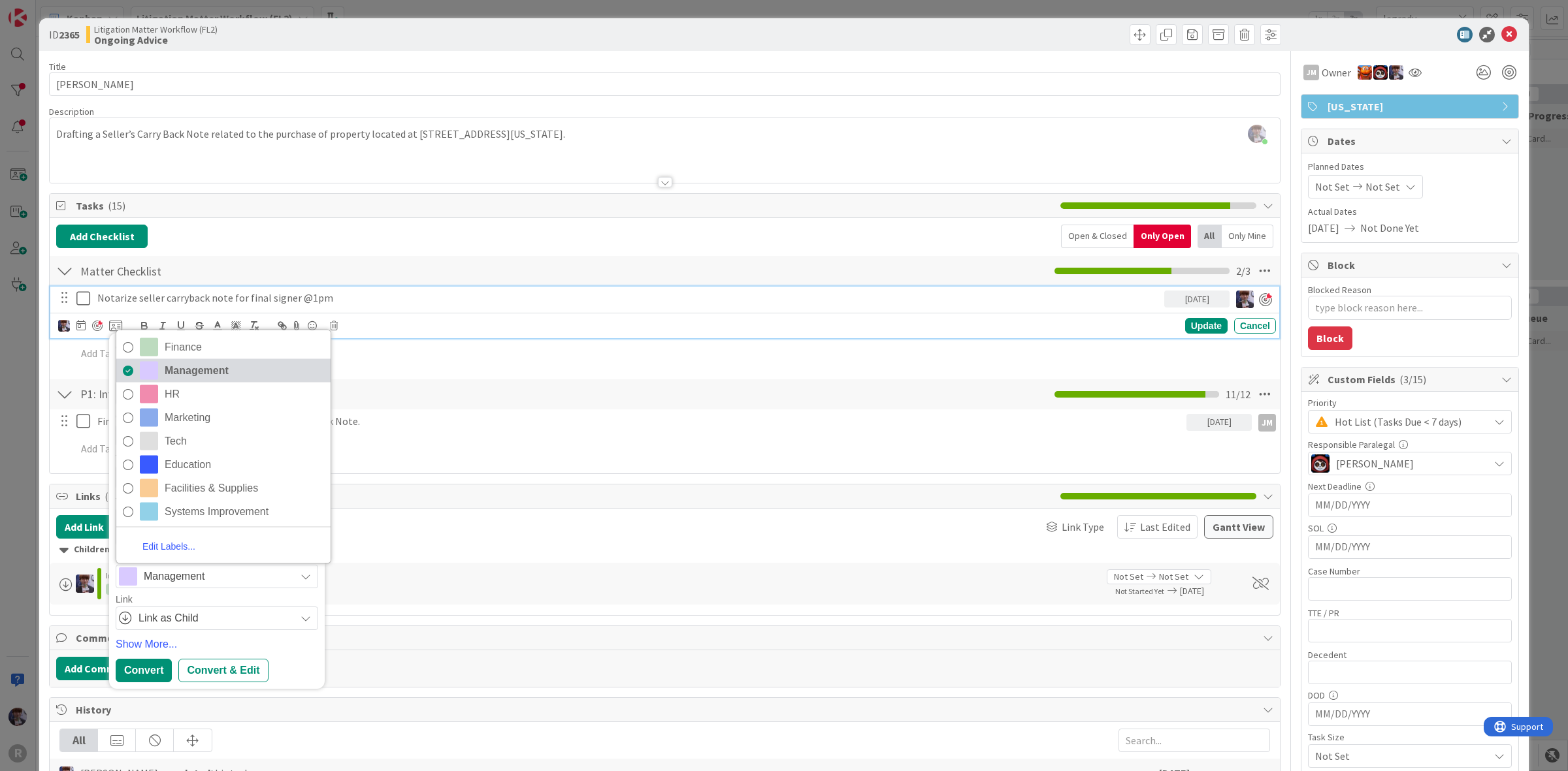
click at [216, 371] on span "Management" at bounding box center [244, 370] width 159 height 19
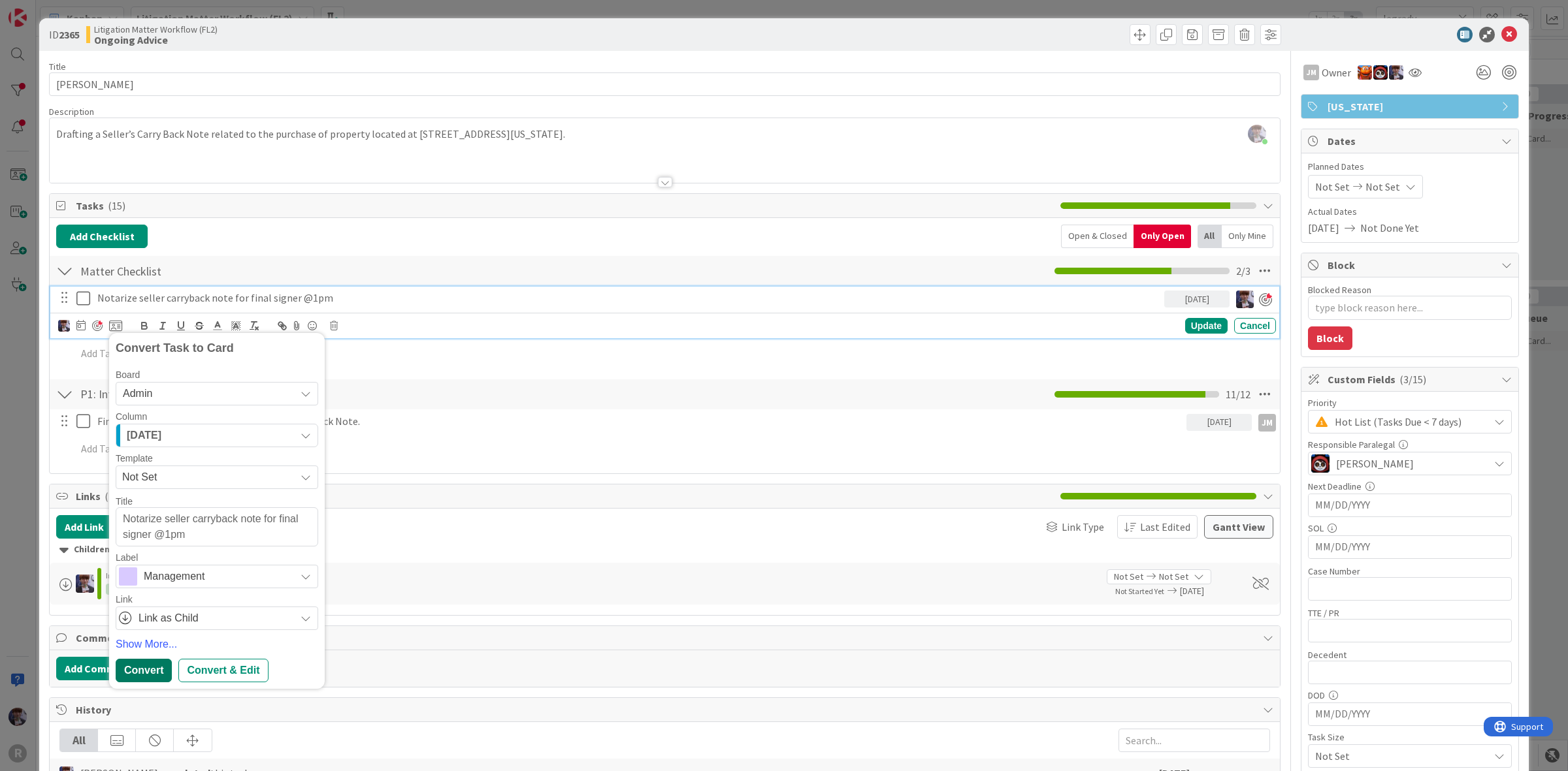
click at [134, 666] on div "Convert" at bounding box center [143, 671] width 56 height 24
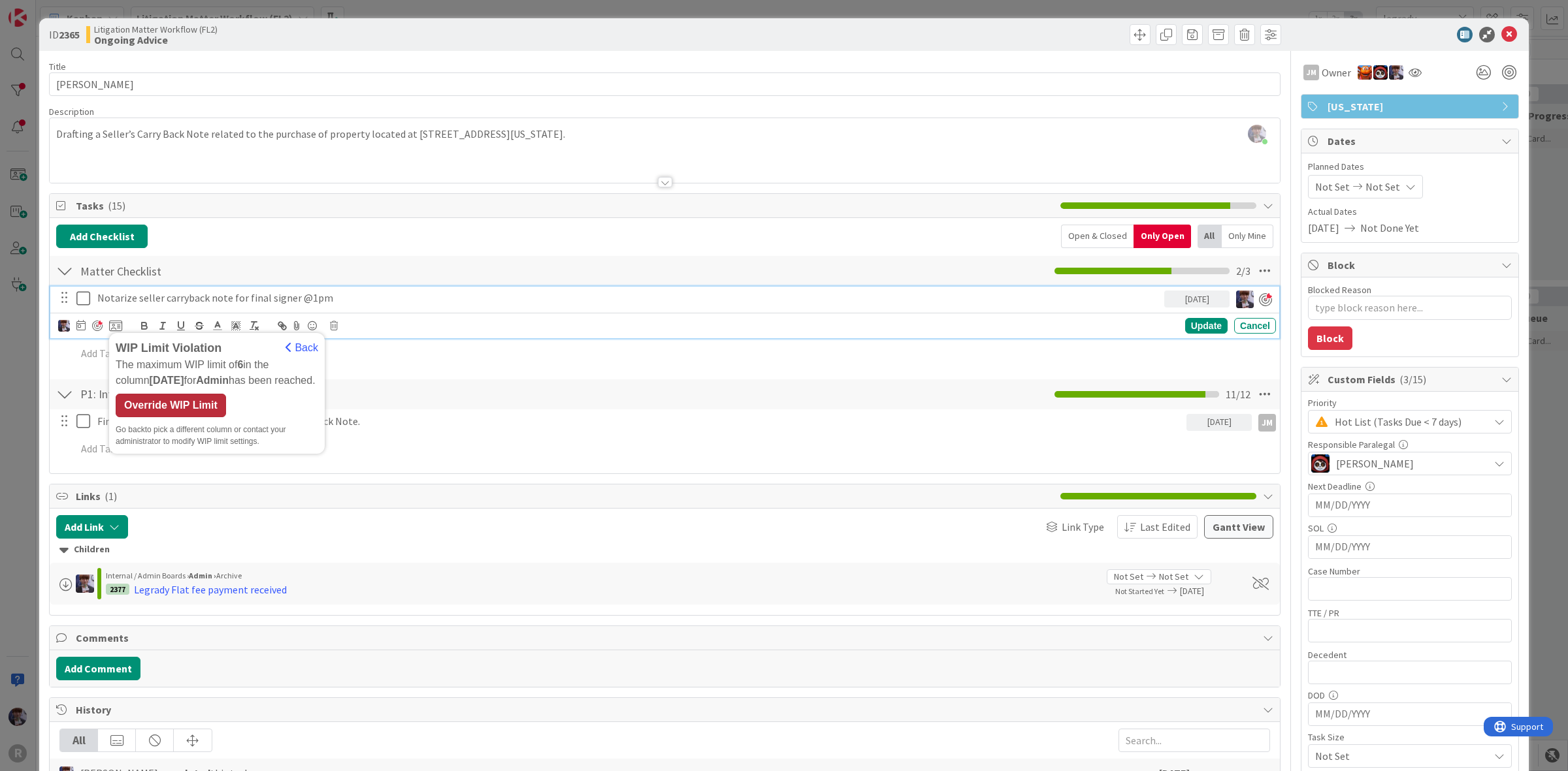
click at [167, 409] on div "Override WIP Limit" at bounding box center [170, 406] width 110 height 24
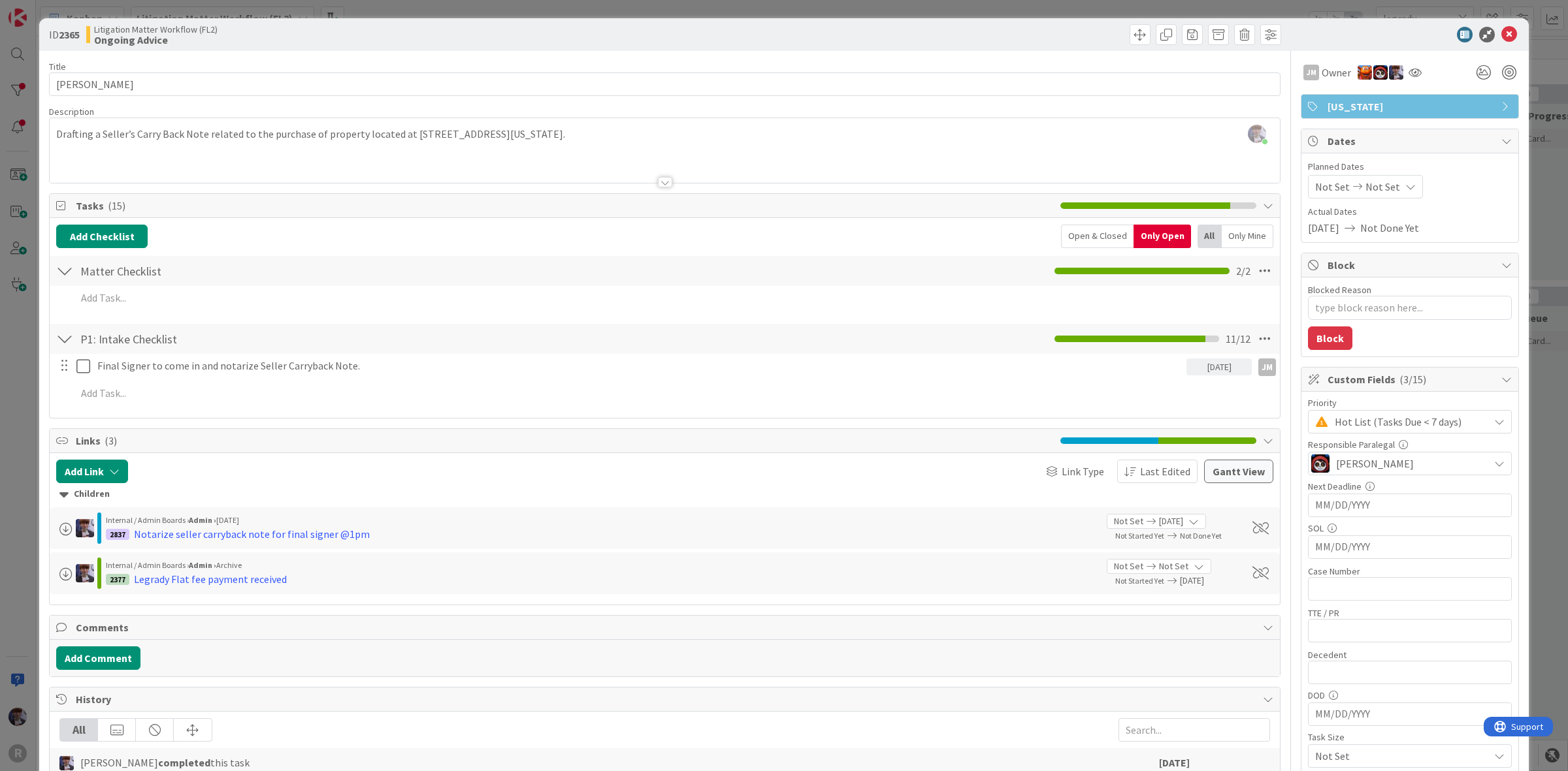
type textarea "x"
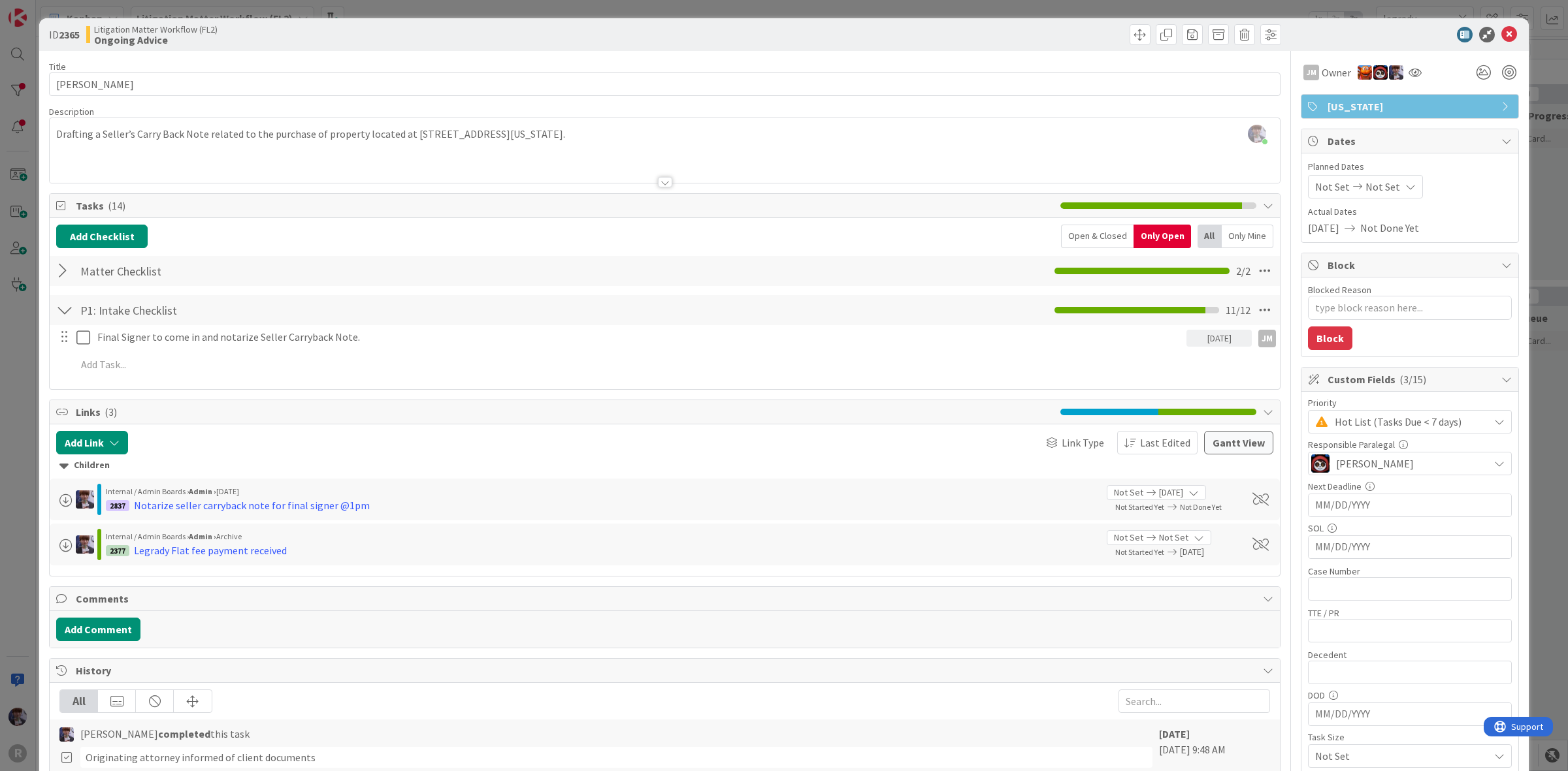
click at [17, 398] on div "ID 2365 Litigation Matter Workflow (FL2) Ongoing Advice Title 16 / 128 [PERSON_…" at bounding box center [784, 386] width 1568 height 771
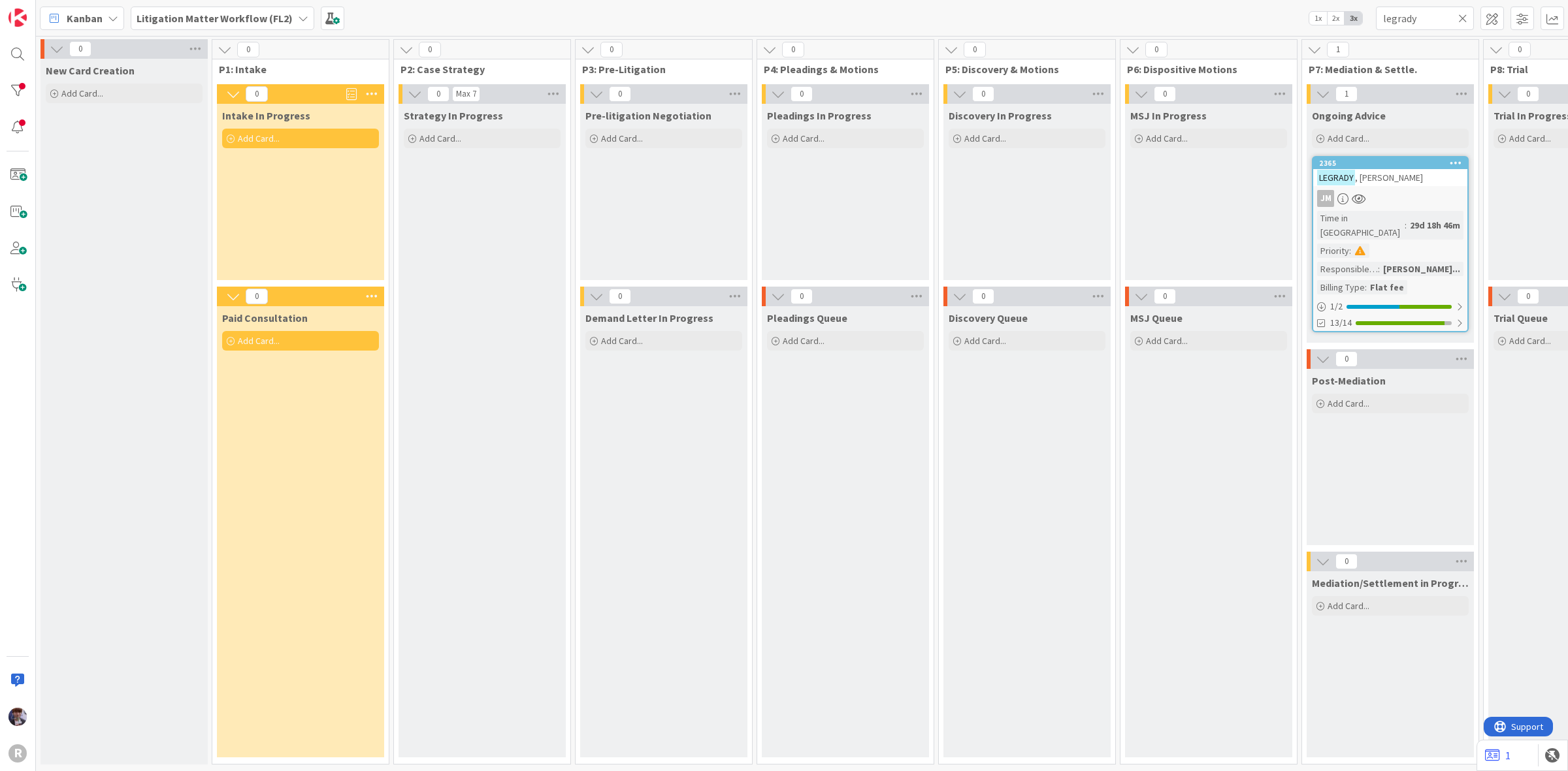
click at [109, 17] on icon at bounding box center [113, 18] width 11 height 11
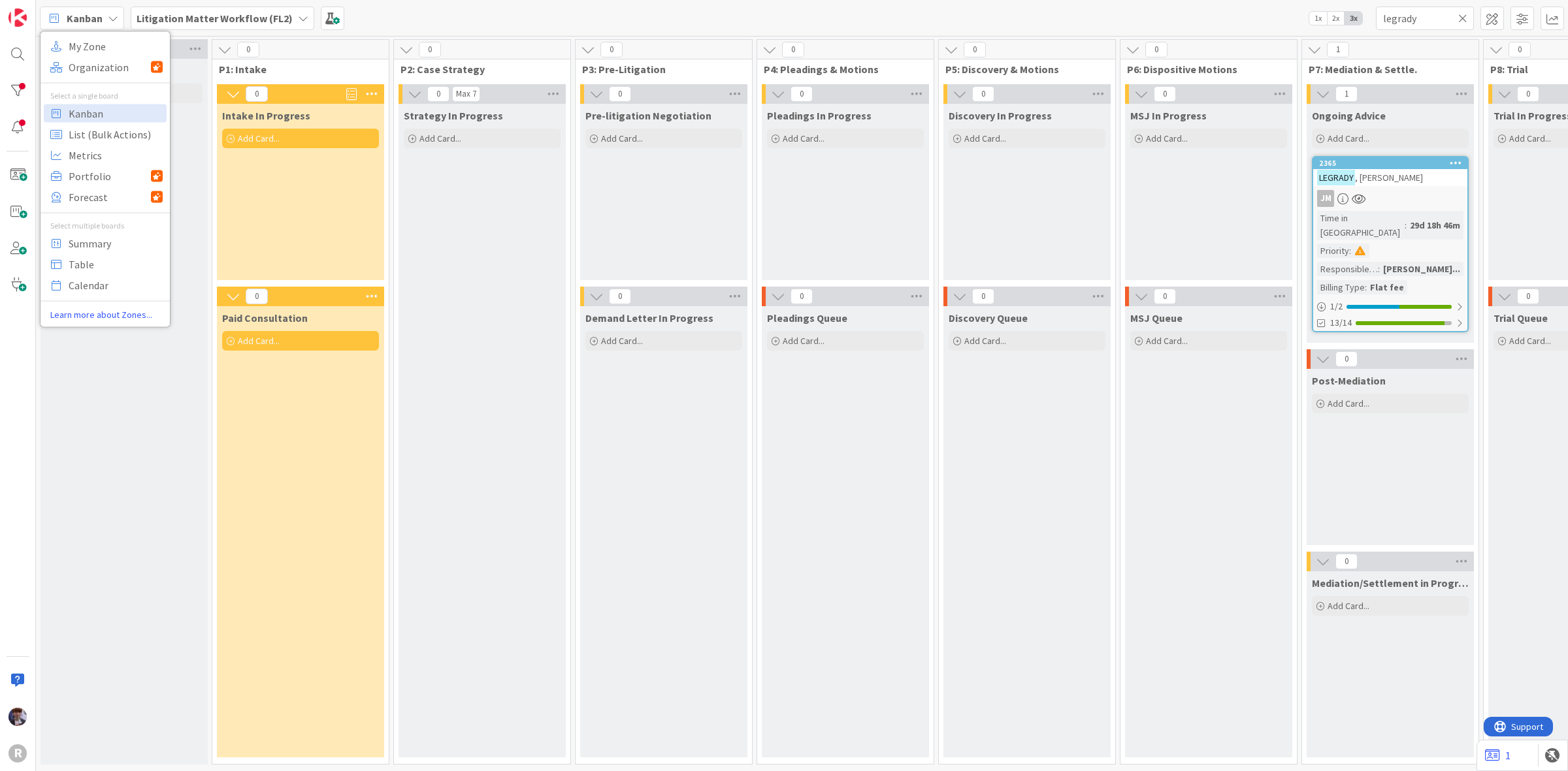
click at [148, 21] on b "Litigation Matter Workflow (FL2)" at bounding box center [214, 18] width 156 height 13
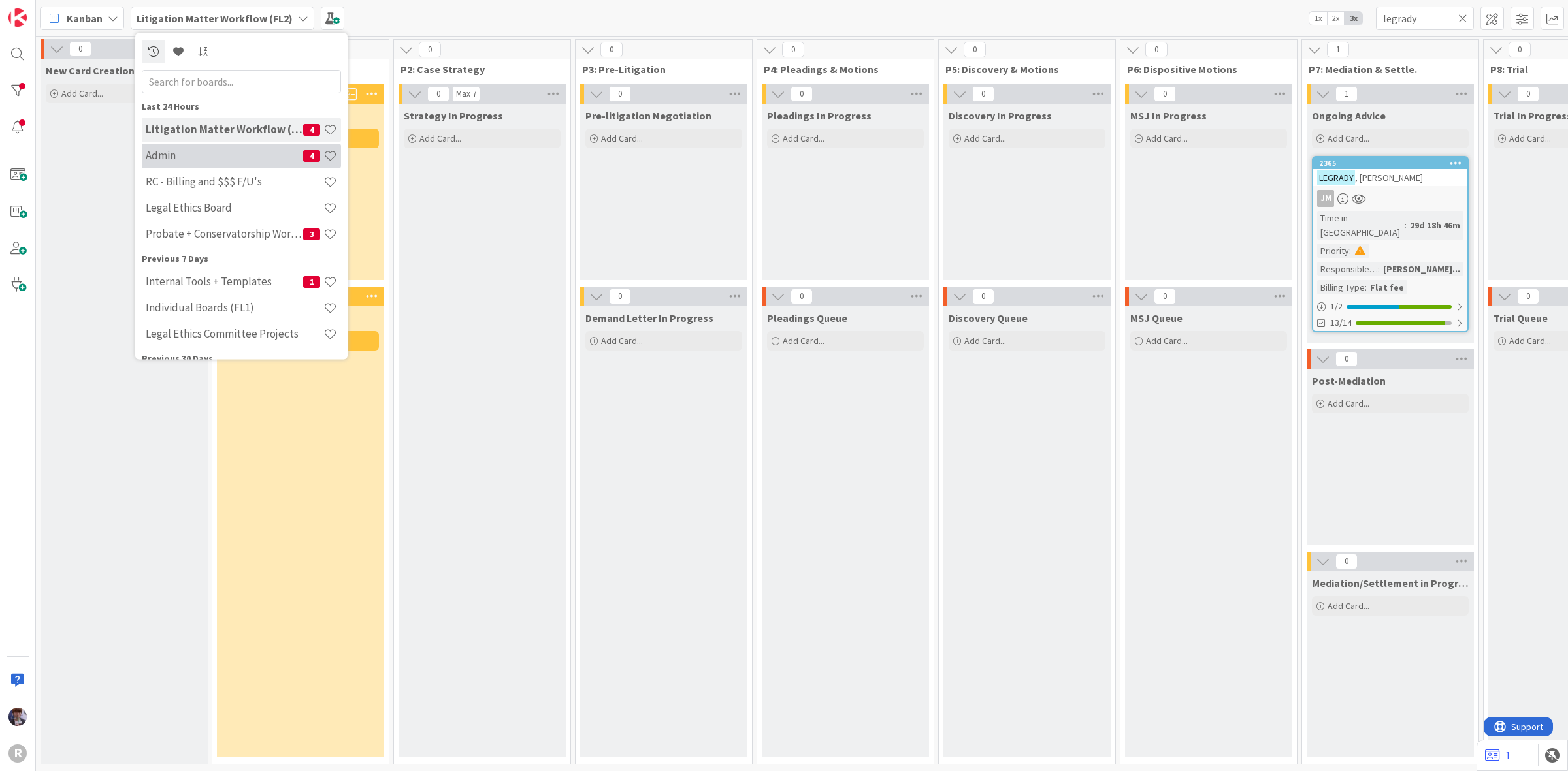
click at [185, 149] on h4 "Admin" at bounding box center [224, 156] width 157 height 13
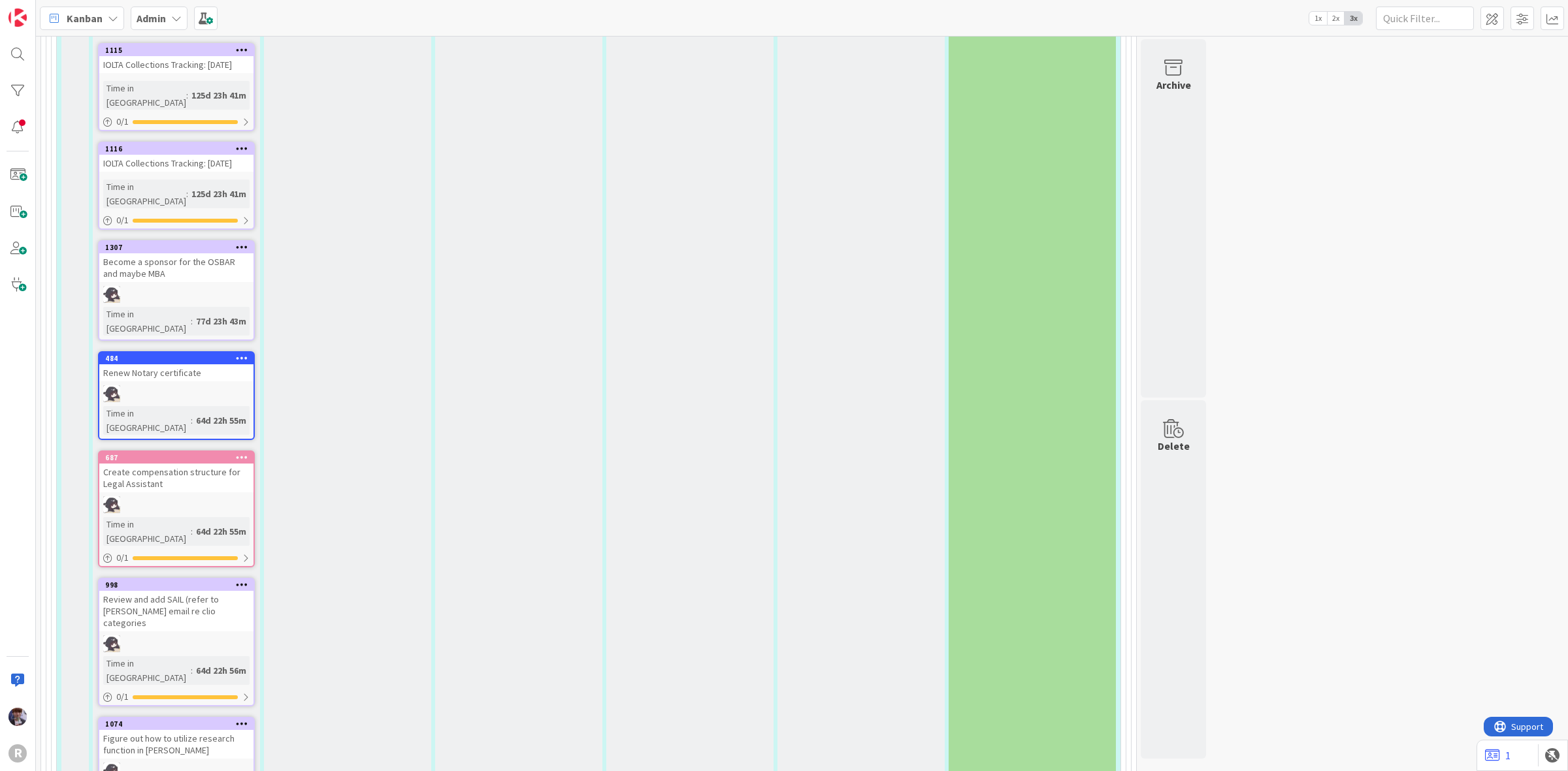
scroll to position [4327, 0]
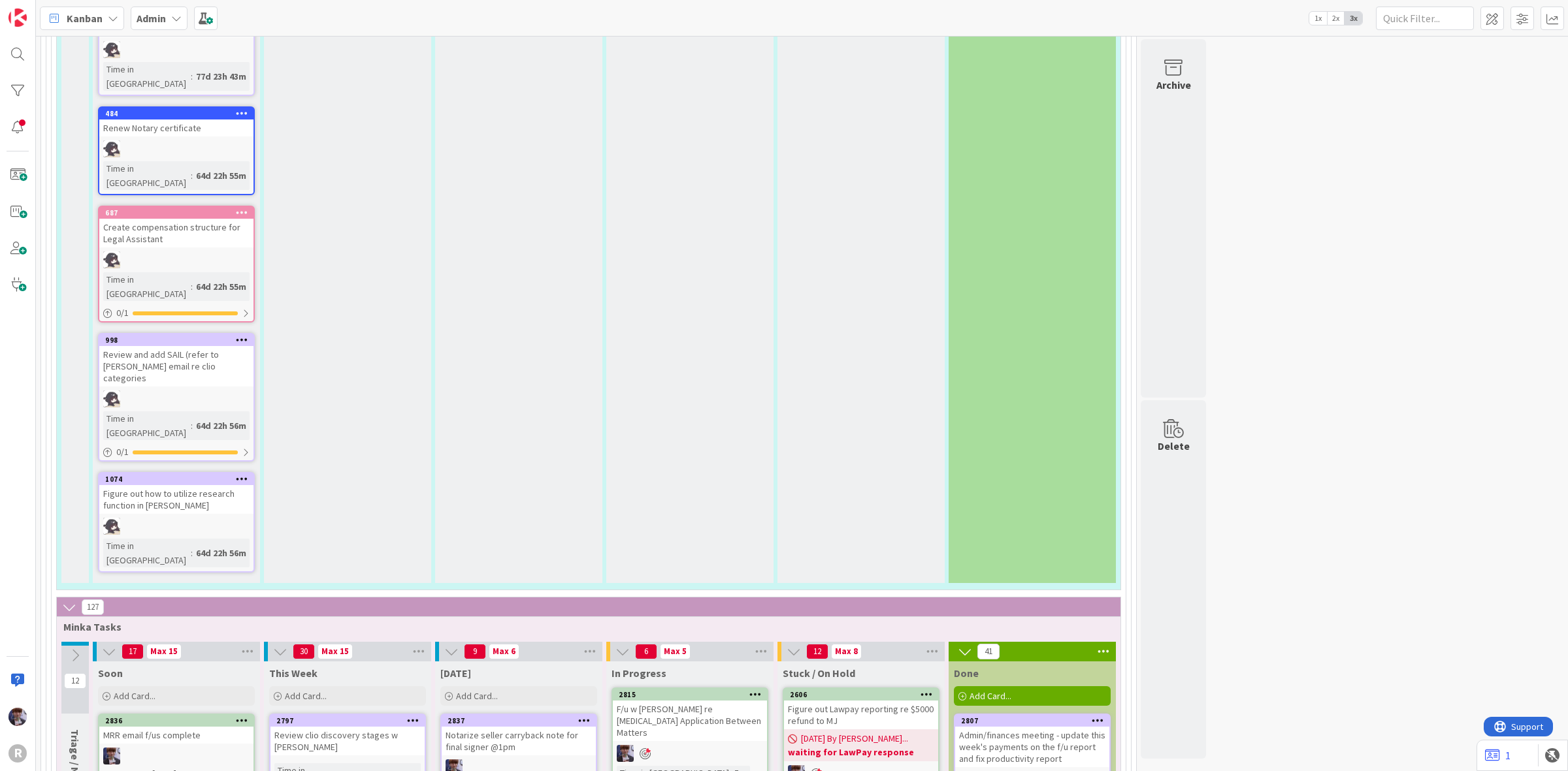
click at [513, 727] on div "Notarize seller carryback note for final signer @1pm" at bounding box center [519, 741] width 154 height 29
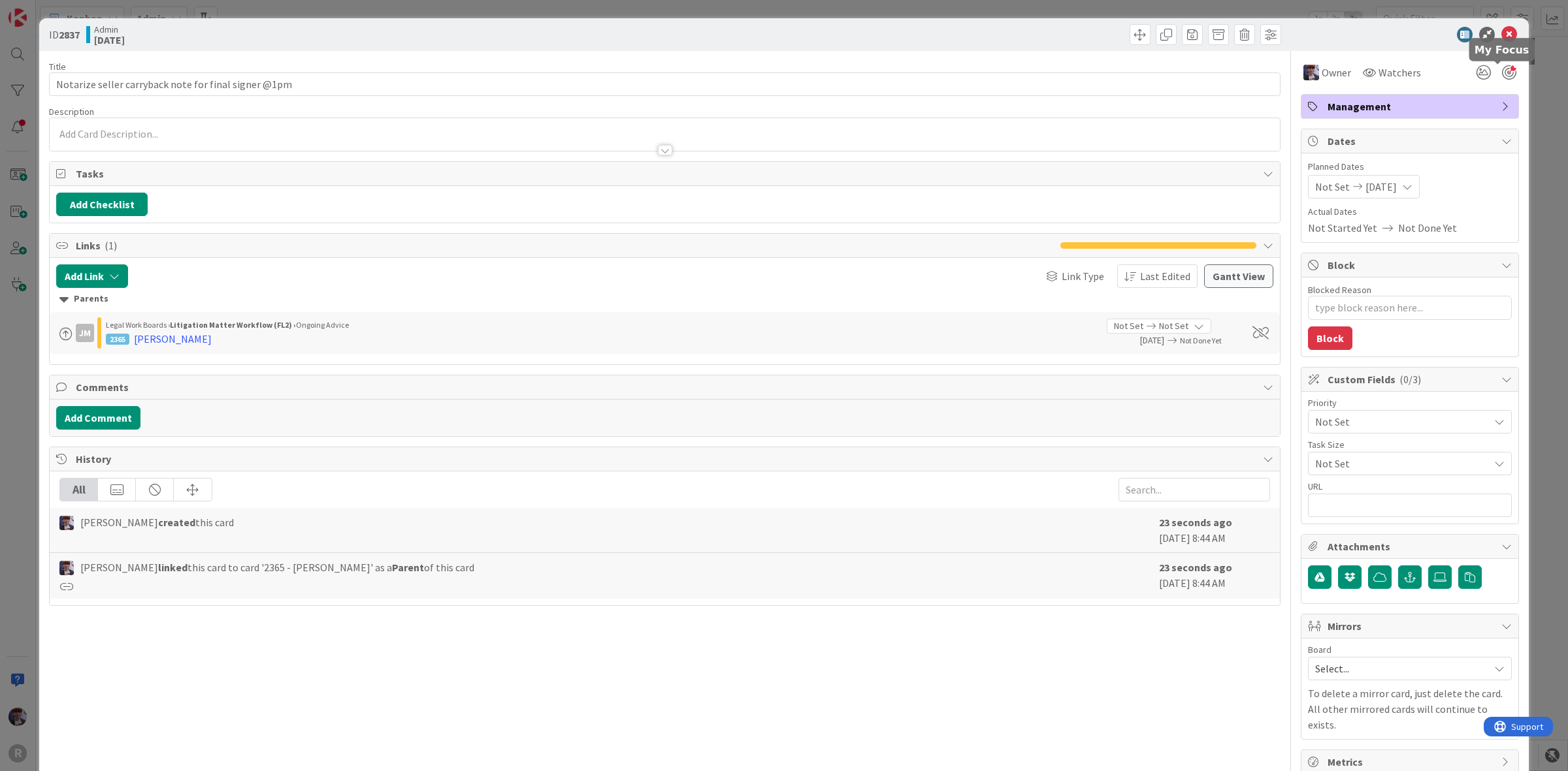
click at [1502, 76] on div at bounding box center [1510, 73] width 14 height 14
click at [1536, 94] on div "ID 2837 Admin [DATE] Title 52 / 128 Notarize seller carryback note for final si…" at bounding box center [784, 386] width 1568 height 771
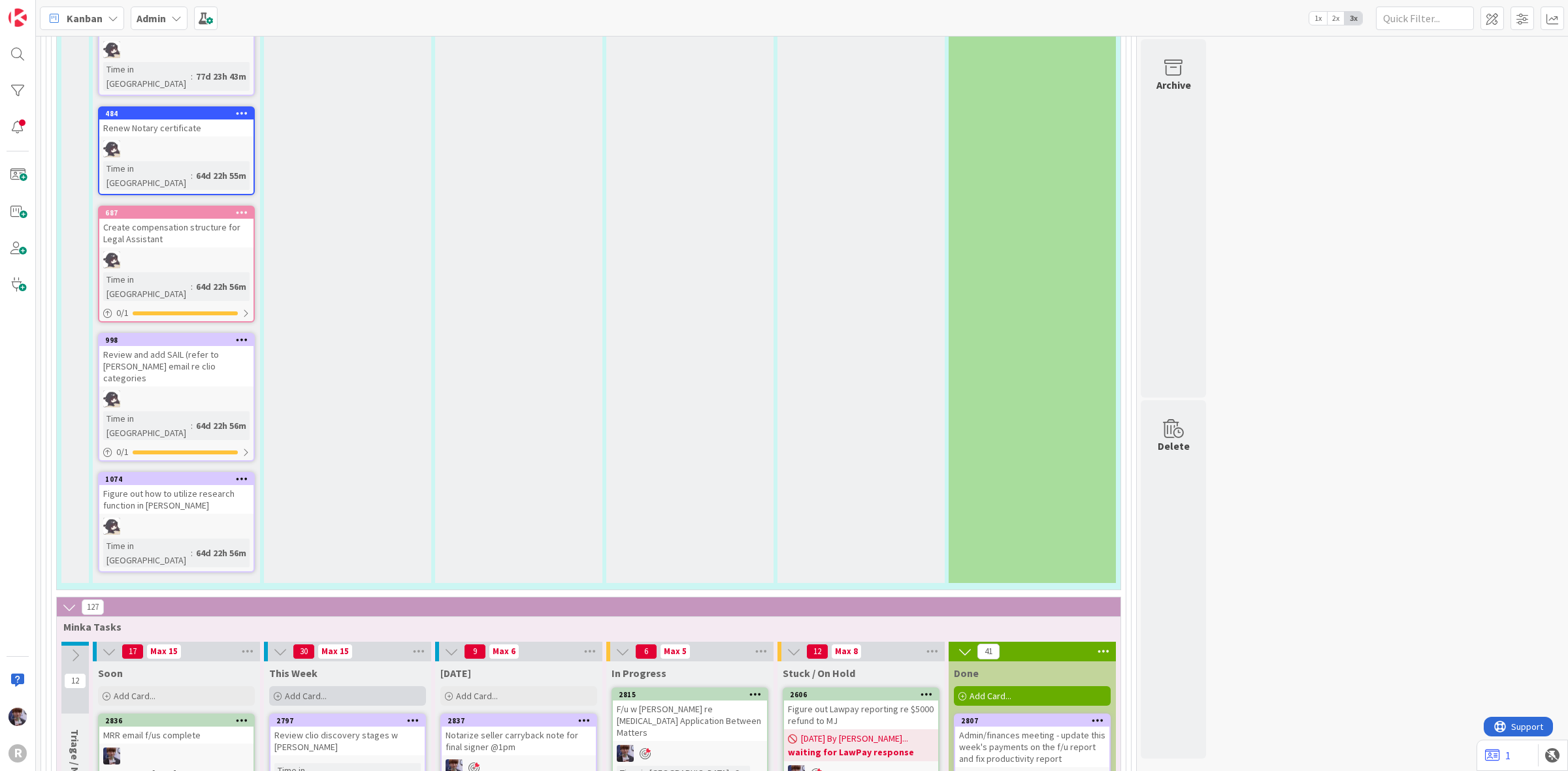
click at [311, 690] on span "Add Card..." at bounding box center [306, 696] width 42 height 12
type textarea "x"
type textarea "P"
type textarea "x"
type textarea "Pr"
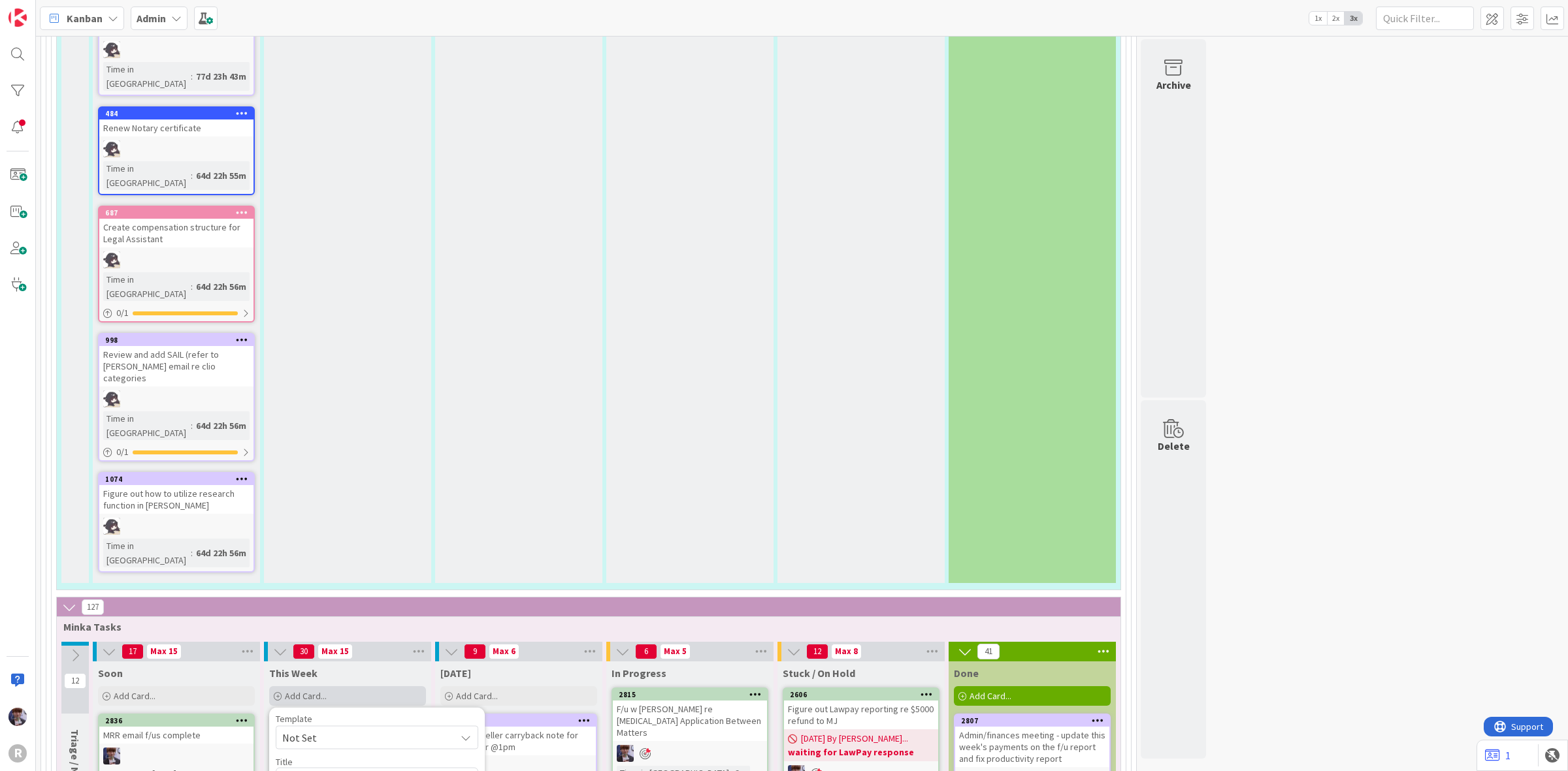
type textarea "x"
type textarea "Pro"
type textarea "x"
type textarea "Prob"
type textarea "x"
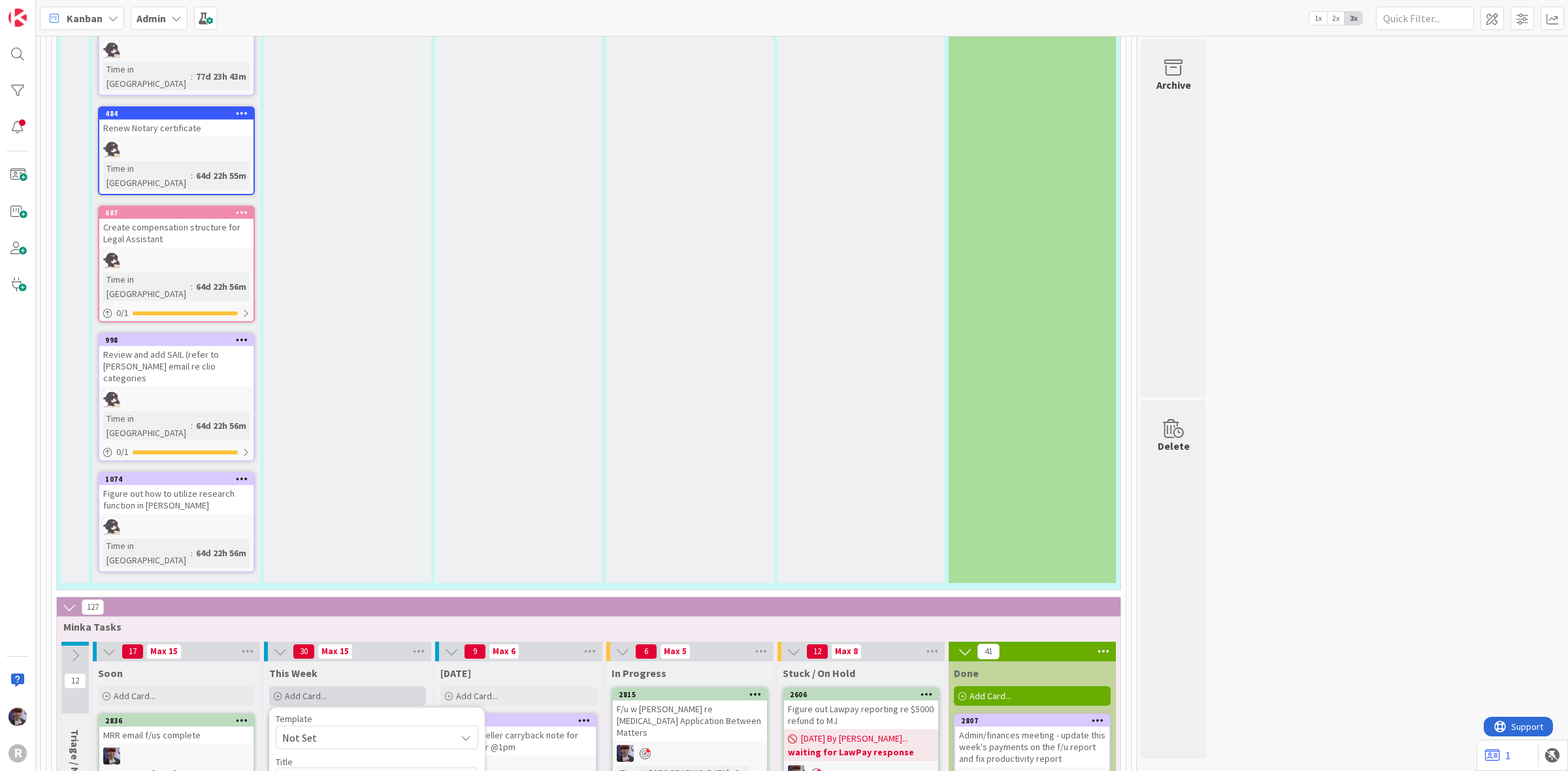
type textarea "Proba"
type textarea "x"
type textarea "Probat"
type textarea "x"
type textarea "Probate"
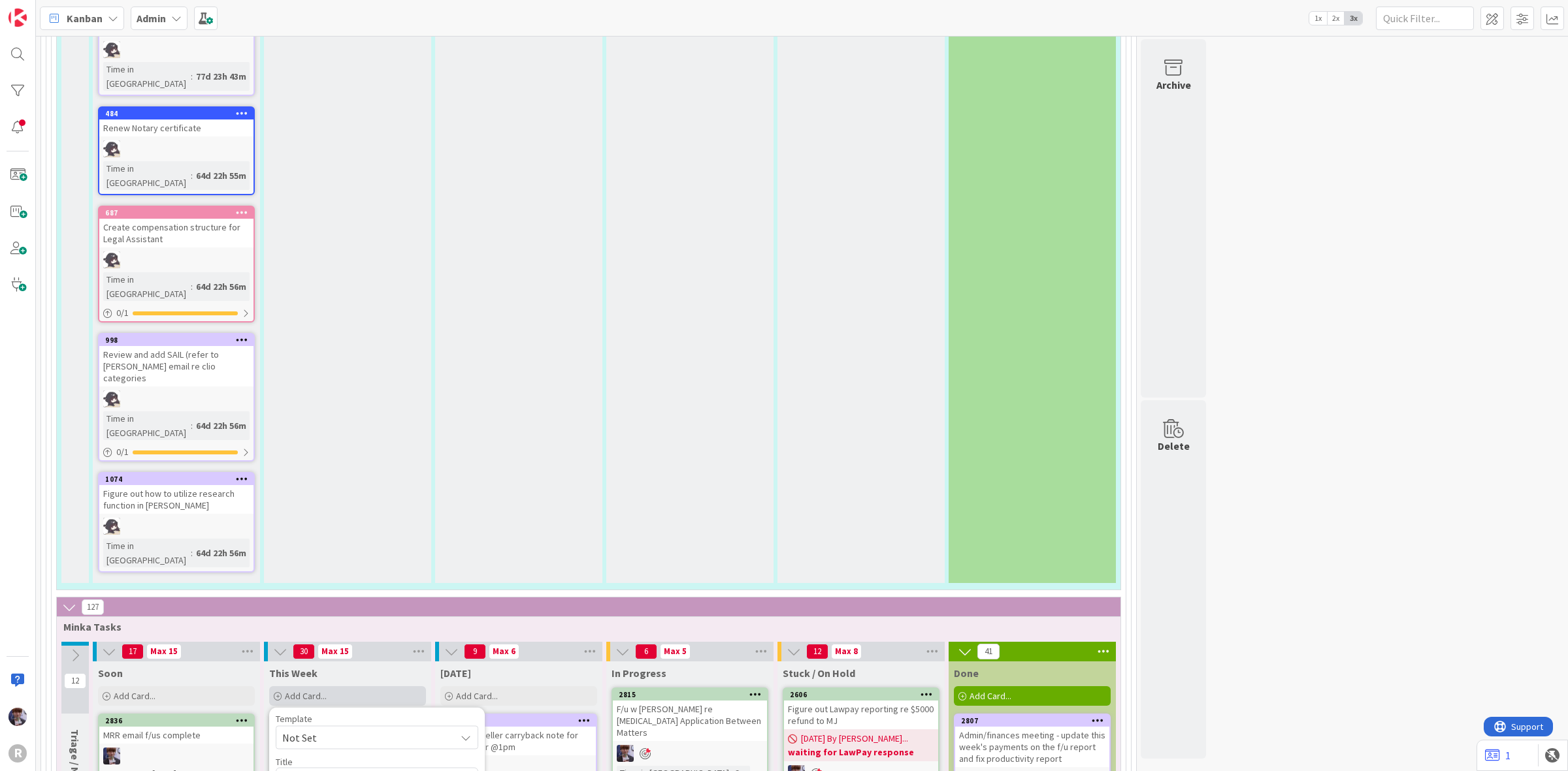
type textarea "x"
type textarea "Probate"
type textarea "x"
type textarea "Probate A"
type textarea "x"
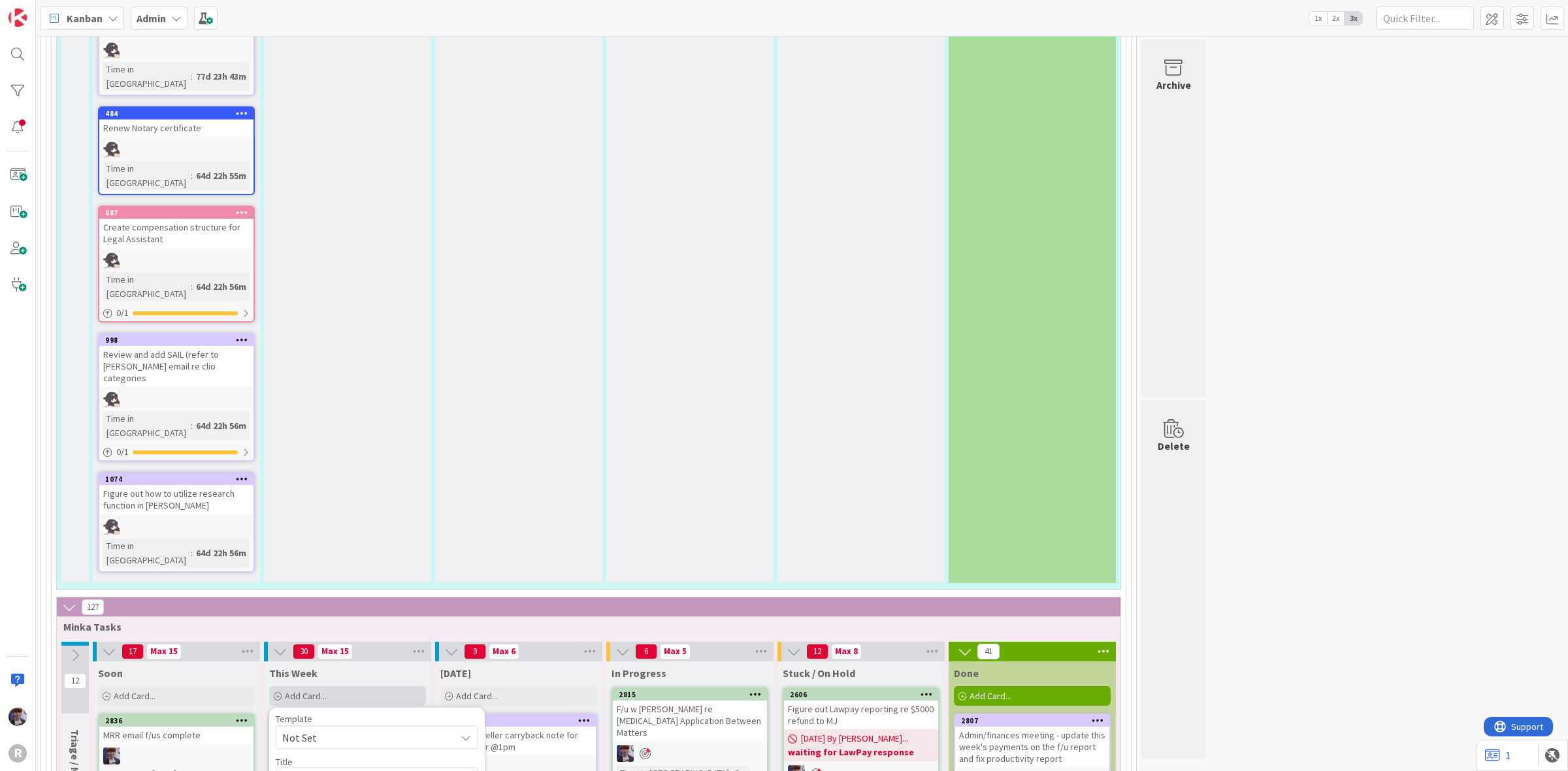
type textarea "Probate Au"
type textarea "x"
type textarea "Probate Aut"
type textarea "x"
type textarea "Probate Auto"
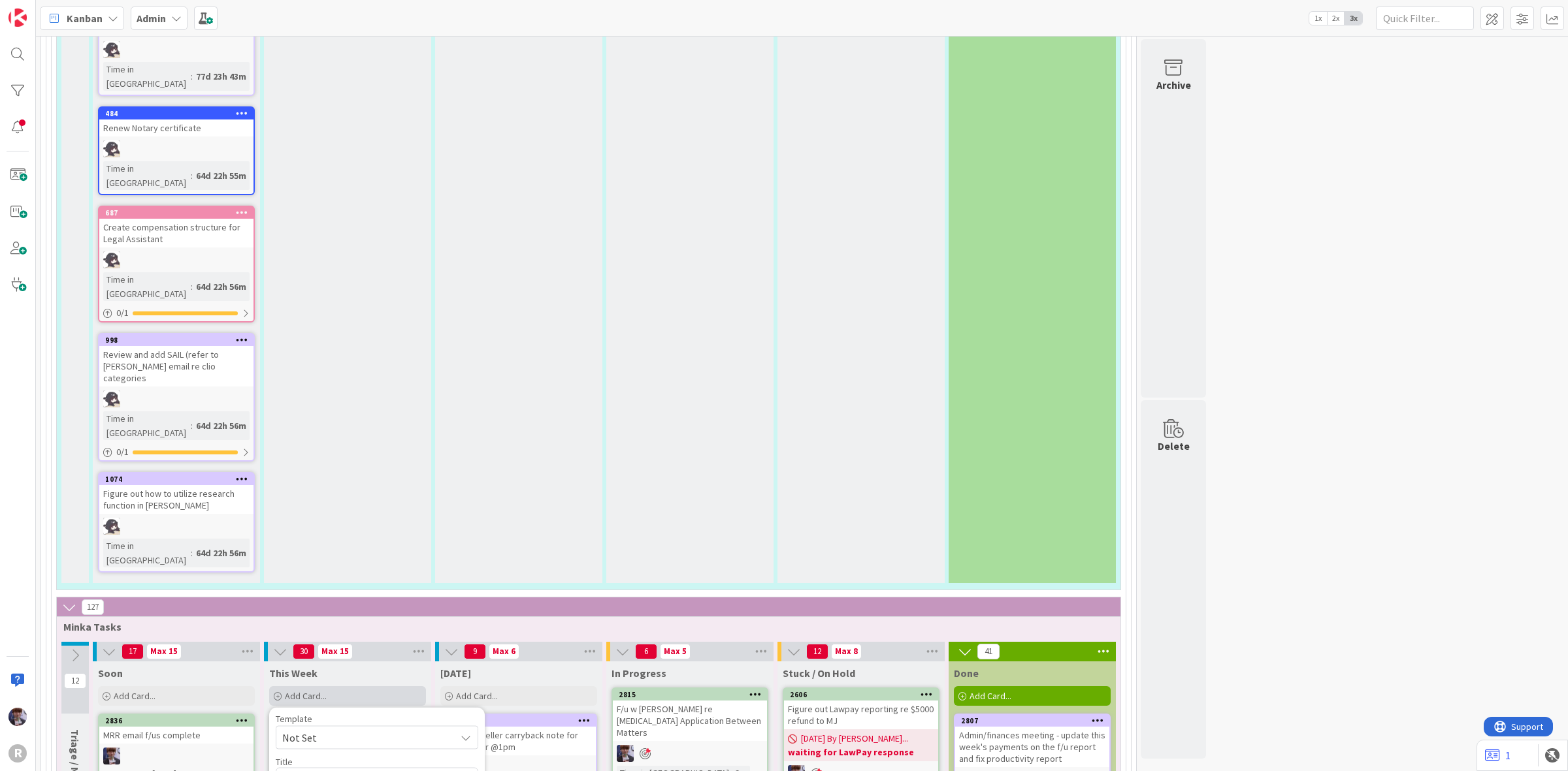
type textarea "x"
type textarea "Probate Auto"
type textarea "x"
type textarea "Probate Auto C"
type textarea "x"
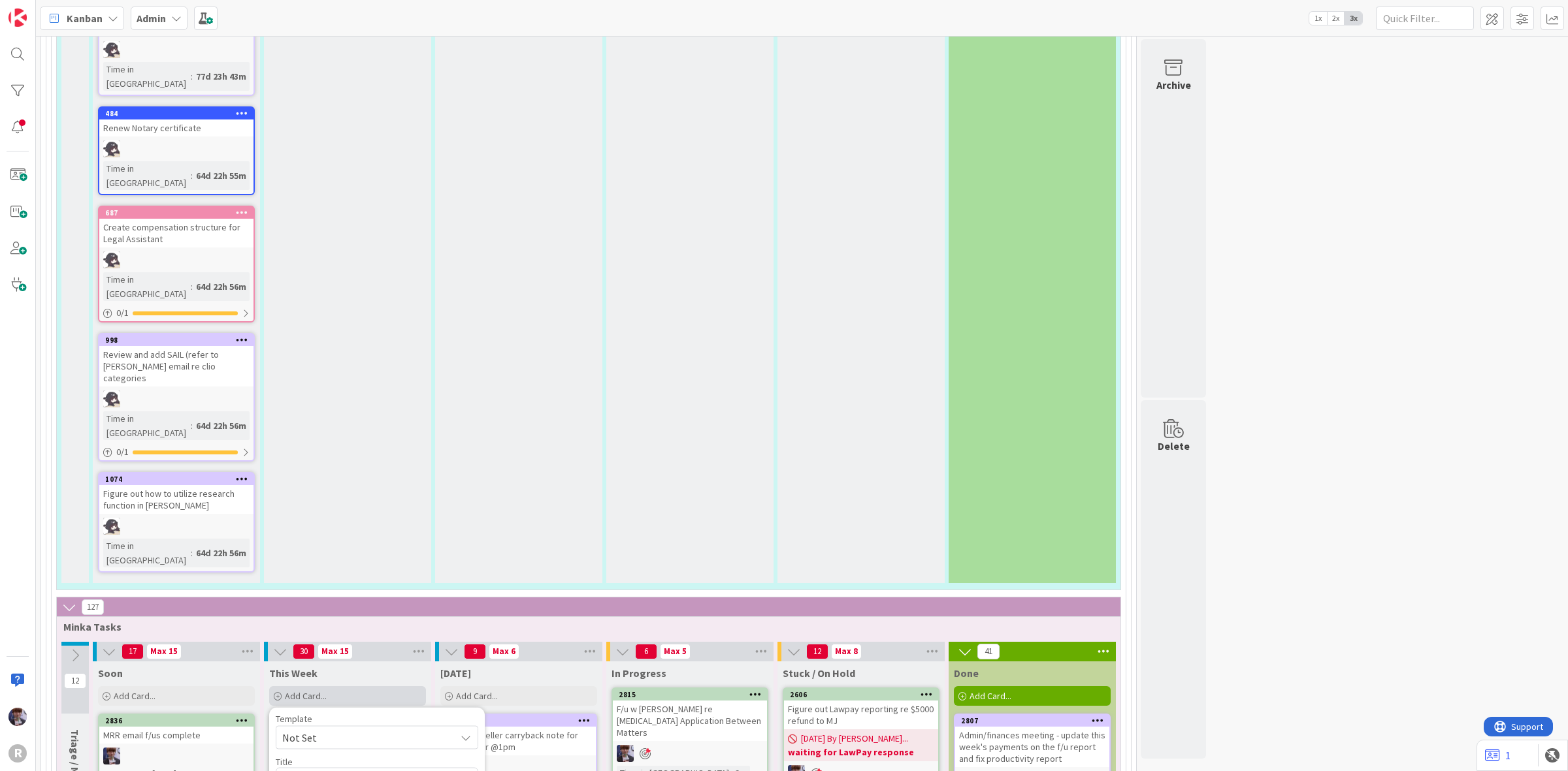
type textarea "Probate Auto Che"
type textarea "x"
type textarea "Probate Auto Chec"
type textarea "x"
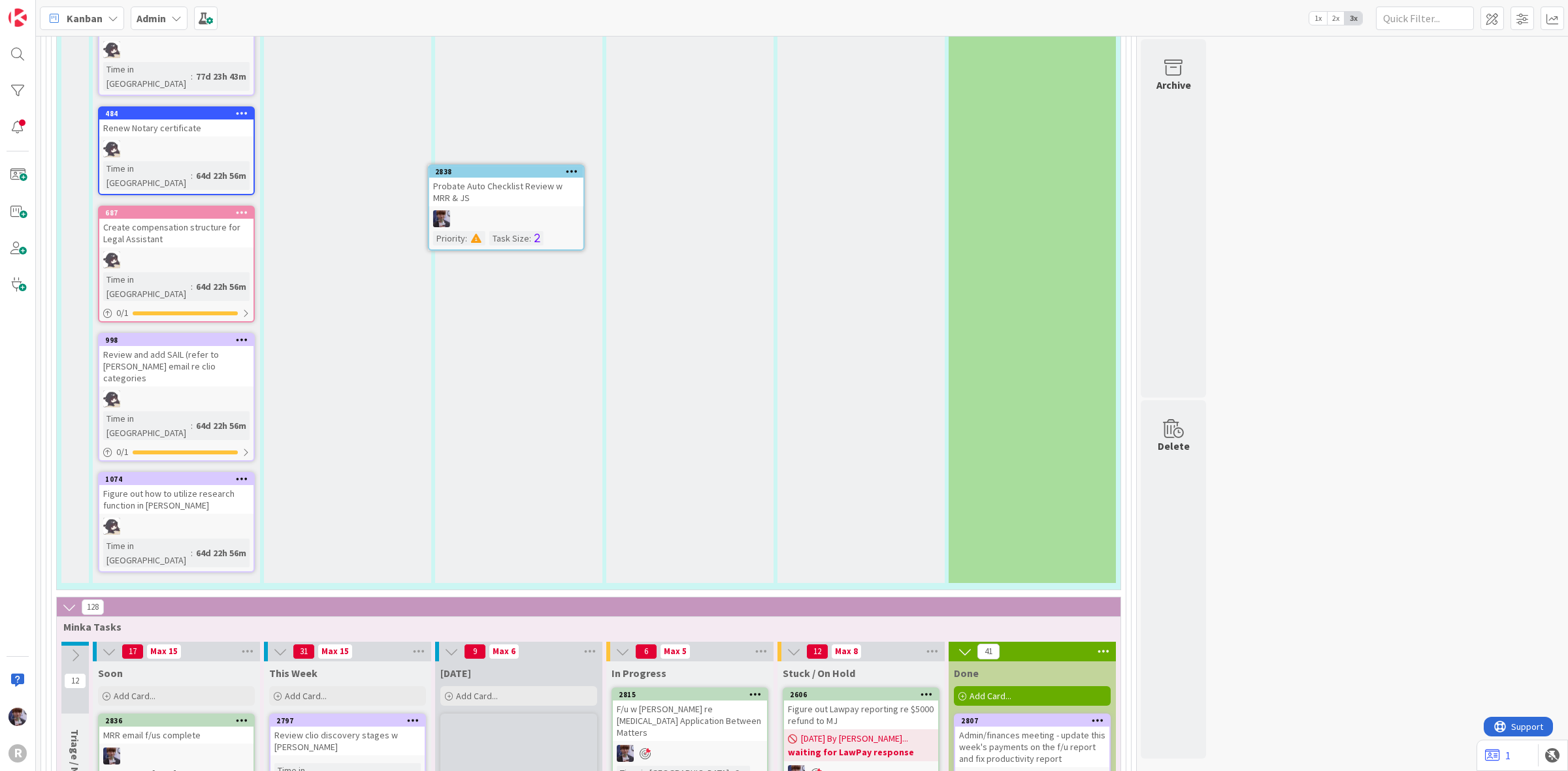
scroll to position [4325, 0]
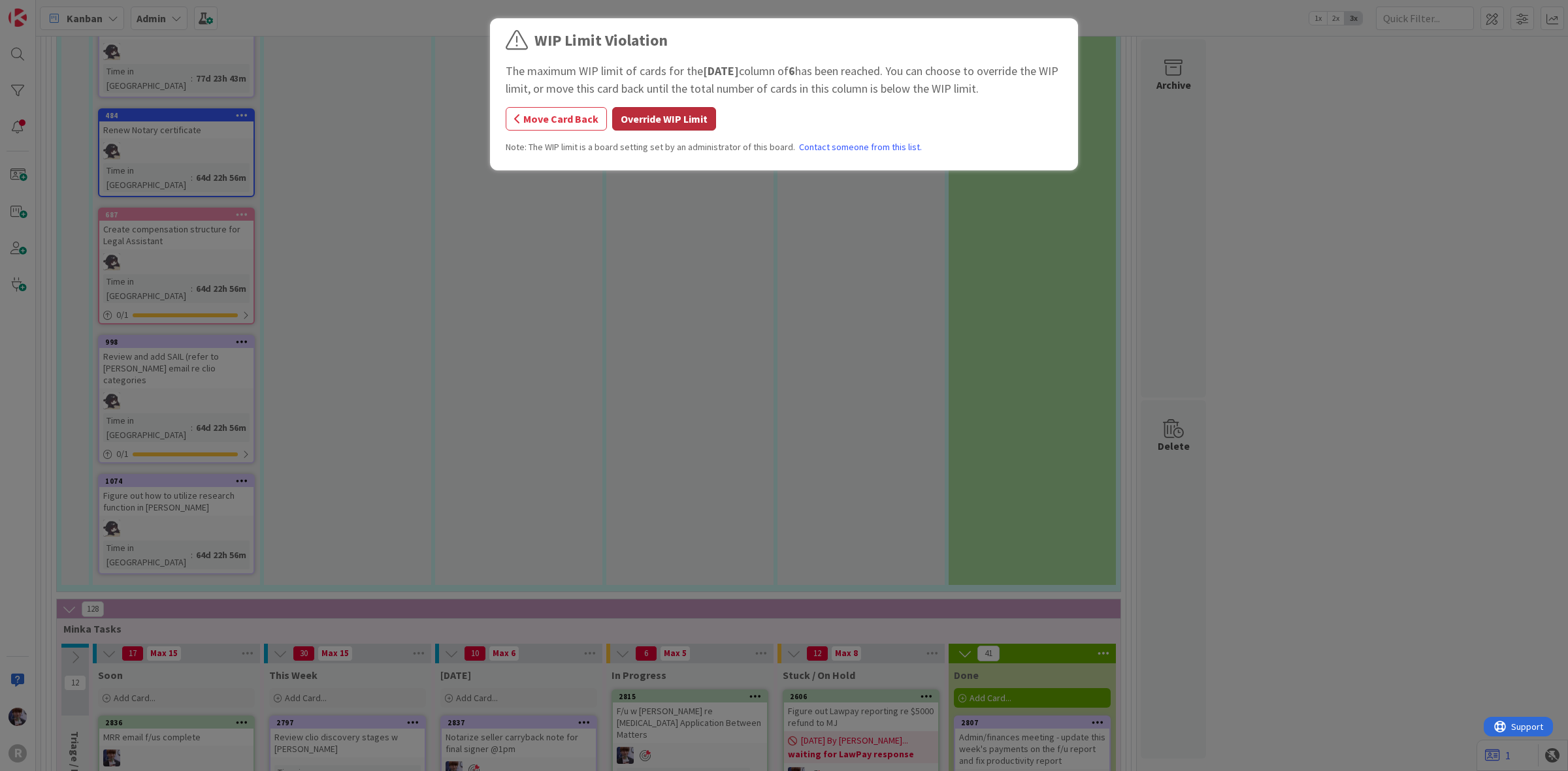
click at [645, 119] on button "Override WIP Limit" at bounding box center [664, 119] width 104 height 24
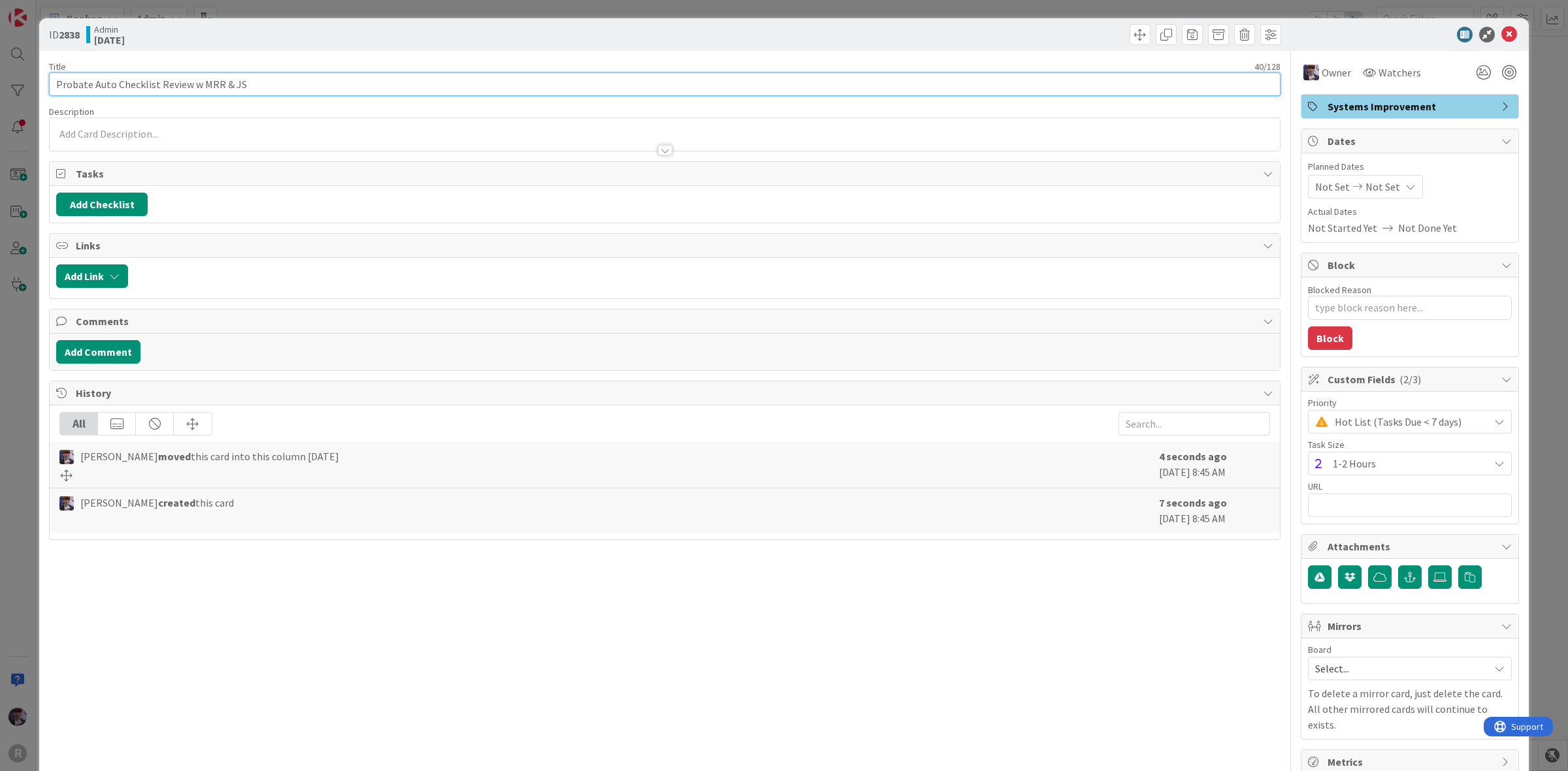
click at [297, 87] on input "Probate Auto Checklist Review w MRR & JS" at bounding box center [665, 84] width 1231 height 24
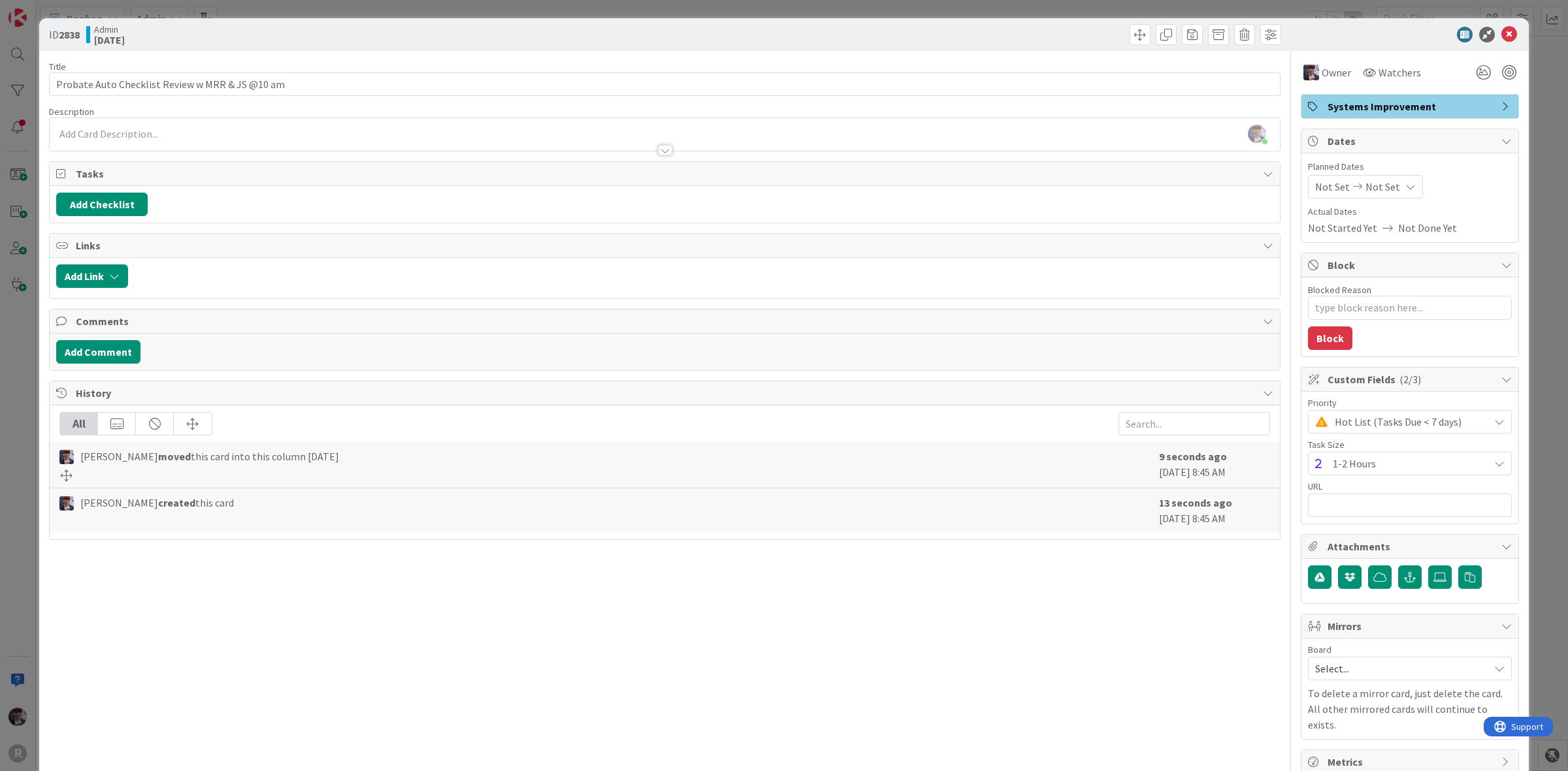
click at [19, 426] on div "ID 2838 Admin [DATE] Title 47 / 128 Probate Auto Checklist Review w MRR & JS @1…" at bounding box center [784, 386] width 1568 height 771
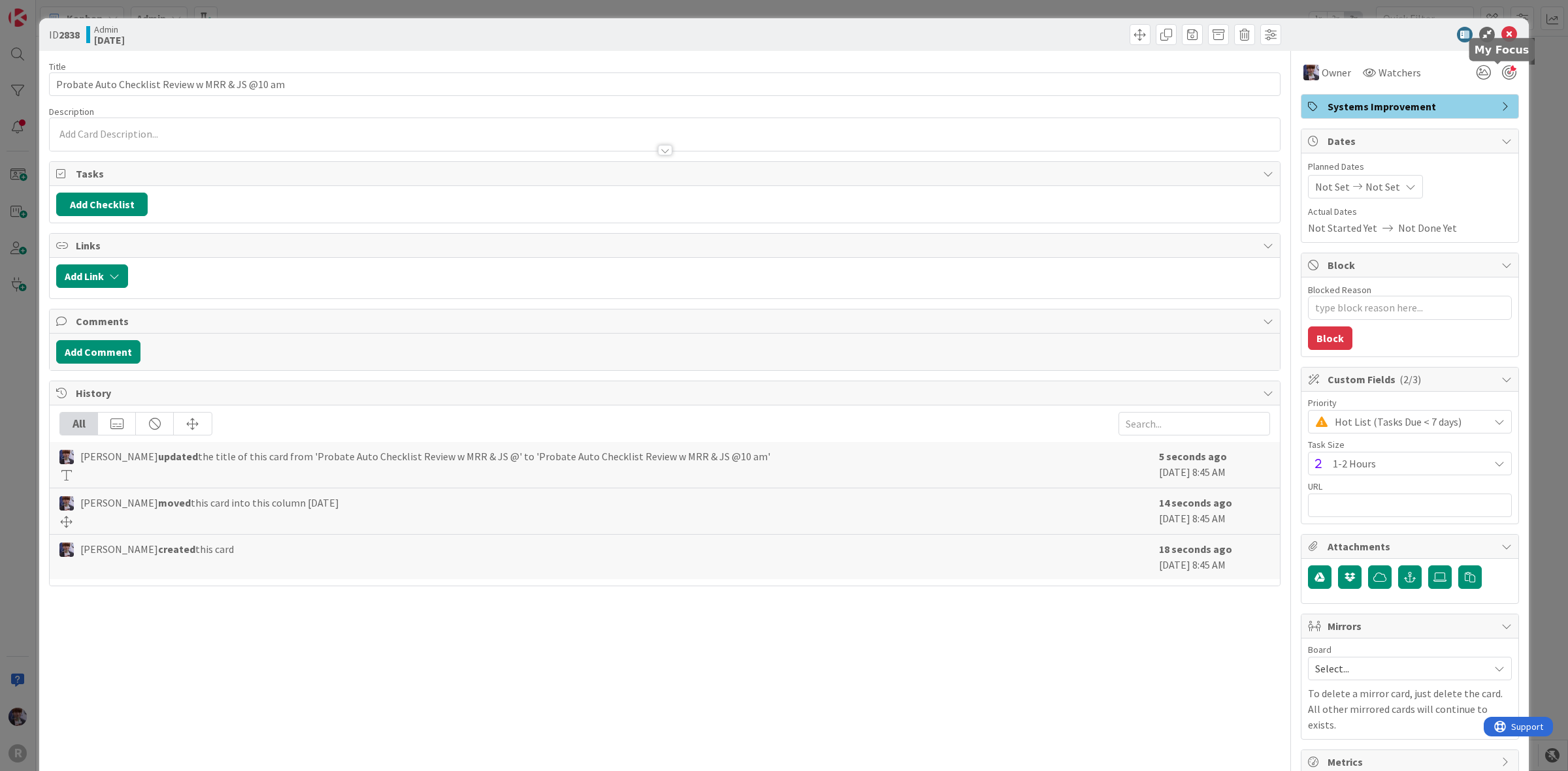
click at [1502, 73] on div at bounding box center [1510, 73] width 14 height 14
click at [1543, 99] on div "ID 2838 Admin [DATE] Title 47 / 128 Probate Auto Checklist Review w MRR & JS @1…" at bounding box center [784, 386] width 1568 height 771
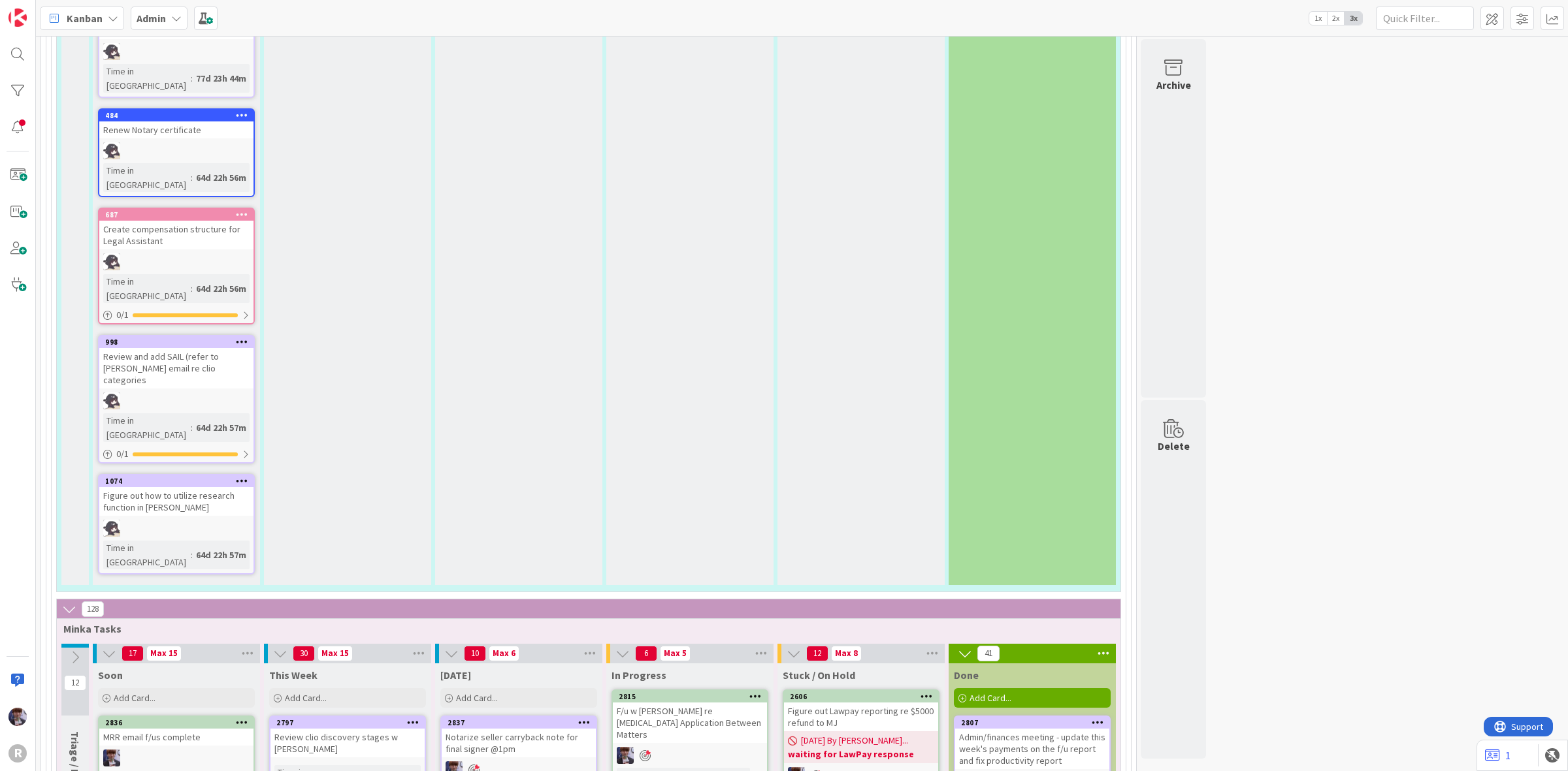
drag, startPoint x: 147, startPoint y: 15, endPoint x: 115, endPoint y: 14, distance: 32.0
click at [147, 14] on b "Admin" at bounding box center [151, 18] width 30 height 13
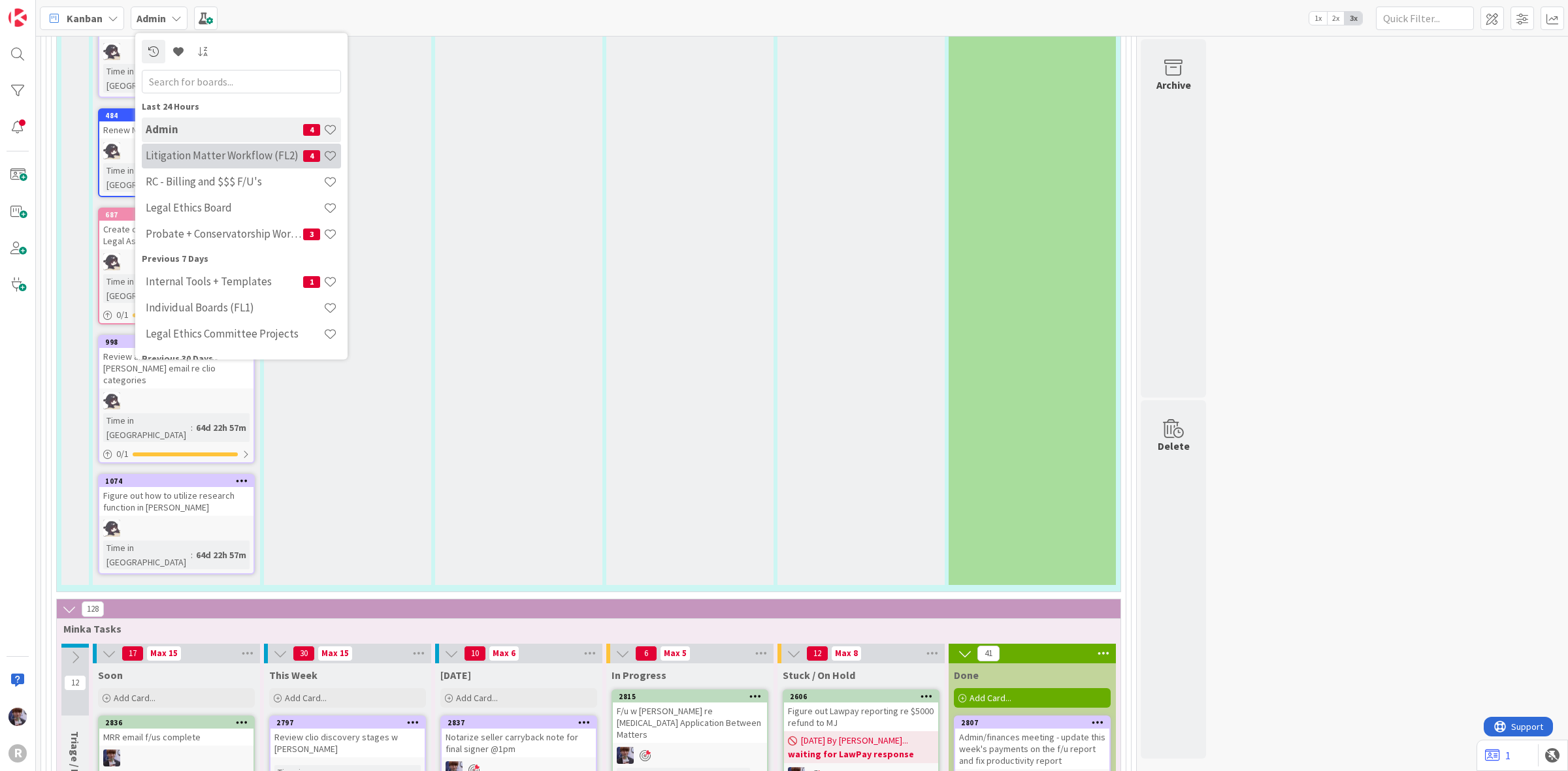
click at [184, 154] on h4 "Litigation Matter Workflow (FL2)" at bounding box center [224, 156] width 157 height 13
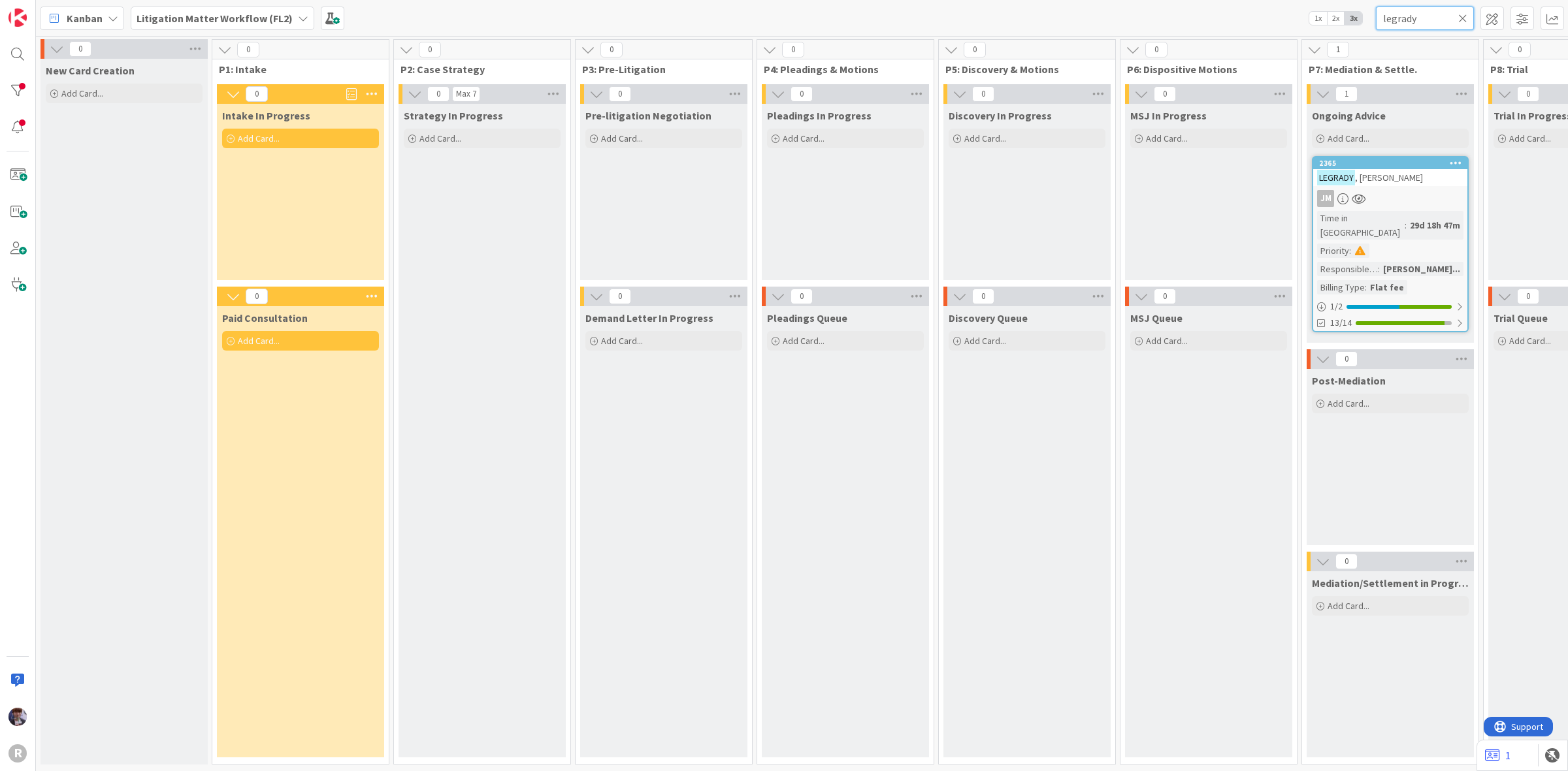
drag, startPoint x: 1427, startPoint y: 24, endPoint x: 1322, endPoint y: 28, distance: 105.1
click at [1322, 28] on div "Kanban My Zone Organization Select a single board Kanban List (Bulk Actions) Me…" at bounding box center [802, 18] width 1532 height 36
click at [1171, 8] on div "Kanban My Zone Organization Select a single board Kanban List (Bulk Actions) Me…" at bounding box center [802, 18] width 1532 height 36
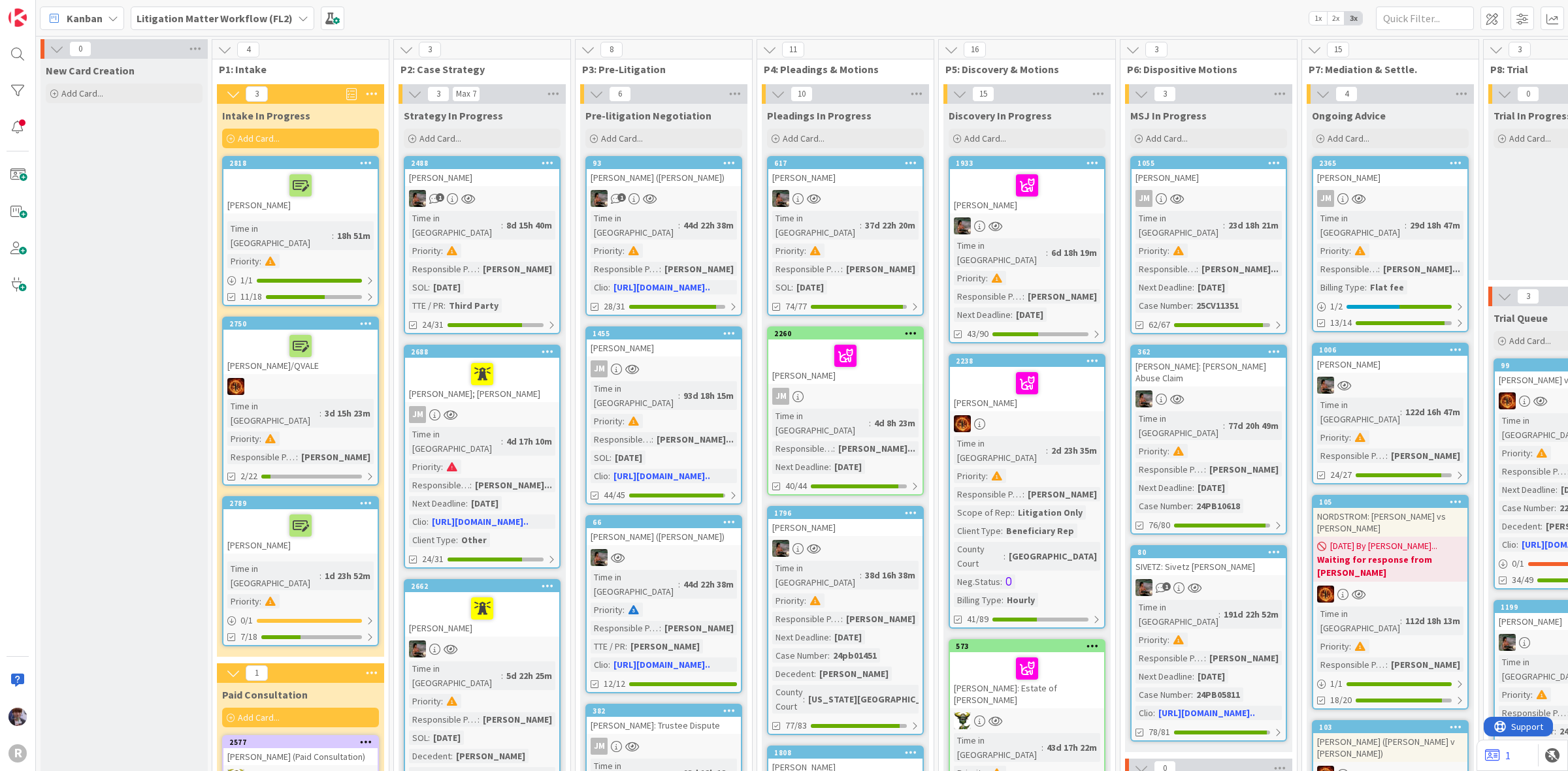
click at [105, 21] on div "Kanban" at bounding box center [81, 18] width 84 height 24
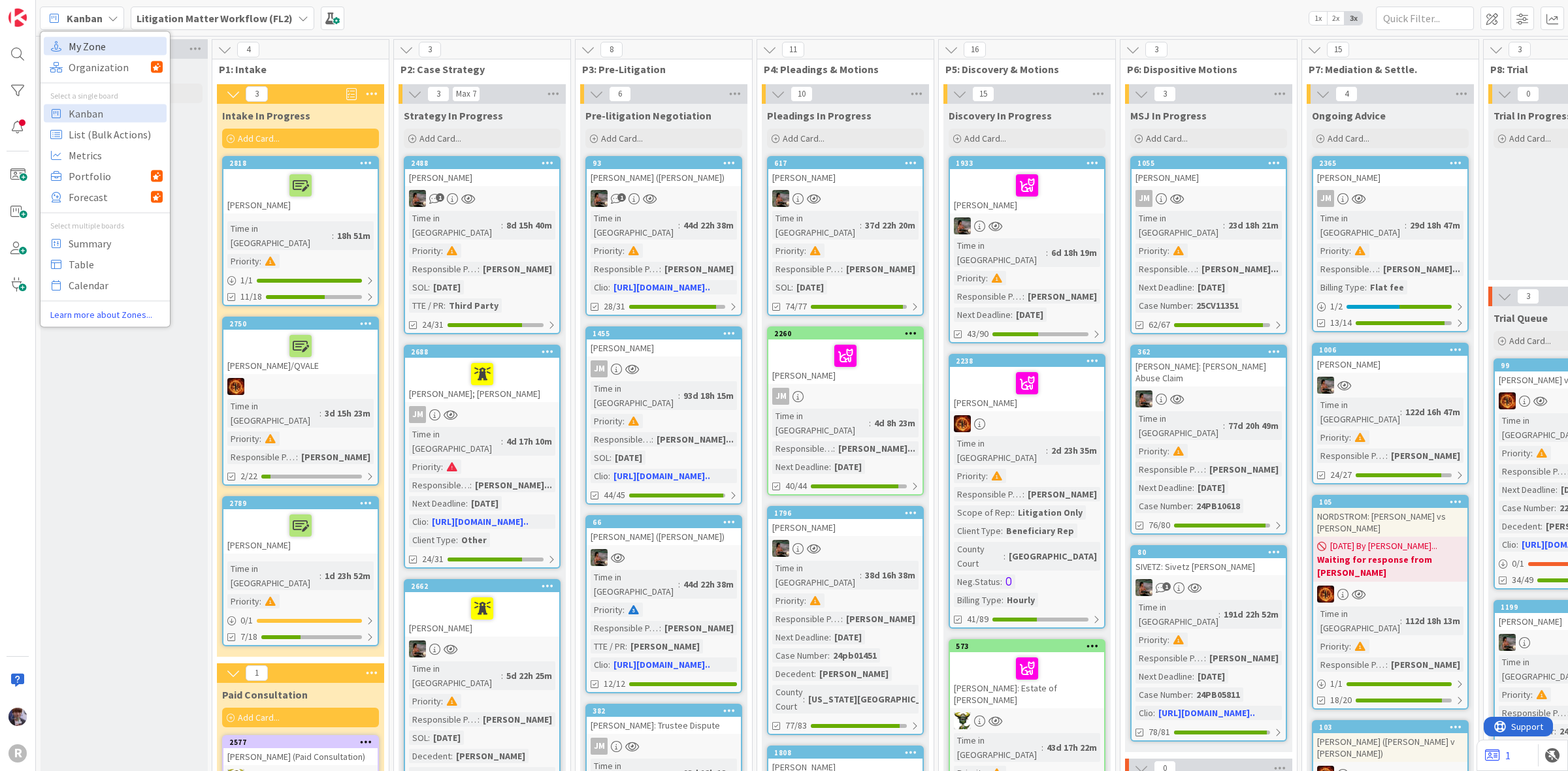
click at [132, 49] on span "My Zone" at bounding box center [115, 45] width 94 height 19
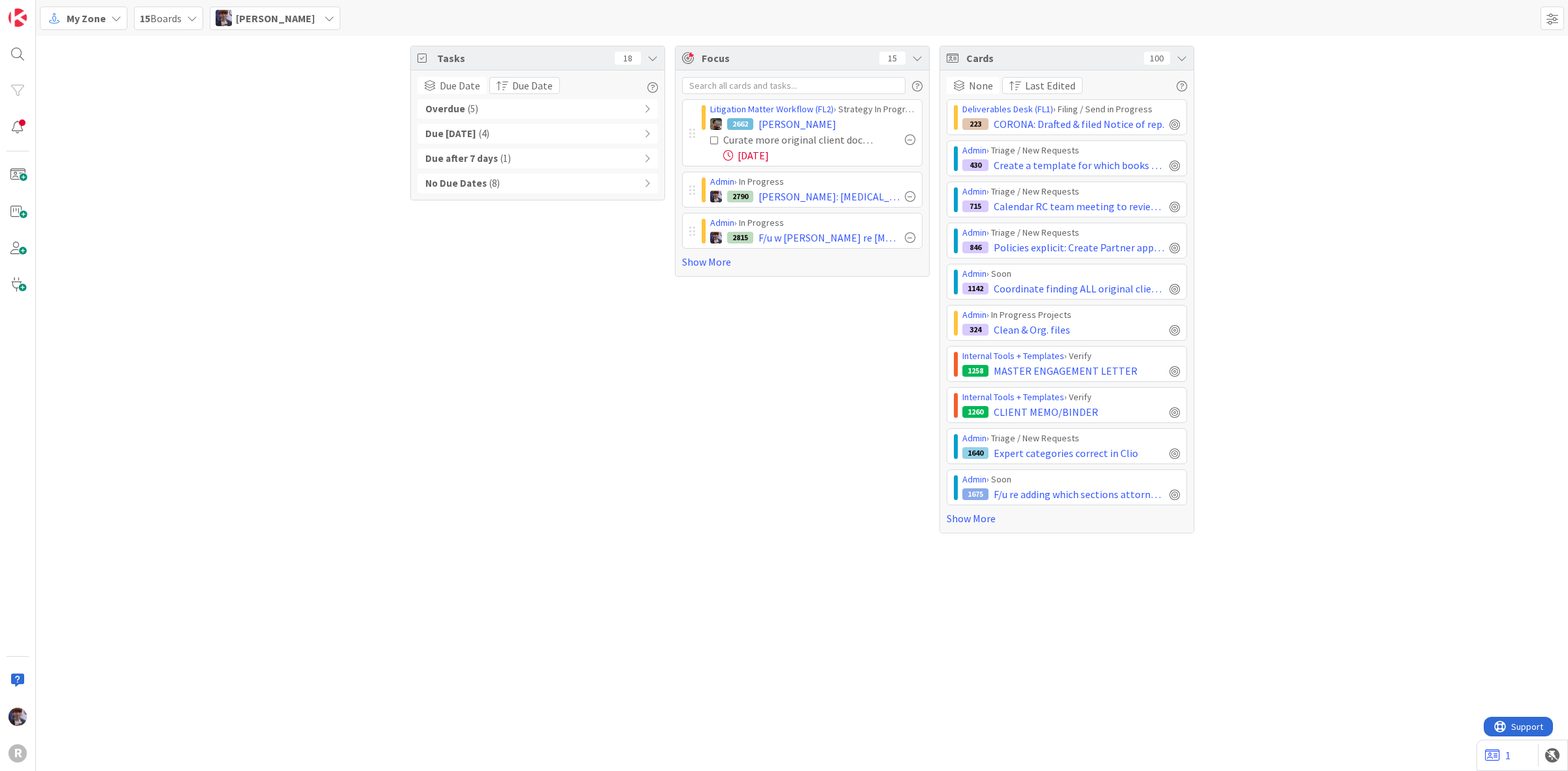
click at [1180, 59] on icon at bounding box center [1182, 58] width 11 height 11
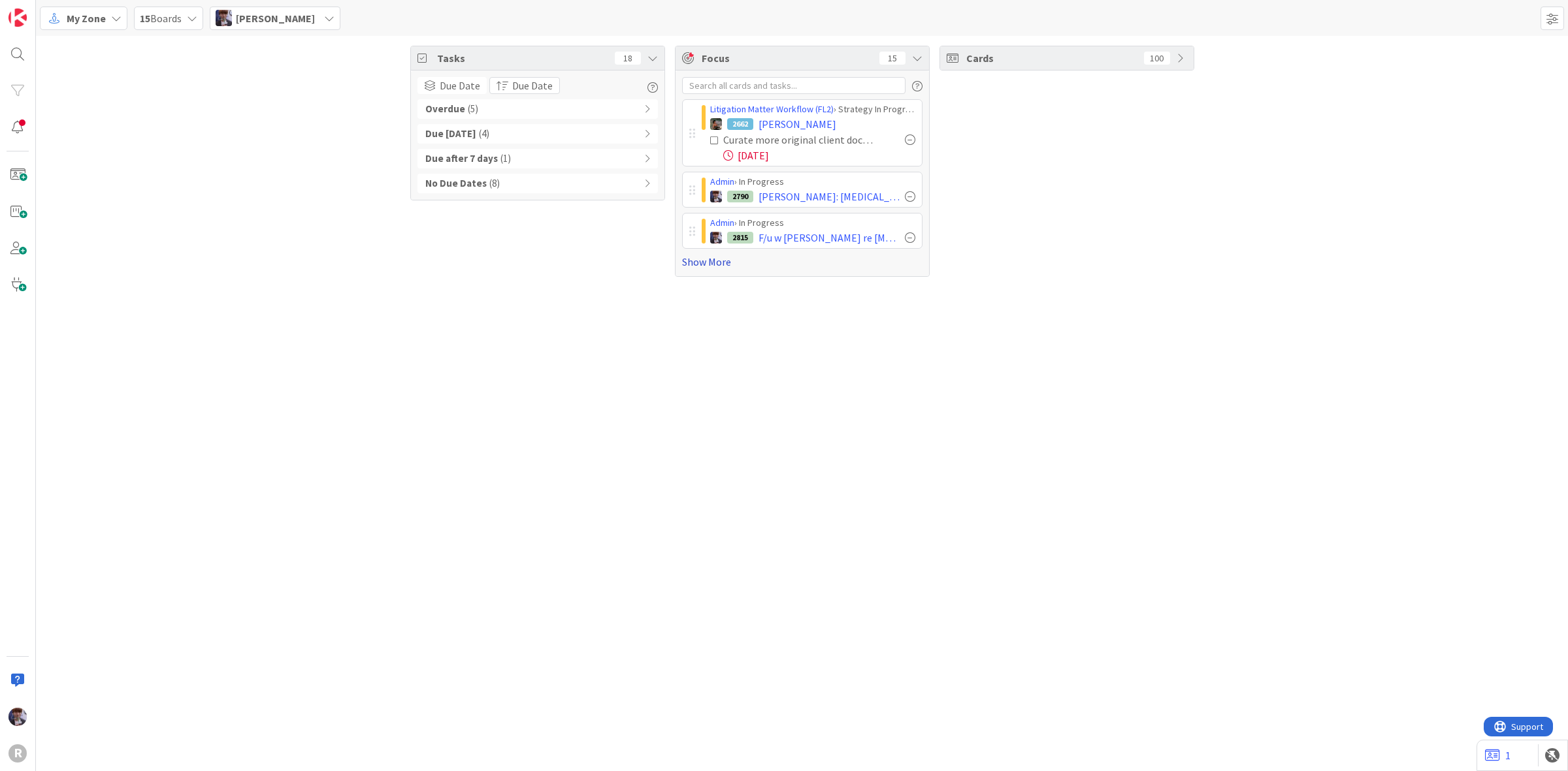
click at [702, 260] on link "Show More" at bounding box center [802, 262] width 241 height 16
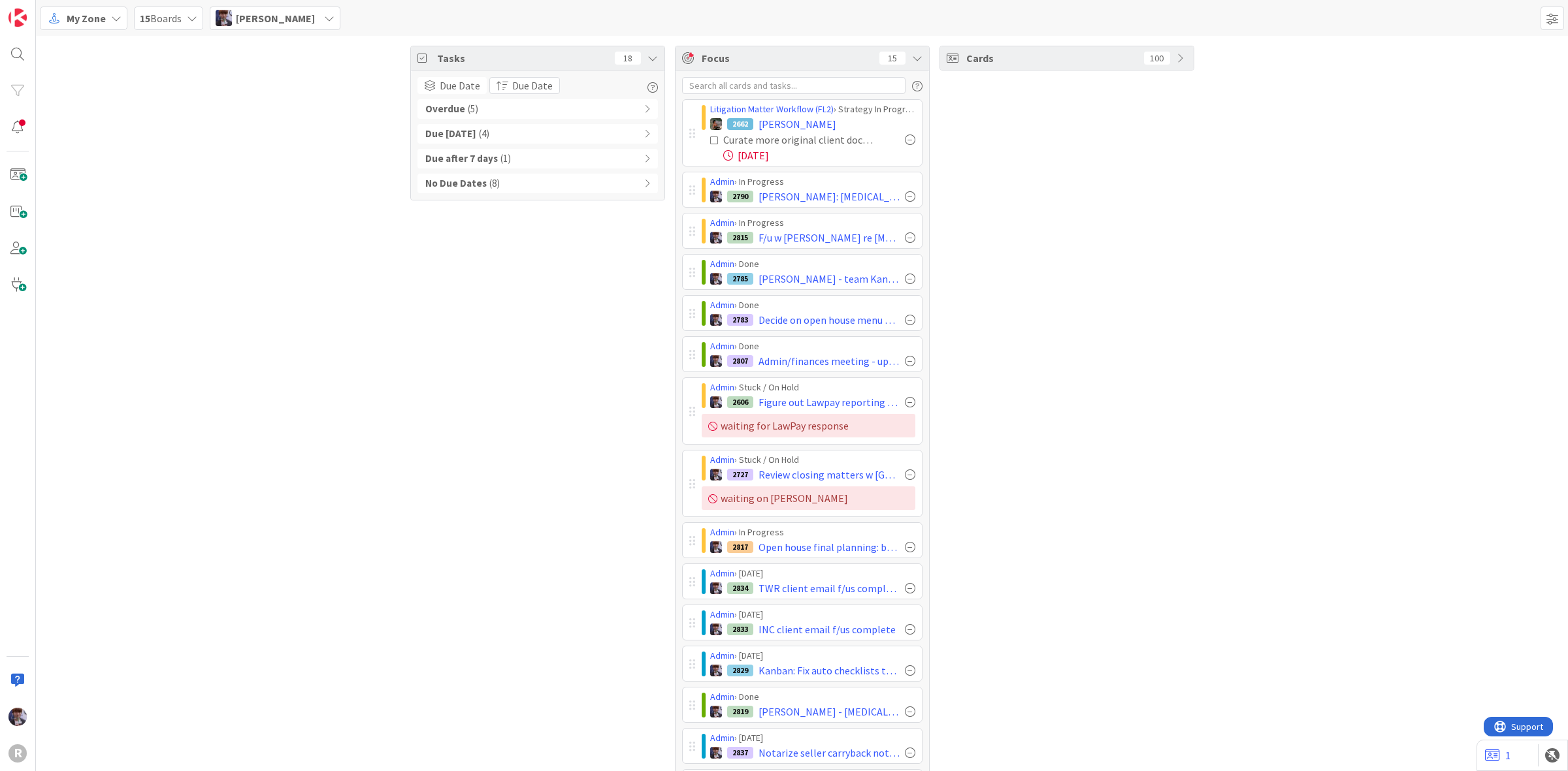
click at [608, 102] on div "Overdue ( 5 )" at bounding box center [538, 109] width 241 height 19
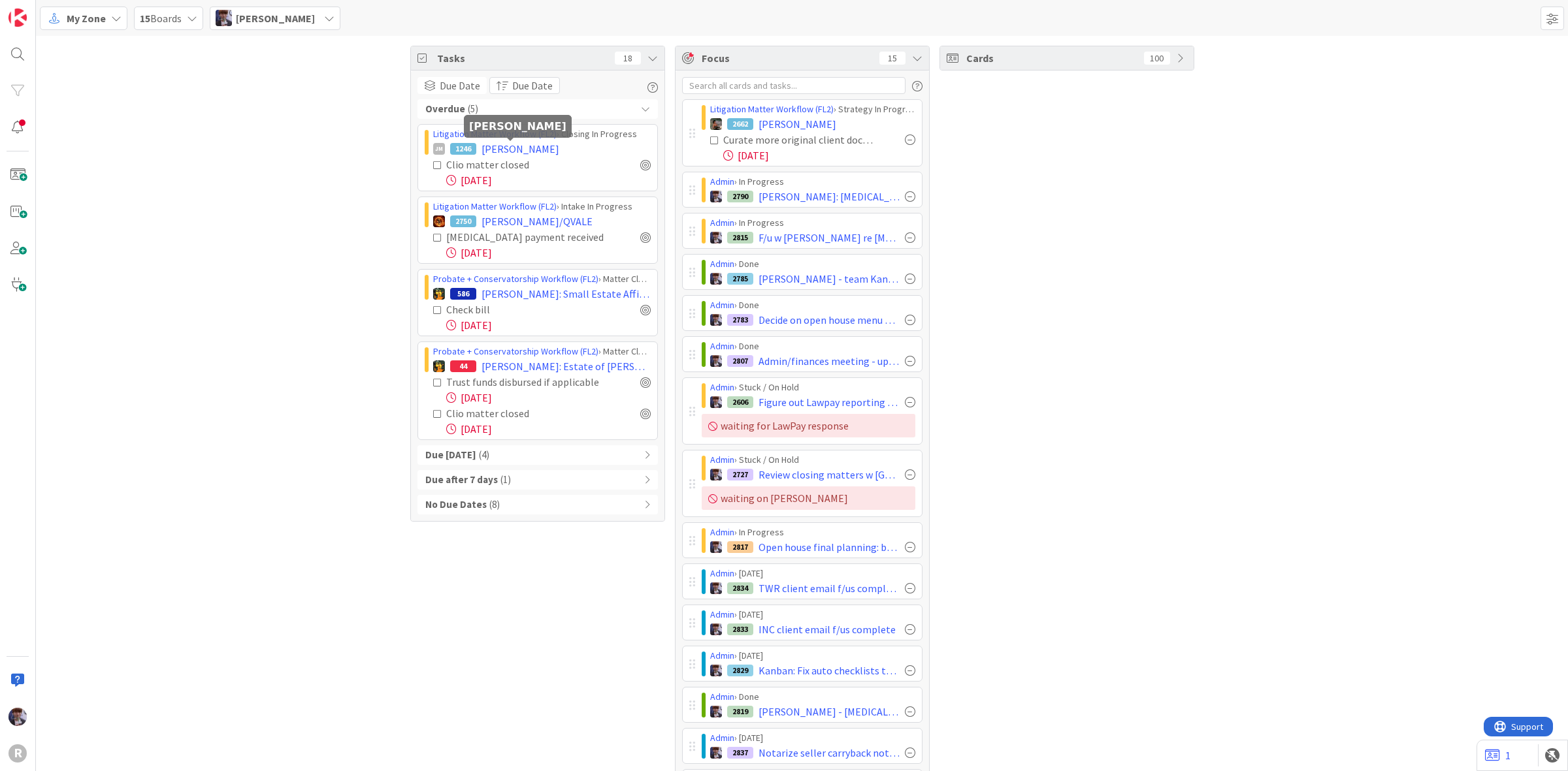
click at [511, 147] on span "[PERSON_NAME]" at bounding box center [521, 149] width 78 height 16
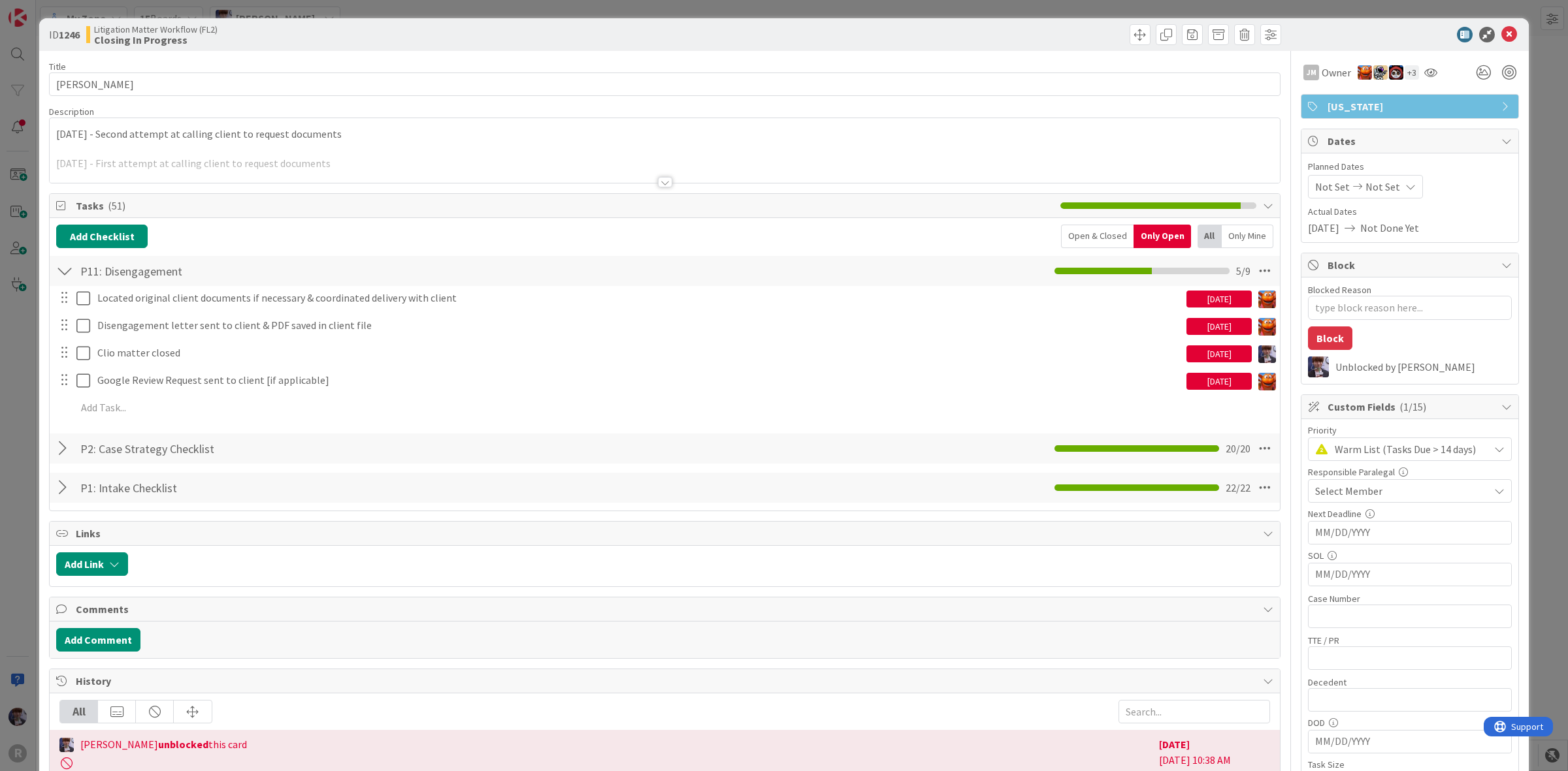
click at [7, 364] on div "ID 1246 Litigation Matter Workflow (FL2) Closing In Progress Title 13 / 128 [PE…" at bounding box center [784, 386] width 1568 height 771
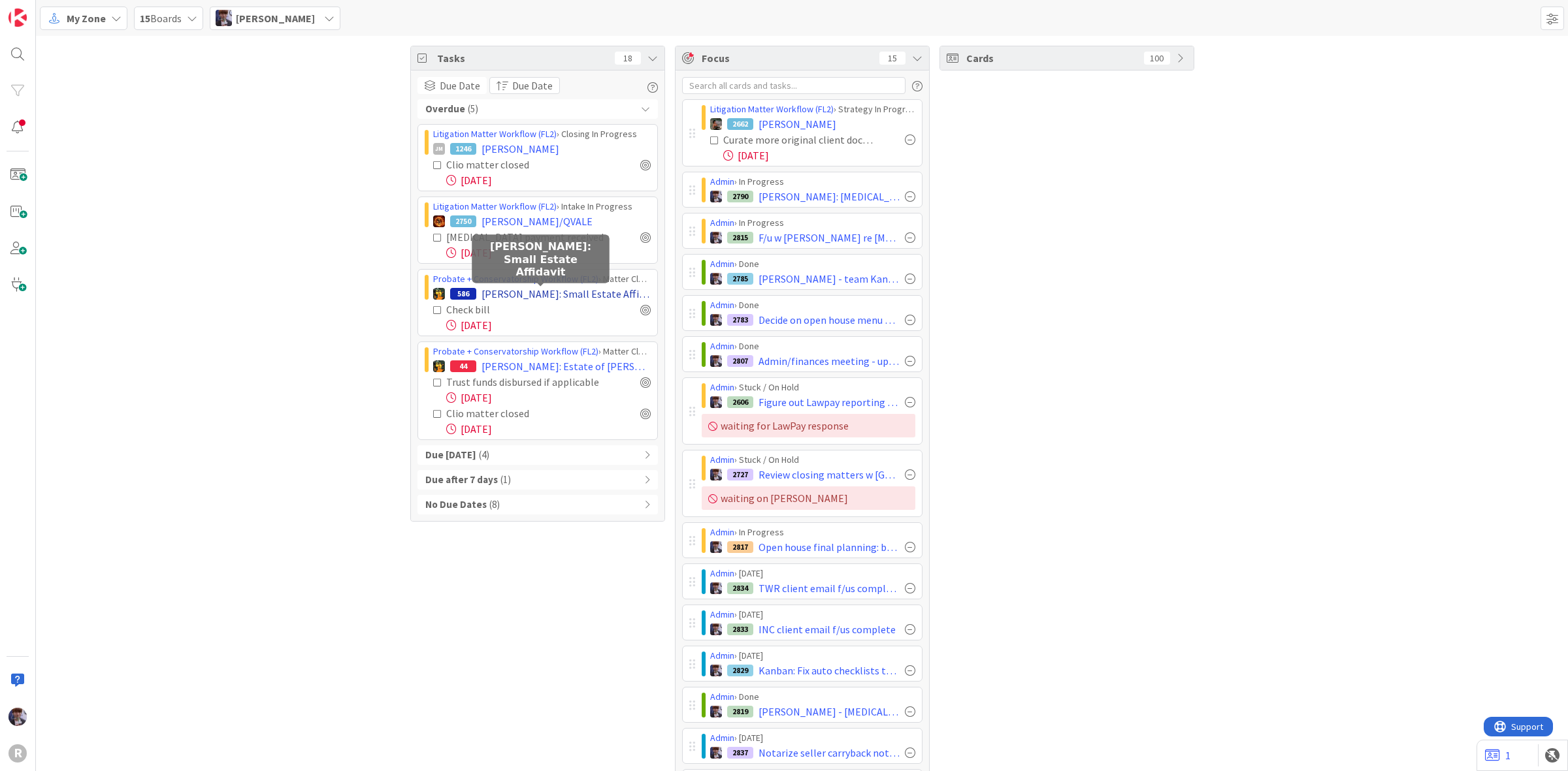
click at [505, 290] on span "[PERSON_NAME]: Small Estate Affidavit" at bounding box center [566, 294] width 169 height 16
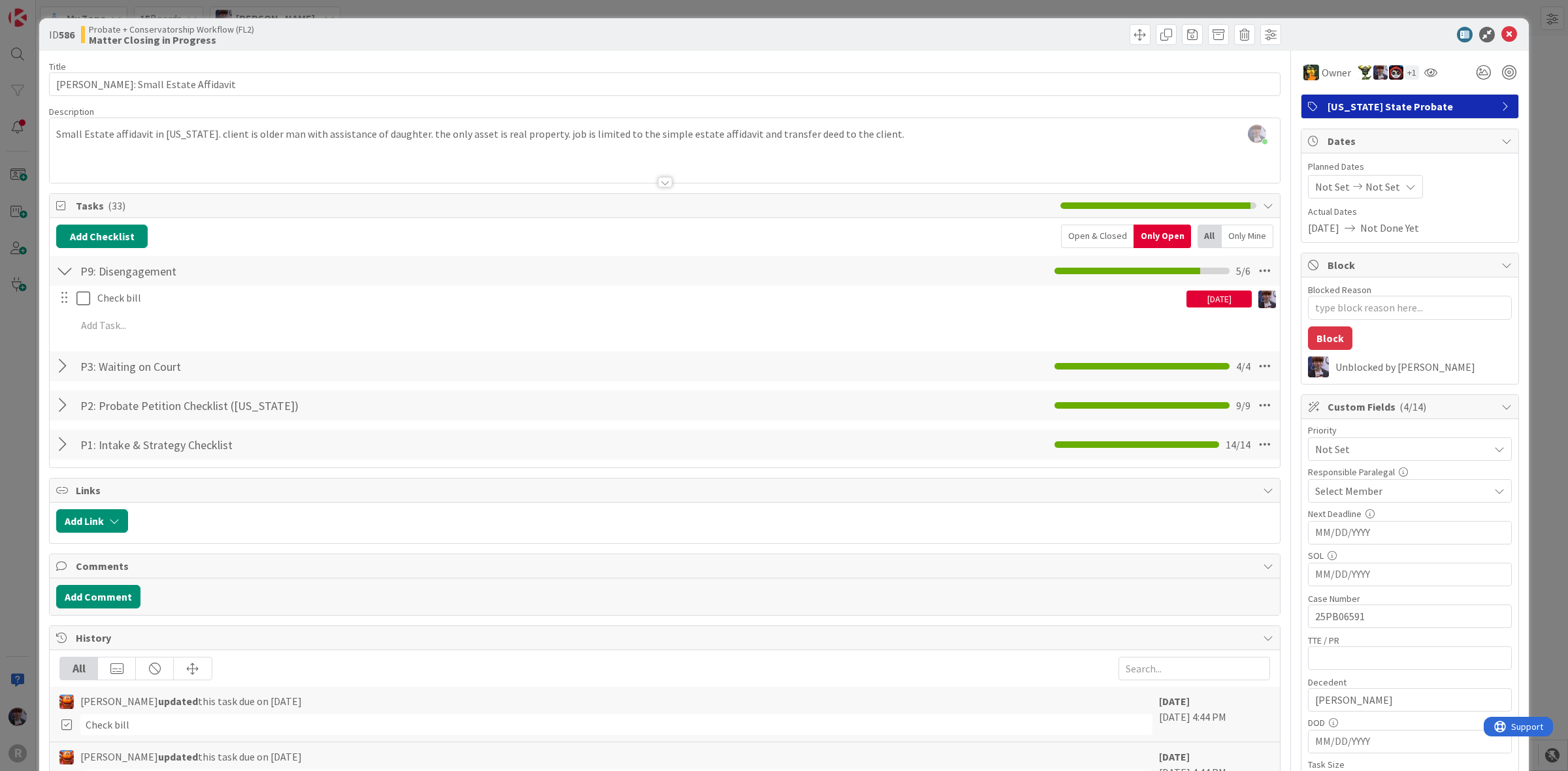
click at [26, 298] on div "ID 586 Probate + Conservatorship Workflow (FL2) Matter Closing in Progress Titl…" at bounding box center [784, 386] width 1568 height 771
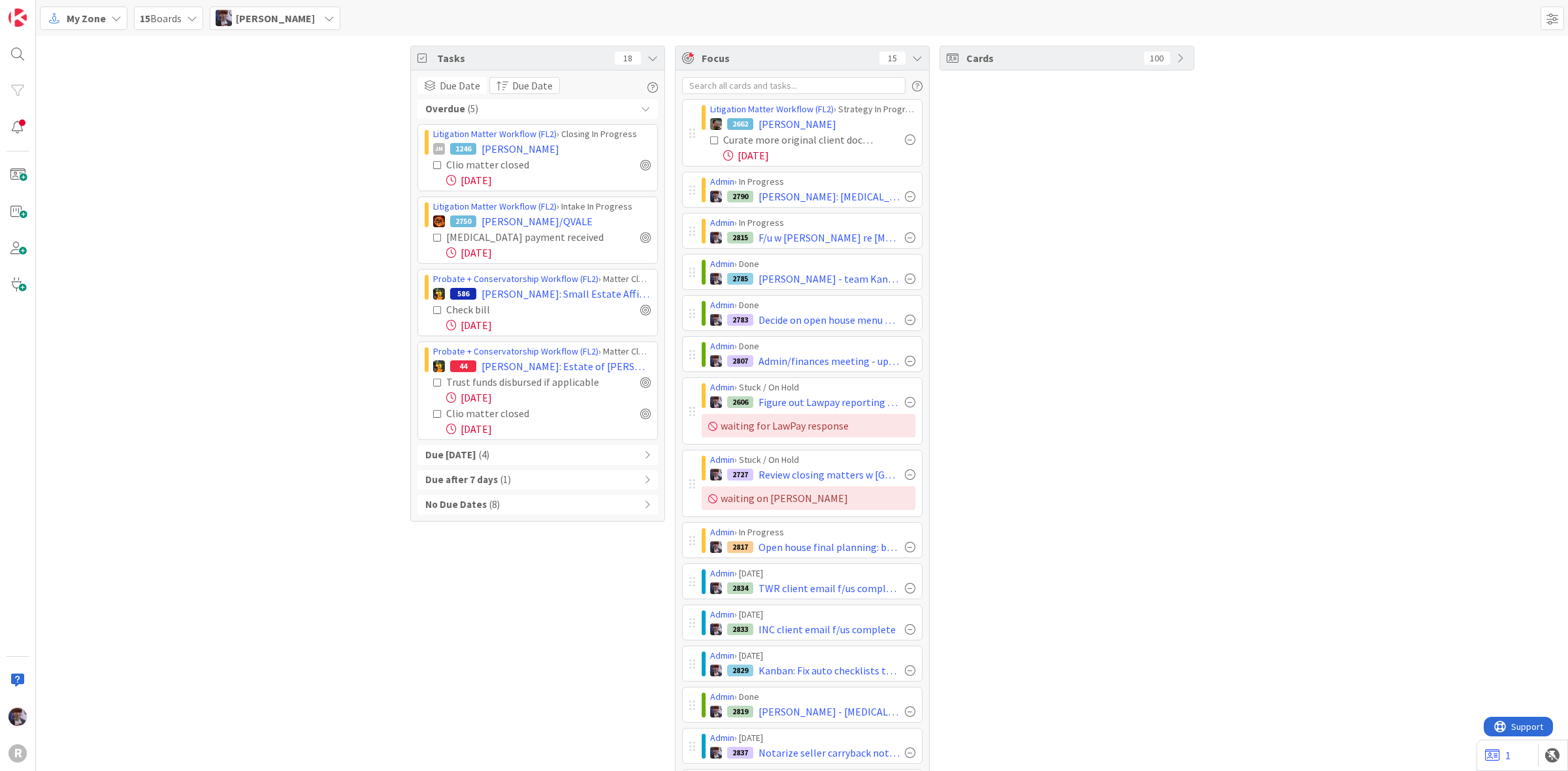
click at [88, 9] on div "My Zone" at bounding box center [83, 18] width 87 height 24
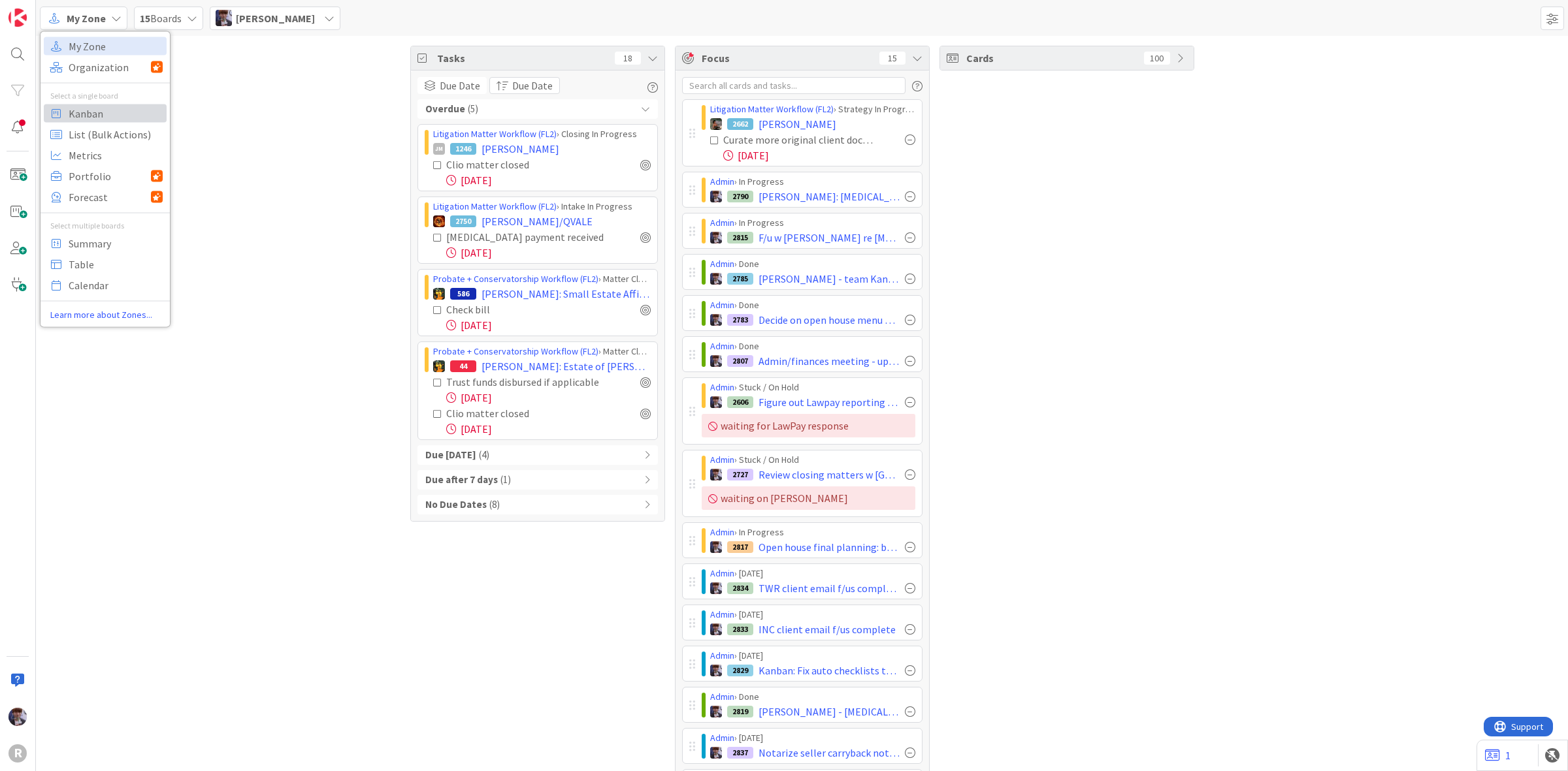
click at [106, 113] on span "Kanban" at bounding box center [115, 112] width 94 height 19
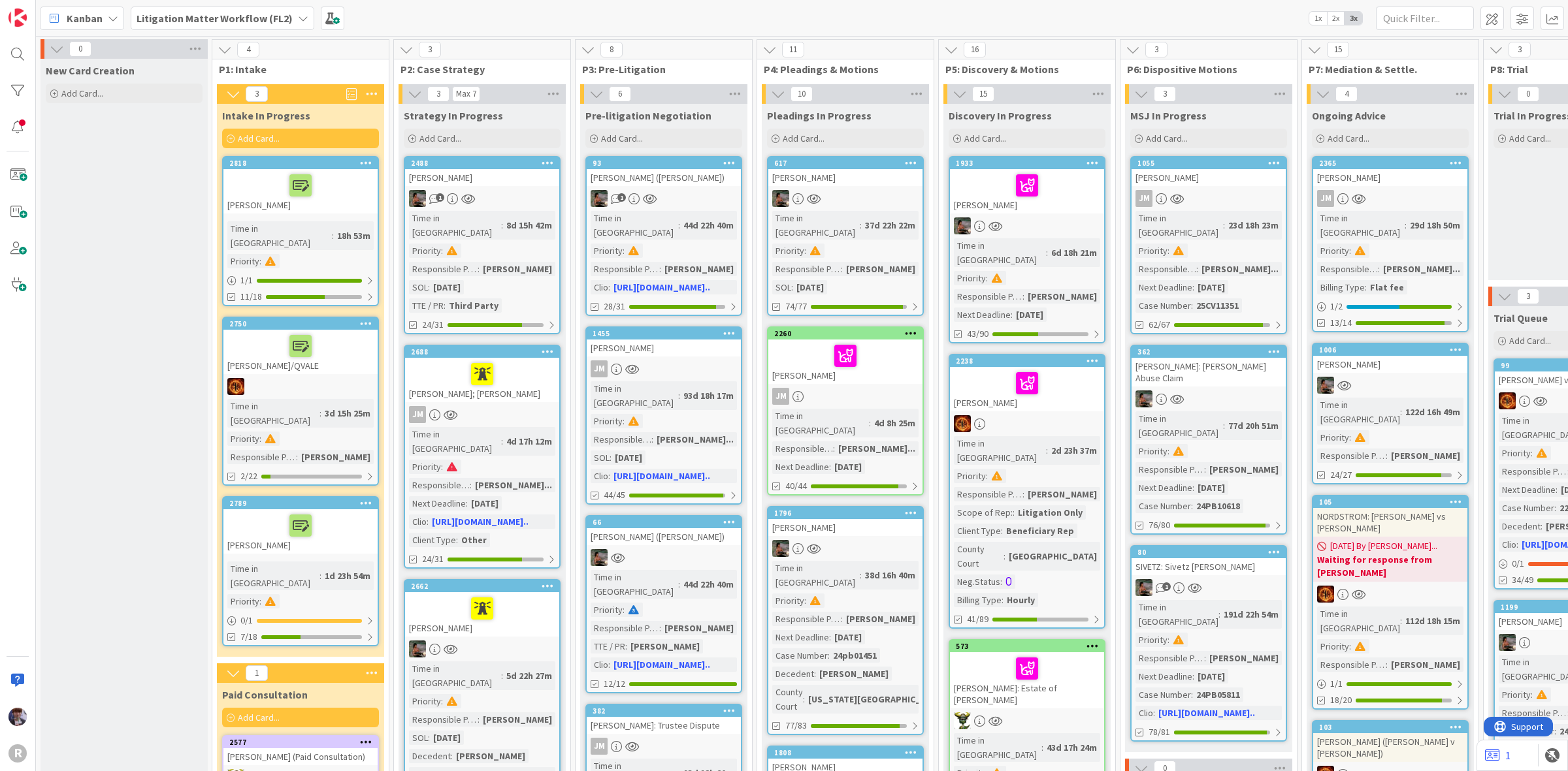
click at [272, 18] on b "Litigation Matter Workflow (FL2)" at bounding box center [214, 18] width 156 height 13
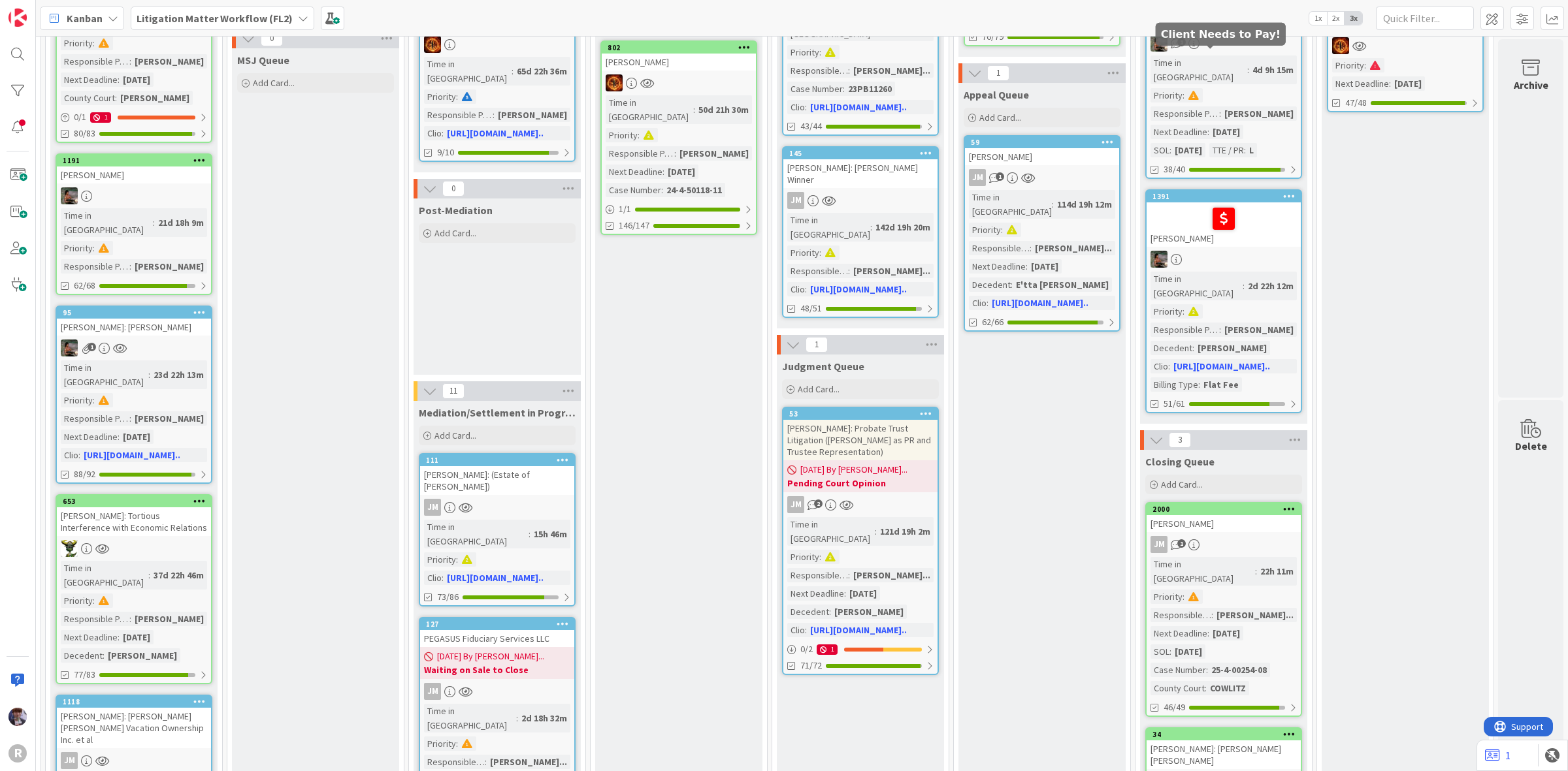
scroll to position [735, 909]
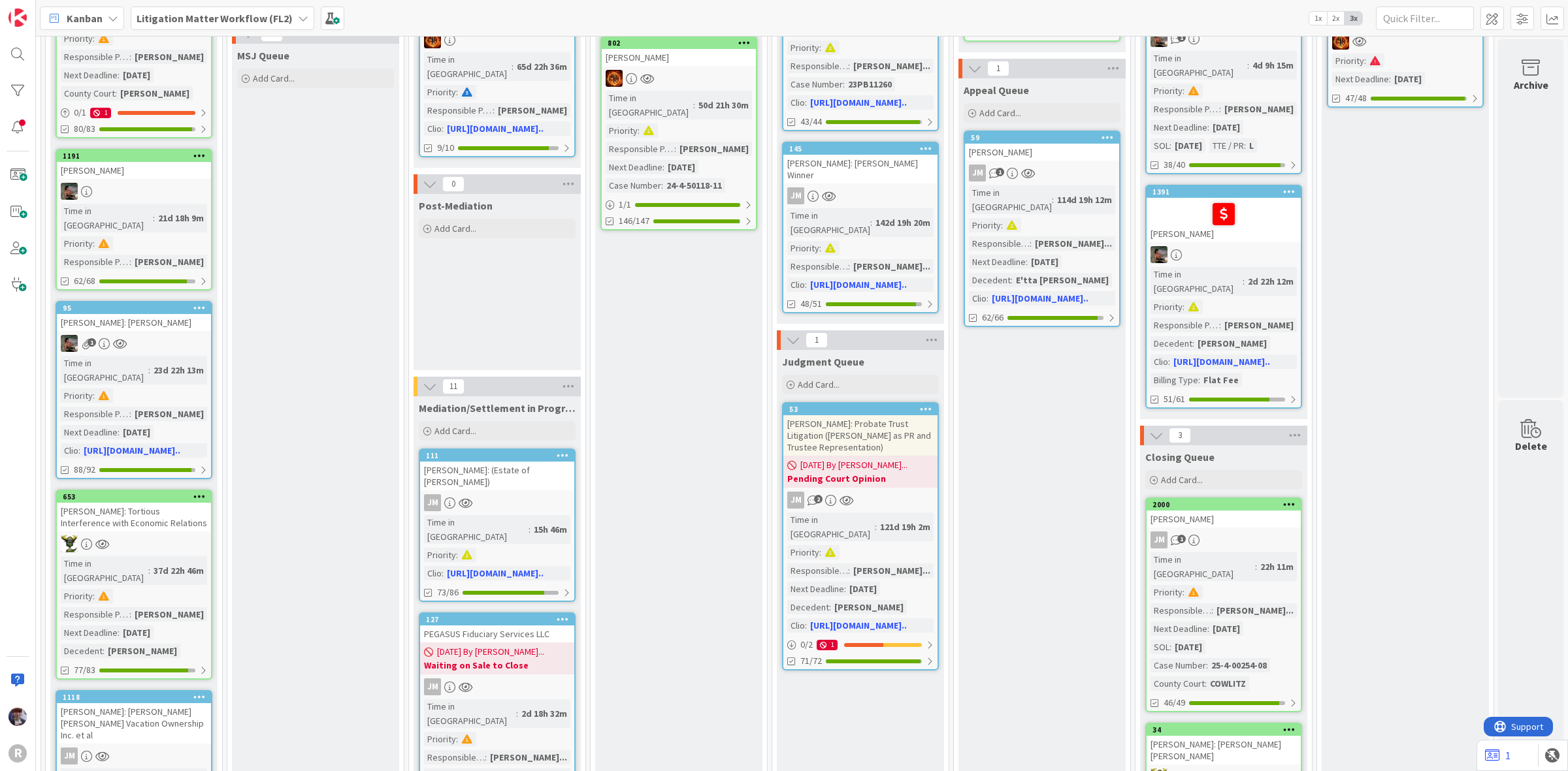
click at [1236, 511] on div "[PERSON_NAME]" at bounding box center [1224, 520] width 154 height 17
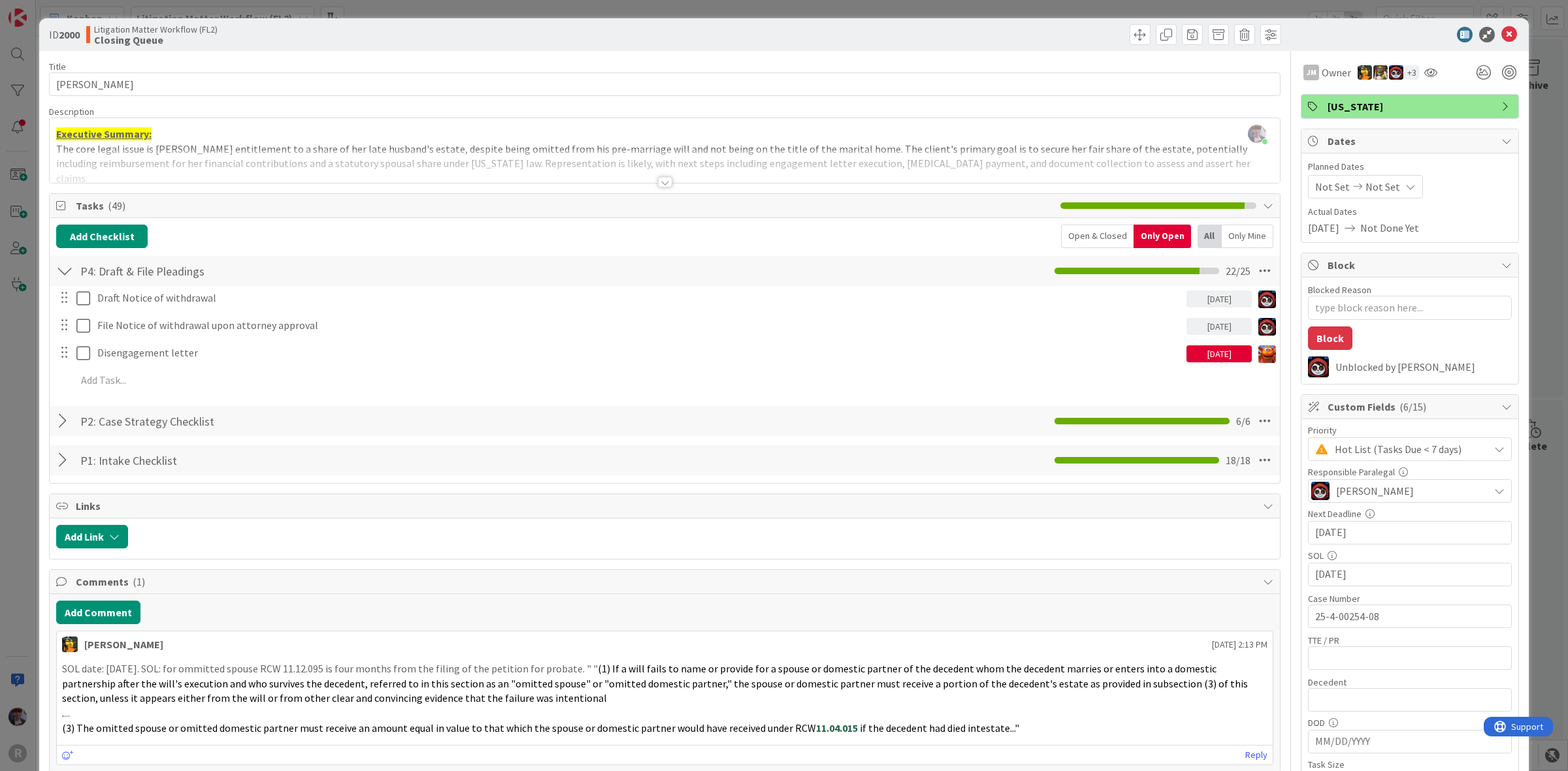
click at [26, 406] on div "ID 2000 Litigation Matter Workflow (FL2) Closing Queue Title 14 / 128 [PERSON_N…" at bounding box center [784, 386] width 1568 height 771
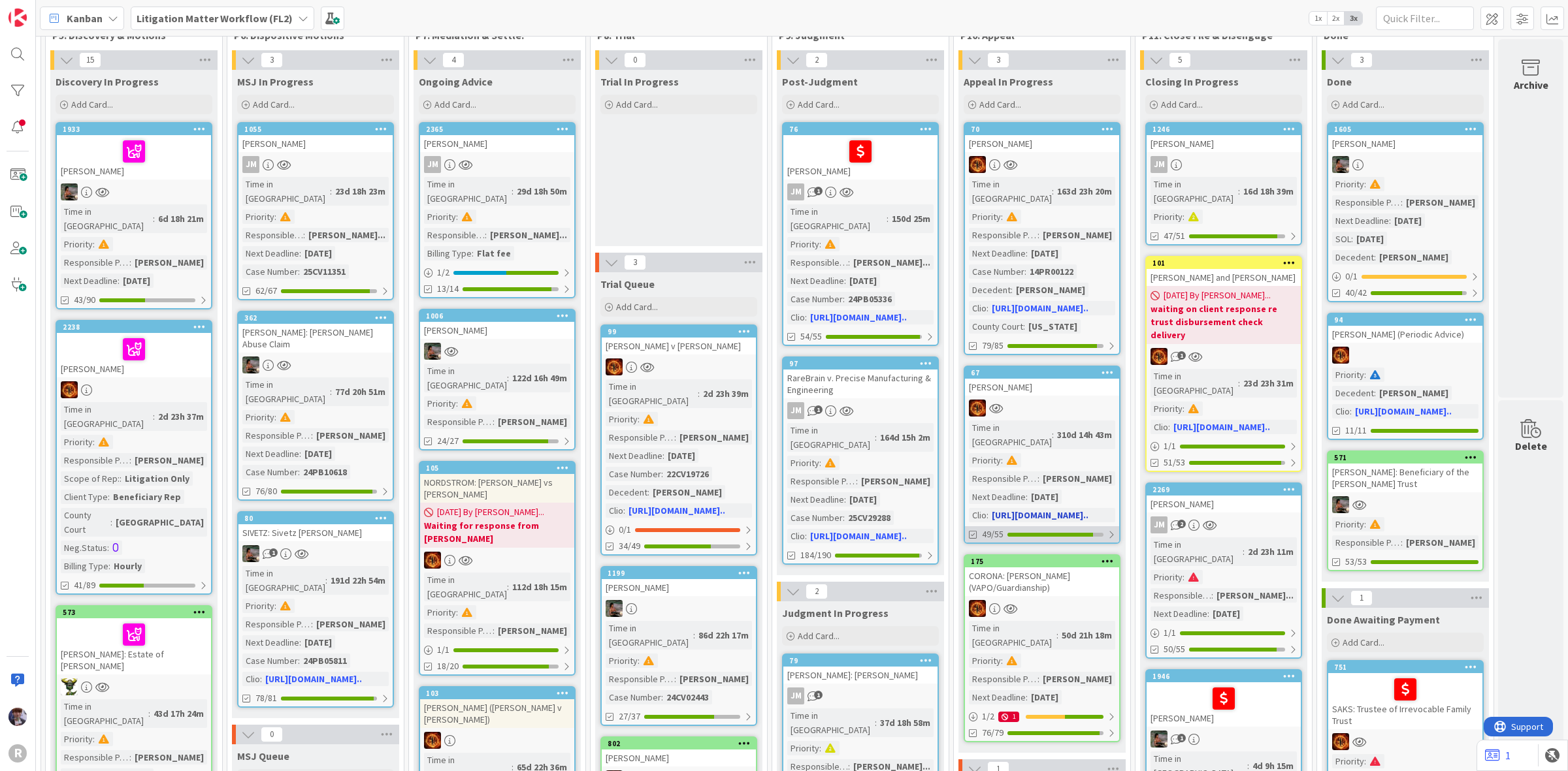
scroll to position [0, 909]
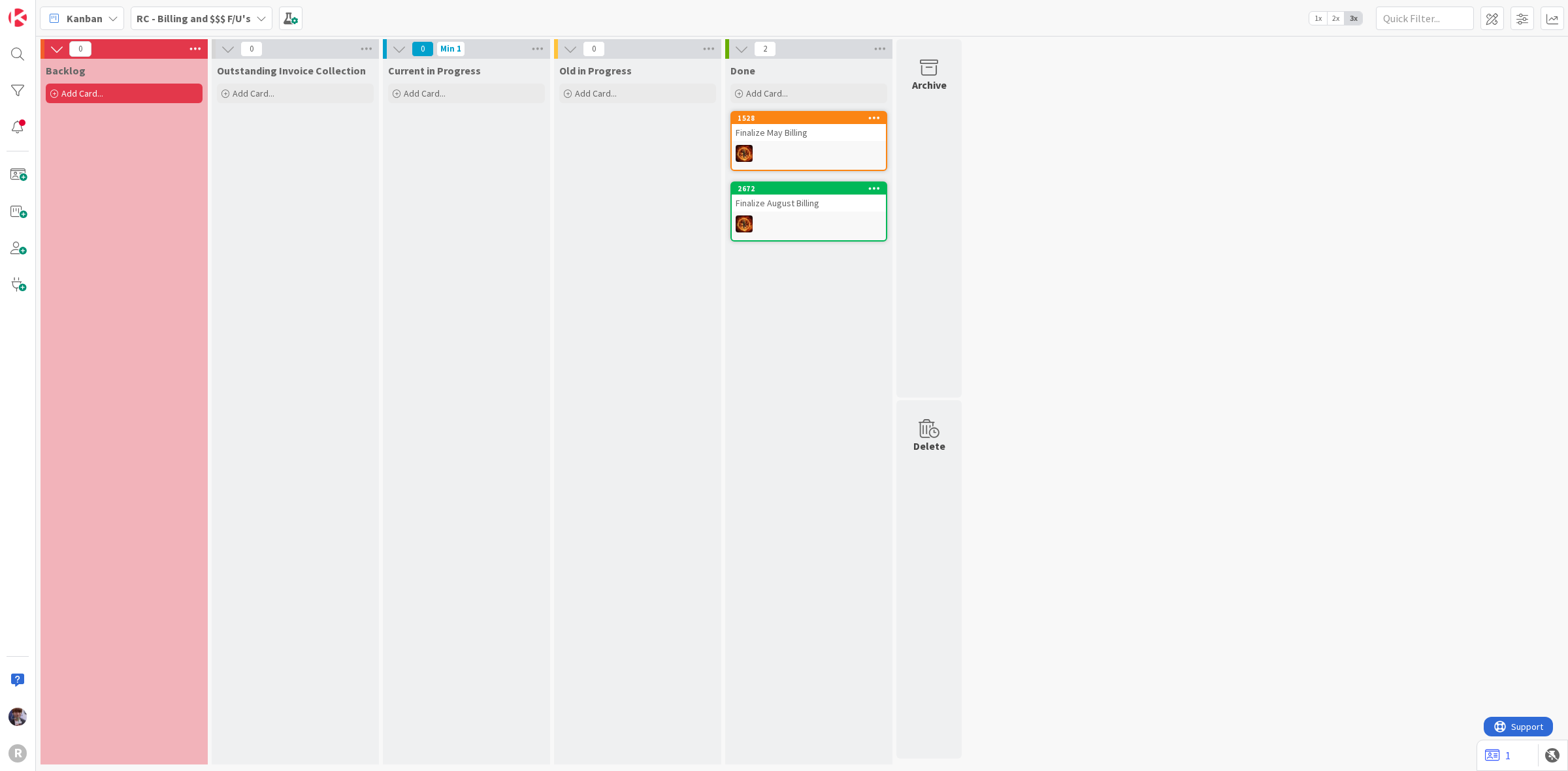
click at [253, 14] on div "RC - Billing and $$$ F/U's" at bounding box center [201, 18] width 142 height 24
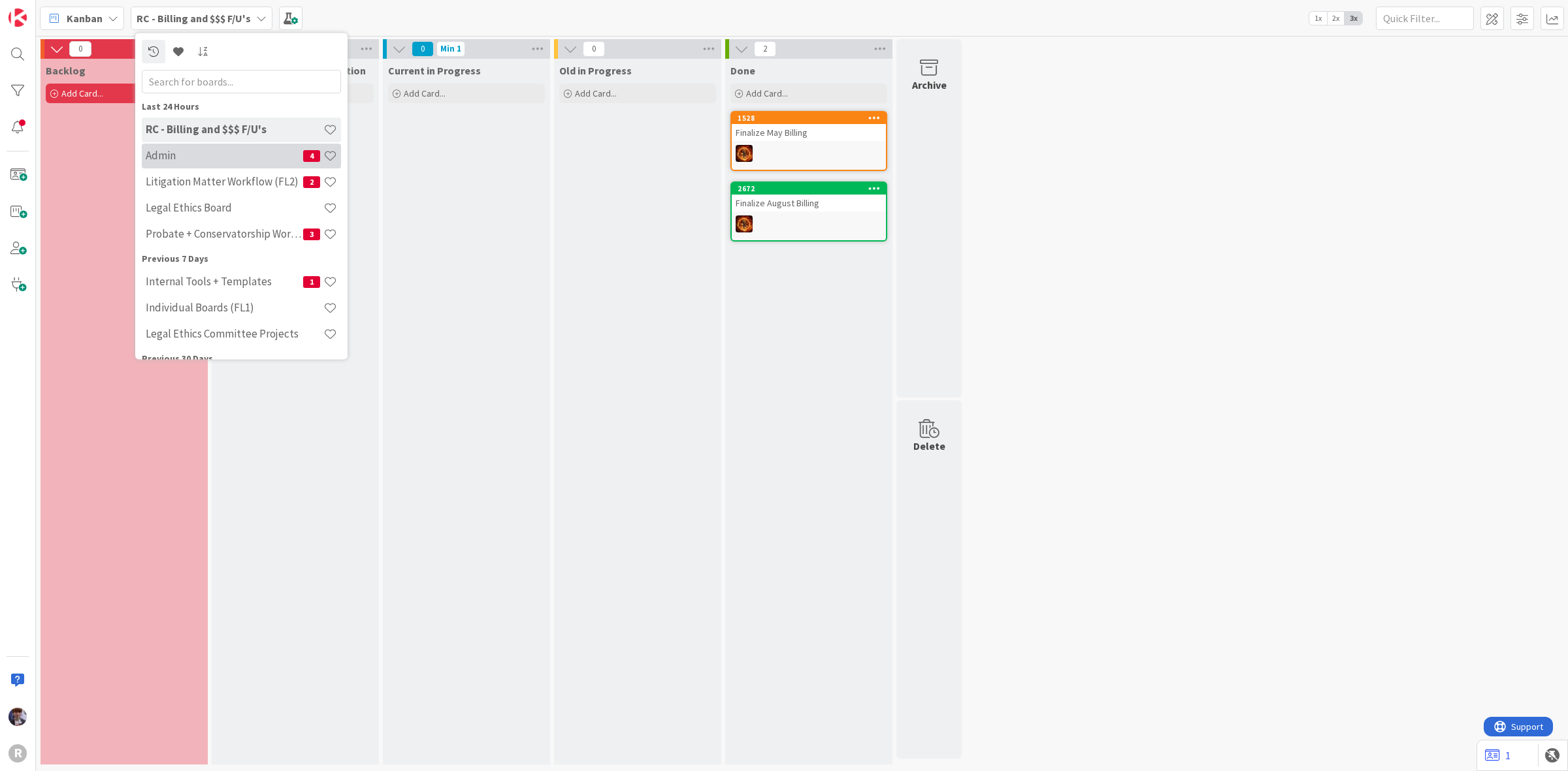
click at [231, 155] on h4 "Admin" at bounding box center [224, 156] width 157 height 13
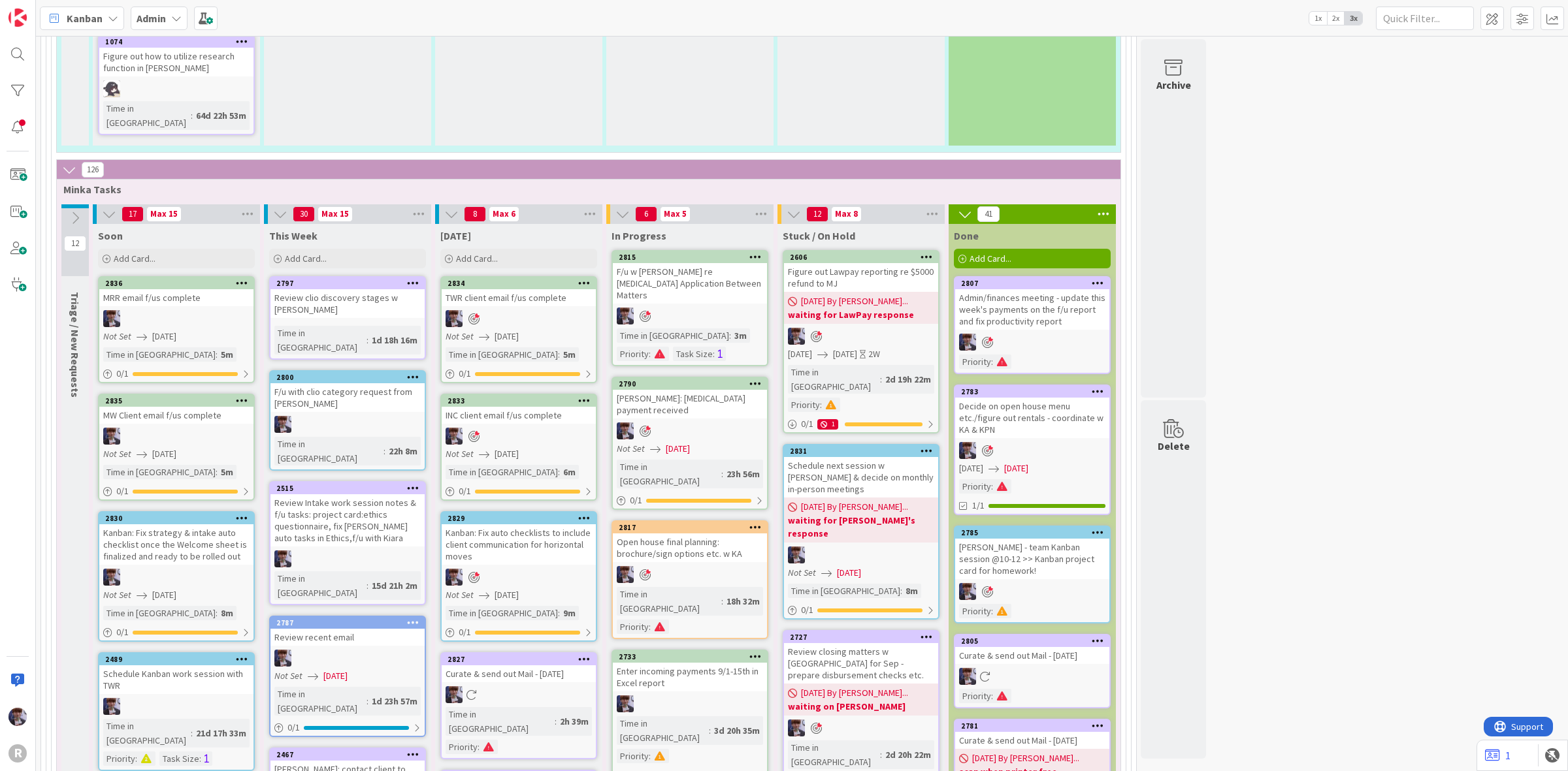
scroll to position [4816, 0]
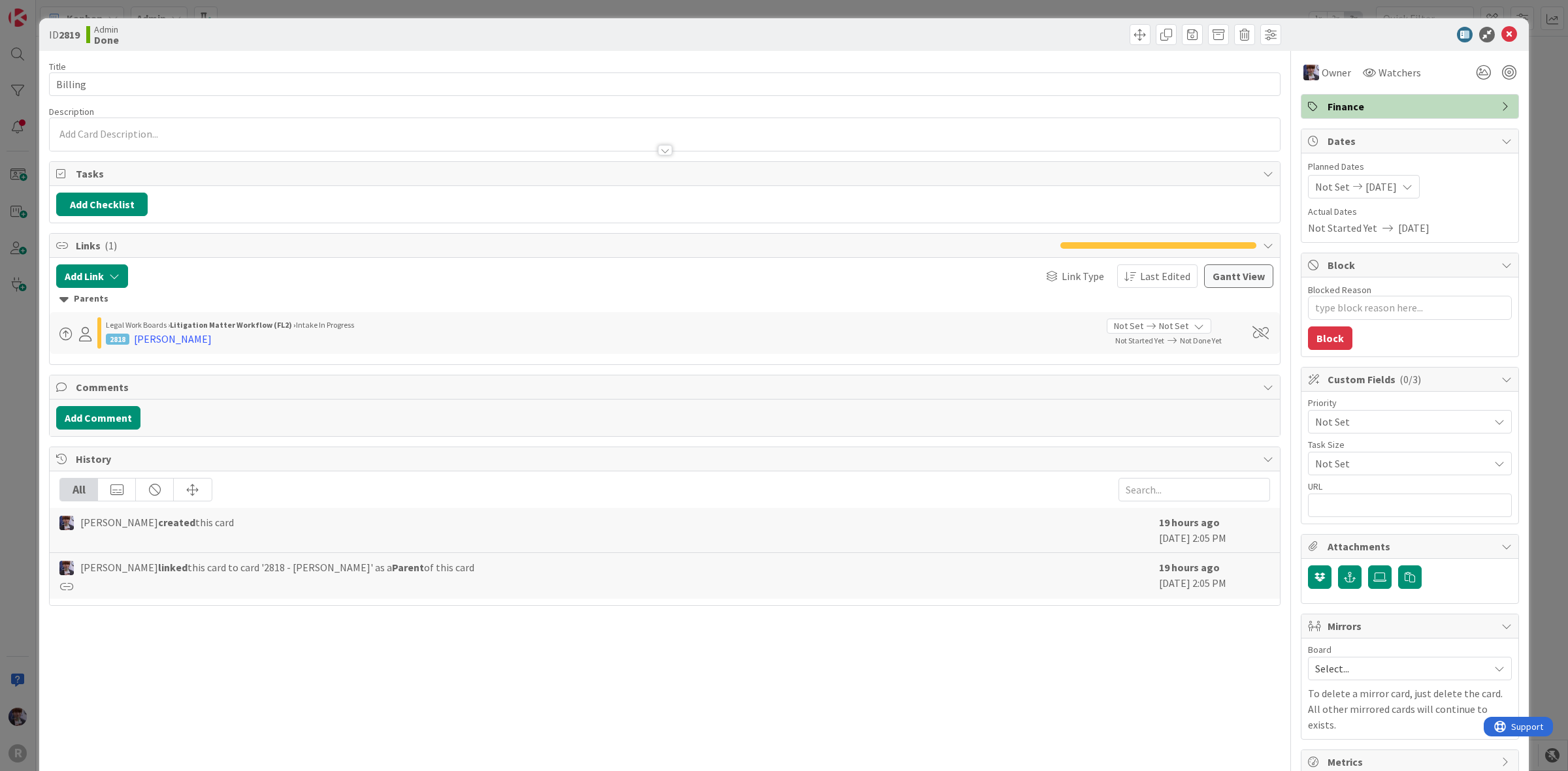
type textarea "x"
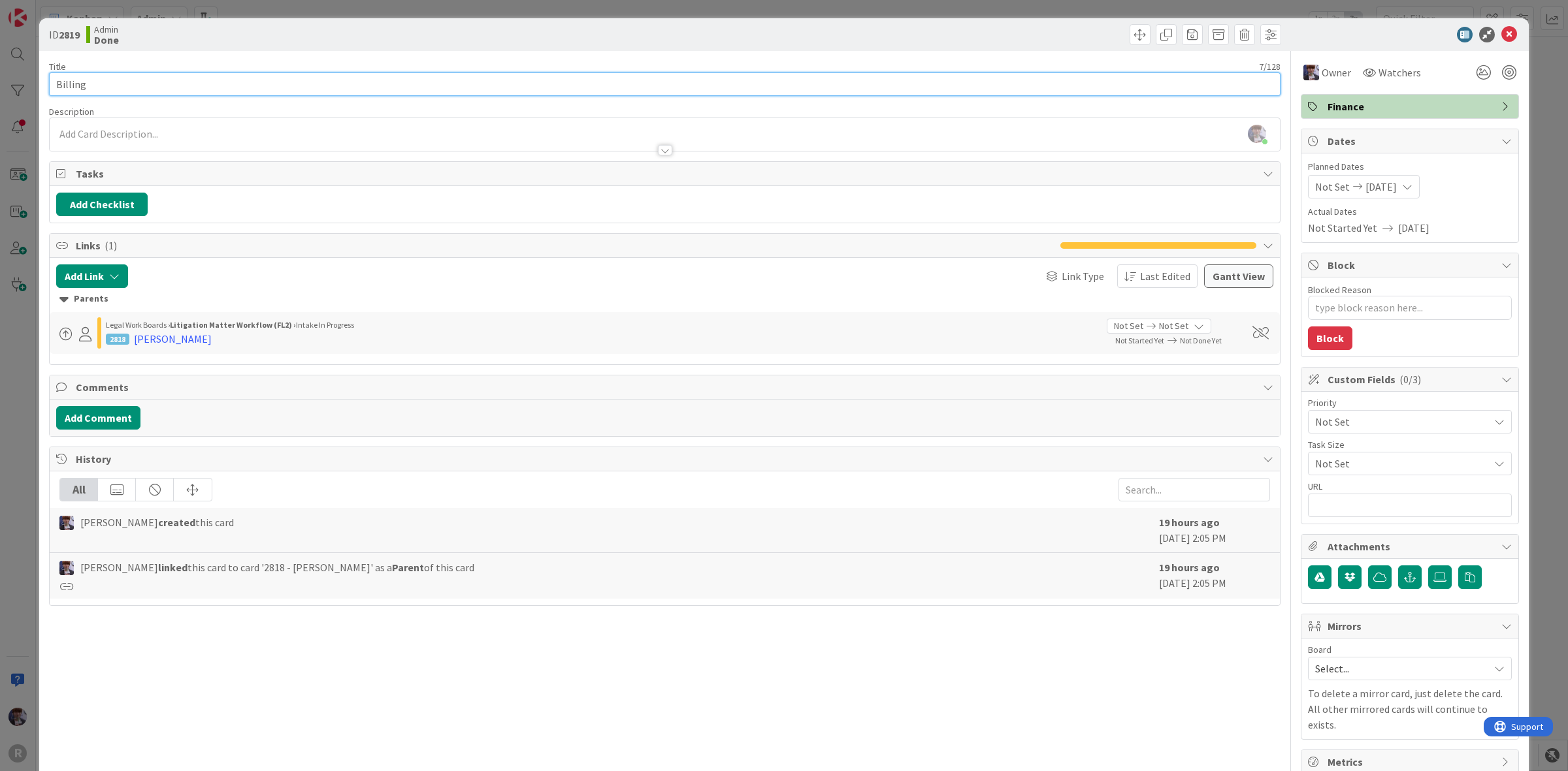
drag, startPoint x: 109, startPoint y: 75, endPoint x: 24, endPoint y: 66, distance: 85.5
click at [24, 66] on div "ID 2819 Admin Done Title 7 / 128 Billing Description Minka Laine Friesen just j…" at bounding box center [784, 386] width 1568 height 771
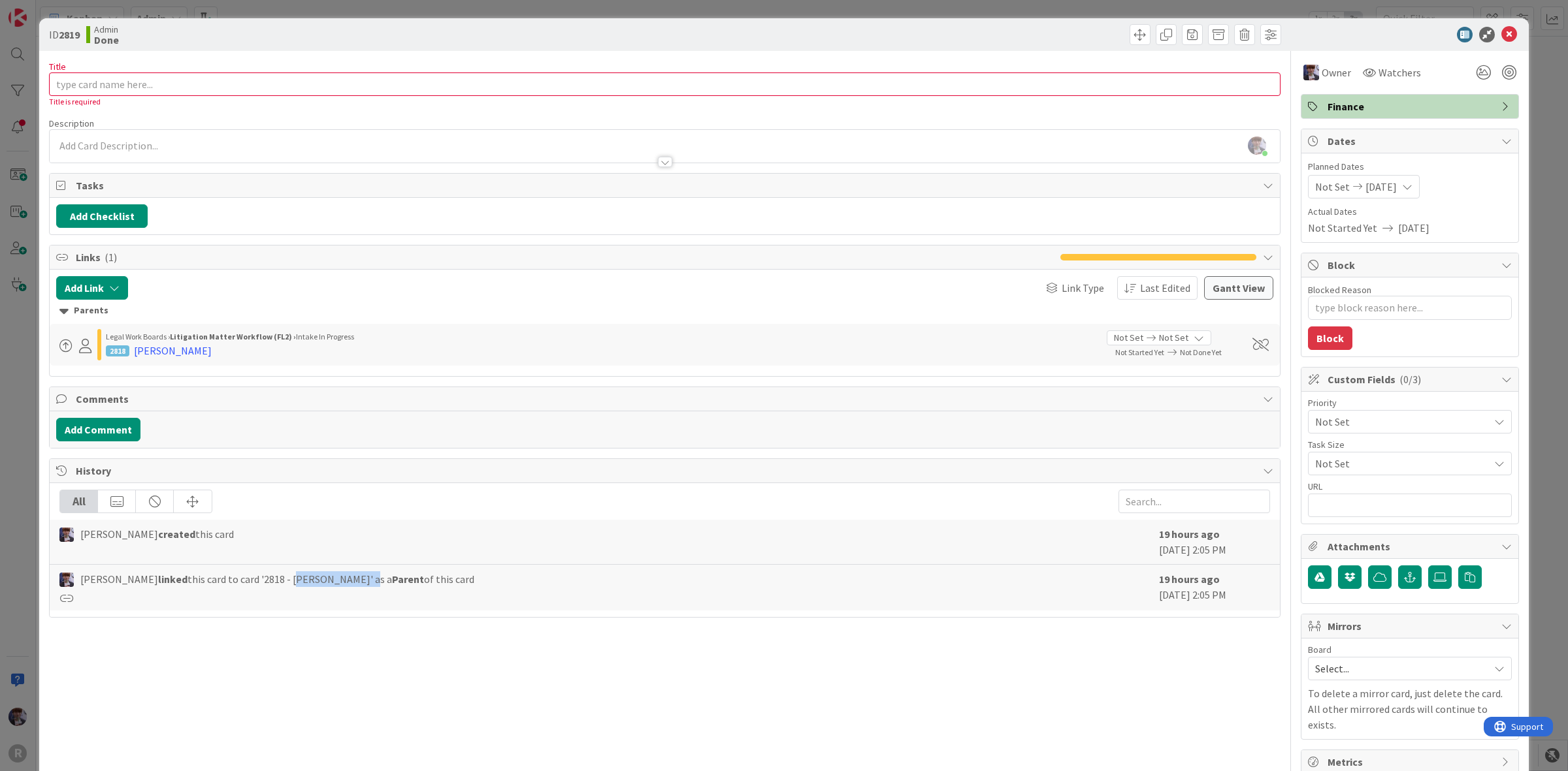
drag, startPoint x: 302, startPoint y: 584, endPoint x: 374, endPoint y: 589, distance: 72.2
click at [374, 587] on span "Minka Laine Friesen linked this card to card '2818 - SAUCEDO, Elaine' as a Pare…" at bounding box center [277, 579] width 394 height 16
copy span "[PERSON_NAME]"
click at [146, 76] on input "Title" at bounding box center [665, 84] width 1231 height 24
paste input "[PERSON_NAME]"
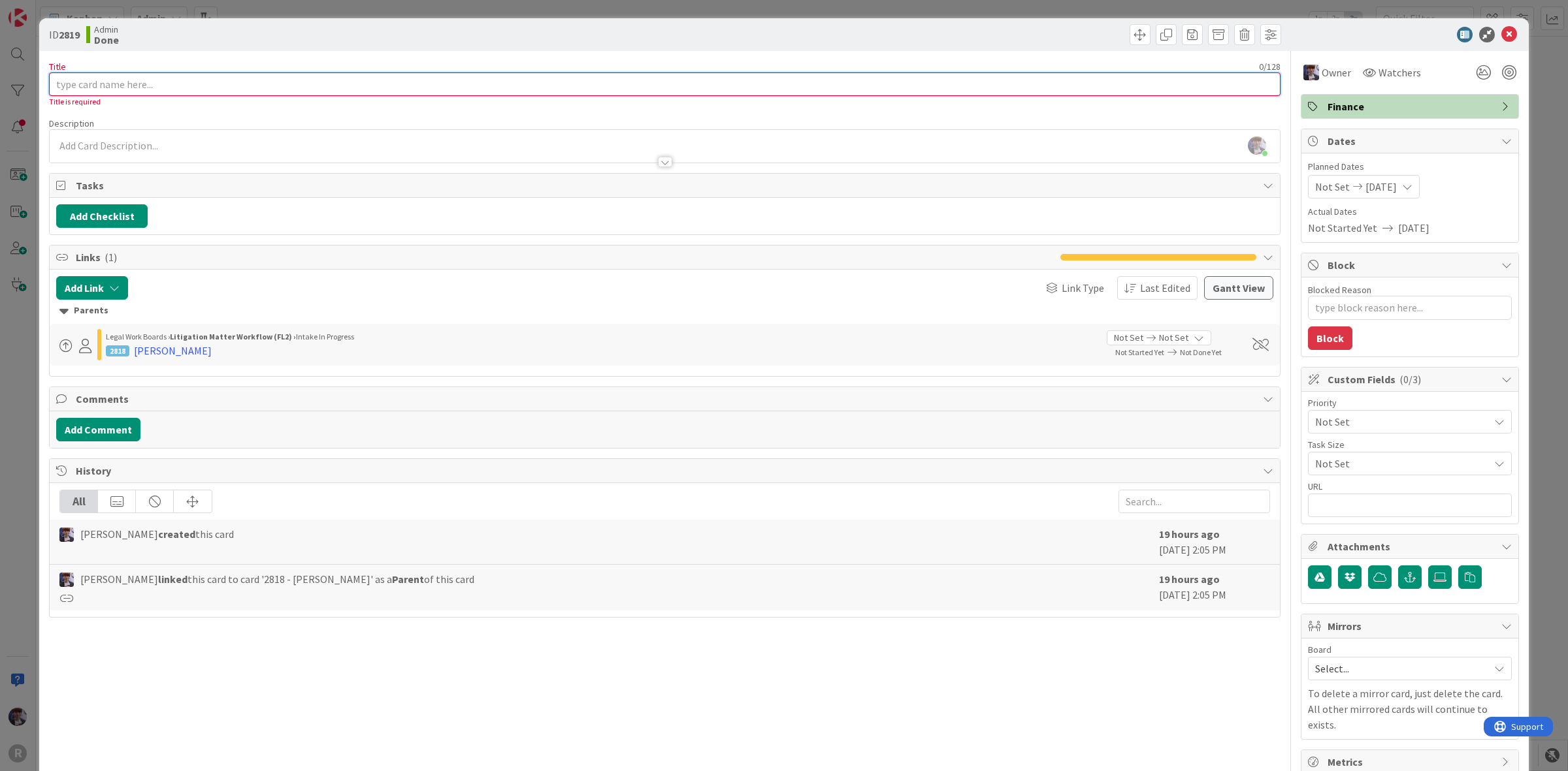
type input "[PERSON_NAME]"
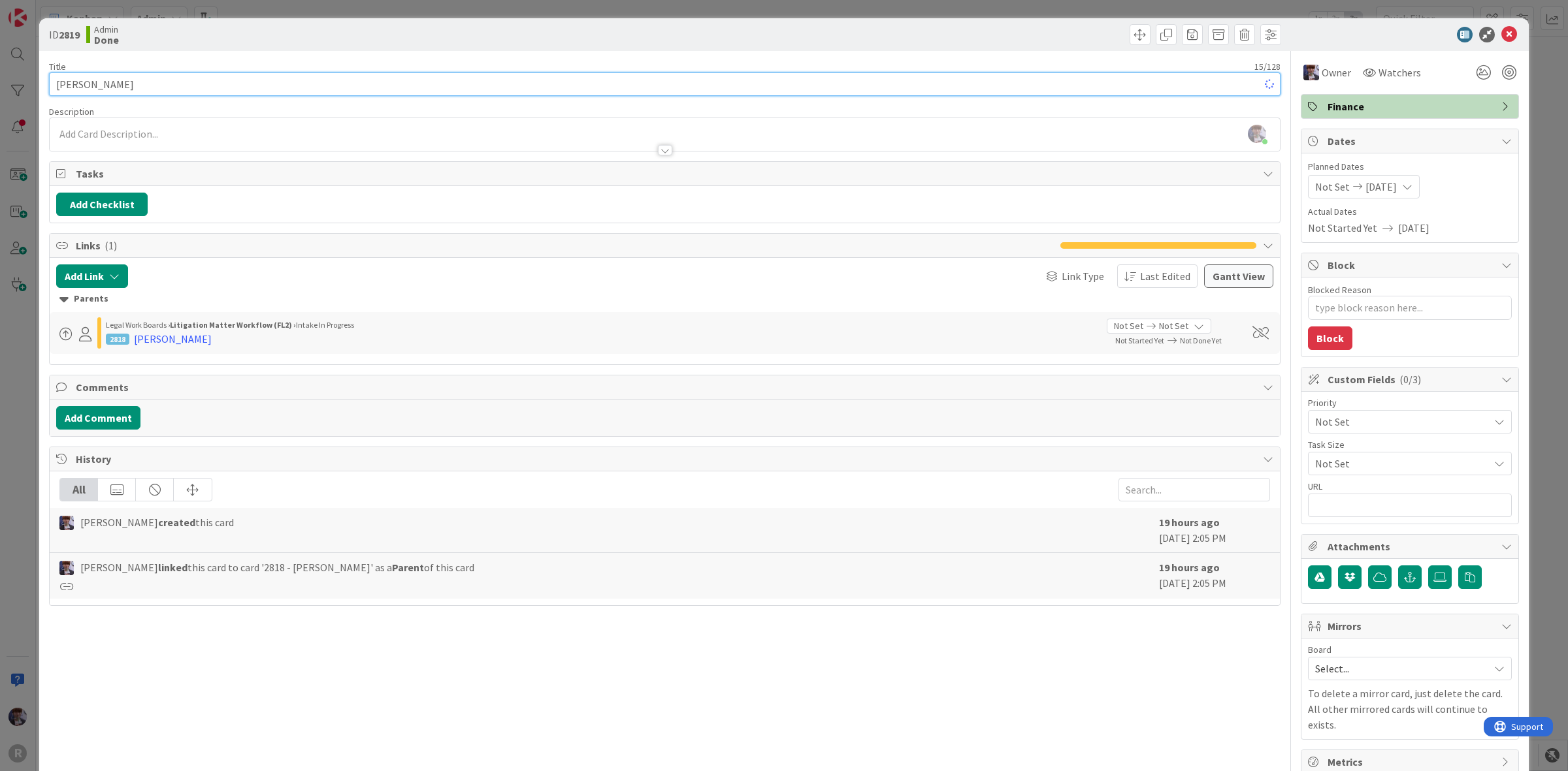
type textarea "x"
type input "[PERSON_NAME]"
type textarea "x"
type input "[PERSON_NAME] - [MEDICAL_DATA]"
type textarea "x"
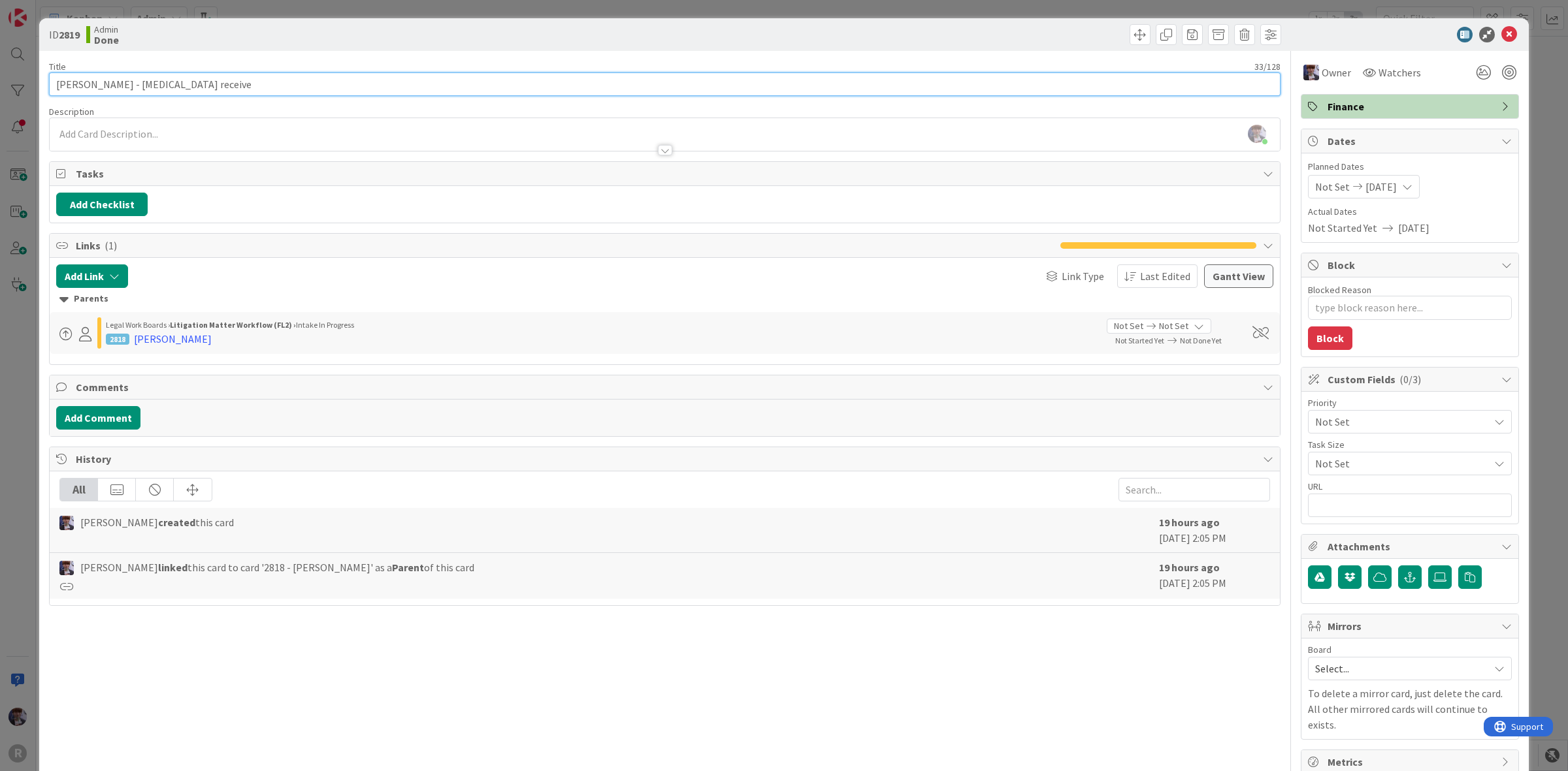
type input "[PERSON_NAME][MEDICAL_DATA] received"
type textarea "x"
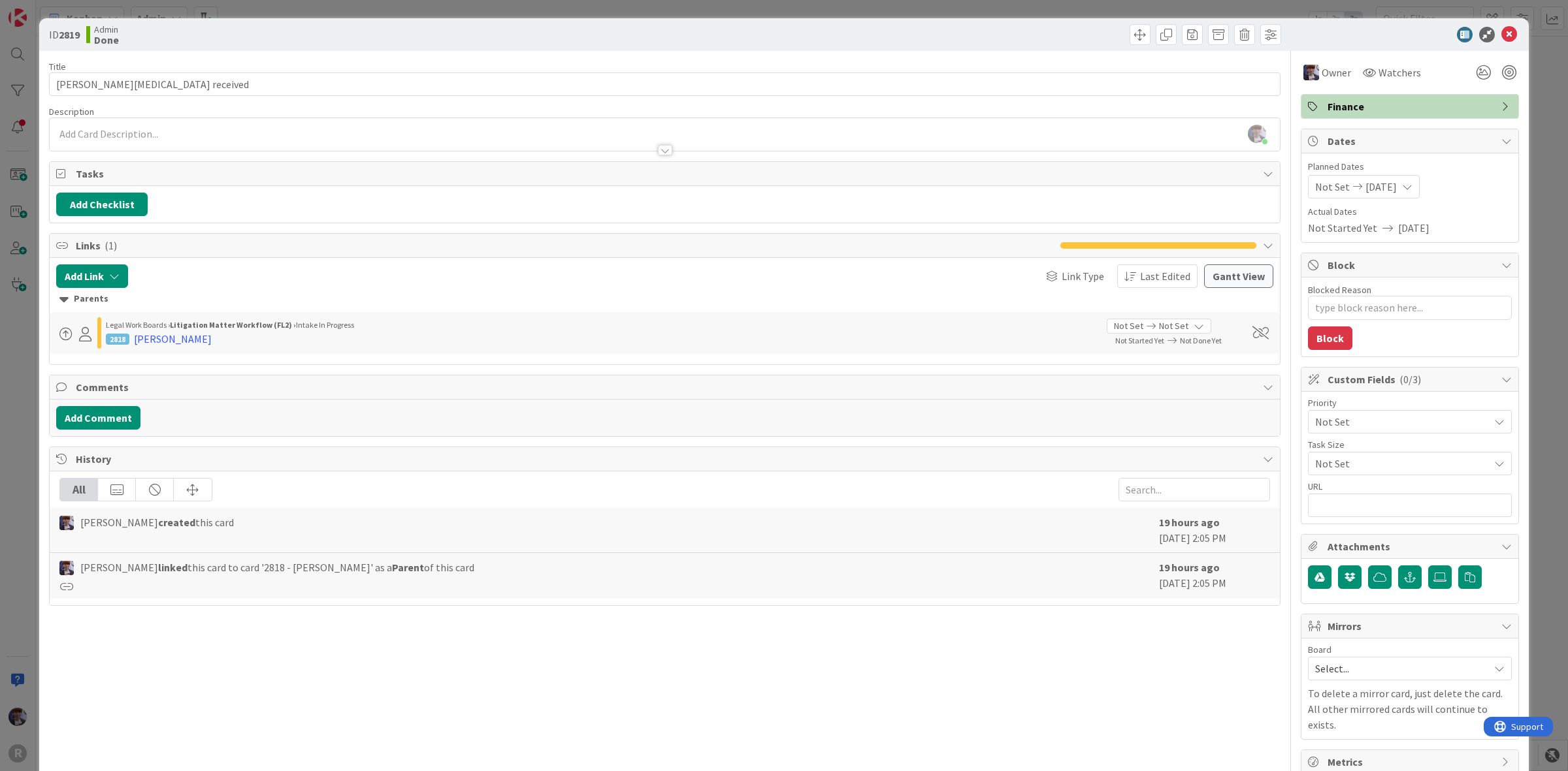
click at [342, 109] on div "Description" at bounding box center [665, 112] width 1231 height 12
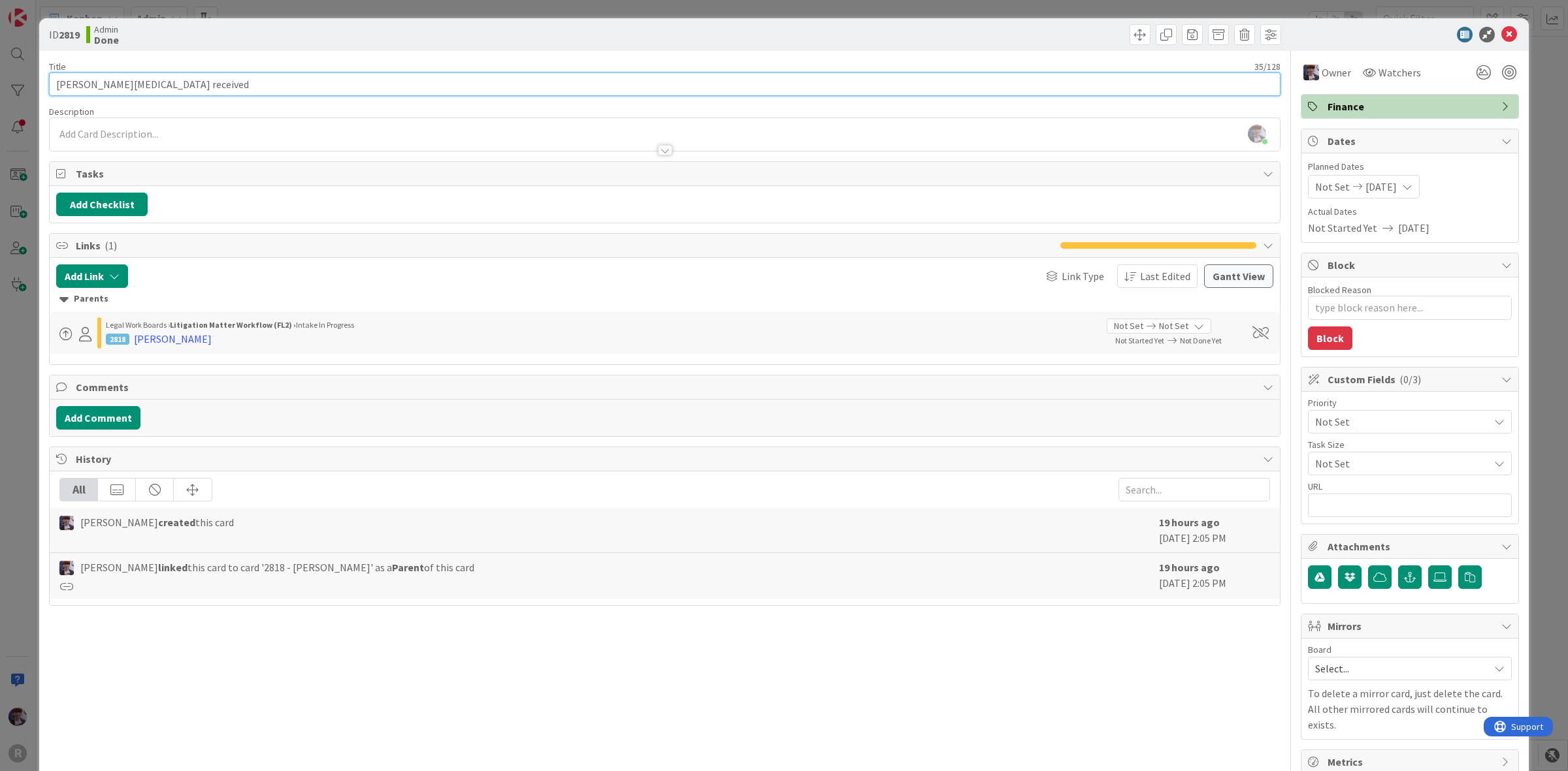
click at [178, 77] on input "[PERSON_NAME][MEDICAL_DATA] received" at bounding box center [665, 84] width 1231 height 24
click at [236, 86] on input "[PERSON_NAME][MEDICAL_DATA] received" at bounding box center [665, 84] width 1231 height 24
drag, startPoint x: 186, startPoint y: 89, endPoint x: 175, endPoint y: 90, distance: 11.0
click at [175, 90] on input "[PERSON_NAME][MEDICAL_DATA] received" at bounding box center [665, 84] width 1231 height 24
type input "[PERSON_NAME] - [MEDICAL_DATA] pr"
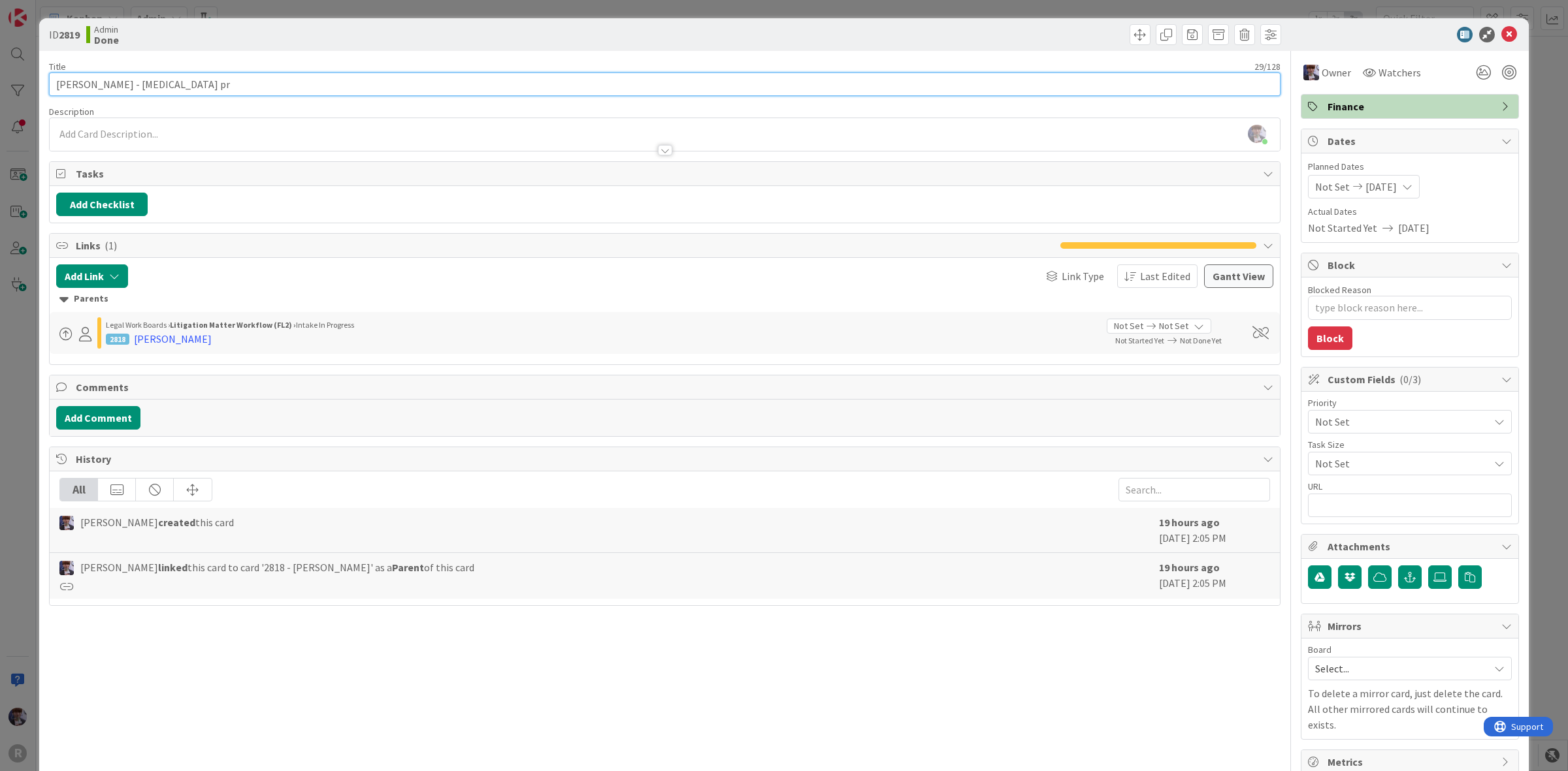
type textarea "x"
type input "[PERSON_NAME] - [MEDICAL_DATA] p"
type textarea "x"
type input "SAUCEDO, Elaine - retainer pai"
type textarea "x"
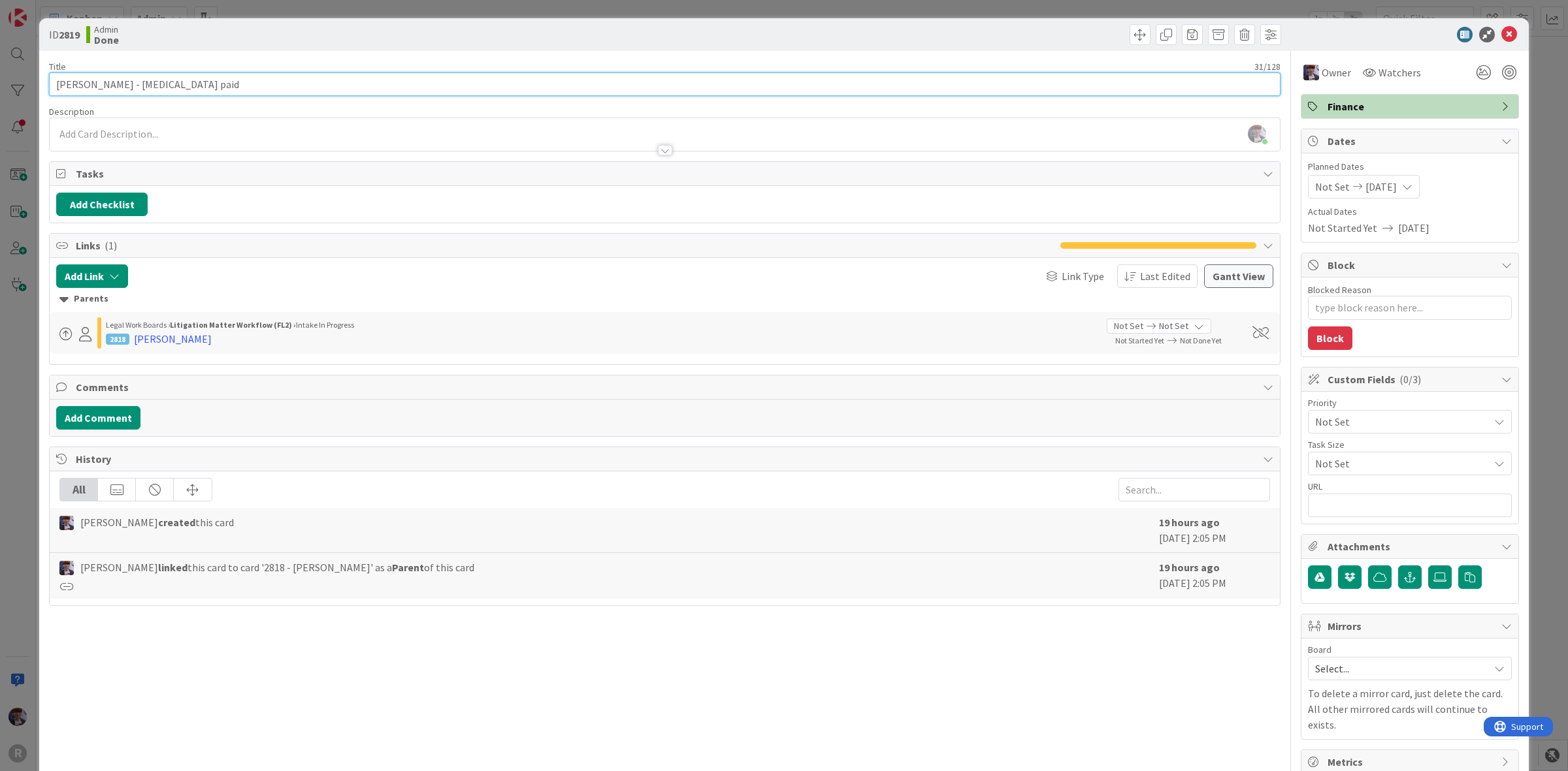
type input "[PERSON_NAME] - [MEDICAL_DATA] paid"
type textarea "x"
type input "[PERSON_NAME] - [MEDICAL_DATA] paid"
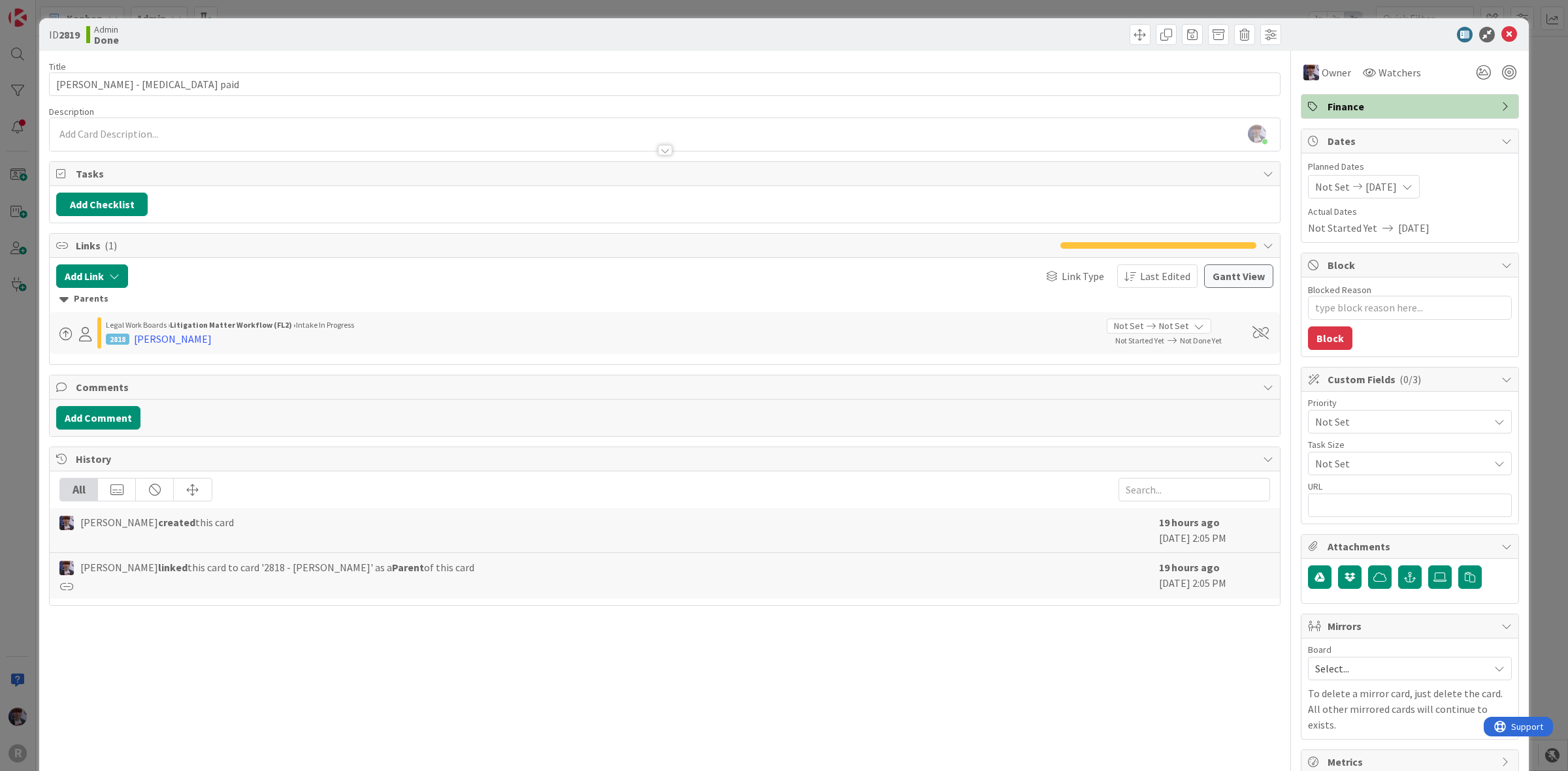
click at [213, 57] on div "Title 32 / 128 SAUCEDO, Elaine - retainer paid Description Minka Laine Friesen …" at bounding box center [665, 413] width 1231 height 723
click at [1524, 105] on div "ID 2819 Admin Done Title 32 / 128 SAUCEDO, Elaine - retainer paid Description M…" at bounding box center [784, 386] width 1568 height 771
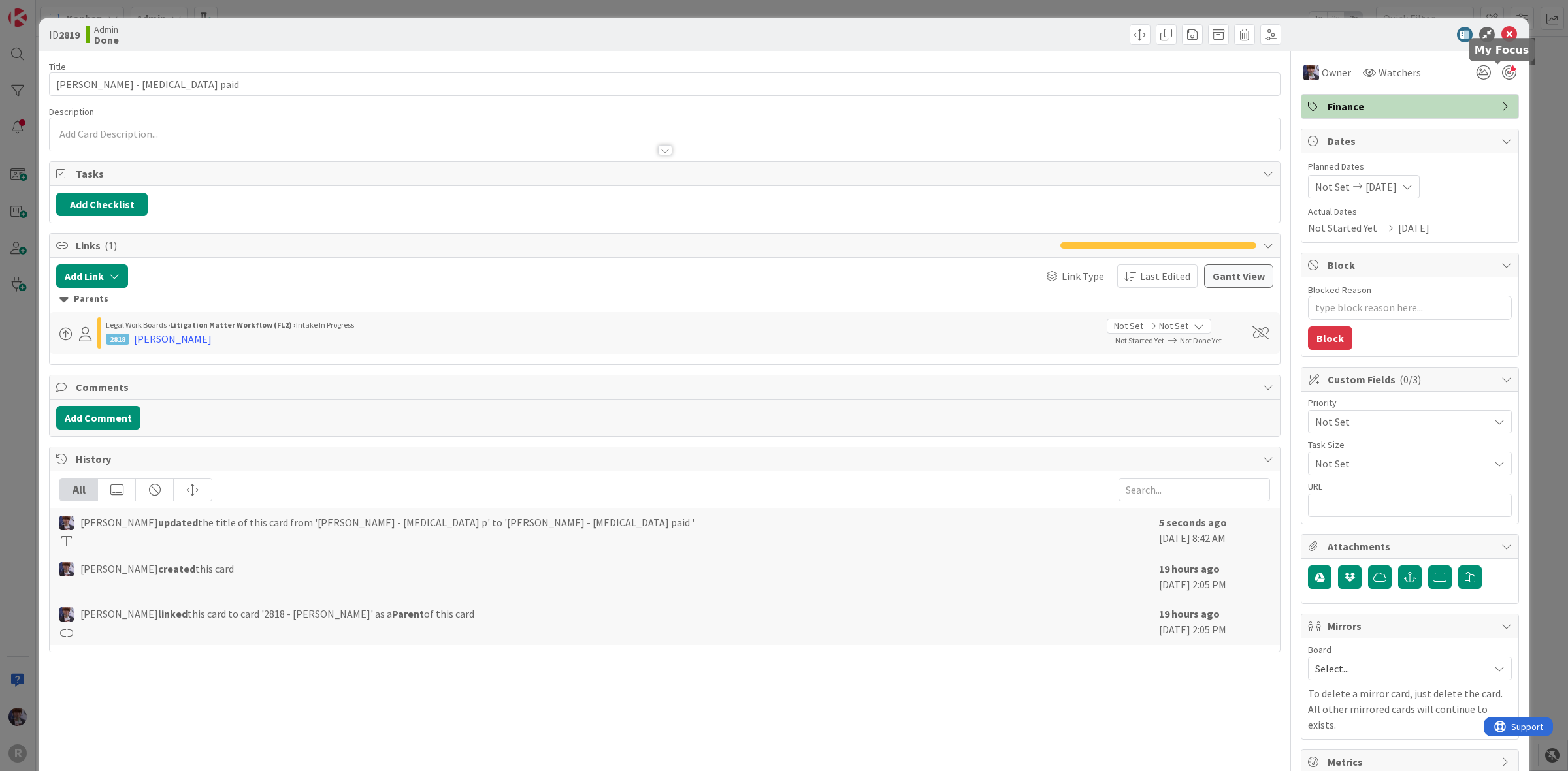
click at [1502, 68] on div at bounding box center [1510, 73] width 14 height 14
click at [22, 380] on div "ID 2819 Admin Done Title 32 / 128 SAUCEDO, Elaine - retainer paid Description M…" at bounding box center [784, 386] width 1568 height 771
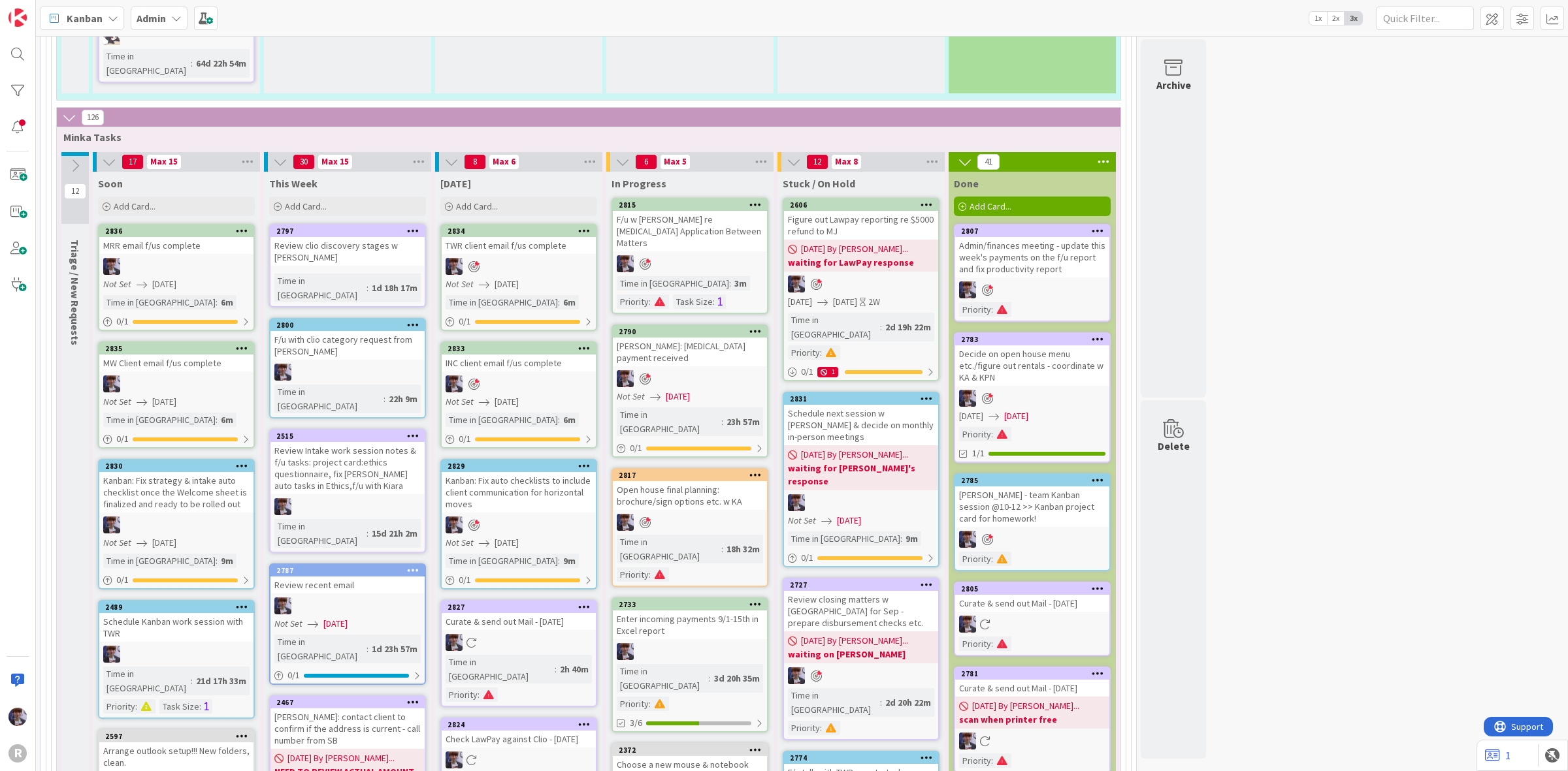
click at [122, 17] on div "Kanban" at bounding box center [81, 18] width 84 height 24
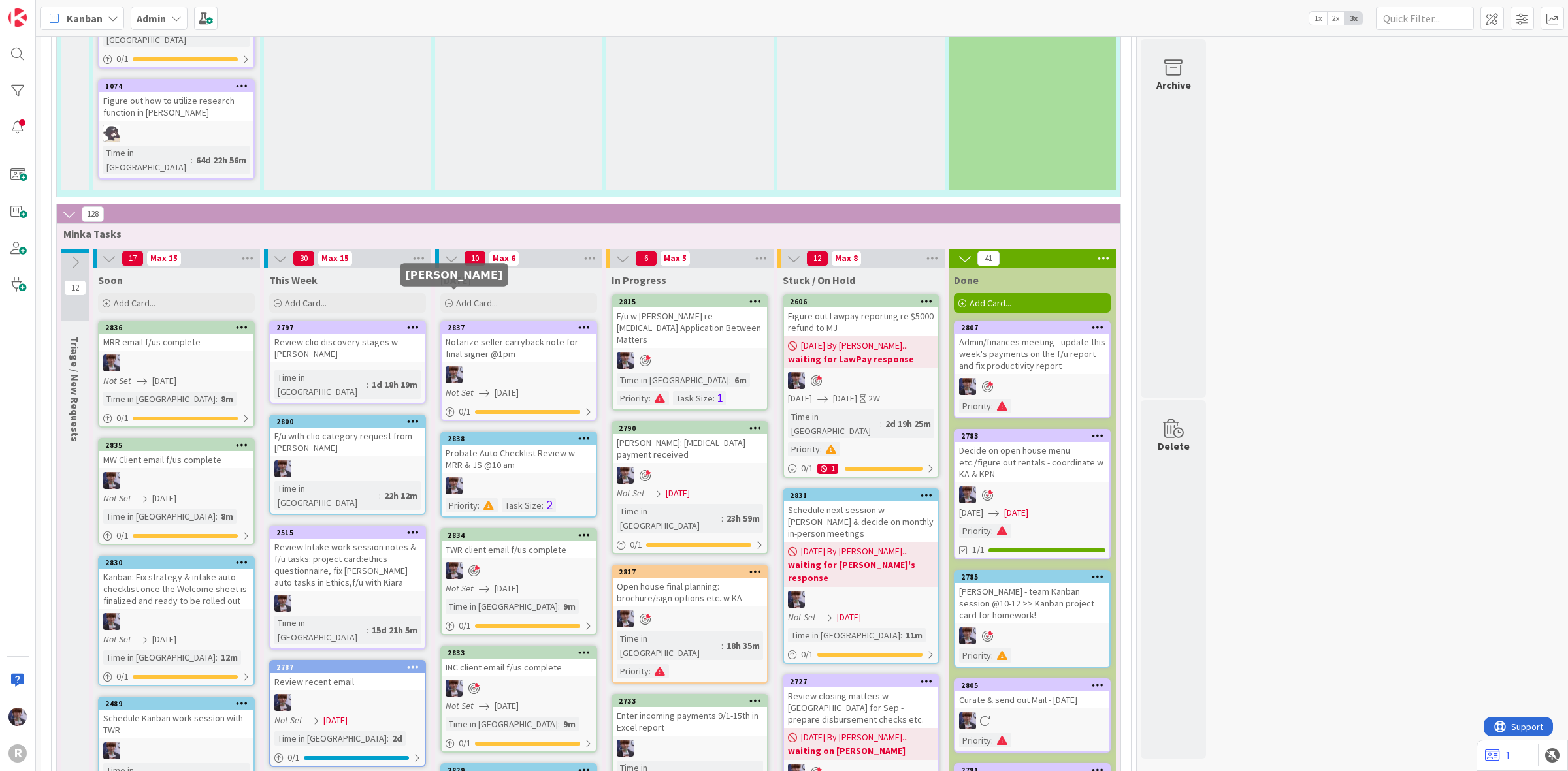
scroll to position [4571, 0]
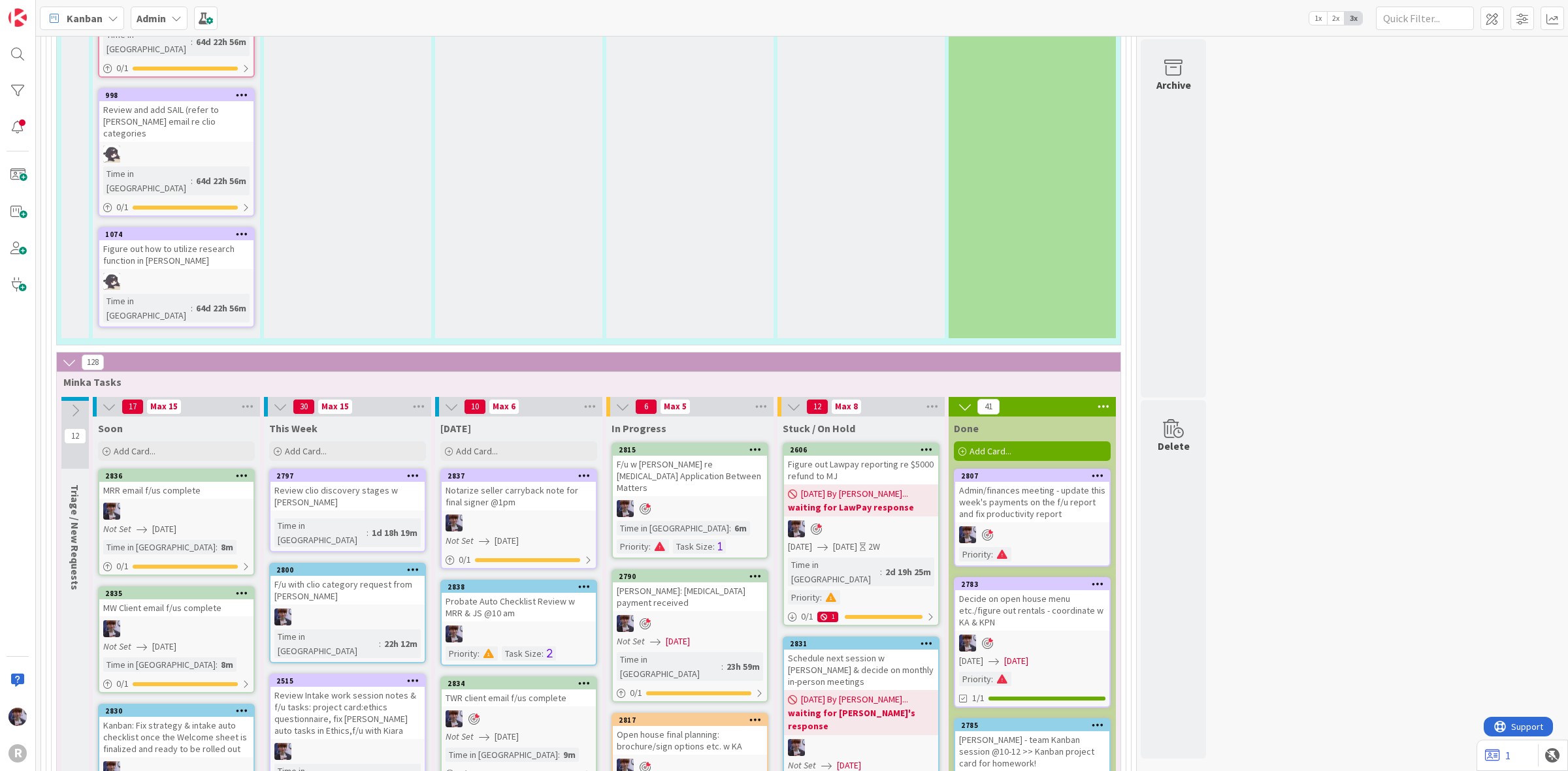
click at [102, 6] on div "Kanban" at bounding box center [81, 18] width 84 height 24
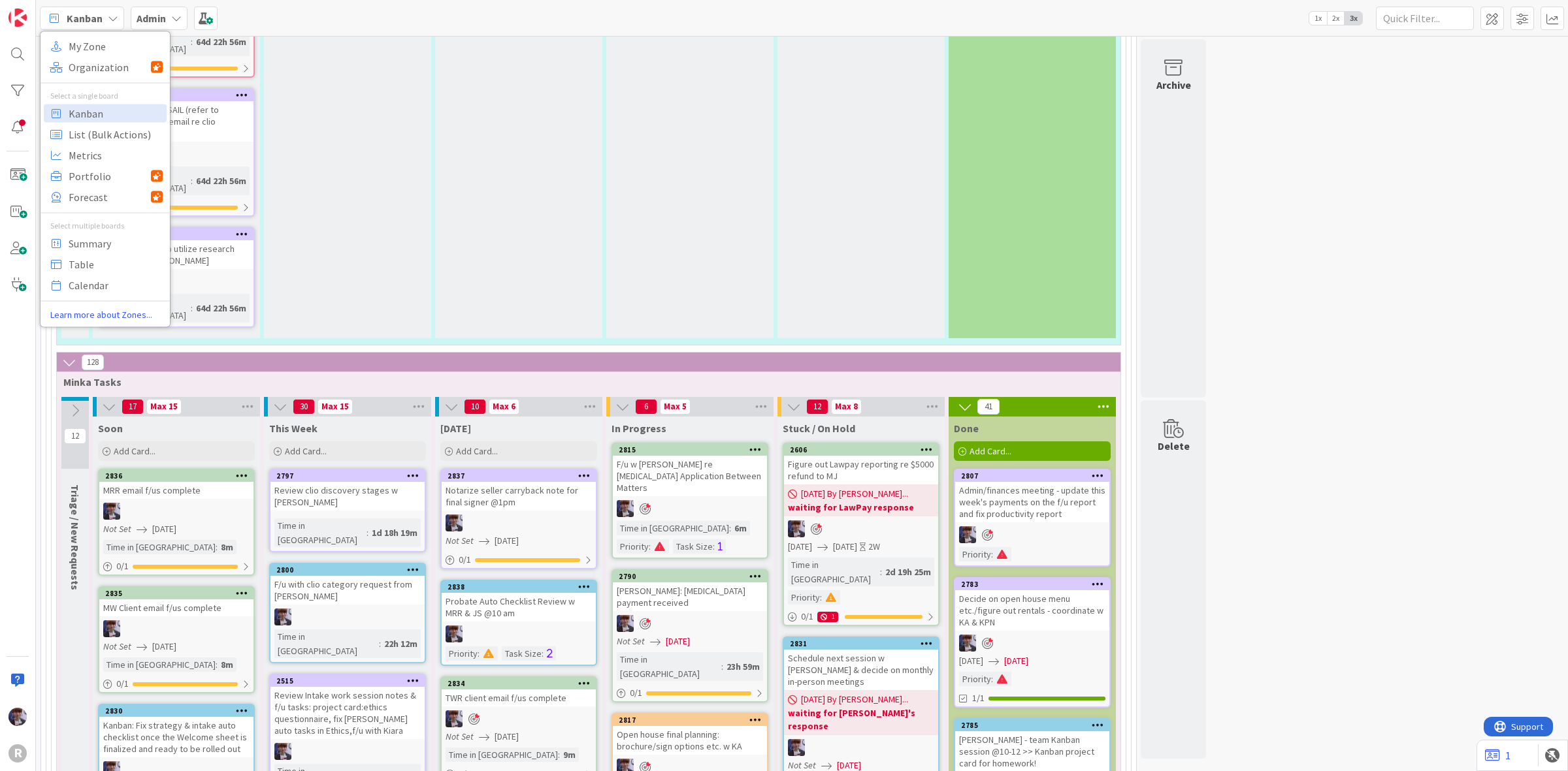
click at [105, 35] on div "My Zone Organization Select a single board Kanban List (Bulk Actions) Metrics P…" at bounding box center [105, 179] width 130 height 296
click at [105, 44] on span "My Zone" at bounding box center [115, 45] width 94 height 19
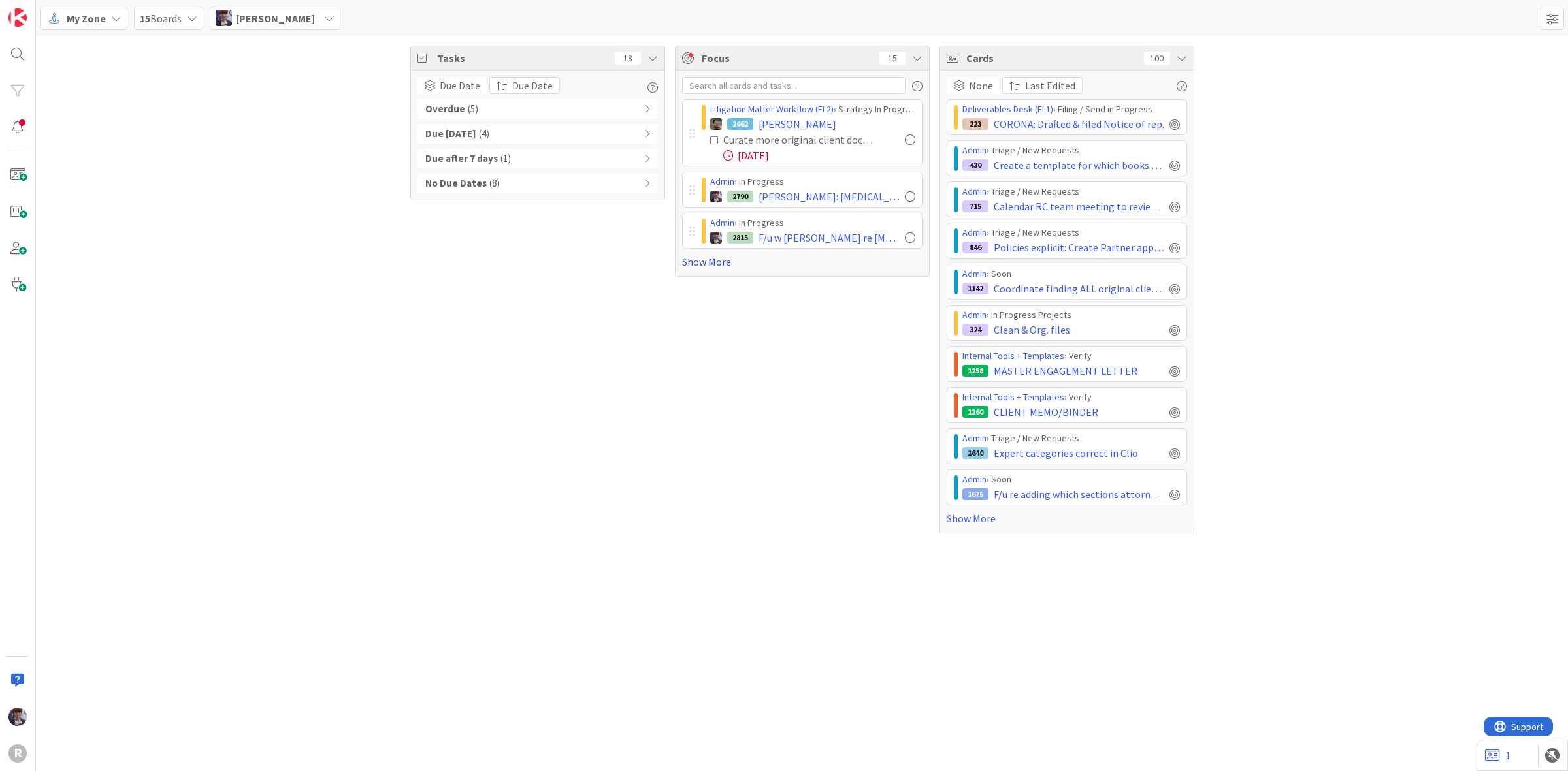
click at [710, 266] on link "Show More" at bounding box center [802, 262] width 241 height 16
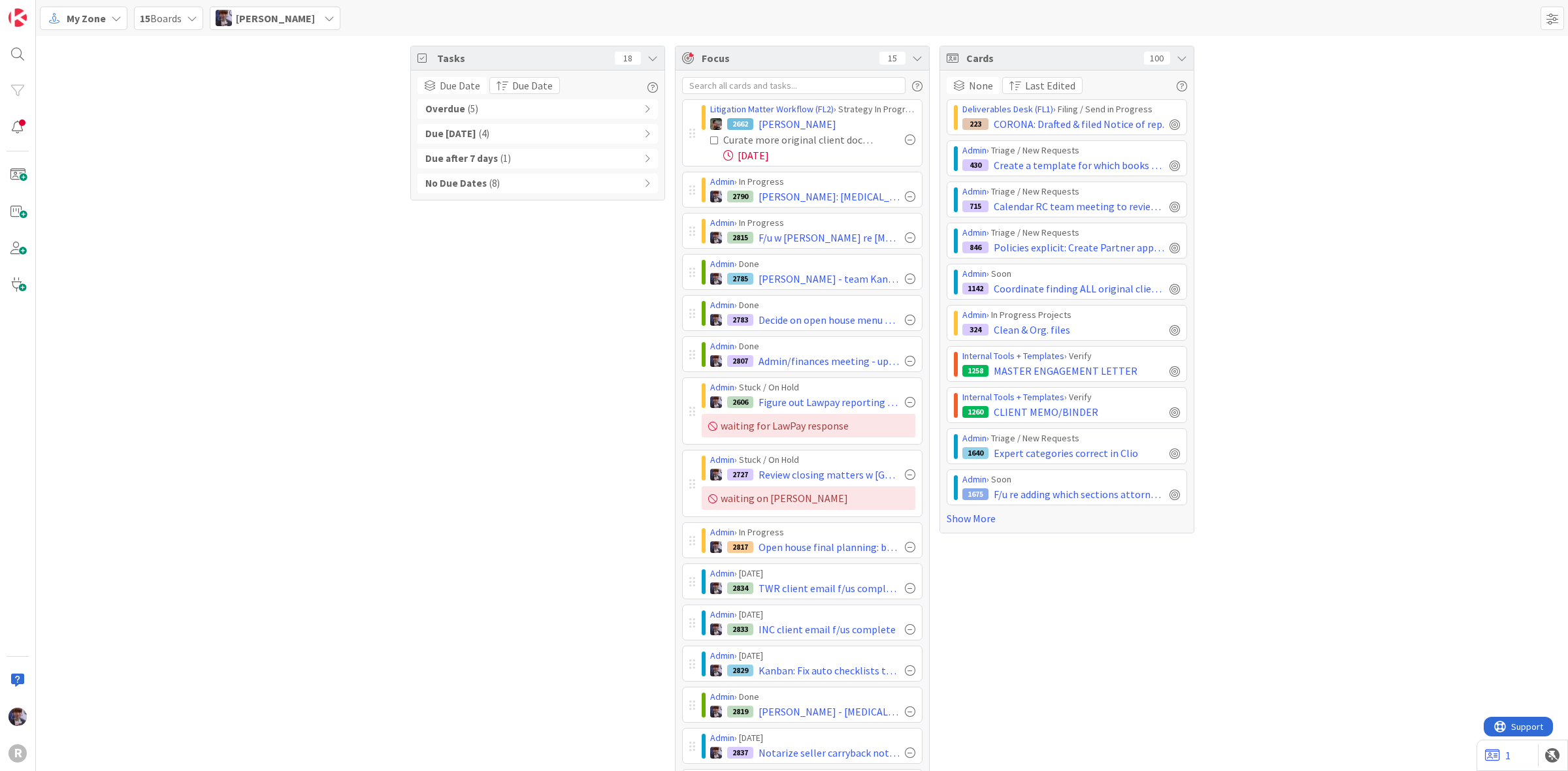
click at [1177, 55] on icon at bounding box center [1182, 58] width 11 height 11
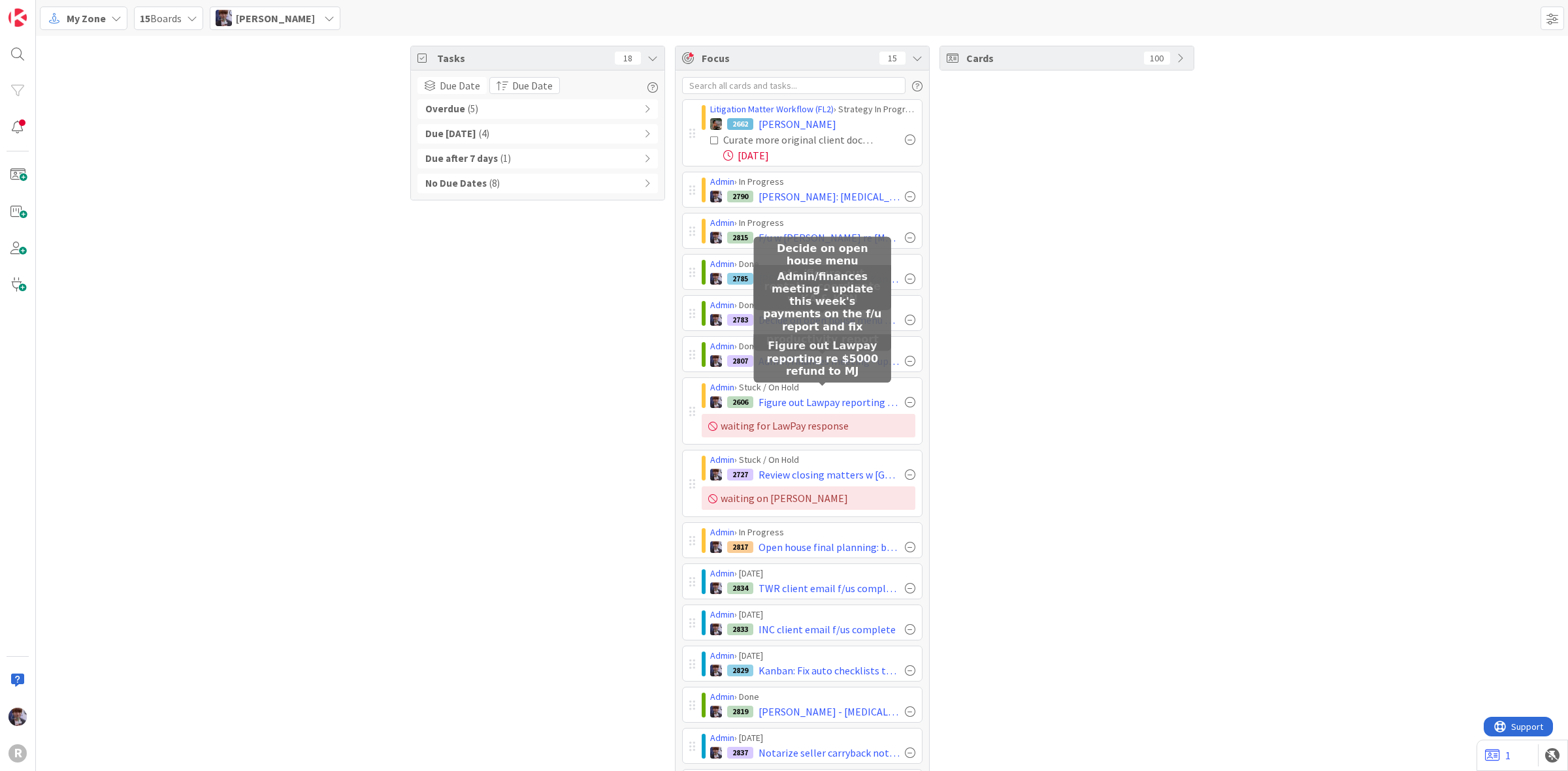
scroll to position [76, 0]
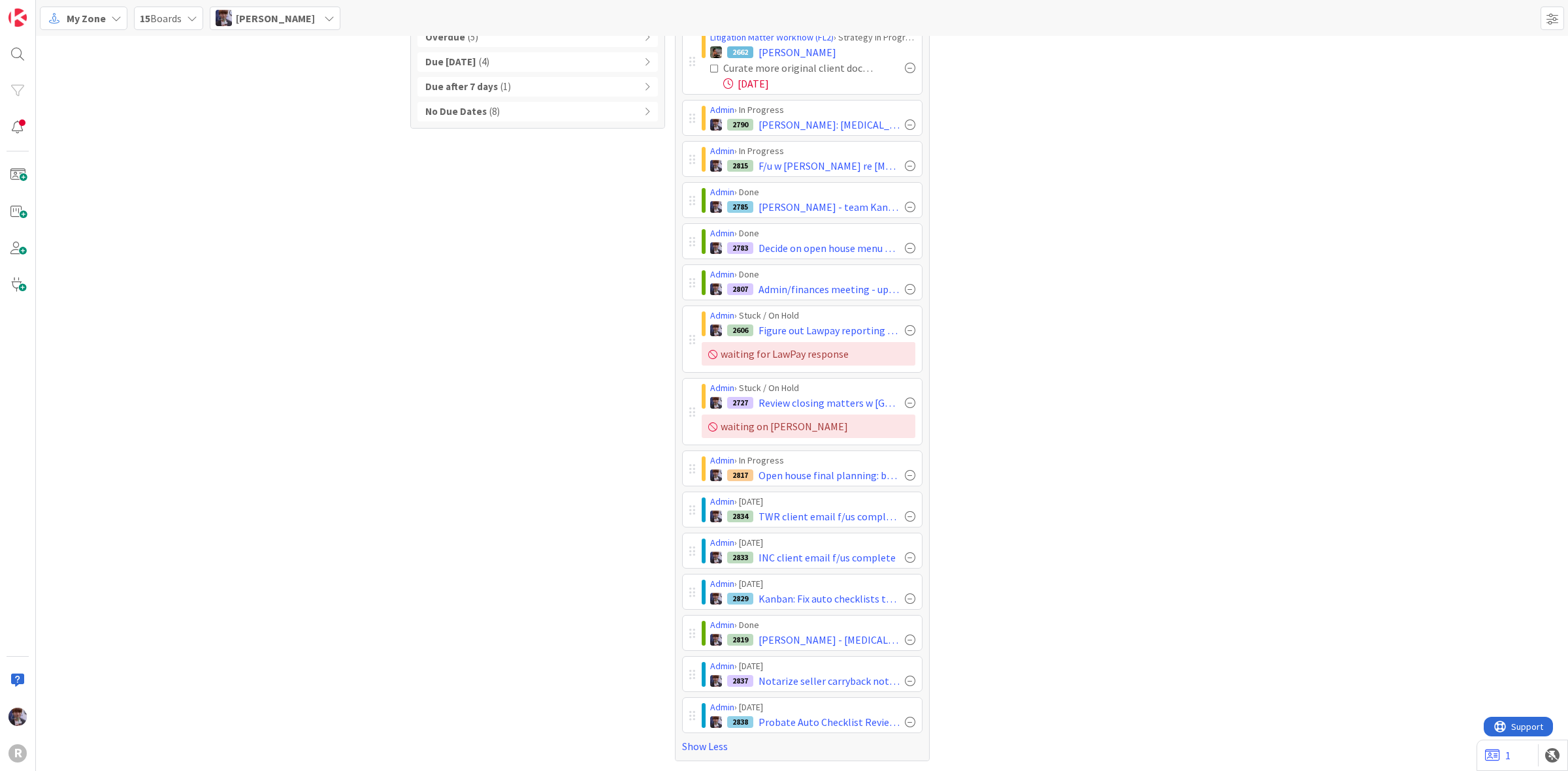
click at [695, 633] on div "Admin › Done 2819 SAUCEDO, Elaine - retainer paid" at bounding box center [808, 633] width 227 height 35
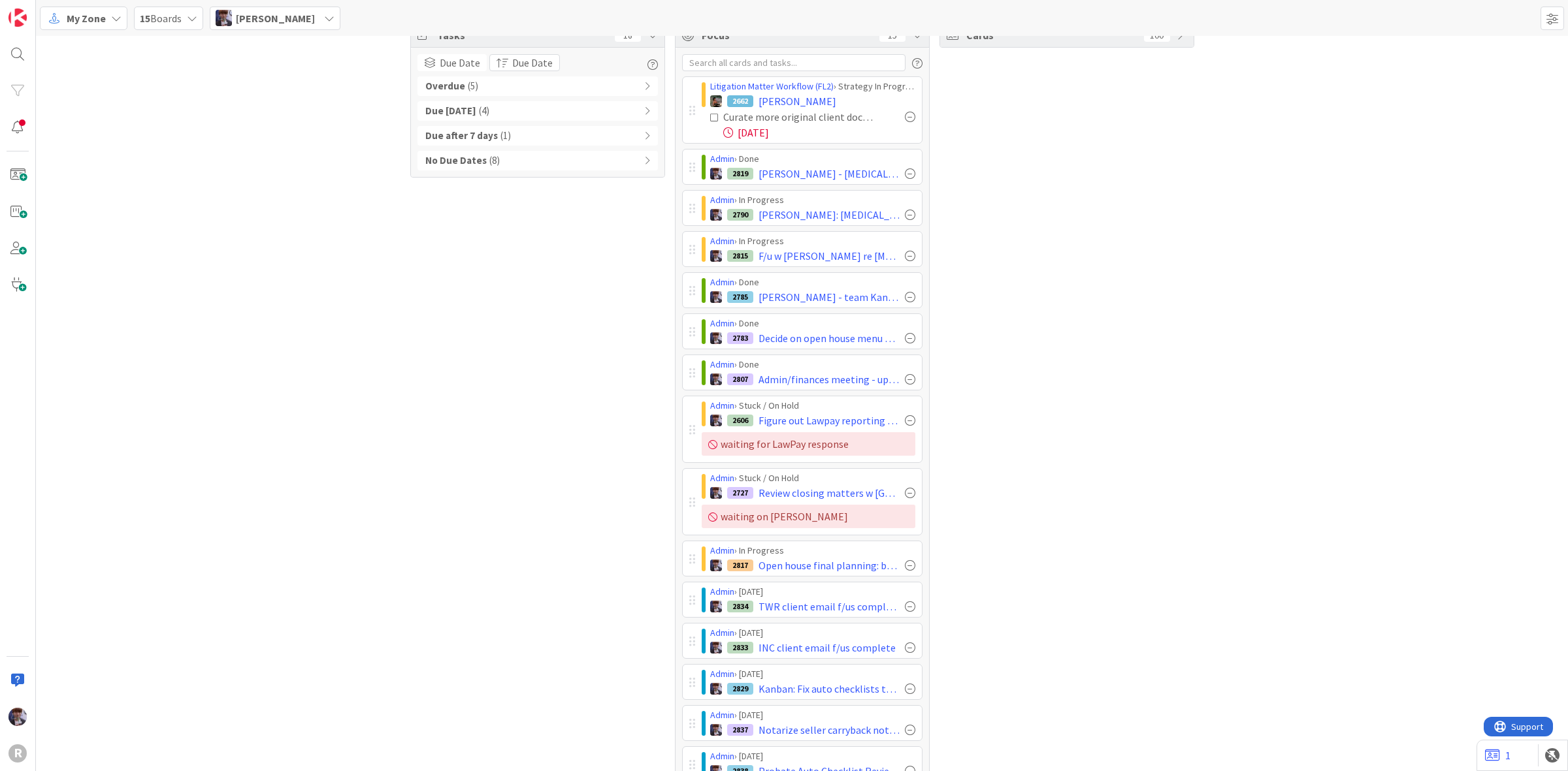
scroll to position [0, 0]
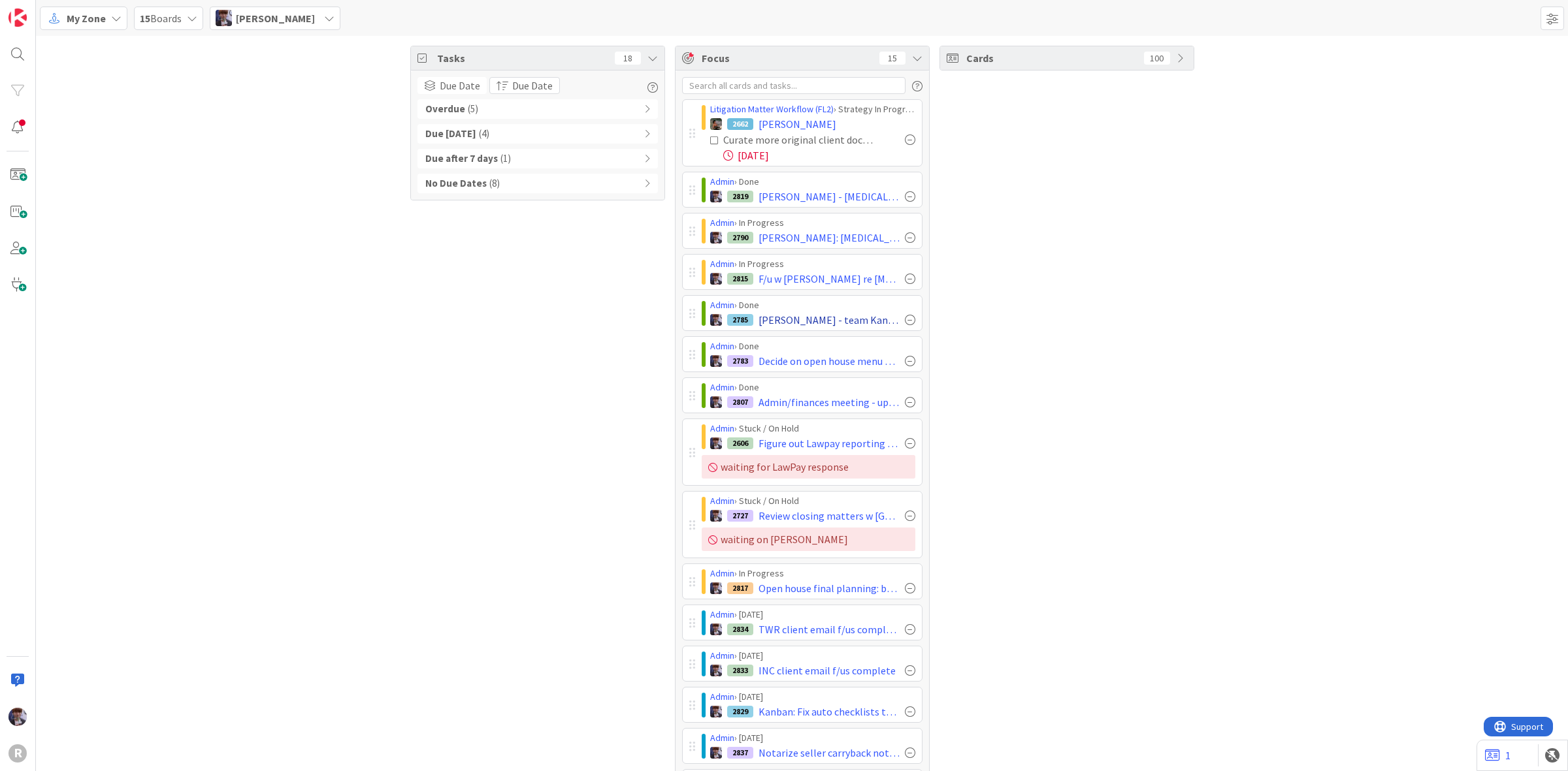
click at [905, 318] on div at bounding box center [910, 320] width 11 height 11
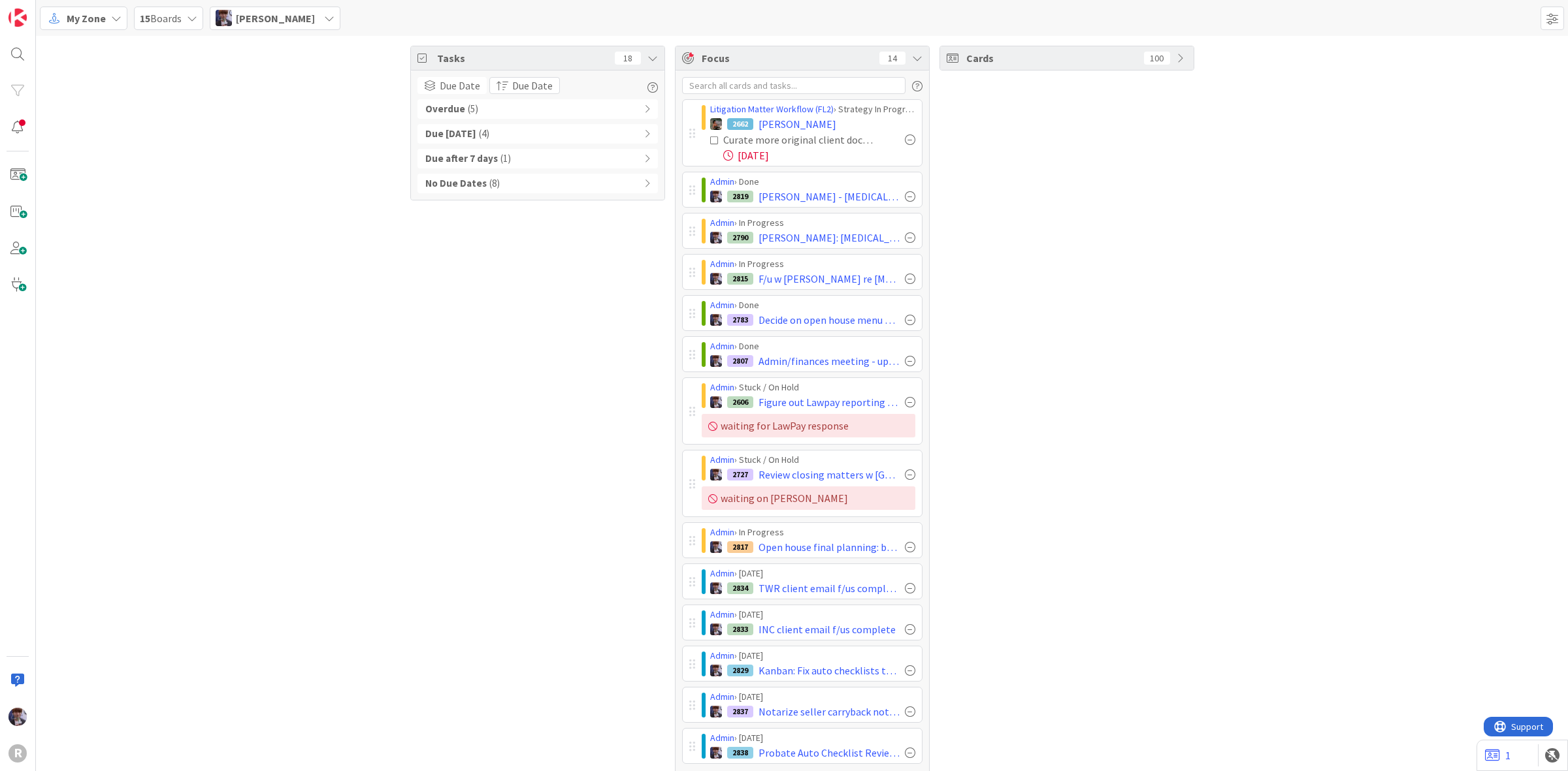
scroll to position [35, 0]
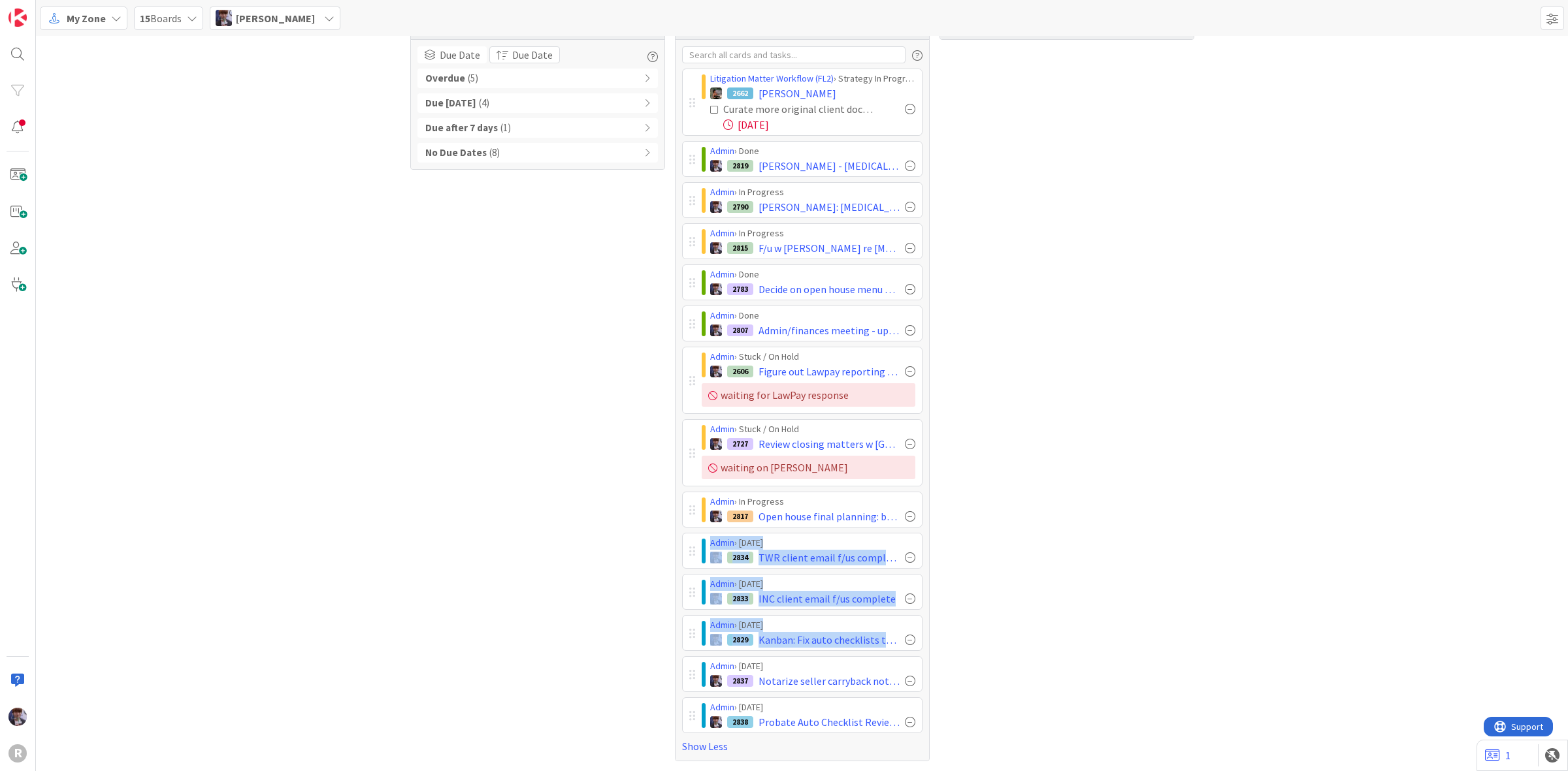
drag, startPoint x: 674, startPoint y: 628, endPoint x: 693, endPoint y: 536, distance: 93.9
click at [693, 536] on div "Litigation Matter Workflow (FL2) › Strategy In Progress 2662 RITZER, Robert Cur…" at bounding box center [802, 400] width 254 height 721
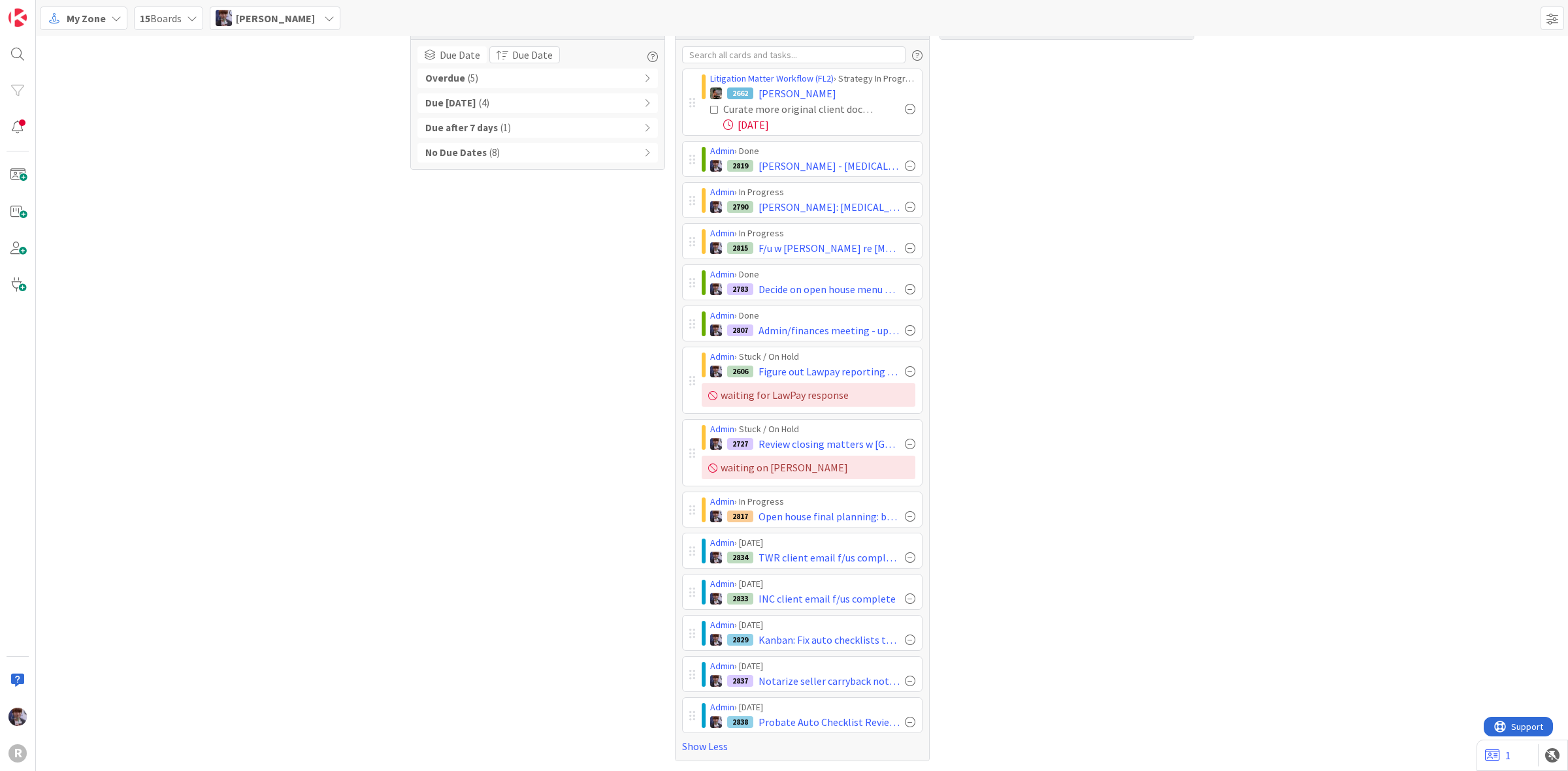
click at [601, 615] on div "Tasks 18 Due Date Due Date Overdue ( 5 ) Due Today ( 4 ) Due after 7 days ( 1 )…" at bounding box center [537, 388] width 254 height 747
drag, startPoint x: 689, startPoint y: 713, endPoint x: 678, endPoint y: 719, distance: 12.5
click at [682, 719] on div "Admin › Today 2837 Notarize seller carryback note for final signer @1pm" at bounding box center [802, 716] width 241 height 36
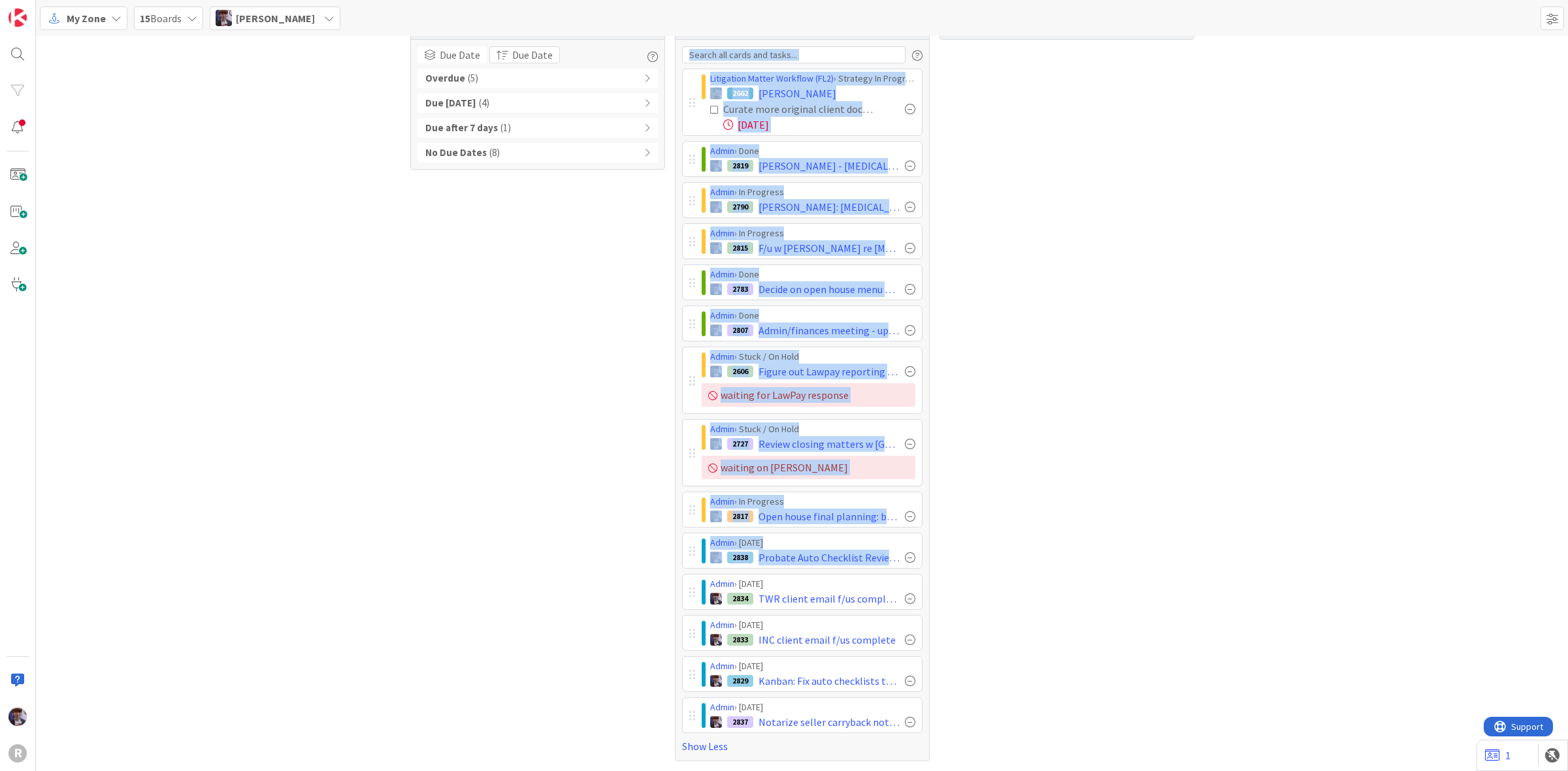
drag, startPoint x: 666, startPoint y: 580, endPoint x: 654, endPoint y: 217, distance: 363.2
click at [654, 217] on div "Tasks 18 Due Date Due Date Overdue ( 5 ) Due Today ( 4 ) Due after 7 days ( 1 )…" at bounding box center [802, 388] width 1532 height 766
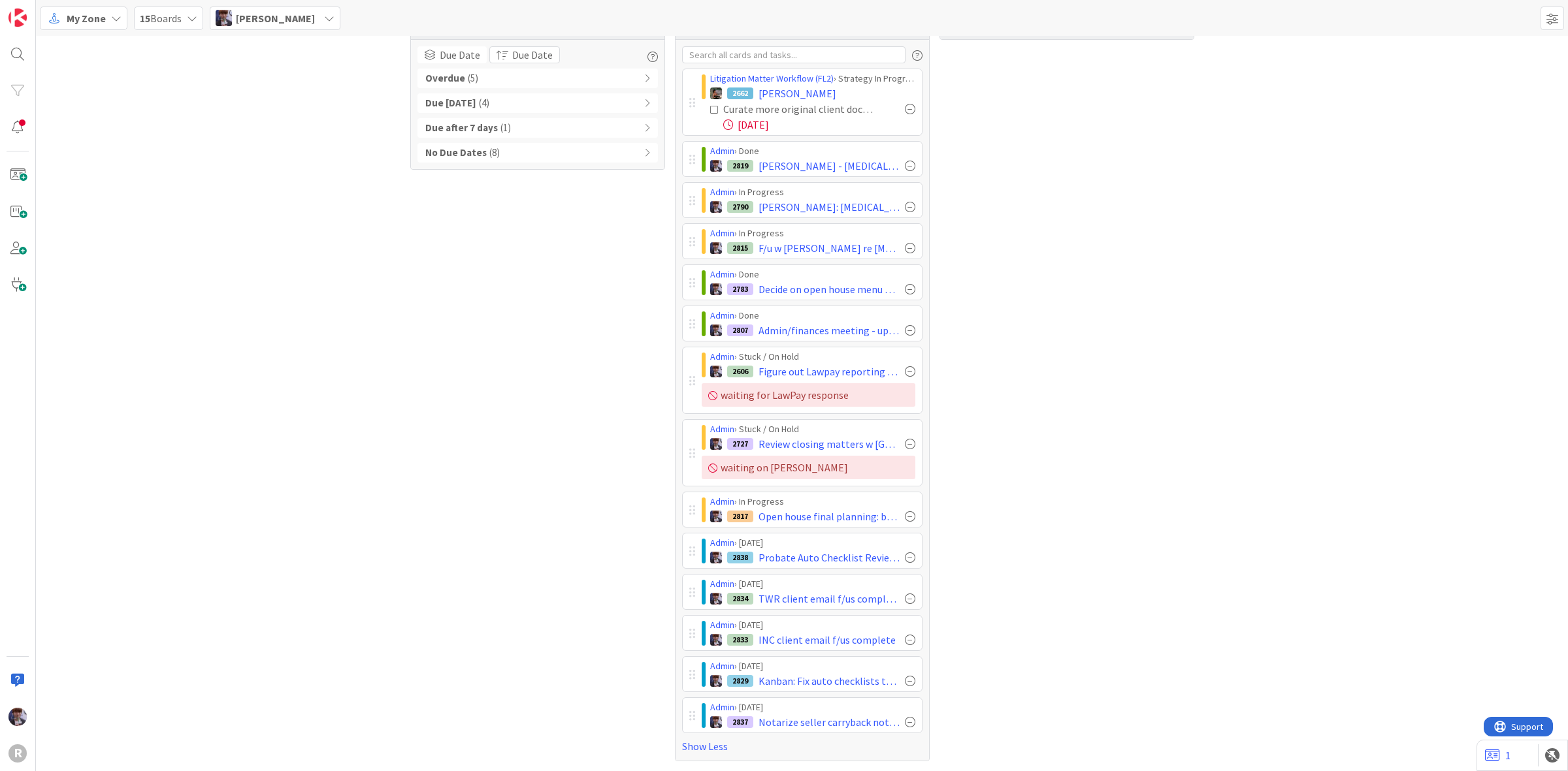
drag, startPoint x: 654, startPoint y: 227, endPoint x: 619, endPoint y: 402, distance: 178.5
click at [652, 223] on div "Tasks 18 Due Date Due Date Overdue ( 5 ) Due Today ( 4 ) Due after 7 days ( 1 )…" at bounding box center [537, 388] width 254 height 747
click at [682, 713] on div "Admin › Today 2837 Notarize seller carryback note for final signer @1pm" at bounding box center [802, 716] width 241 height 36
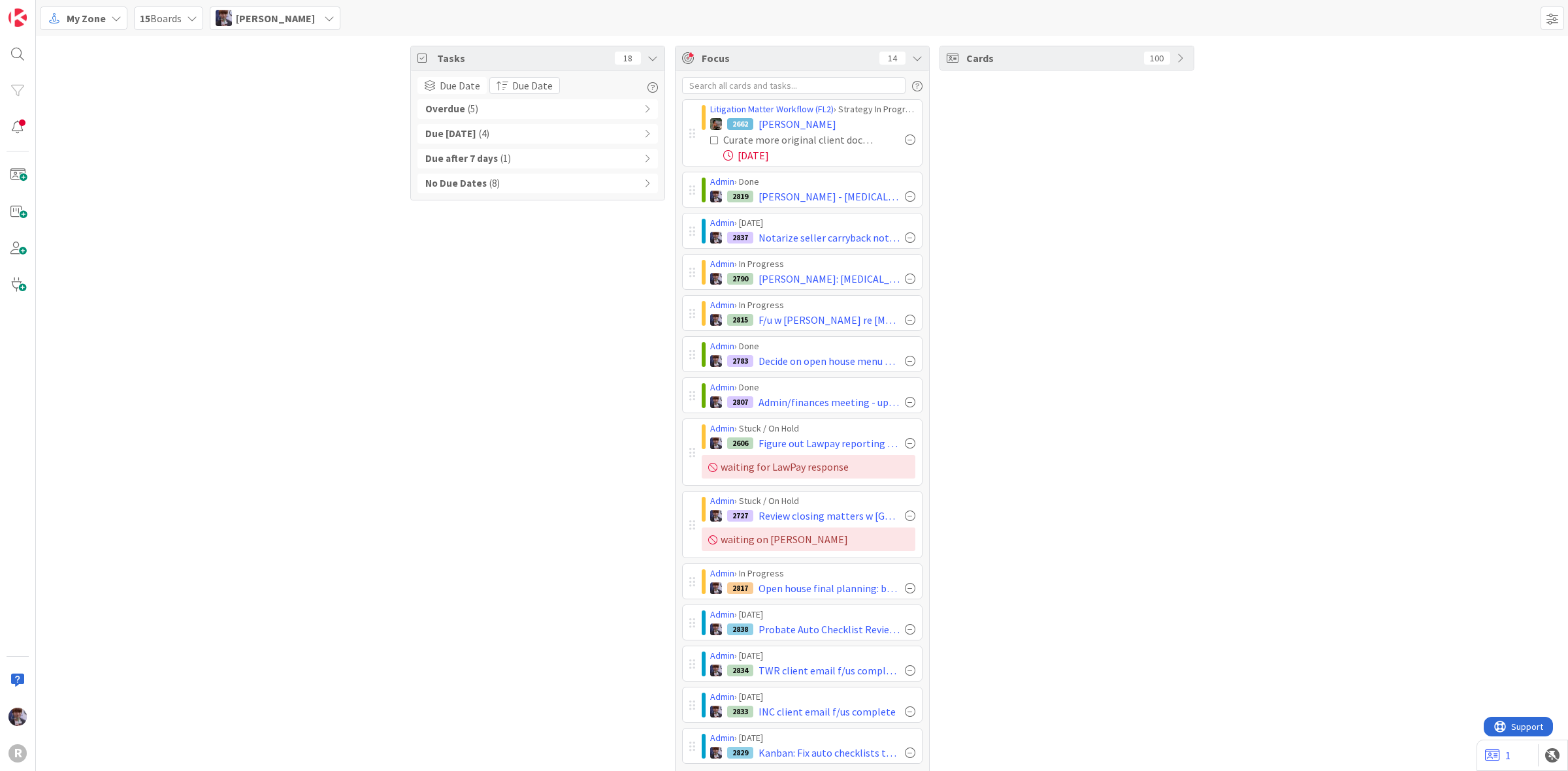
click at [111, 22] on icon at bounding box center [116, 18] width 11 height 11
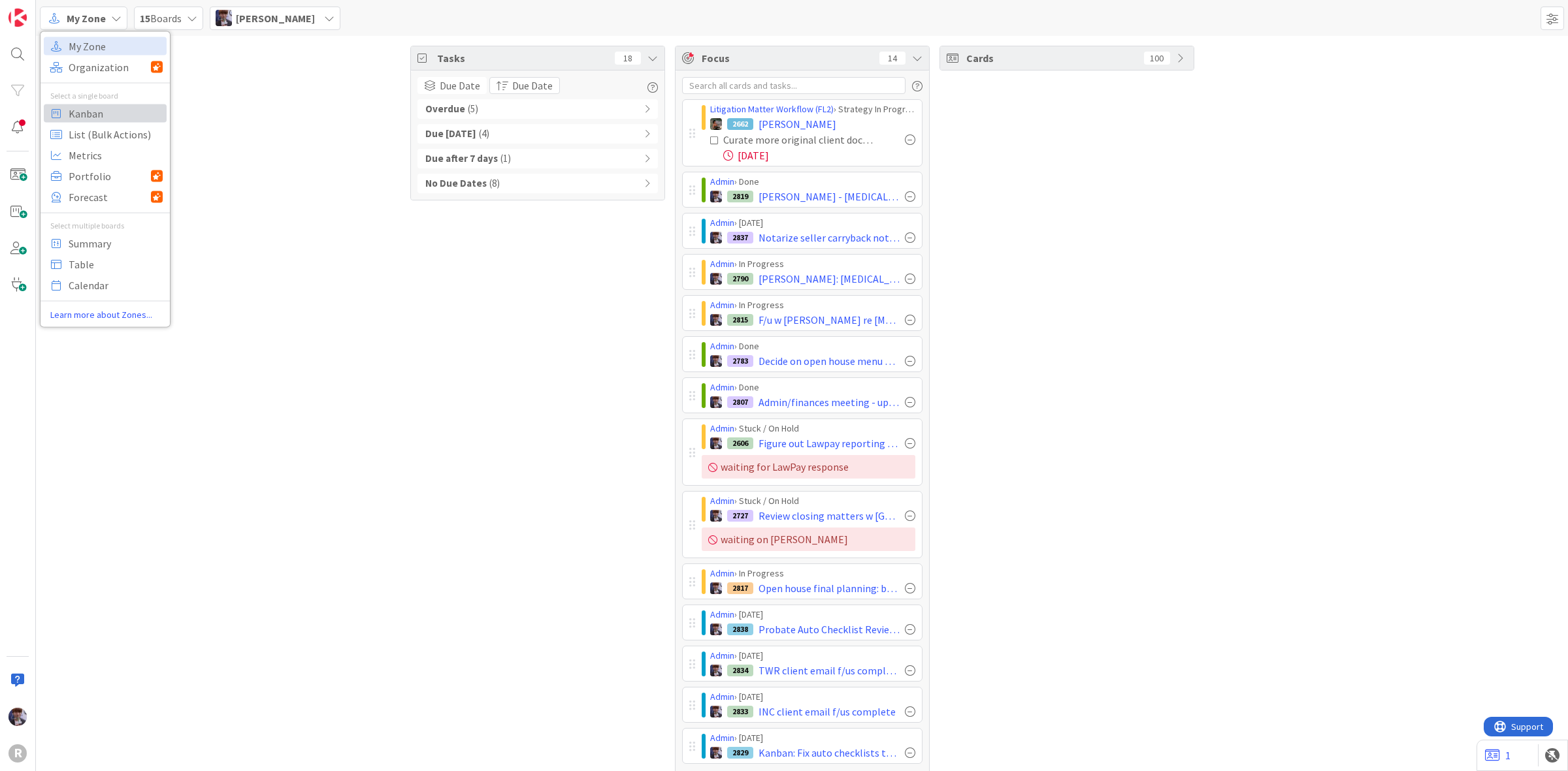
click at [138, 112] on span "Kanban" at bounding box center [115, 112] width 94 height 19
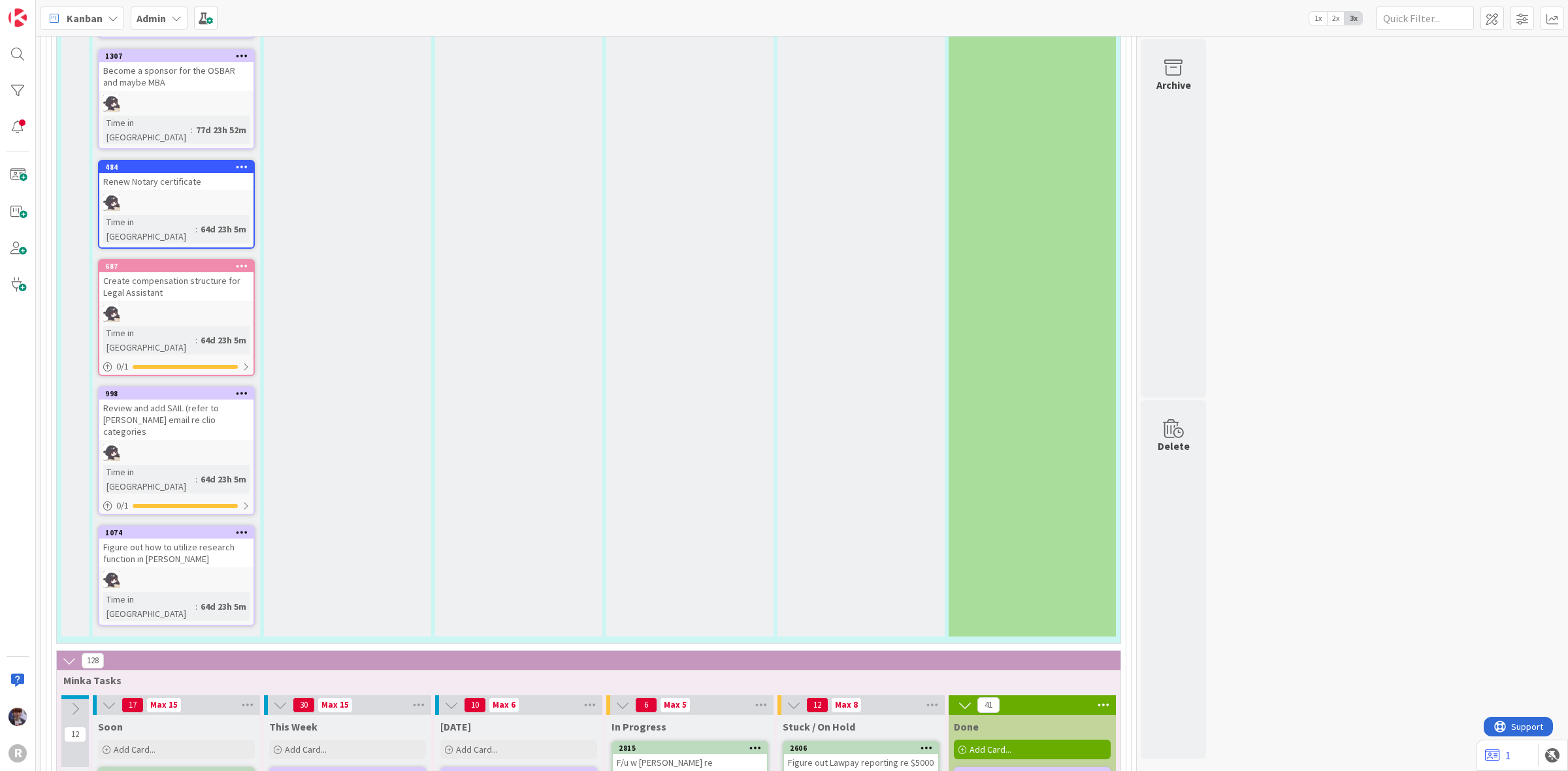
scroll to position [4245, 0]
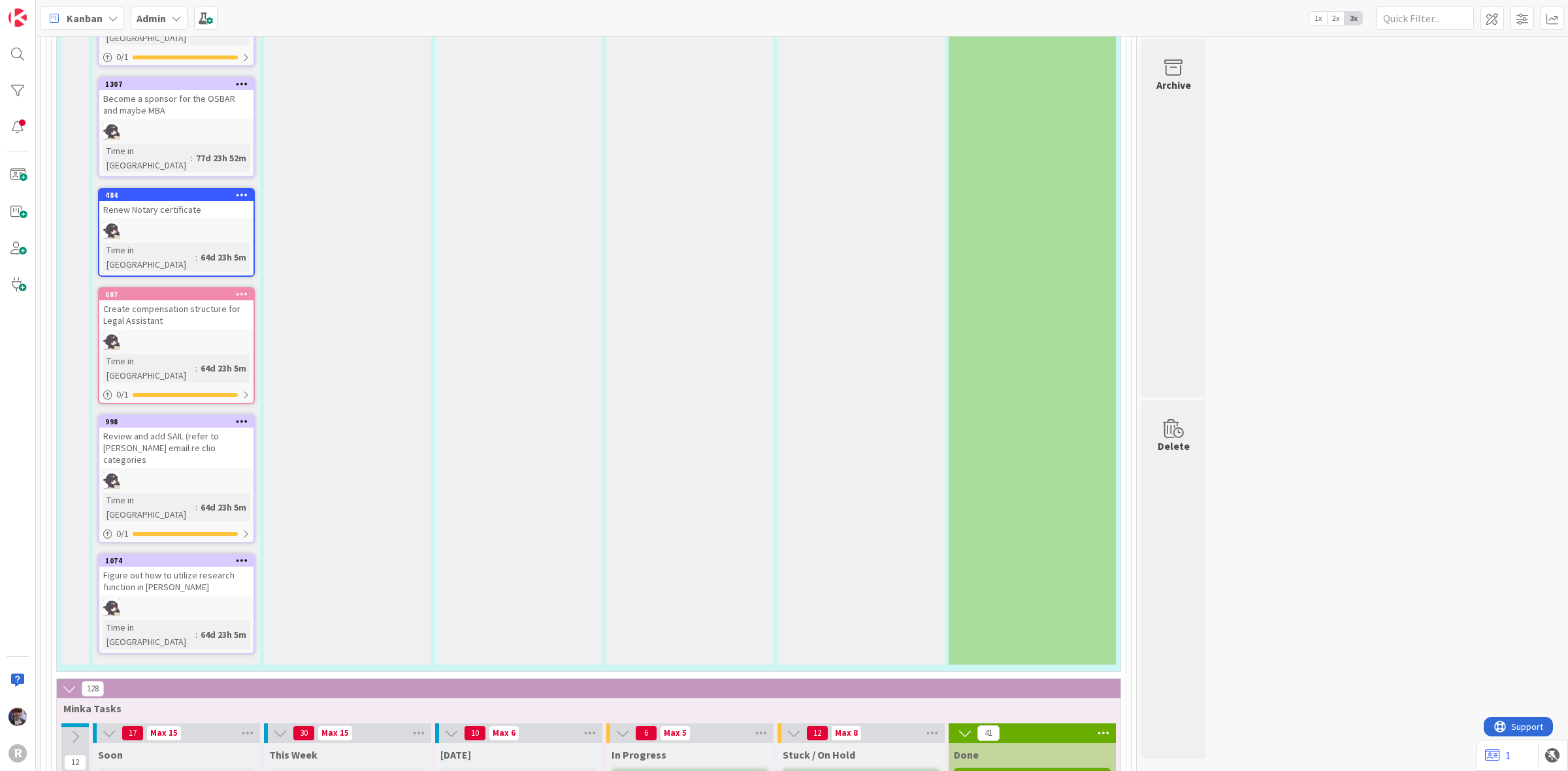
click at [497, 743] on div "Today Add Card..." at bounding box center [519, 766] width 167 height 47
click at [515, 743] on div "Add Card..." at bounding box center [519, 777] width 157 height 19
type textarea "x"
type textarea "O"
type textarea "x"
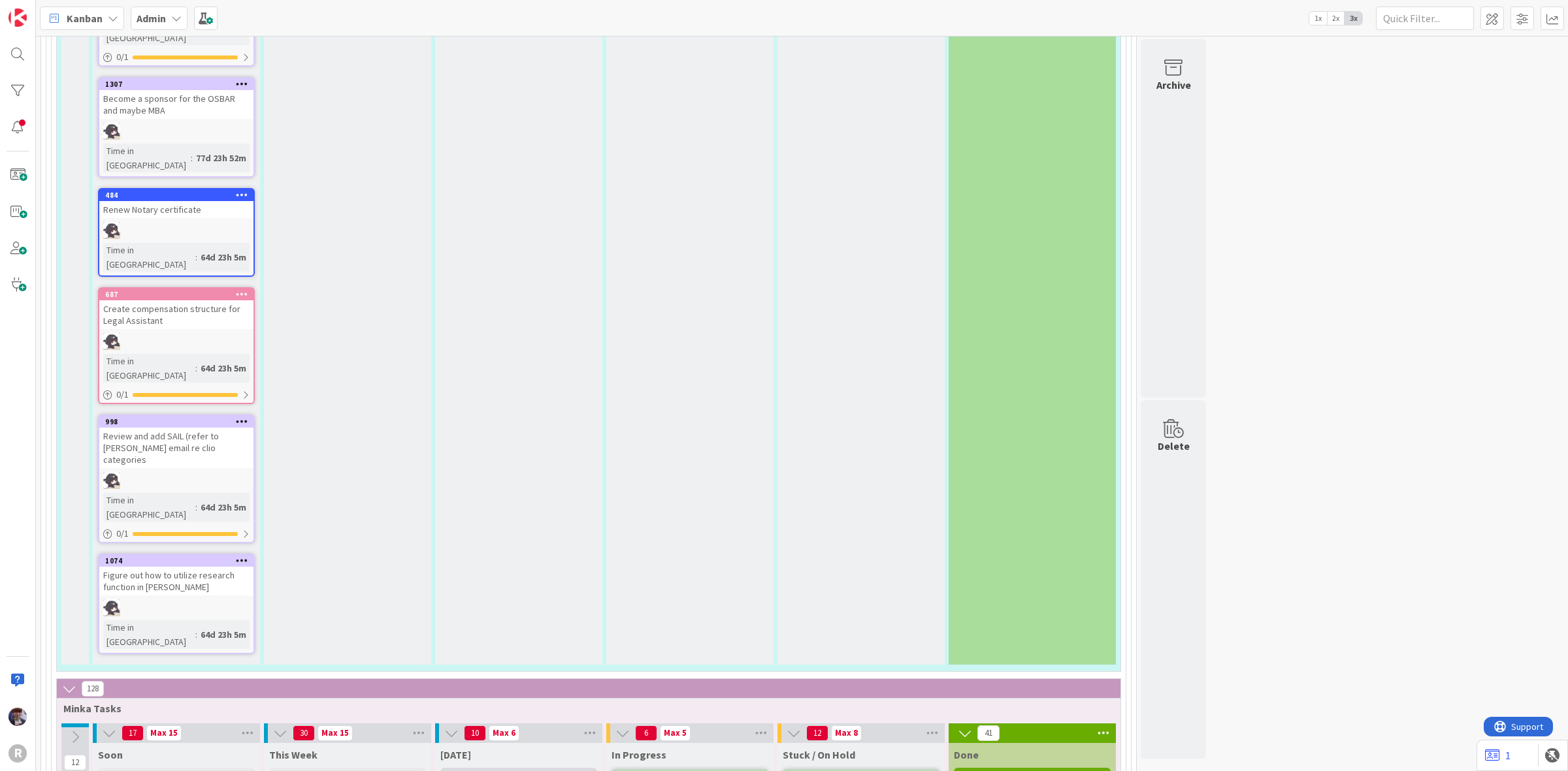
type textarea "Or"
type textarea "x"
type textarea "Ord"
type textarea "x"
type textarea "Orde"
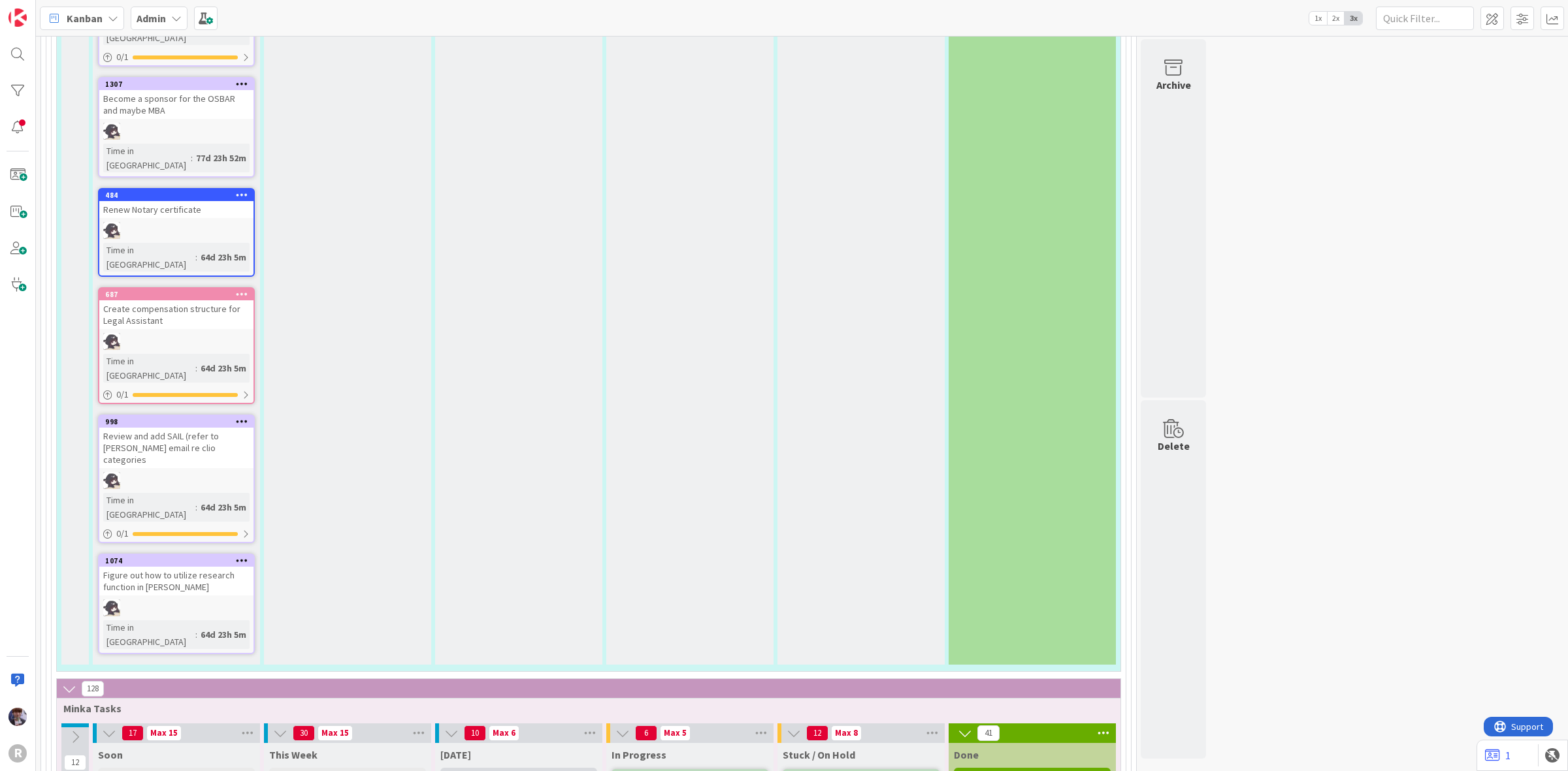
type textarea "x"
type textarea "Order"
type textarea "x"
type textarea "Order"
type textarea "x"
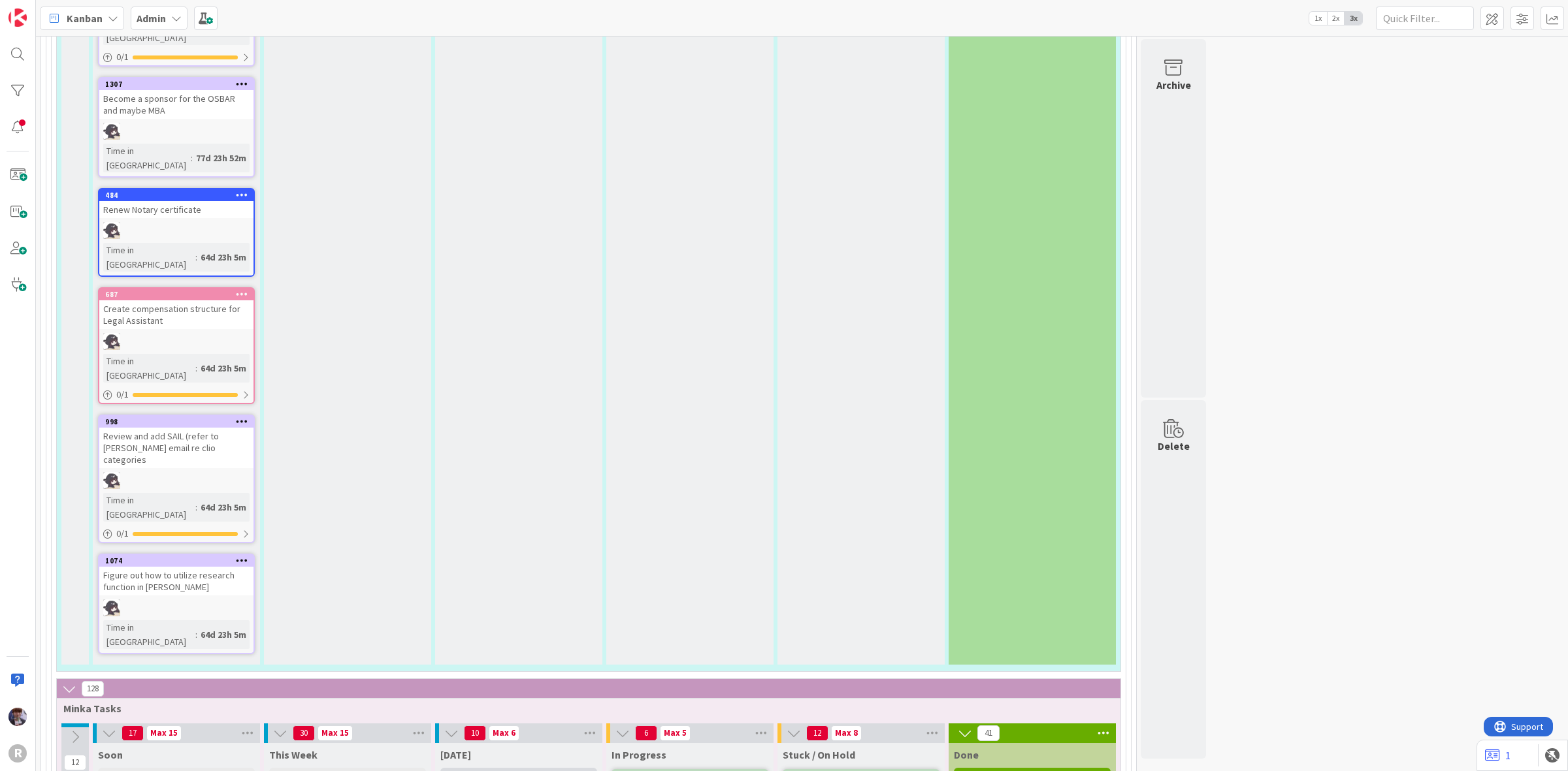
type textarea "Order K"
type textarea "x"
type textarea "Order Ke"
type textarea "x"
type textarea "Order Kel"
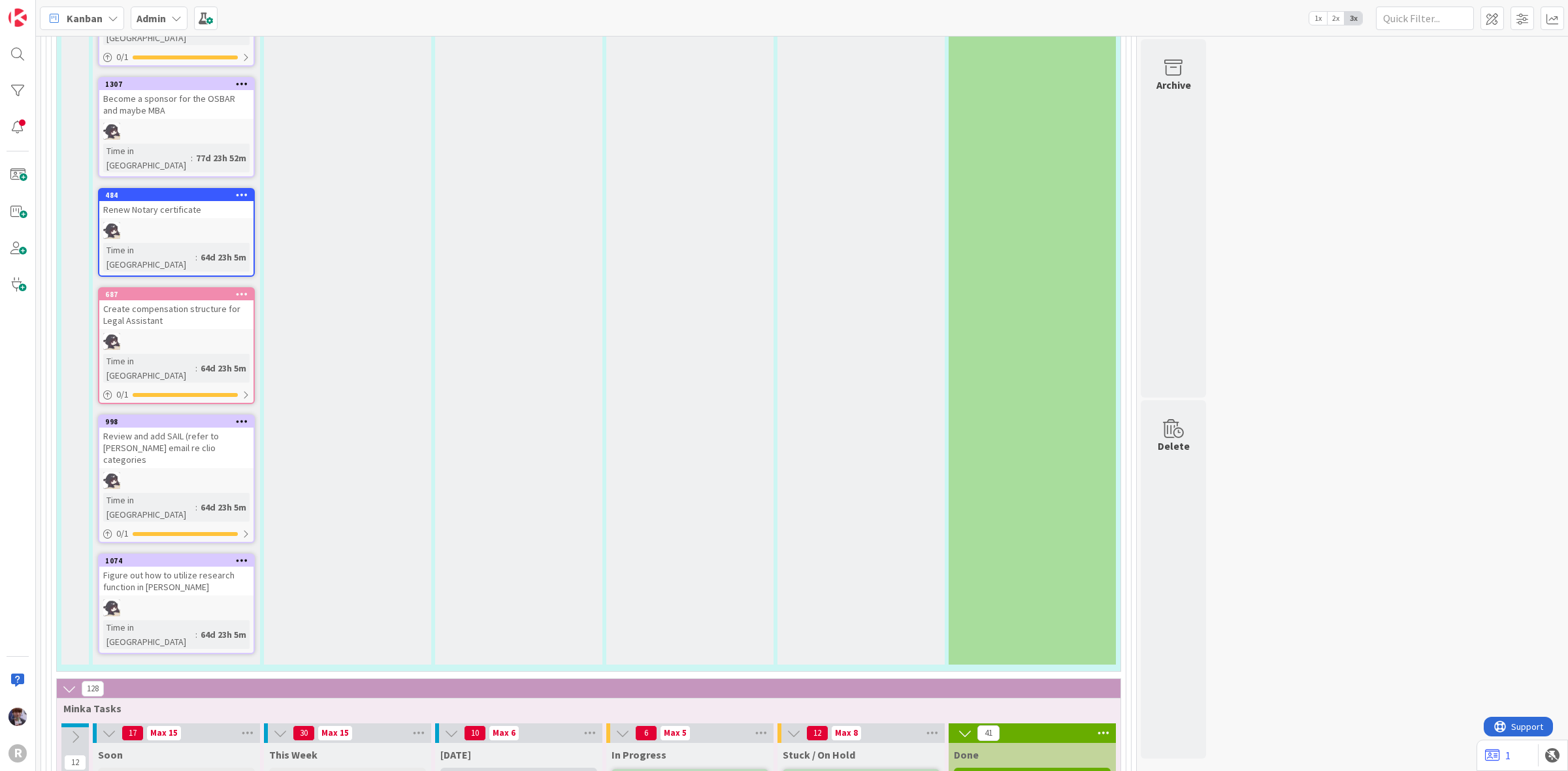
type textarea "x"
type textarea "Order Kell"
type textarea "x"
type textarea "Order Kelly"
type textarea "x"
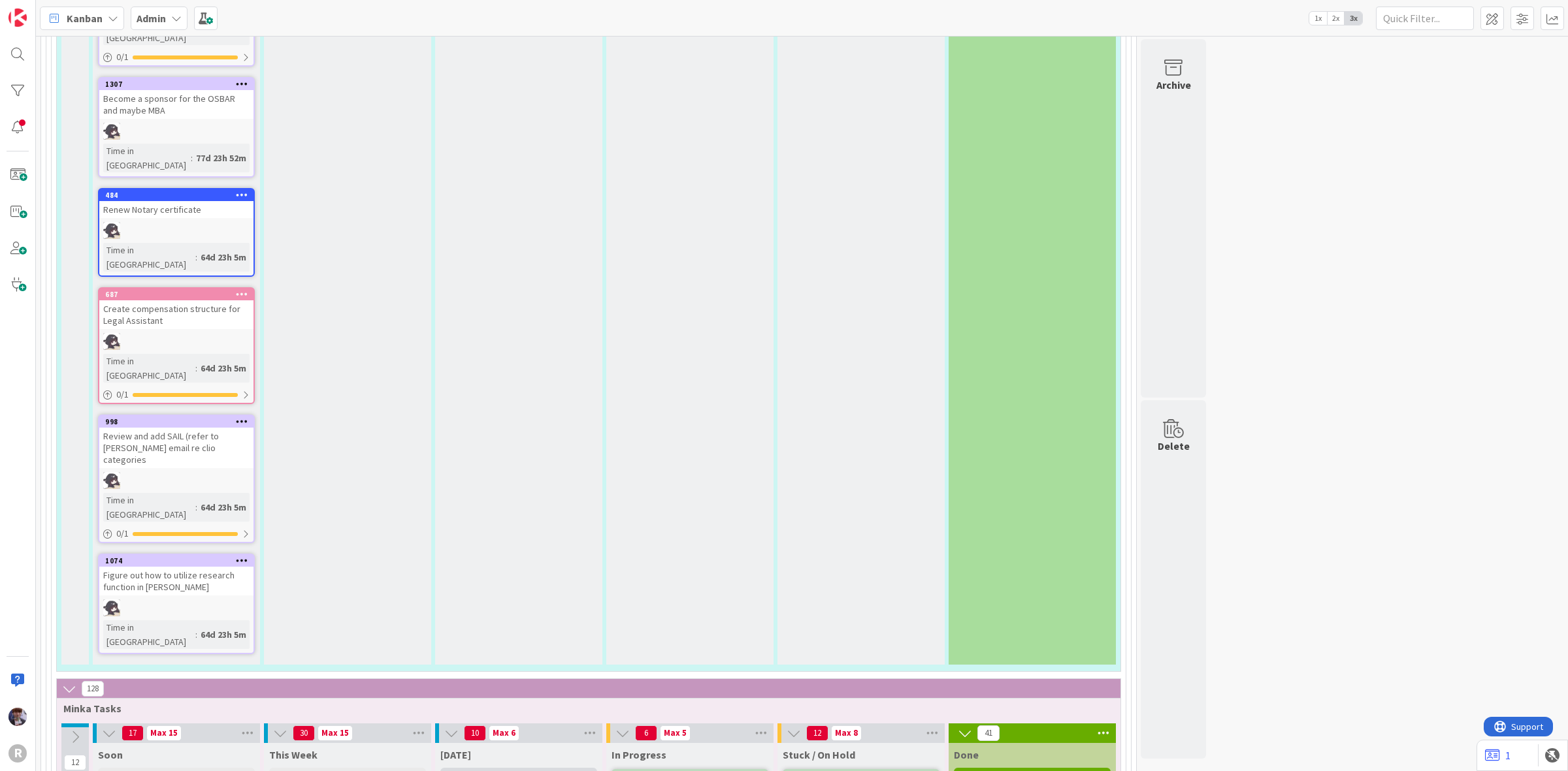
type textarea "Order Kelly"
type textarea "x"
type textarea "Order Kelly C"
type textarea "x"
type textarea "Order Kelly"
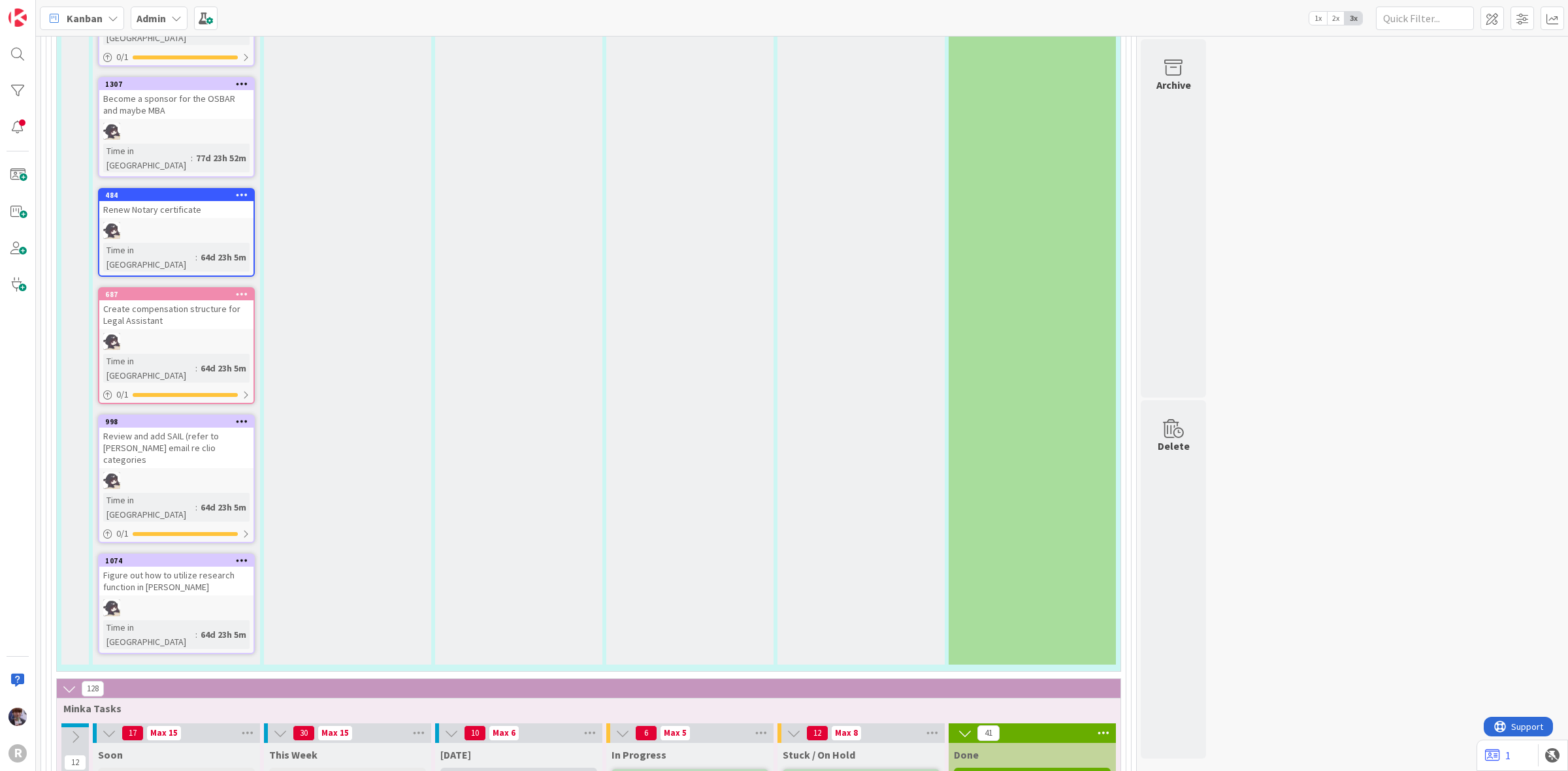
type textarea "x"
type textarea "Order Kelly C"
type textarea "x"
type textarea "Order Kelly Co"
type textarea "x"
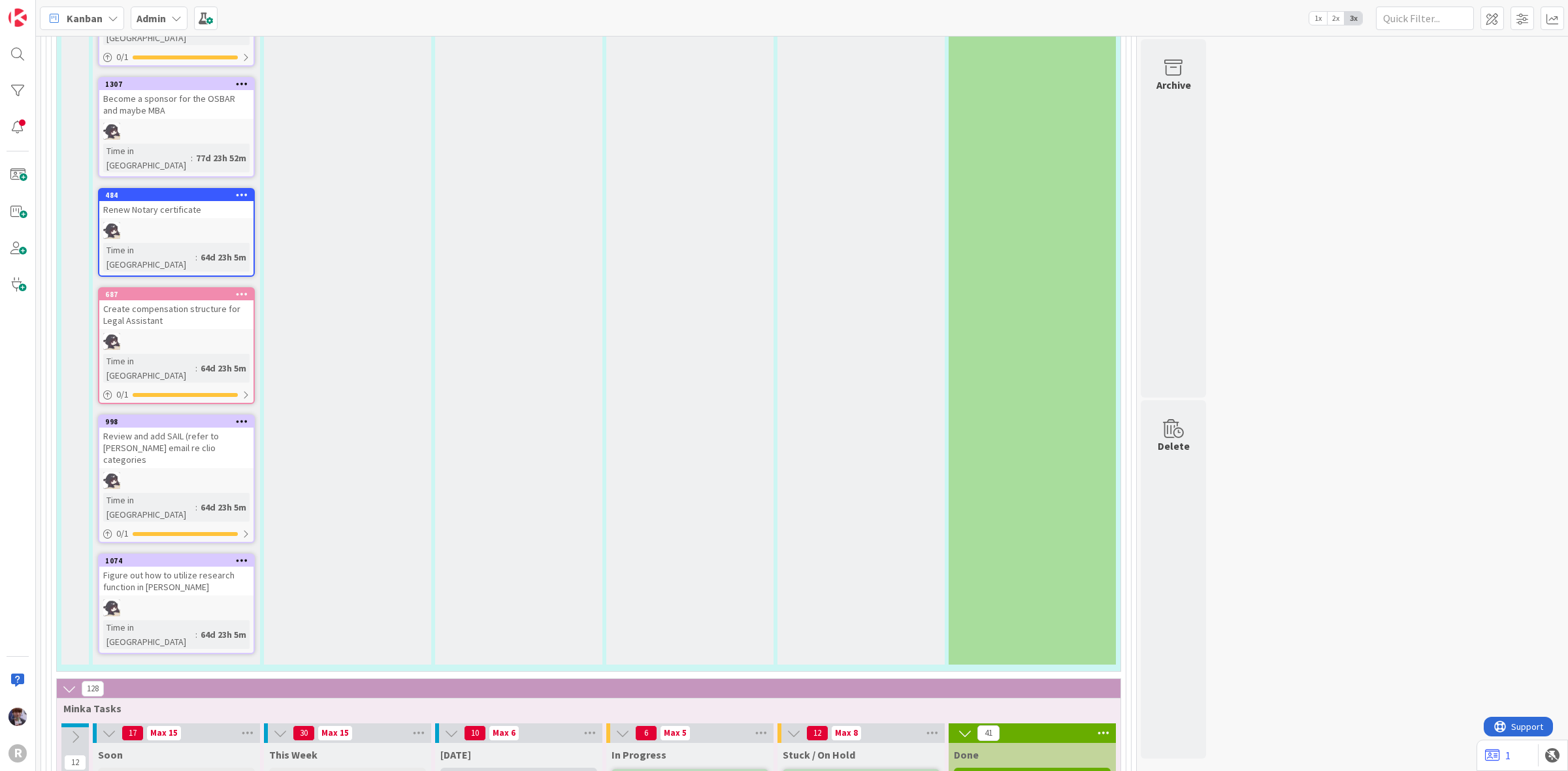
type textarea "Order Kelly Com"
type textarea "x"
type textarea "Order Kelly Comut"
type textarea "x"
type textarea "Order Kelly Comute"
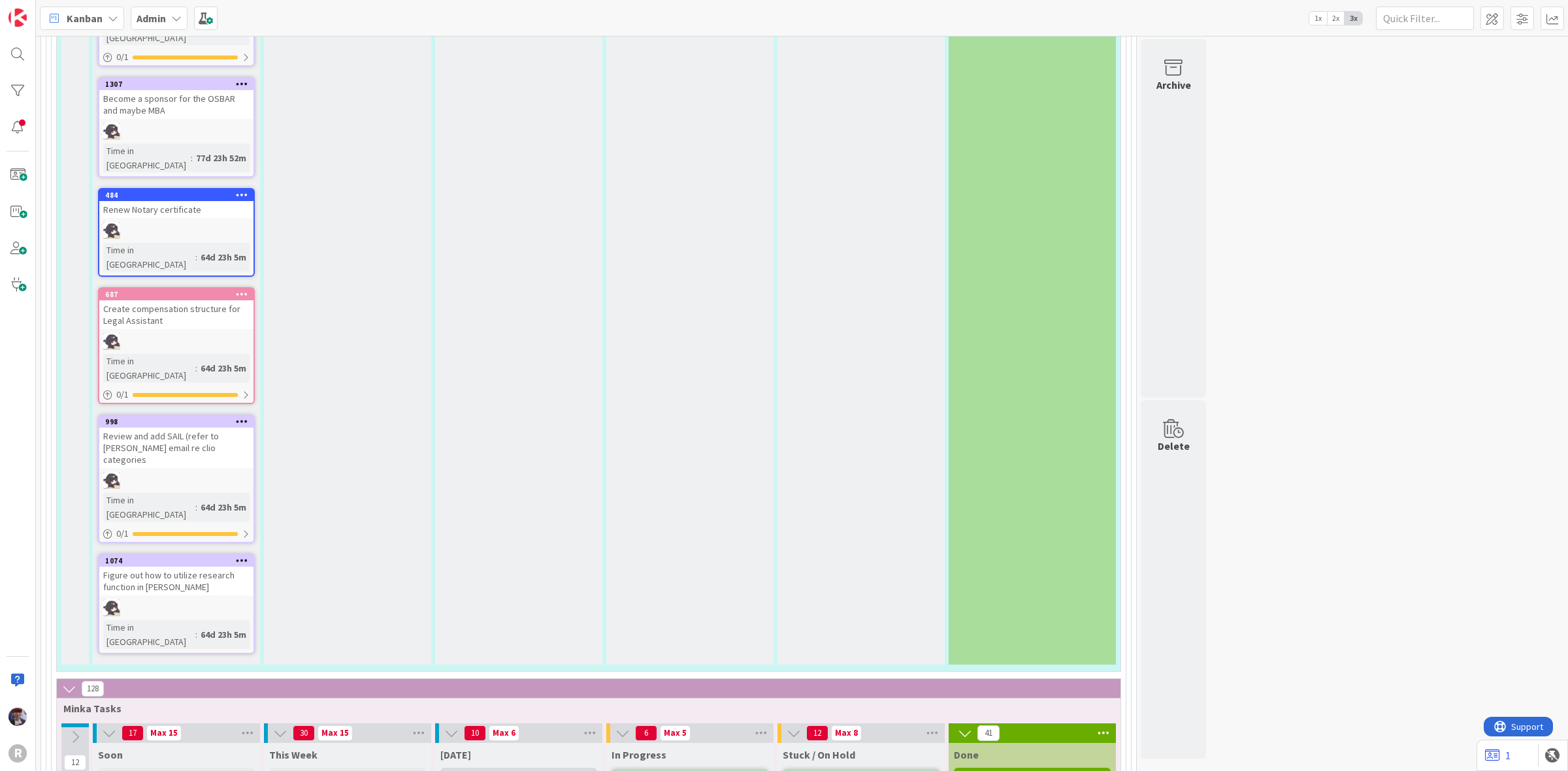
type textarea "x"
type textarea "Order Kelly Comuter"
type textarea "x"
type textarea "Order Kelly Comuter"
type textarea "x"
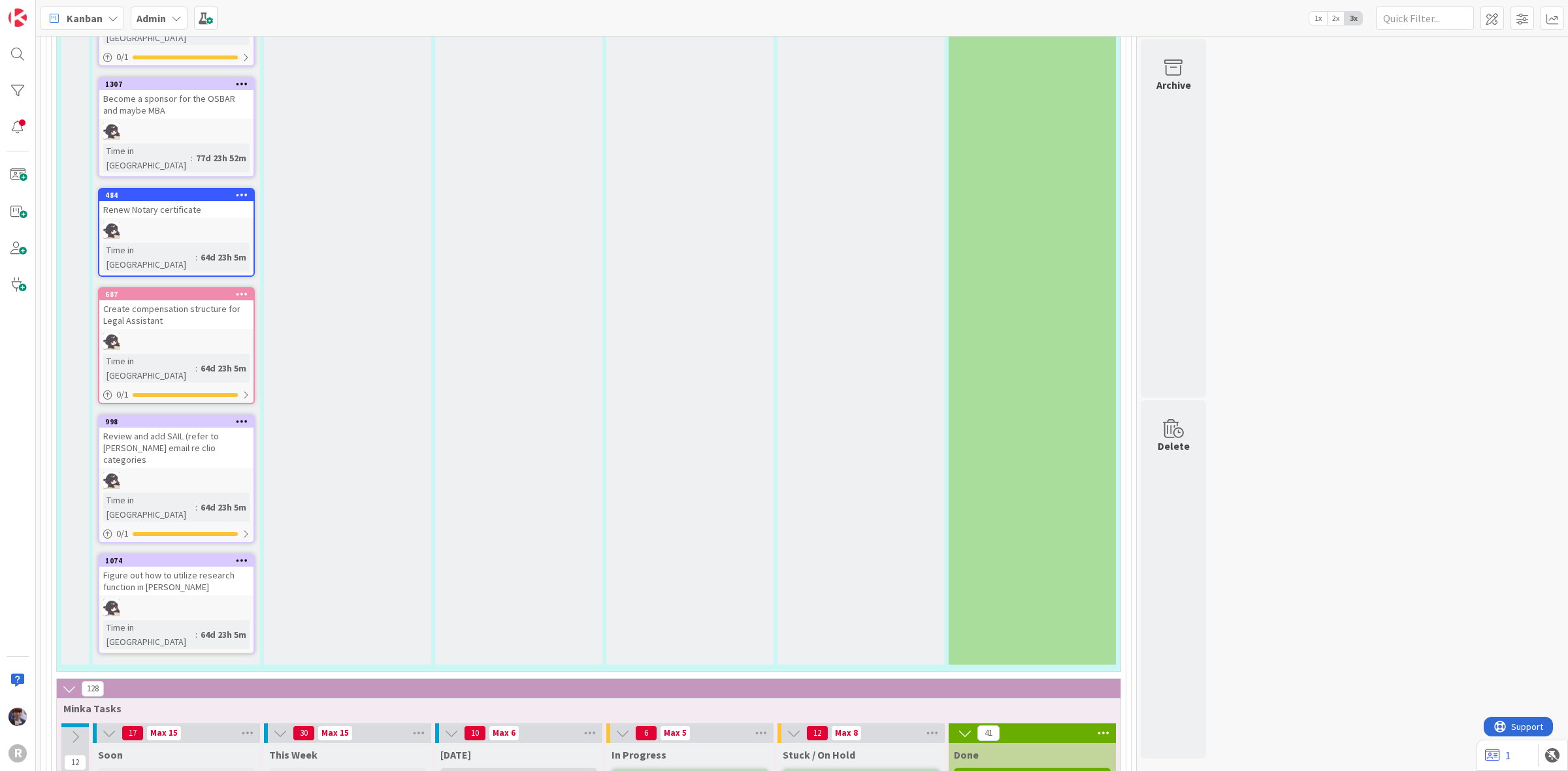
type textarea "Order Kelly Comuter"
type textarea "x"
type textarea "Order Kelly Comute"
type textarea "x"
type textarea "Order Kelly Comut"
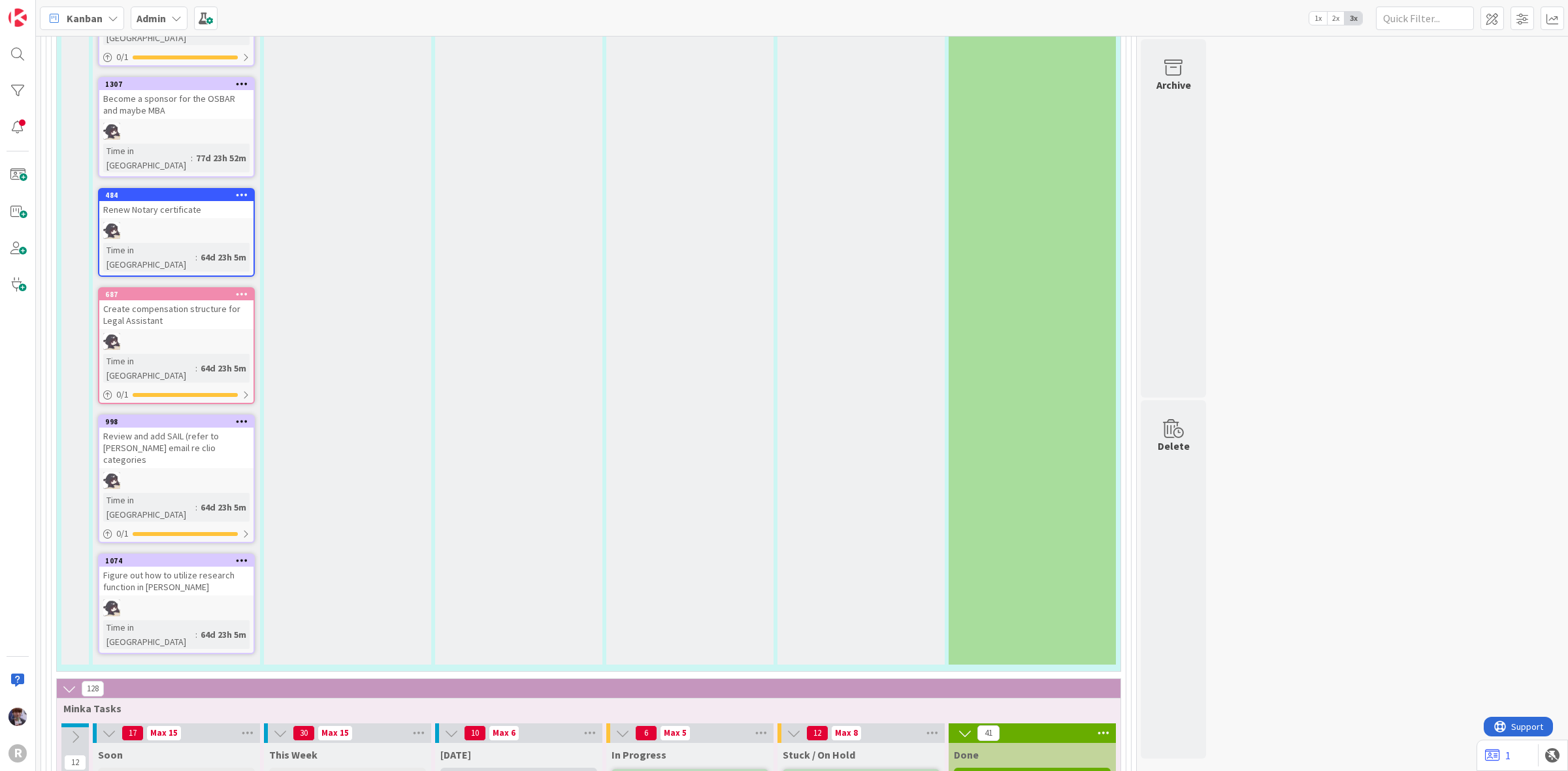
type textarea "x"
type textarea "Order Kelly Comu"
type textarea "x"
type textarea "Order Kelly Com"
type textarea "x"
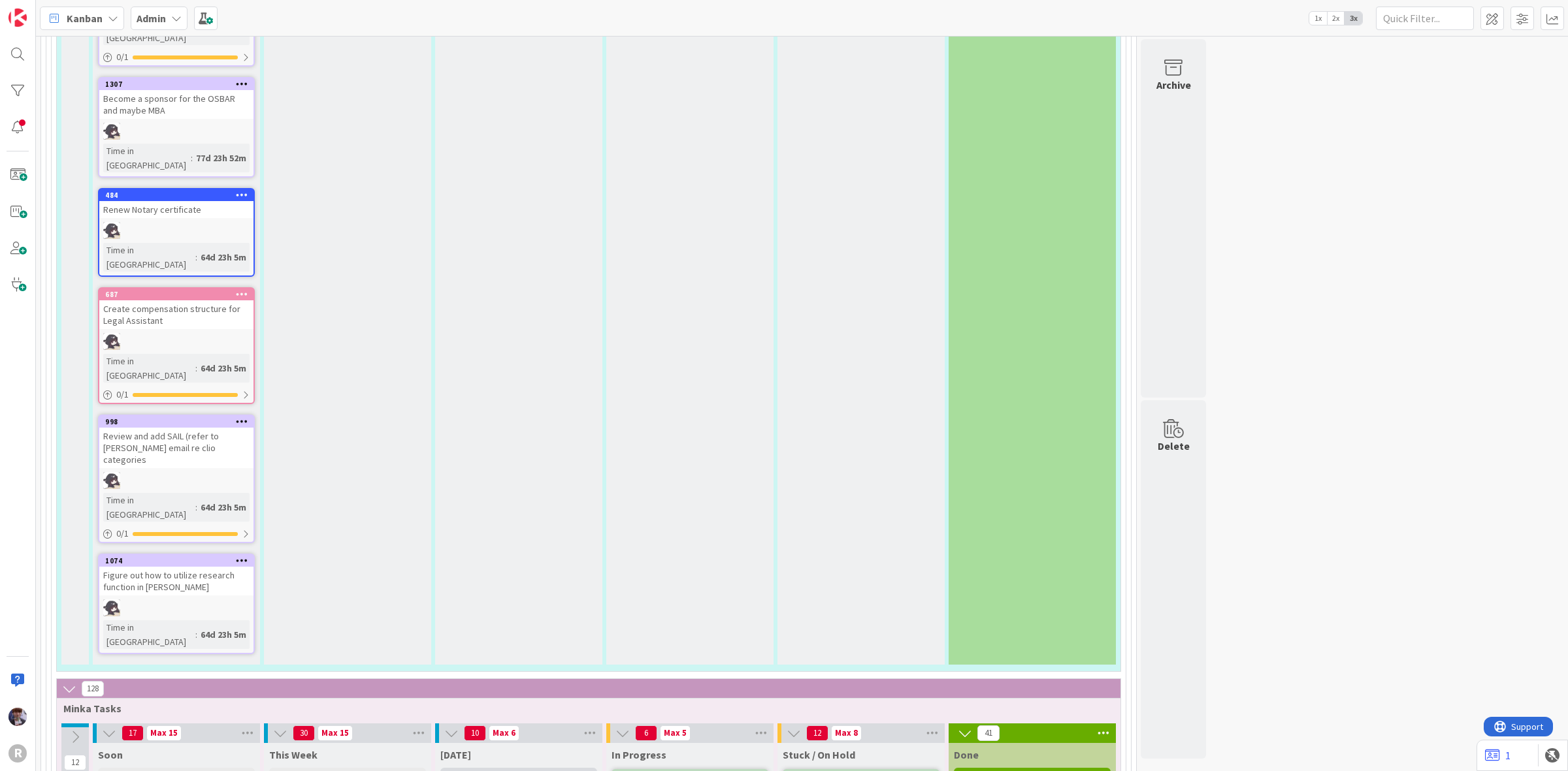
type textarea "Order Kelly Co"
type textarea "x"
type textarea "Order Kelly C"
type textarea "x"
type textarea "Order Kelly"
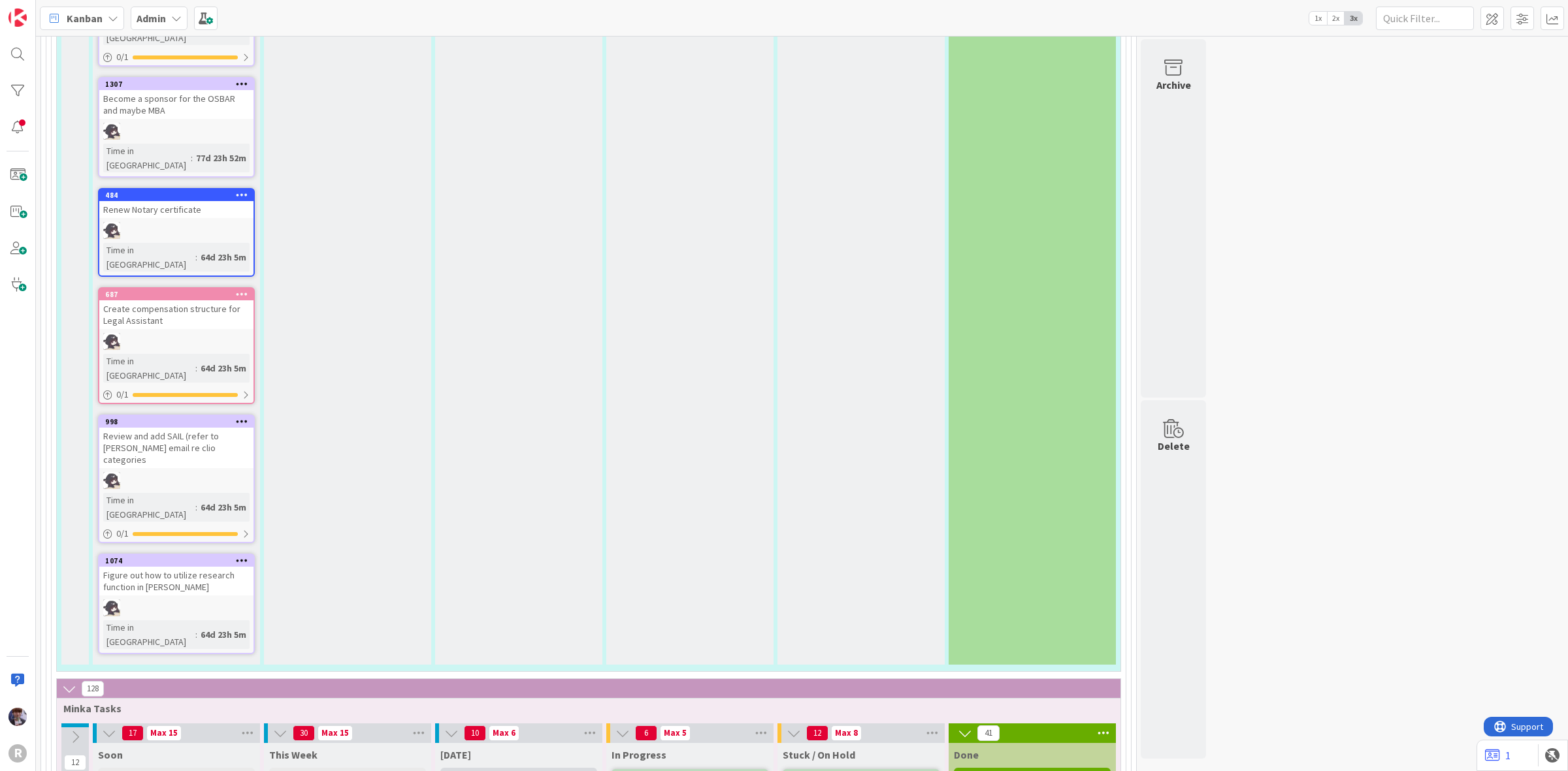
type textarea "x"
type textarea "Order Kelly o"
type textarea "x"
type textarea "Order Kelly of"
type textarea "x"
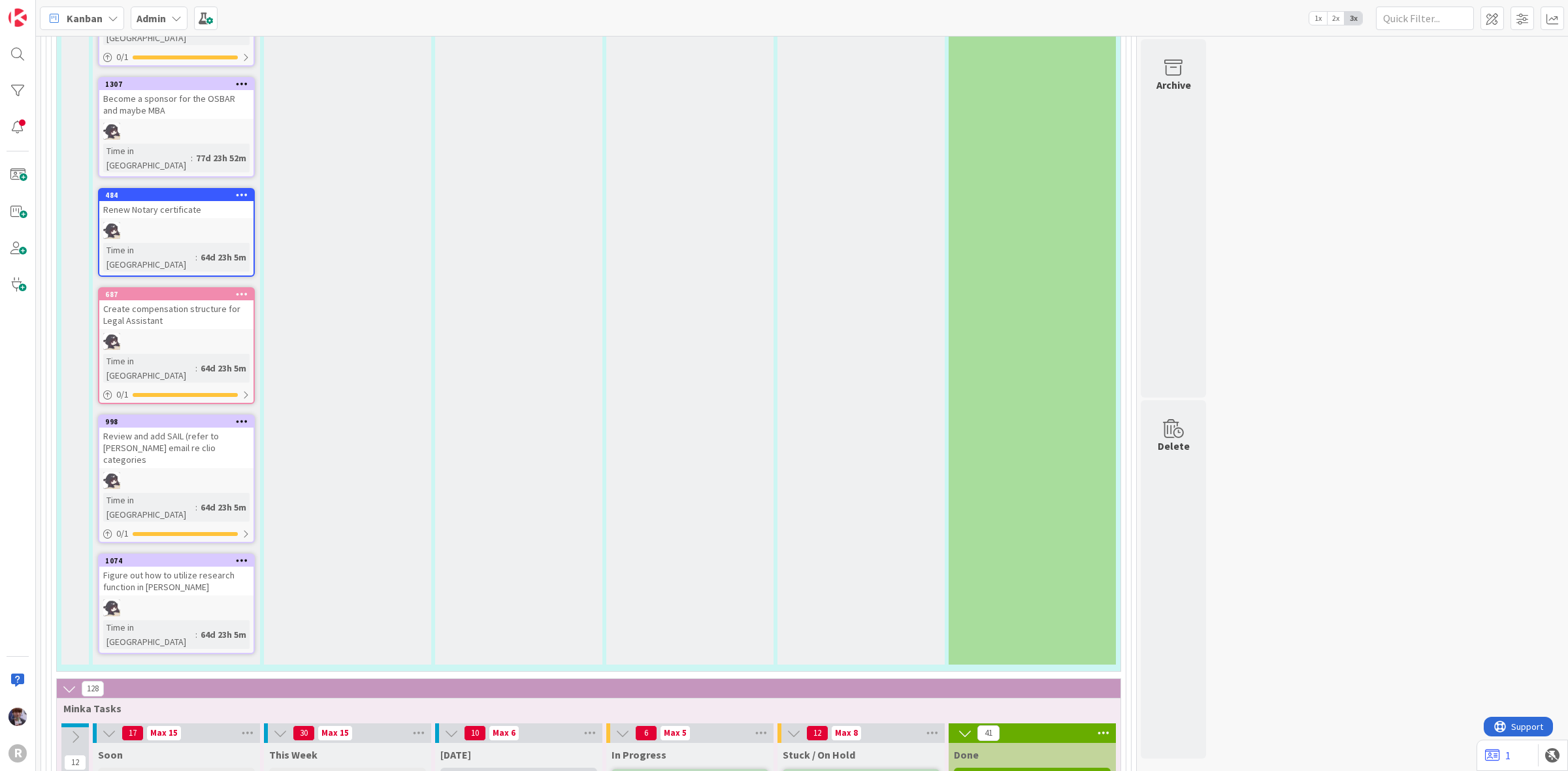
type textarea "Order Kelly offi"
type textarea "x"
type textarea "Order Kelly offic"
type textarea "x"
type textarea "Order Kelly office"
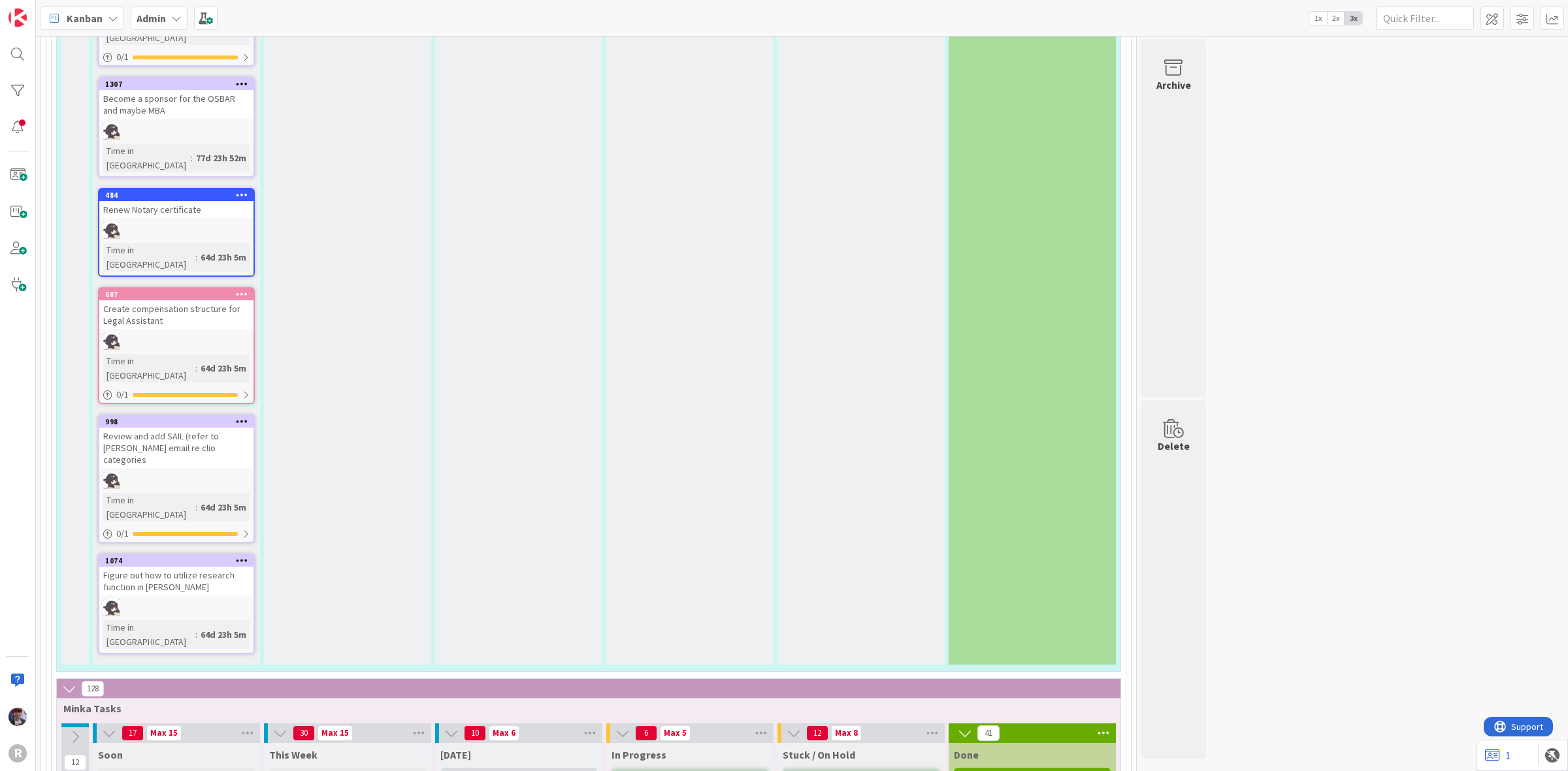
type textarea "x"
type textarea "Order Kelly office P"
type textarea "x"
type textarea "Order Kelly office PC"
type textarea "x"
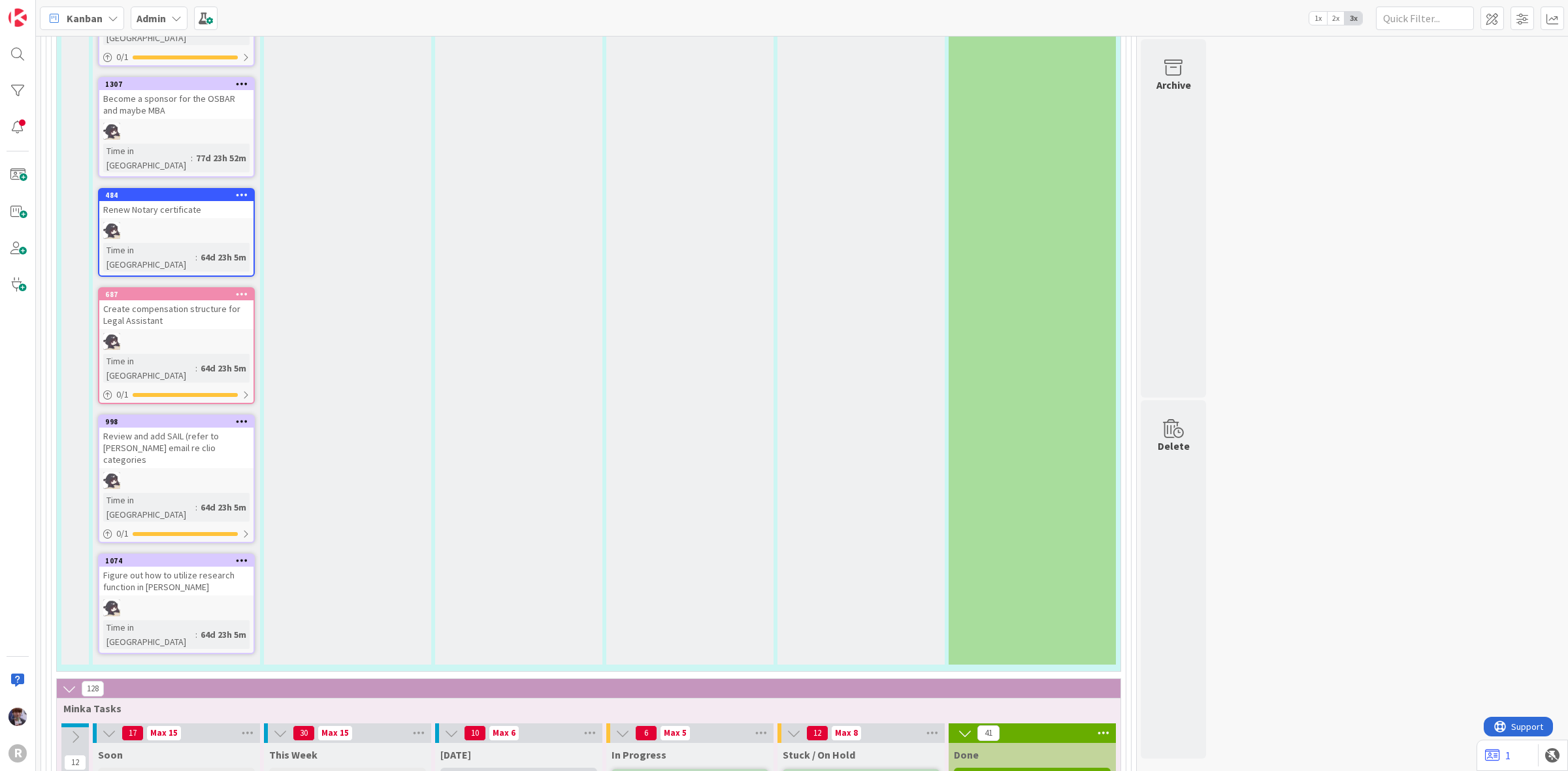
type textarea "Order Kelly office PC"
type textarea "x"
type textarea "Order Kelly office PC h"
type textarea "x"
type textarea "Order Kelly office PC ho"
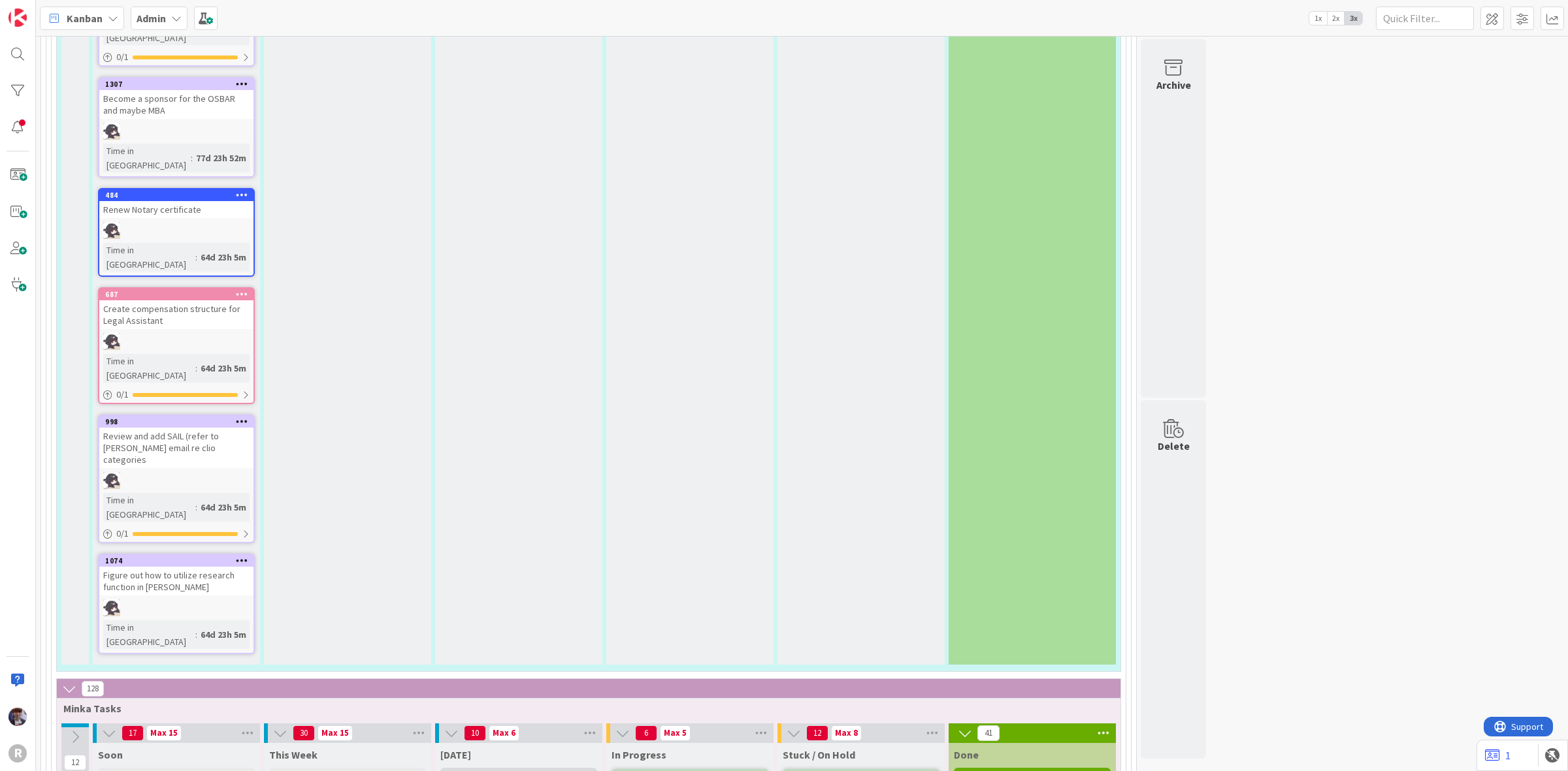
type textarea "x"
type textarea "Order Kelly office PC hol"
type textarea "x"
type textarea "Order Kelly office PC hold"
type textarea "x"
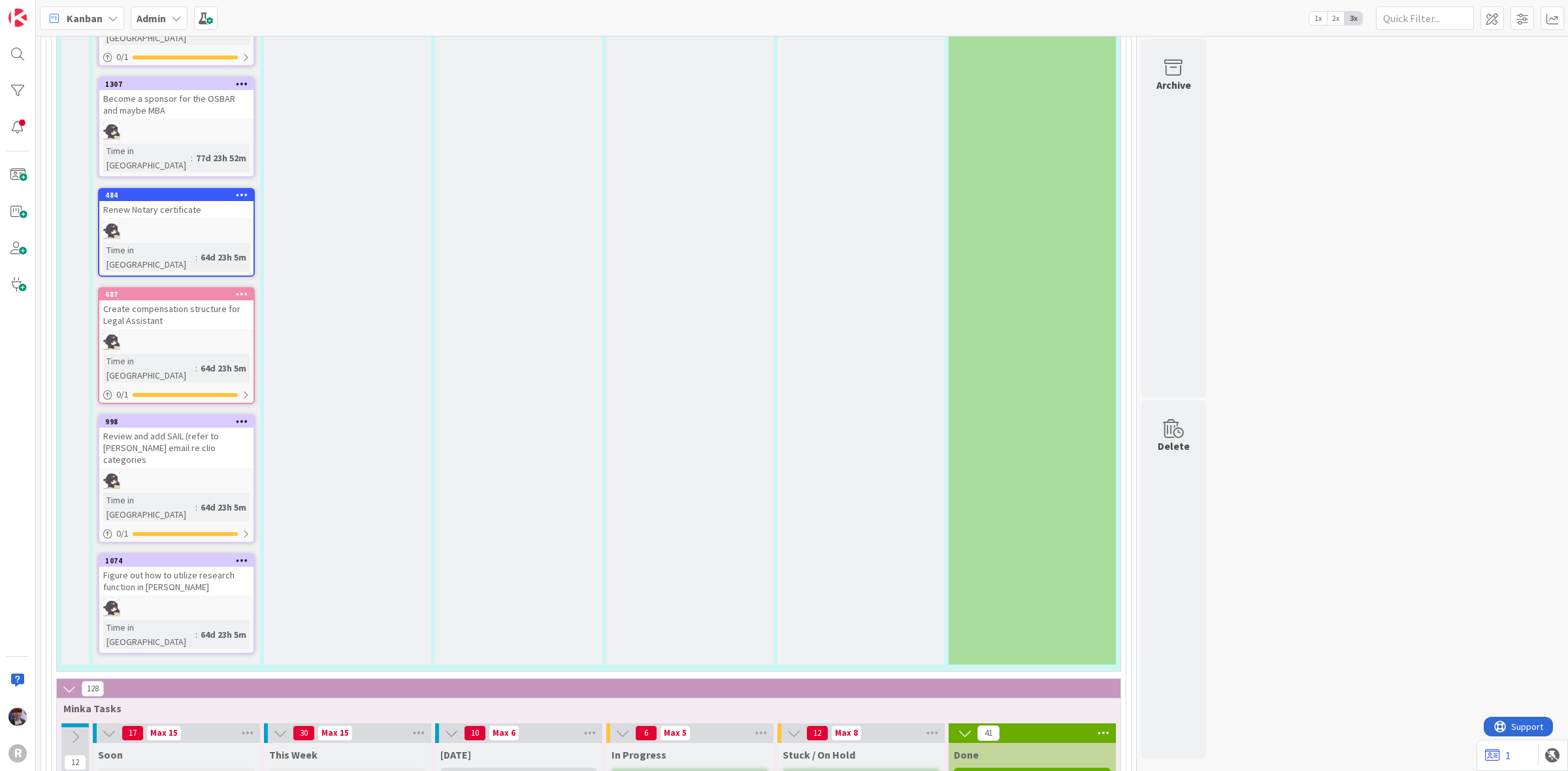
type textarea "Order Kelly office PC holde"
type textarea "x"
type textarea "Order Kelly office PC holder"
type textarea "x"
type textarea "Order Kelly office PC holder t"
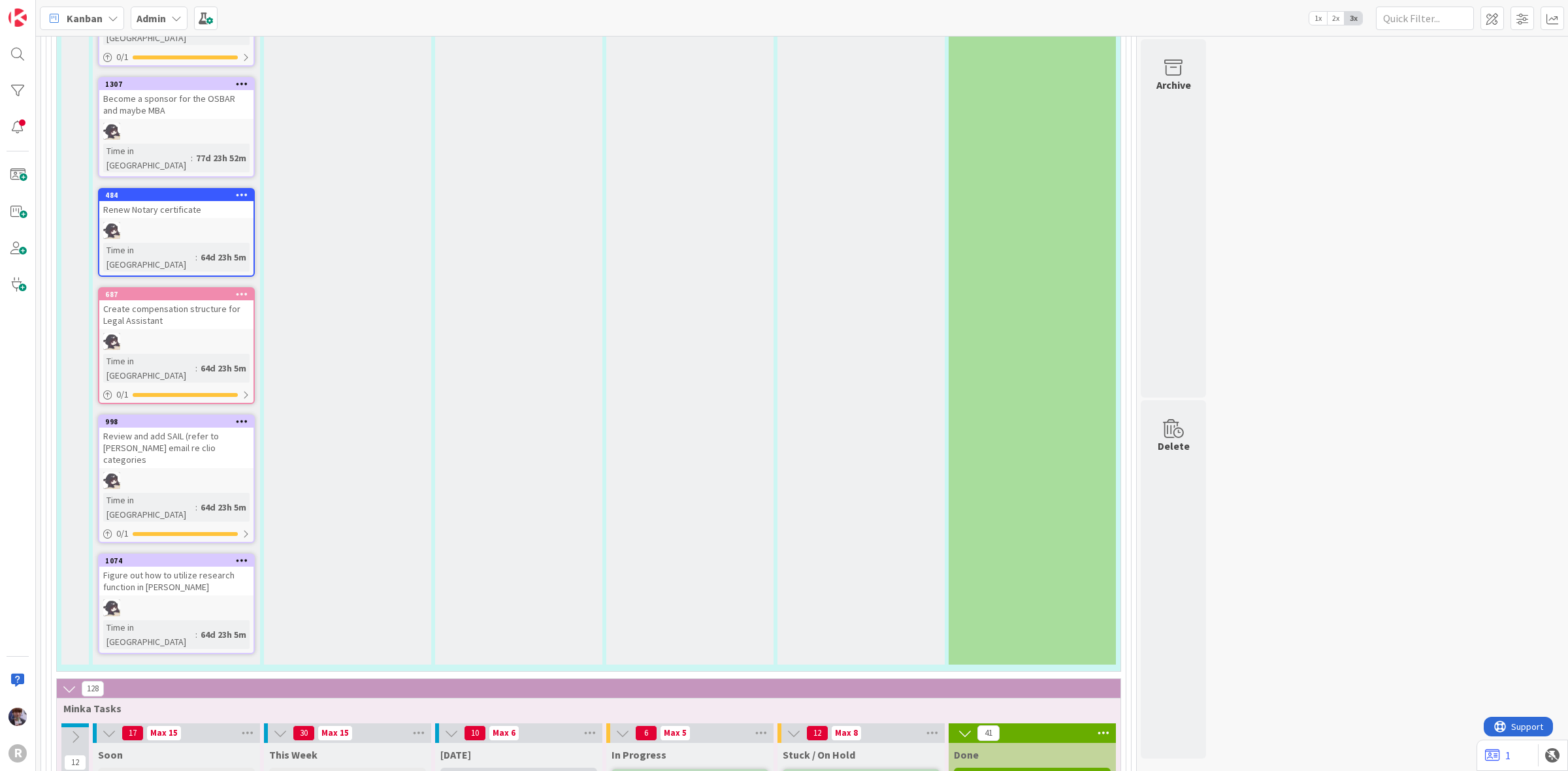
type textarea "x"
type textarea "Order Kelly office PC holder th"
type textarea "x"
type textarea "Order Kelly office PC holder thi"
type textarea "x"
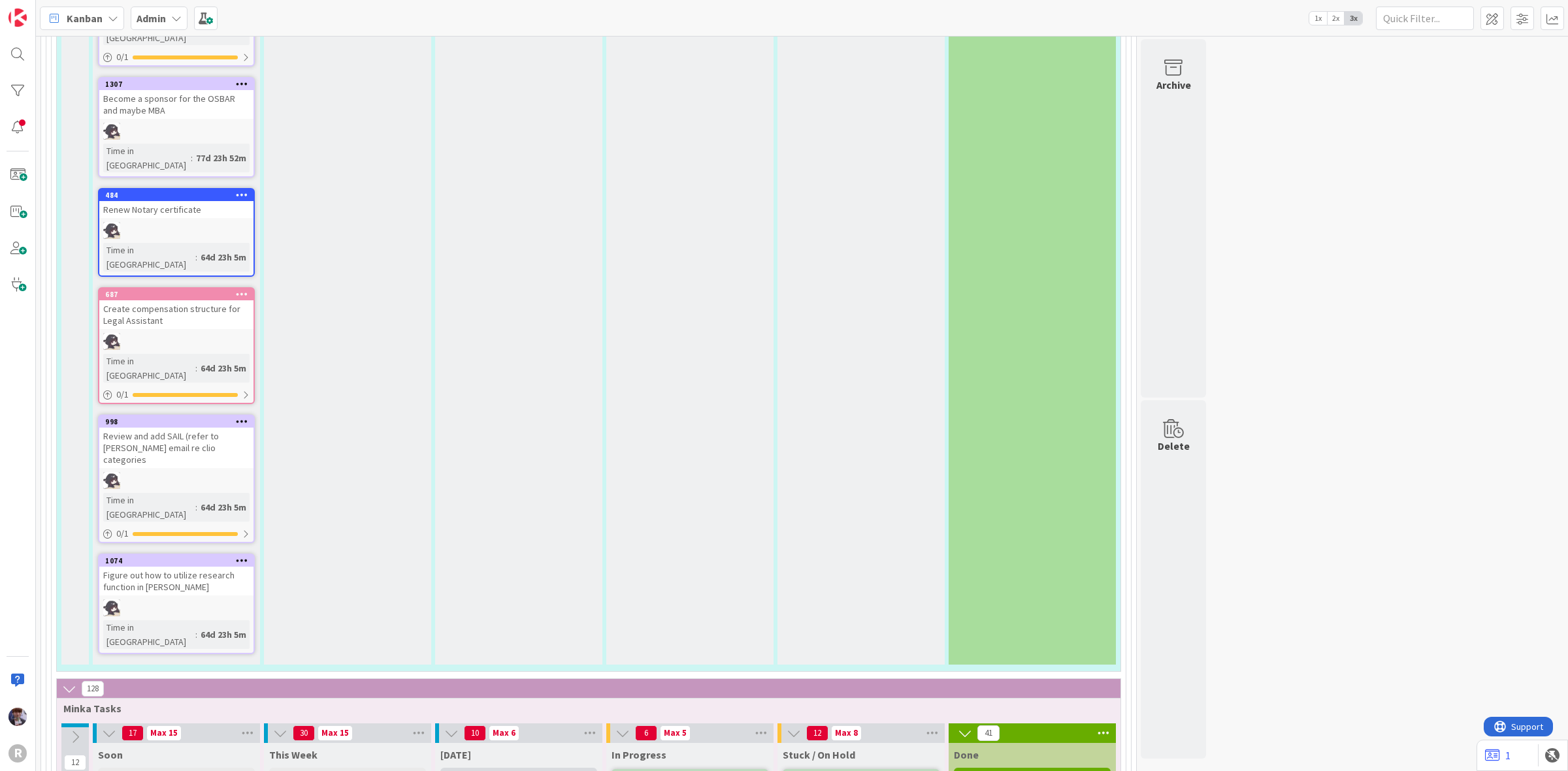
type textarea "Order Kelly office PC holder thin"
type textarea "x"
type textarea "Order Kelly office PC holder thing"
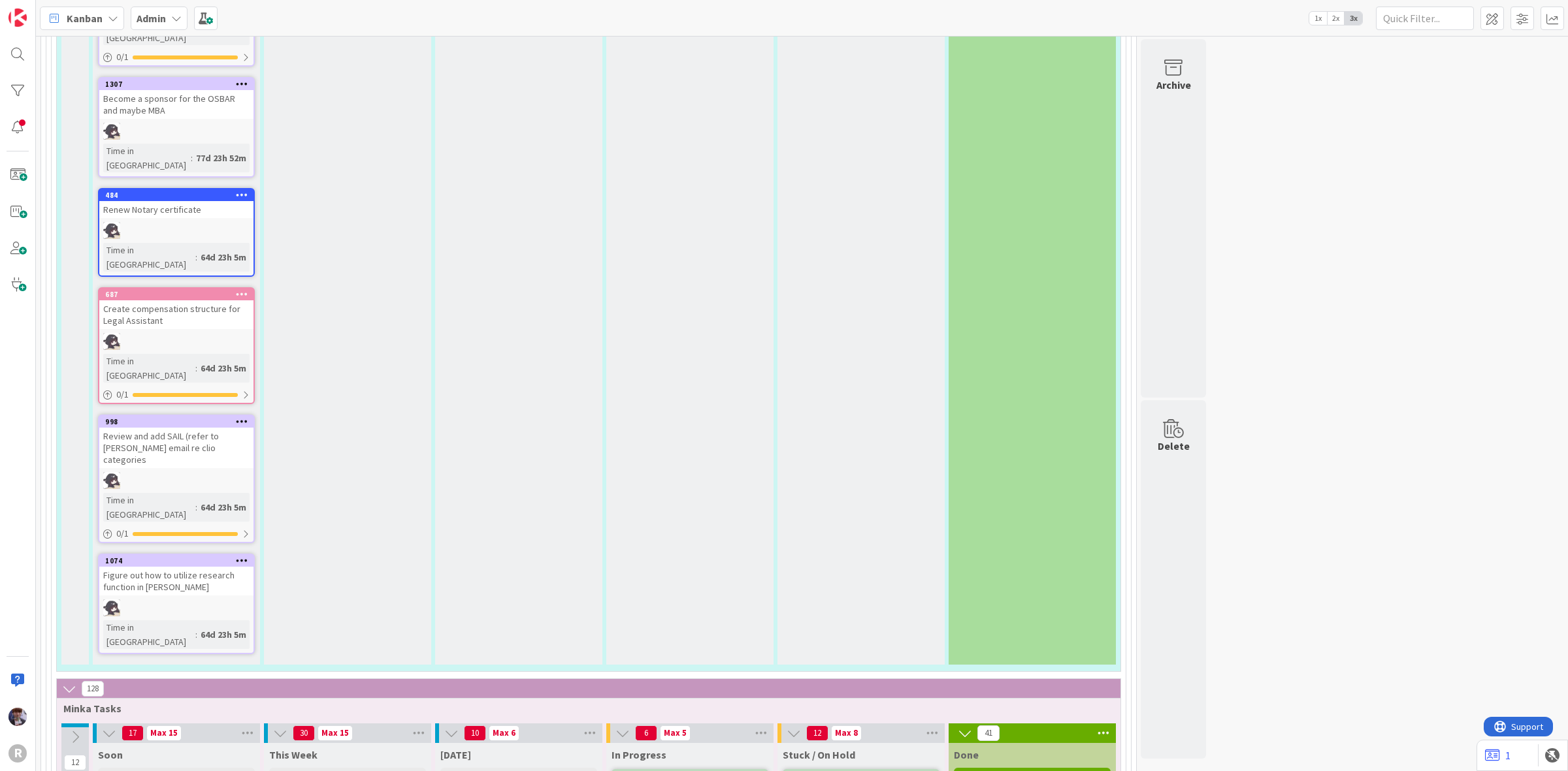
drag, startPoint x: 494, startPoint y: 658, endPoint x: 458, endPoint y: 683, distance: 43.8
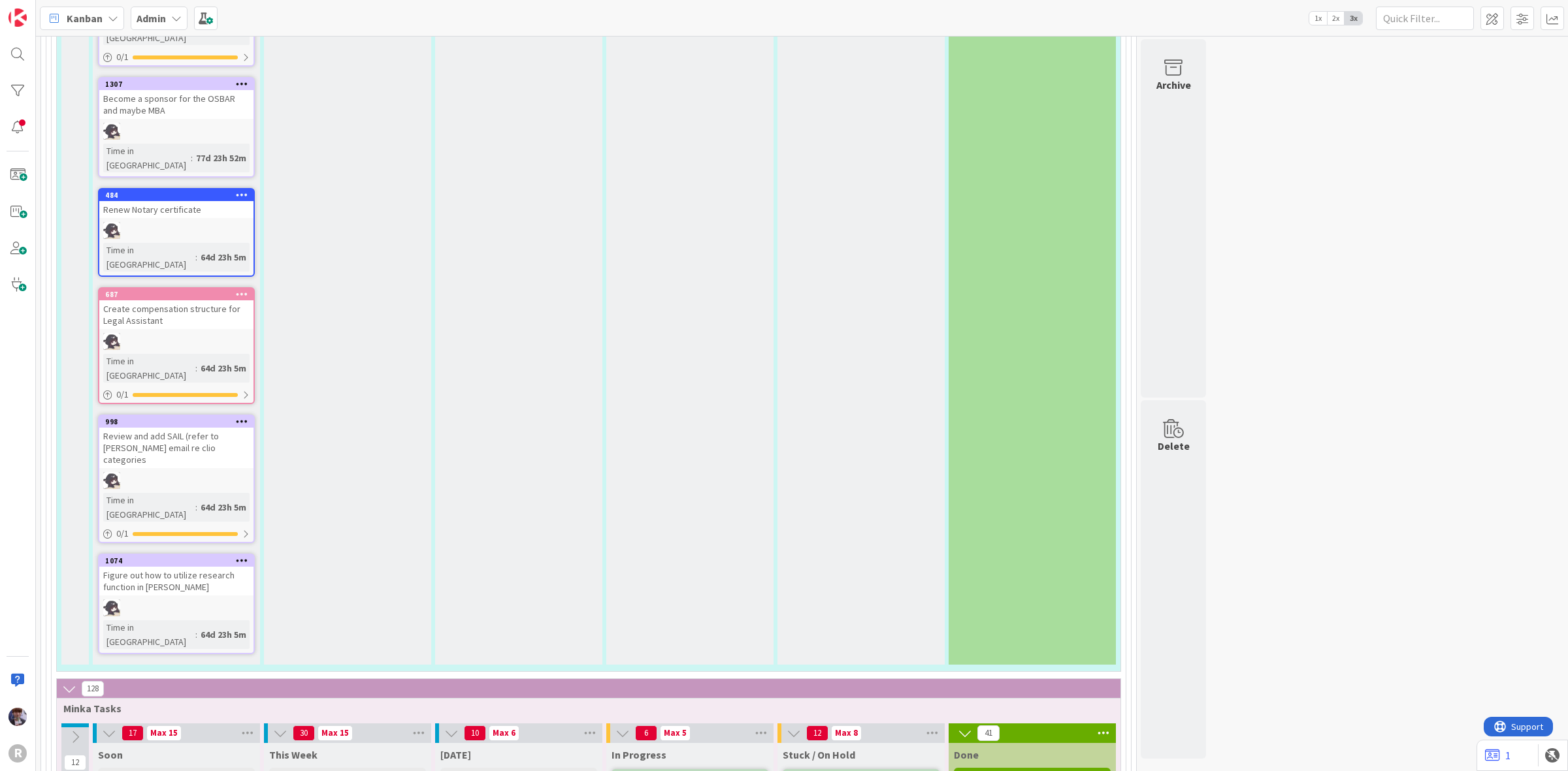
type textarea "x"
